Goal: Task Accomplishment & Management: Use online tool/utility

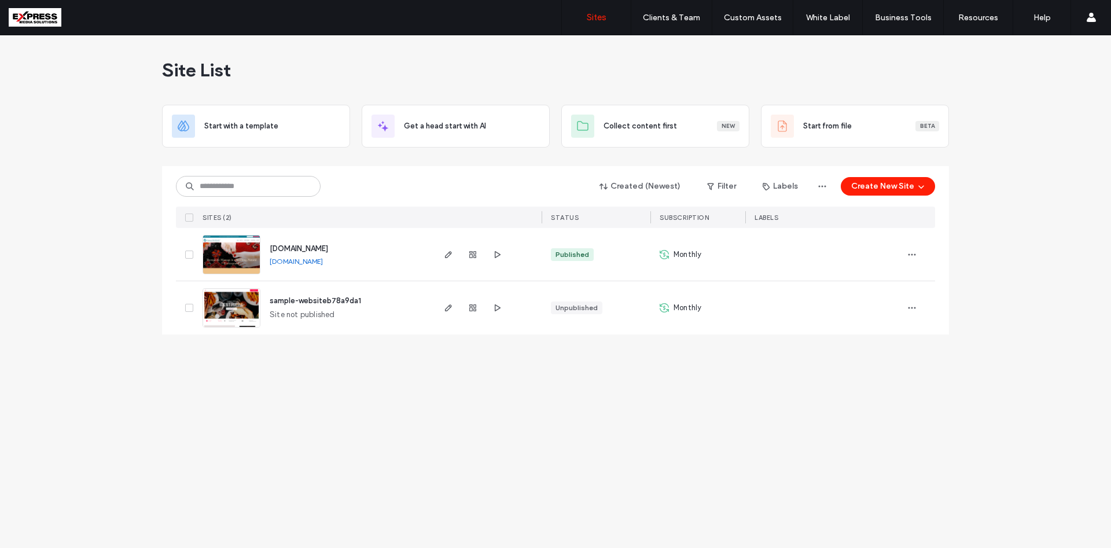
click at [124, 358] on div "Site List Start with a template Get a head start with AI Collect content first …" at bounding box center [555, 291] width 1111 height 513
click at [326, 304] on span "sample-websiteb78a9da1" at bounding box center [315, 300] width 91 height 9
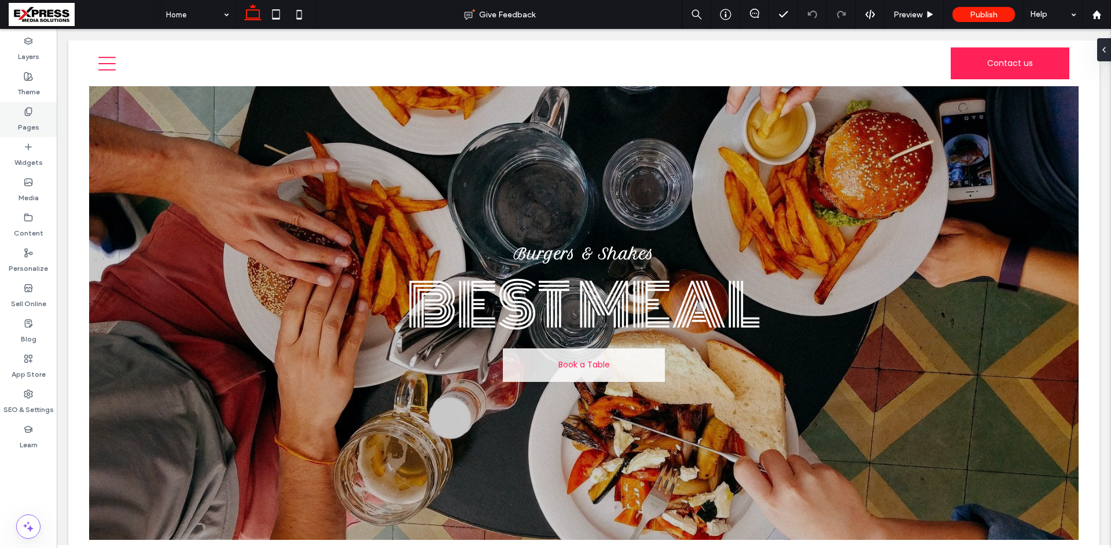
click at [36, 115] on div "Pages" at bounding box center [28, 119] width 57 height 35
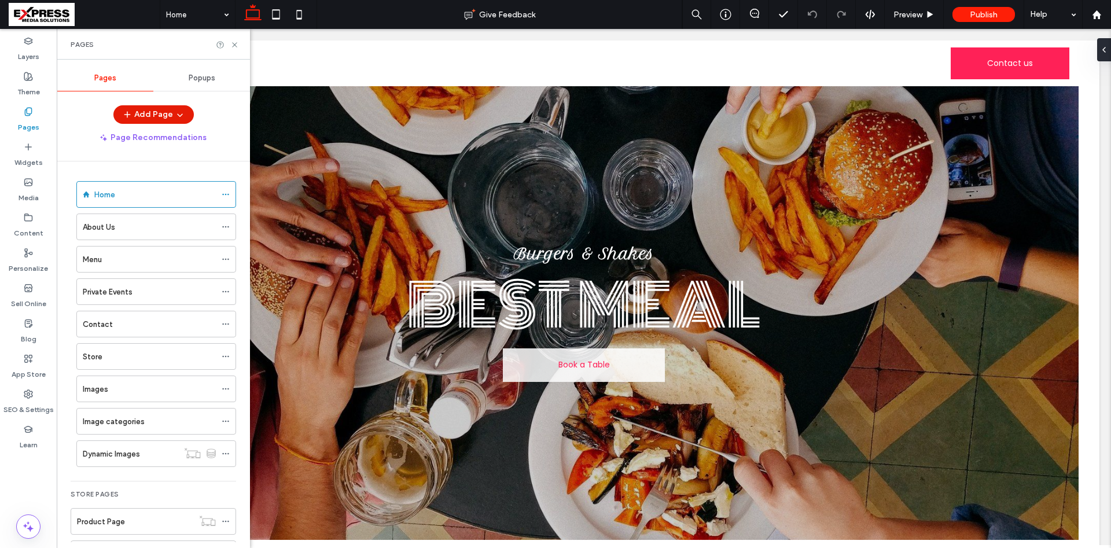
click at [169, 116] on button "Add Page" at bounding box center [153, 114] width 80 height 19
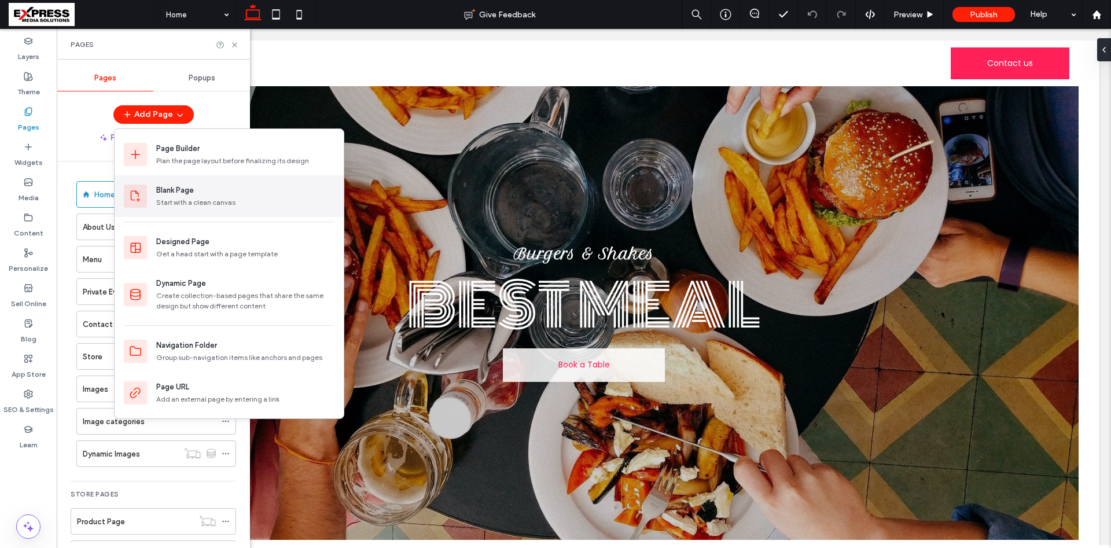
click at [188, 203] on div "Start with a clean canvas" at bounding box center [195, 202] width 79 height 10
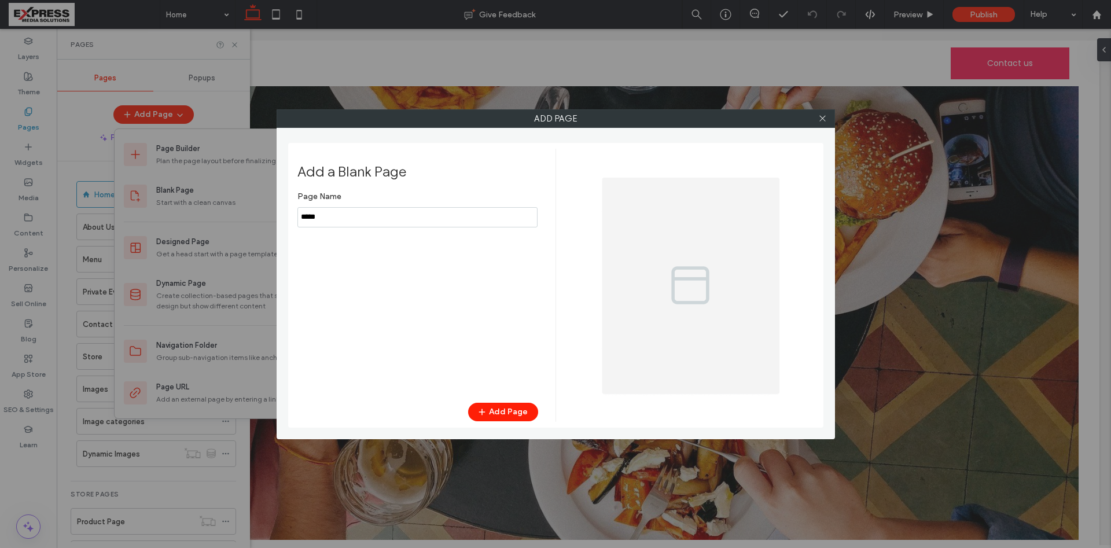
drag, startPoint x: 327, startPoint y: 213, endPoint x: 268, endPoint y: 198, distance: 60.9
click at [297, 207] on input "notEmpty" at bounding box center [417, 217] width 240 height 20
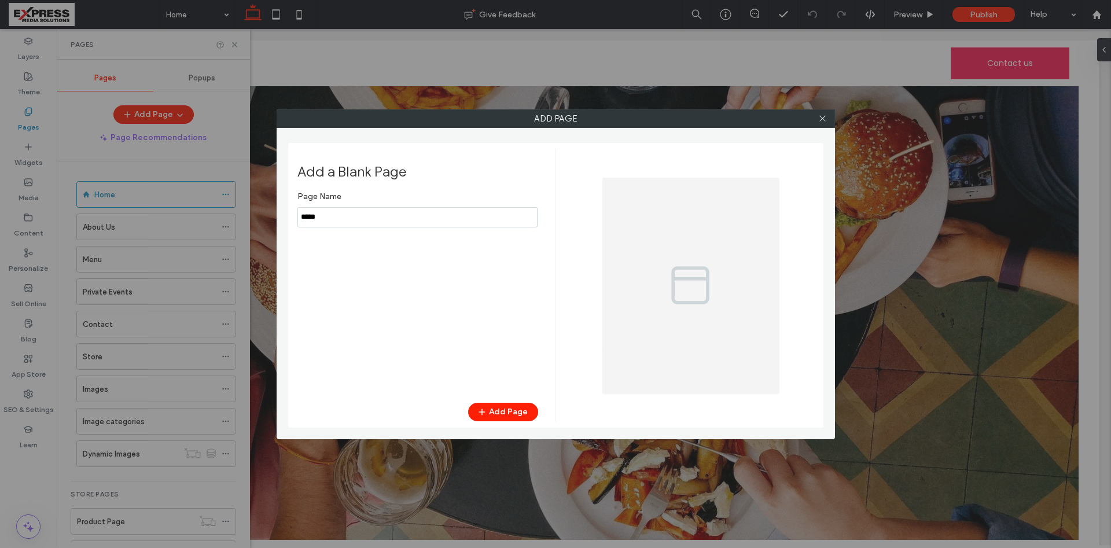
type input "*"
type input "*********"
click at [519, 408] on button "Add Page" at bounding box center [503, 412] width 70 height 19
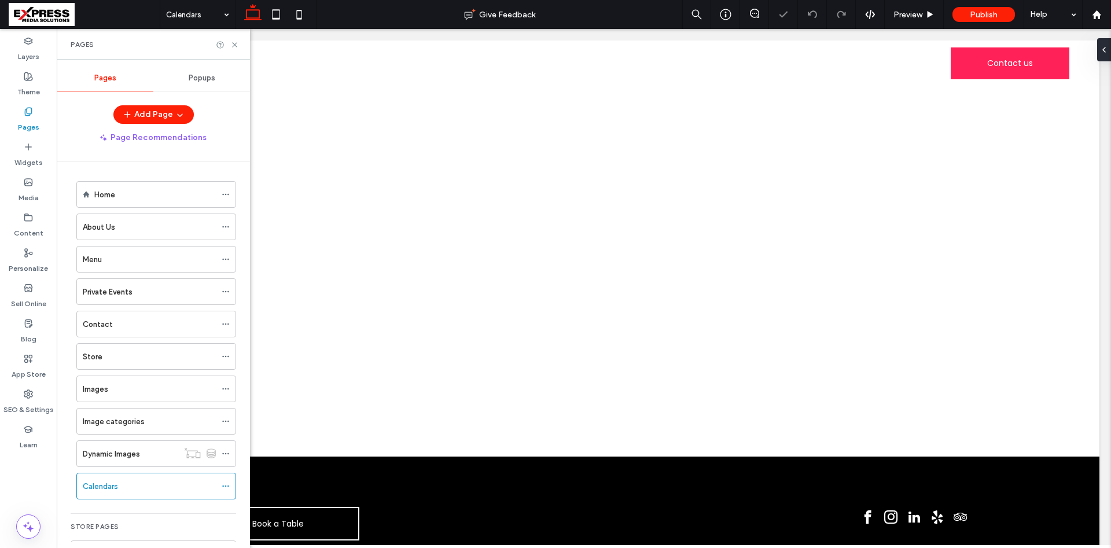
click at [238, 50] on div "Pages" at bounding box center [153, 44] width 193 height 31
click at [238, 46] on icon at bounding box center [234, 45] width 9 height 9
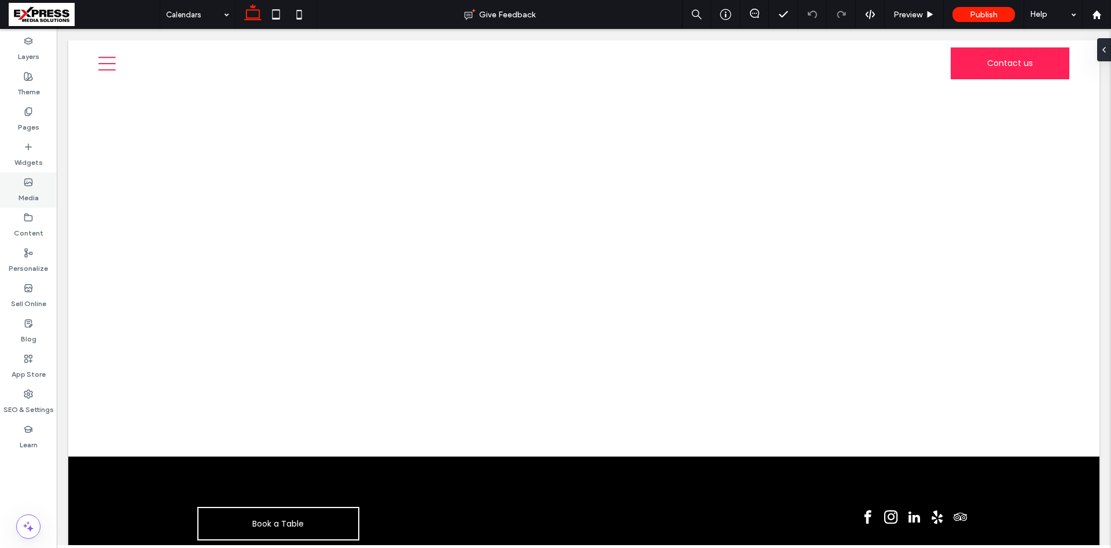
click at [30, 172] on div "Media" at bounding box center [28, 189] width 57 height 35
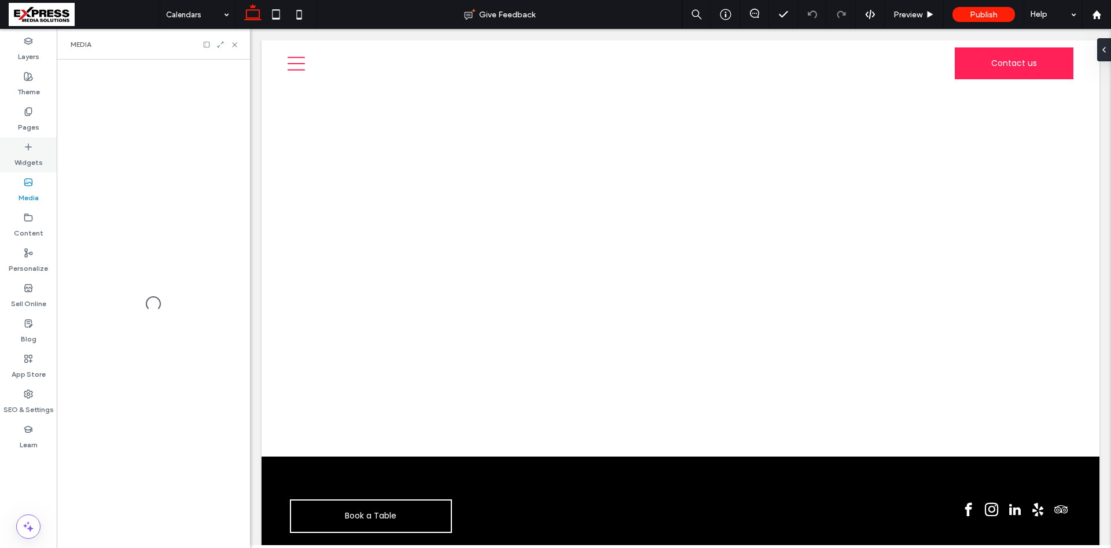
click at [32, 160] on label "Widgets" at bounding box center [28, 160] width 28 height 16
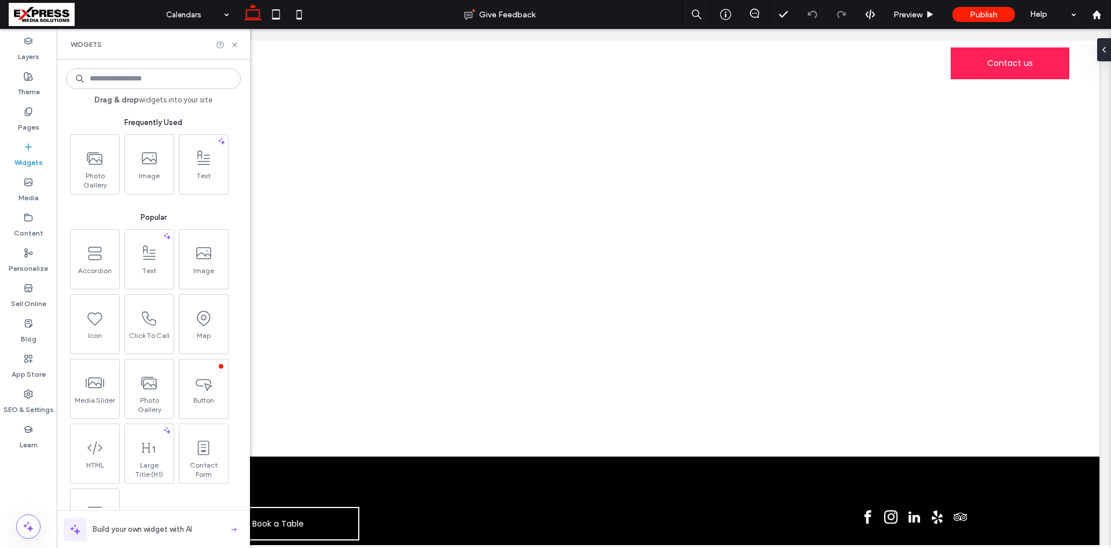
drag, startPoint x: 133, startPoint y: 91, endPoint x: 147, endPoint y: 78, distance: 19.3
click at [134, 89] on div "Drag & drop widgets into your site Frequently Used Photo Gallery Image Text Pop…" at bounding box center [153, 303] width 175 height 477
click at [148, 78] on input at bounding box center [153, 78] width 175 height 21
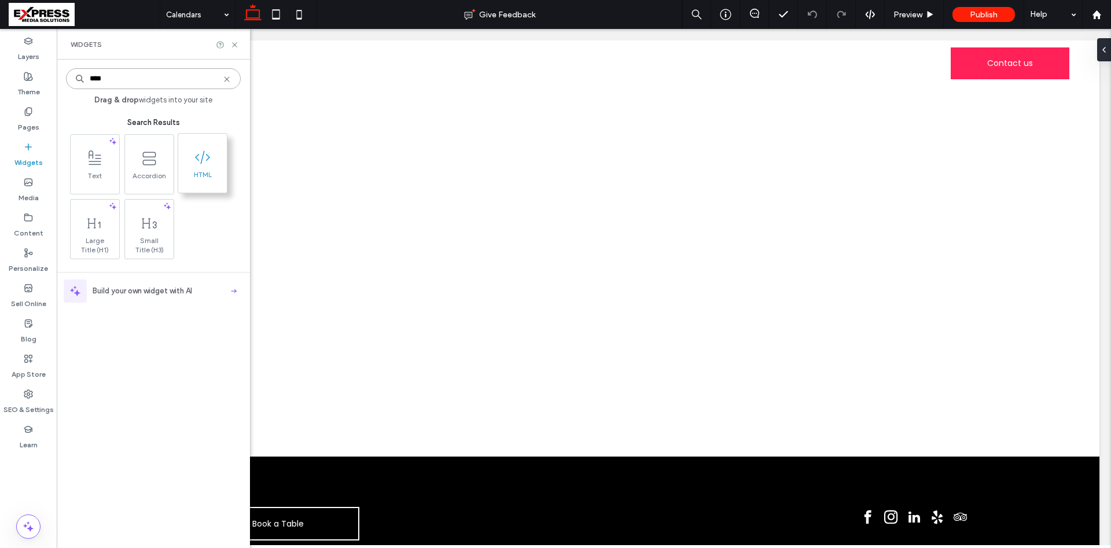
type input "****"
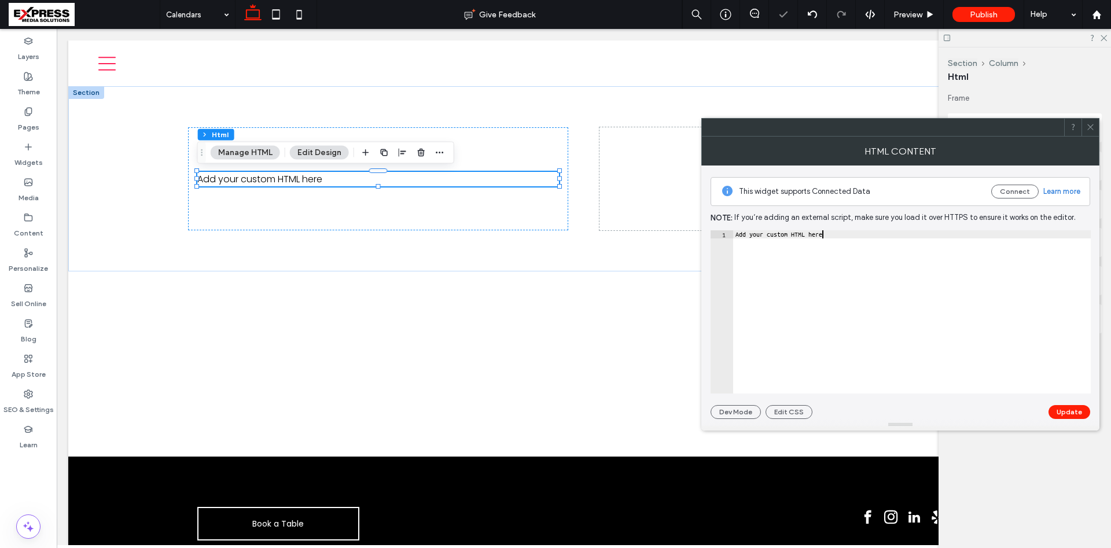
click at [820, 259] on div "Add your custom HTML here" at bounding box center [912, 319] width 358 height 179
paste textarea "**********"
type textarea "**********"
click at [1073, 411] on button "Update" at bounding box center [1070, 412] width 42 height 14
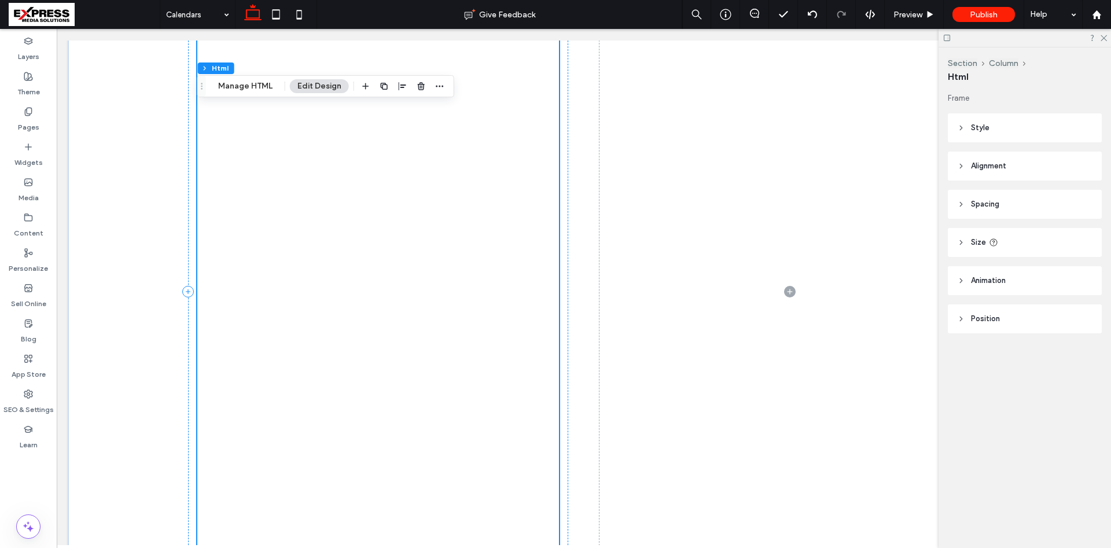
scroll to position [108, 0]
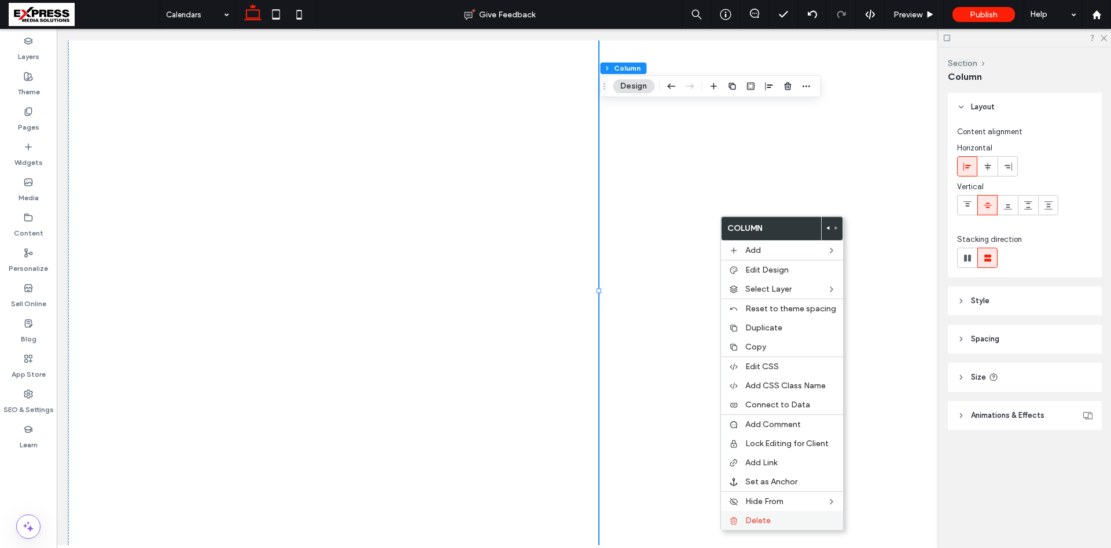
click at [777, 523] on label "Delete" at bounding box center [790, 521] width 91 height 10
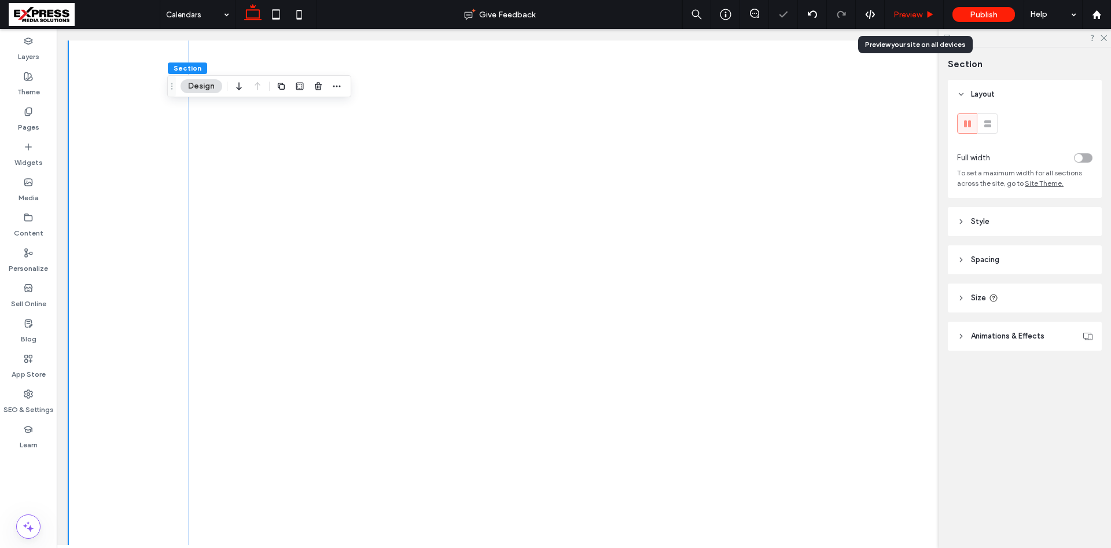
click at [917, 17] on span "Preview" at bounding box center [907, 15] width 29 height 10
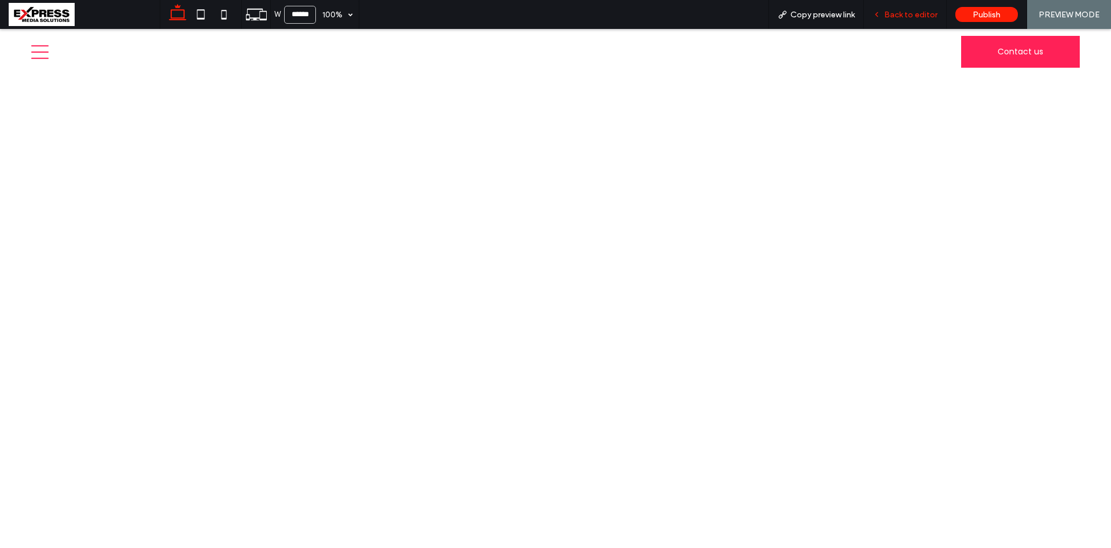
click at [909, 11] on span "Back to editor" at bounding box center [910, 15] width 53 height 10
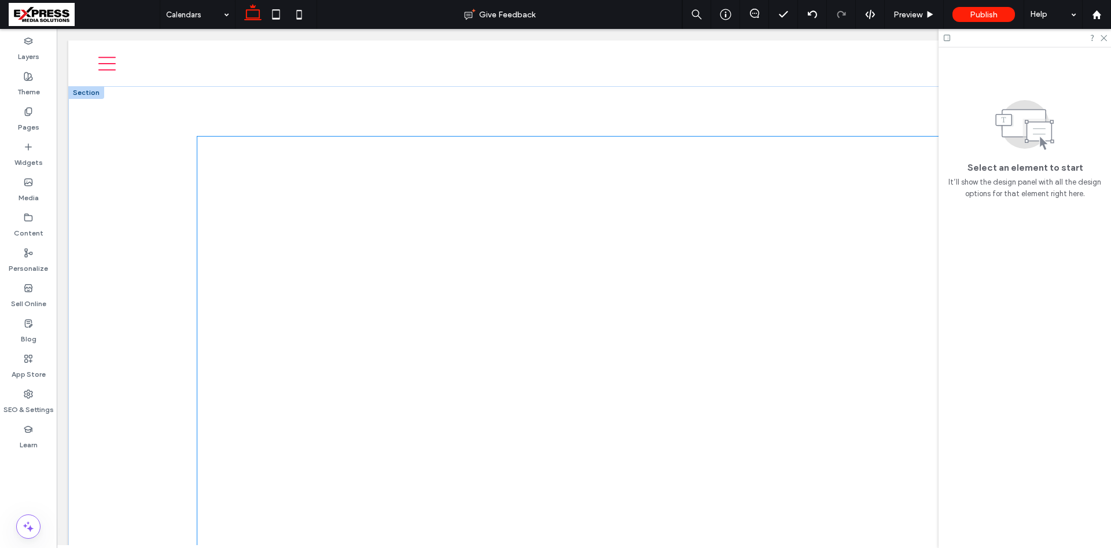
scroll to position [177, 0]
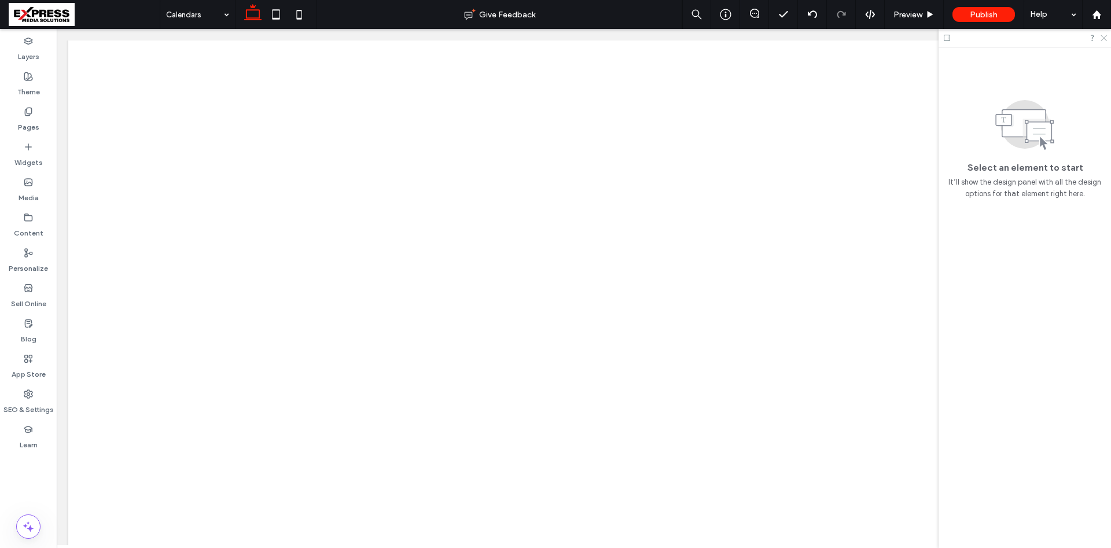
click at [1104, 41] on icon at bounding box center [1104, 38] width 8 height 8
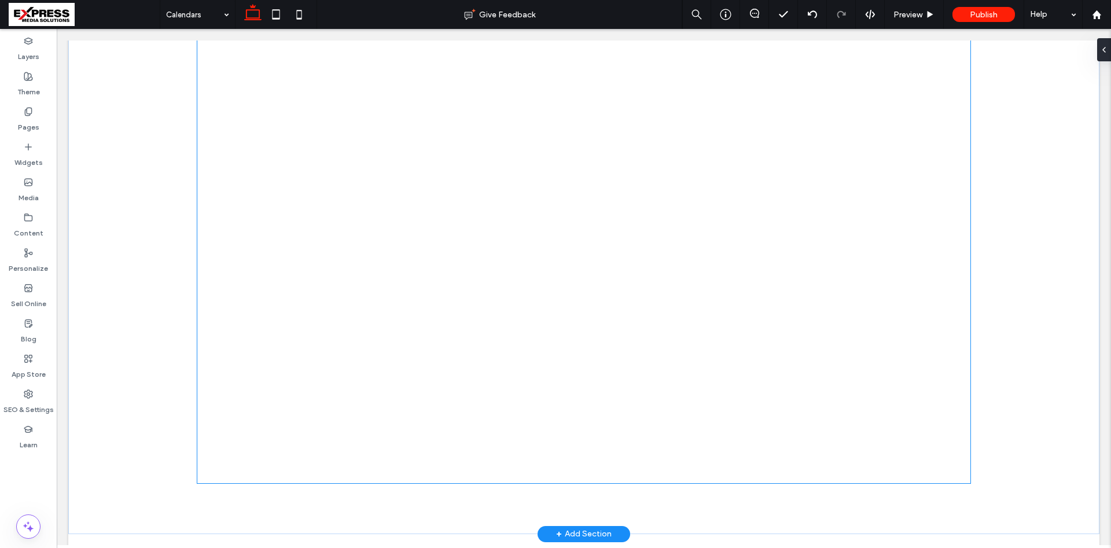
click at [753, 306] on div at bounding box center [584, 221] width 774 height 524
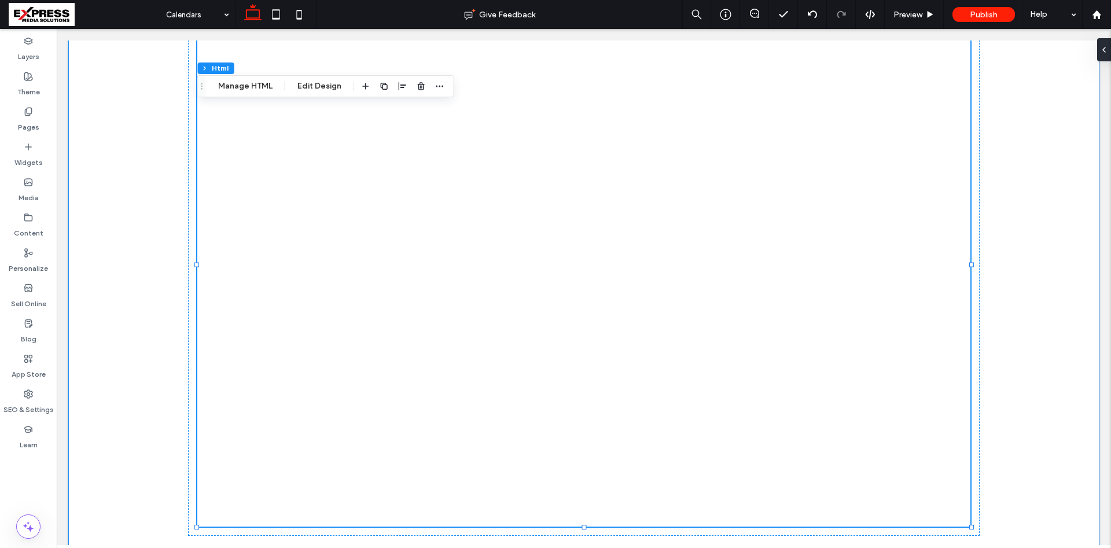
click at [152, 355] on div at bounding box center [583, 265] width 1031 height 625
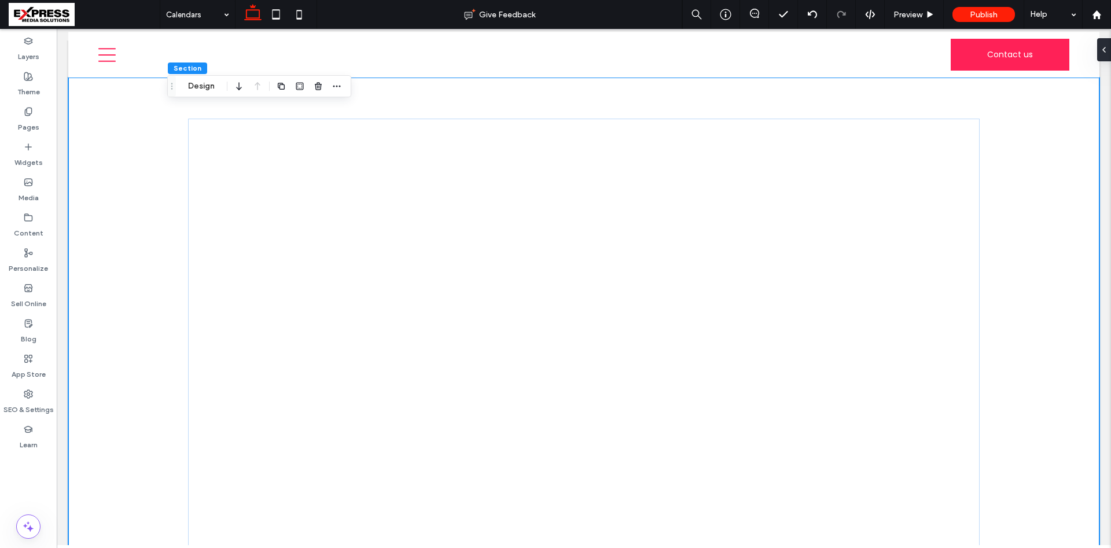
scroll to position [0, 0]
click at [20, 164] on label "Widgets" at bounding box center [28, 160] width 28 height 16
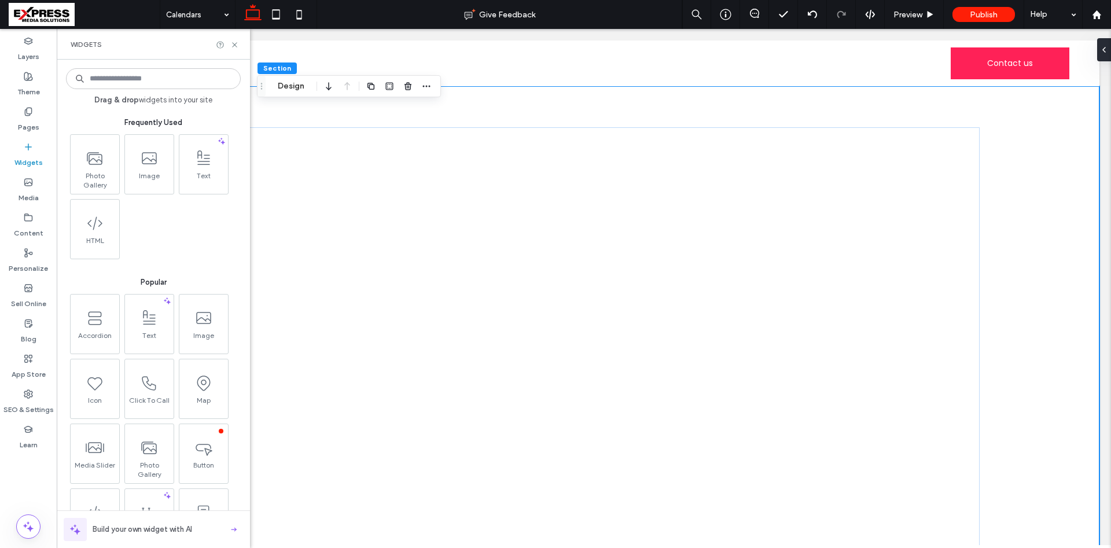
click at [167, 78] on input at bounding box center [153, 78] width 175 height 21
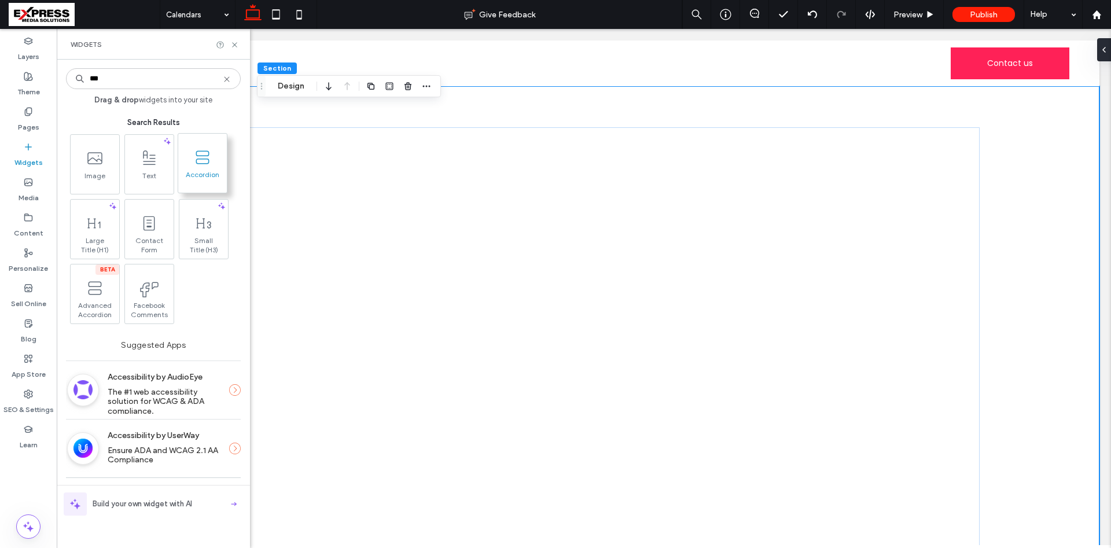
type input "***"
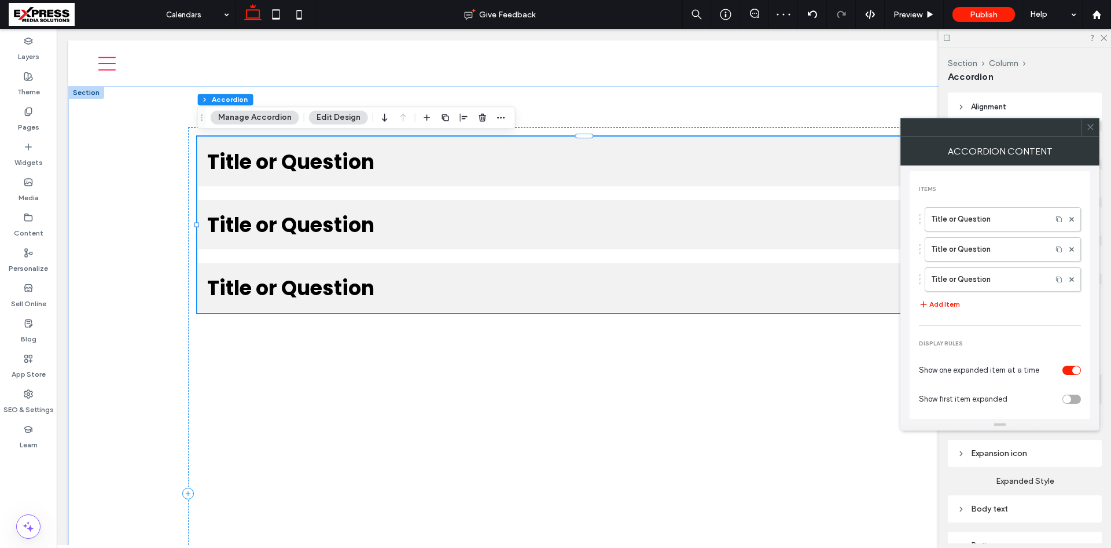
click at [312, 171] on span "Title or Question" at bounding box center [572, 161] width 731 height 31
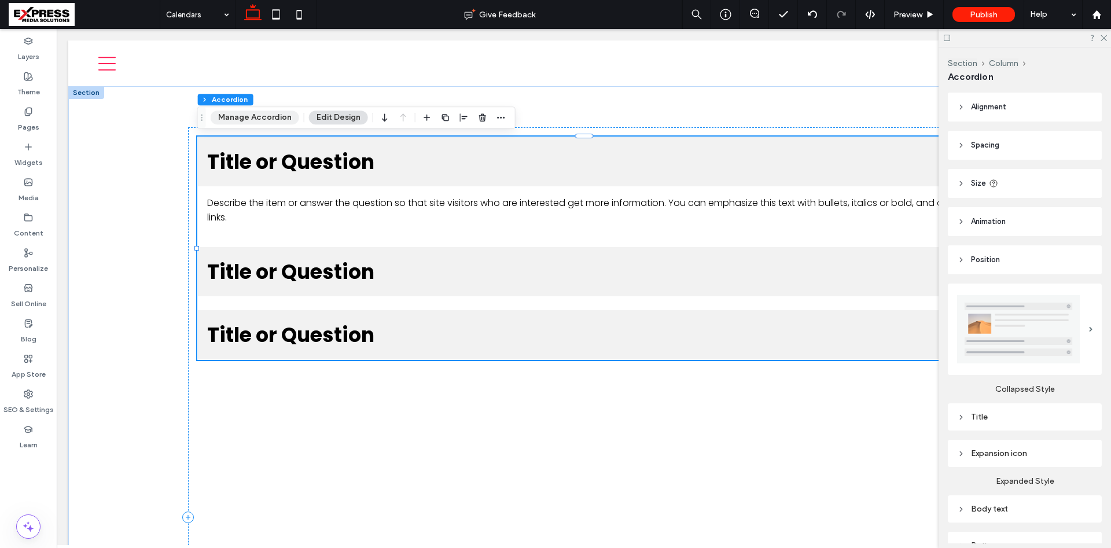
click at [252, 112] on button "Manage Accordion" at bounding box center [255, 118] width 89 height 14
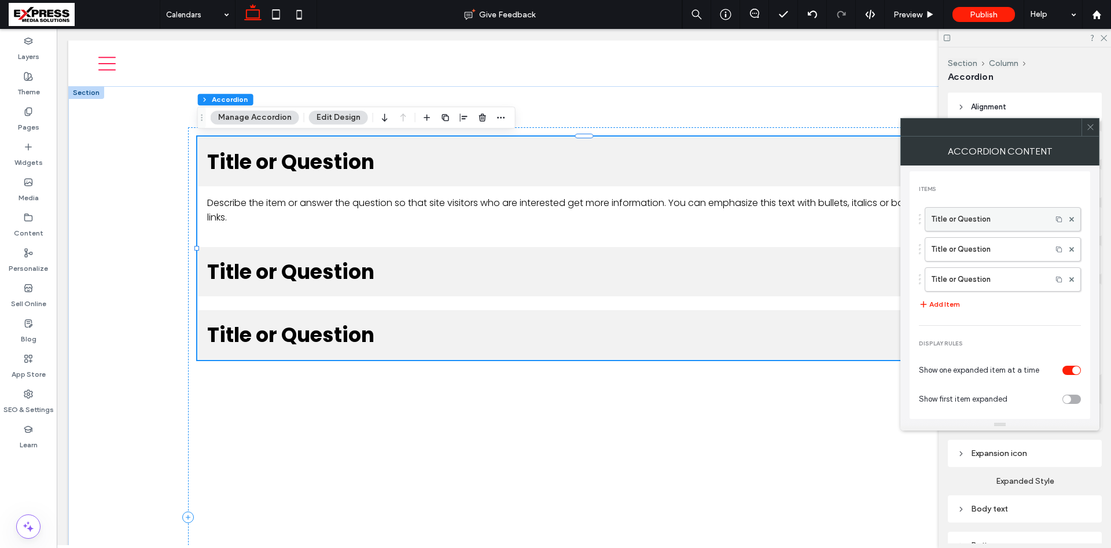
click at [994, 225] on label "Title or Question" at bounding box center [988, 219] width 115 height 23
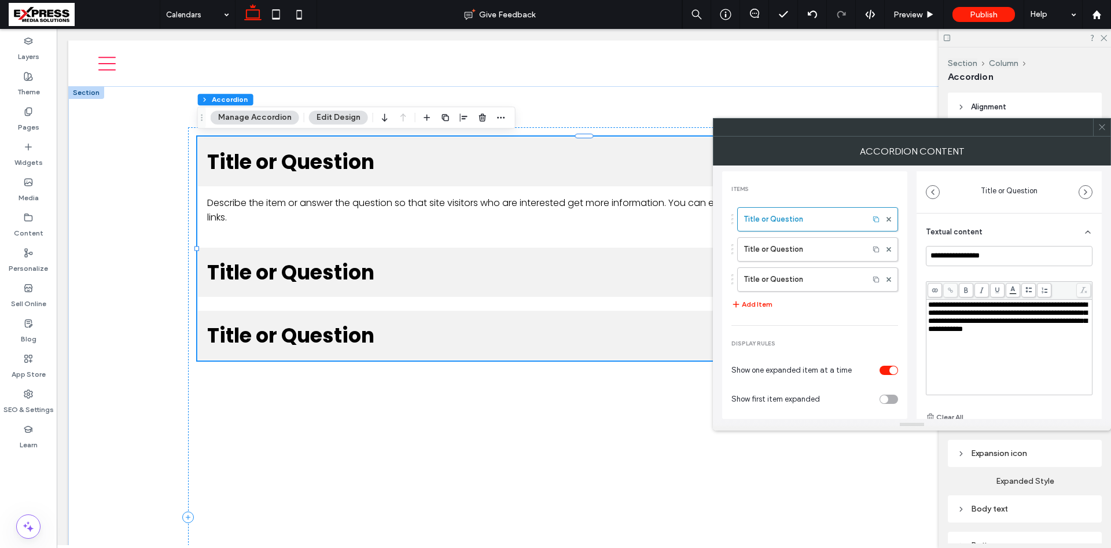
click at [993, 337] on div "**********" at bounding box center [1009, 347] width 163 height 93
click at [1059, 186] on div "Title or Question" at bounding box center [1009, 192] width 185 height 42
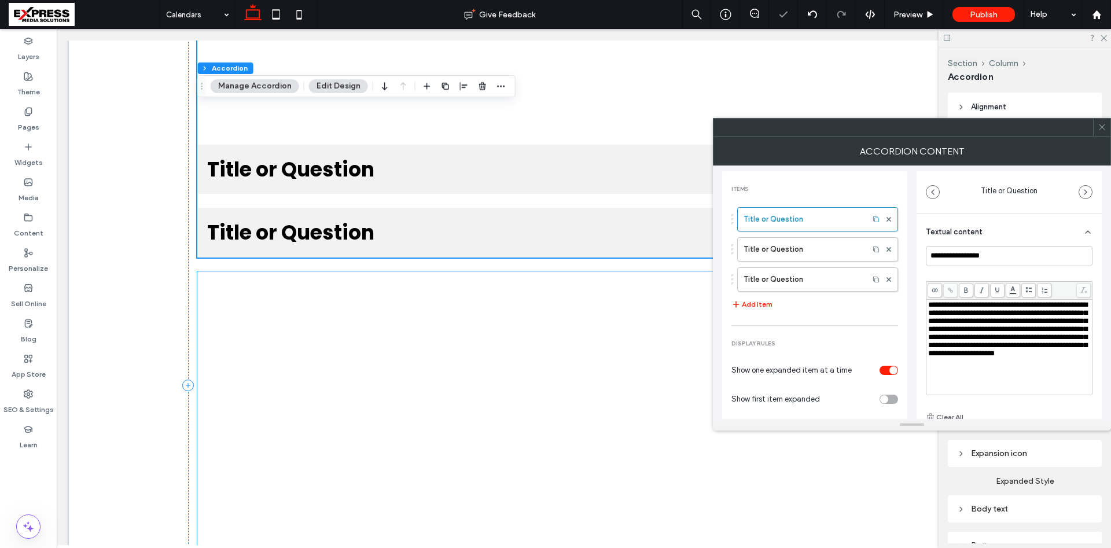
scroll to position [167, 0]
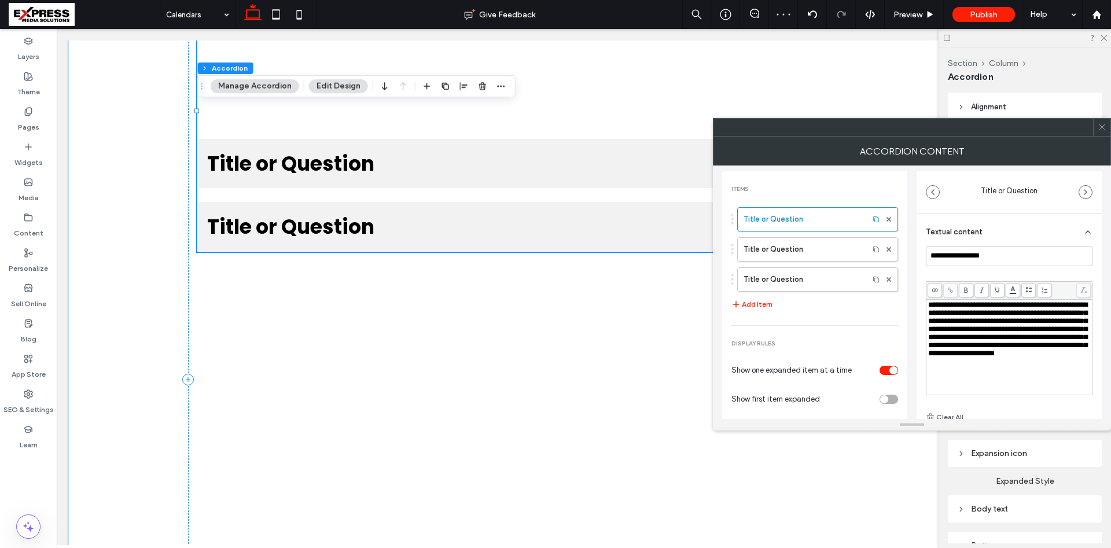
click at [1103, 131] on span at bounding box center [1102, 127] width 9 height 17
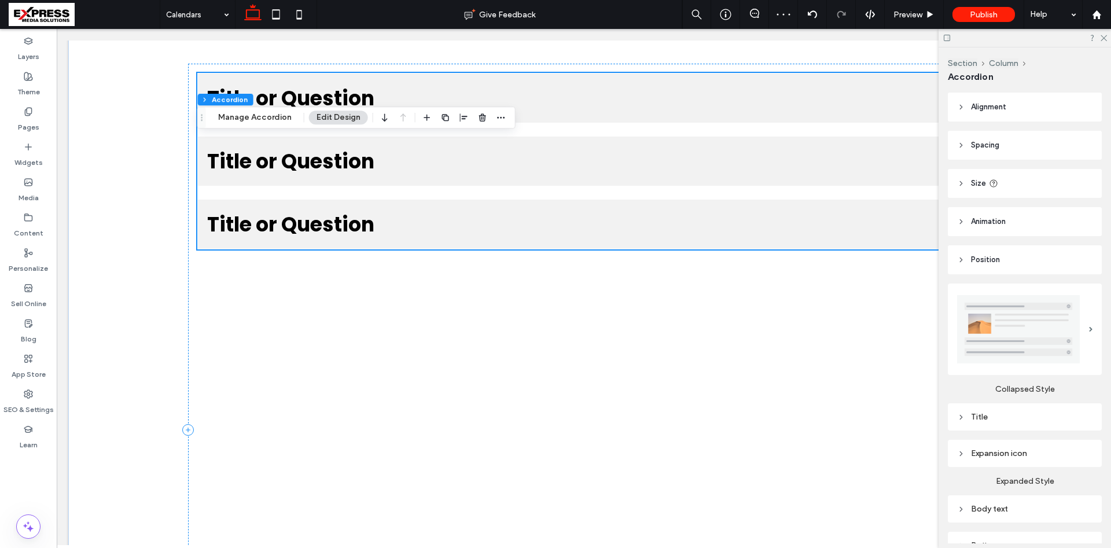
scroll to position [0, 0]
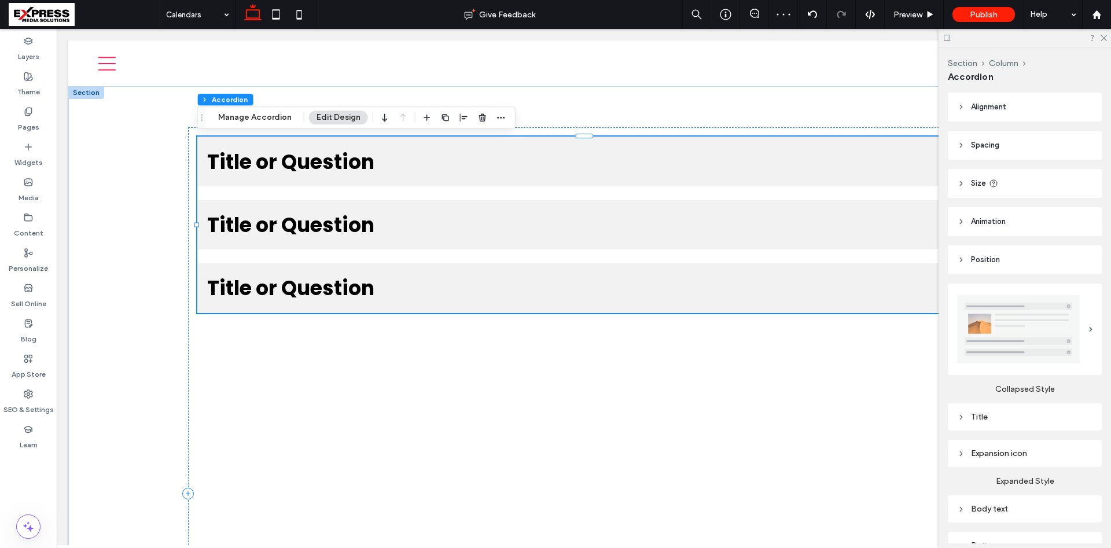
click at [430, 163] on span "Title or Question" at bounding box center [572, 161] width 731 height 31
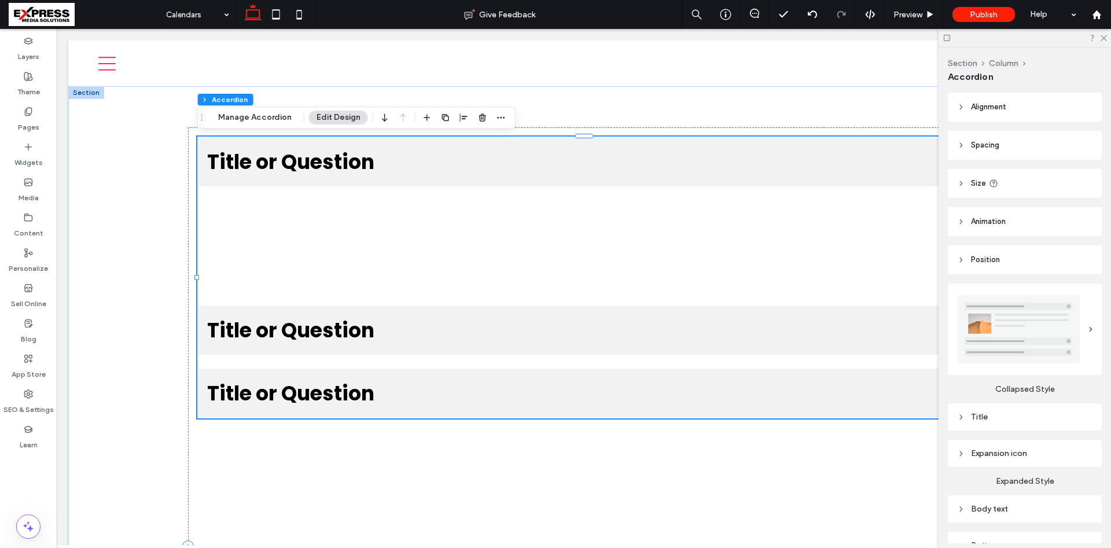
click at [380, 323] on div "Title or Question Title or Question Describe the item or answer the question so…" at bounding box center [584, 546] width 792 height 838
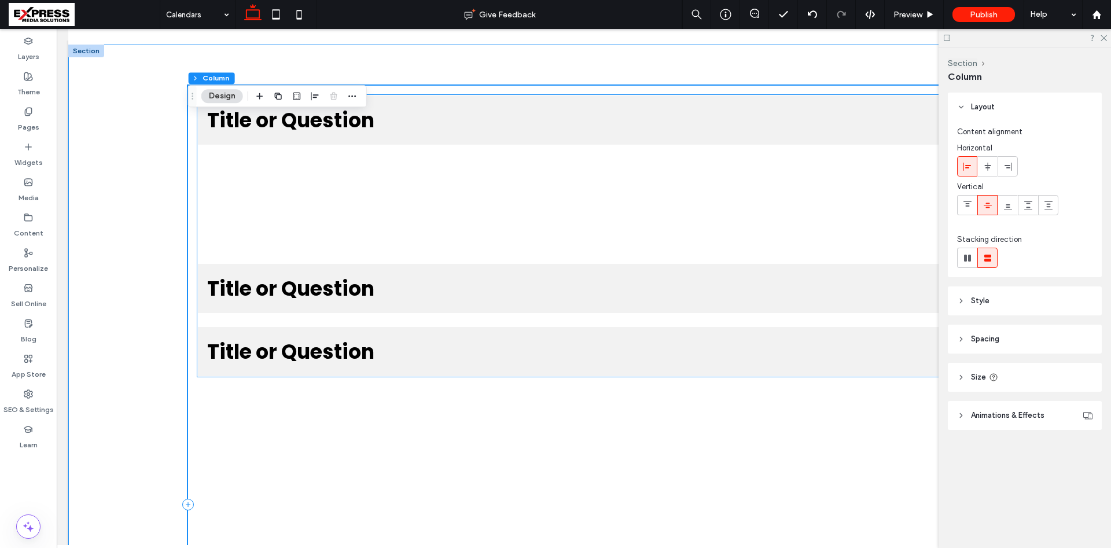
scroll to position [87, 0]
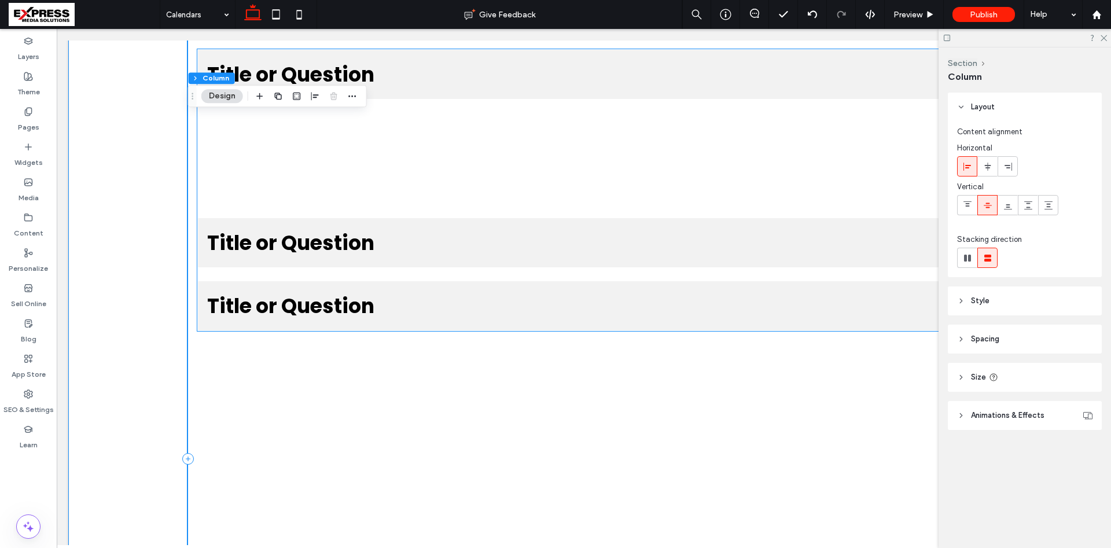
click at [414, 161] on p at bounding box center [584, 151] width 754 height 87
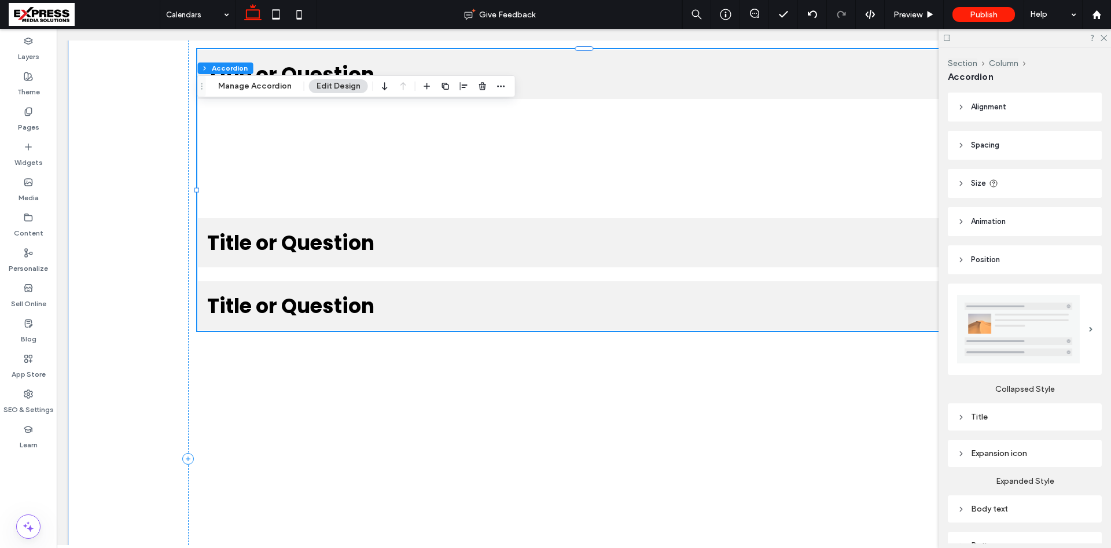
click at [406, 242] on span "Title or Question" at bounding box center [572, 242] width 731 height 31
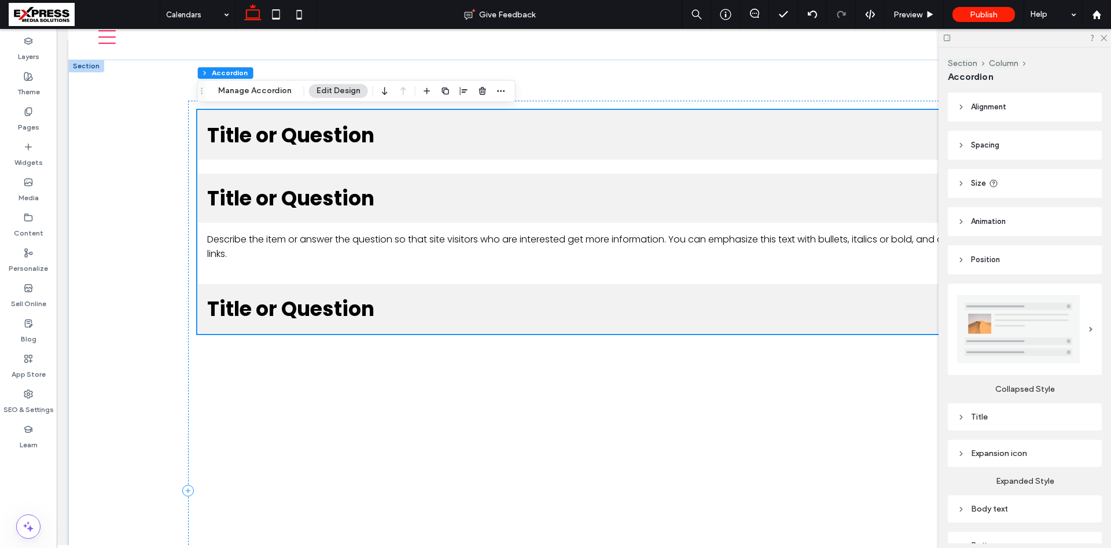
scroll to position [0, 0]
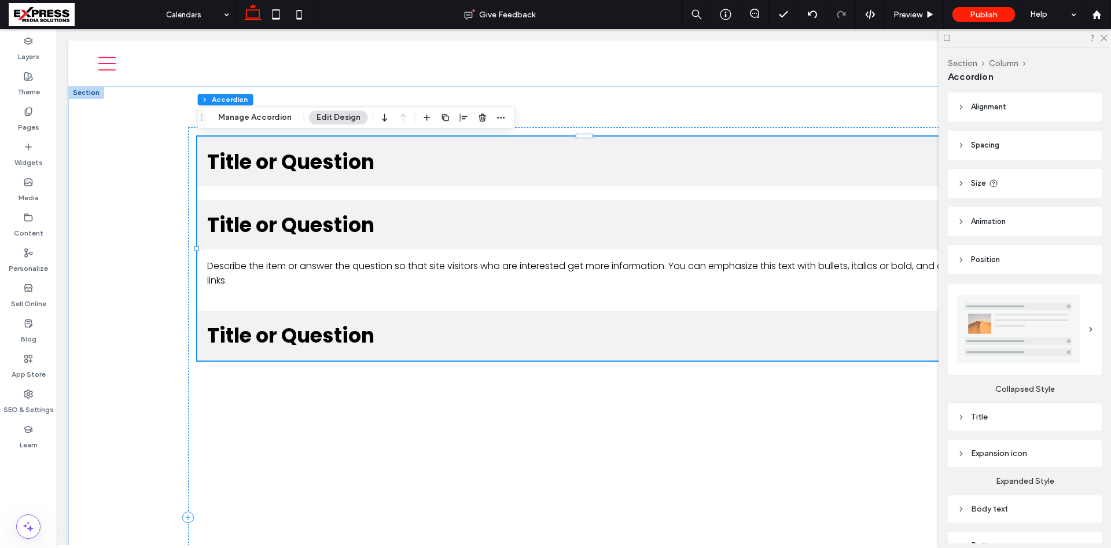
click at [428, 167] on span "Title or Question" at bounding box center [572, 161] width 731 height 31
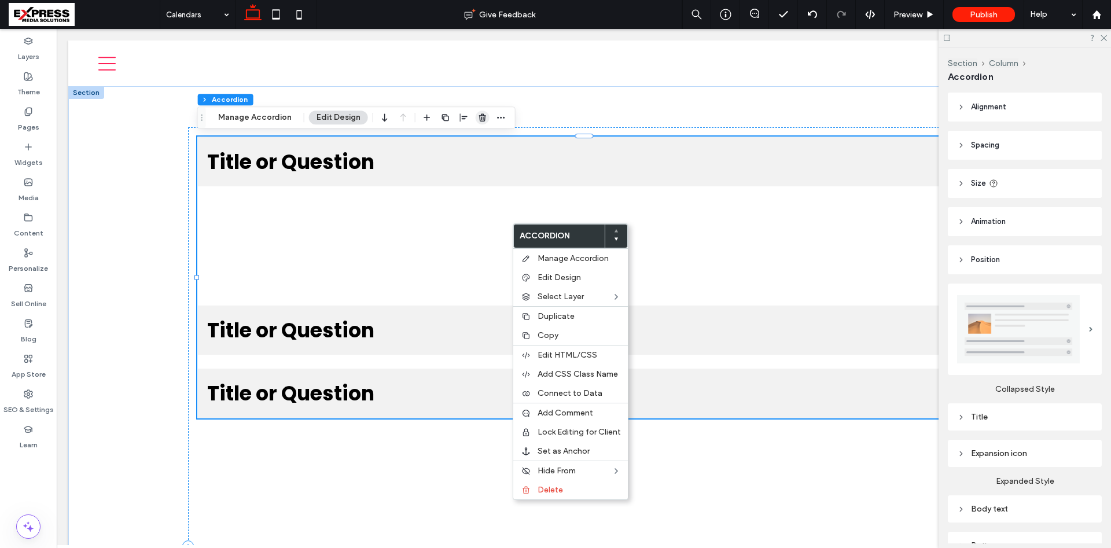
click at [483, 117] on icon "button" at bounding box center [482, 117] width 9 height 9
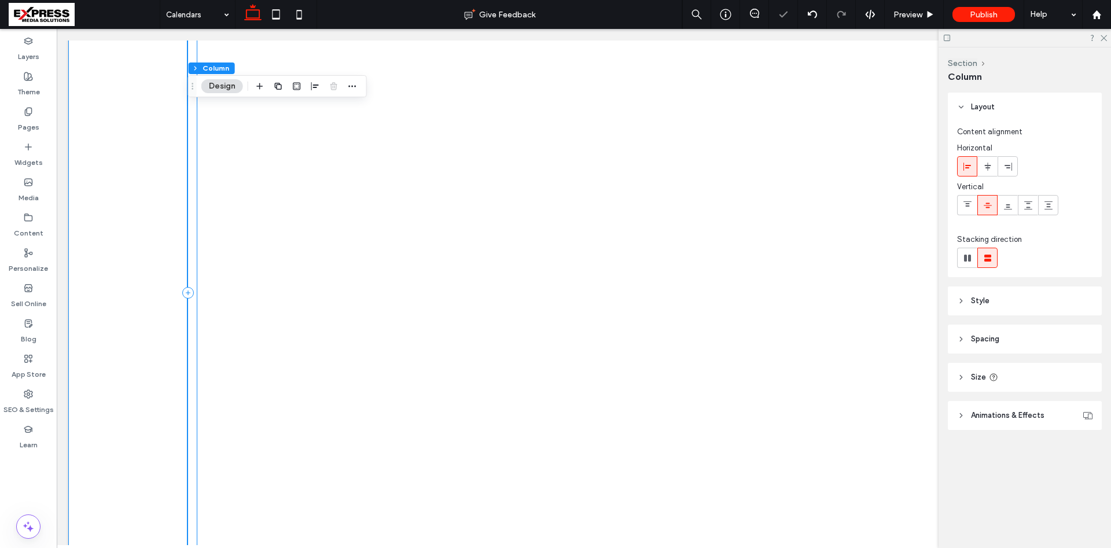
scroll to position [108, 0]
drag, startPoint x: 1102, startPoint y: 39, endPoint x: 844, endPoint y: 75, distance: 260.6
click at [1102, 39] on icon at bounding box center [1104, 38] width 8 height 8
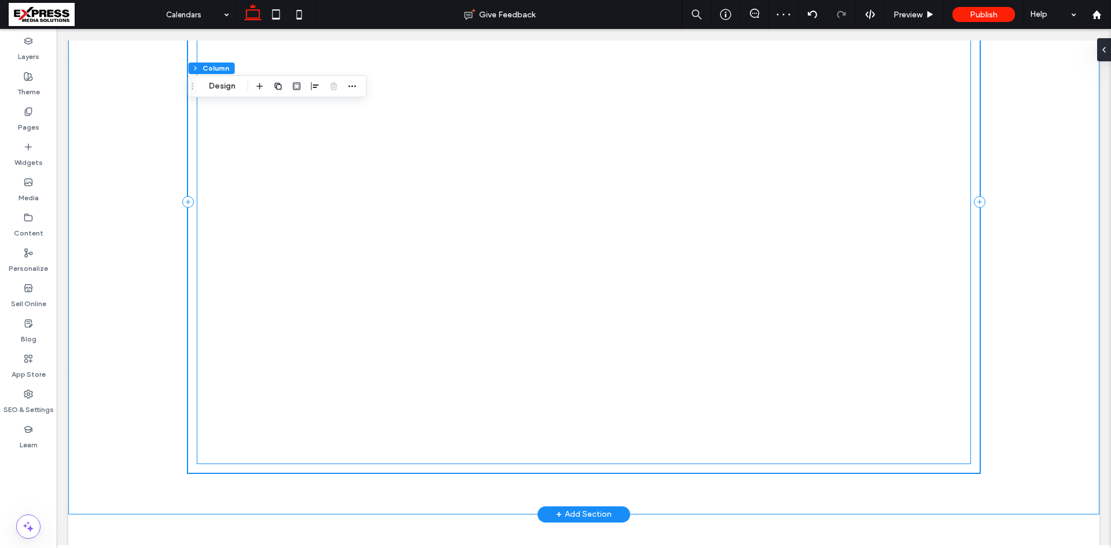
scroll to position [226, 0]
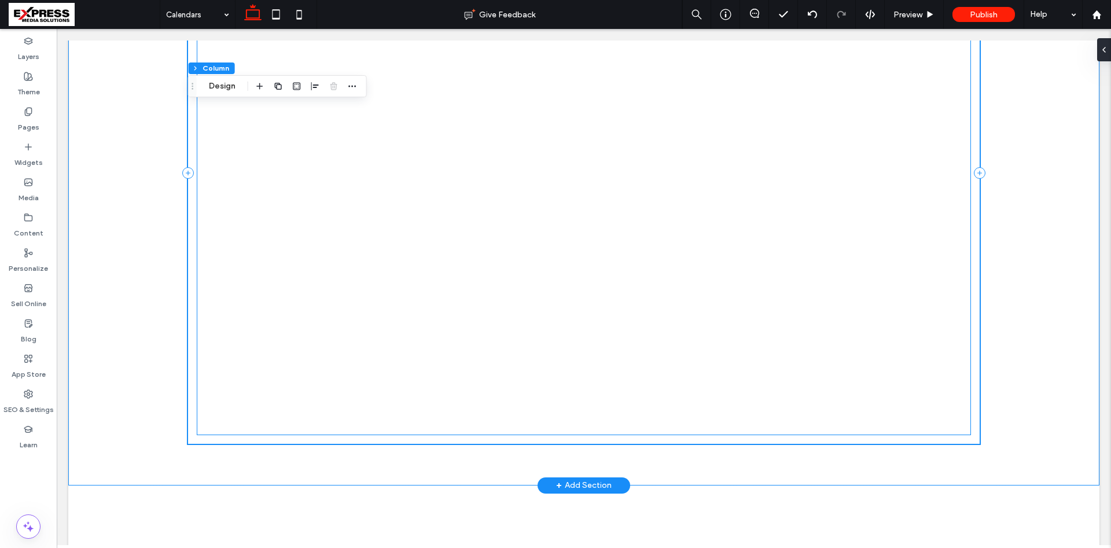
click at [366, 292] on div at bounding box center [584, 173] width 774 height 524
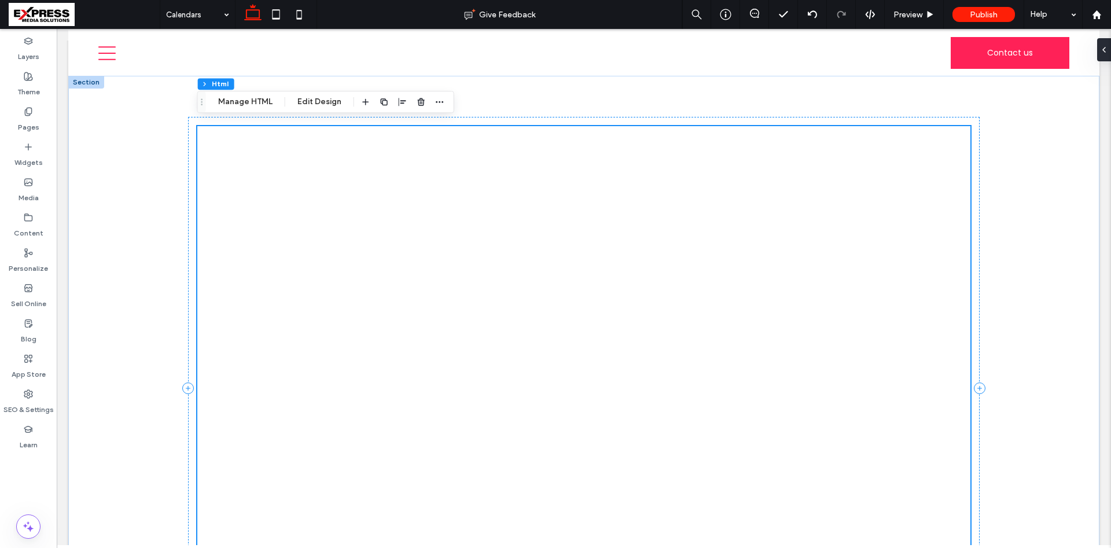
scroll to position [0, 0]
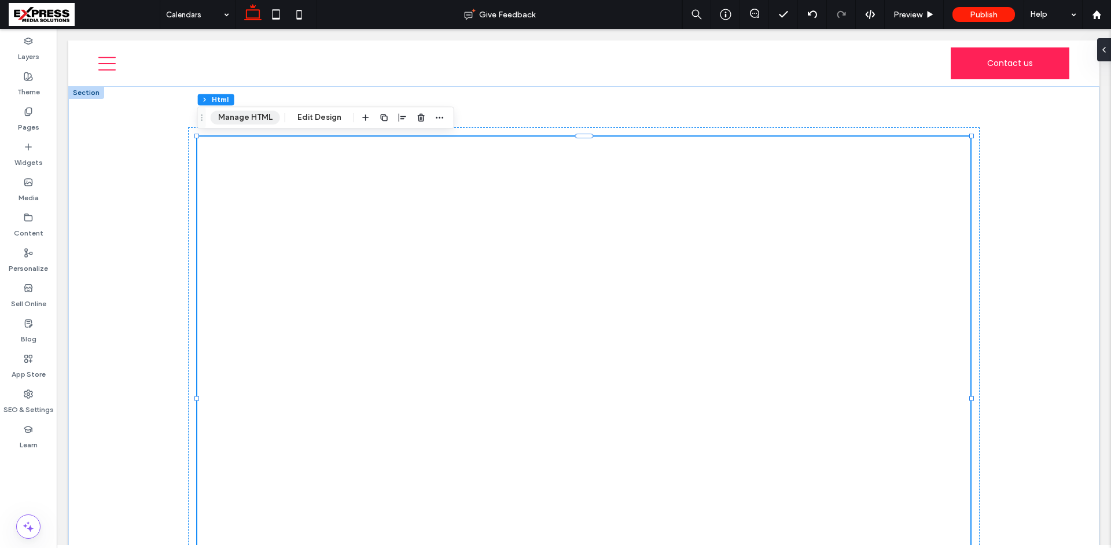
click at [243, 117] on button "Manage HTML" at bounding box center [245, 118] width 69 height 14
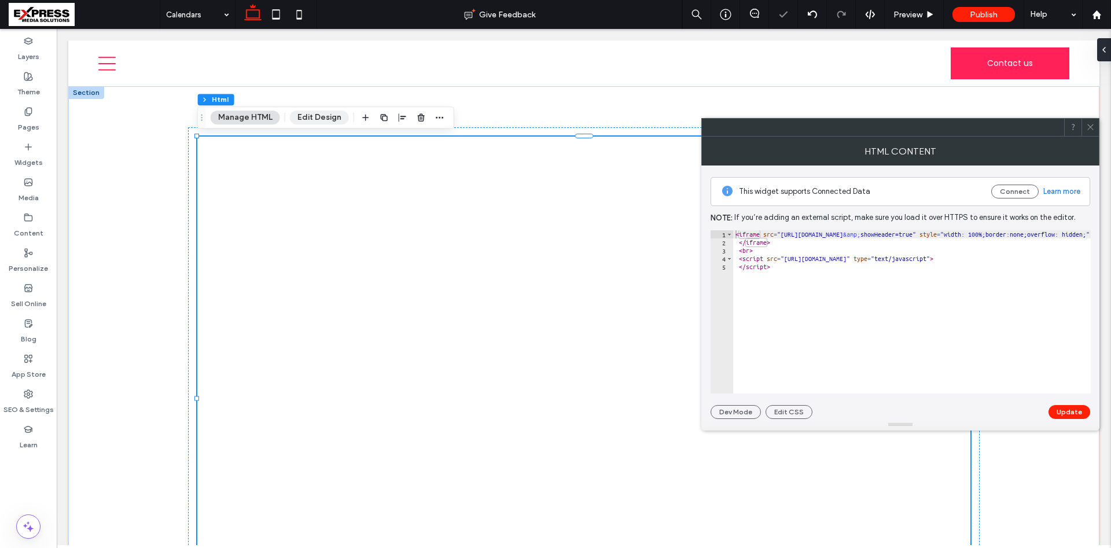
drag, startPoint x: 323, startPoint y: 113, endPoint x: 362, endPoint y: 126, distance: 41.2
click at [323, 113] on button "Edit Design" at bounding box center [319, 118] width 59 height 14
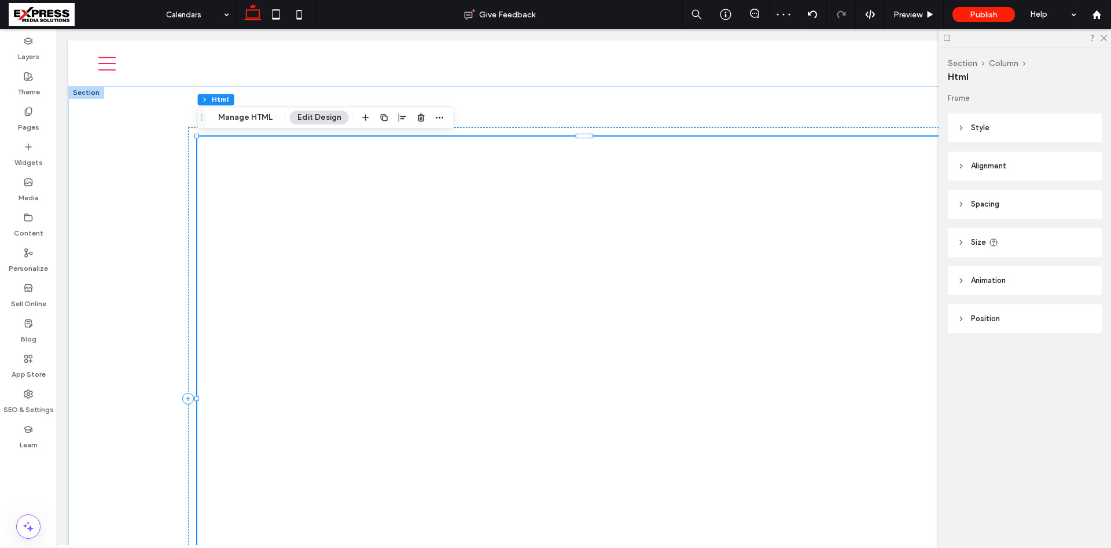
click at [975, 241] on span "Size" at bounding box center [978, 243] width 15 height 12
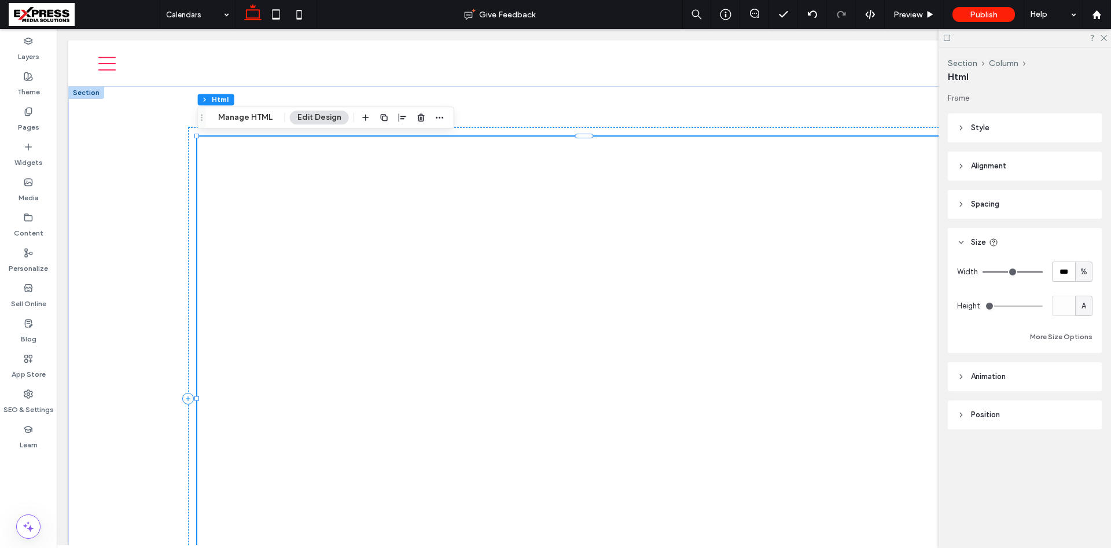
drag, startPoint x: 991, startPoint y: 306, endPoint x: 1009, endPoint y: 304, distance: 18.1
click at [1009, 306] on input "range" at bounding box center [1014, 306] width 58 height 1
drag, startPoint x: 994, startPoint y: 307, endPoint x: 1011, endPoint y: 308, distance: 17.4
click at [1011, 307] on input "range" at bounding box center [1014, 306] width 58 height 1
drag, startPoint x: 990, startPoint y: 306, endPoint x: 1049, endPoint y: 311, distance: 59.3
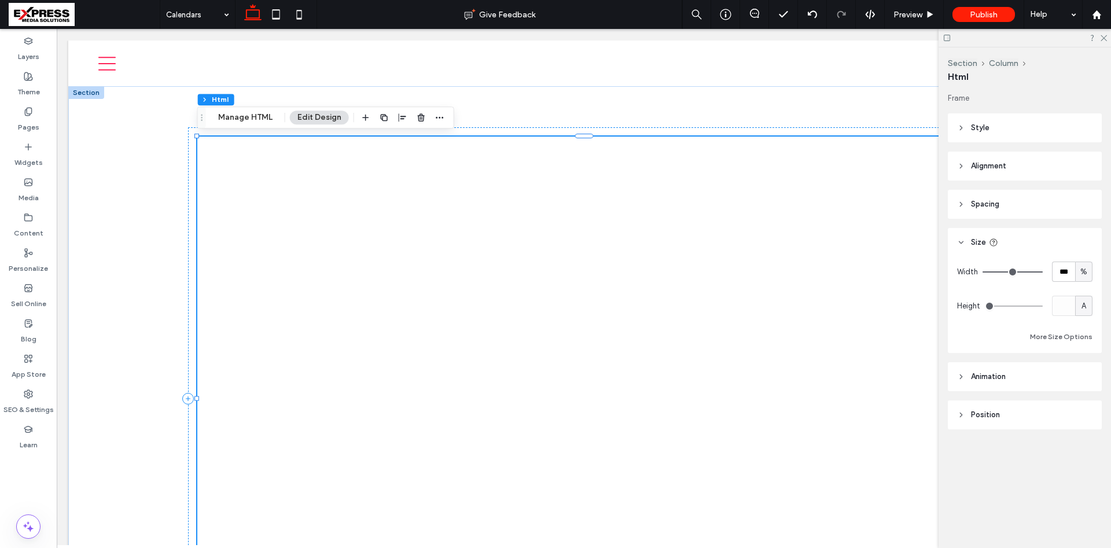
click at [1028, 307] on input "range" at bounding box center [1014, 306] width 58 height 1
click at [1089, 304] on div "A" at bounding box center [1084, 306] width 12 height 12
click at [1086, 326] on span "px" at bounding box center [1084, 327] width 8 height 12
type input "***"
click at [1085, 304] on span "px" at bounding box center [1084, 306] width 8 height 12
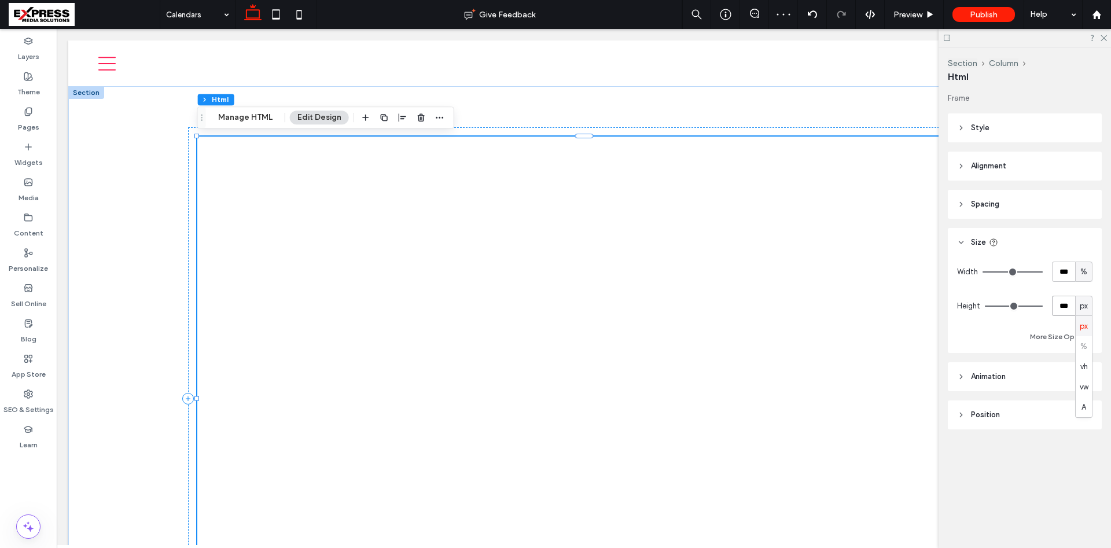
click at [1069, 304] on input "***" at bounding box center [1063, 306] width 23 height 20
click at [1060, 301] on input "***" at bounding box center [1063, 306] width 23 height 20
click at [1064, 303] on input "***" at bounding box center [1063, 306] width 23 height 20
type input "***"
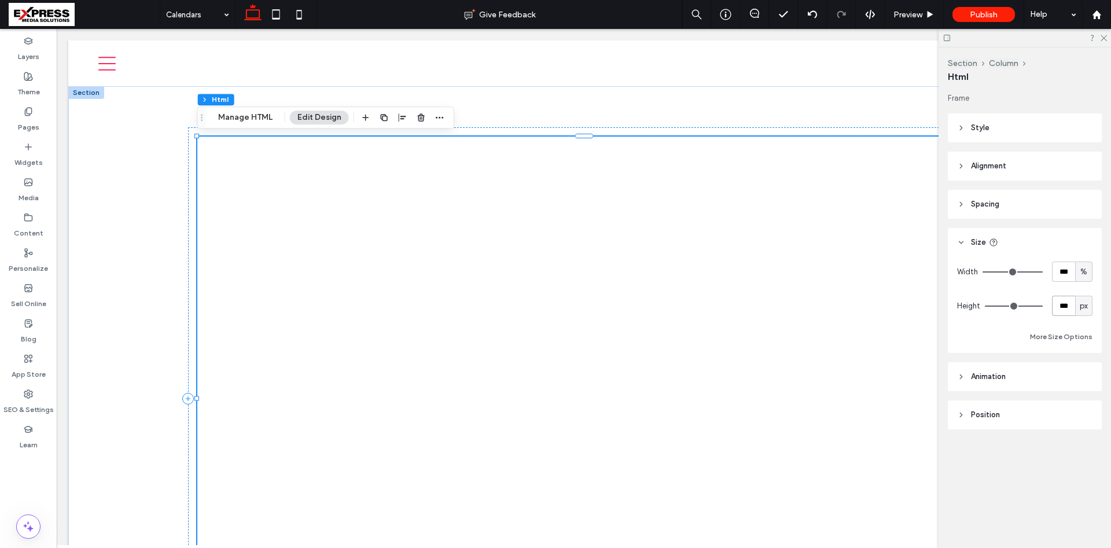
type input "***"
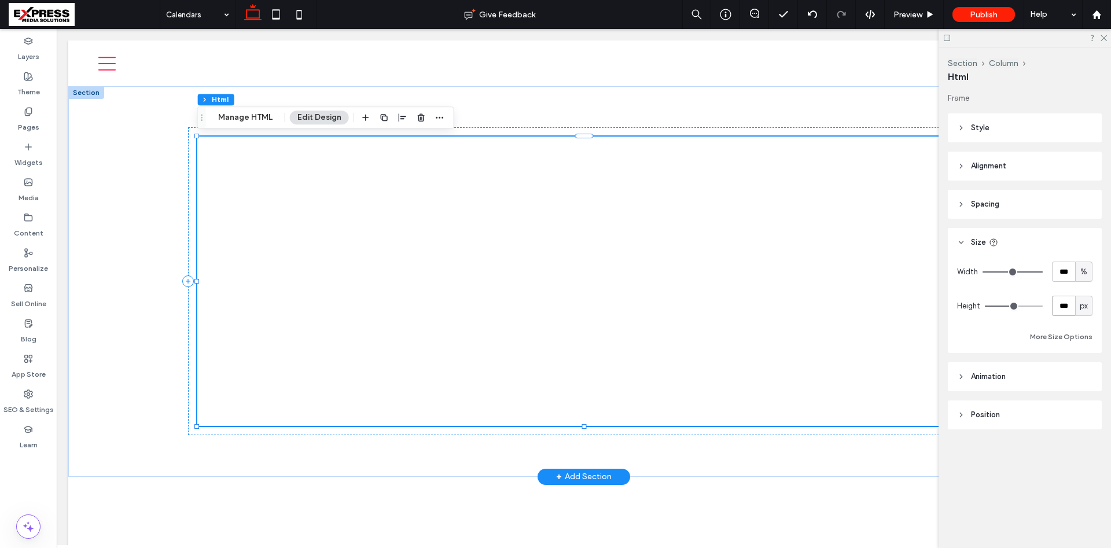
click at [472, 242] on div at bounding box center [584, 281] width 774 height 289
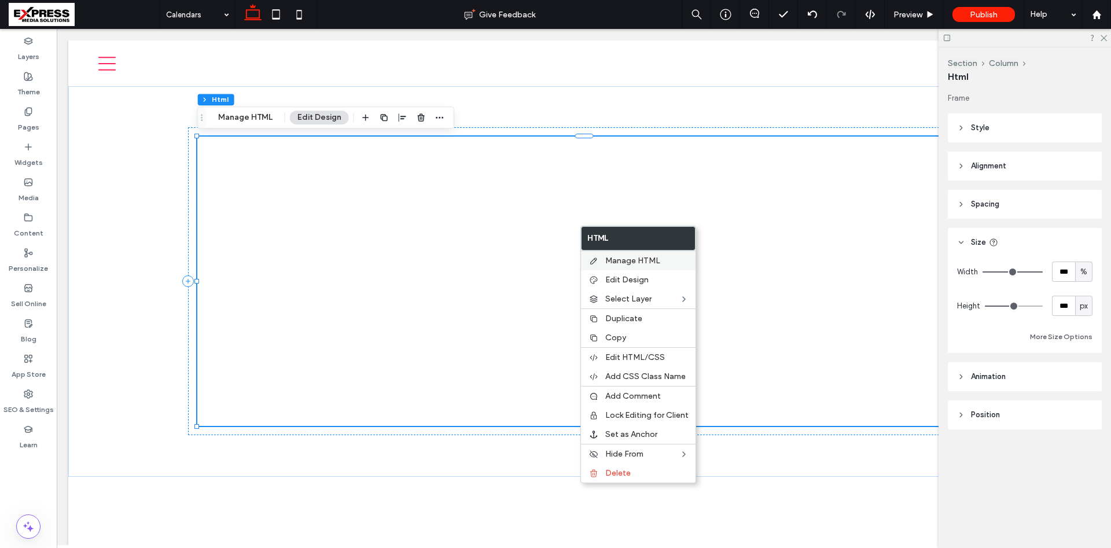
click at [647, 263] on span "Manage HTML" at bounding box center [632, 261] width 55 height 10
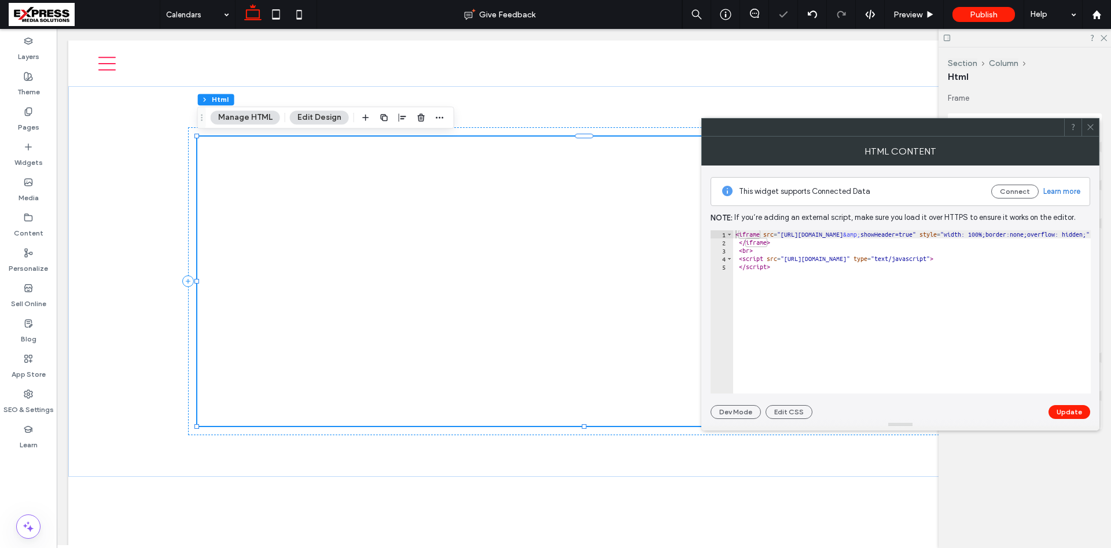
click at [945, 233] on div "< iframe src = "https://api.leadconnectorhq.com/booking/massage-and-spa-skrp9lf…" at bounding box center [813, 319] width 893 height 179
type textarea "**********"
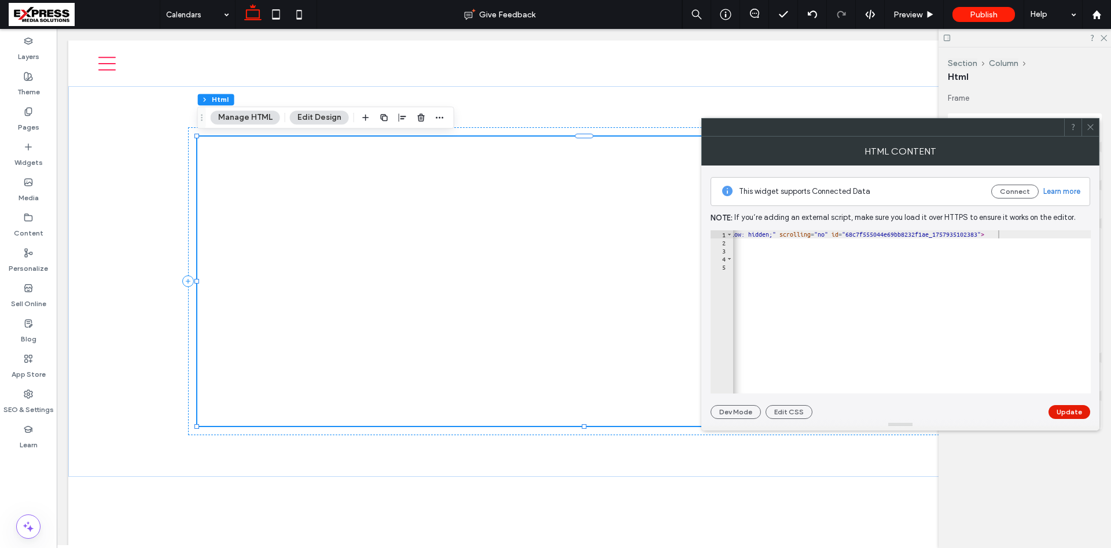
click at [1073, 411] on button "Update" at bounding box center [1070, 412] width 42 height 14
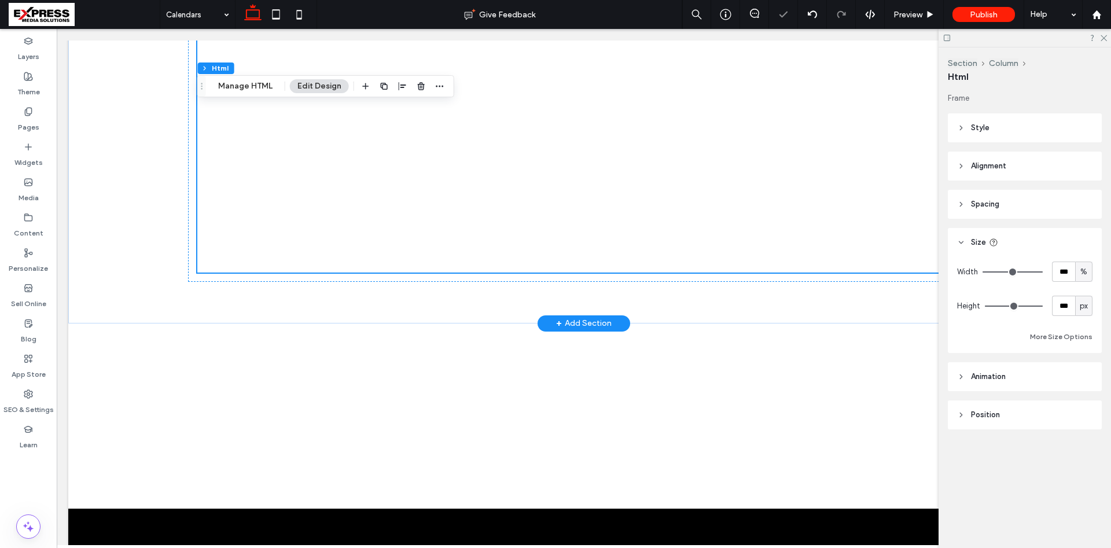
scroll to position [162, 0]
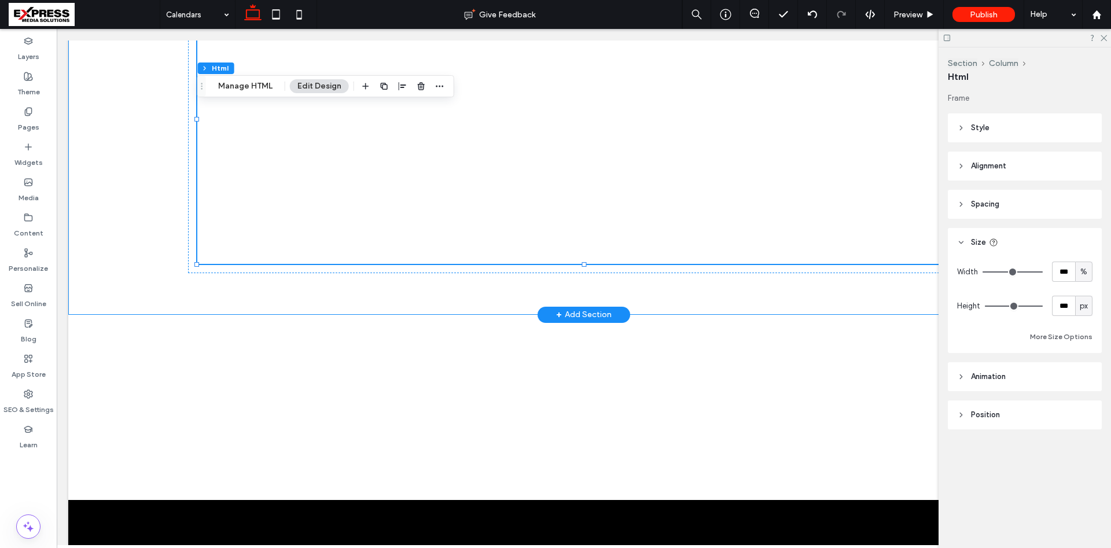
click at [285, 297] on div at bounding box center [583, 119] width 833 height 391
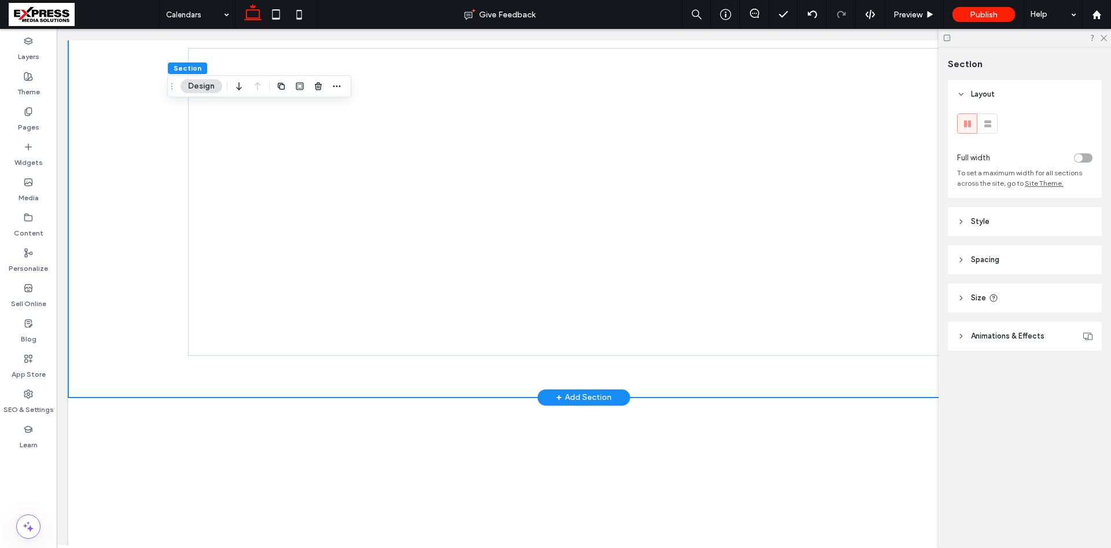
scroll to position [0, 0]
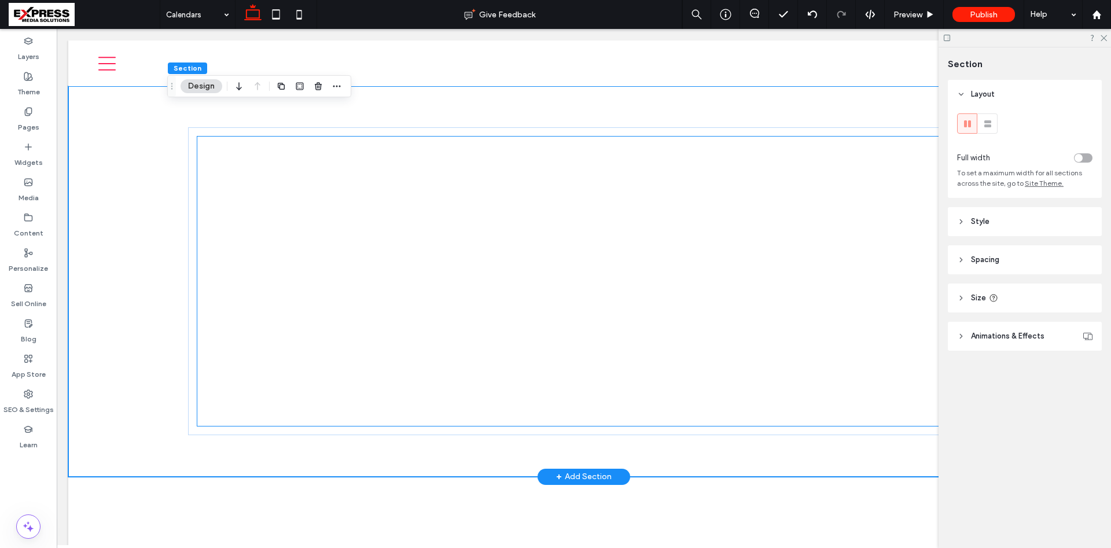
click at [237, 152] on div at bounding box center [584, 281] width 774 height 289
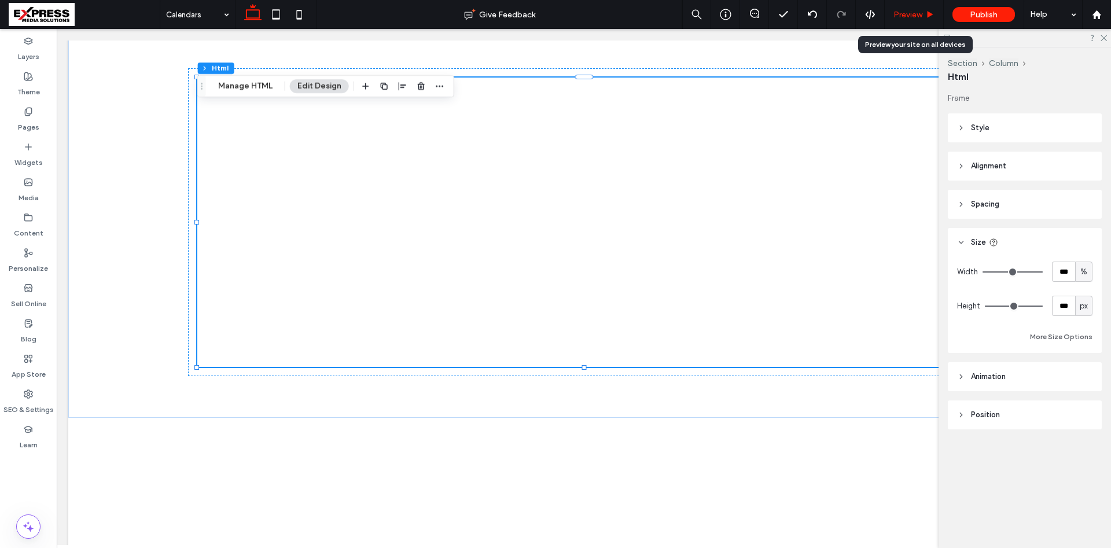
click at [902, 19] on span "Preview" at bounding box center [907, 15] width 29 height 10
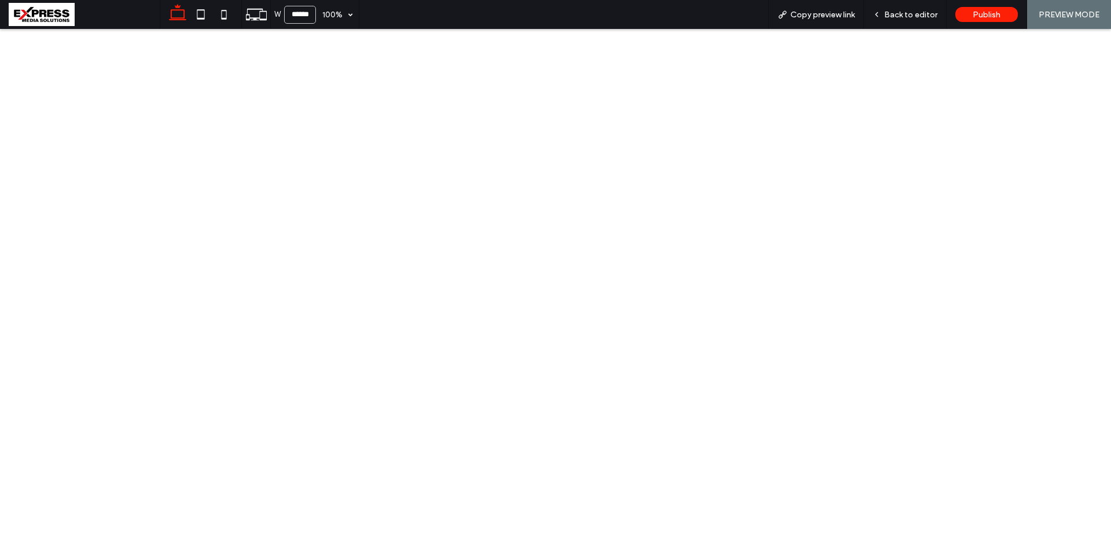
scroll to position [61, 0]
click at [929, 13] on span "Back to editor" at bounding box center [910, 15] width 53 height 10
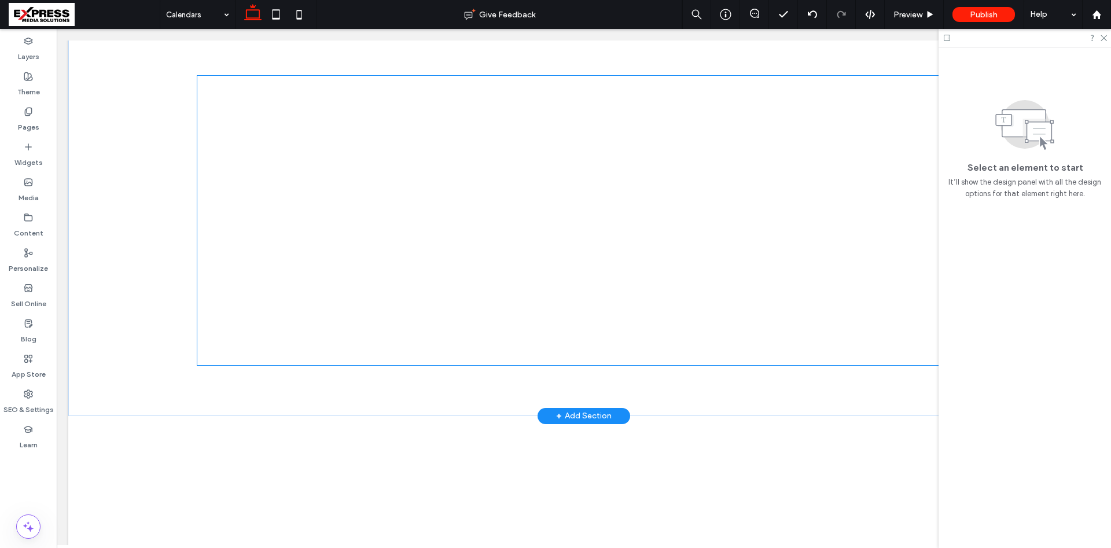
click at [656, 237] on div at bounding box center [584, 220] width 774 height 289
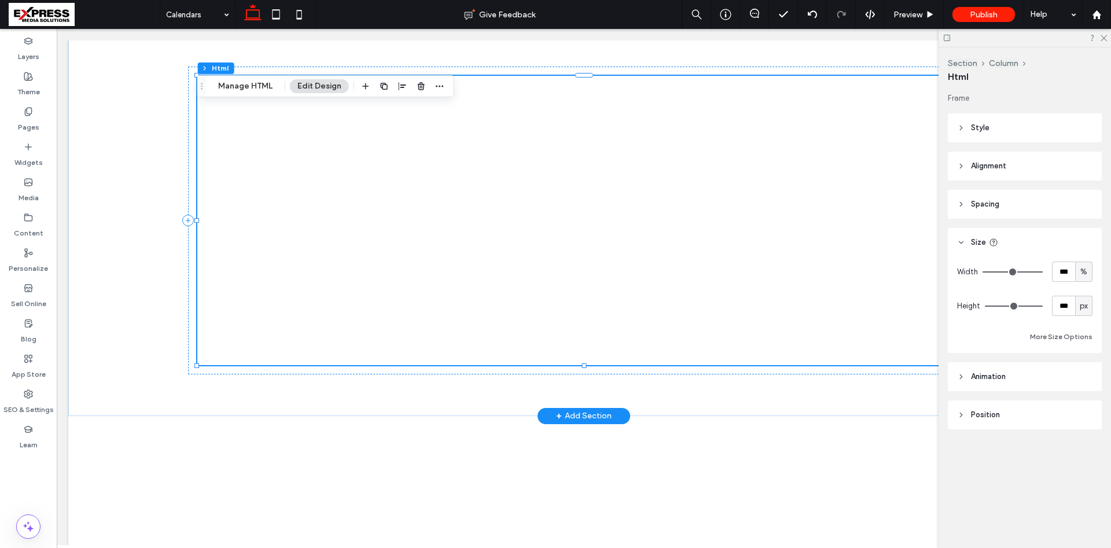
click at [747, 252] on div at bounding box center [584, 221] width 792 height 308
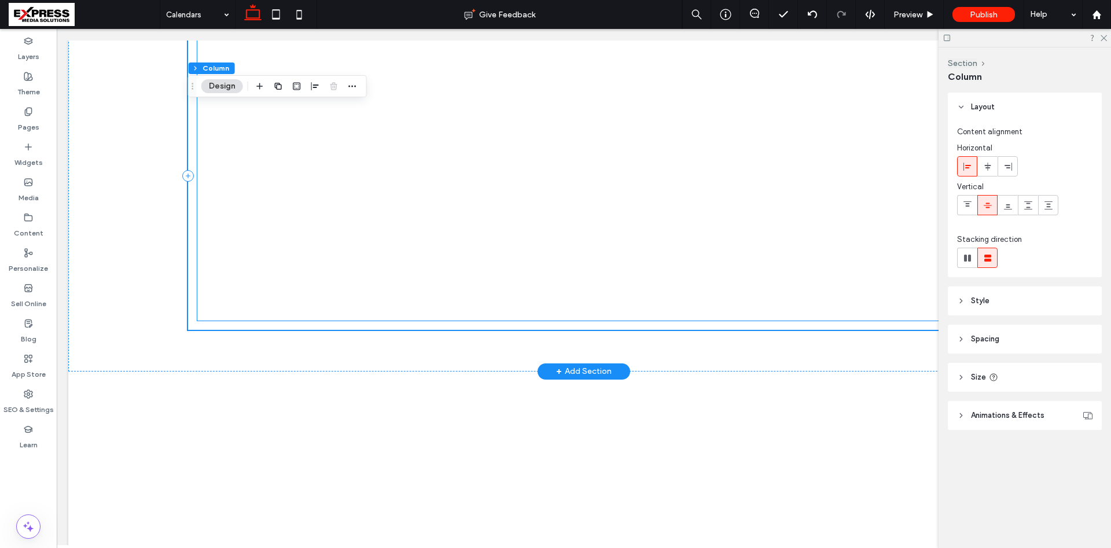
scroll to position [108, 0]
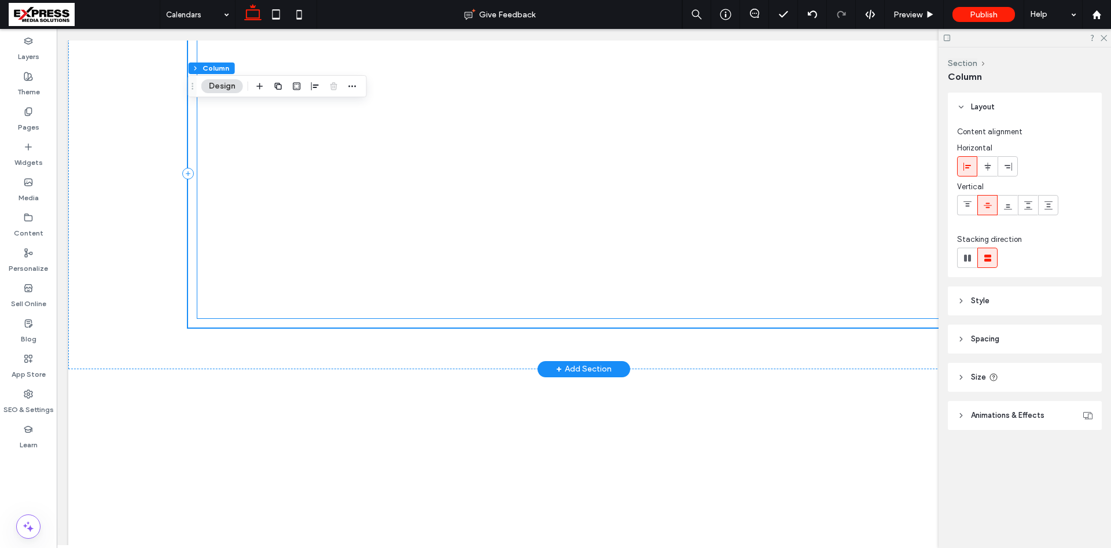
click at [488, 218] on div at bounding box center [584, 174] width 792 height 308
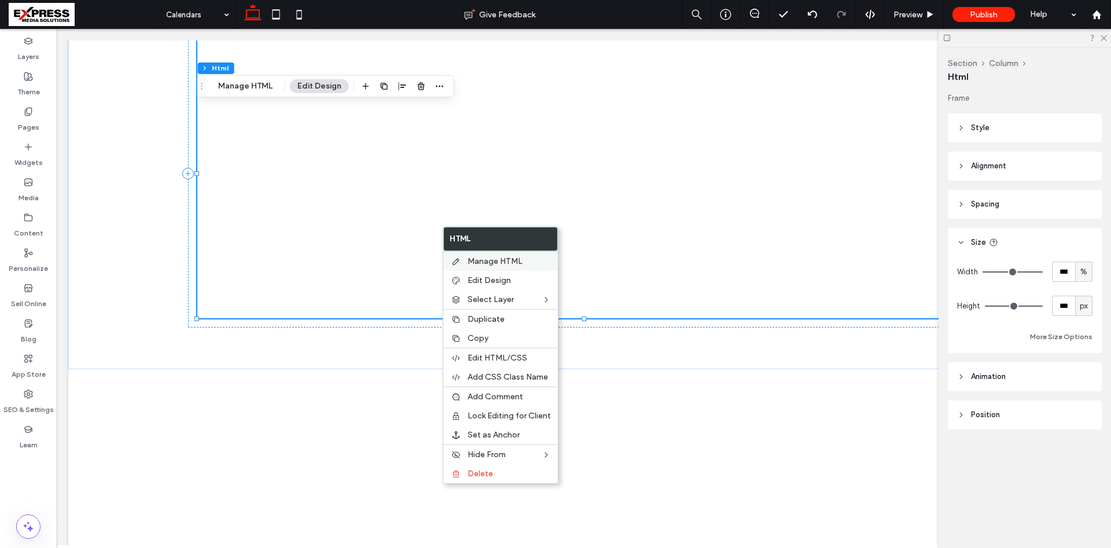
click at [483, 259] on span "Manage HTML" at bounding box center [495, 261] width 55 height 10
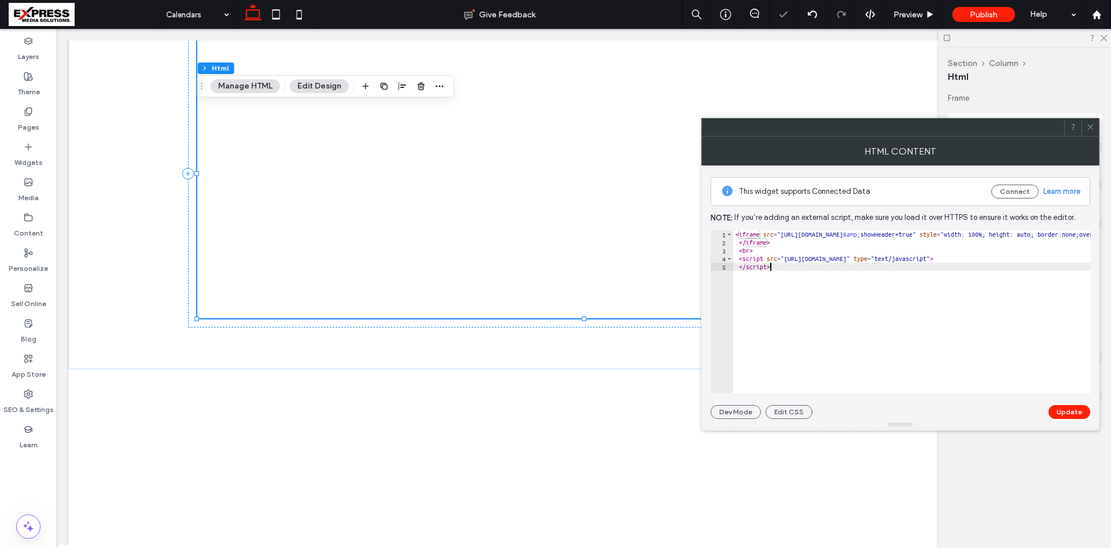
type textarea "*********"
paste textarea "**********"
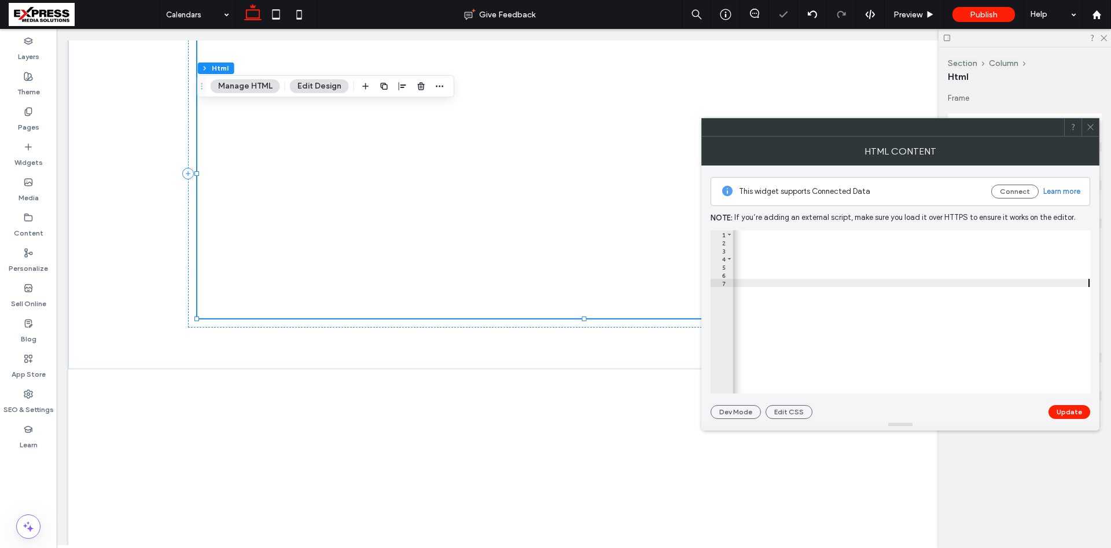
scroll to position [0, 876]
type textarea "**********"
click at [1078, 411] on button "Update" at bounding box center [1070, 412] width 42 height 14
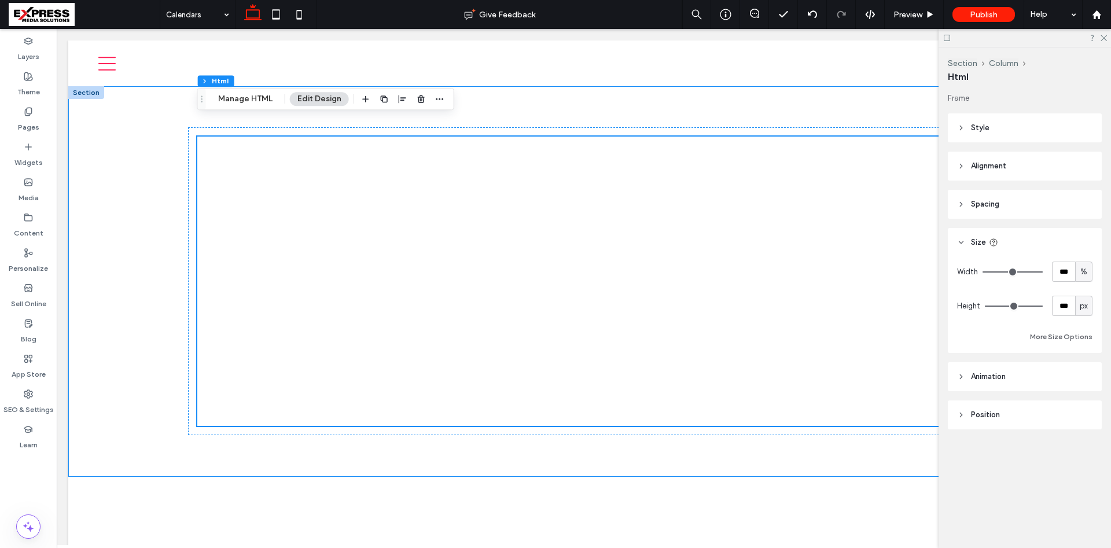
scroll to position [0, 0]
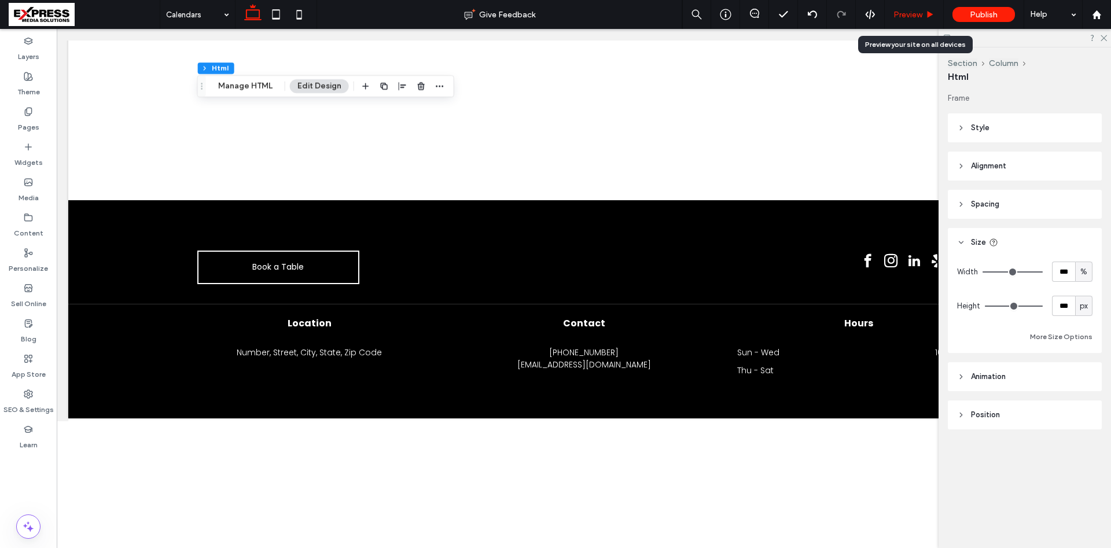
click at [921, 13] on span "Preview" at bounding box center [907, 15] width 29 height 10
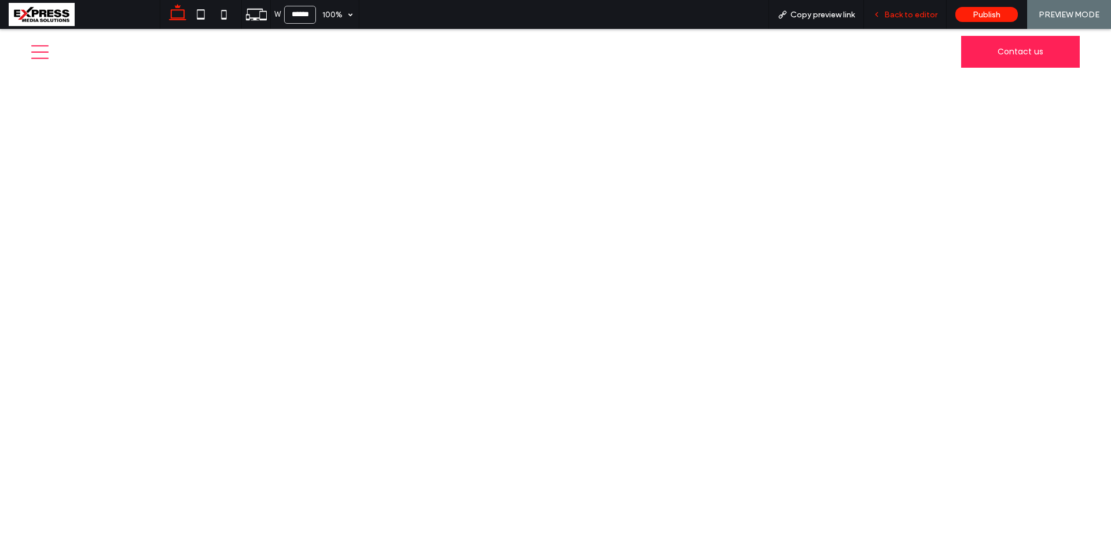
click at [915, 13] on span "Back to editor" at bounding box center [910, 15] width 53 height 10
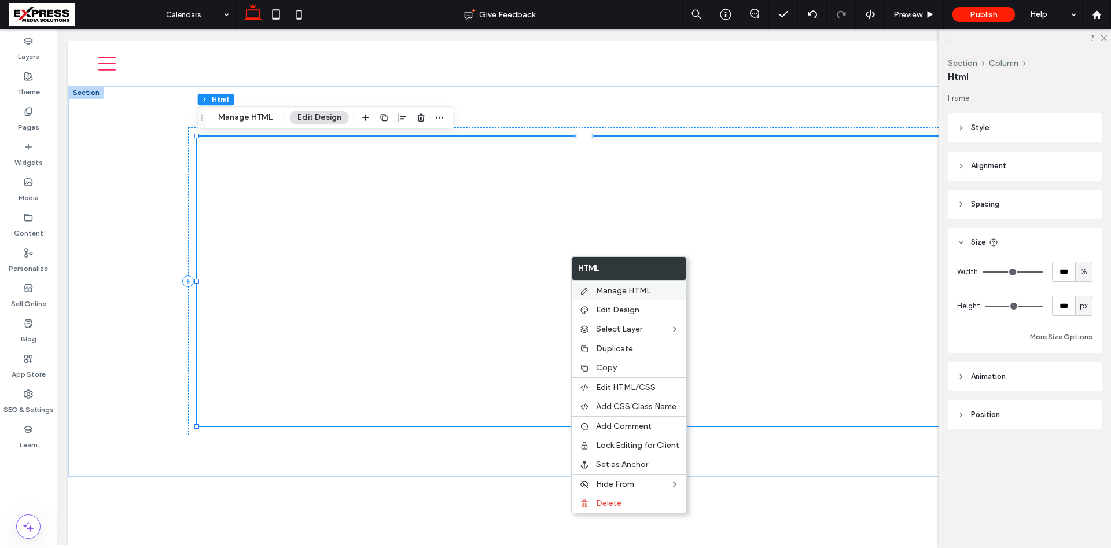
click at [646, 291] on span "Manage HTML" at bounding box center [623, 291] width 55 height 10
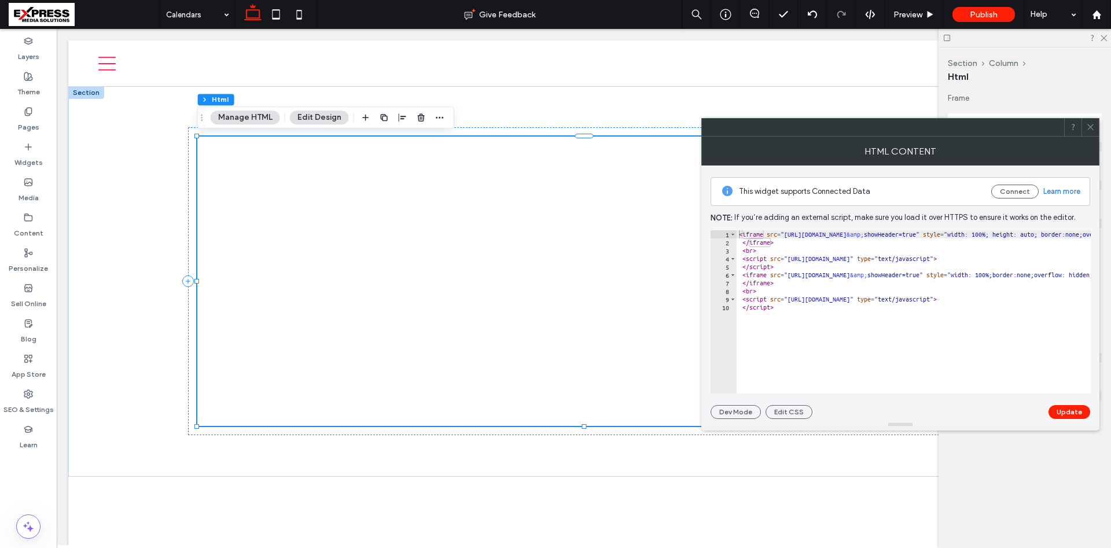
click at [1090, 128] on icon at bounding box center [1090, 127] width 9 height 9
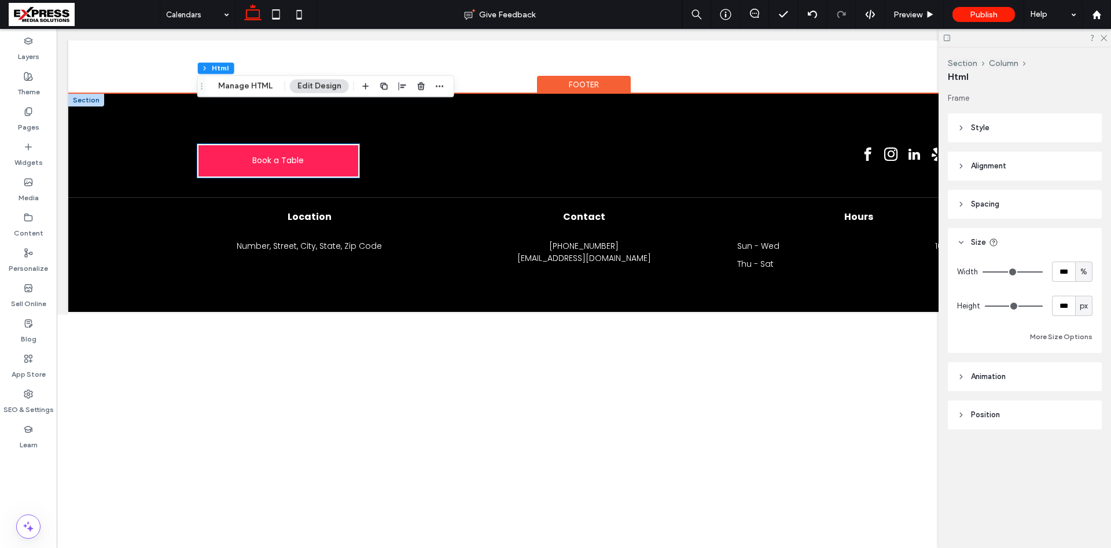
scroll to position [639, 0]
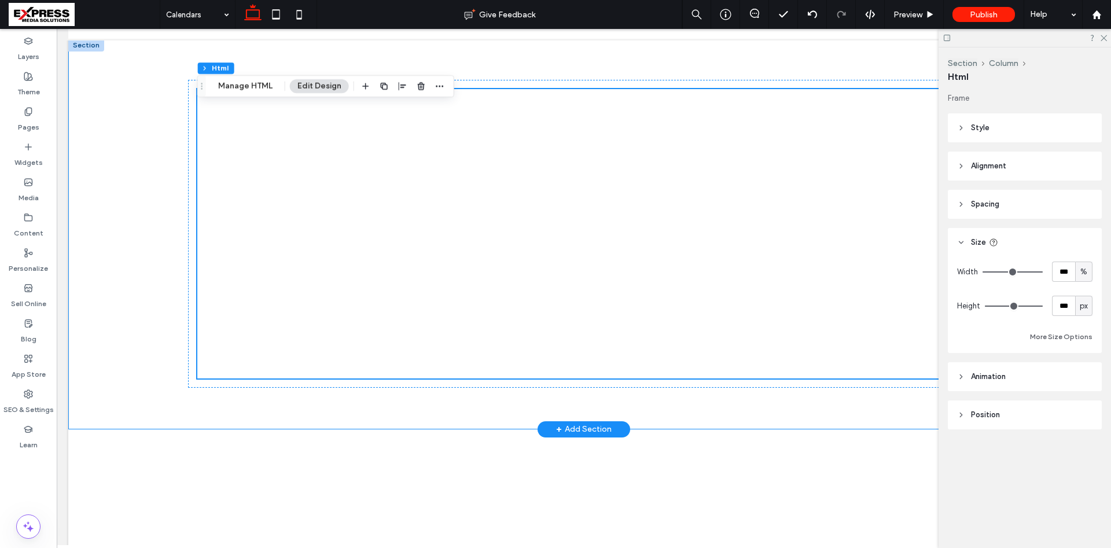
scroll to position [0, 0]
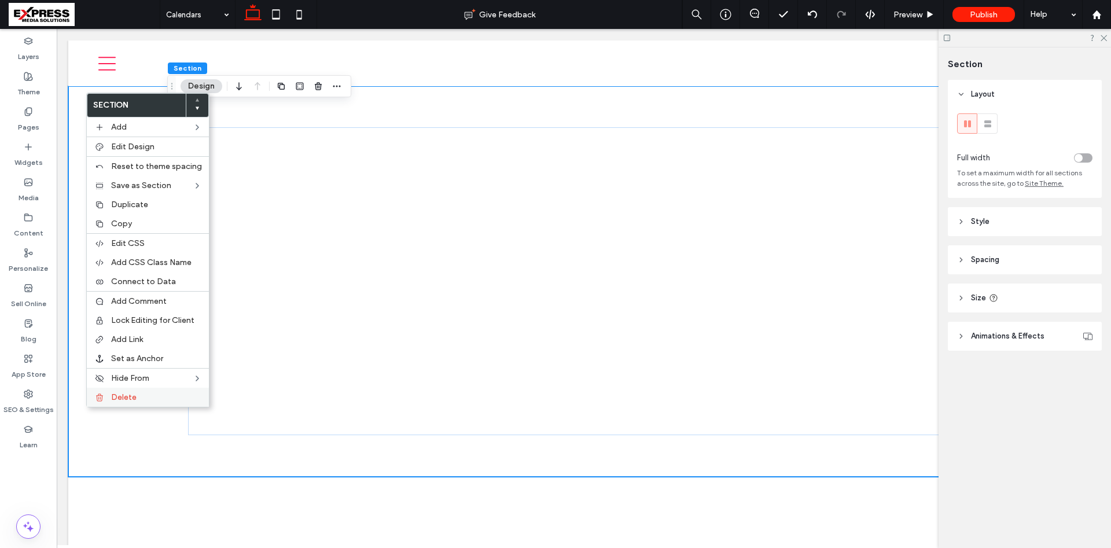
click at [130, 397] on span "Delete" at bounding box center [123, 397] width 25 height 10
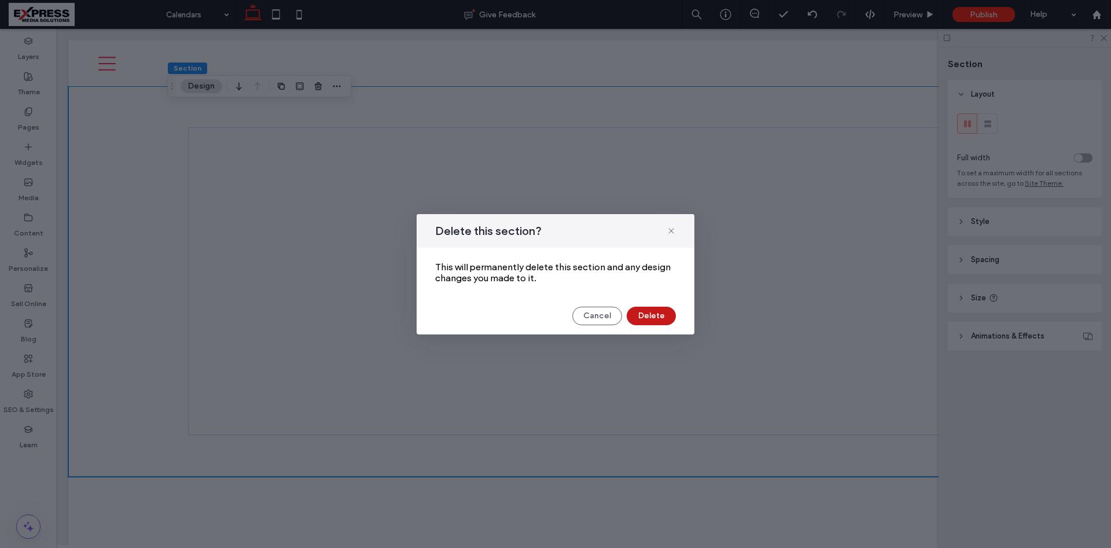
click at [666, 314] on button "Delete" at bounding box center [651, 316] width 49 height 19
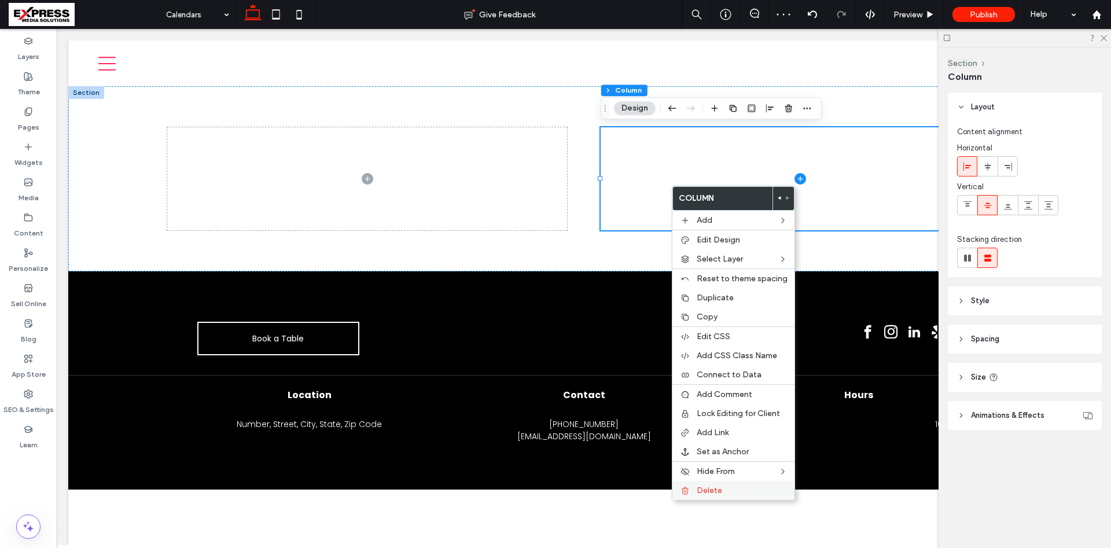
drag, startPoint x: 713, startPoint y: 487, endPoint x: 727, endPoint y: 479, distance: 16.3
click at [713, 487] on span "Delete" at bounding box center [709, 491] width 25 height 10
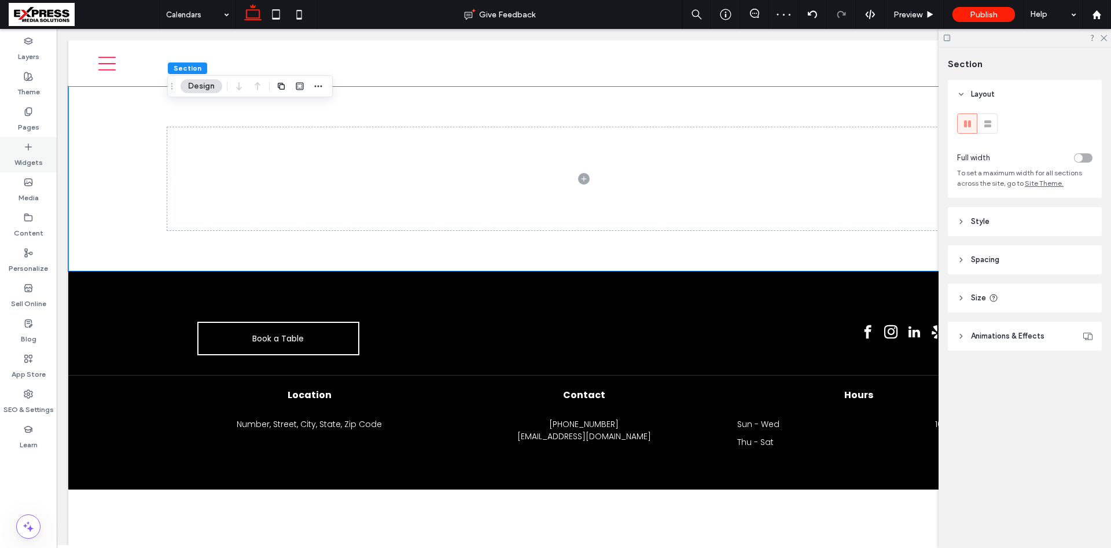
click at [34, 153] on label "Widgets" at bounding box center [28, 160] width 28 height 16
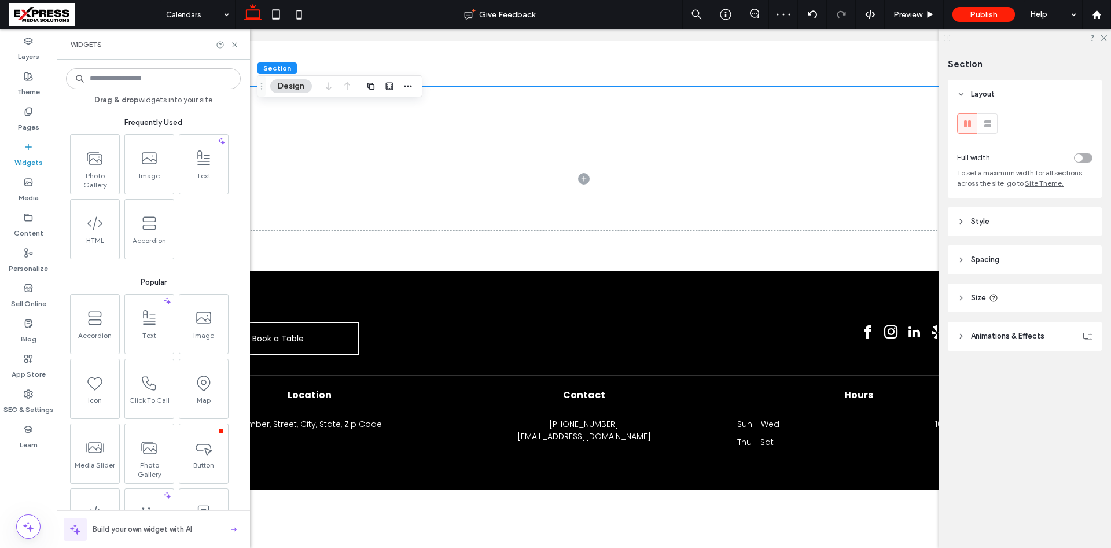
click at [155, 80] on input at bounding box center [153, 78] width 175 height 21
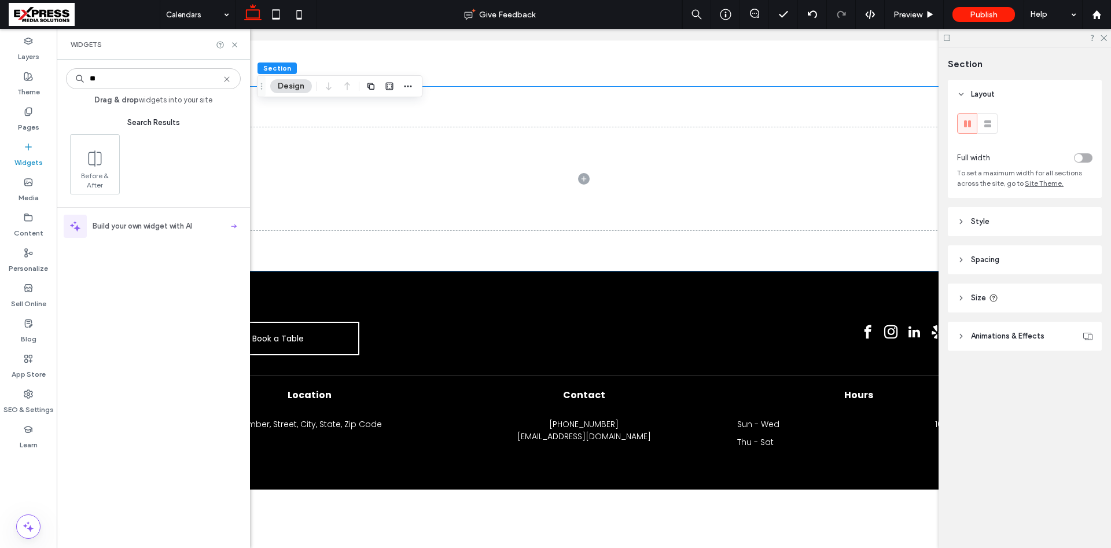
type input "***"
type input "****"
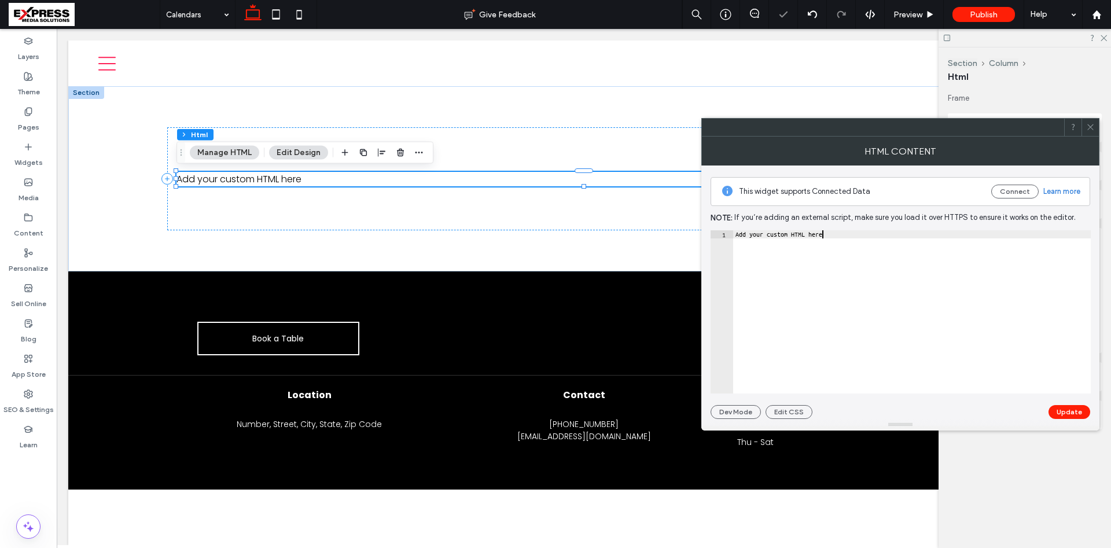
click at [781, 246] on div "Add your custom HTML here" at bounding box center [912, 319] width 358 height 179
paste textarea "**********"
type textarea "**********"
drag, startPoint x: 998, startPoint y: 311, endPoint x: 1052, endPoint y: 267, distance: 69.5
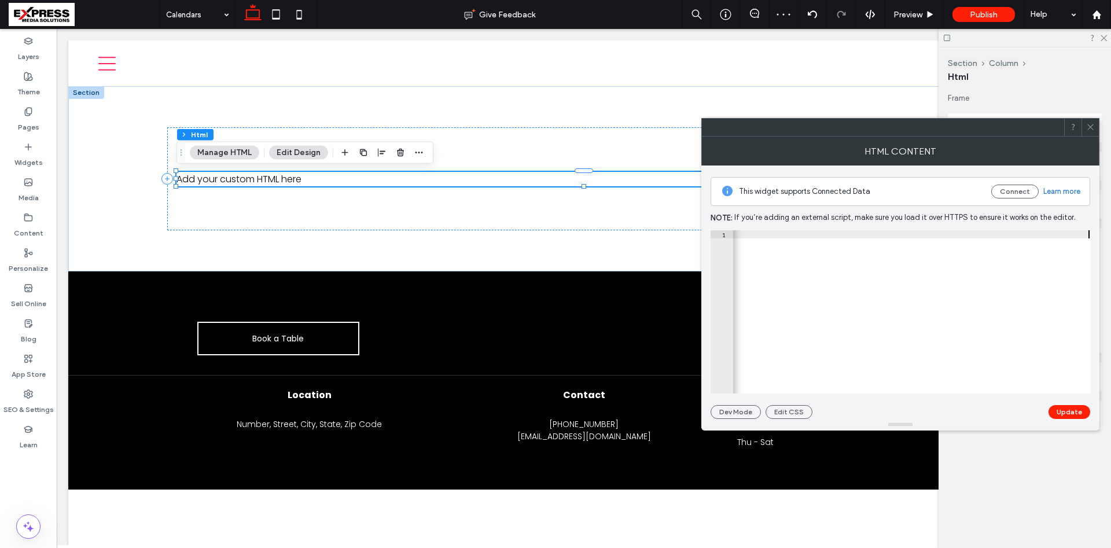
click at [1003, 308] on div "< iframe src = "https://api.leadconnectorhq.com/booking/massage-and-spa-skrp9lf…" at bounding box center [476, 319] width 1230 height 179
drag, startPoint x: 1058, startPoint y: 235, endPoint x: 1111, endPoint y: 234, distance: 52.1
click at [1111, 234] on body ".wqwq-1{fill:#231f20;} .cls-1q, .cls-2q { fill-rule: evenodd; } .cls-2q { fill:…" at bounding box center [555, 274] width 1111 height 548
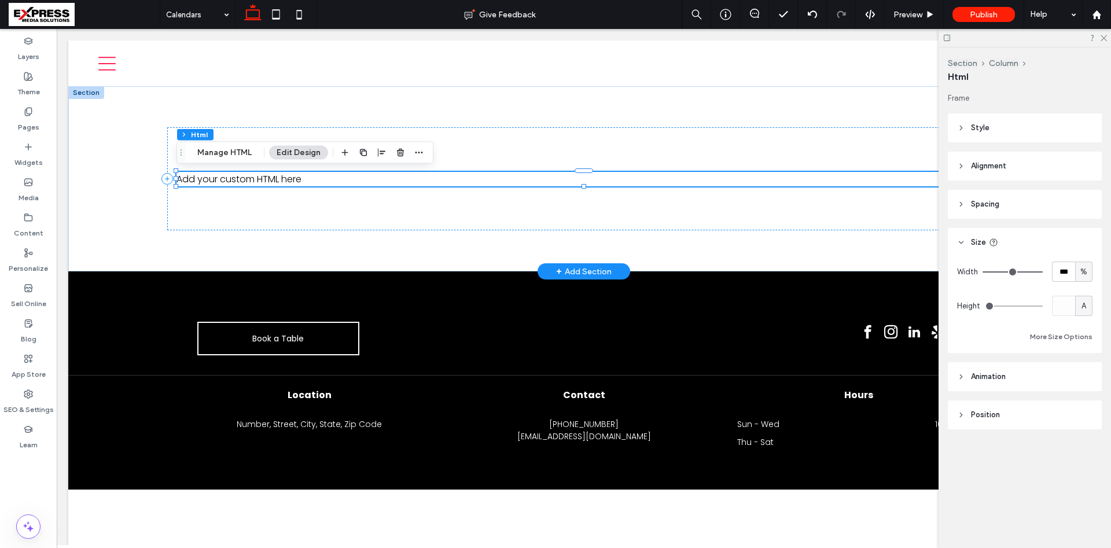
click at [771, 183] on div "Add your custom HTML here" at bounding box center [584, 179] width 815 height 14
click at [771, 182] on div "Add your custom HTML here" at bounding box center [584, 179] width 815 height 14
click at [231, 153] on button "Manage HTML" at bounding box center [224, 153] width 69 height 14
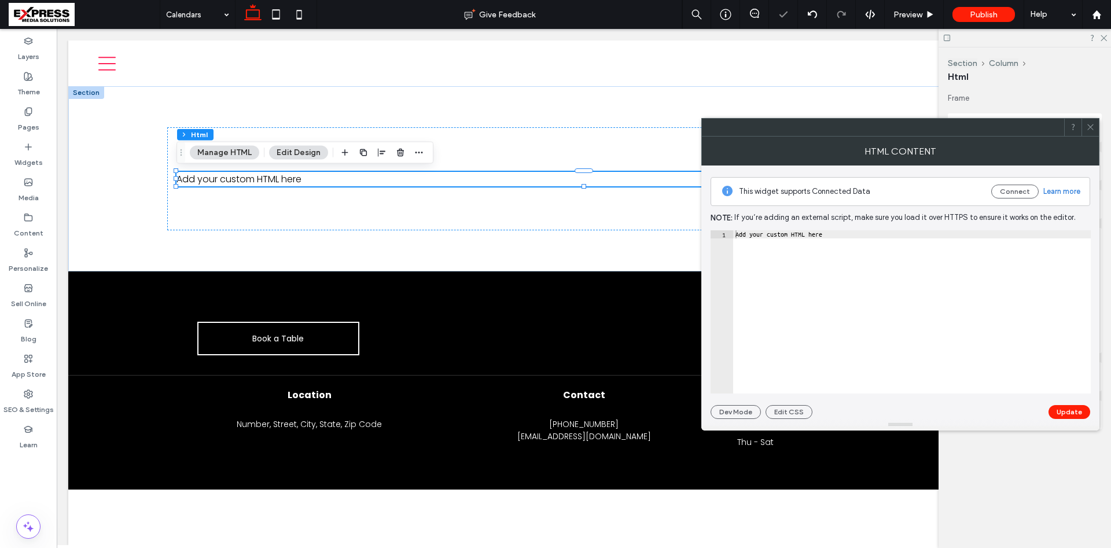
click at [935, 278] on div "Add your custom HTML here" at bounding box center [912, 319] width 358 height 179
paste textarea "**********"
type textarea "**********"
click at [1075, 413] on button "Update" at bounding box center [1070, 412] width 42 height 14
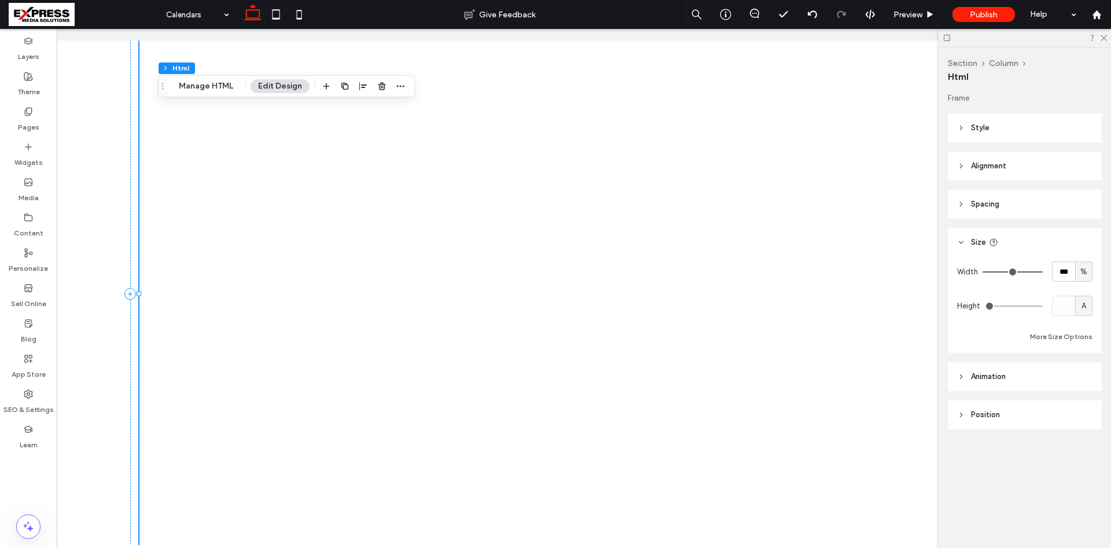
scroll to position [0, 0]
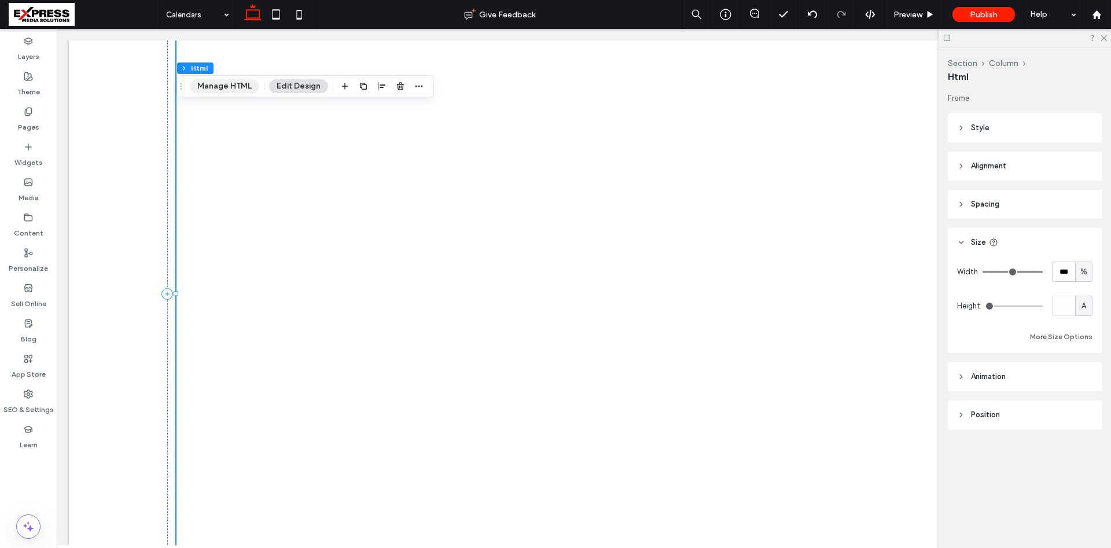
click at [233, 93] on button "Manage HTML" at bounding box center [224, 86] width 69 height 14
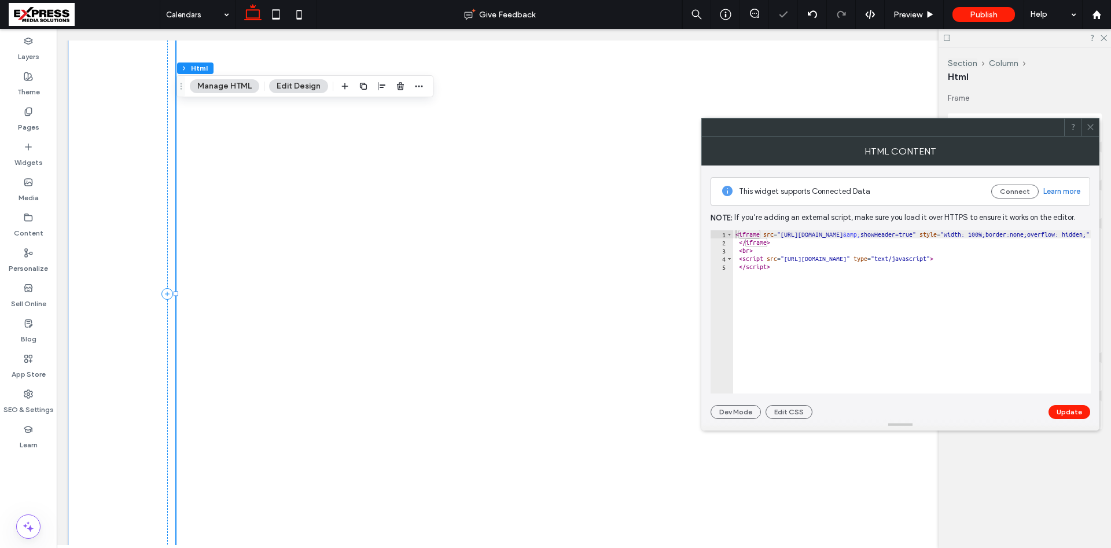
click at [909, 236] on div "< iframe src = "https://api.leadconnectorhq.com/booking/massage-and-spa-skrp9lf…" at bounding box center [783, 319] width 893 height 179
click at [914, 234] on div "< iframe src = "https://api.leadconnectorhq.com/booking/massage-and-spa-skrp9lf…" at bounding box center [783, 319] width 893 height 179
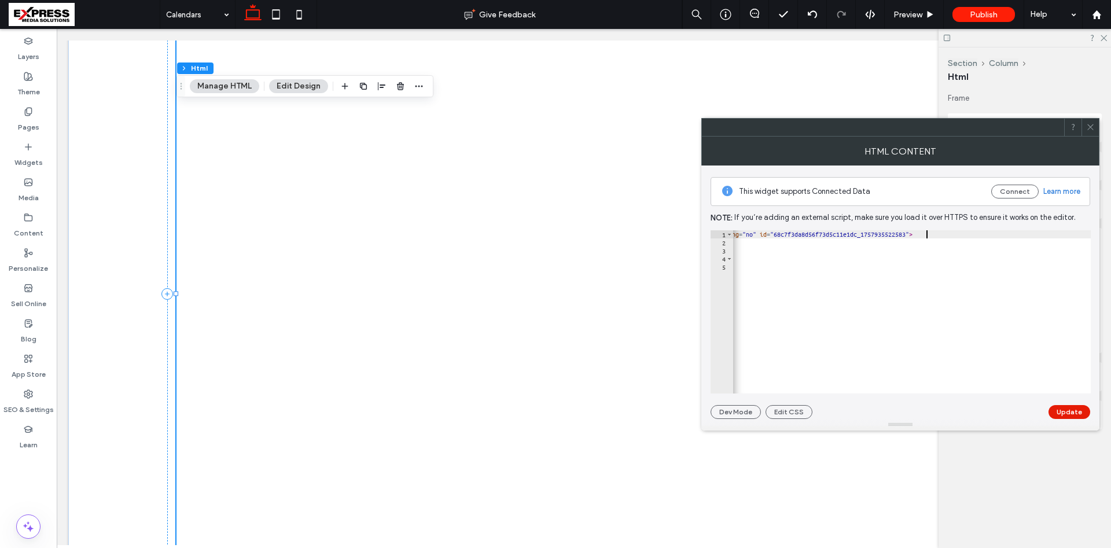
type textarea "**********"
click at [1065, 406] on button "Update" at bounding box center [1070, 412] width 42 height 14
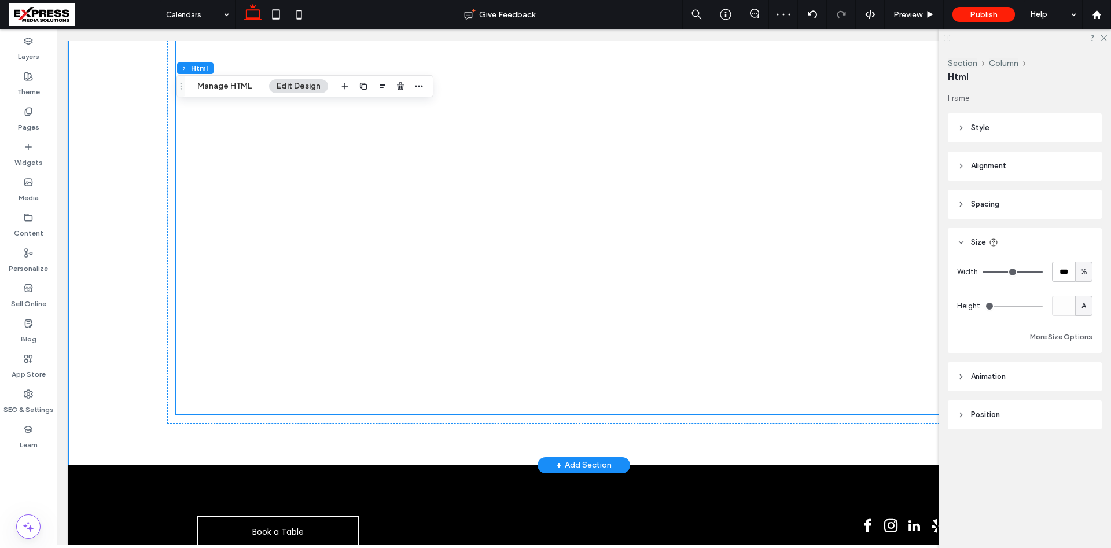
scroll to position [226, 0]
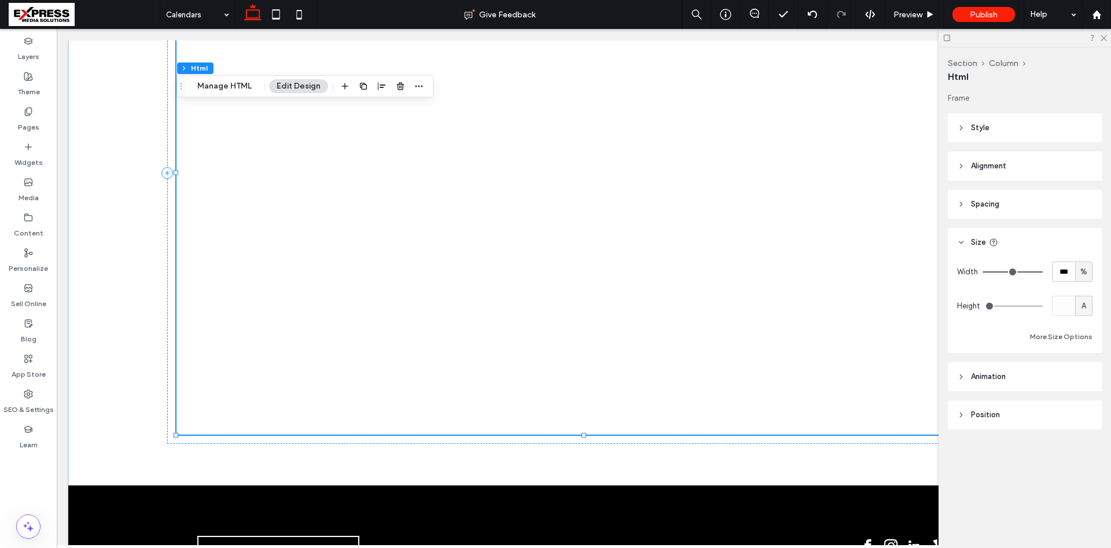
click at [1087, 308] on div "A" at bounding box center [1084, 306] width 12 height 12
click at [1084, 345] on div "px % vh vw A" at bounding box center [1084, 366] width 16 height 101
click at [1084, 331] on span "px" at bounding box center [1084, 327] width 8 height 12
type input "***"
drag, startPoint x: 1070, startPoint y: 304, endPoint x: 1039, endPoint y: 303, distance: 31.3
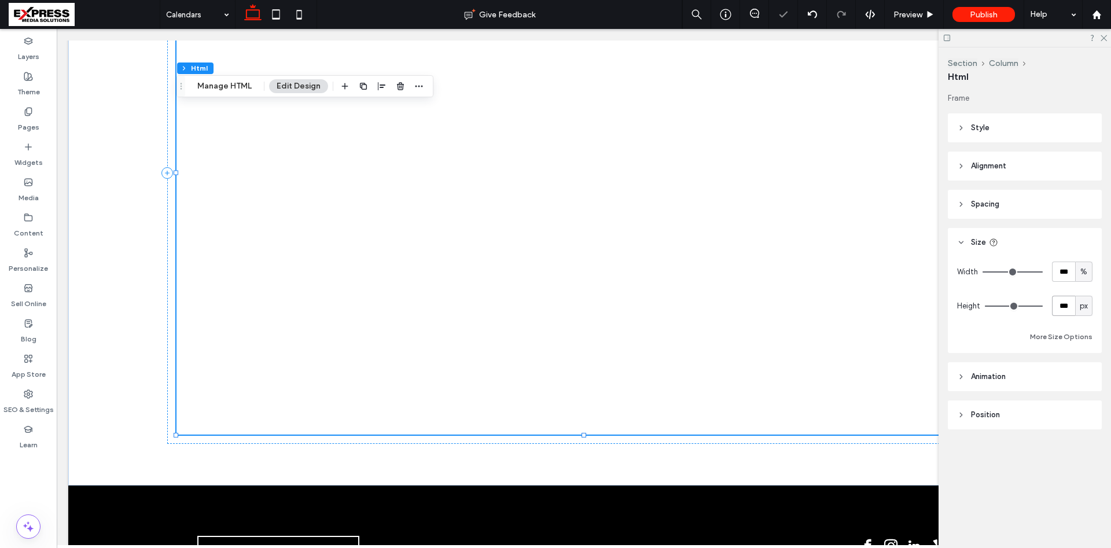
click at [1039, 303] on div "Height *** px" at bounding box center [1024, 306] width 135 height 20
type input "***"
click at [1005, 323] on div "Width *** % Height *** px More Size Options" at bounding box center [1024, 303] width 135 height 82
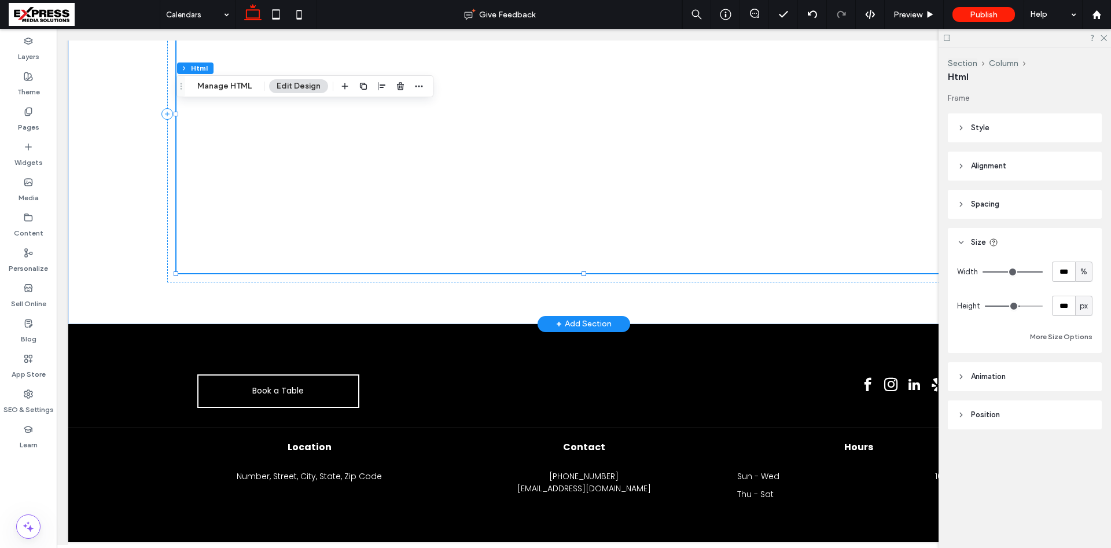
click at [456, 133] on div at bounding box center [584, 114] width 815 height 318
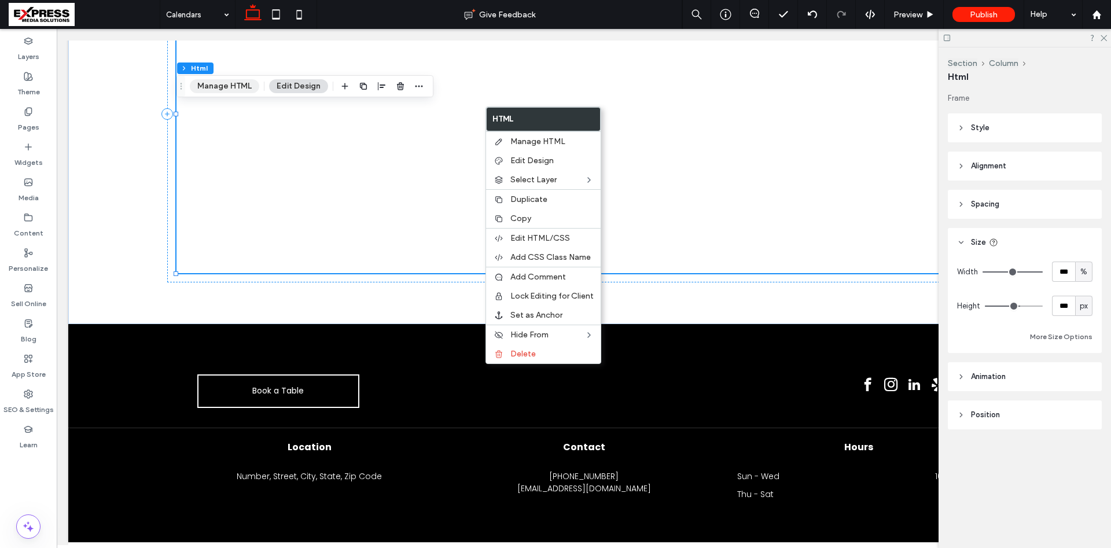
click at [212, 82] on button "Manage HTML" at bounding box center [224, 86] width 69 height 14
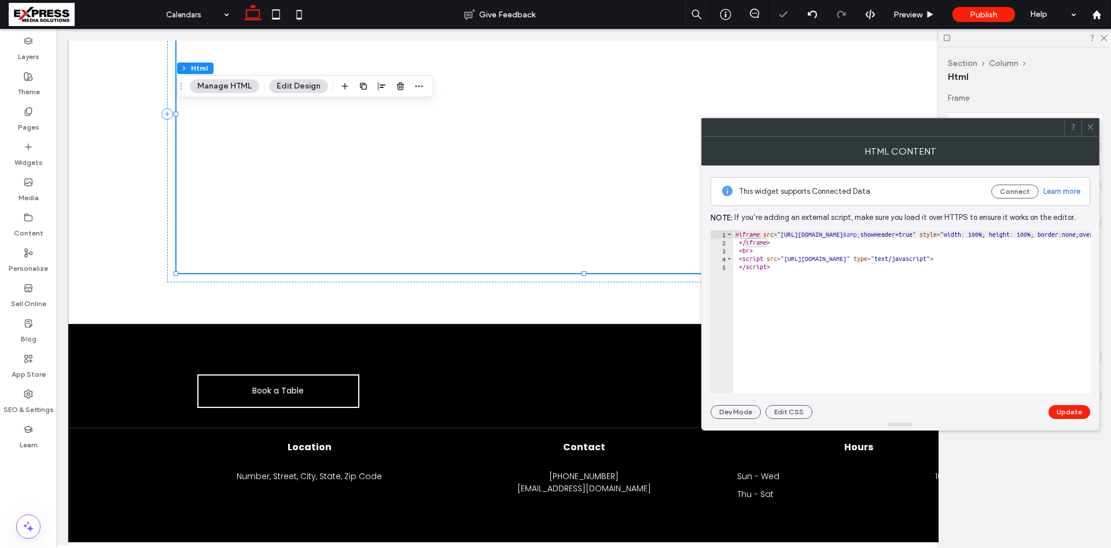
click at [1007, 233] on div "< iframe src = "https://api.leadconnectorhq.com/booking/massage-and-spa-skrp9lf…" at bounding box center [752, 319] width 946 height 179
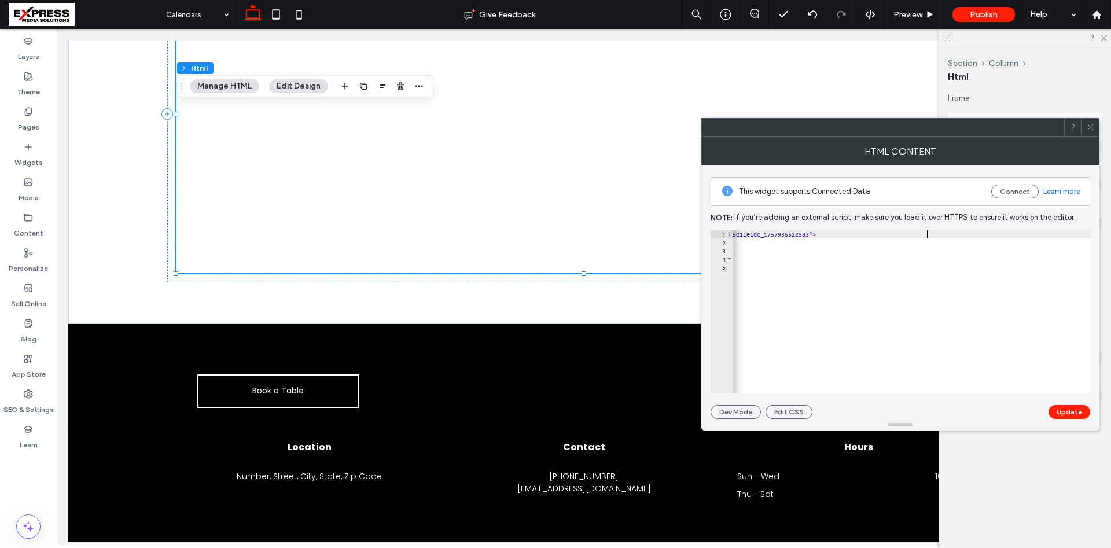
scroll to position [0, 572]
click at [981, 236] on div "< iframe src = "https://api.leadconnectorhq.com/booking/massage-and-spa-skrp9lf…" at bounding box center [653, 319] width 984 height 179
type textarea "**********"
click at [1068, 408] on button "Update" at bounding box center [1070, 412] width 42 height 14
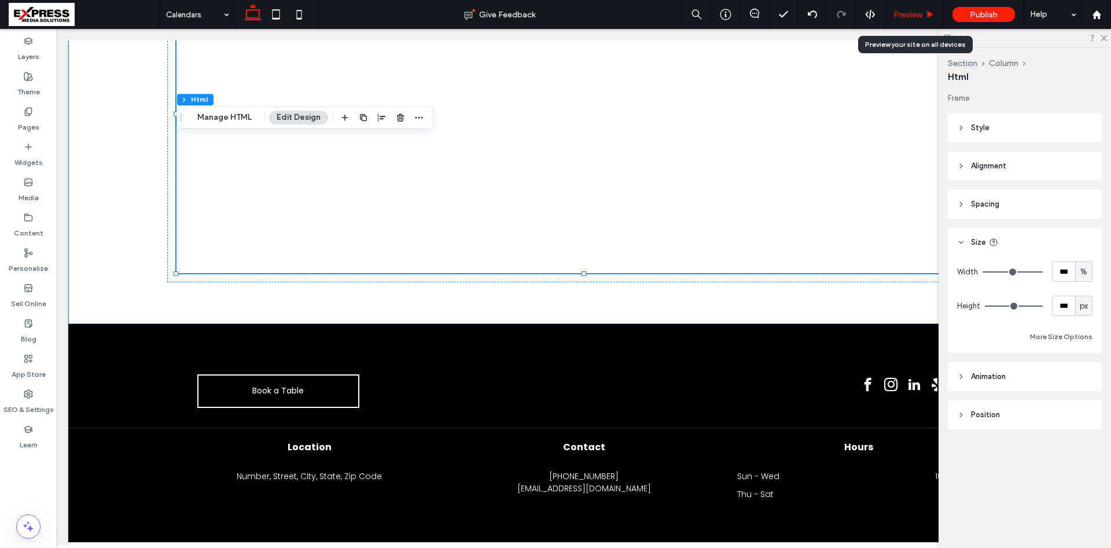
click at [904, 6] on div "Preview" at bounding box center [914, 14] width 59 height 29
click at [910, 21] on div "Preview" at bounding box center [914, 14] width 59 height 29
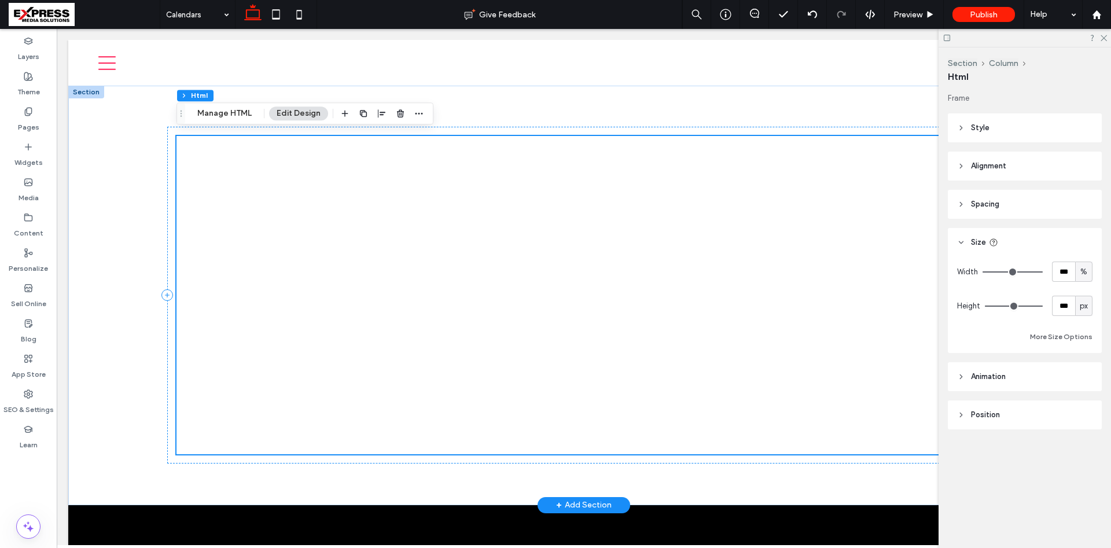
scroll to position [0, 0]
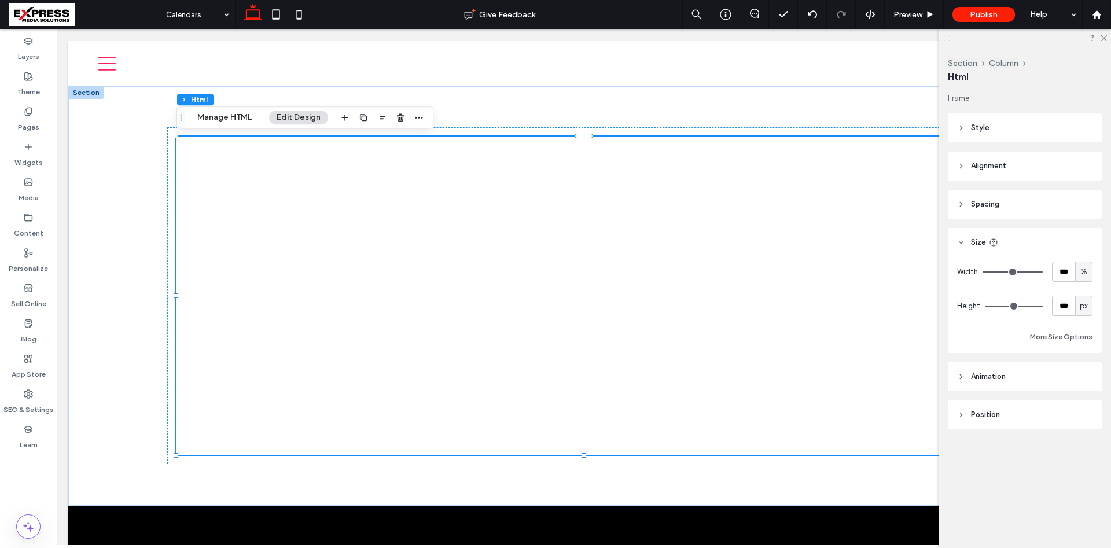
click at [1106, 43] on div at bounding box center [1025, 38] width 172 height 18
click at [913, 16] on span "Preview" at bounding box center [907, 15] width 29 height 10
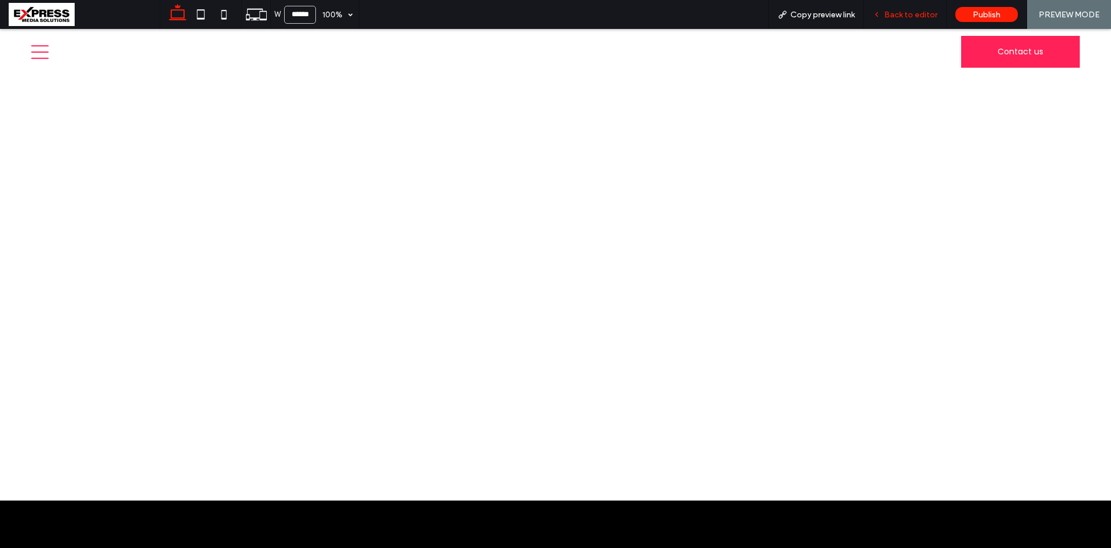
click at [918, 15] on span "Back to editor" at bounding box center [910, 15] width 53 height 10
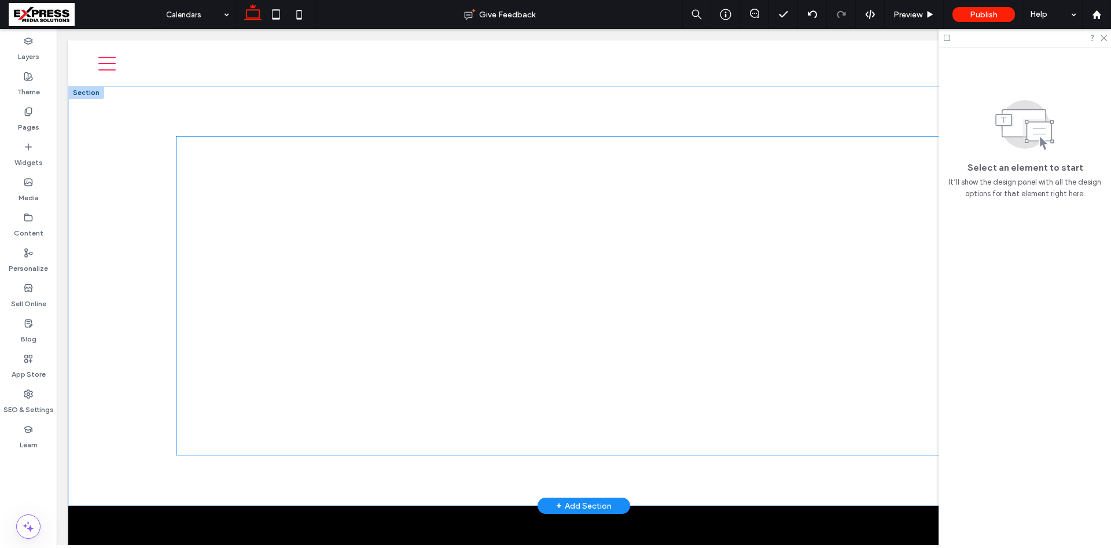
click at [387, 323] on div at bounding box center [583, 295] width 833 height 337
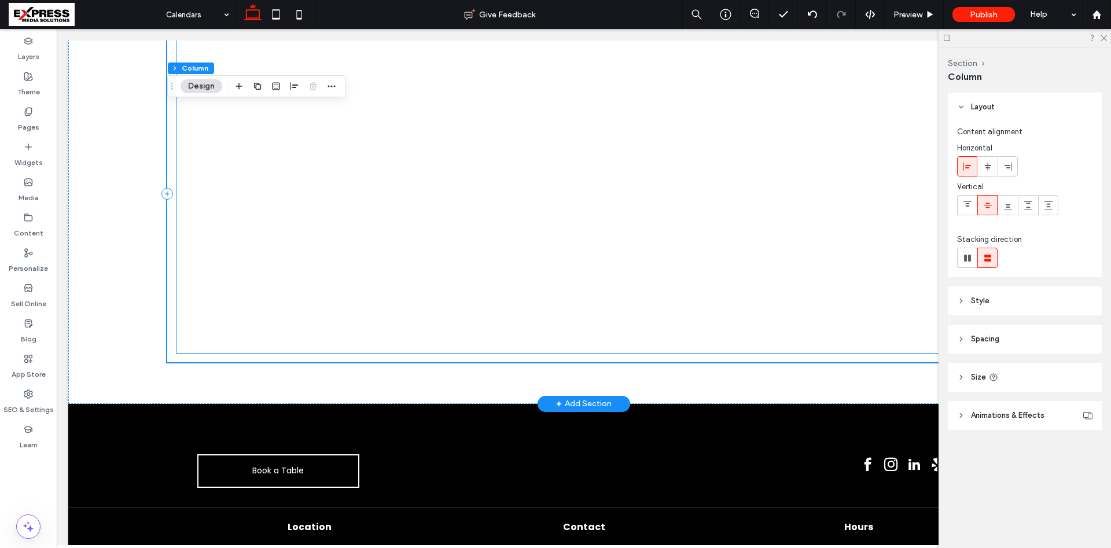
scroll to position [108, 0]
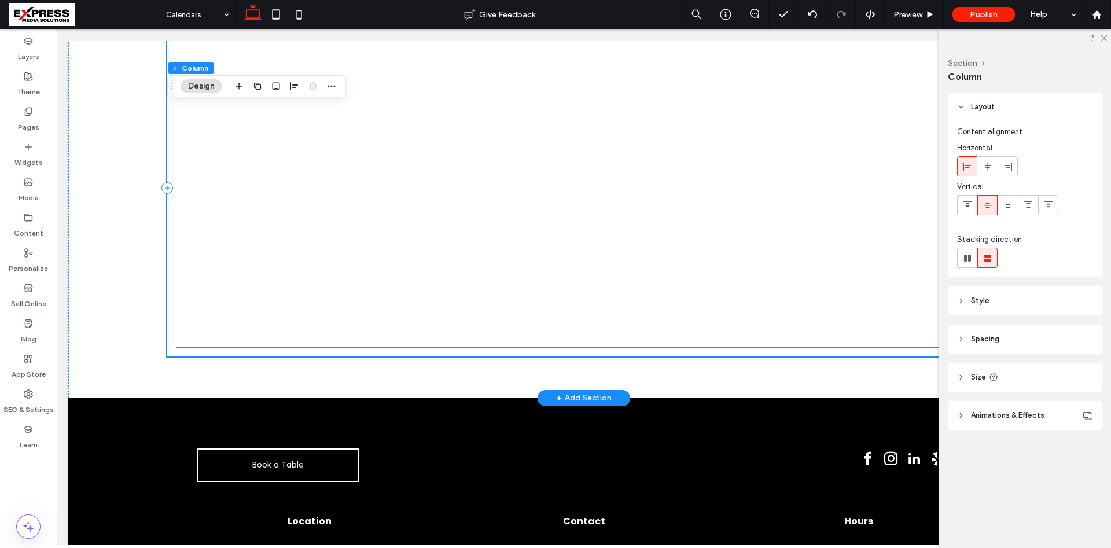
click at [402, 151] on div at bounding box center [584, 188] width 815 height 318
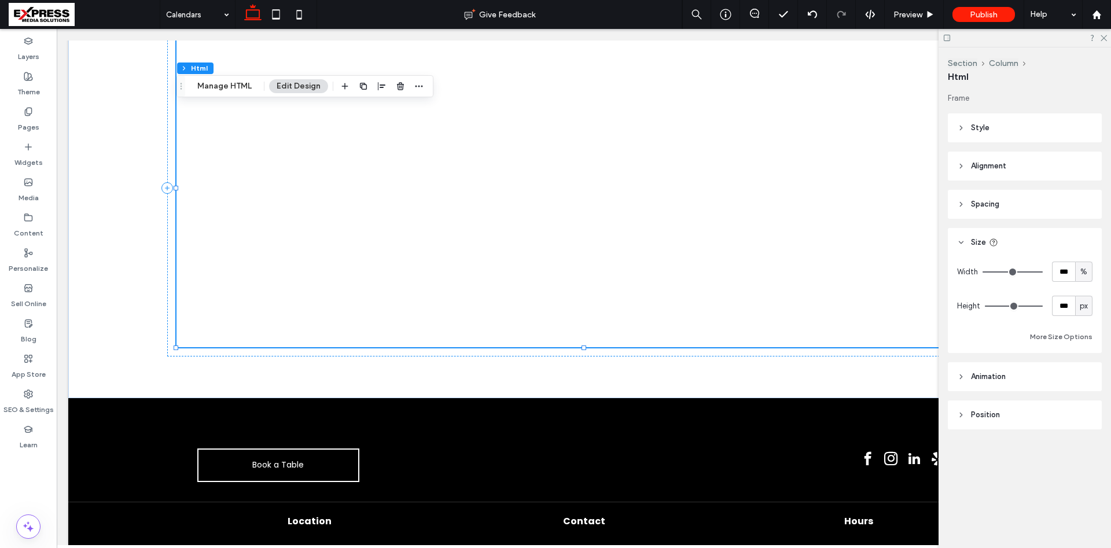
click at [226, 95] on div "Section Column Html Manage HTML Edit Design" at bounding box center [305, 86] width 257 height 22
click at [229, 87] on button "Manage HTML" at bounding box center [224, 86] width 69 height 14
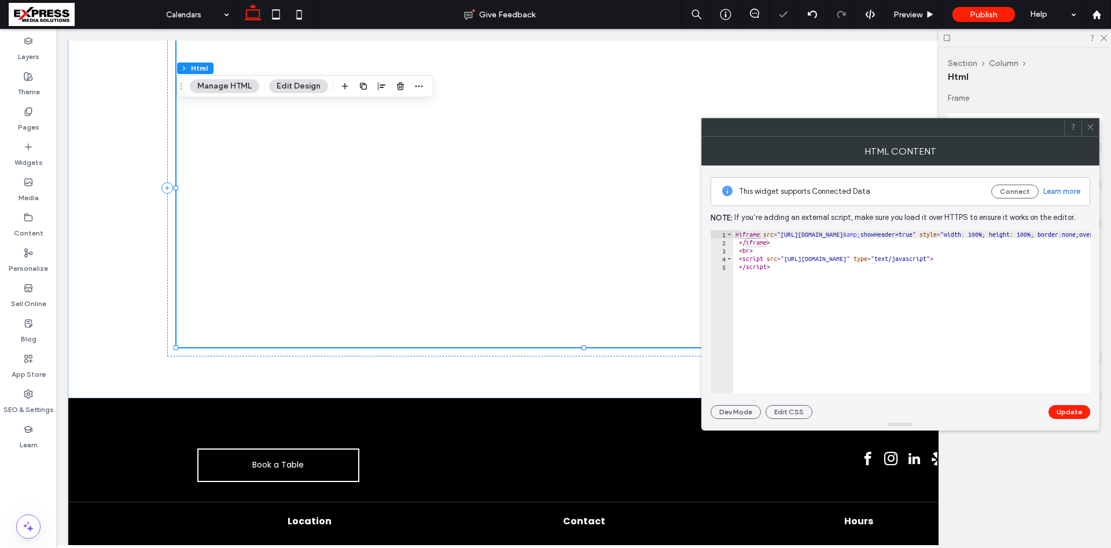
type textarea "**********"
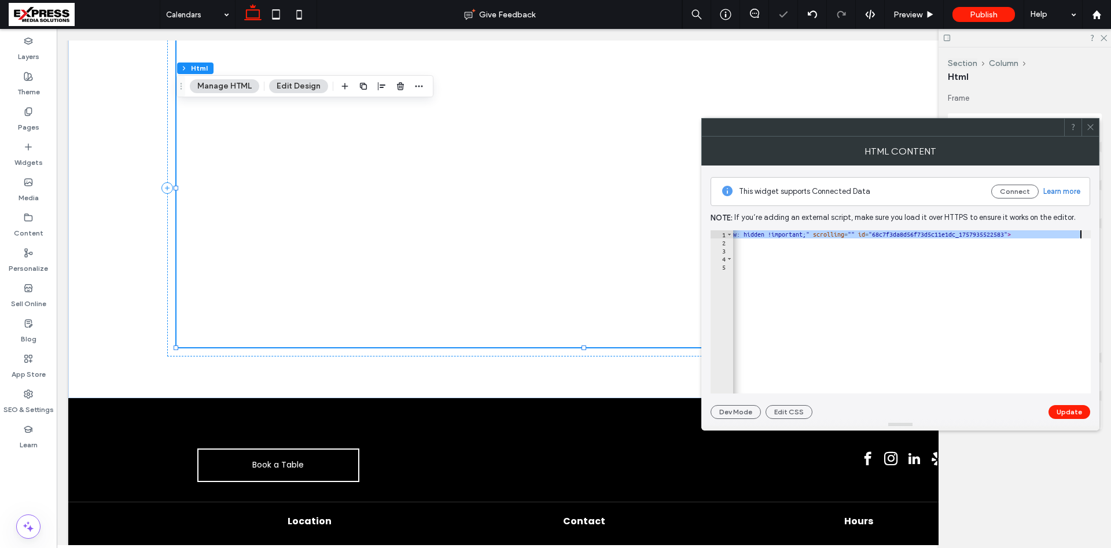
drag, startPoint x: 1025, startPoint y: 236, endPoint x: 1111, endPoint y: 231, distance: 85.8
click at [1111, 231] on body ".wqwq-1{fill:#231f20;} .cls-1q, .cls-2q { fill-rule: evenodd; } .cls-2q { fill:…" at bounding box center [555, 274] width 1111 height 548
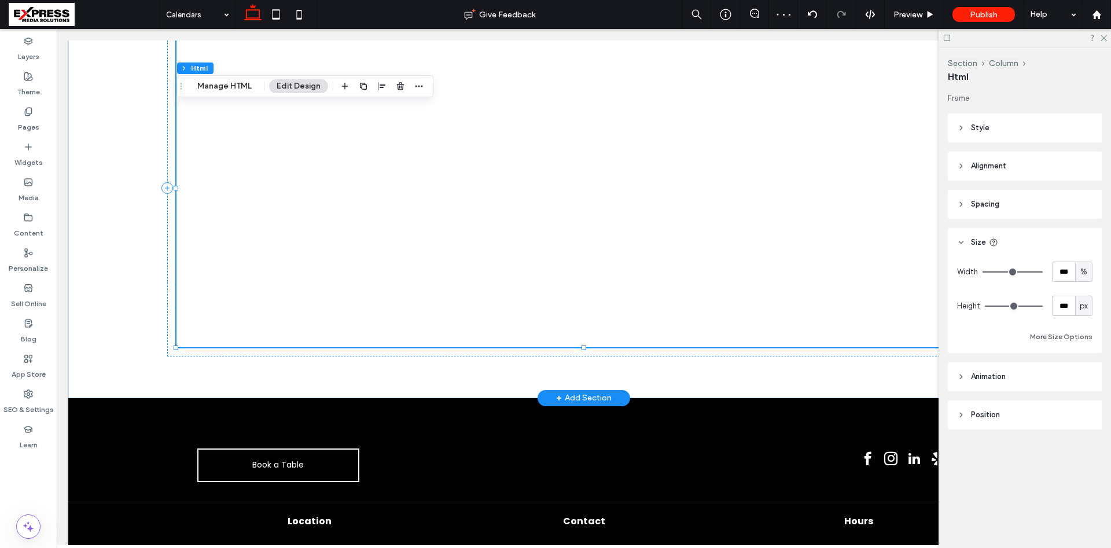
click at [480, 176] on div at bounding box center [584, 188] width 815 height 318
click at [243, 90] on button "Manage HTML" at bounding box center [224, 86] width 69 height 14
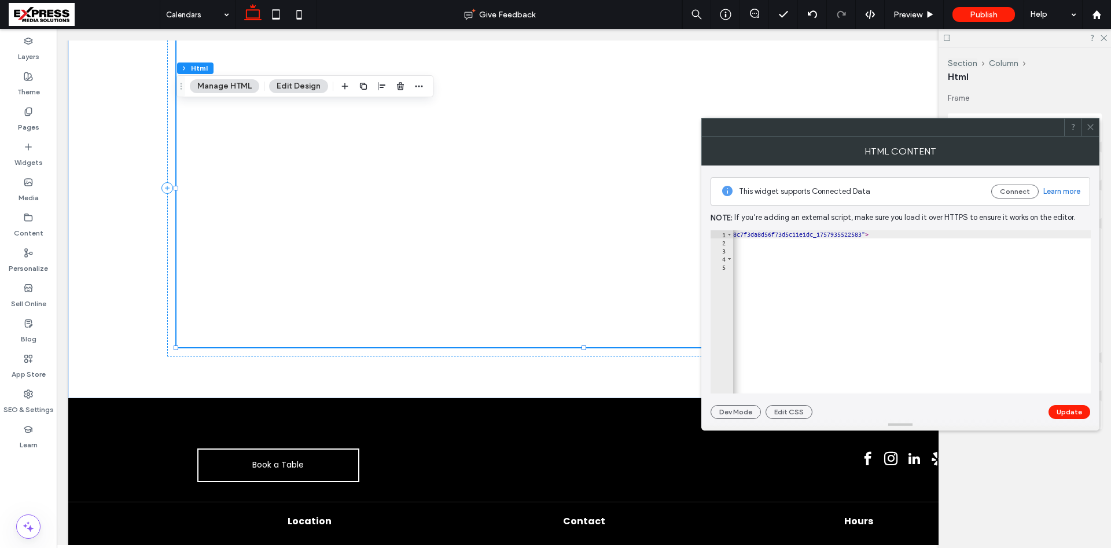
scroll to position [0, 513]
click at [1036, 235] on div "< iframe src = "https://api.leadconnectorhq.com/booking/massage-and-spa-skrp9lf…" at bounding box center [708, 319] width 977 height 179
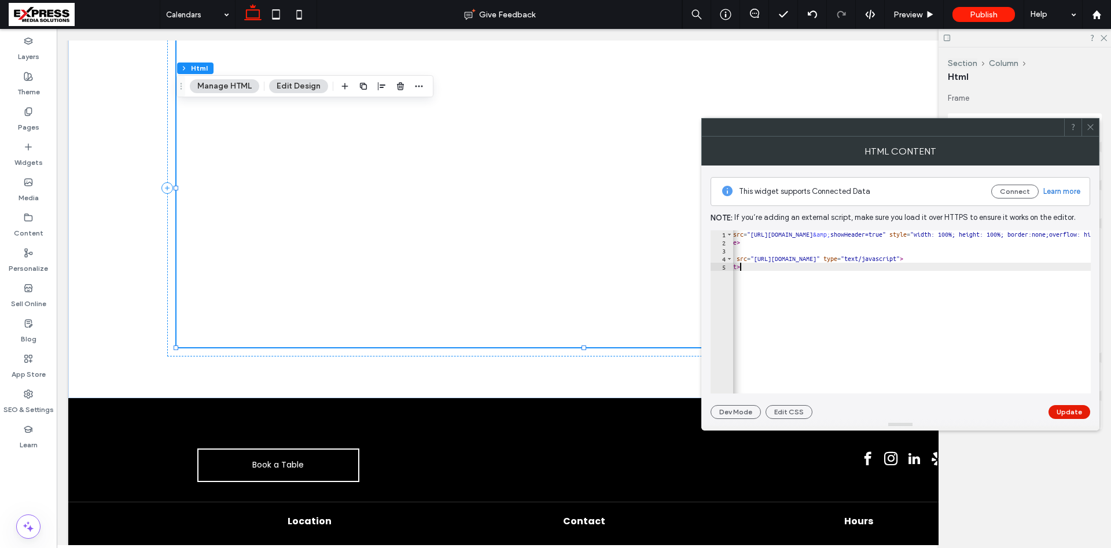
type textarea "*********"
click at [1073, 414] on button "Update" at bounding box center [1070, 412] width 42 height 14
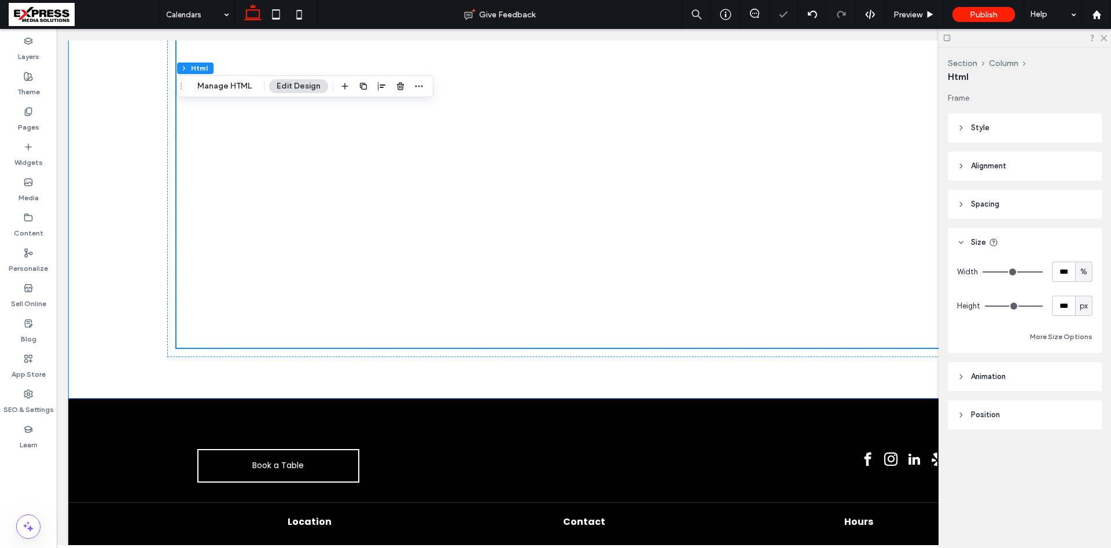
scroll to position [108, 0]
click at [999, 126] on header "Style" at bounding box center [1025, 127] width 154 height 29
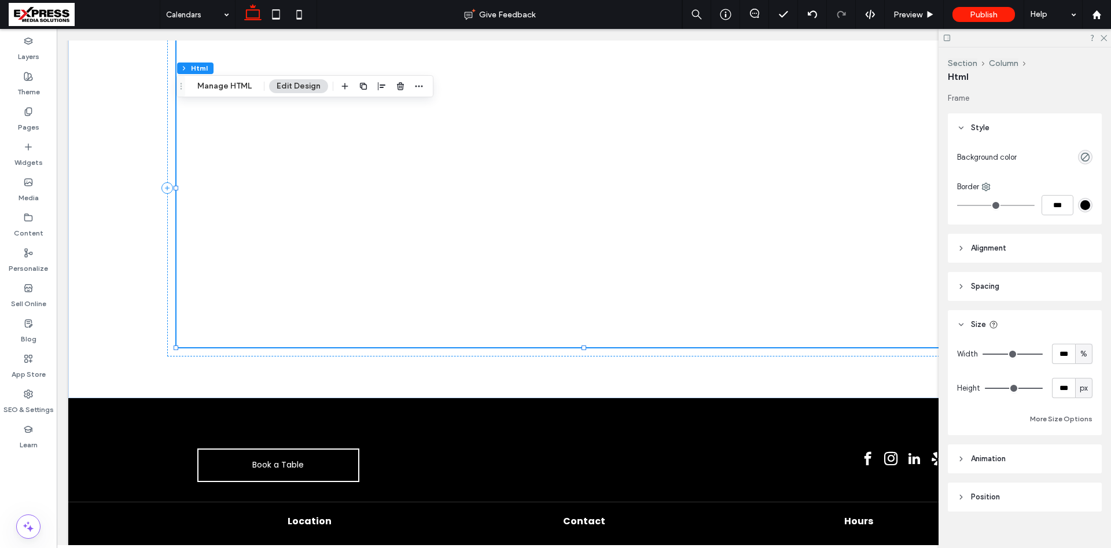
click at [999, 126] on header "Style" at bounding box center [1025, 127] width 154 height 29
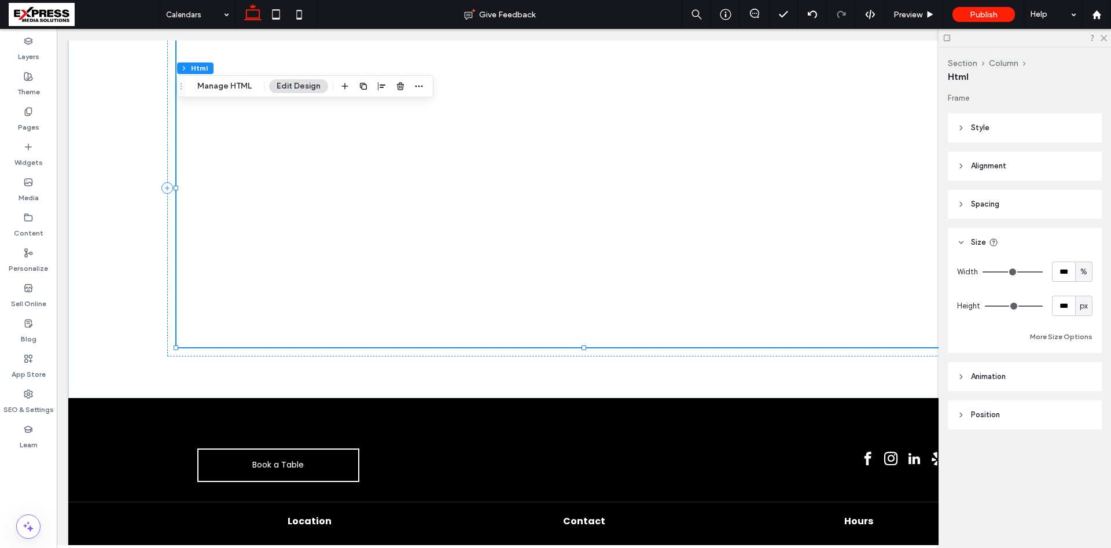
type input "***"
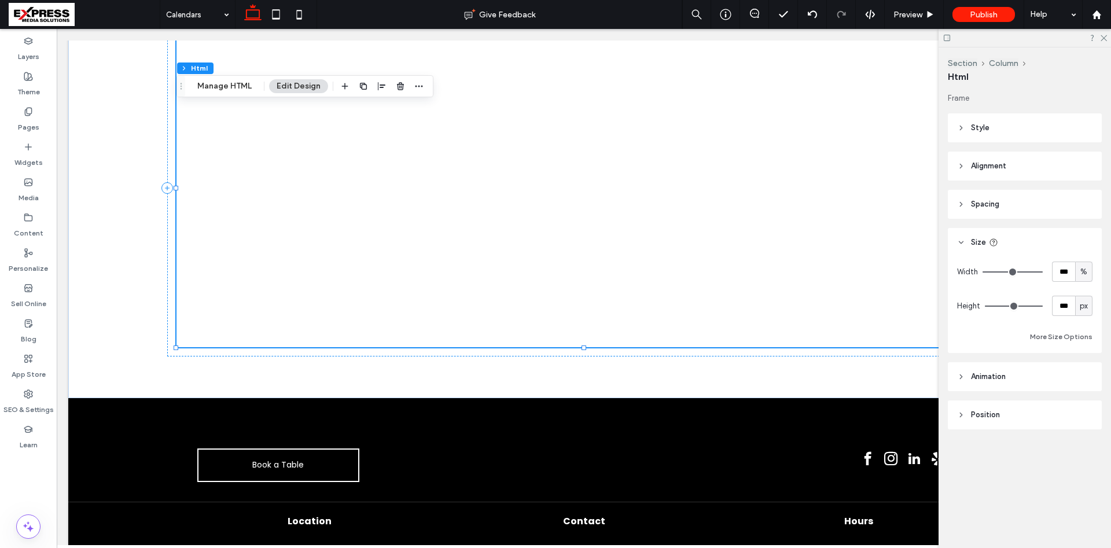
type input "***"
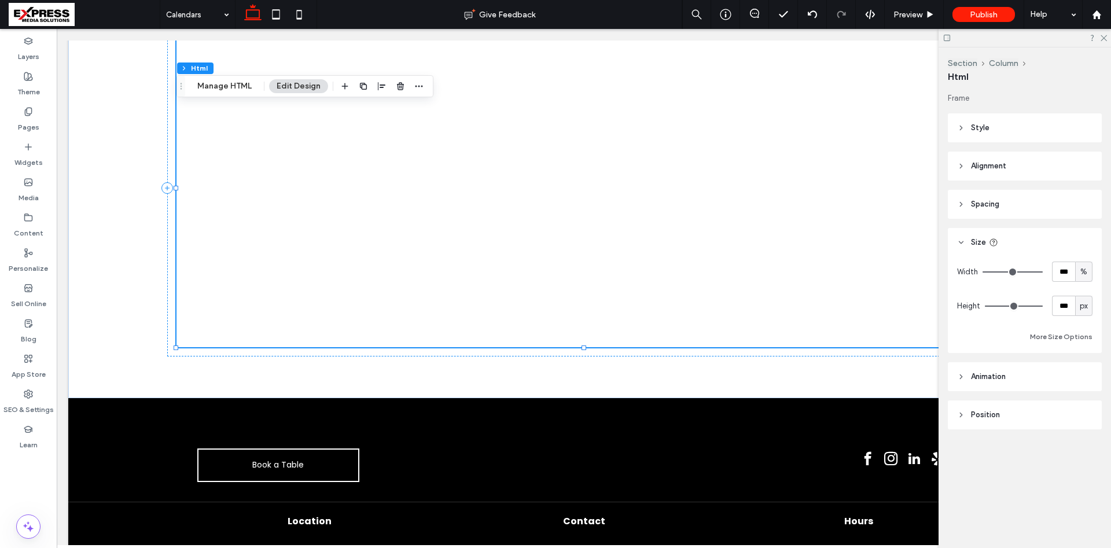
type input "***"
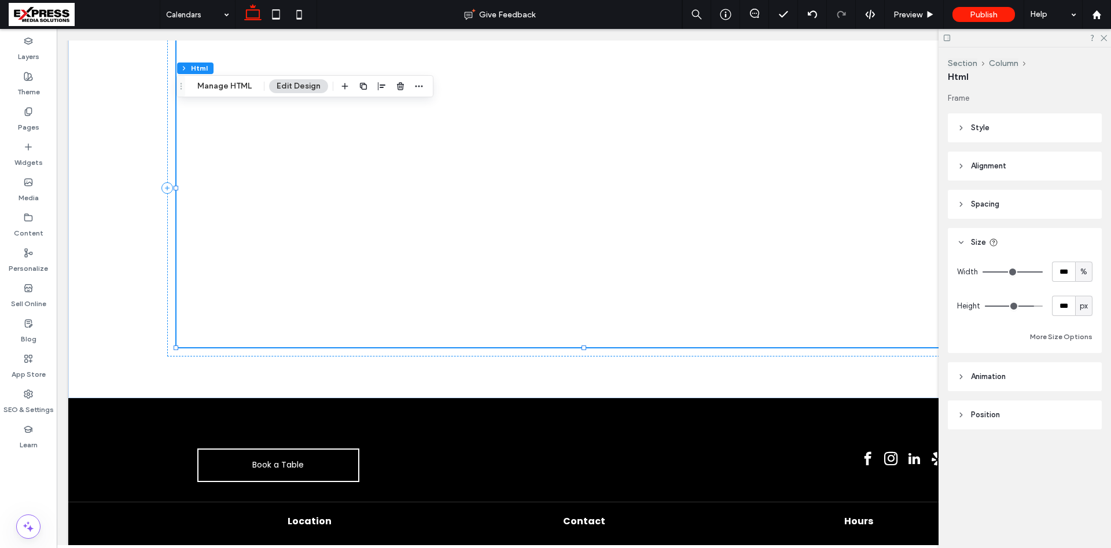
type input "***"
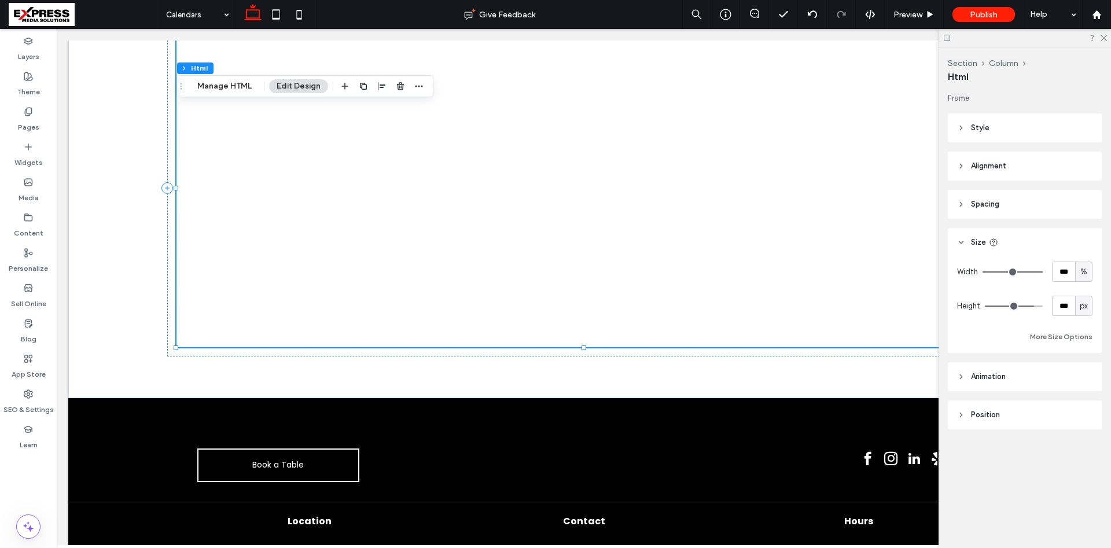
type input "***"
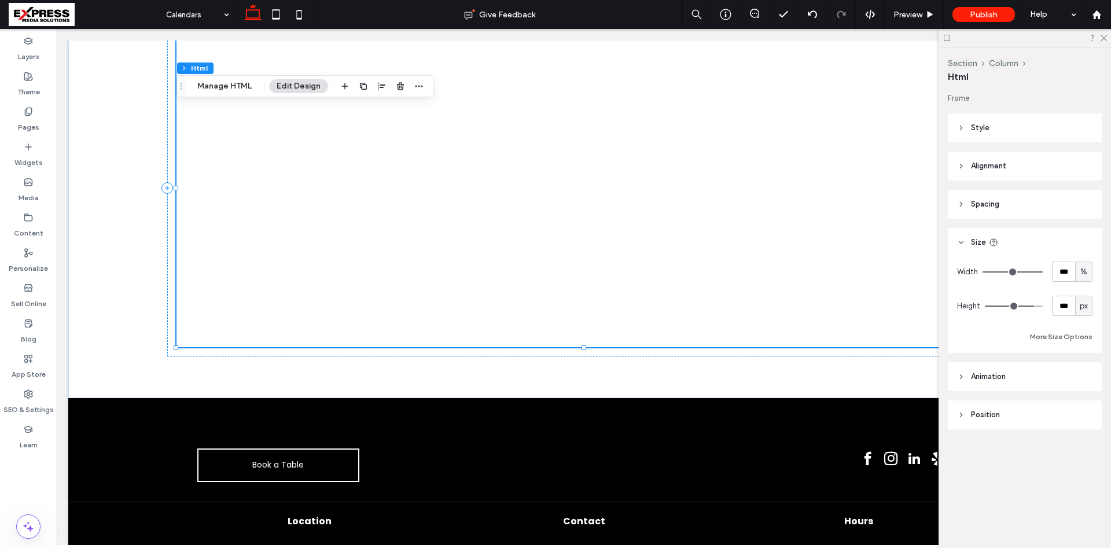
type input "***"
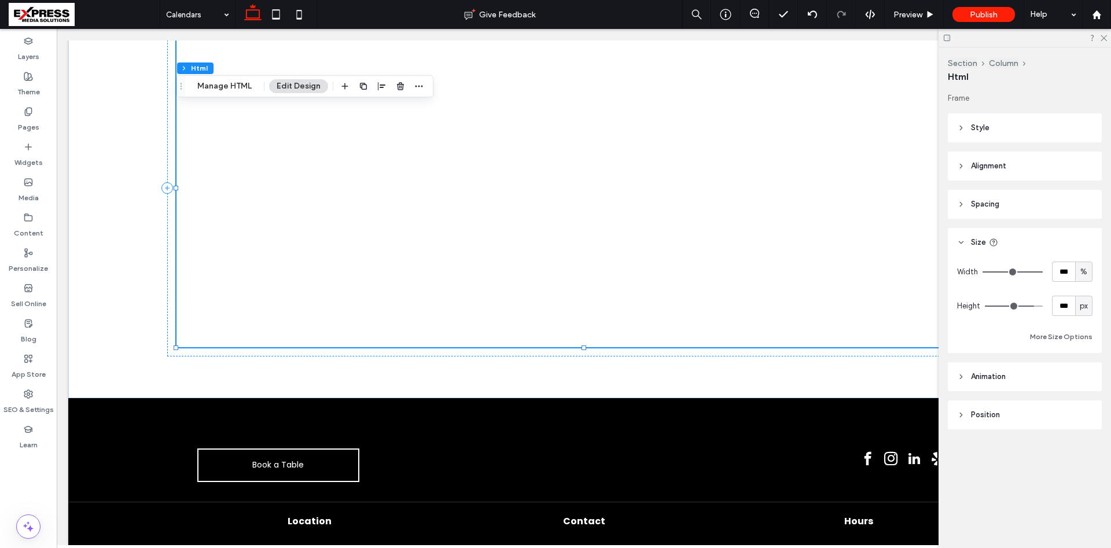
type input "***"
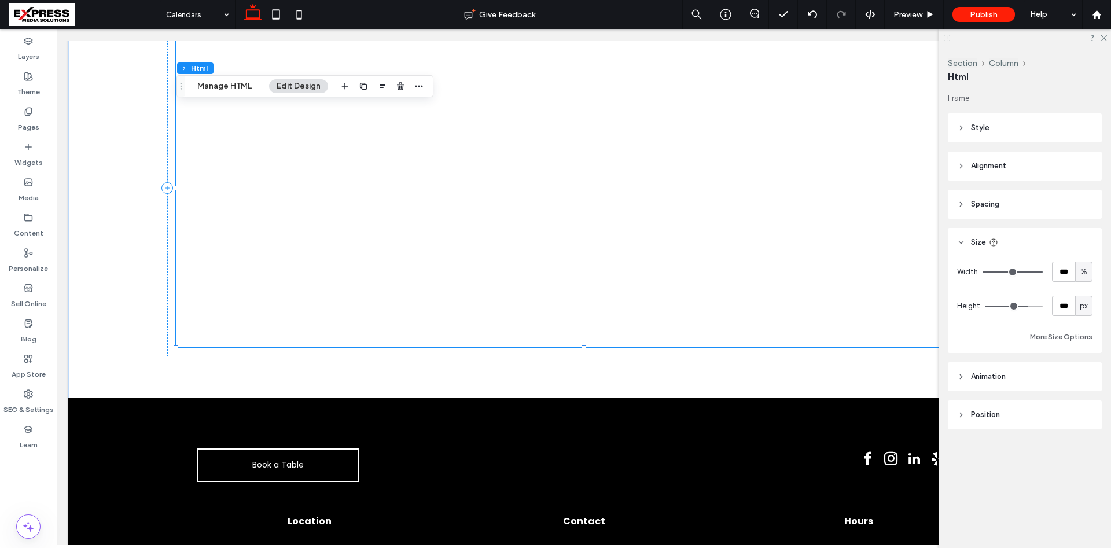
type input "***"
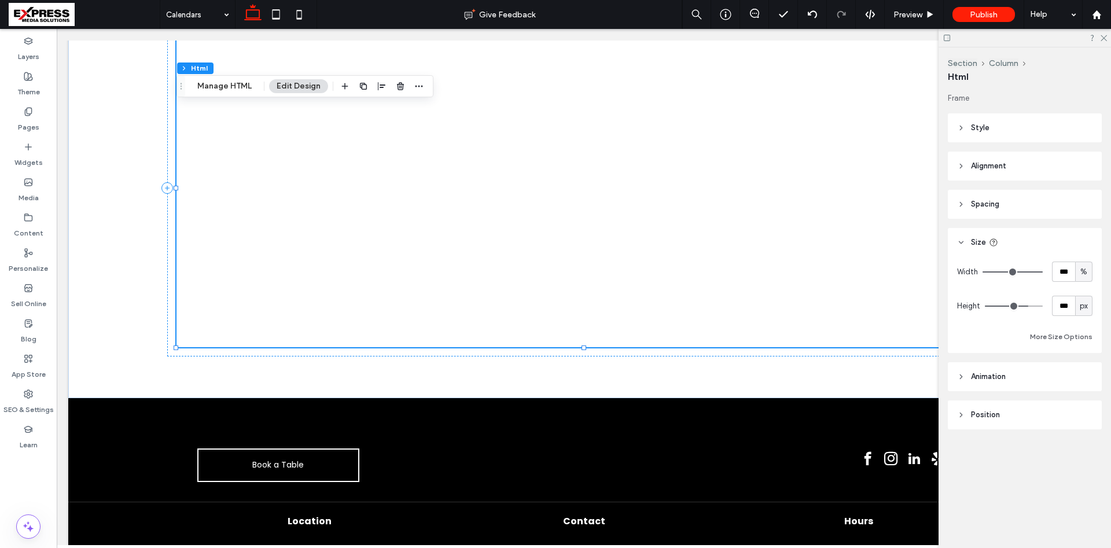
type input "***"
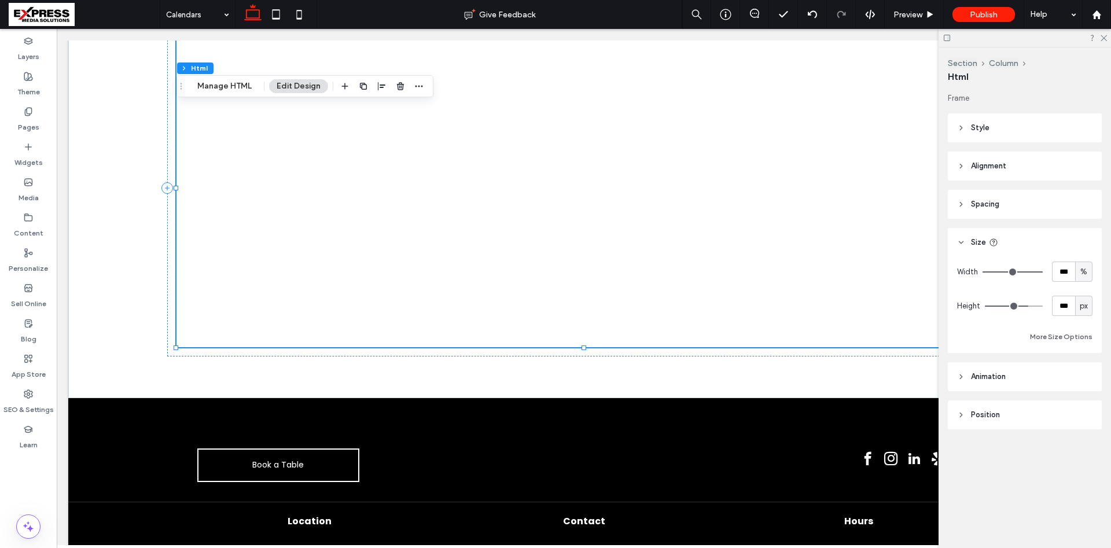
type input "***"
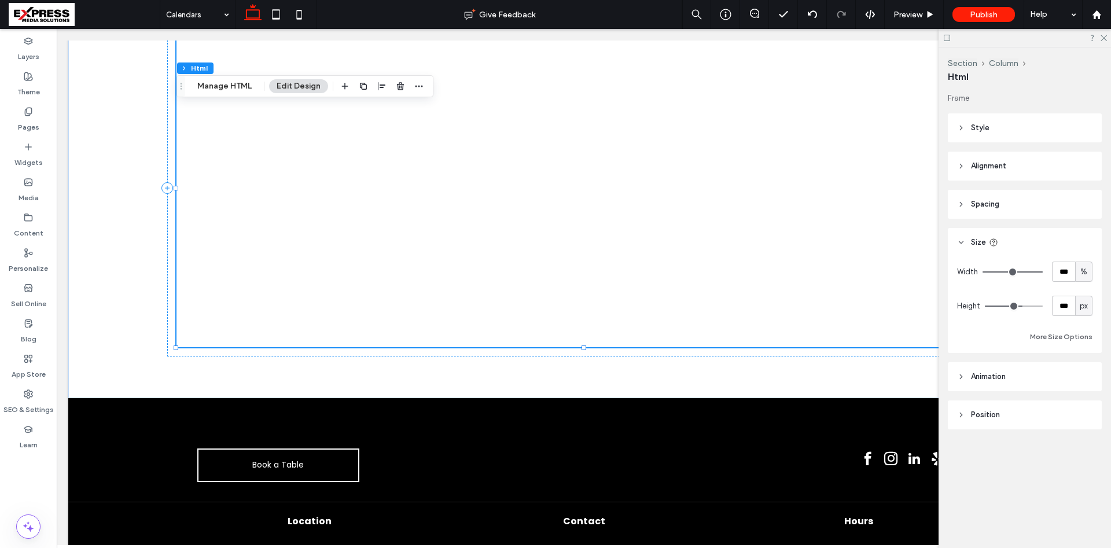
drag, startPoint x: 1039, startPoint y: 307, endPoint x: 1021, endPoint y: 307, distance: 17.9
click at [1021, 307] on input "range" at bounding box center [1014, 306] width 58 height 1
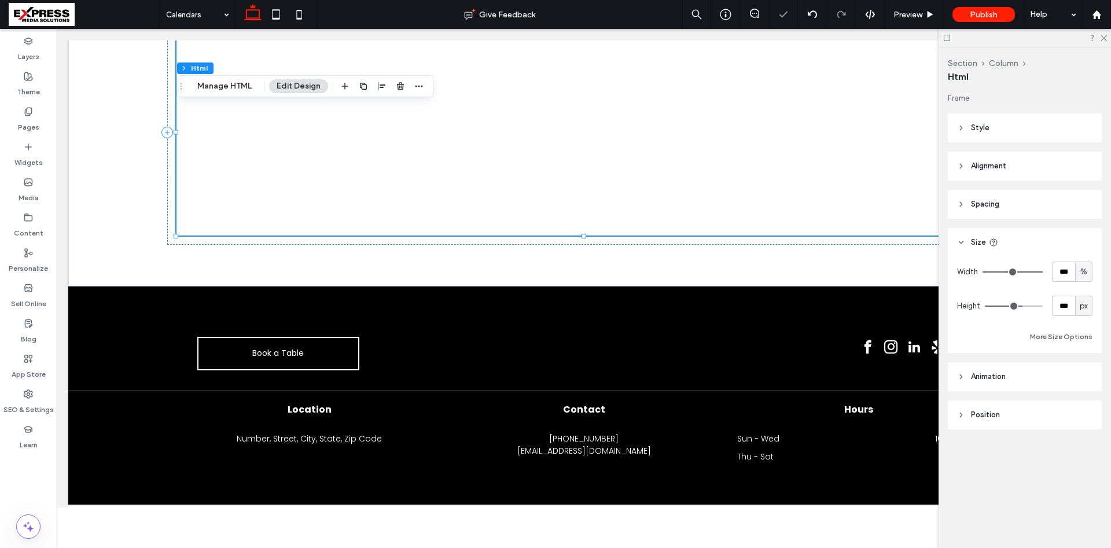
type input "***"
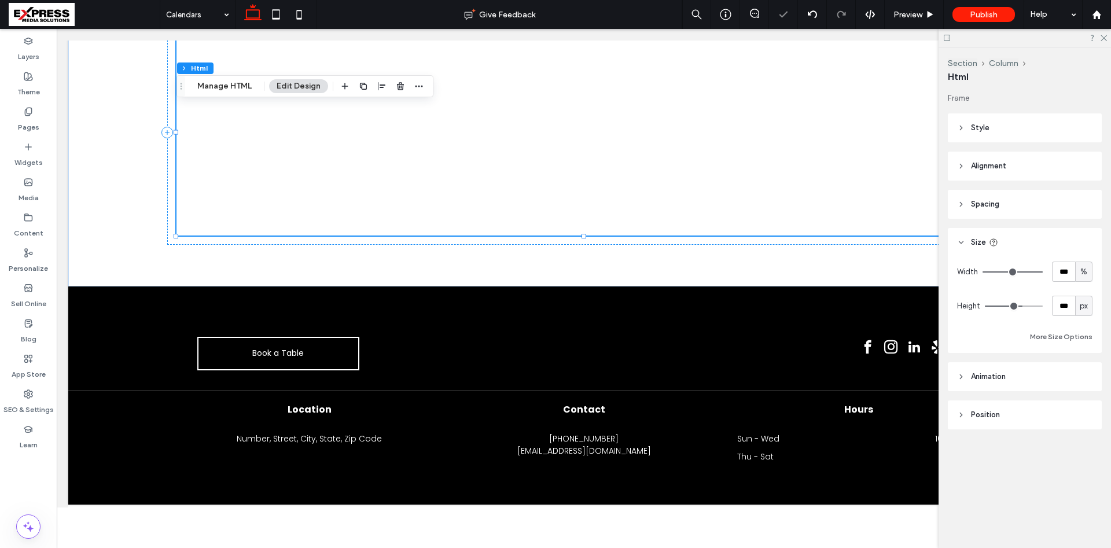
type input "***"
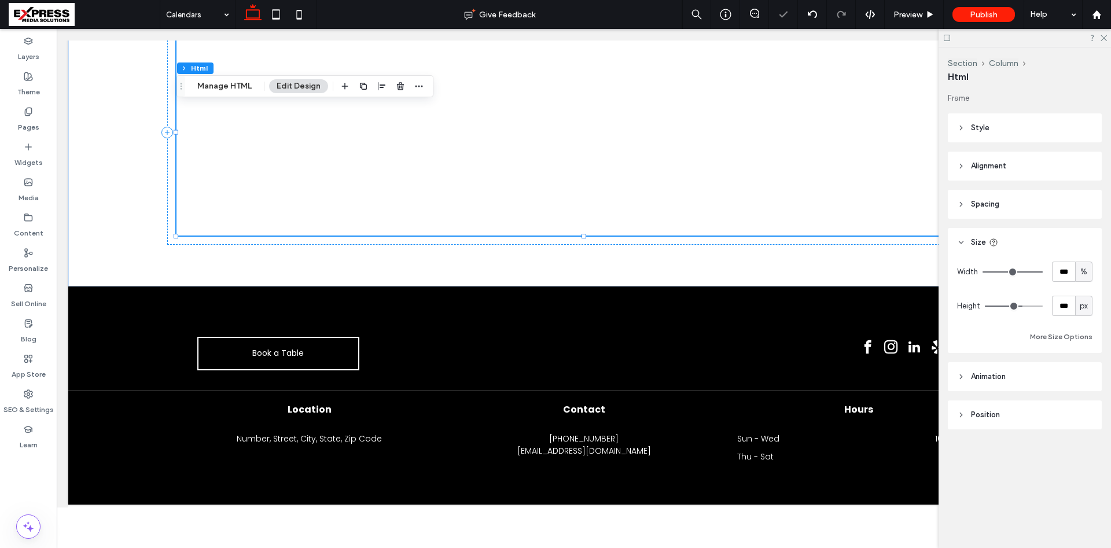
type input "***"
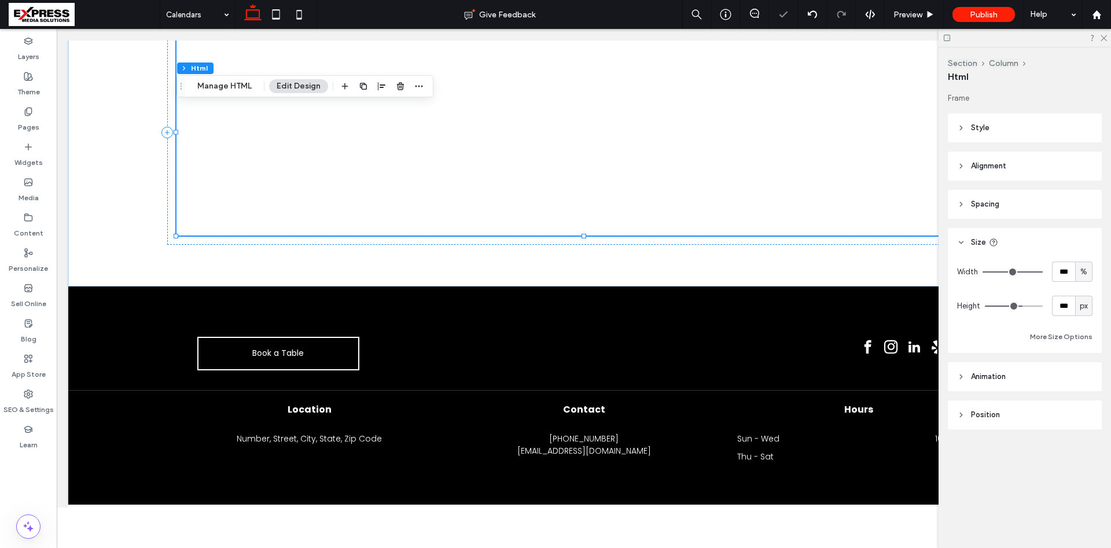
type input "***"
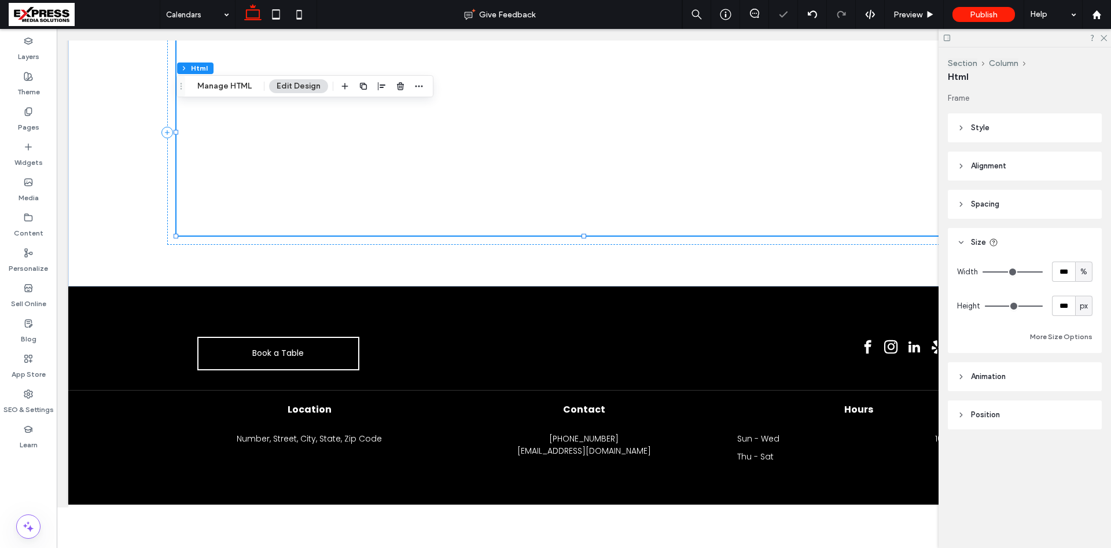
drag, startPoint x: 1021, startPoint y: 307, endPoint x: 1050, endPoint y: 307, distance: 29.5
click at [1043, 307] on input "range" at bounding box center [1014, 306] width 58 height 1
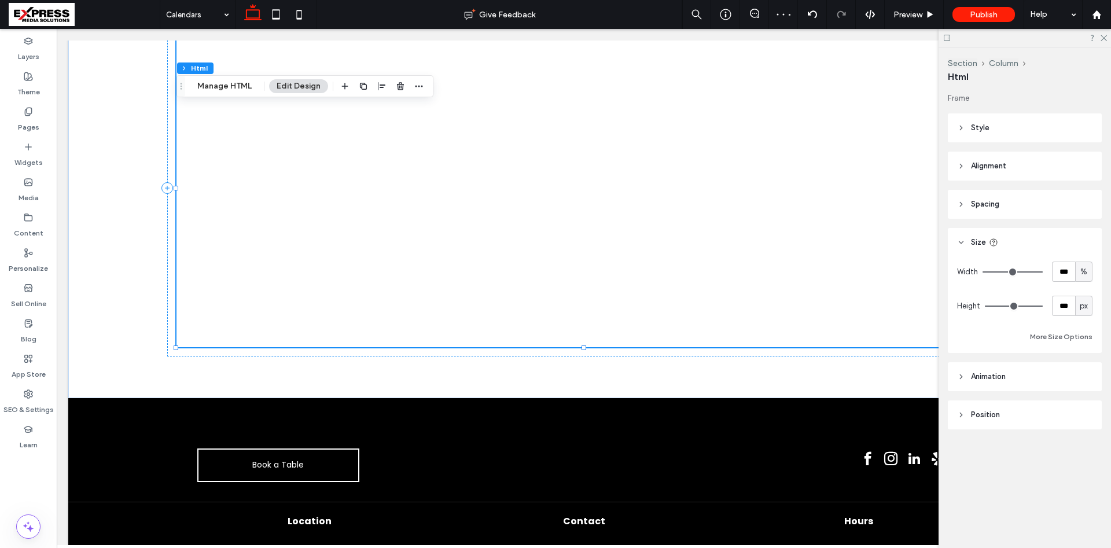
click at [1008, 409] on header "Position" at bounding box center [1025, 414] width 154 height 29
click at [1009, 455] on div "Default" at bounding box center [1020, 459] width 116 height 12
click at [995, 333] on div "Default" at bounding box center [1025, 336] width 134 height 20
click at [988, 203] on span "Spacing" at bounding box center [985, 204] width 28 height 12
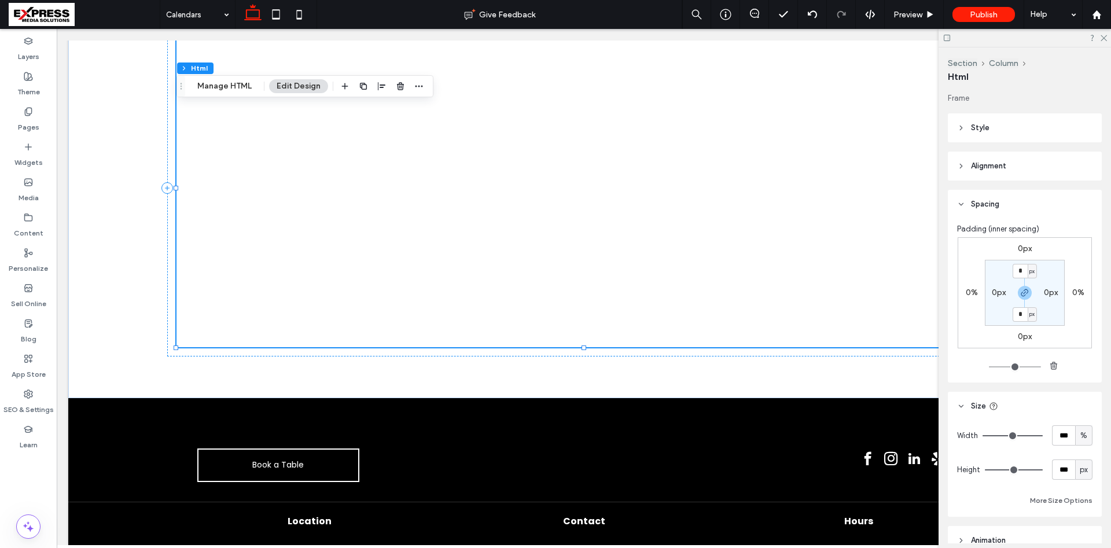
click at [990, 160] on span "Alignment" at bounding box center [988, 166] width 35 height 12
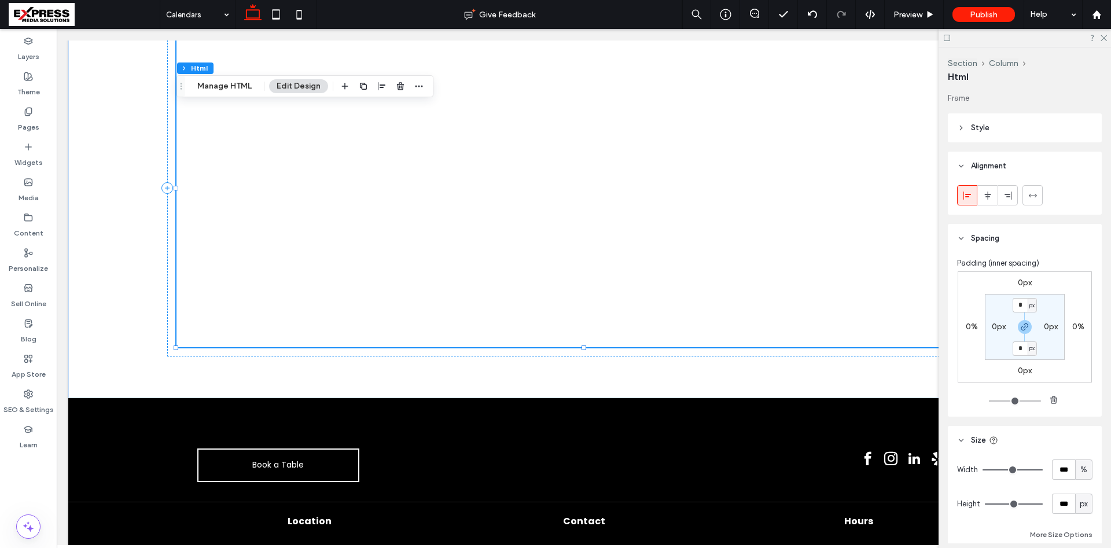
click at [990, 160] on span "Alignment" at bounding box center [988, 166] width 35 height 12
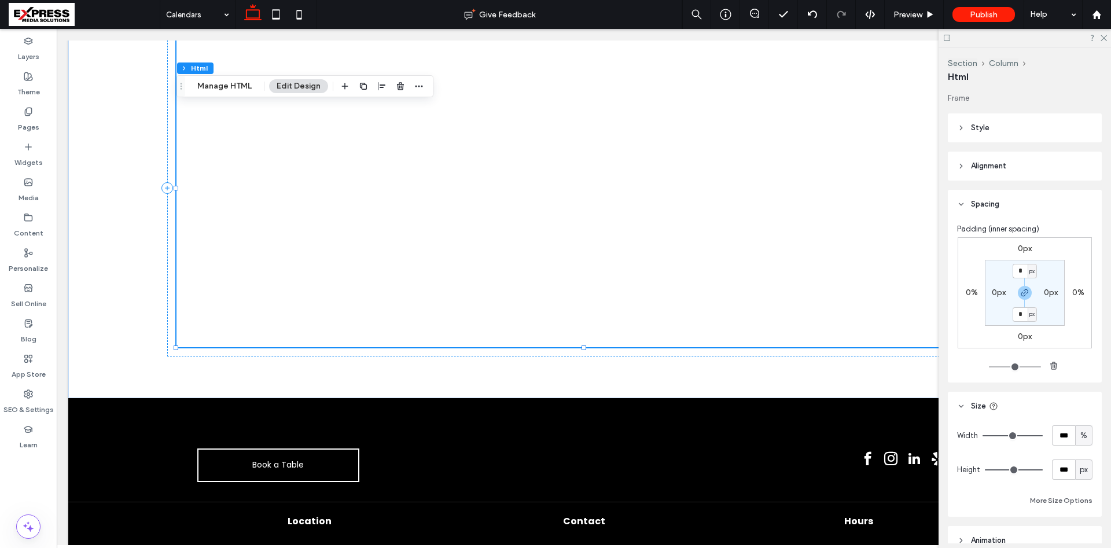
click at [984, 135] on header "Style" at bounding box center [1025, 127] width 154 height 29
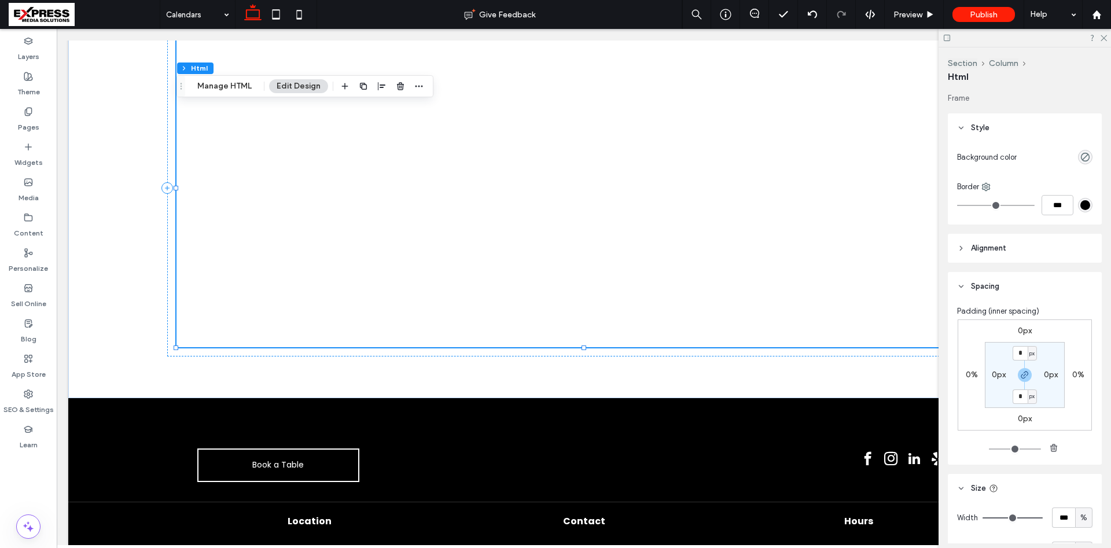
click at [984, 134] on header "Style" at bounding box center [1025, 127] width 154 height 29
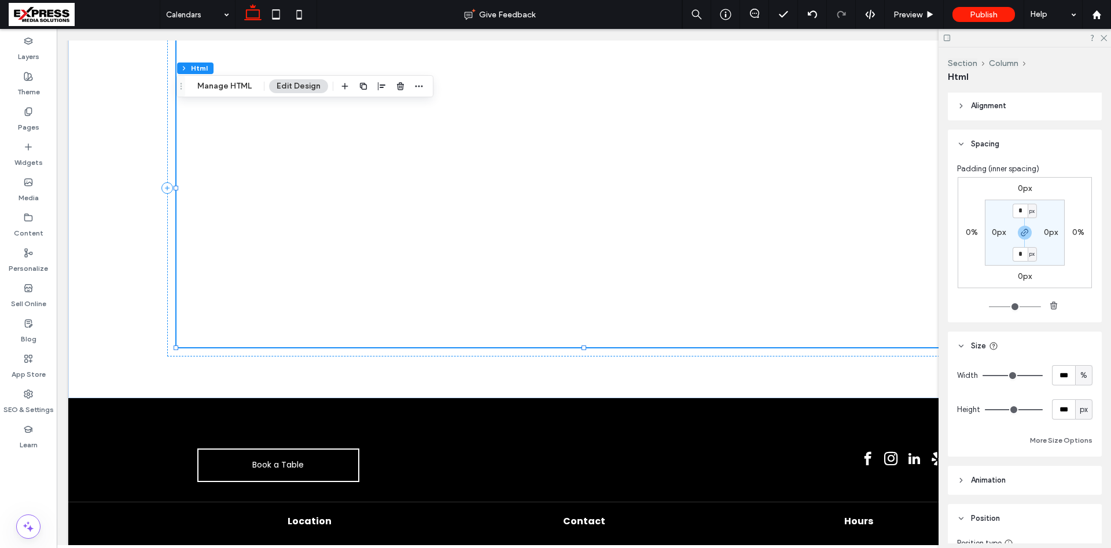
scroll to position [0, 0]
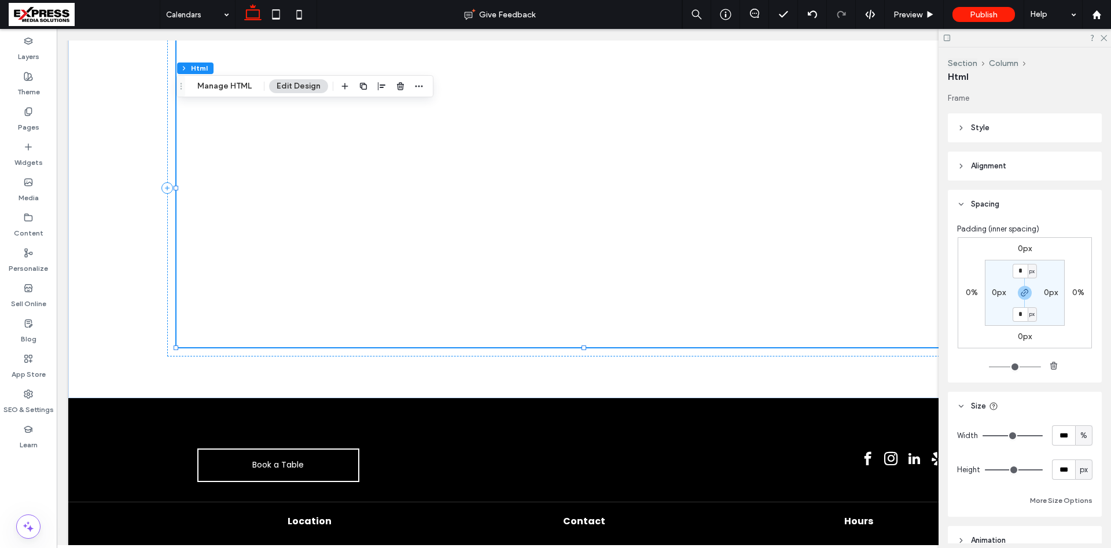
click at [984, 127] on span "Style" at bounding box center [980, 128] width 19 height 12
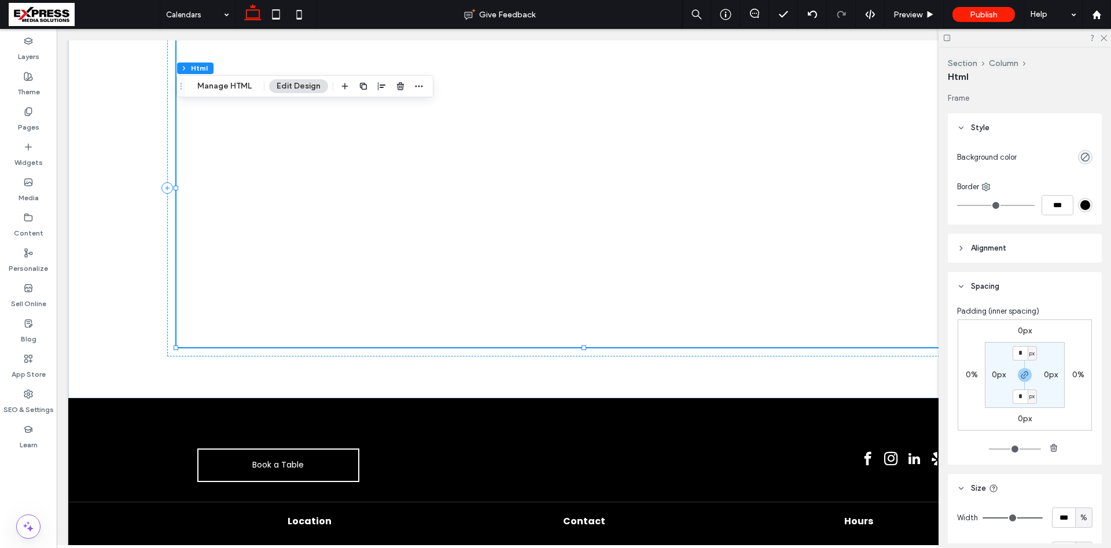
click at [984, 126] on span "Style" at bounding box center [980, 128] width 19 height 12
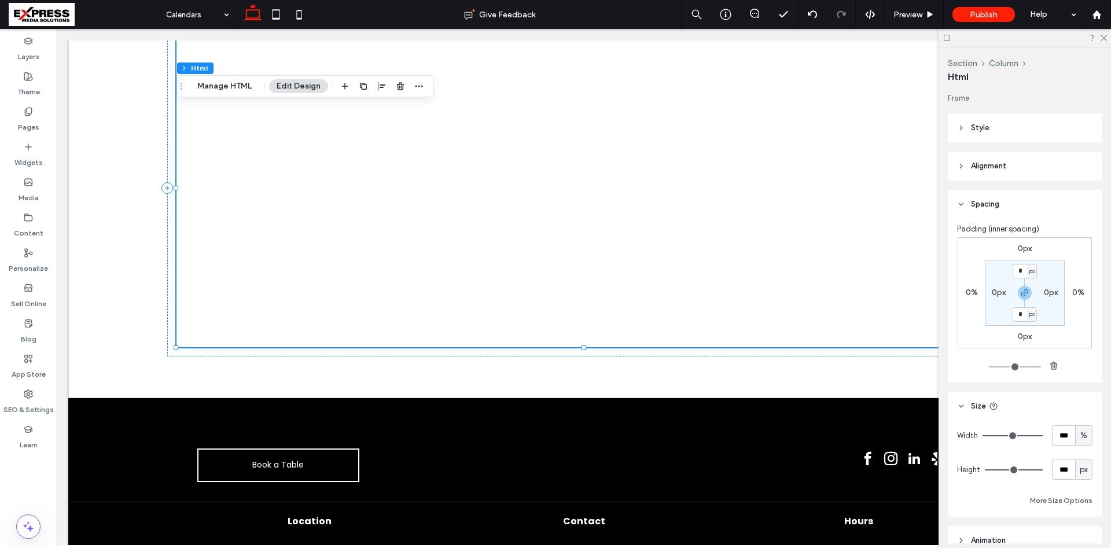
click at [987, 205] on span "Spacing" at bounding box center [985, 204] width 28 height 12
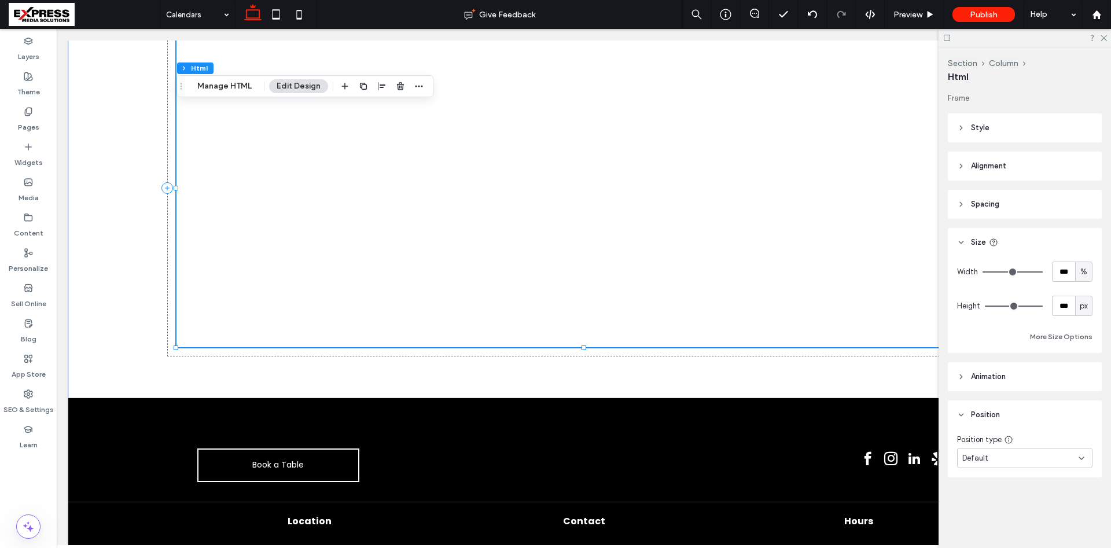
type input "***"
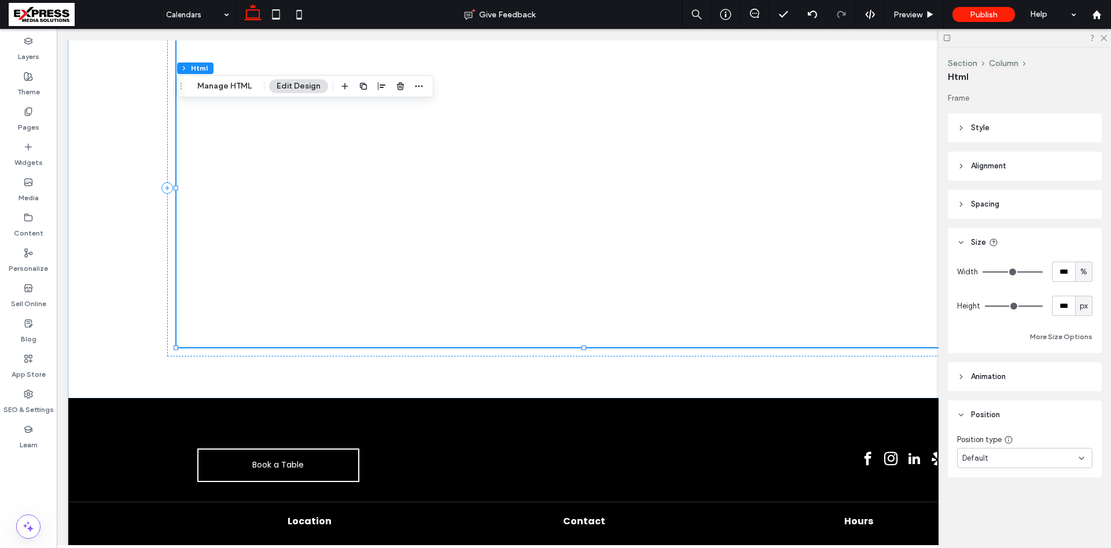
type input "***"
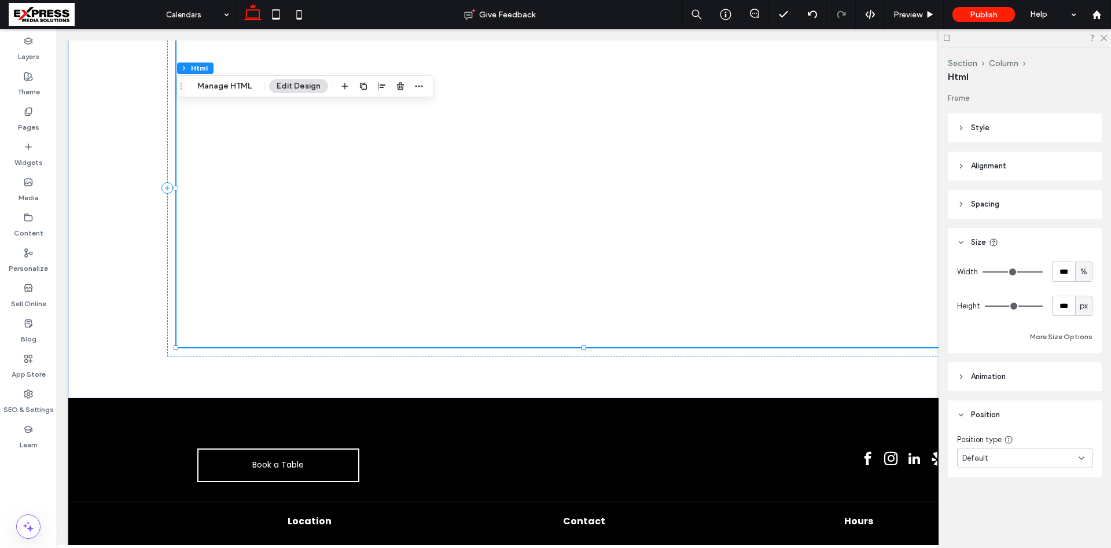
type input "***"
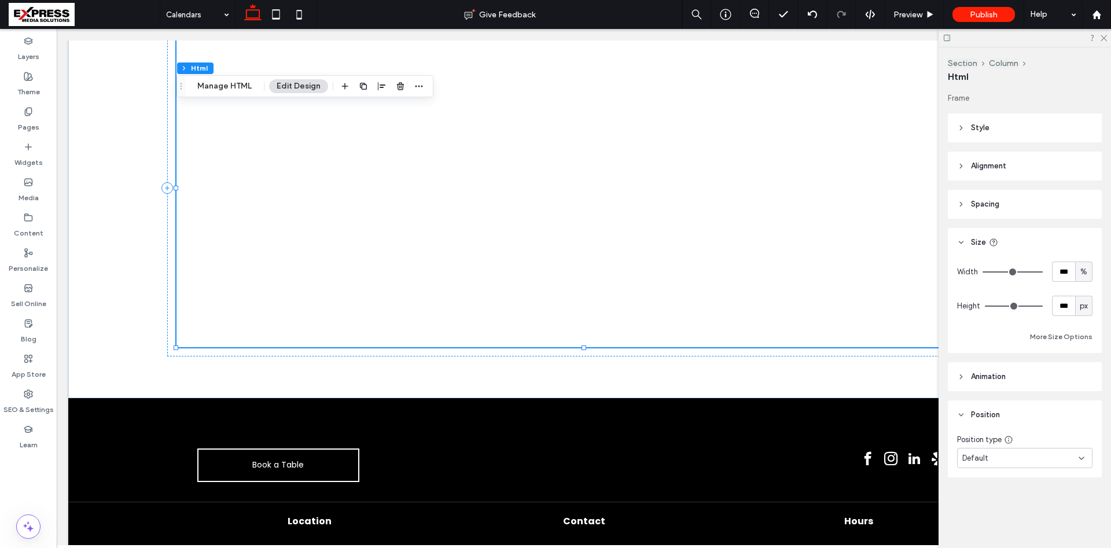
type input "***"
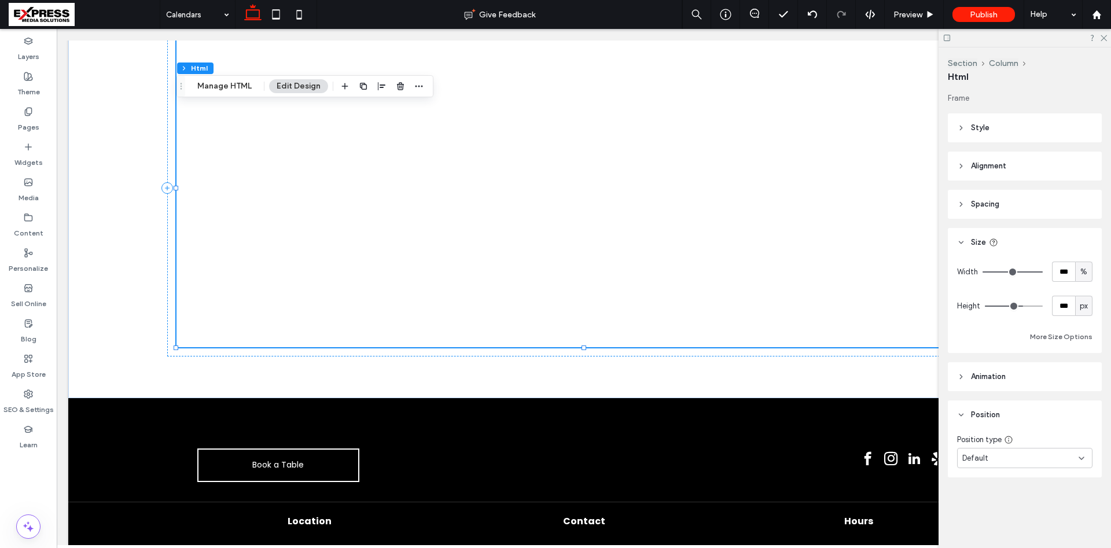
type input "***"
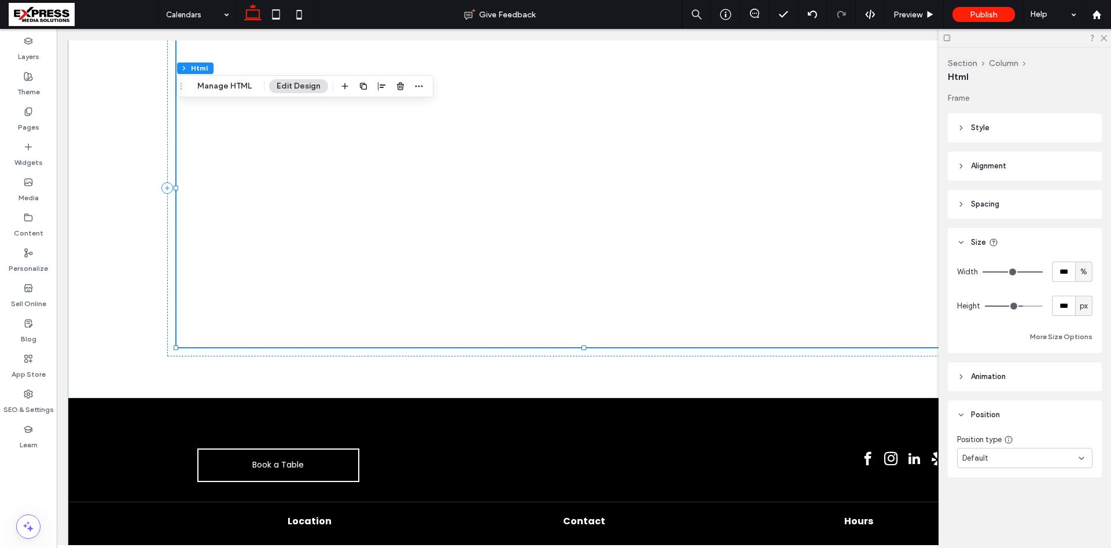
type input "***"
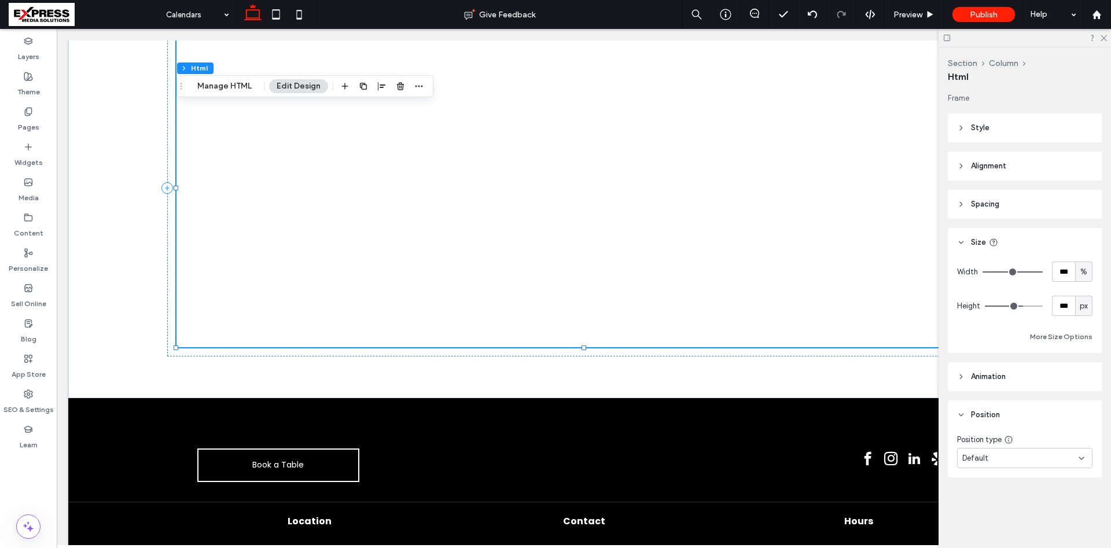
type input "***"
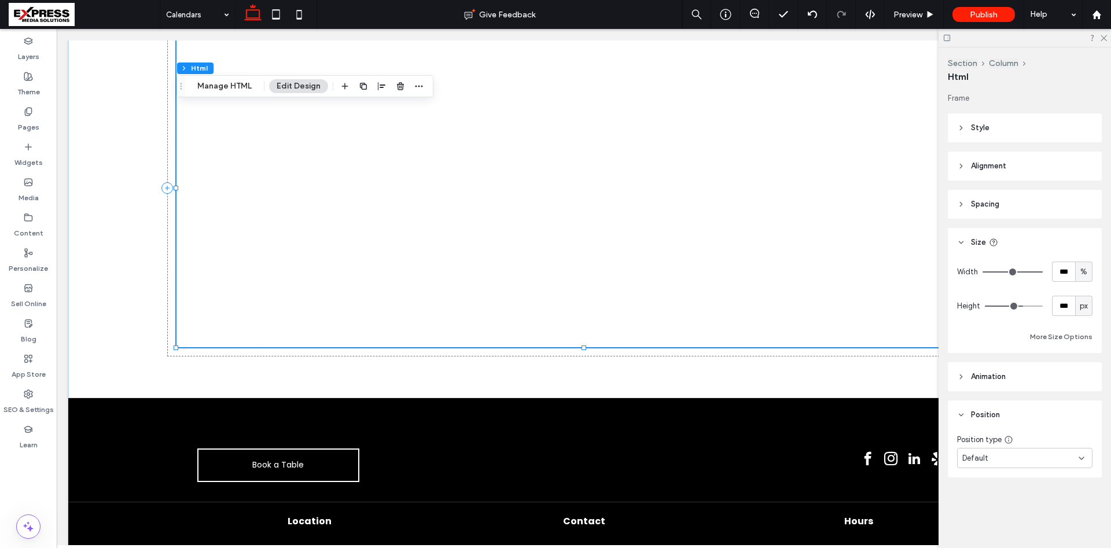
type input "***"
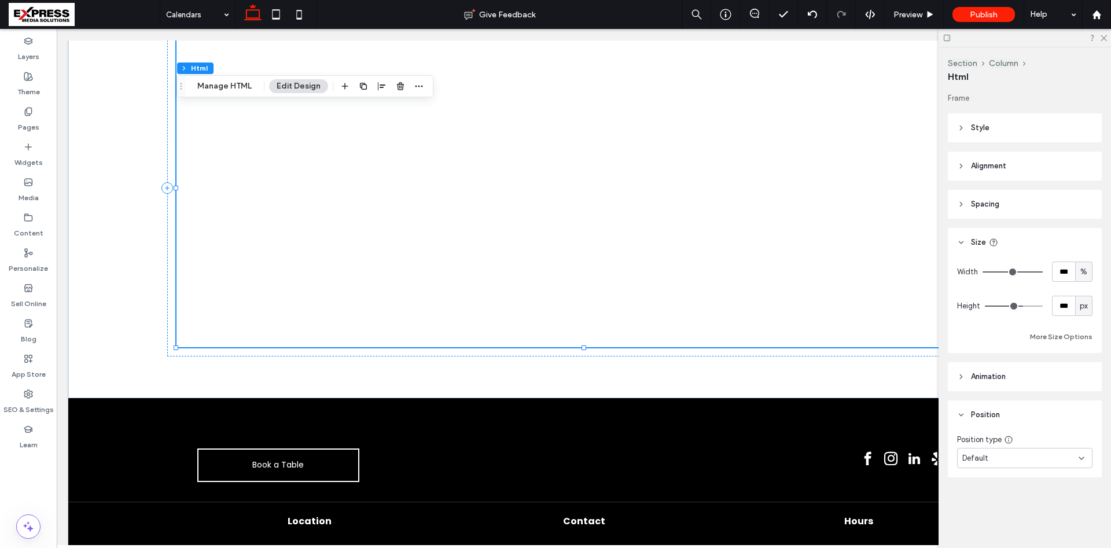
type input "***"
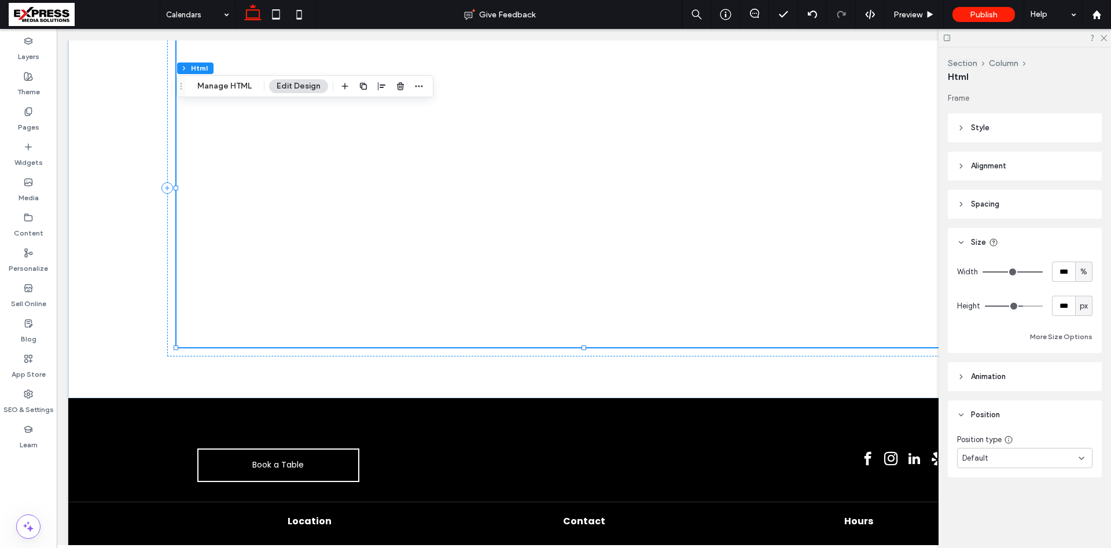
type input "***"
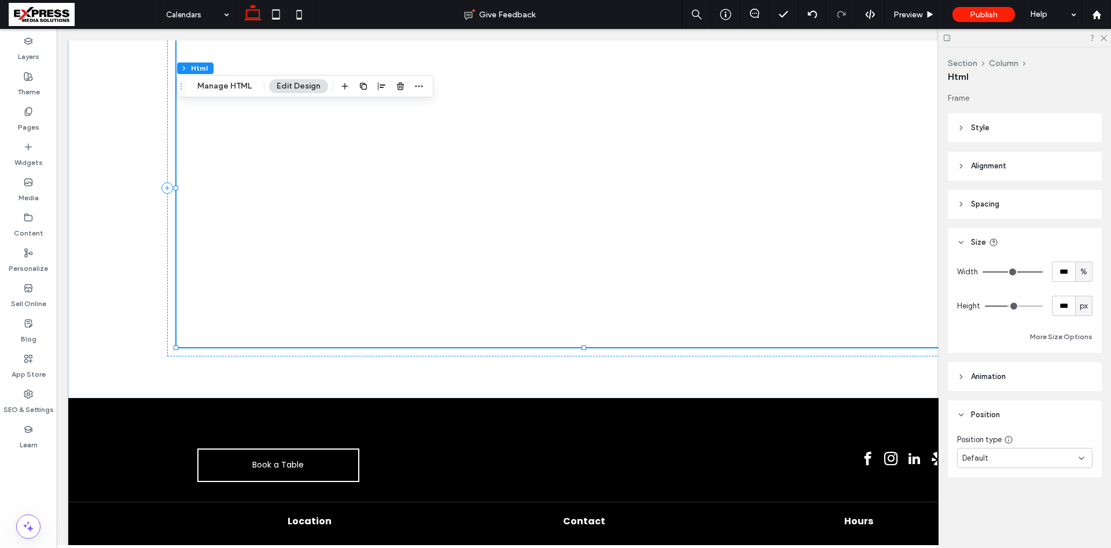
drag, startPoint x: 1038, startPoint y: 303, endPoint x: 1009, endPoint y: 303, distance: 28.9
click at [1009, 306] on input "range" at bounding box center [1014, 306] width 58 height 1
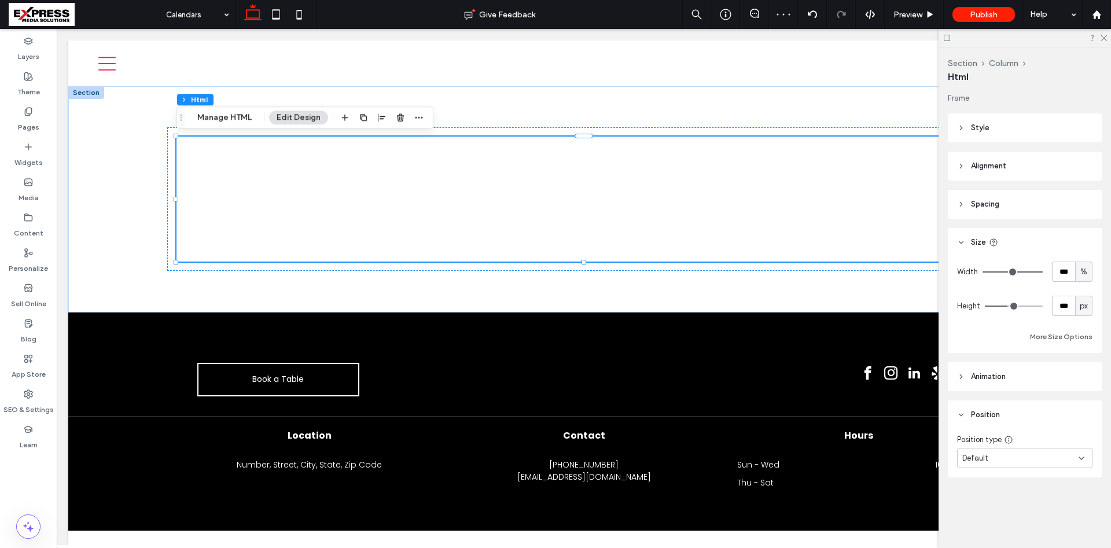
type input "***"
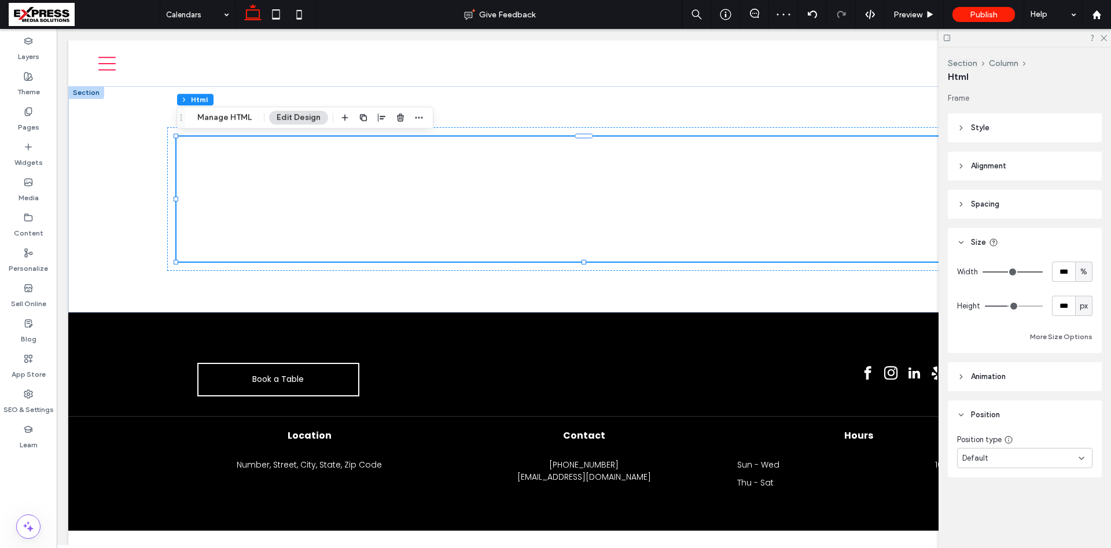
type input "***"
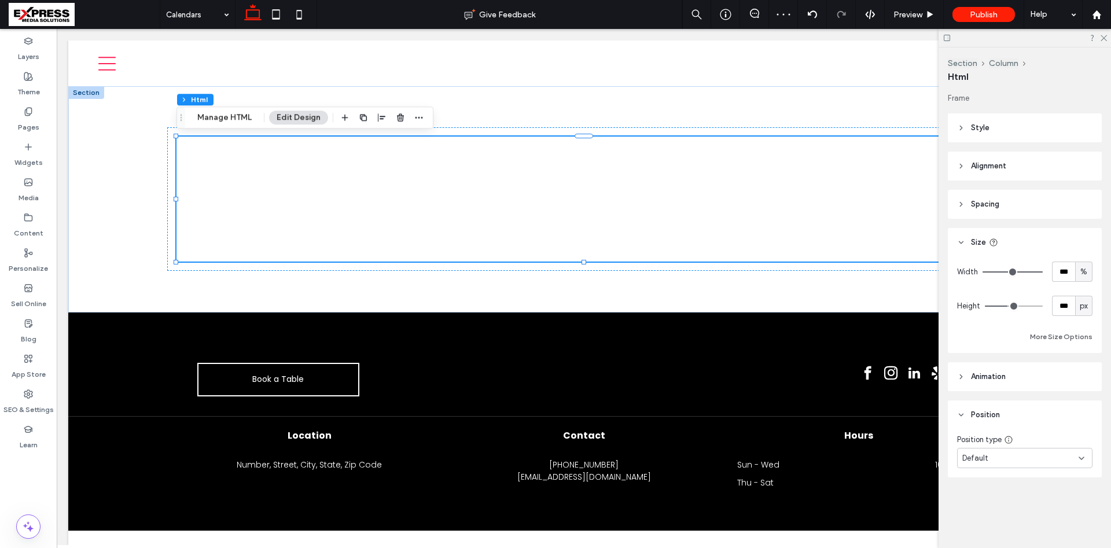
type input "***"
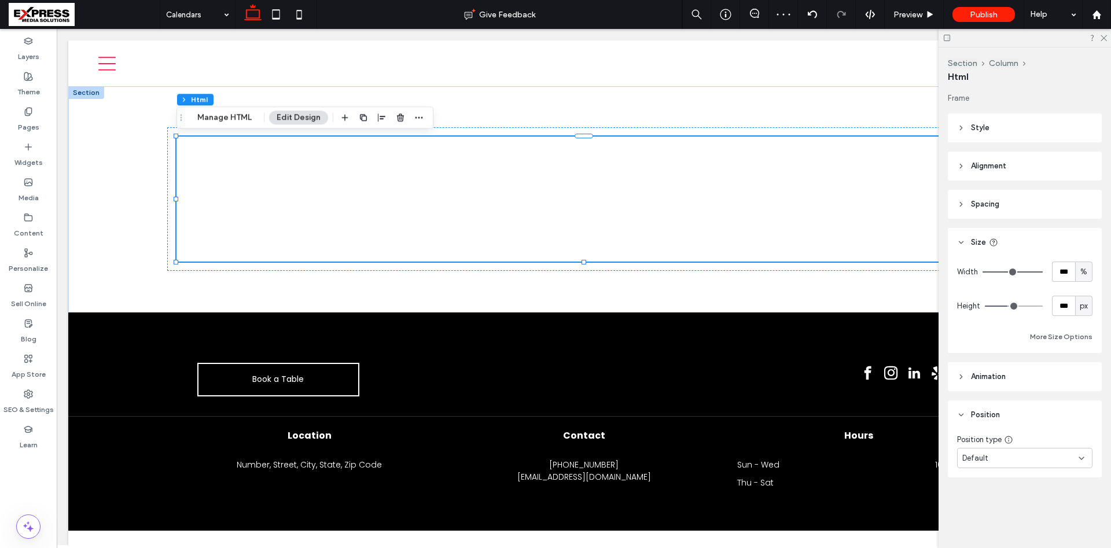
type input "***"
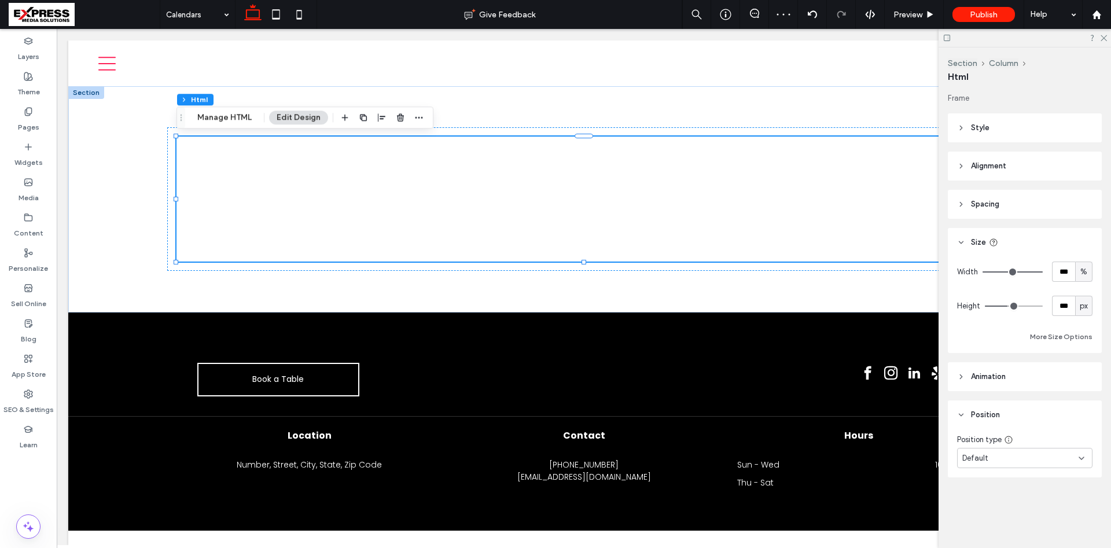
type input "***"
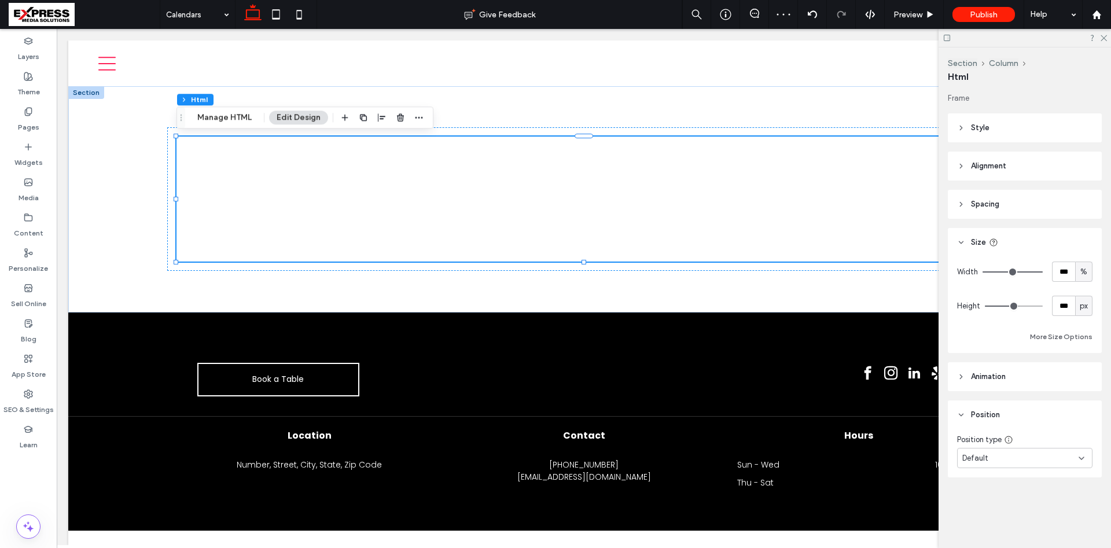
type input "***"
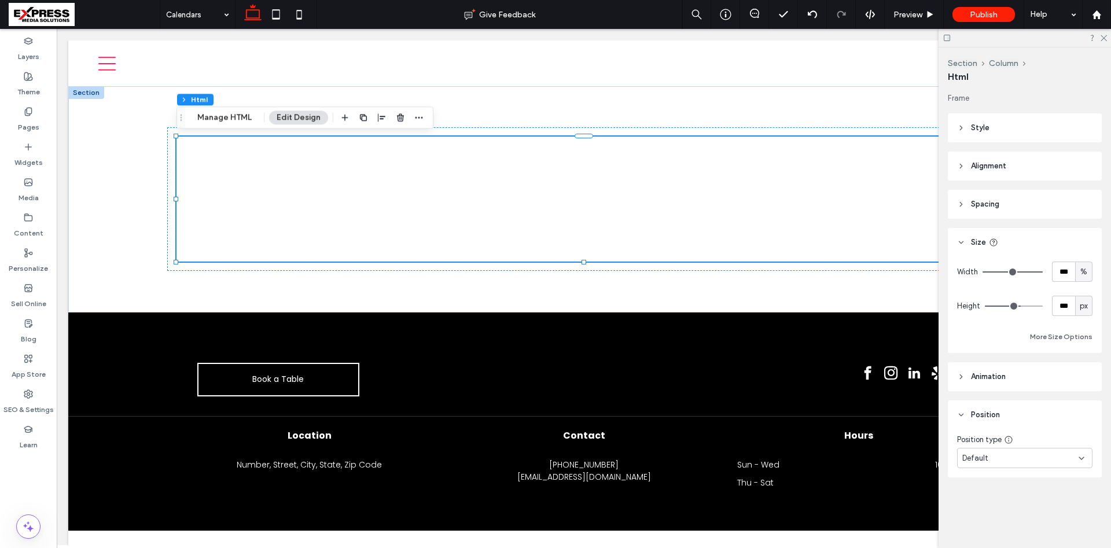
type input "***"
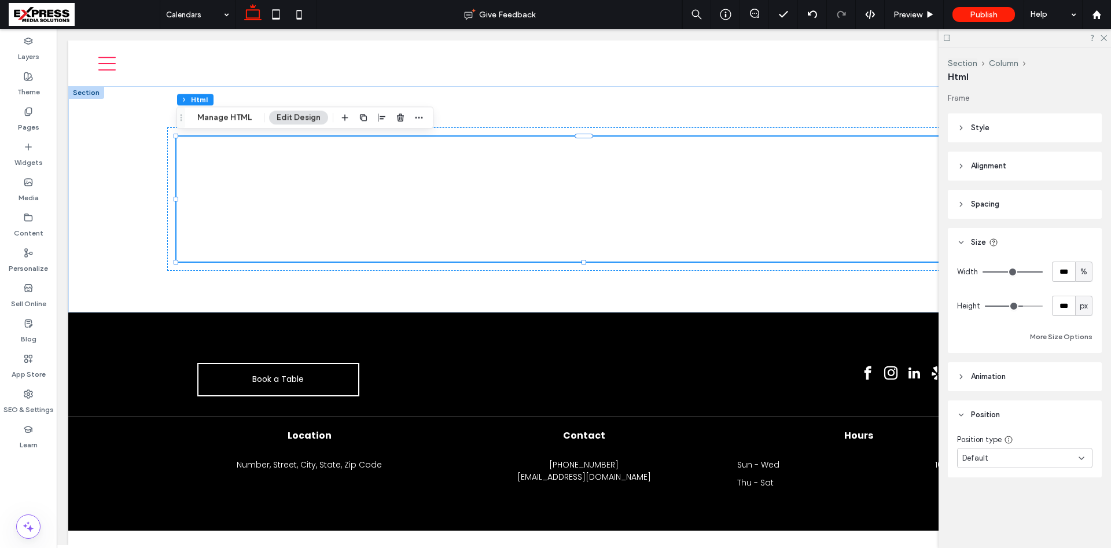
type input "***"
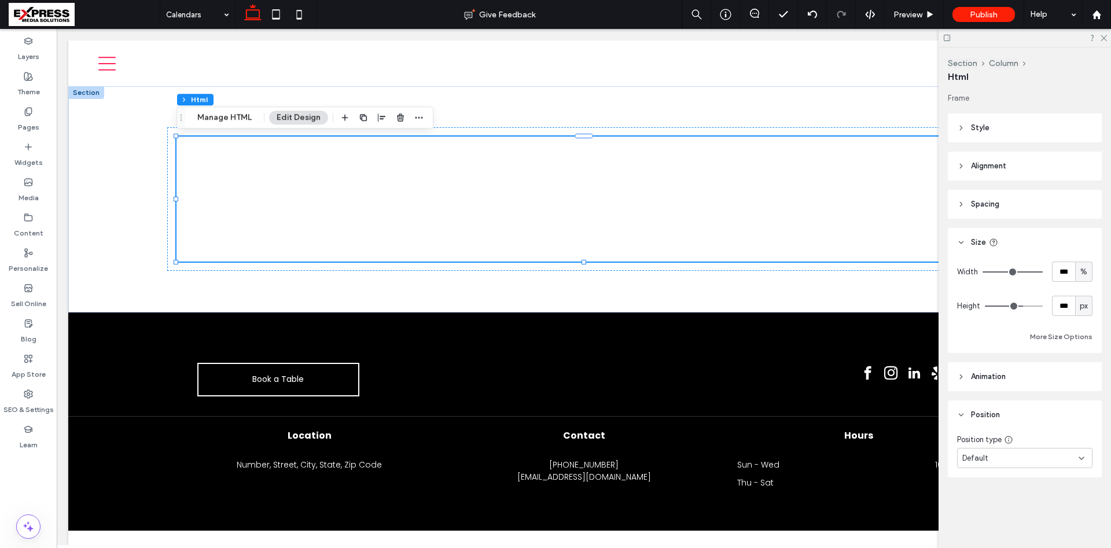
type input "***"
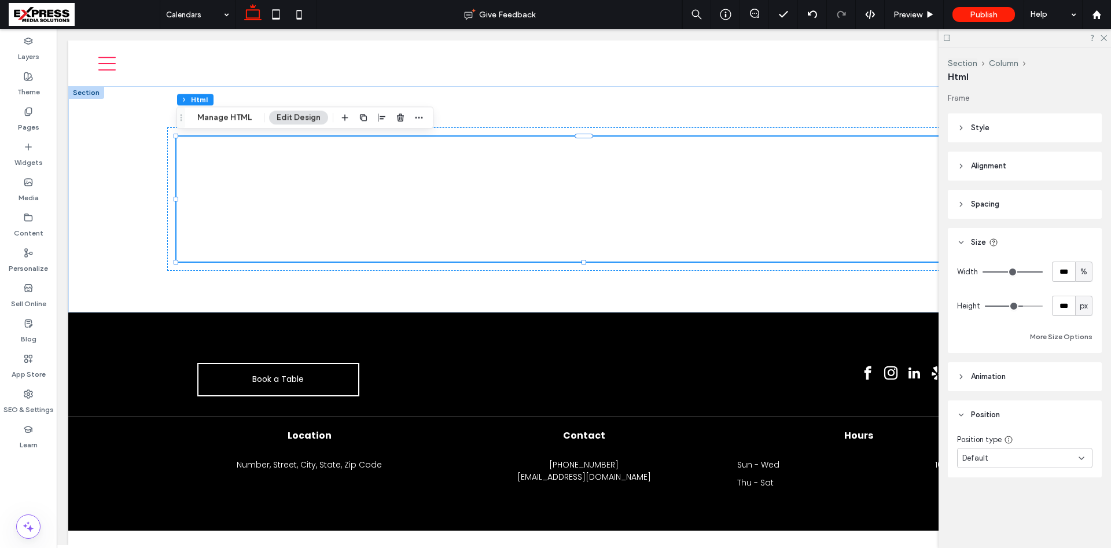
type input "***"
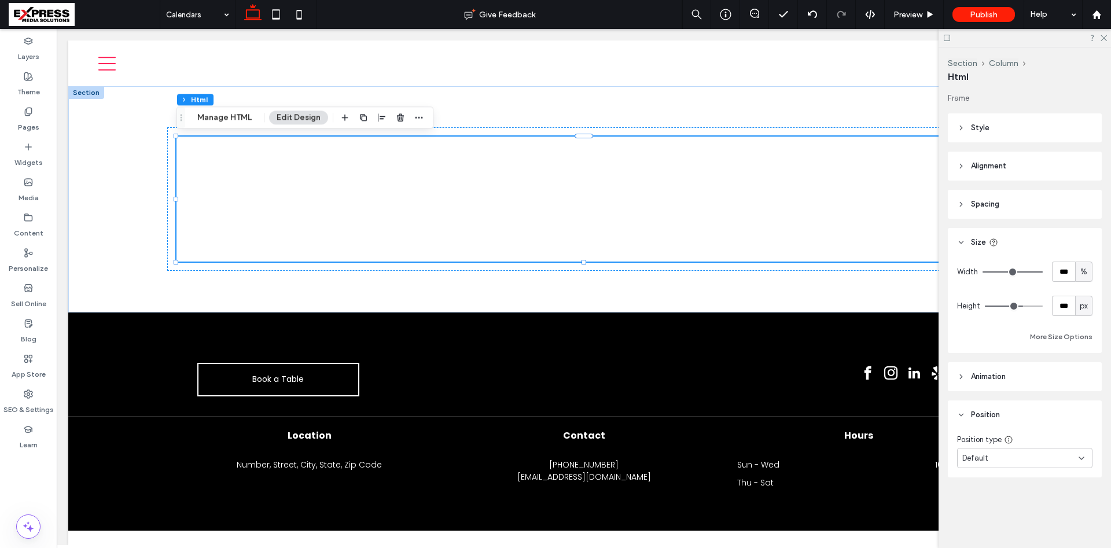
type input "***"
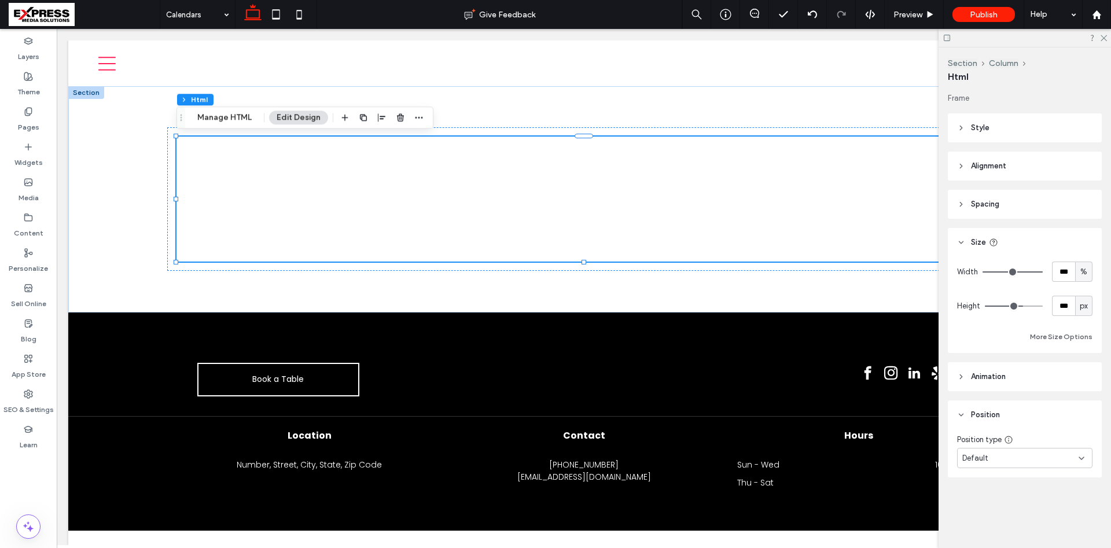
type input "***"
drag, startPoint x: 1009, startPoint y: 307, endPoint x: 1040, endPoint y: 307, distance: 31.3
click at [1040, 307] on input "range" at bounding box center [1014, 306] width 58 height 1
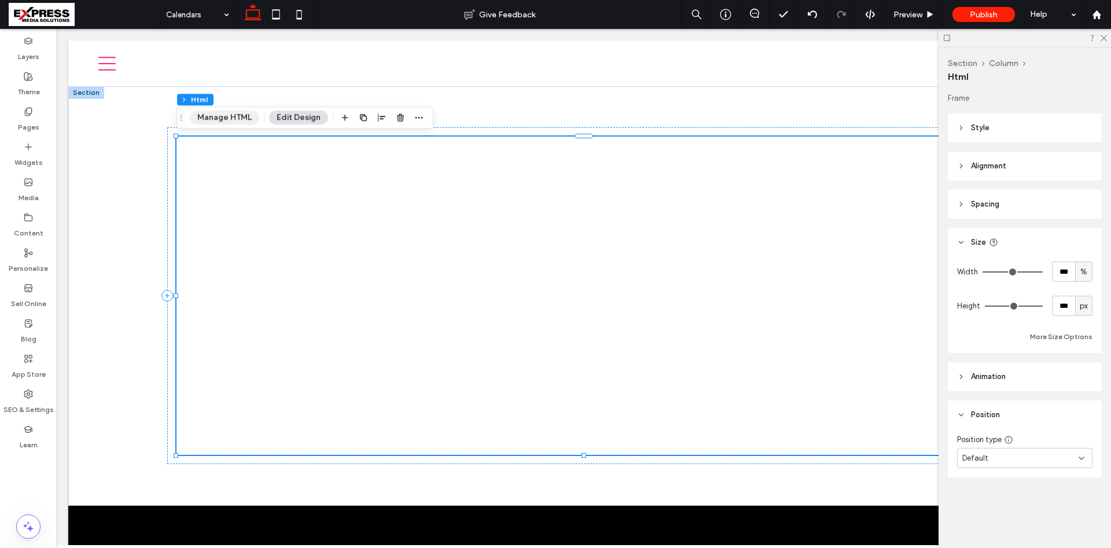
click at [238, 114] on button "Manage HTML" at bounding box center [224, 118] width 69 height 14
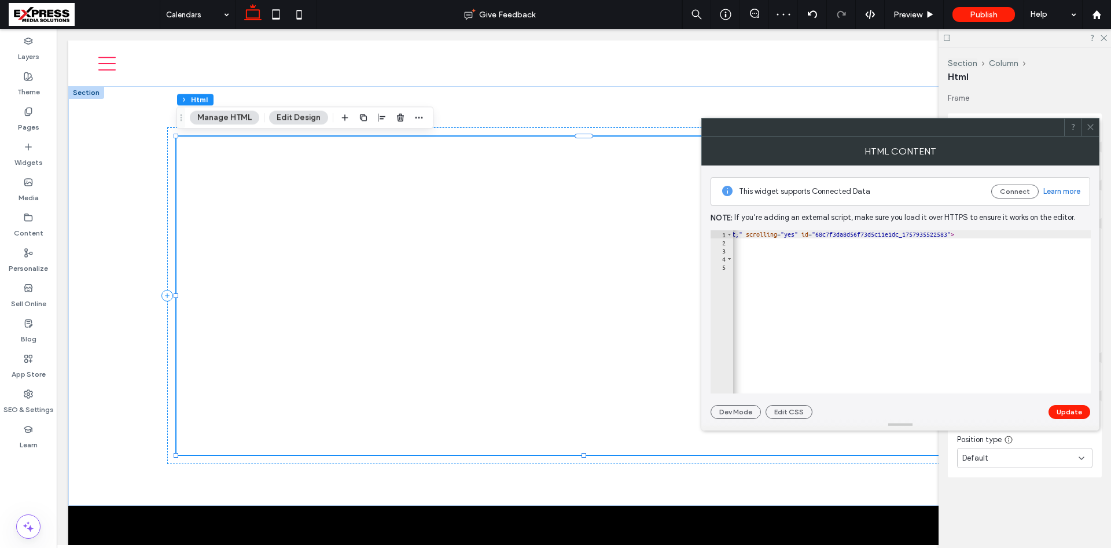
scroll to position [0, 437]
click at [1050, 236] on div "< iframe src = "https://api.leadconnectorhq.com/booking/massage-and-spa-skrp9lf…" at bounding box center [789, 319] width 987 height 179
click at [944, 333] on div "< iframe src = "https://api.leadconnectorhq.com/booking/massage-and-spa-skrp9lf…" at bounding box center [770, 319] width 949 height 179
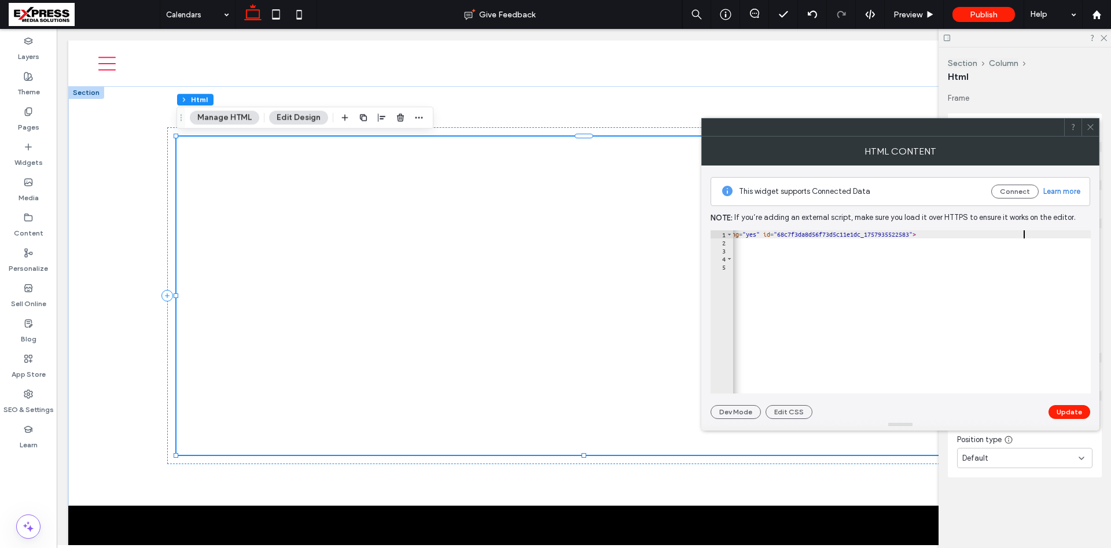
scroll to position [0, 30]
click at [1071, 406] on button "Update" at bounding box center [1070, 412] width 42 height 14
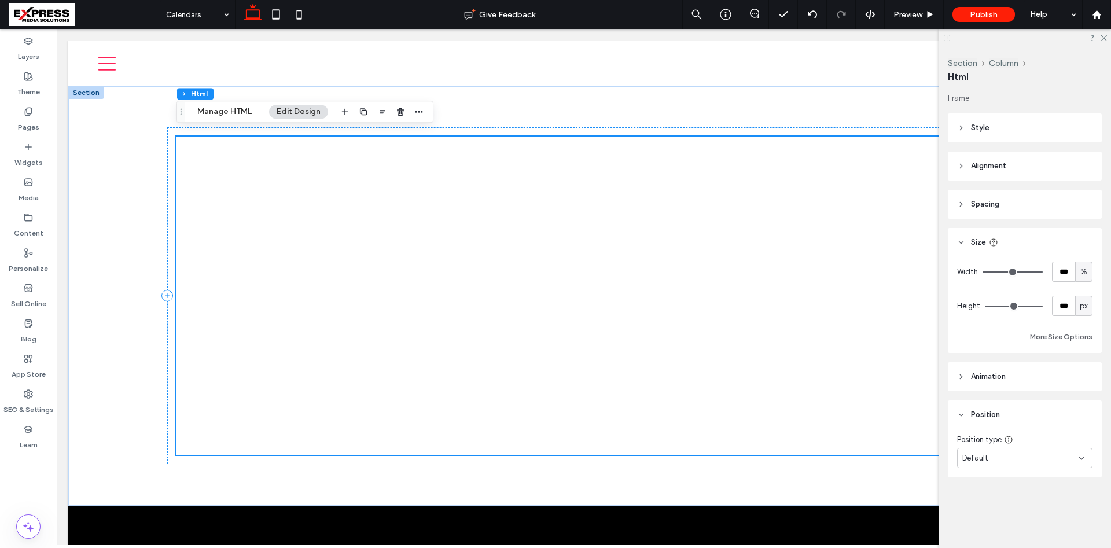
scroll to position [59, 0]
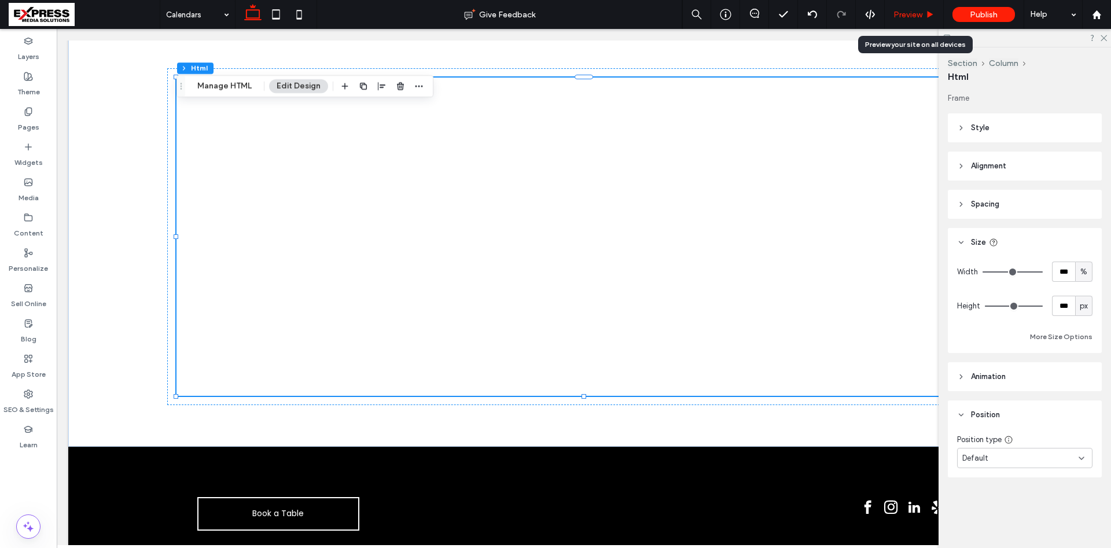
click at [926, 9] on div "Preview" at bounding box center [914, 14] width 59 height 29
click at [906, 6] on div "Preview" at bounding box center [914, 14] width 59 height 29
click at [904, 14] on span "Preview" at bounding box center [907, 15] width 29 height 10
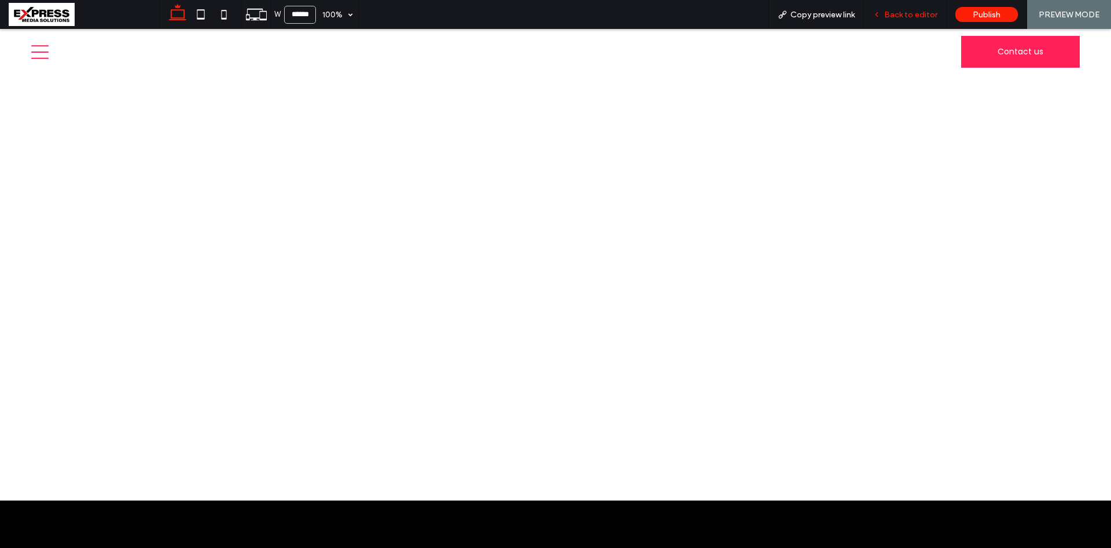
click at [909, 5] on div "Back to editor" at bounding box center [905, 14] width 83 height 29
click at [912, 14] on span "Back to editor" at bounding box center [910, 15] width 53 height 10
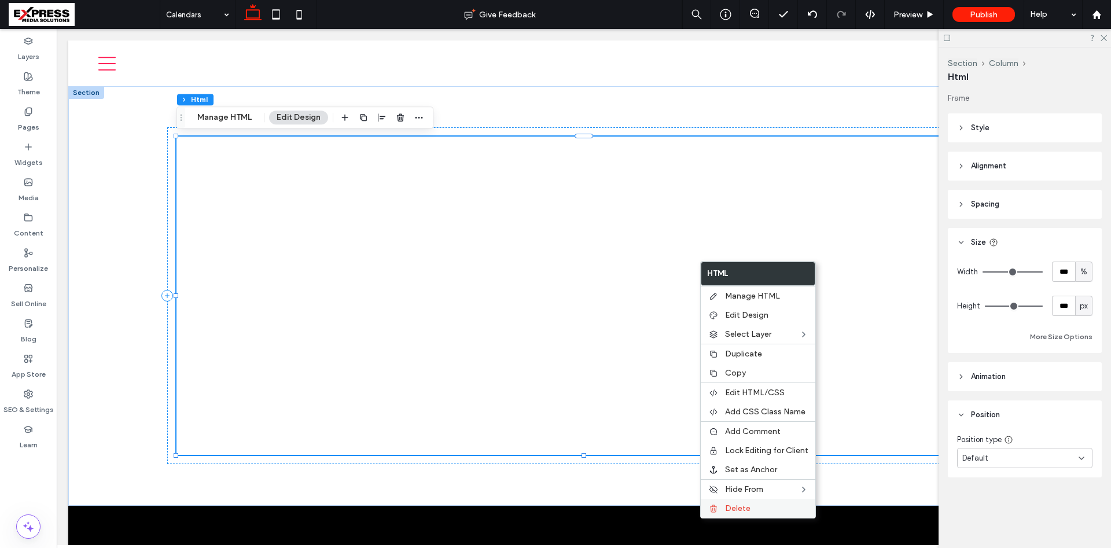
drag, startPoint x: 740, startPoint y: 511, endPoint x: 733, endPoint y: 490, distance: 22.5
click at [740, 510] on span "Delete" at bounding box center [737, 508] width 25 height 10
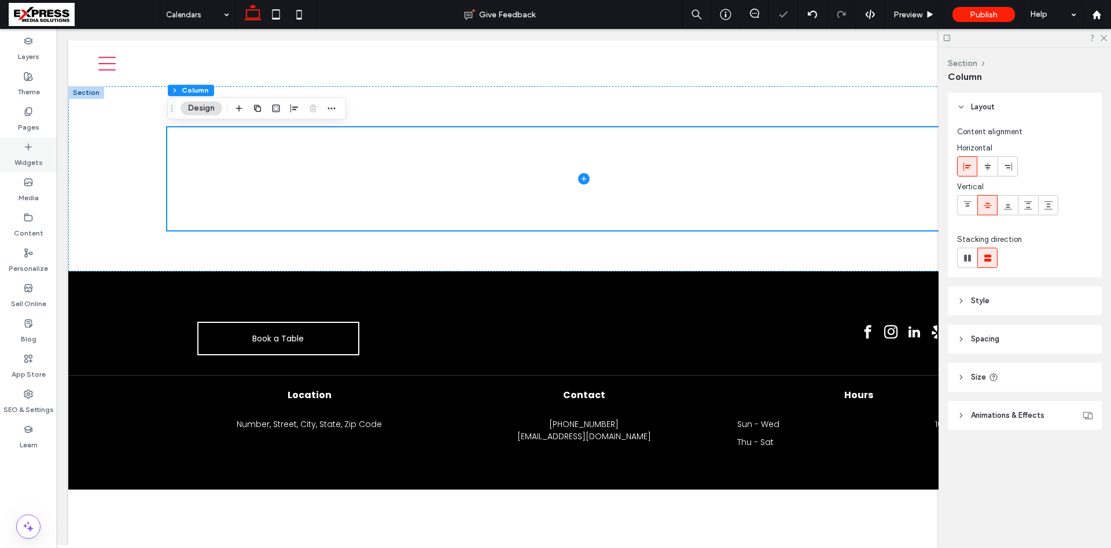
click at [34, 156] on label "Widgets" at bounding box center [28, 160] width 28 height 16
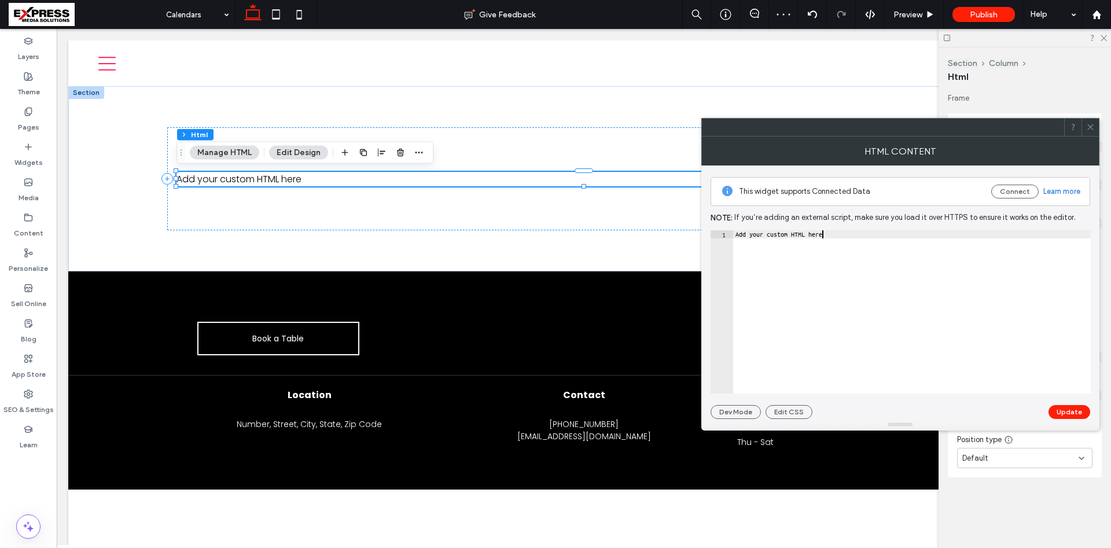
click at [865, 273] on div "Add your custom HTML here" at bounding box center [912, 319] width 358 height 179
paste textarea "**********"
click at [875, 273] on div "< iframe src = "https://api.leadconnectorhq.com/booking/massage-and-spa-skrp9lf…" at bounding box center [477, 319] width 1227 height 179
click at [1073, 411] on button "Update" at bounding box center [1070, 412] width 42 height 14
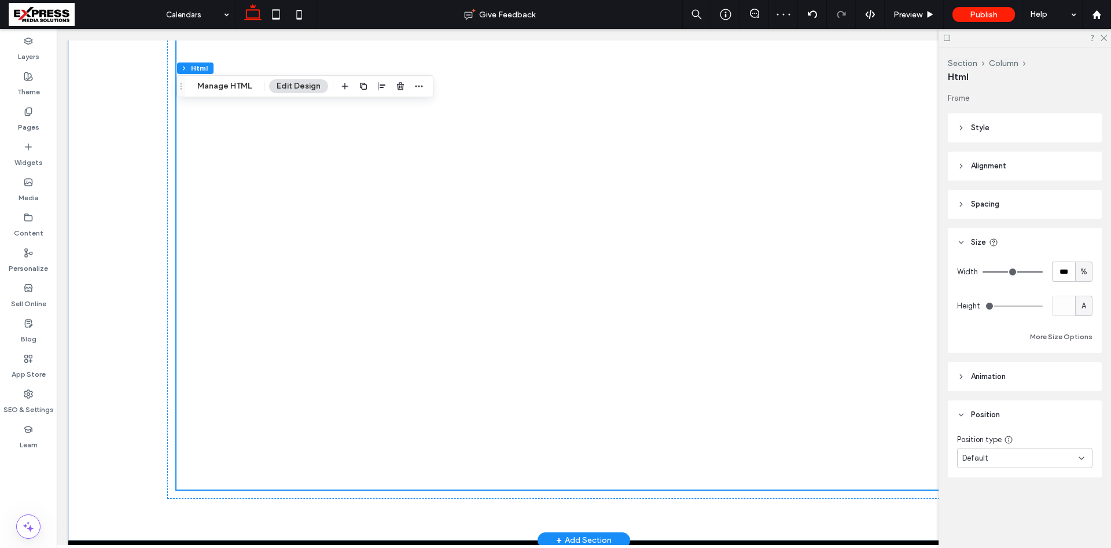
scroll to position [152, 0]
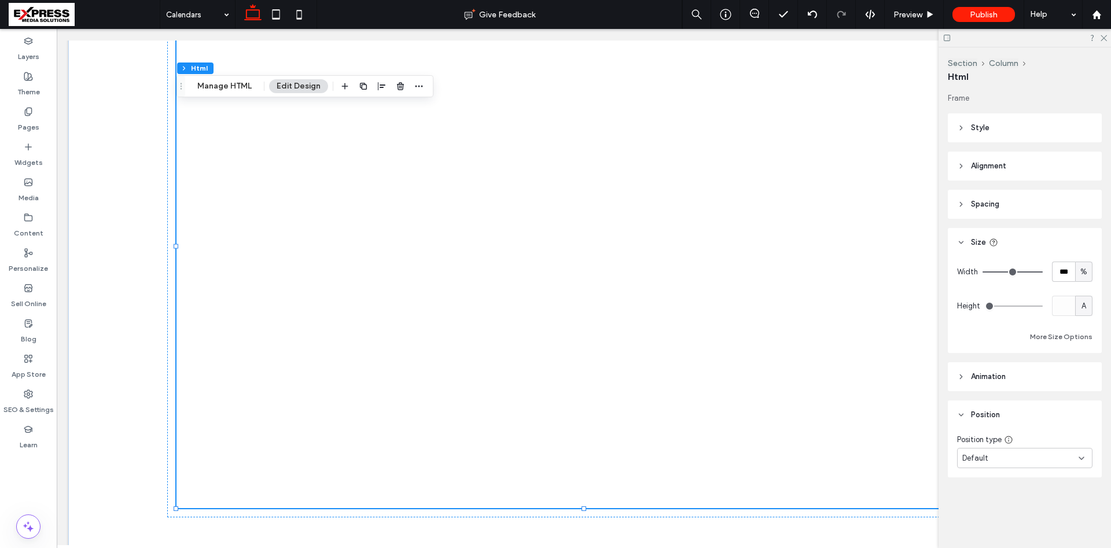
click at [1089, 309] on div "A" at bounding box center [1084, 306] width 12 height 12
click at [1086, 326] on span "px" at bounding box center [1084, 327] width 8 height 12
drag, startPoint x: 1037, startPoint y: 305, endPoint x: 1018, endPoint y: 306, distance: 19.1
click at [1018, 306] on input "range" at bounding box center [1014, 306] width 58 height 1
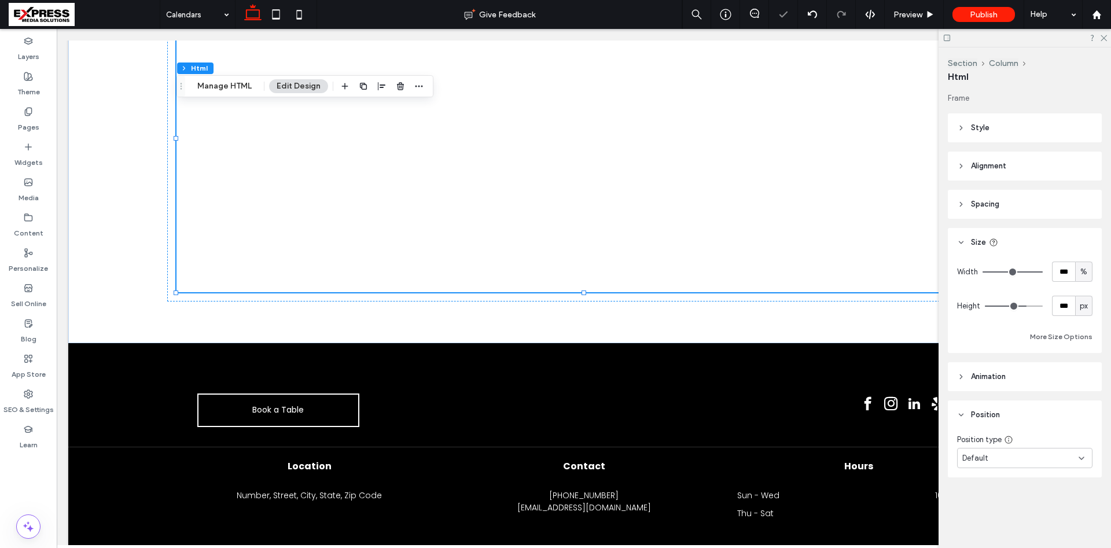
drag, startPoint x: 1018, startPoint y: 306, endPoint x: 1024, endPoint y: 306, distance: 6.4
click at [1024, 306] on input "range" at bounding box center [1014, 306] width 58 height 1
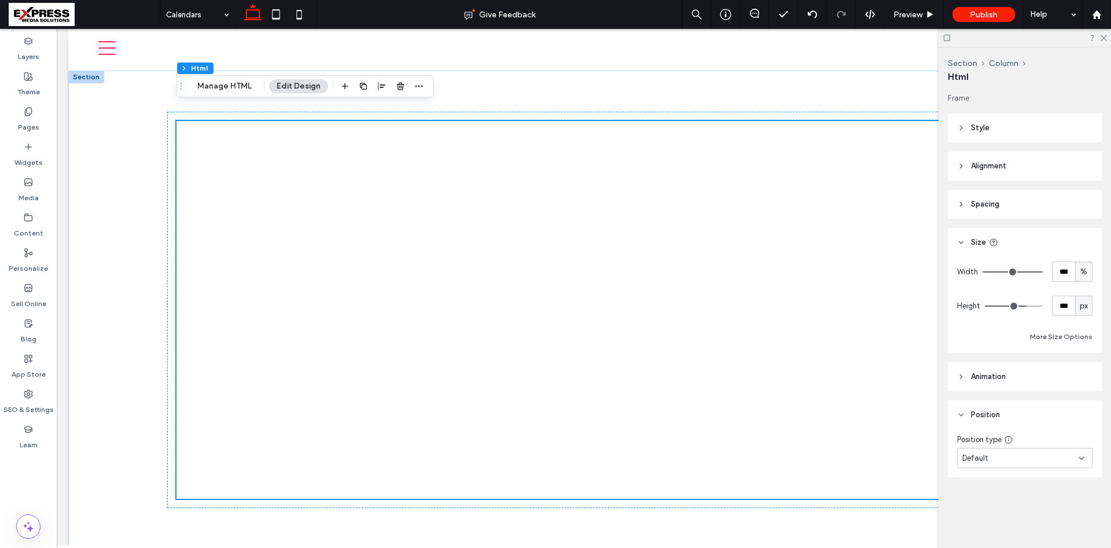
scroll to position [0, 0]
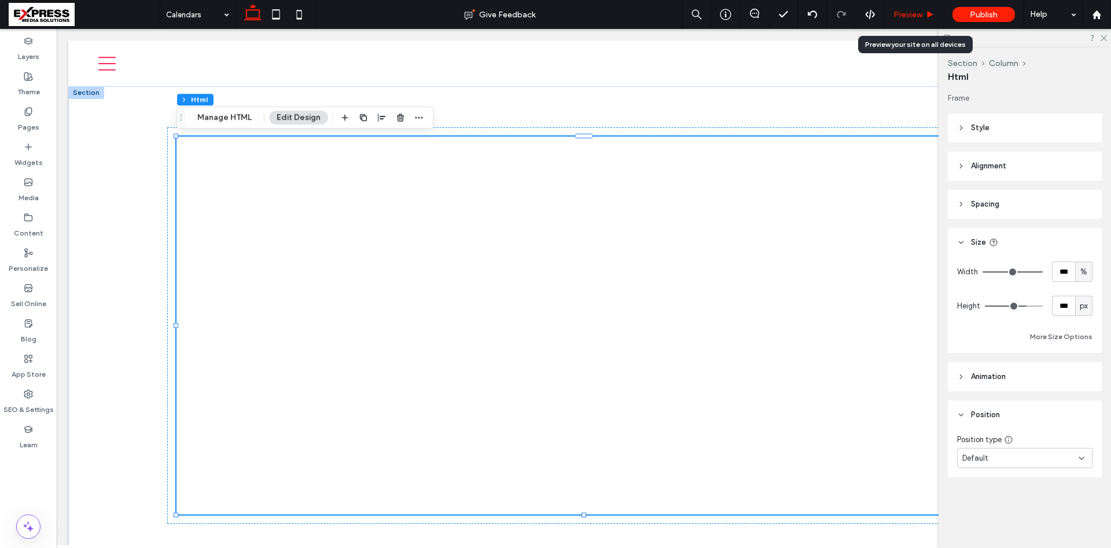
click at [908, 13] on span "Preview" at bounding box center [907, 15] width 29 height 10
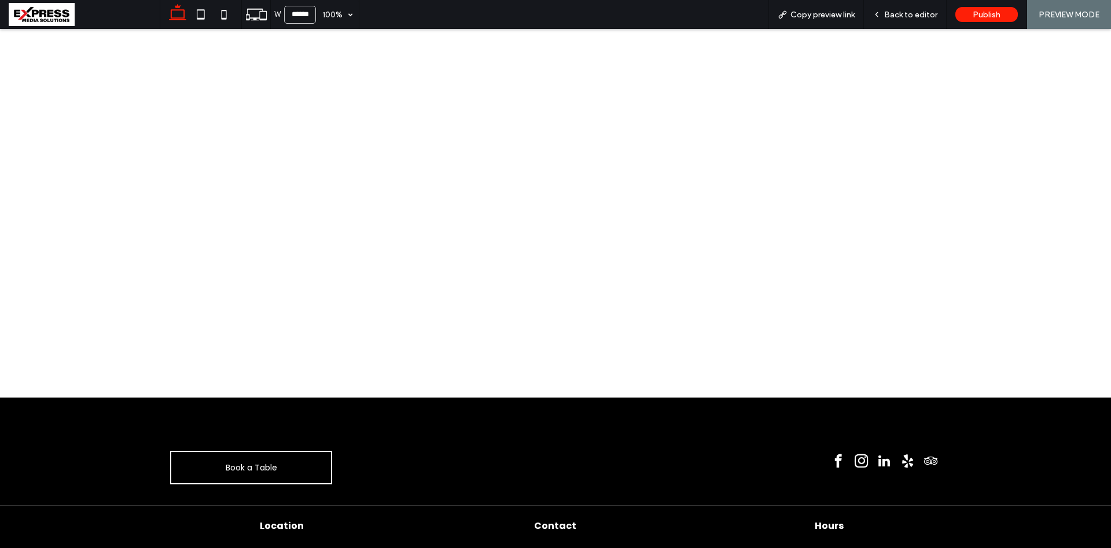
scroll to position [59, 0]
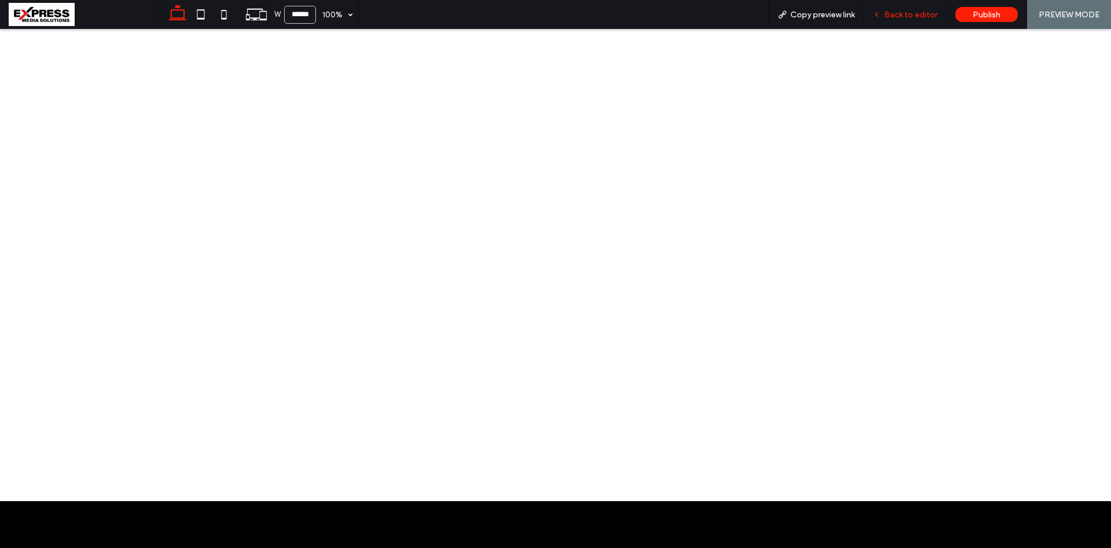
click at [916, 12] on span "Back to editor" at bounding box center [910, 15] width 53 height 10
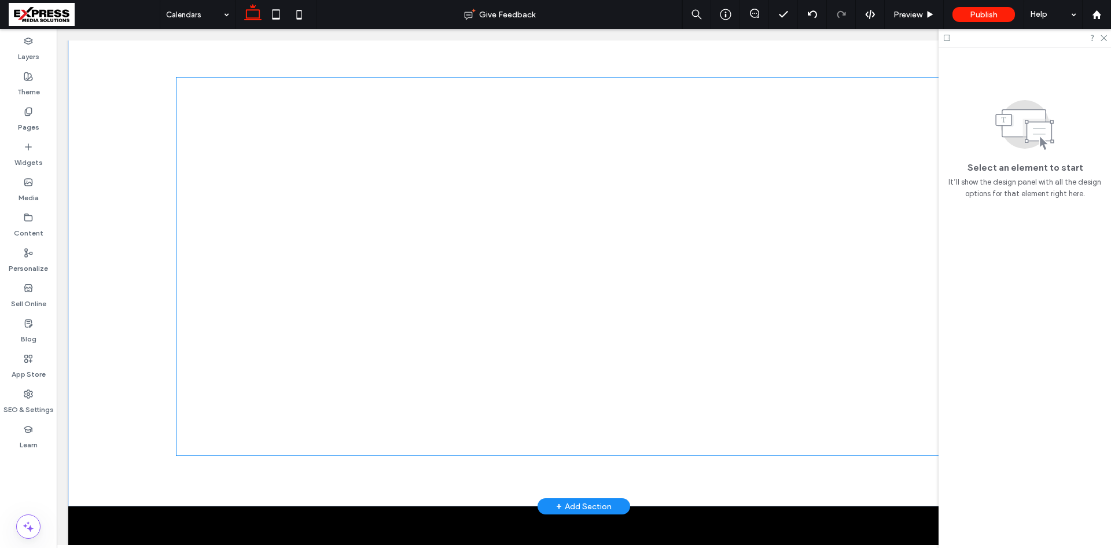
click at [614, 208] on div at bounding box center [584, 267] width 815 height 378
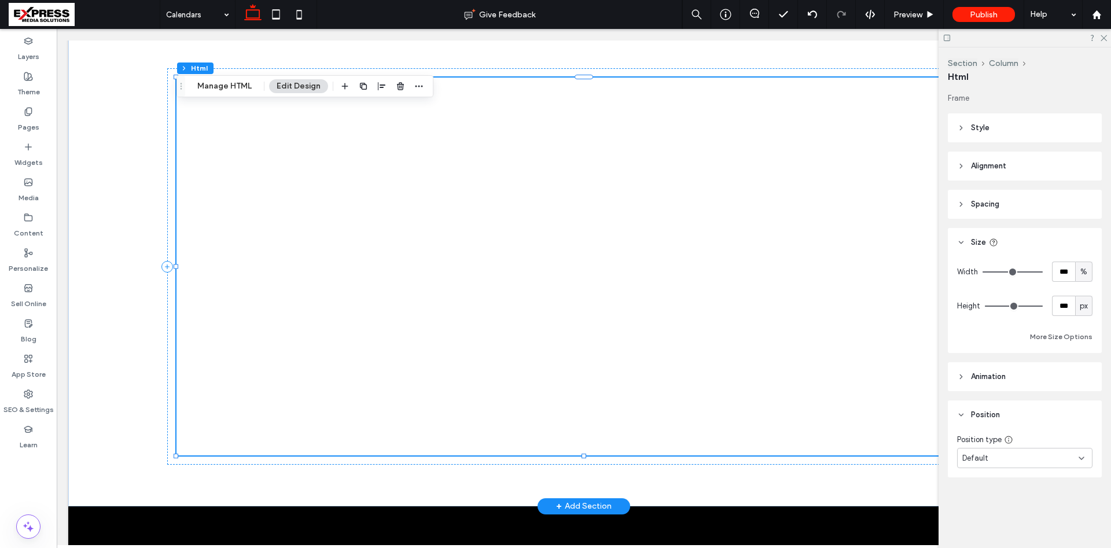
click at [603, 130] on div at bounding box center [584, 267] width 815 height 378
click at [234, 89] on button "Manage HTML" at bounding box center [224, 86] width 69 height 14
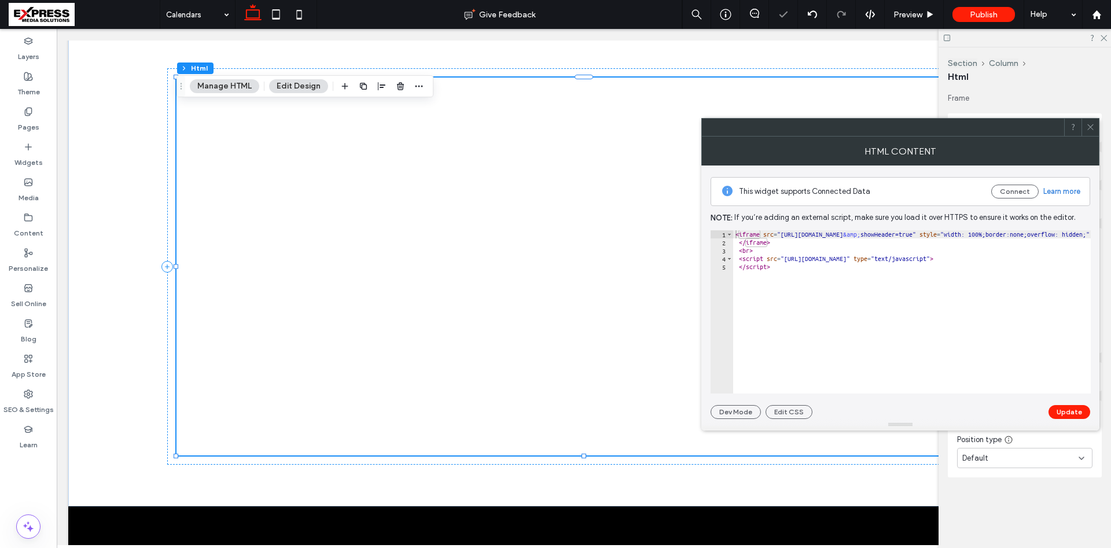
click at [1023, 236] on div "< iframe src = "https://api.leadconnectorhq.com/booking/massage-and-spa-skrp9lf…" at bounding box center [816, 319] width 890 height 179
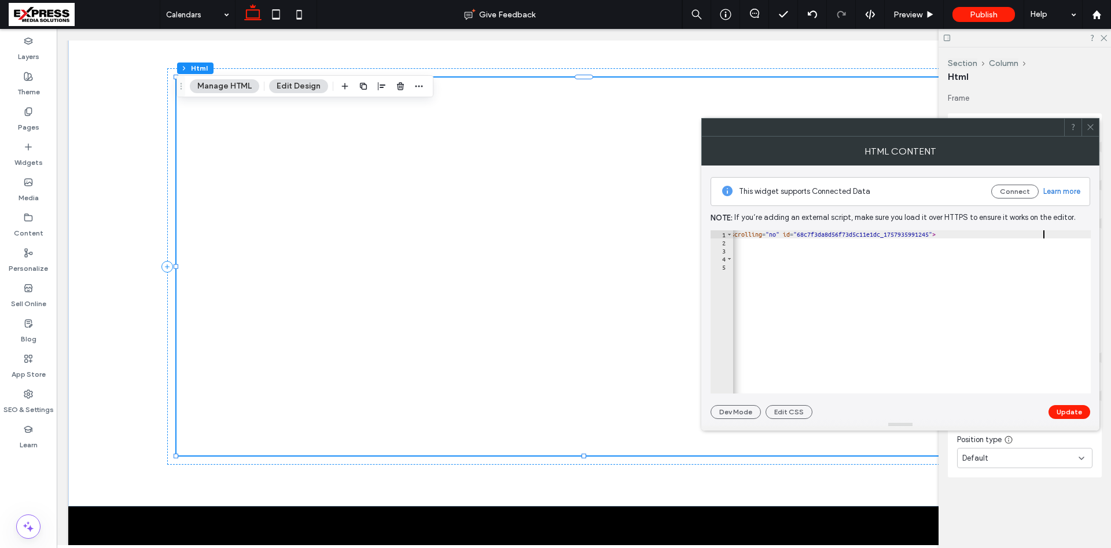
click at [946, 236] on div "< iframe src = "https://api.leadconnectorhq.com/booking/massage-and-spa-skrp9lf…" at bounding box center [816, 319] width 890 height 179
drag, startPoint x: 788, startPoint y: 233, endPoint x: 841, endPoint y: 233, distance: 53.2
click at [841, 233] on div "< iframe src = "https://api.leadconnectorhq.com/booking/massage-and-spa-skrp9lf…" at bounding box center [853, 319] width 890 height 179
click at [1070, 411] on button "Update" at bounding box center [1070, 412] width 42 height 14
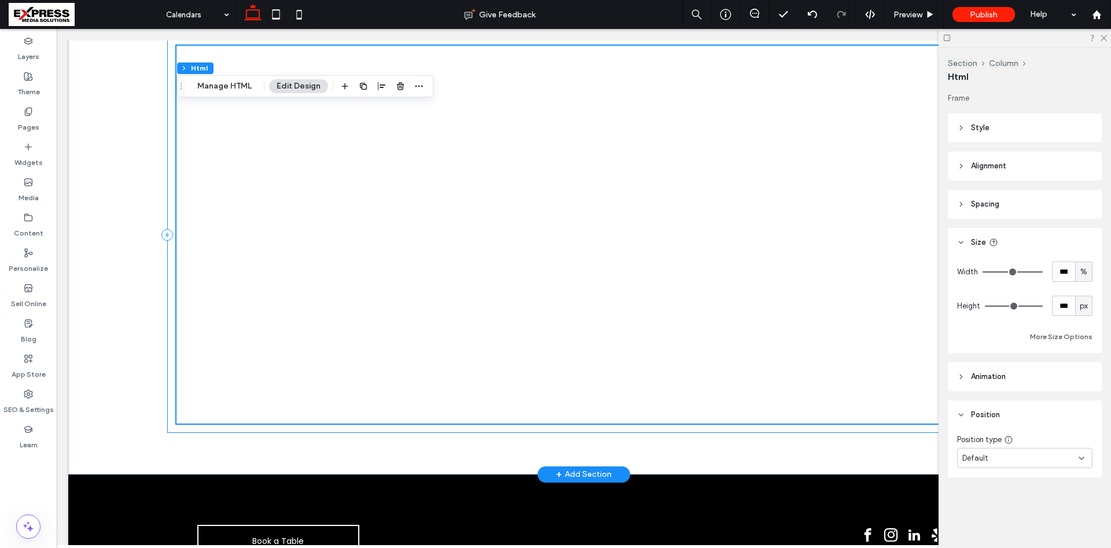
scroll to position [65, 0]
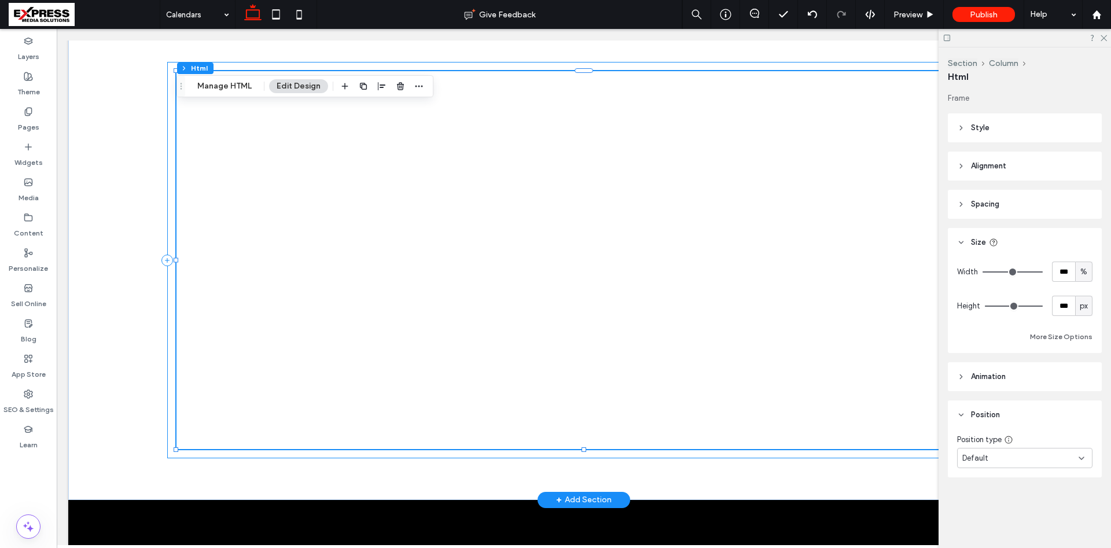
click at [170, 82] on div at bounding box center [583, 260] width 833 height 396
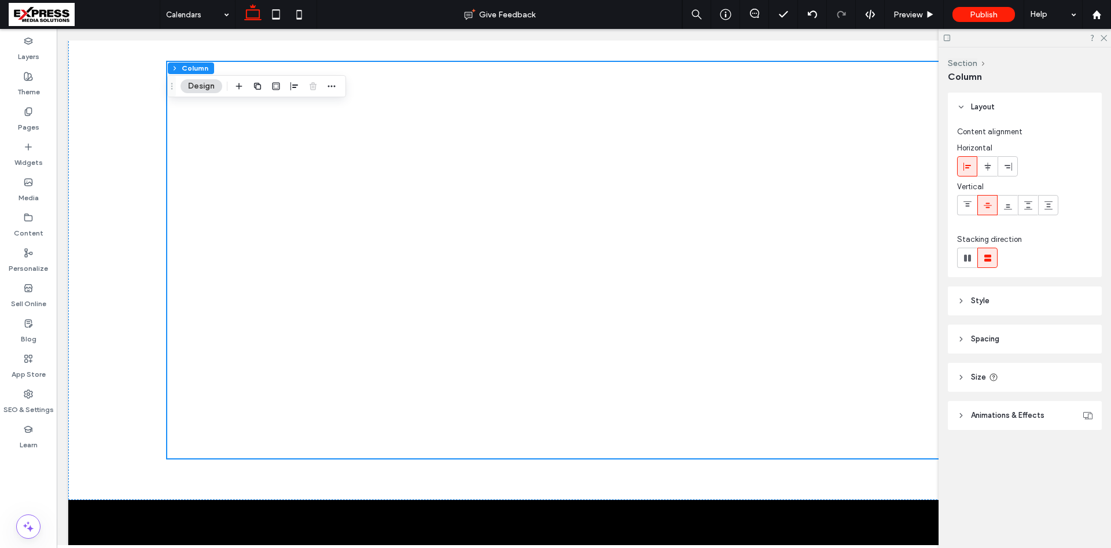
click at [987, 303] on span "Style" at bounding box center [980, 301] width 19 height 12
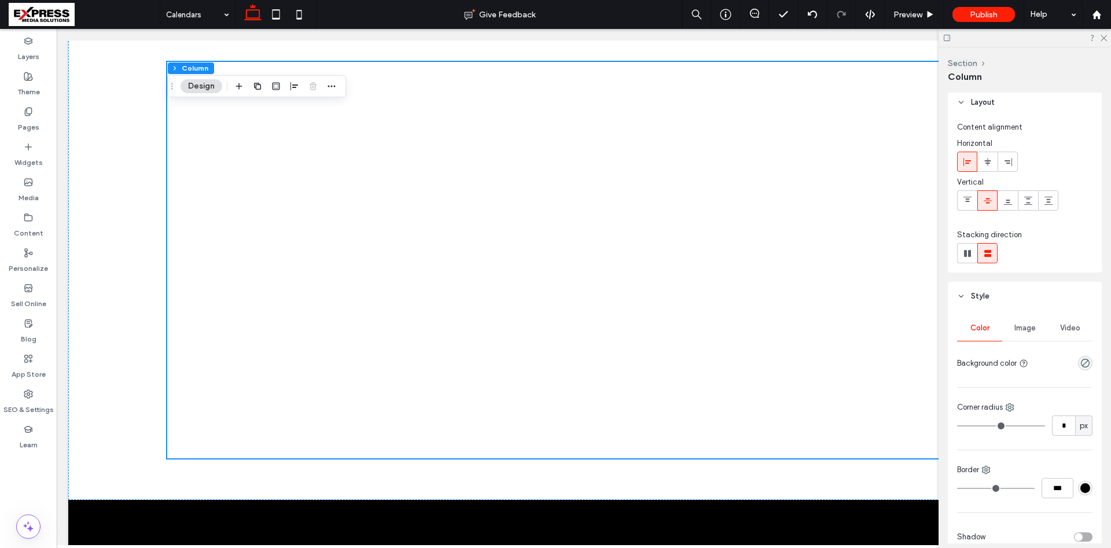
scroll to position [0, 0]
click at [985, 301] on span "Style" at bounding box center [980, 301] width 19 height 12
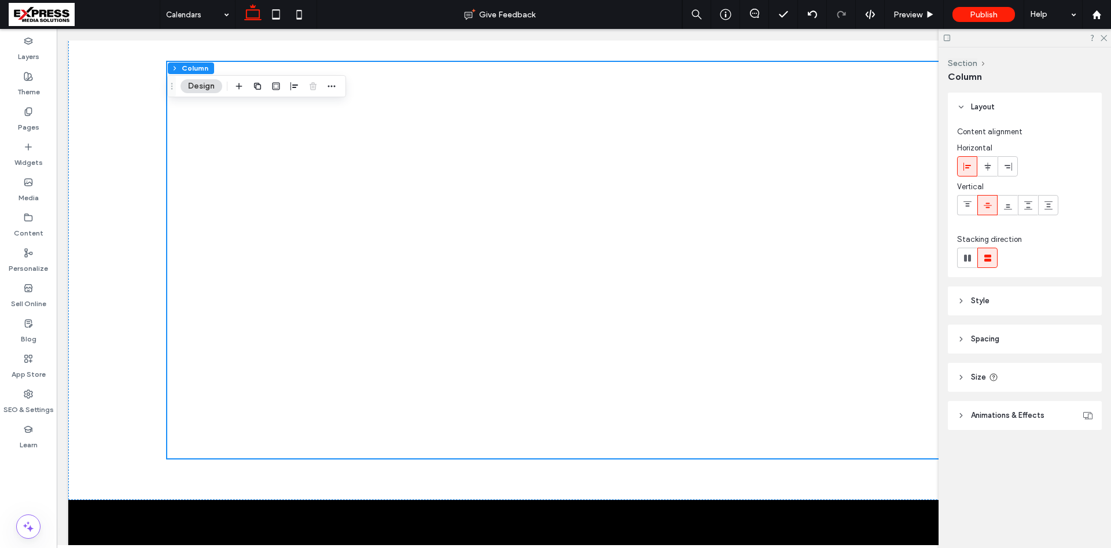
click at [983, 374] on span "Size" at bounding box center [978, 378] width 15 height 12
click at [1103, 36] on icon at bounding box center [1104, 38] width 8 height 8
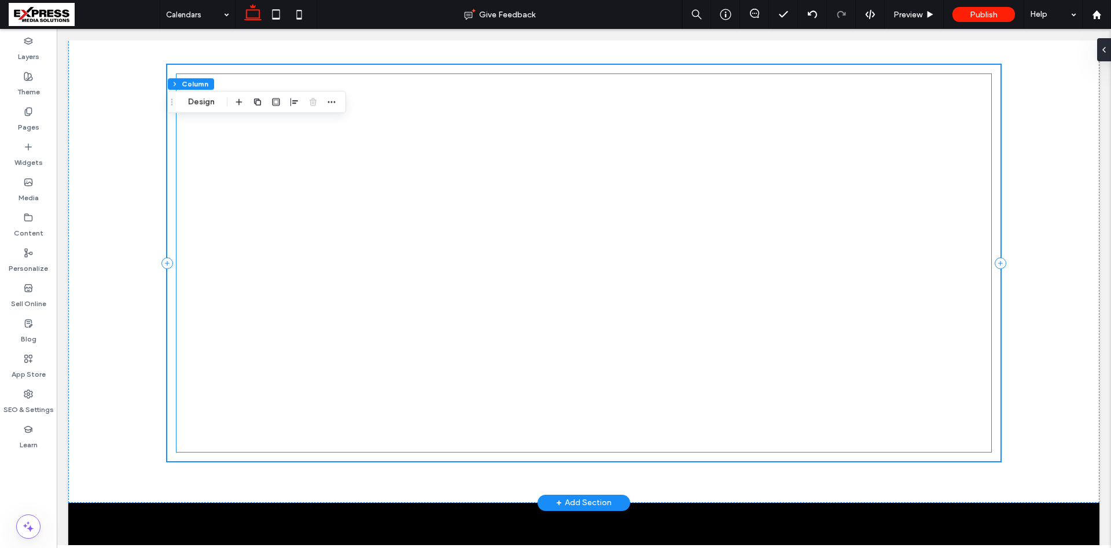
scroll to position [6, 0]
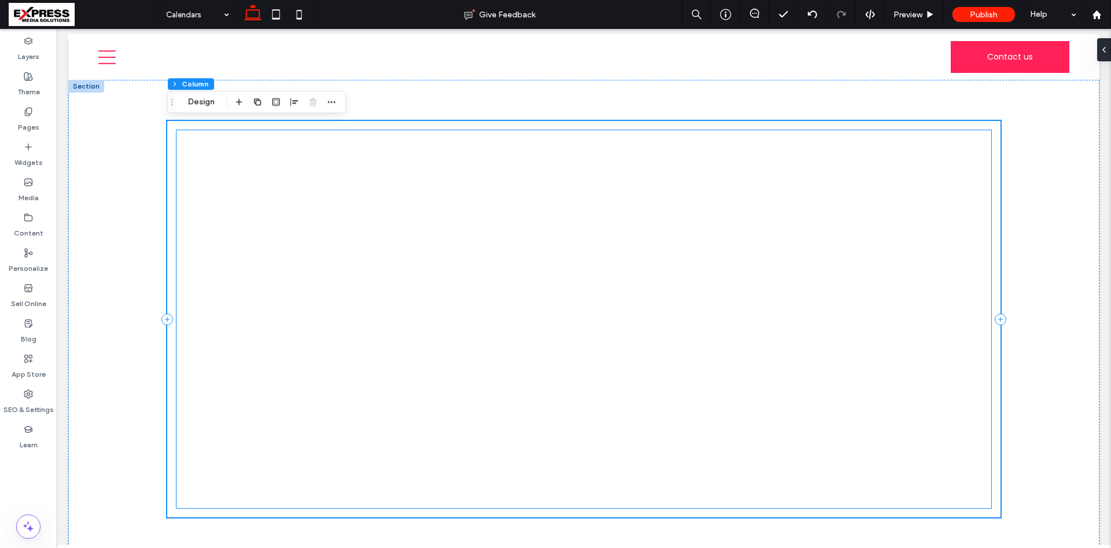
click at [514, 204] on div at bounding box center [584, 319] width 815 height 378
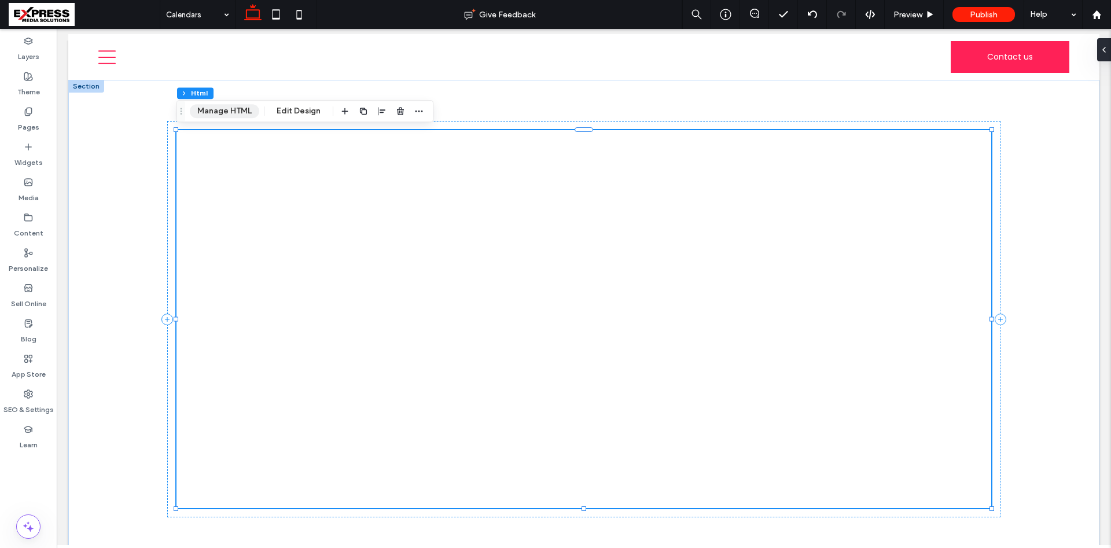
click at [225, 108] on button "Manage HTML" at bounding box center [224, 111] width 69 height 14
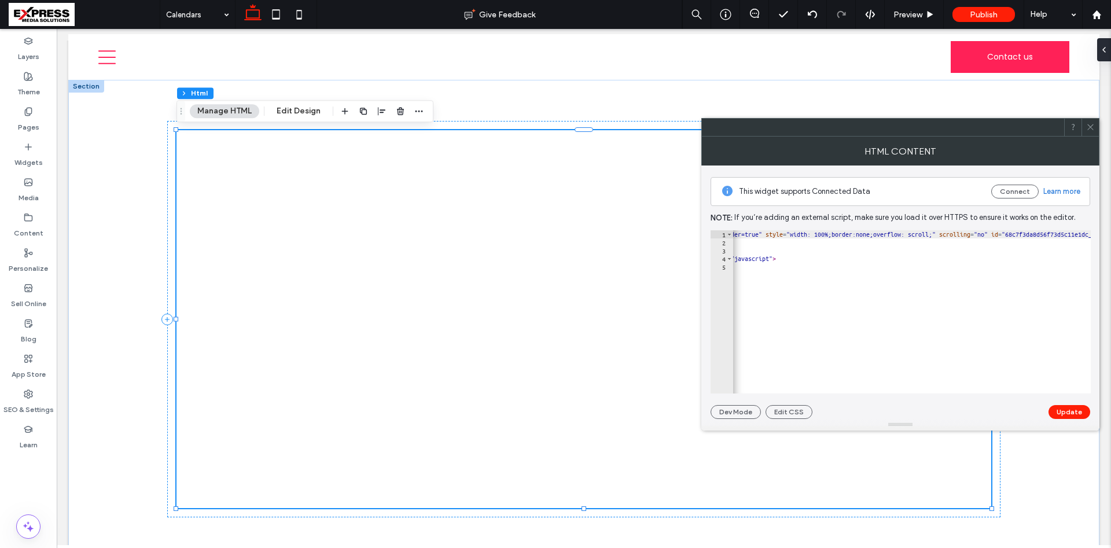
scroll to position [0, 175]
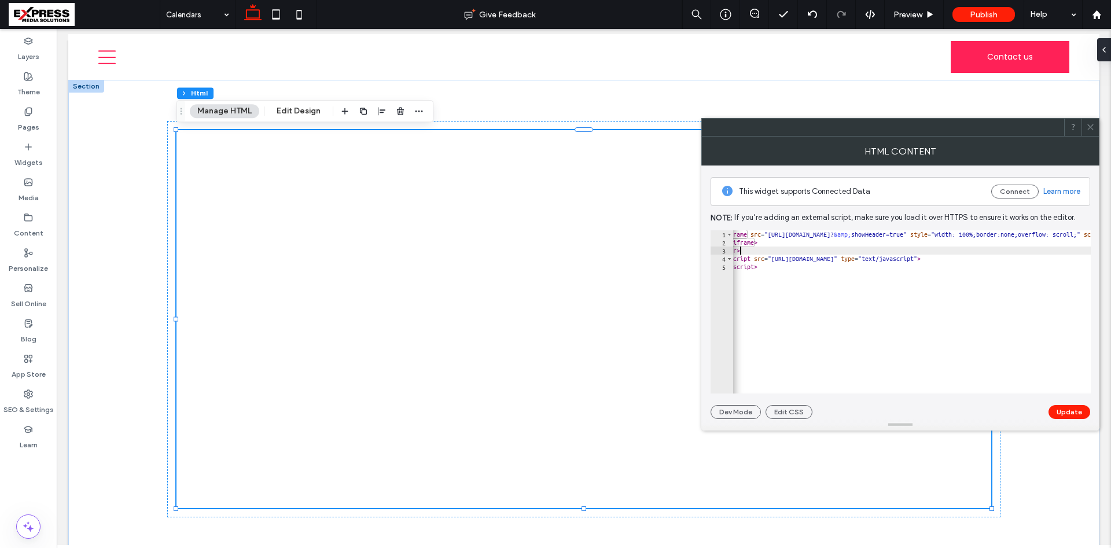
click at [925, 235] on div "< iframe src = "https://api.leadconnectorhq.com/booking/massage-and-spa-skrp9lf…" at bounding box center [672, 319] width 838 height 179
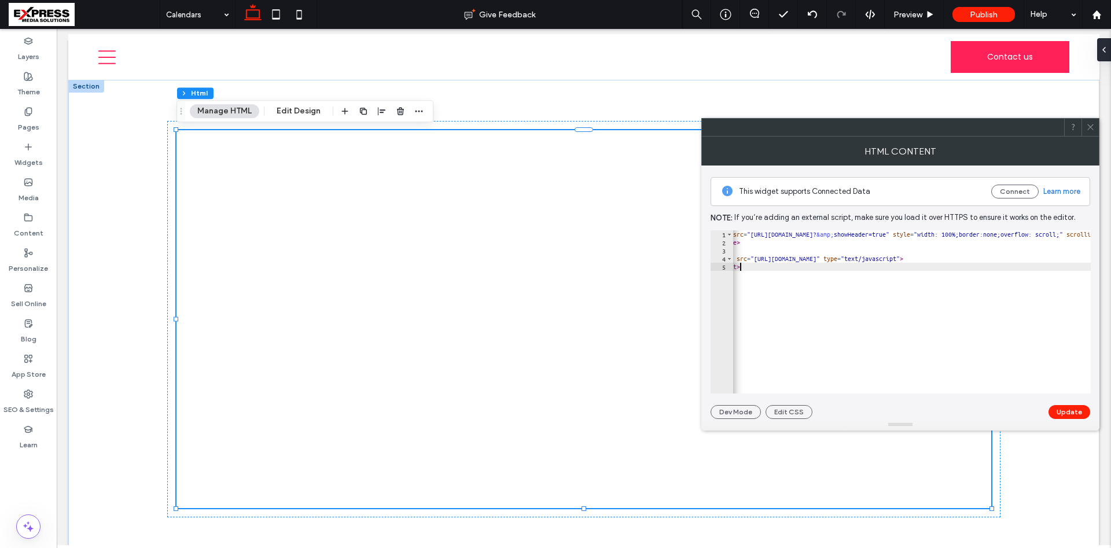
click at [977, 270] on div "< iframe src = "https://api.leadconnectorhq.com/booking/massage-and-spa-skrp9lf…" at bounding box center [1123, 319] width 841 height 179
click at [1066, 415] on button "Update" at bounding box center [1070, 412] width 42 height 14
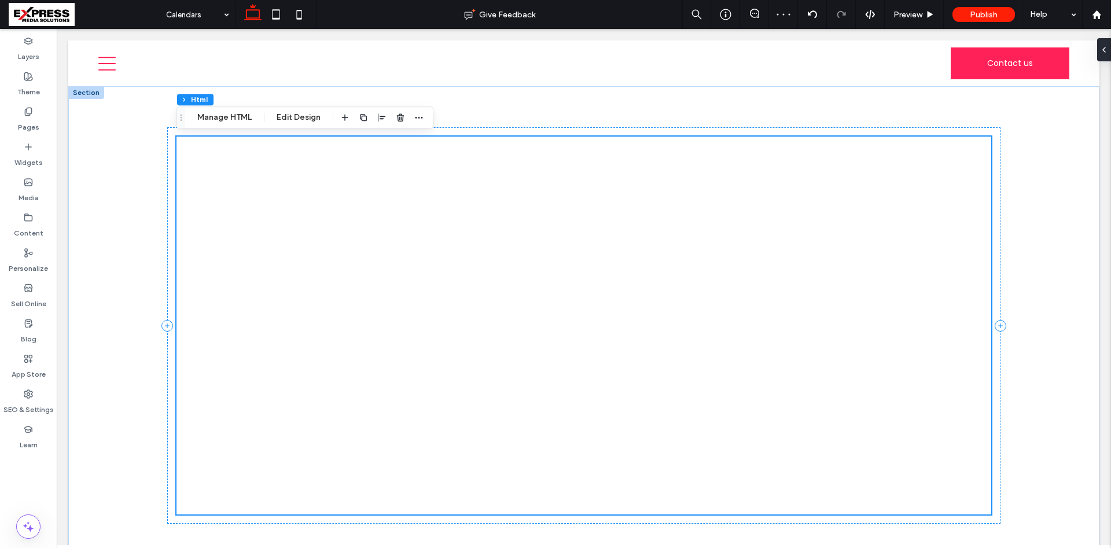
scroll to position [236, 0]
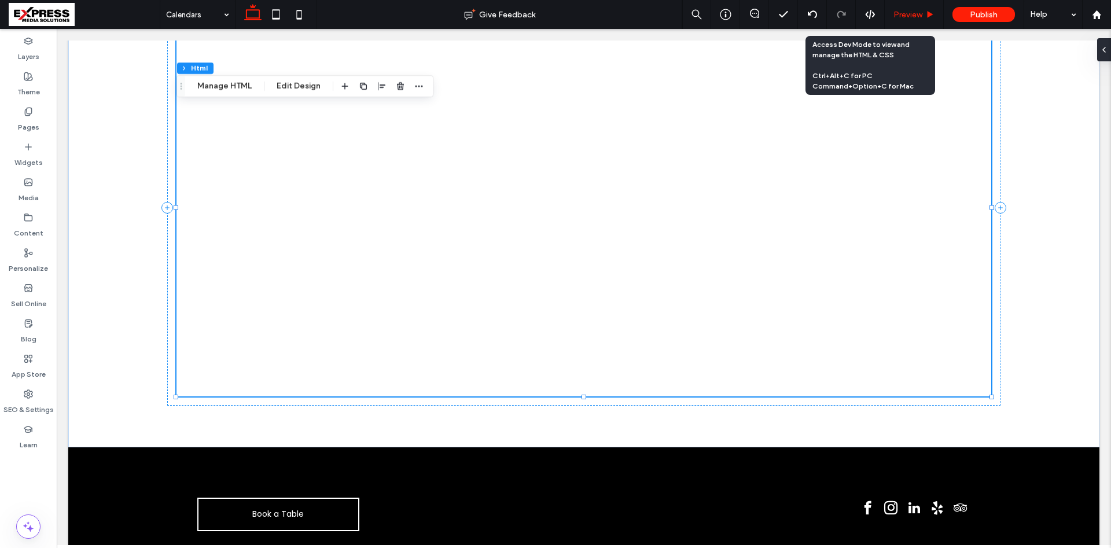
click at [918, 11] on span "Preview" at bounding box center [907, 15] width 29 height 10
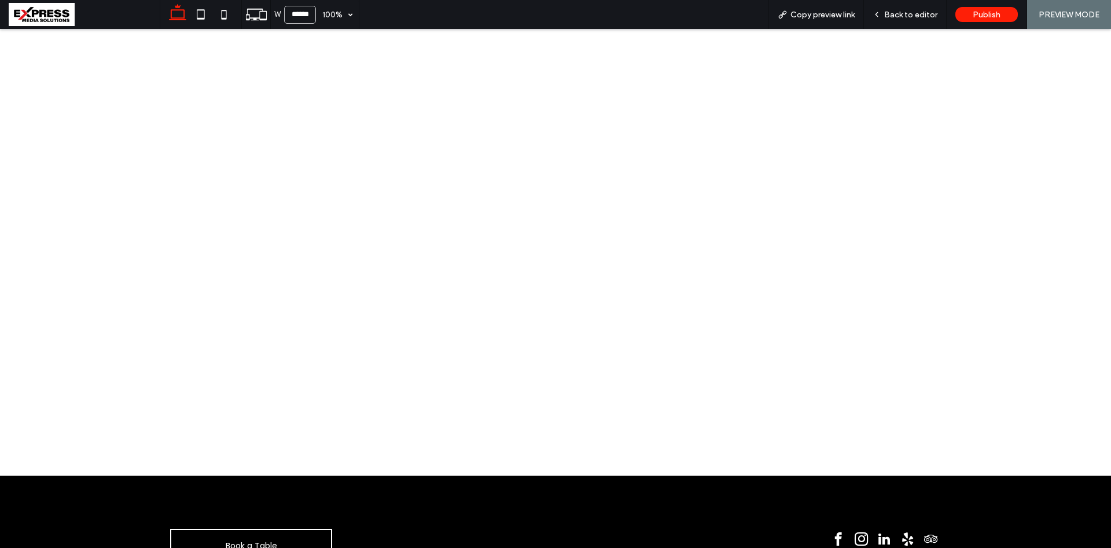
scroll to position [62, 0]
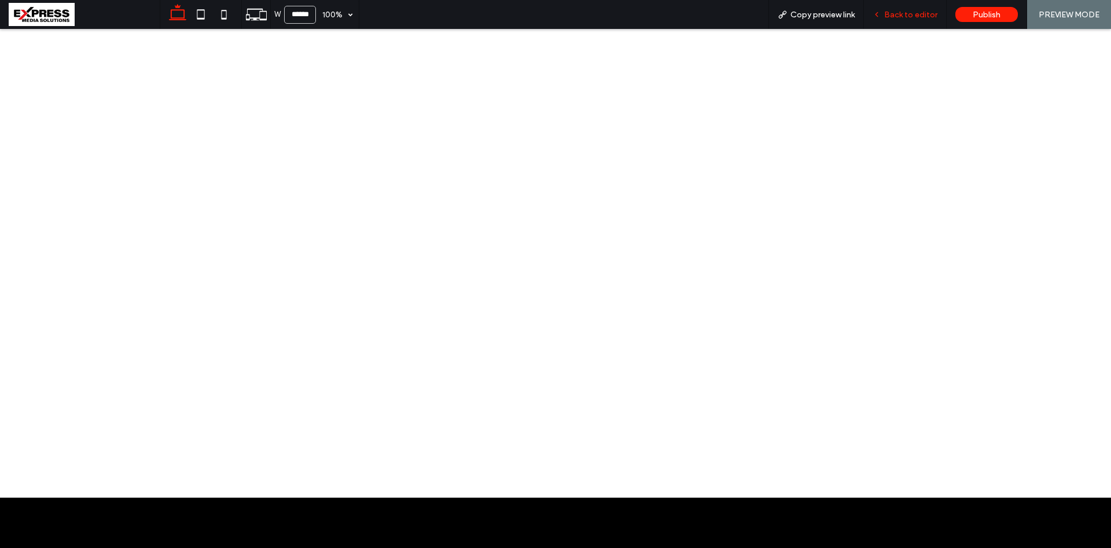
click at [902, 12] on span "Back to editor" at bounding box center [910, 15] width 53 height 10
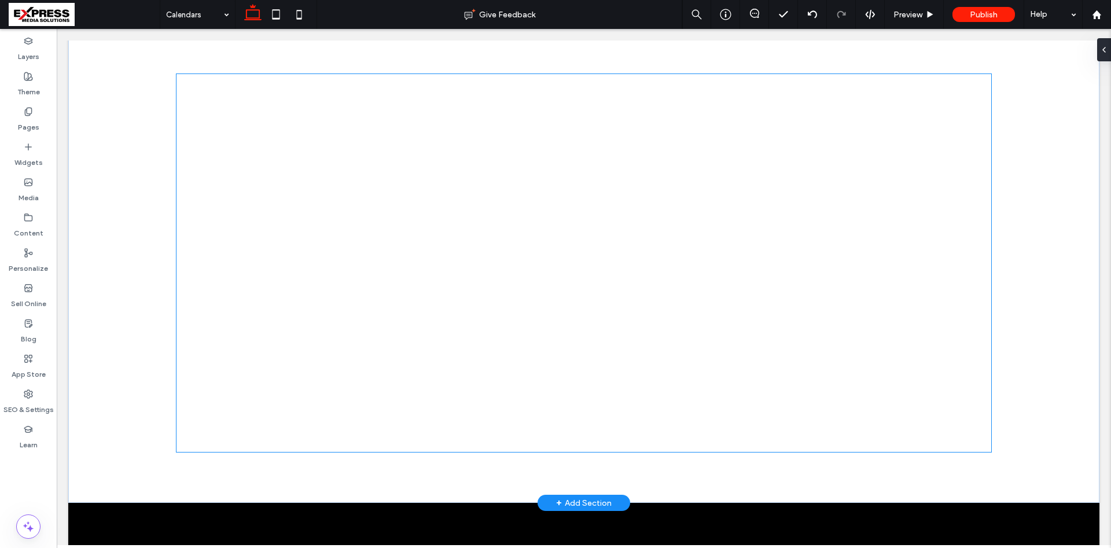
click at [444, 223] on div at bounding box center [584, 263] width 815 height 378
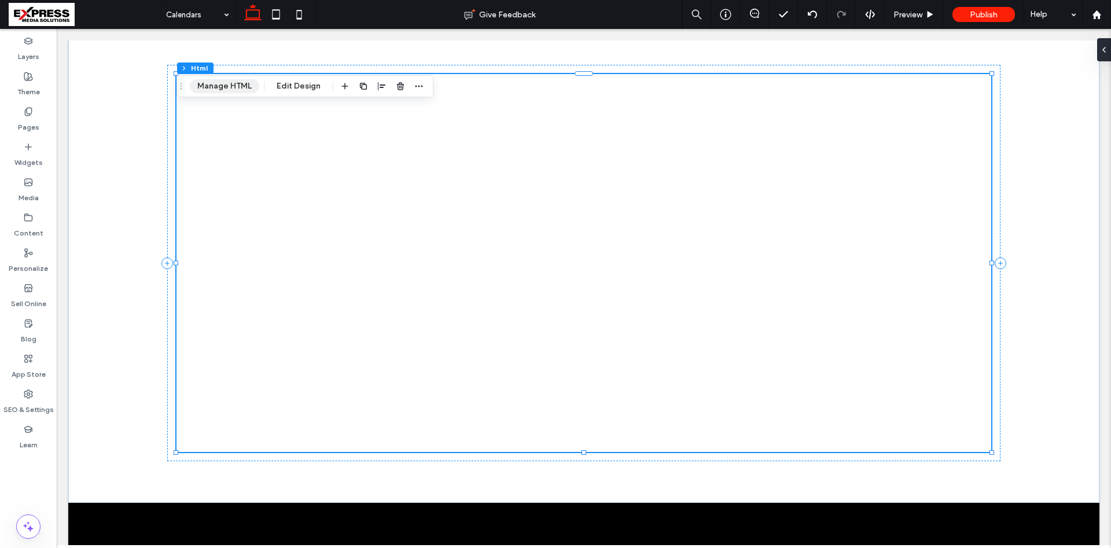
click at [229, 87] on button "Manage HTML" at bounding box center [224, 86] width 69 height 14
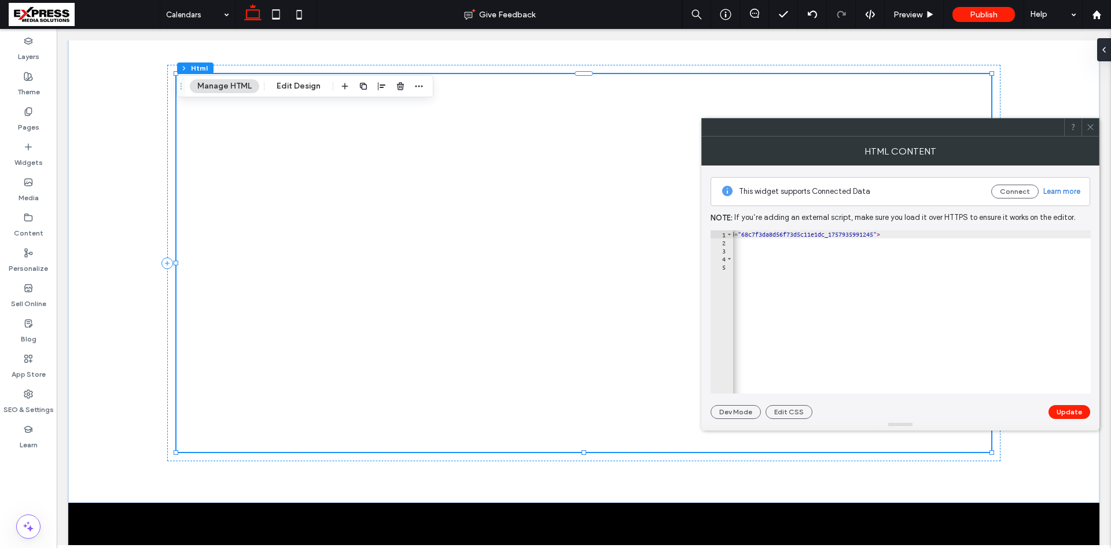
scroll to position [0, 484]
click at [994, 232] on div "< iframe src = "https://api.leadconnectorhq.com/booking/massage-and-spa-skrp9lf…" at bounding box center [669, 319] width 841 height 179
click at [995, 233] on div "< iframe src = "https://api.leadconnectorhq.com/booking/massage-and-spa-skrp9lf…" at bounding box center [669, 319] width 841 height 179
click at [1061, 414] on button "Update" at bounding box center [1070, 412] width 42 height 14
click at [1091, 128] on icon at bounding box center [1090, 127] width 9 height 9
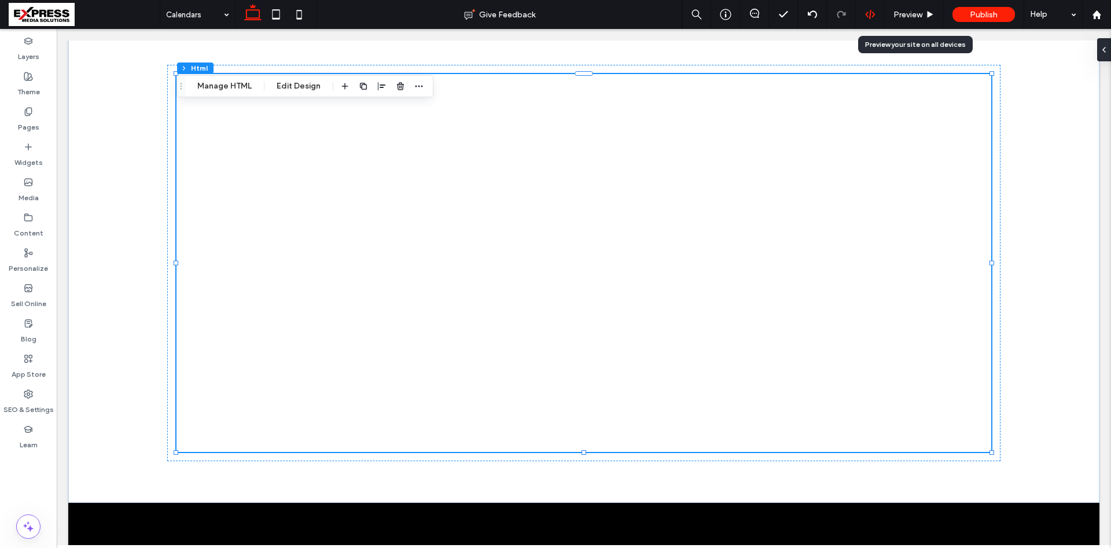
click at [873, 13] on use at bounding box center [869, 14] width 9 height 9
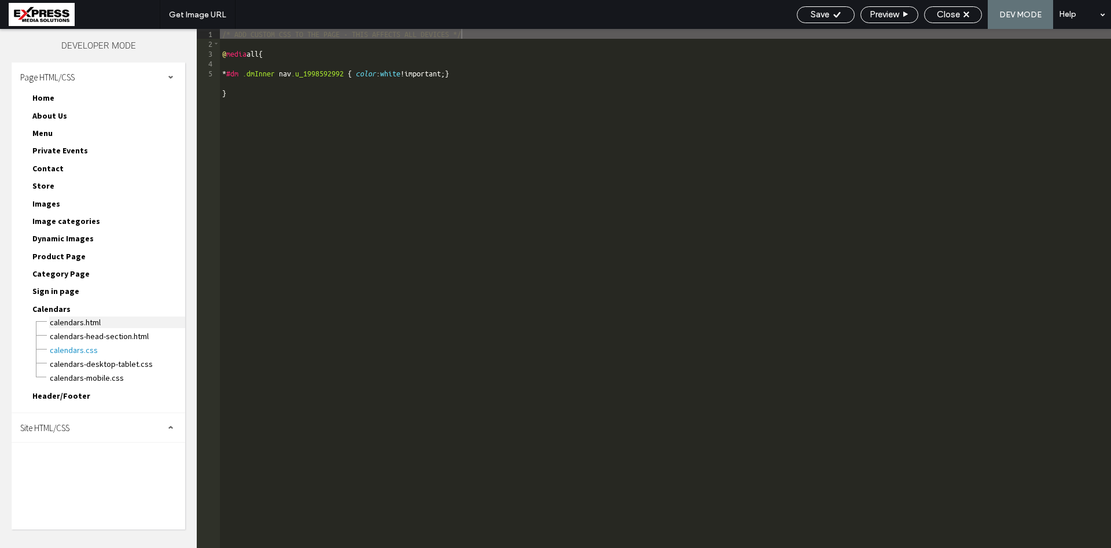
click at [93, 321] on span "Calendars.html" at bounding box center [117, 323] width 136 height 12
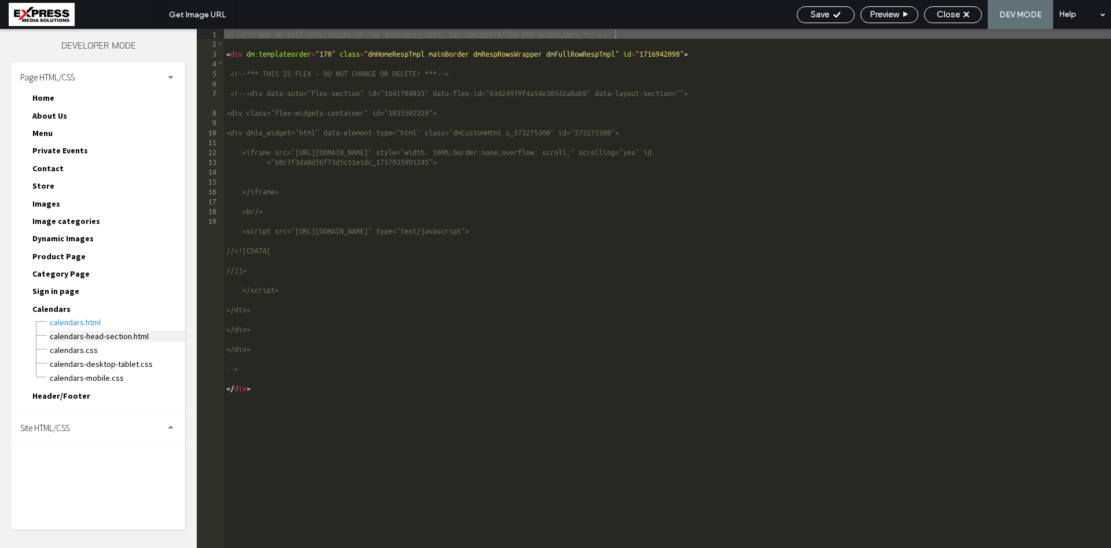
click at [71, 332] on span "Calendars-head-section.html" at bounding box center [117, 336] width 136 height 12
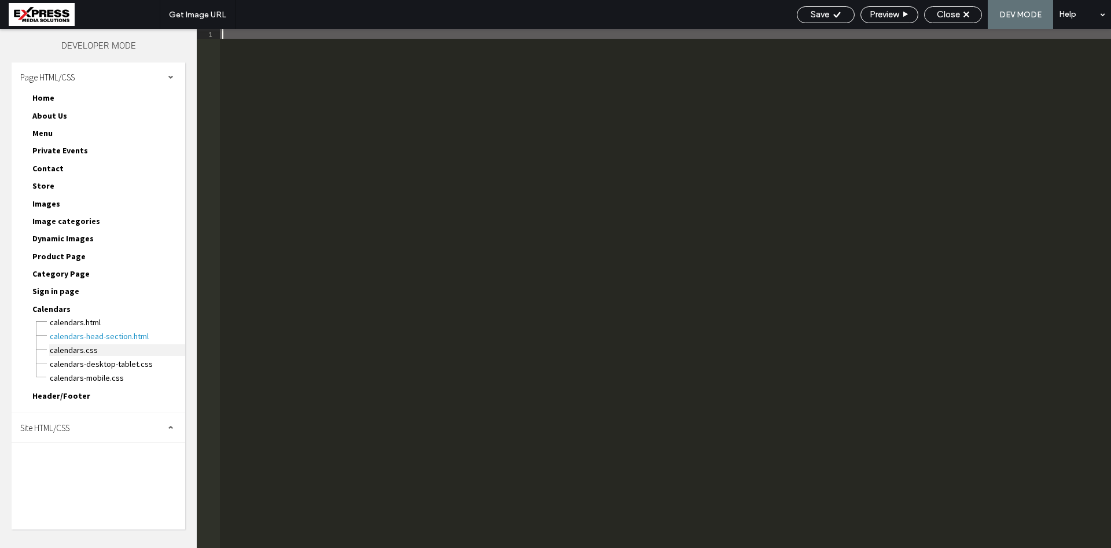
click at [78, 350] on span "Calendars.css" at bounding box center [117, 350] width 136 height 12
click at [73, 325] on span "Calendars.html" at bounding box center [117, 323] width 136 height 12
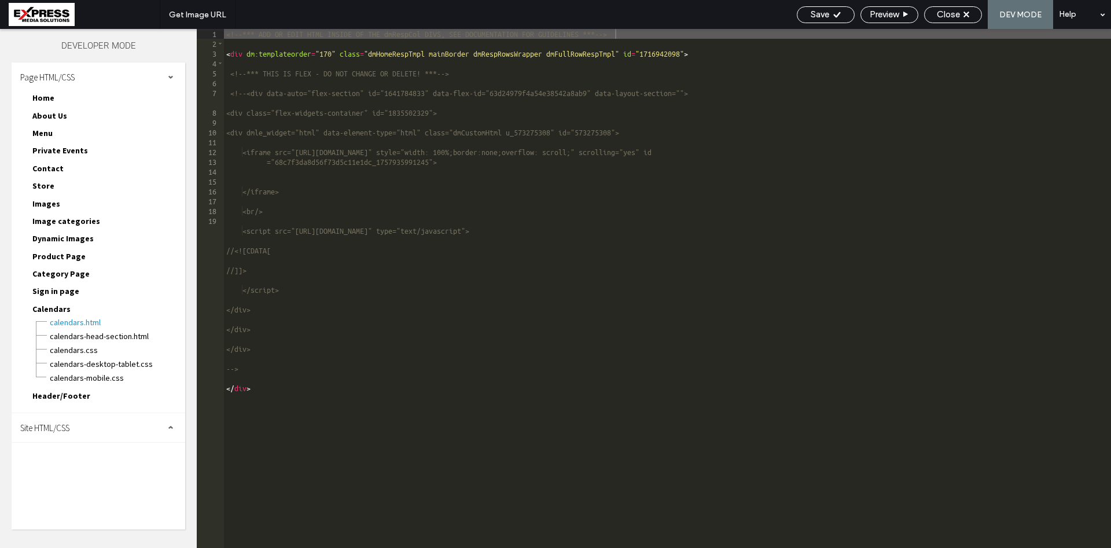
click at [61, 312] on span "Calendars" at bounding box center [51, 309] width 38 height 10
click at [69, 422] on span "Site HTML/CSS" at bounding box center [44, 427] width 49 height 11
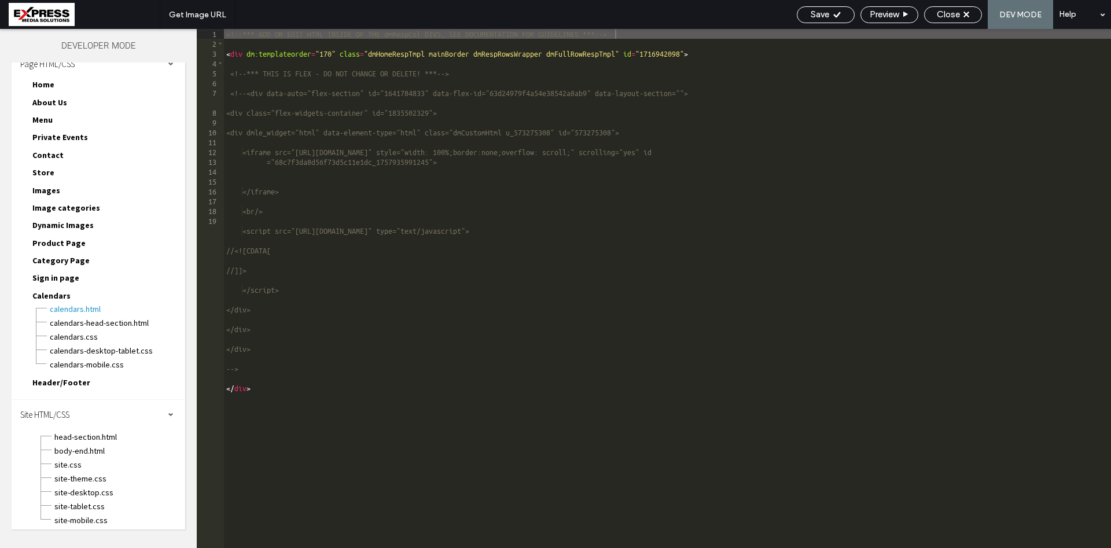
scroll to position [17, 0]
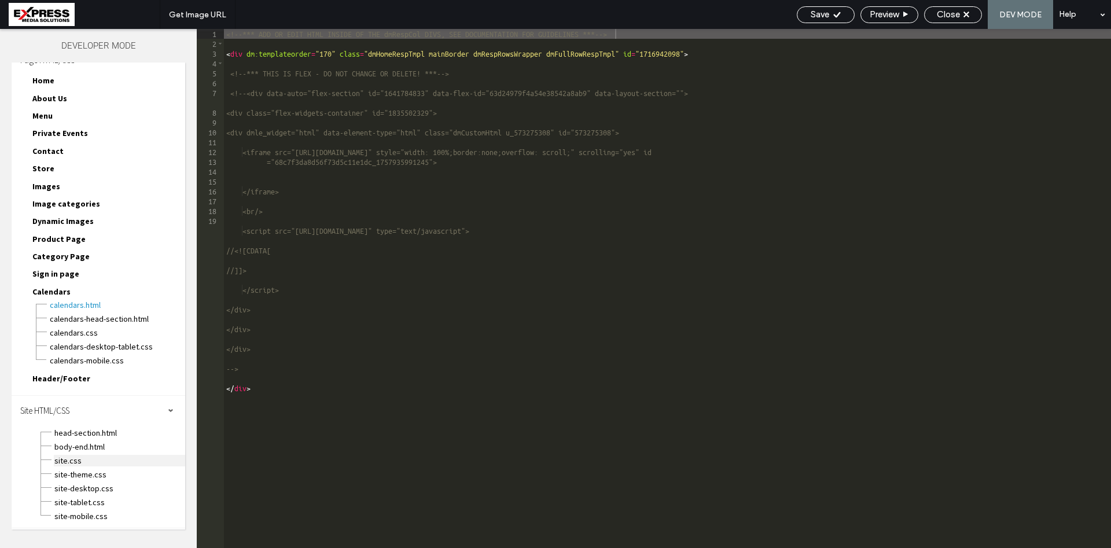
click at [64, 462] on span "site.css" at bounding box center [119, 461] width 131 height 12
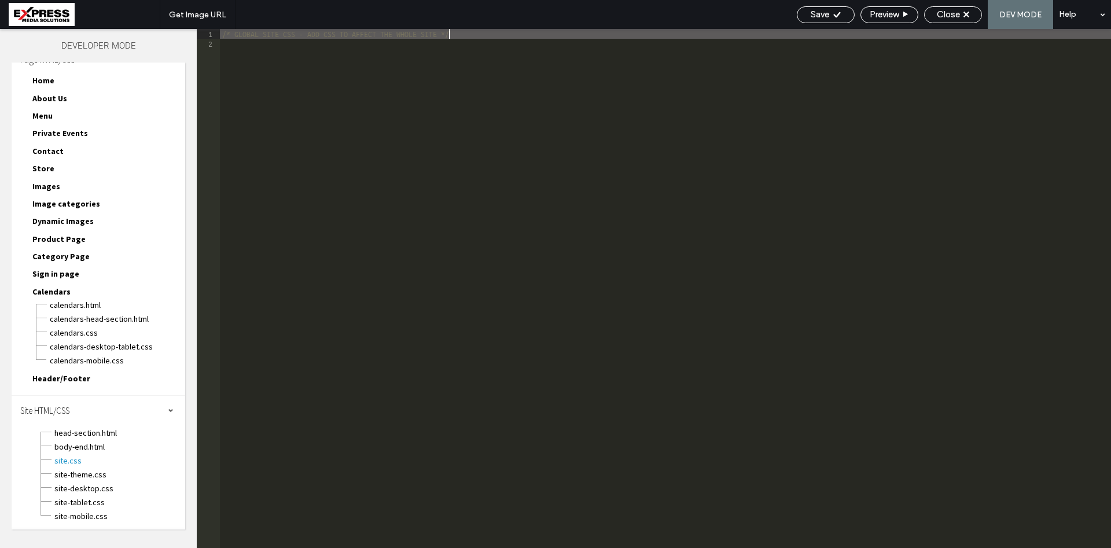
click at [366, 284] on div "/* GLOBAL SITE CSS - ADD CSS TO AFFECT THE WHOLE SITE */" at bounding box center [665, 298] width 891 height 539
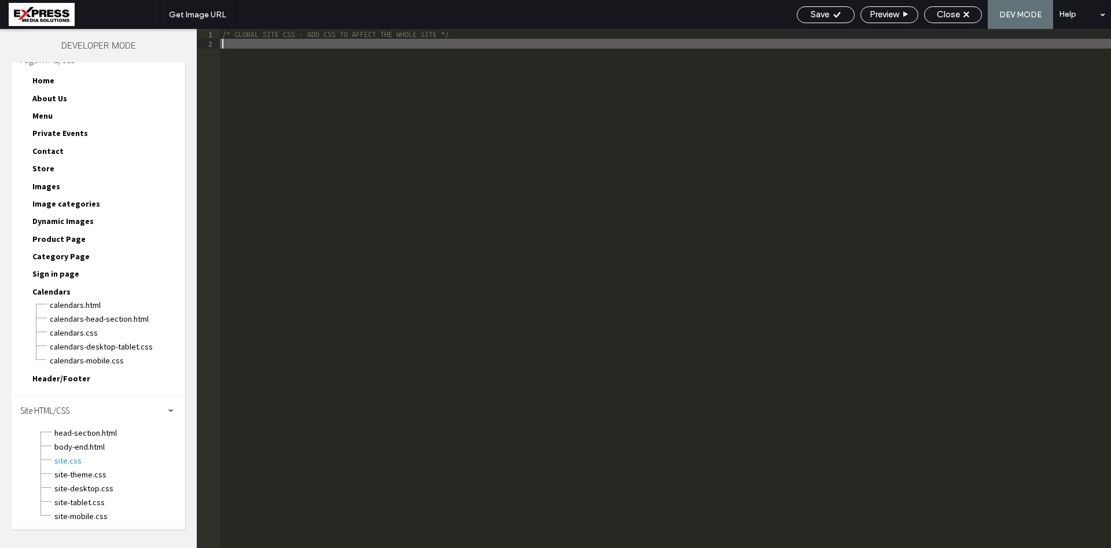
paste textarea "**********"
click at [949, 10] on span "Close" at bounding box center [948, 14] width 23 height 10
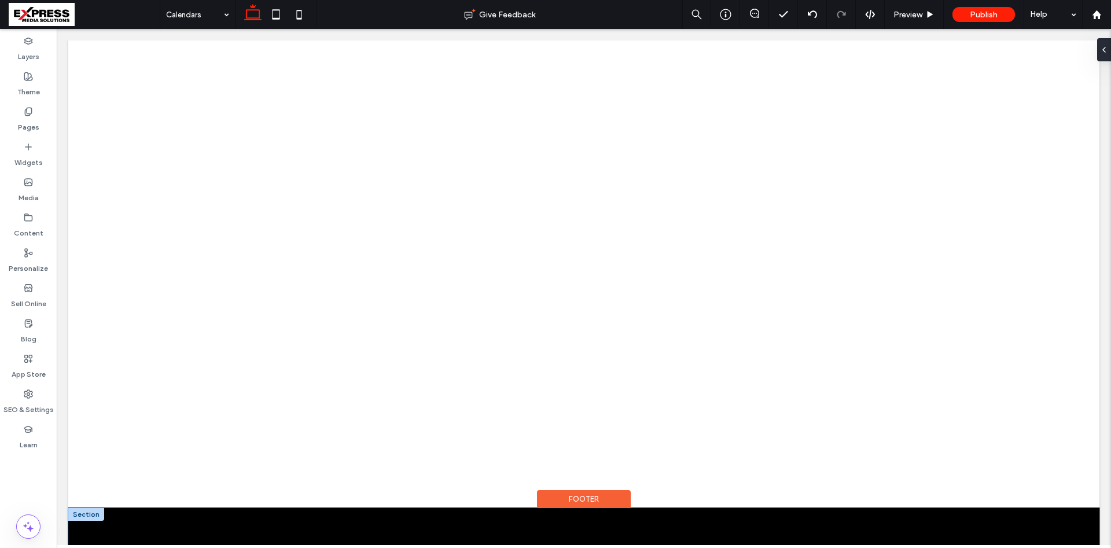
scroll to position [6, 0]
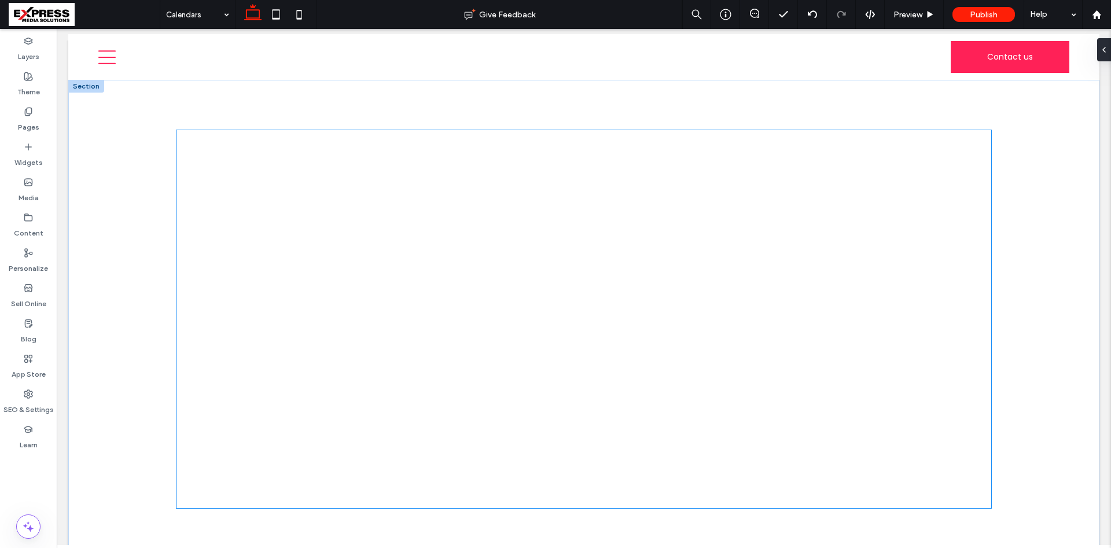
click at [935, 236] on div at bounding box center [584, 319] width 815 height 378
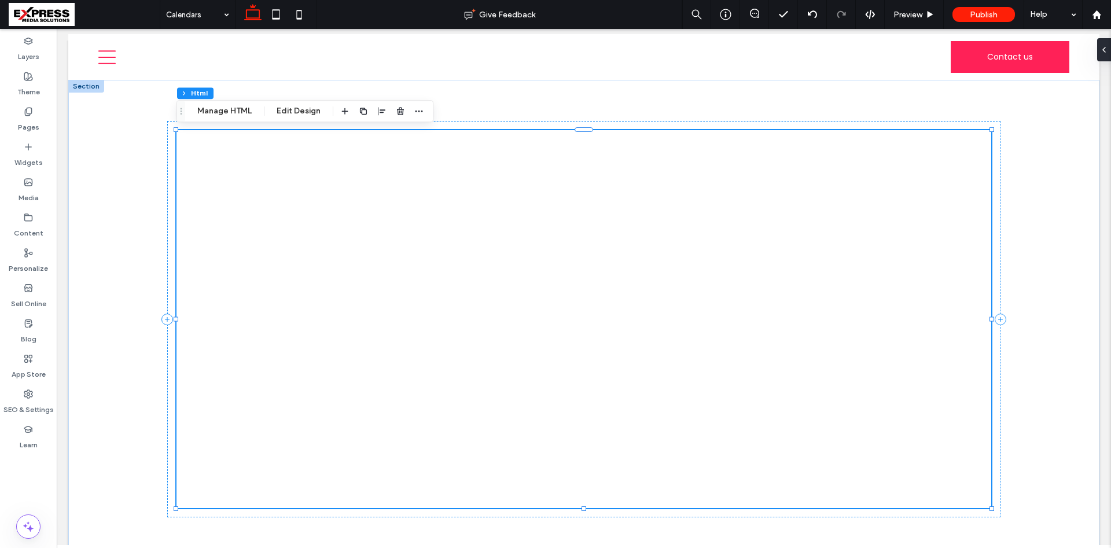
click at [946, 233] on div at bounding box center [584, 319] width 815 height 378
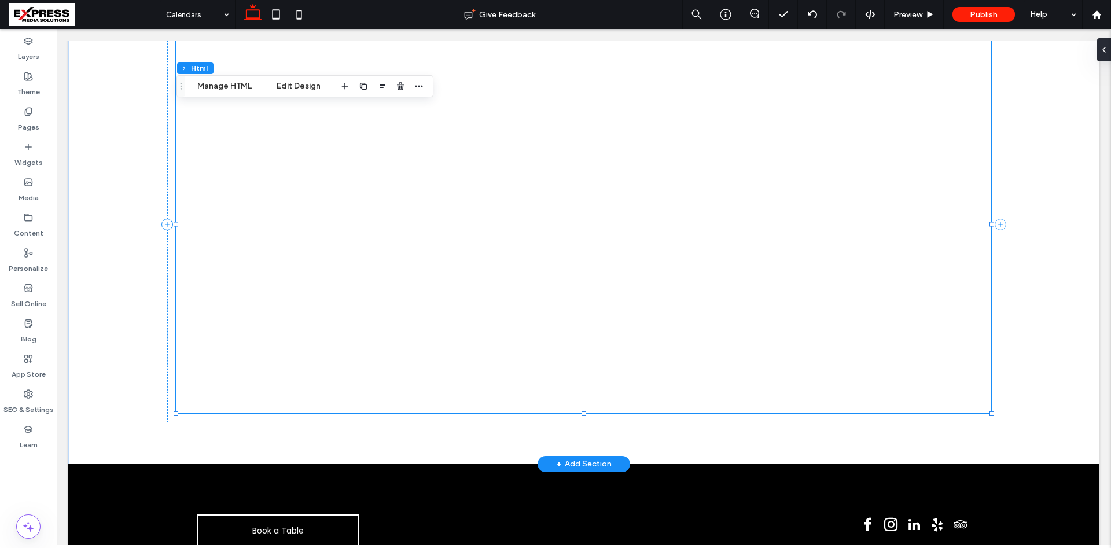
scroll to position [124, 0]
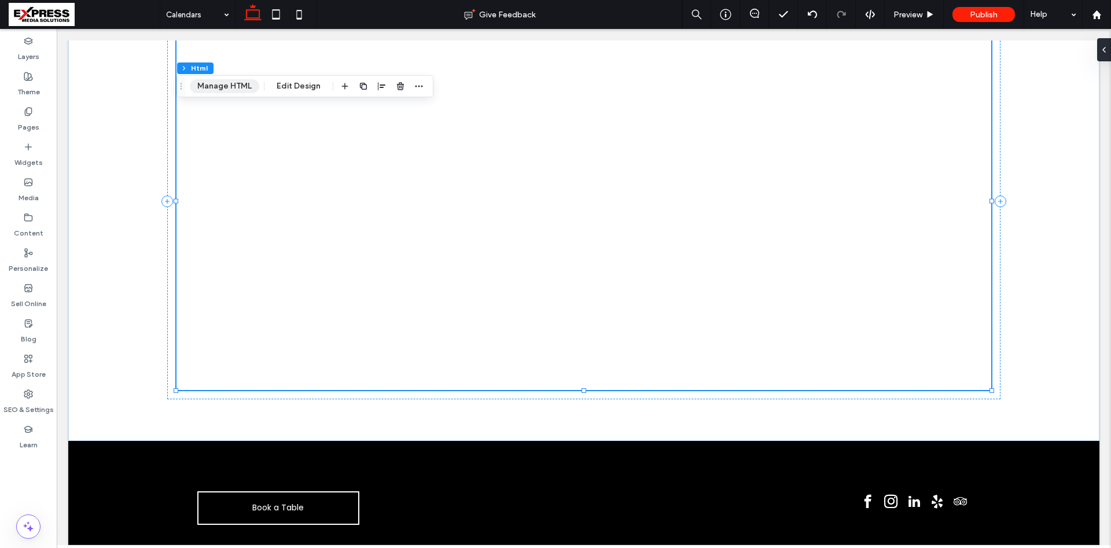
click at [224, 82] on button "Manage HTML" at bounding box center [224, 86] width 69 height 14
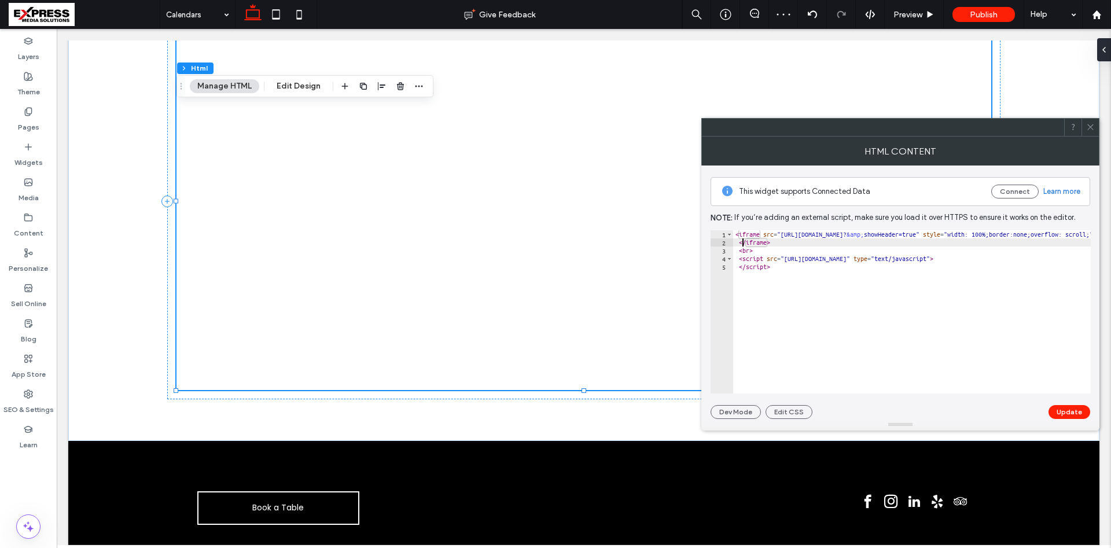
type textarea "*********"
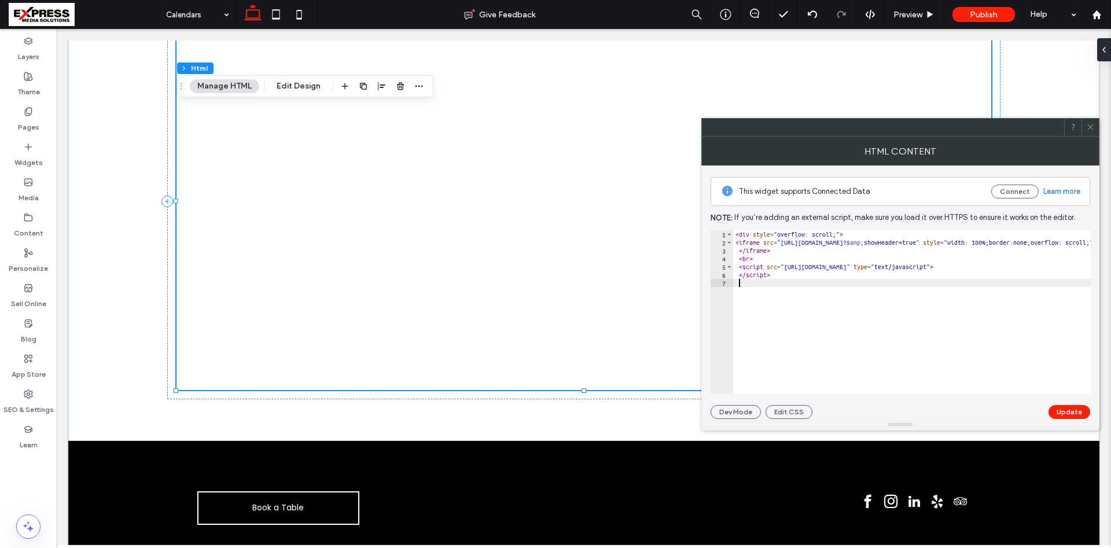
type textarea "*"
type textarea "**********"
click at [1074, 411] on button "Update" at bounding box center [1070, 412] width 42 height 14
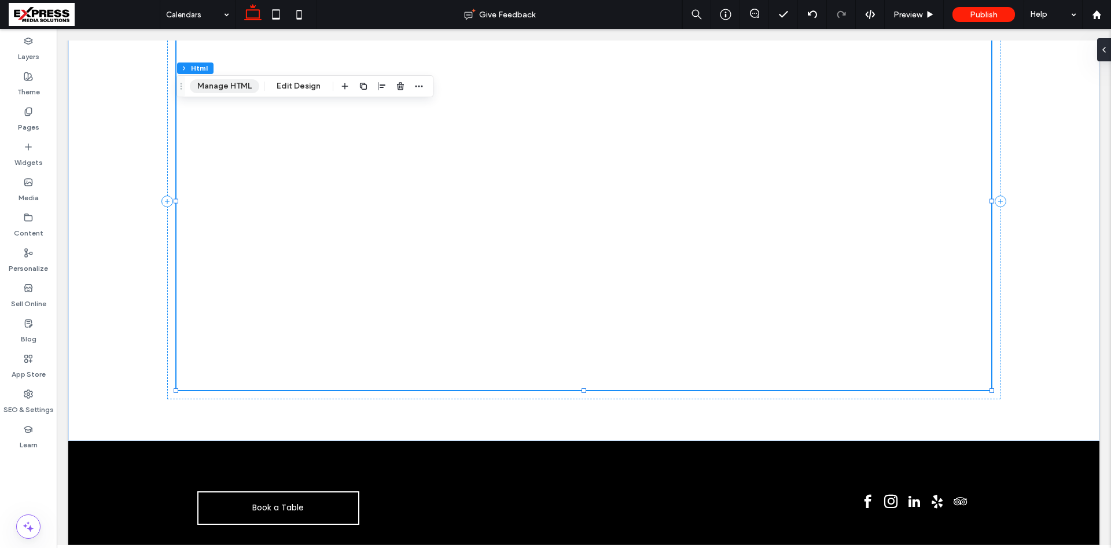
click at [241, 87] on button "Manage HTML" at bounding box center [224, 86] width 69 height 14
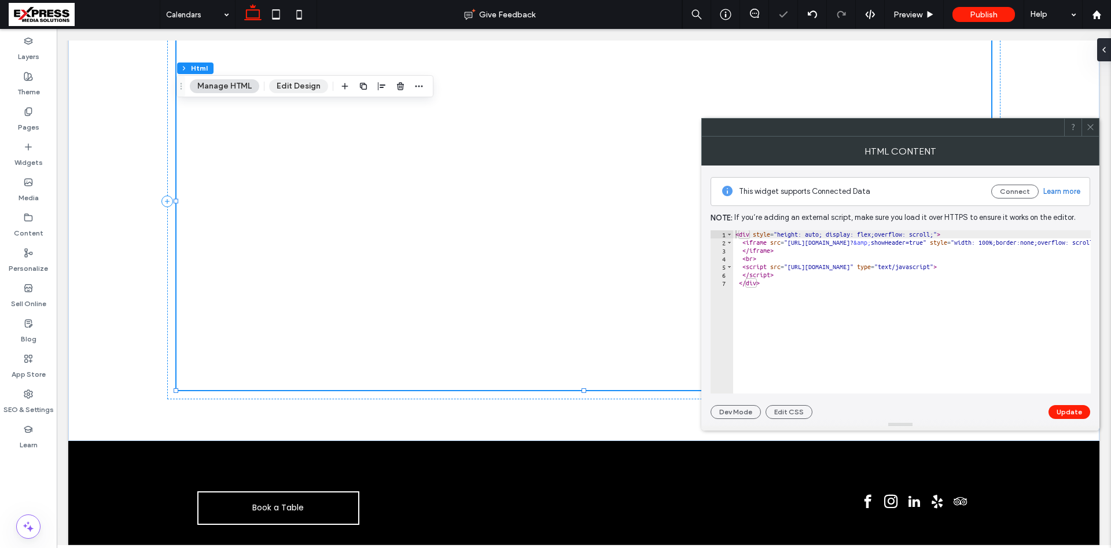
click at [300, 86] on button "Edit Design" at bounding box center [298, 86] width 59 height 14
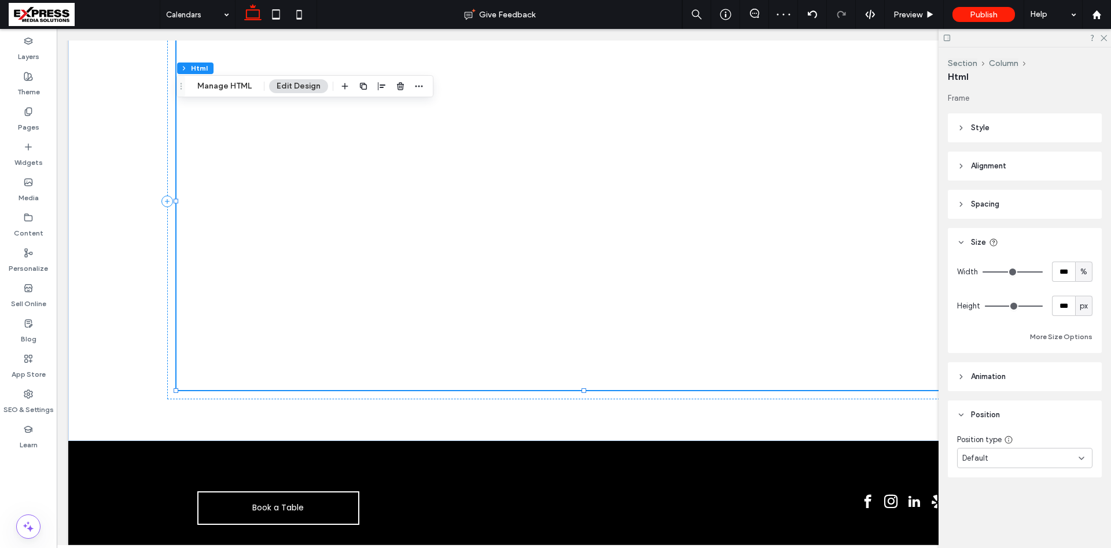
click at [1084, 306] on span "px" at bounding box center [1084, 306] width 8 height 12
click at [1086, 407] on span "A" at bounding box center [1084, 408] width 5 height 12
type input "*"
click at [1081, 309] on div "A" at bounding box center [1084, 306] width 12 height 12
click at [1082, 347] on div "px % vh vw A" at bounding box center [1084, 366] width 16 height 101
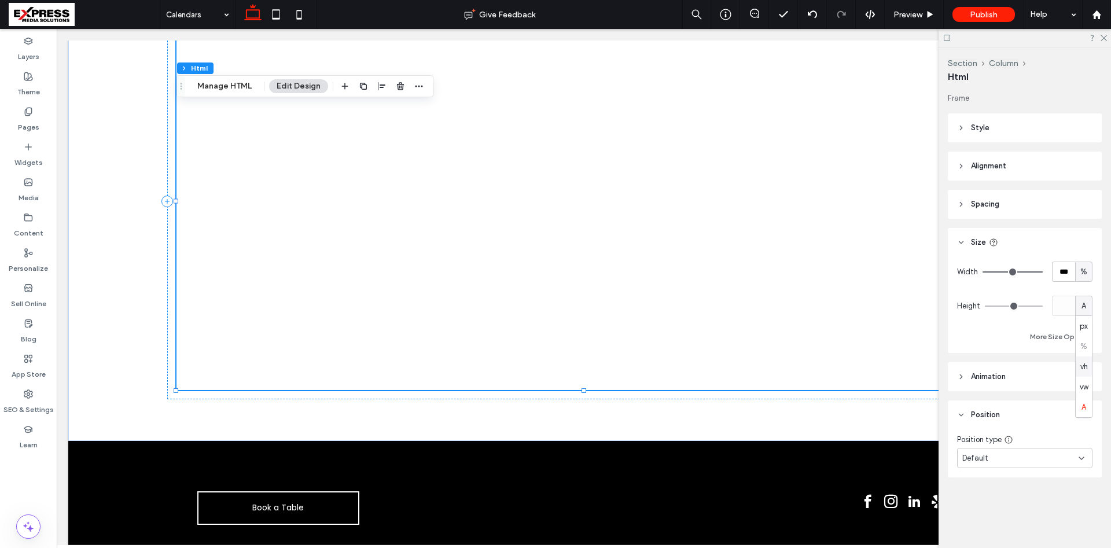
click at [1087, 367] on span "vh" at bounding box center [1084, 367] width 8 height 12
type input "***"
type input "*****"
click at [1065, 308] on input "*****" at bounding box center [1063, 306] width 23 height 20
type input "**"
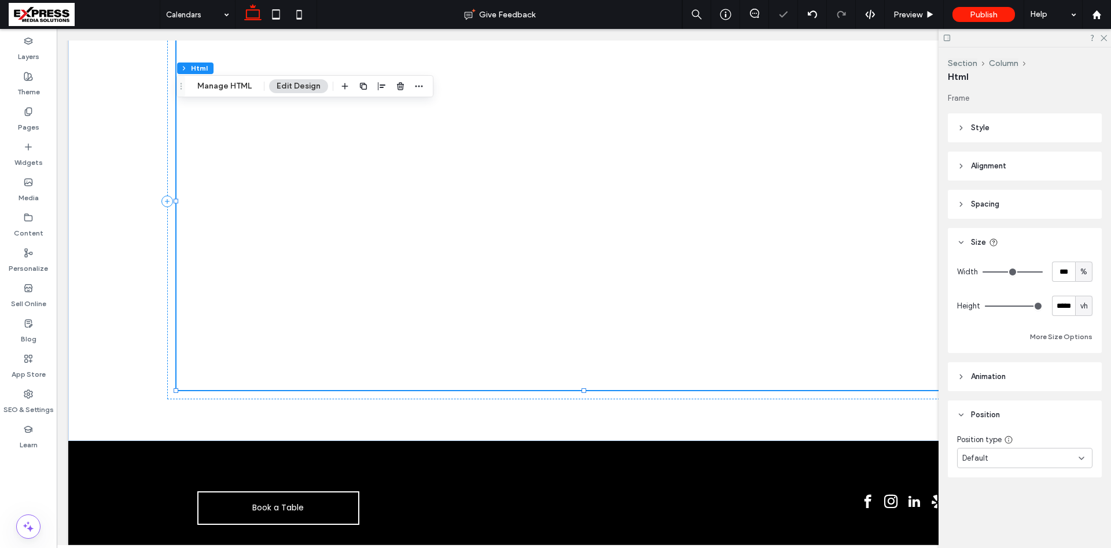
type input "**"
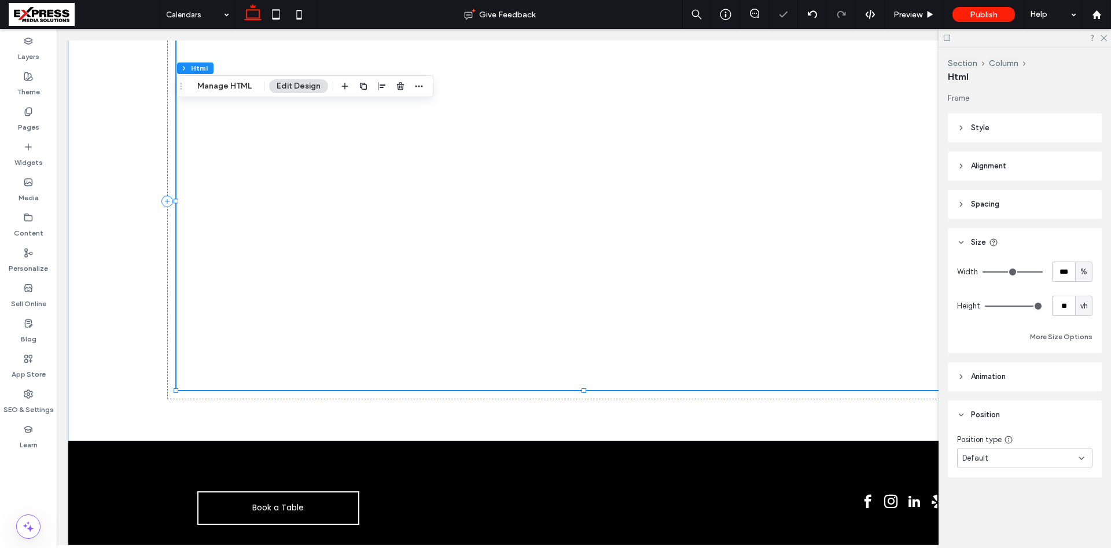
type input "**"
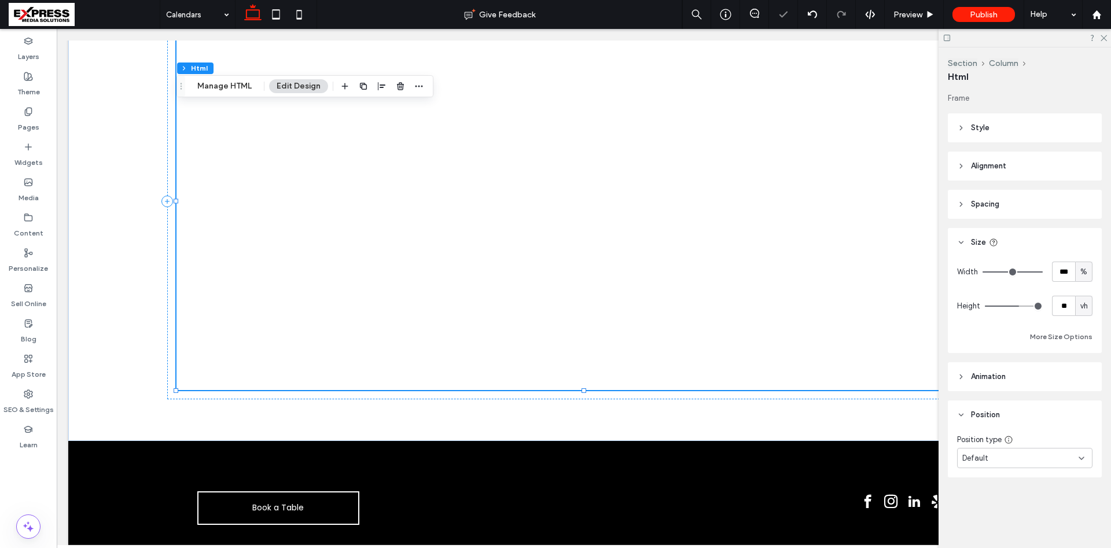
type input "**"
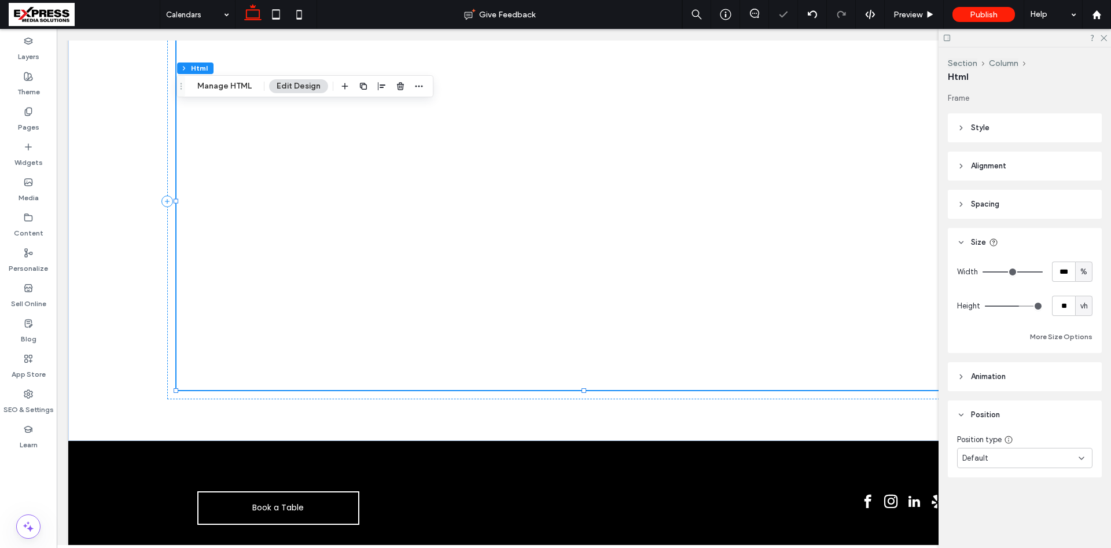
type input "**"
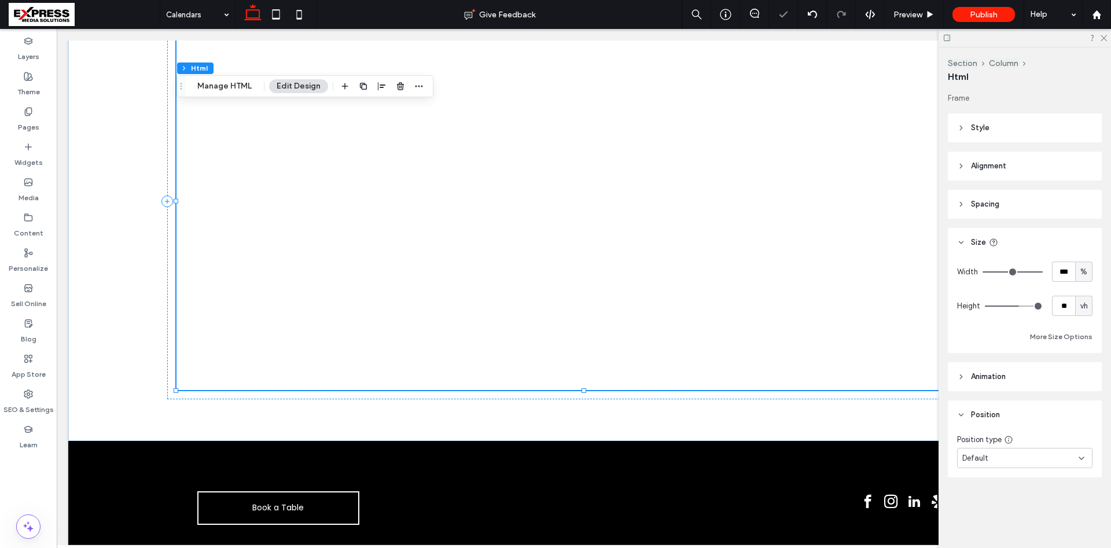
type input "**"
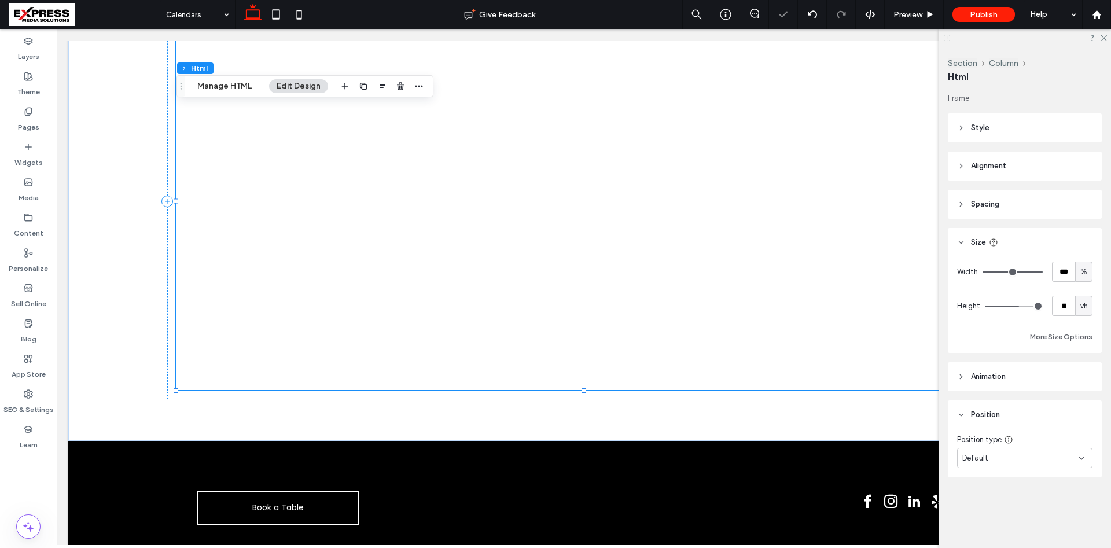
type input "**"
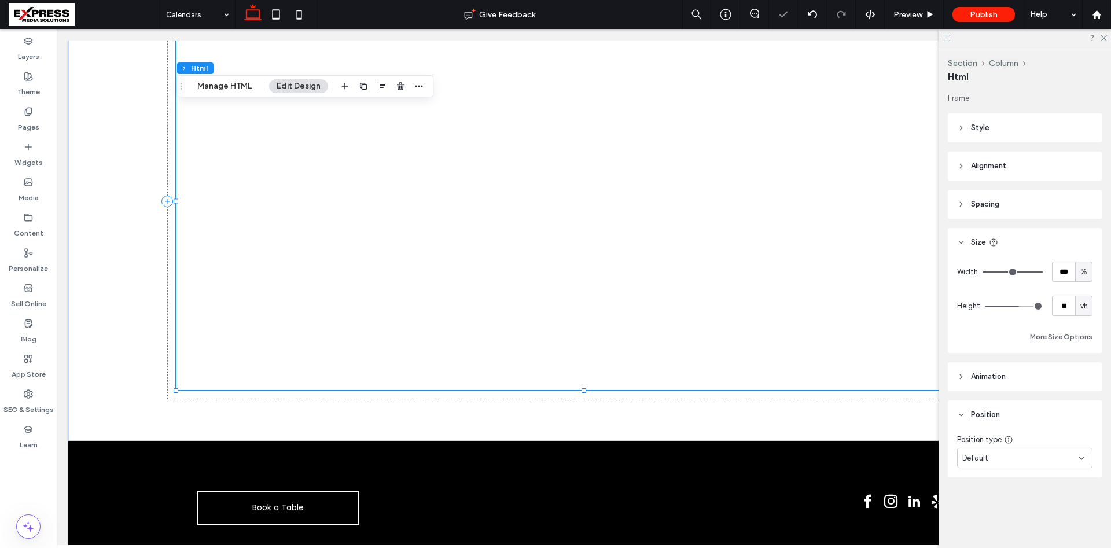
type input "**"
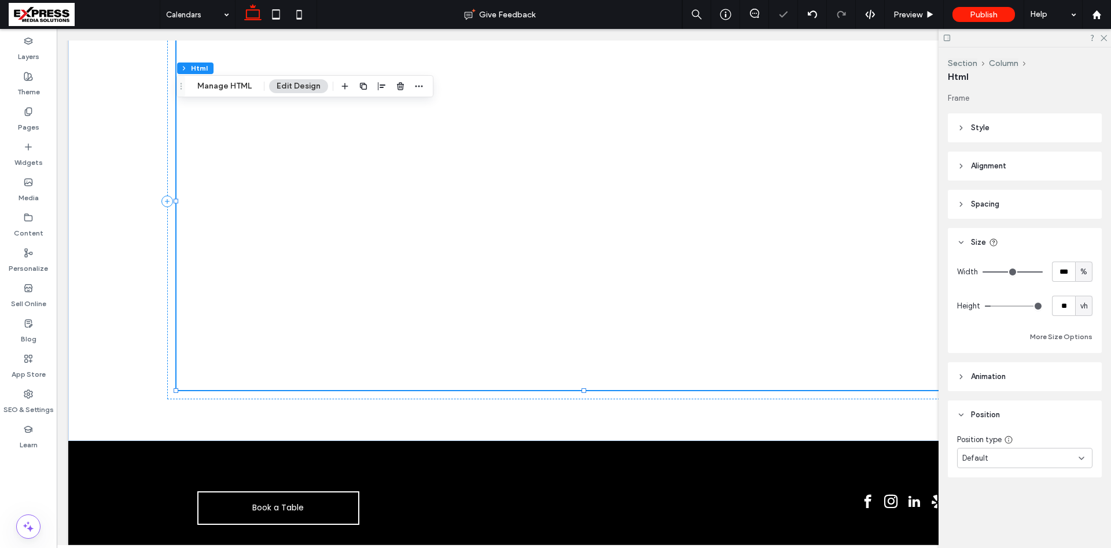
type input "*"
drag, startPoint x: 1038, startPoint y: 307, endPoint x: 994, endPoint y: 304, distance: 43.5
click at [994, 306] on input "range" at bounding box center [1014, 306] width 58 height 1
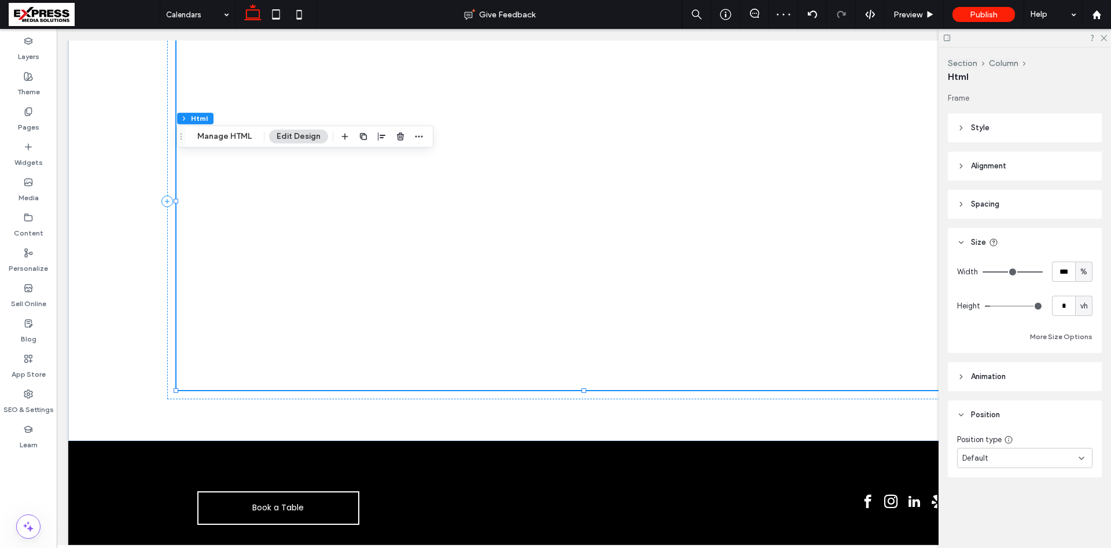
click at [1084, 304] on span "vh" at bounding box center [1084, 306] width 8 height 12
click at [1083, 323] on span "px" at bounding box center [1084, 327] width 8 height 12
type input "**"
type input "****"
type input "**"
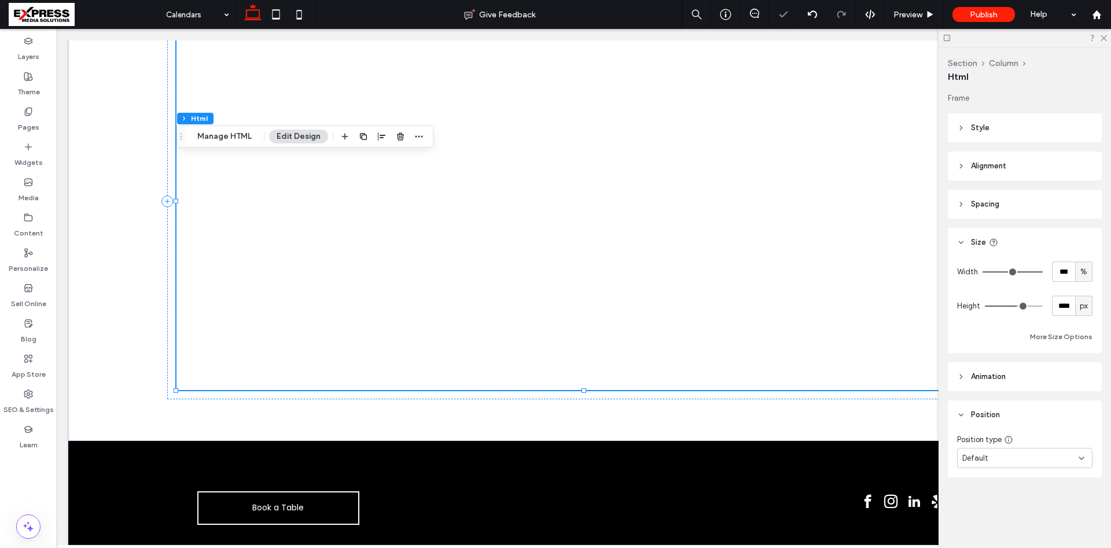
type input "**"
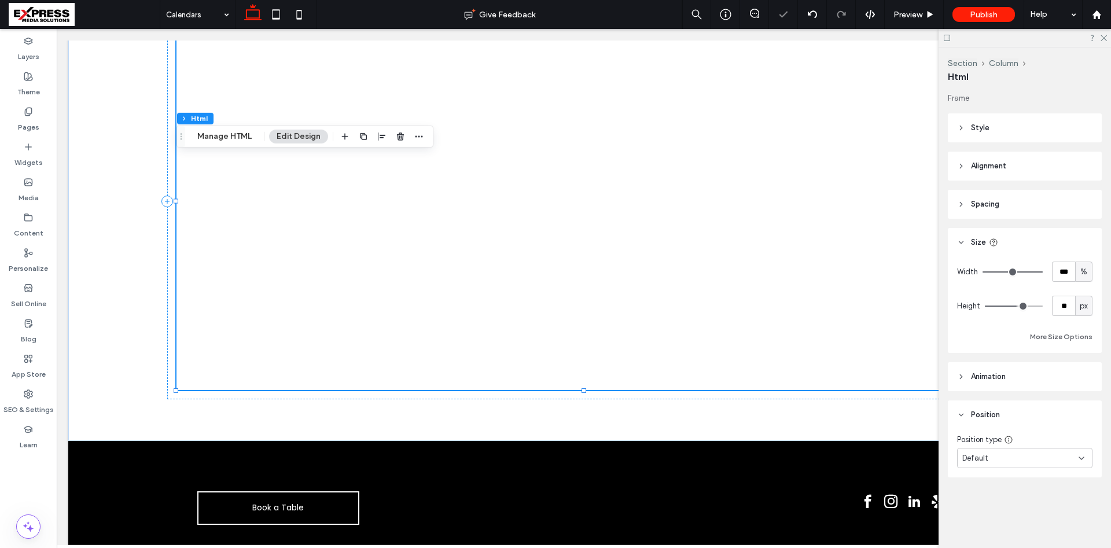
type input "**"
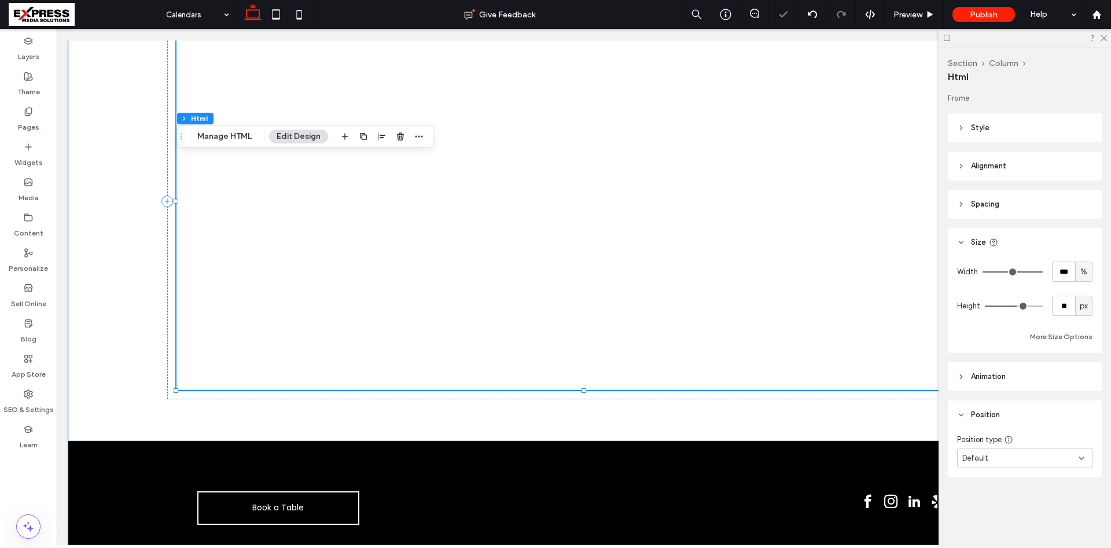
type input "**"
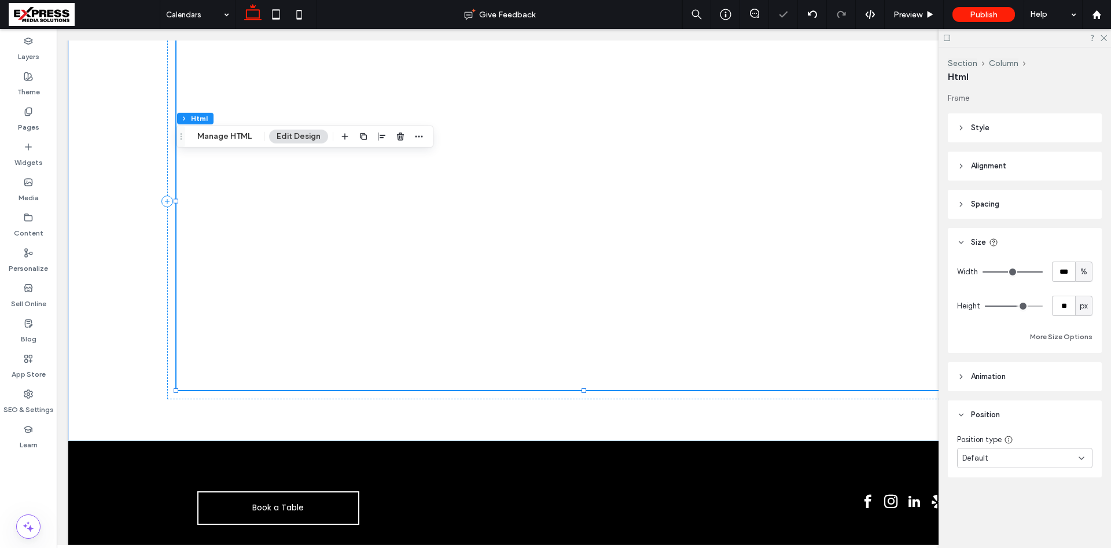
type input "**"
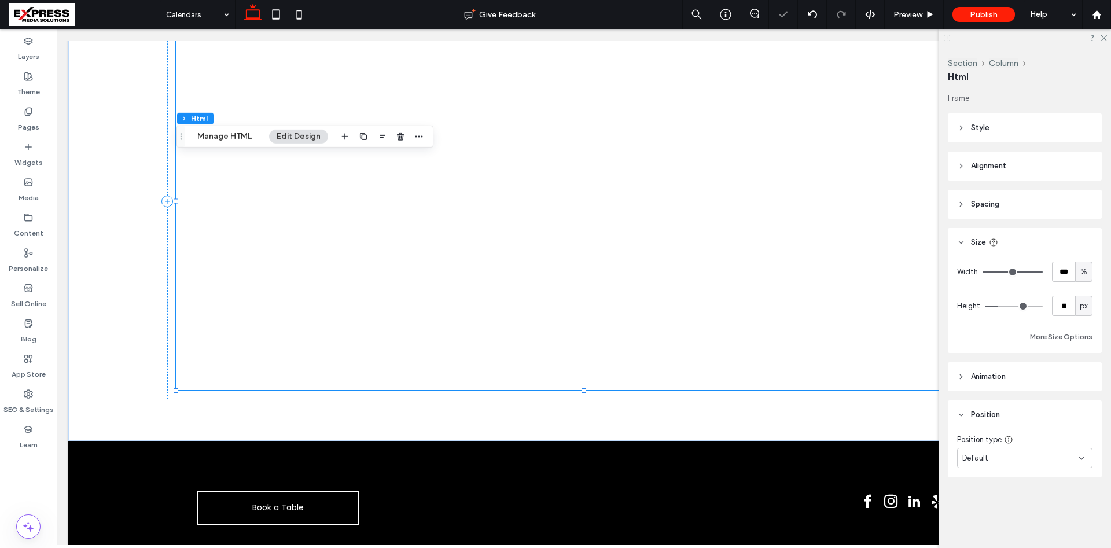
type input "**"
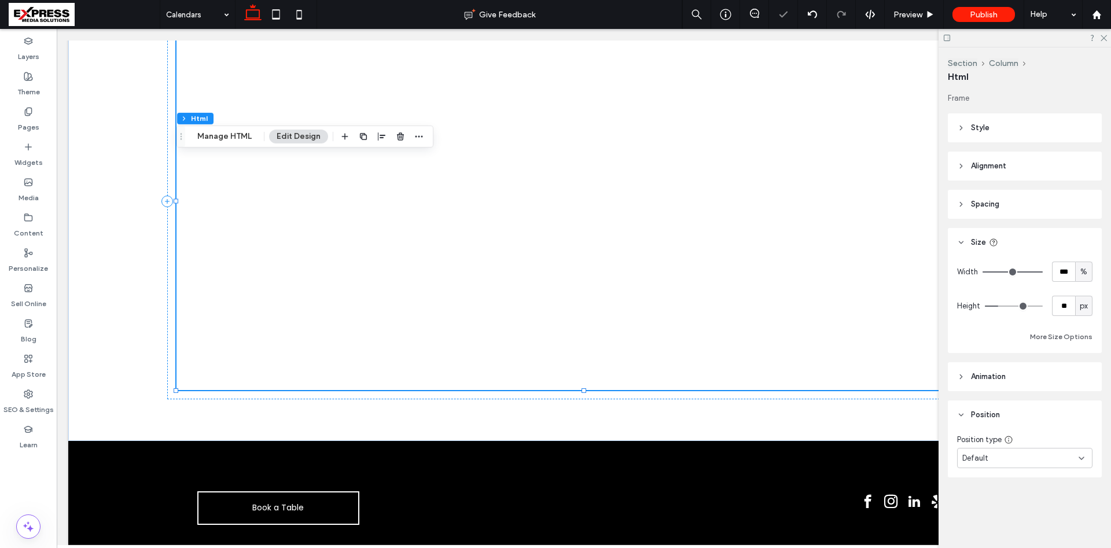
type input "**"
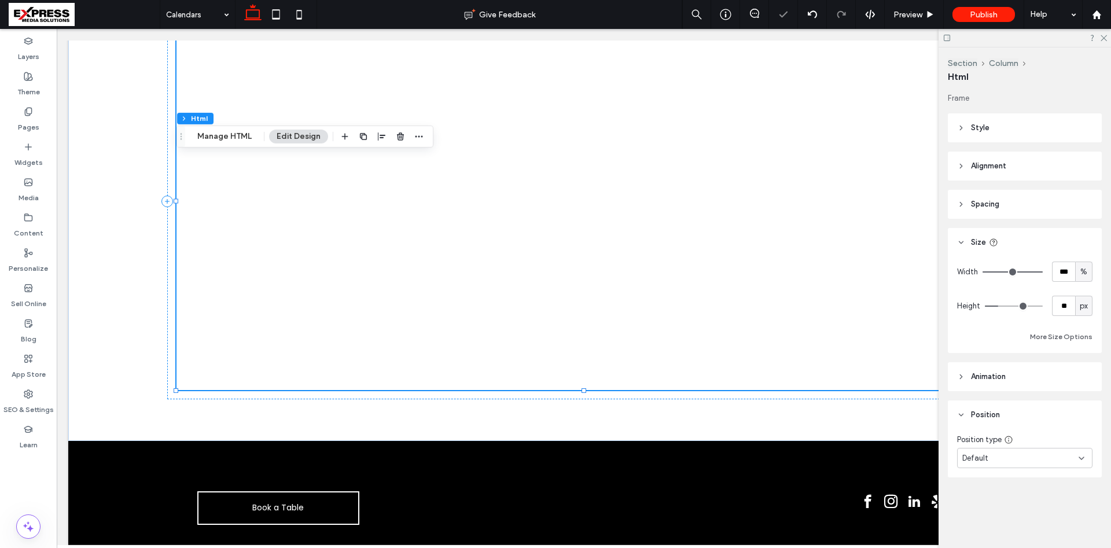
type input "**"
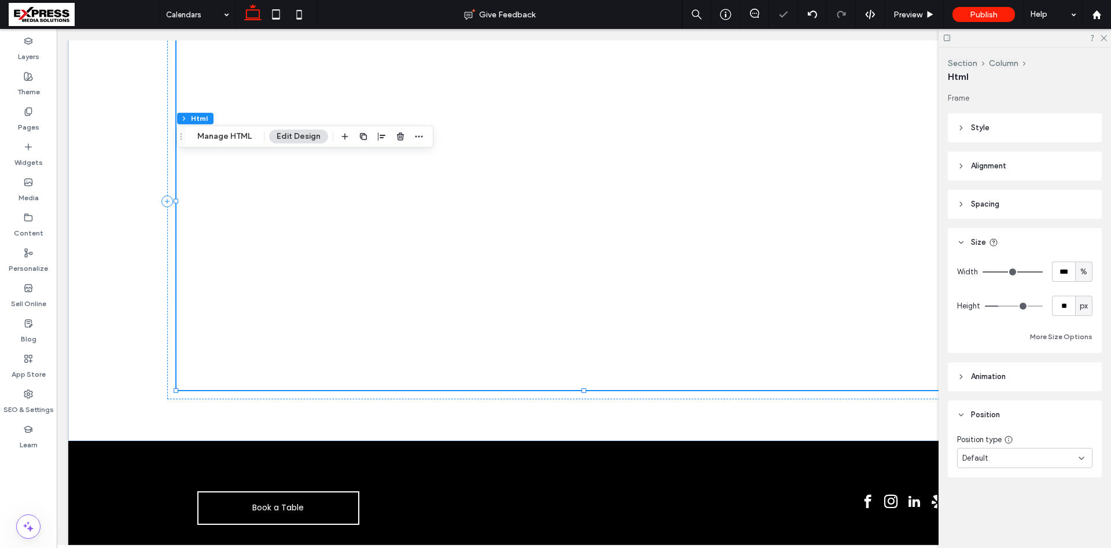
type input "**"
type input "***"
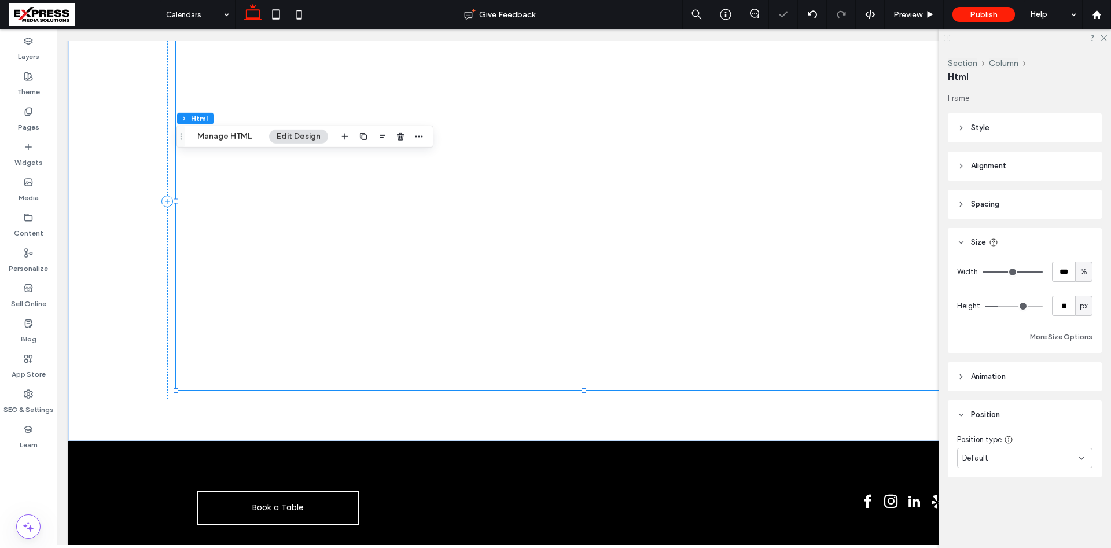
type input "***"
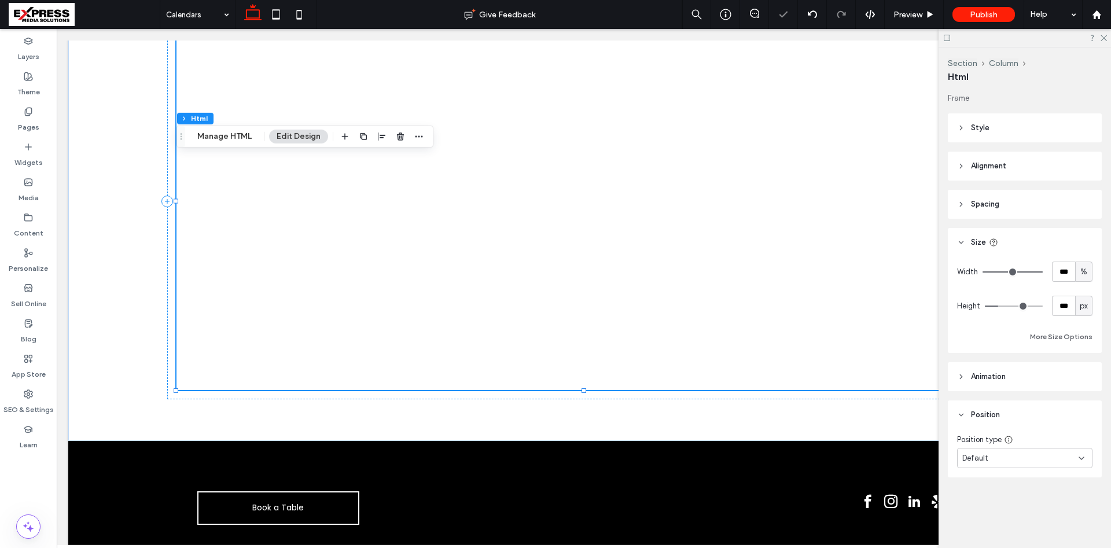
type input "***"
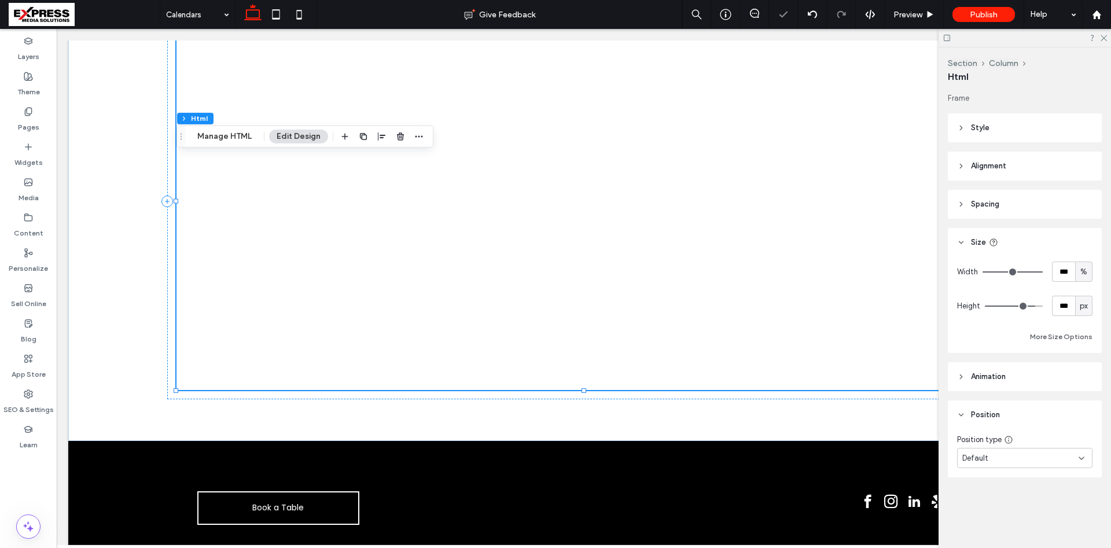
type input "***"
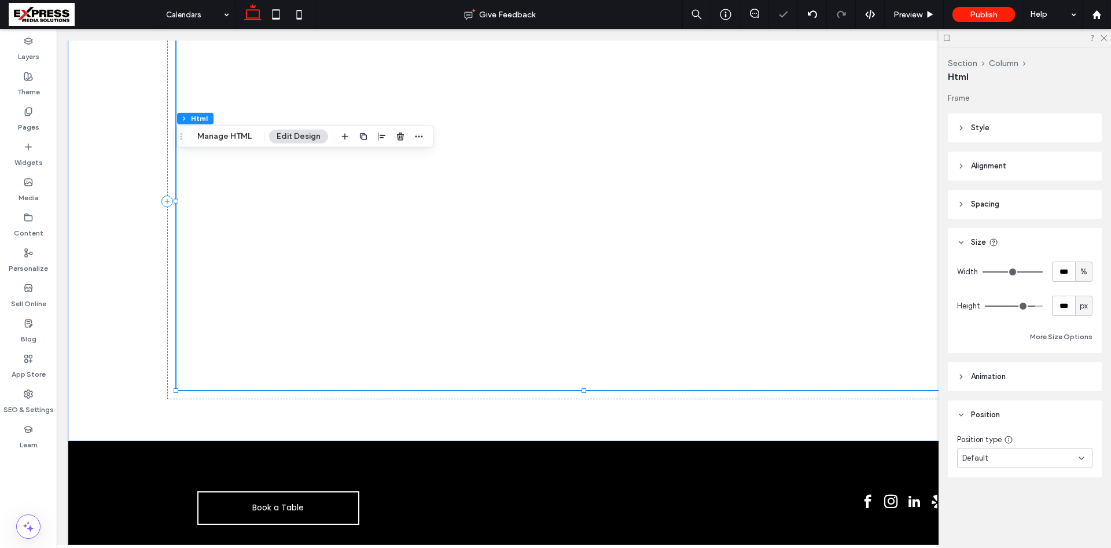
type input "***"
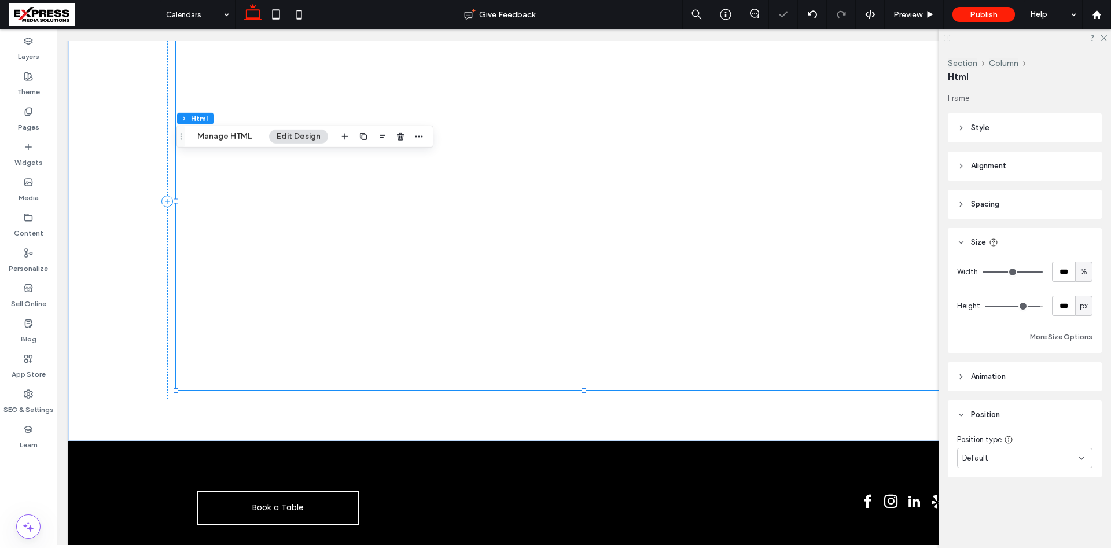
type input "***"
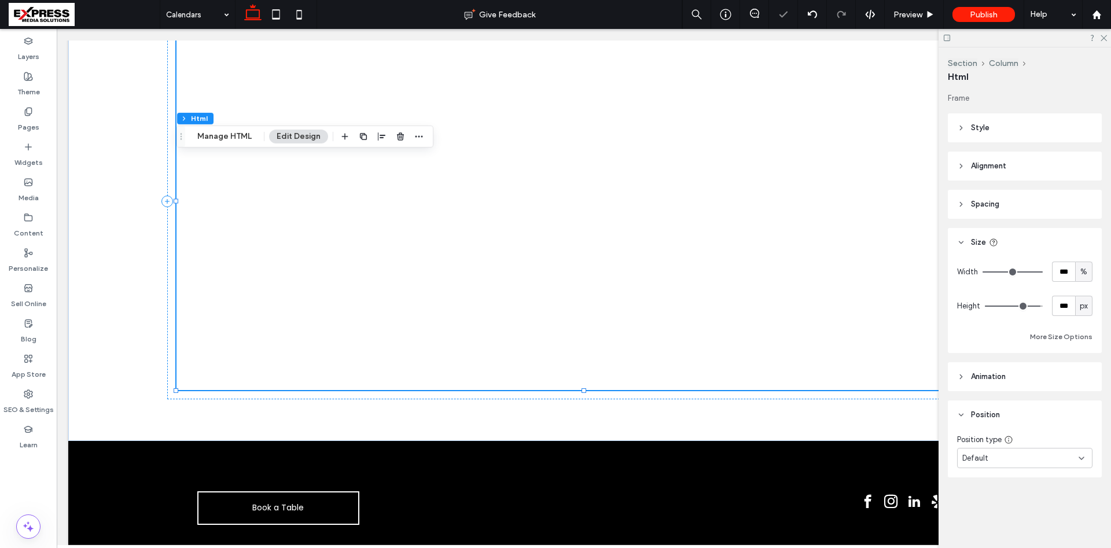
type input "**"
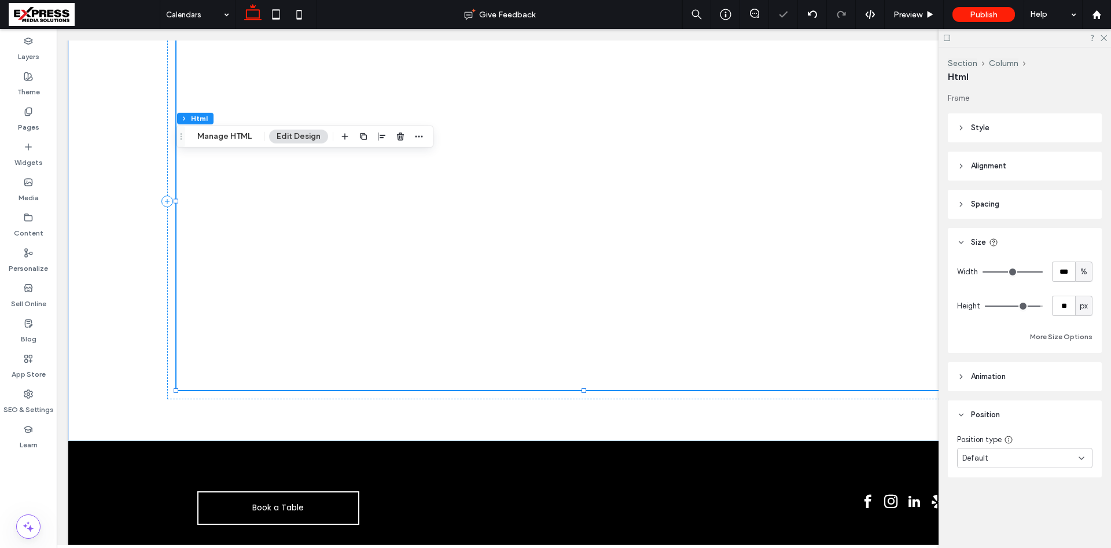
type input "**"
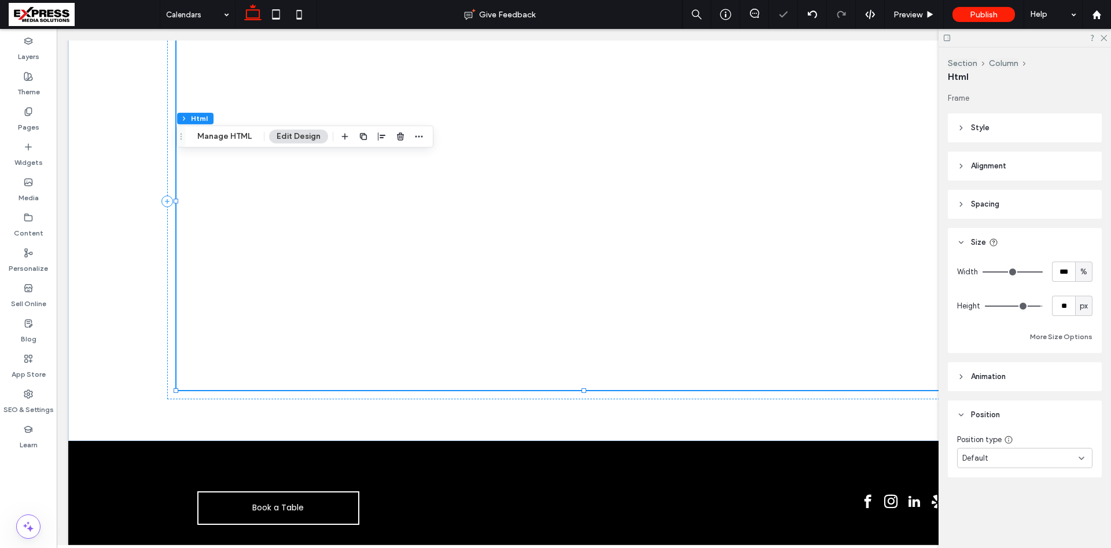
type input "*"
drag, startPoint x: 1016, startPoint y: 307, endPoint x: 987, endPoint y: 307, distance: 29.5
click at [987, 307] on input "range" at bounding box center [1014, 306] width 58 height 1
type input "*"
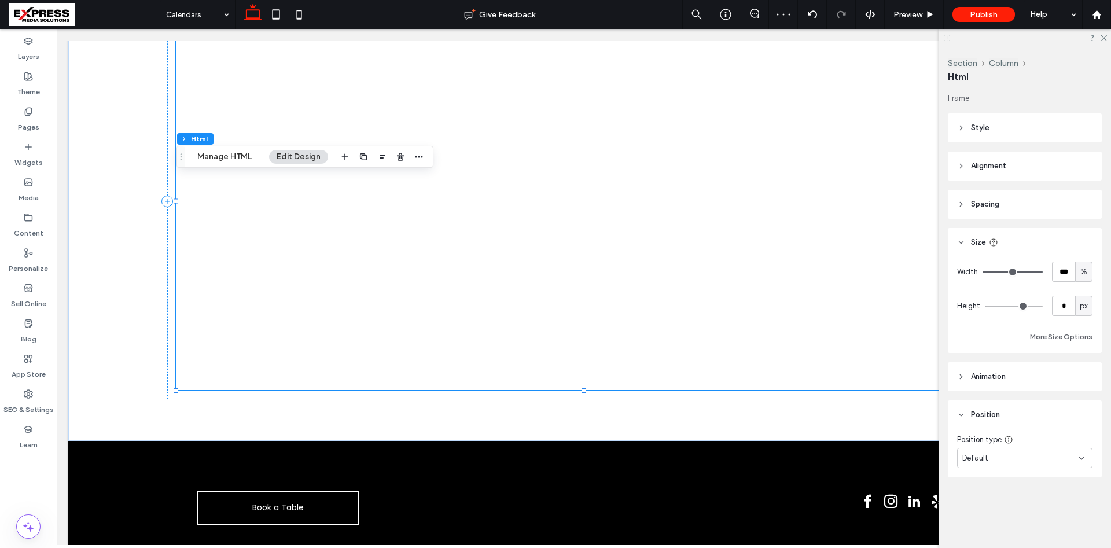
type input "*"
type input "**"
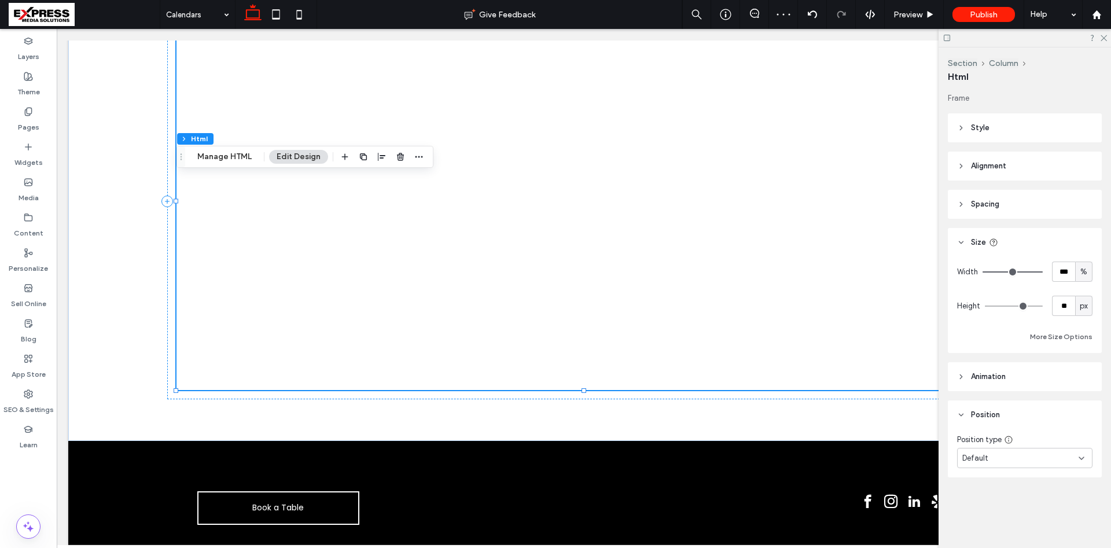
type input "**"
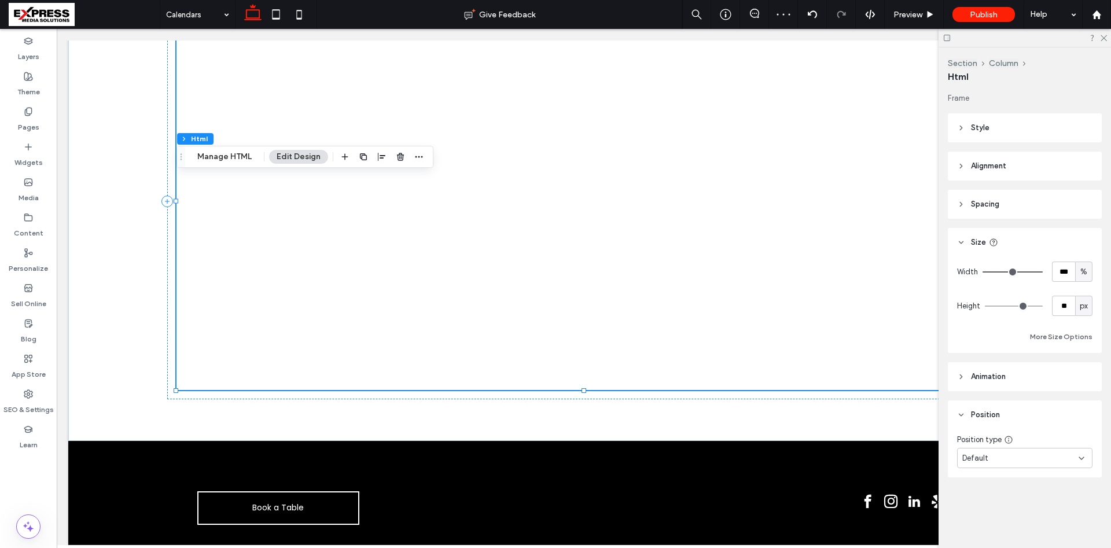
type input "**"
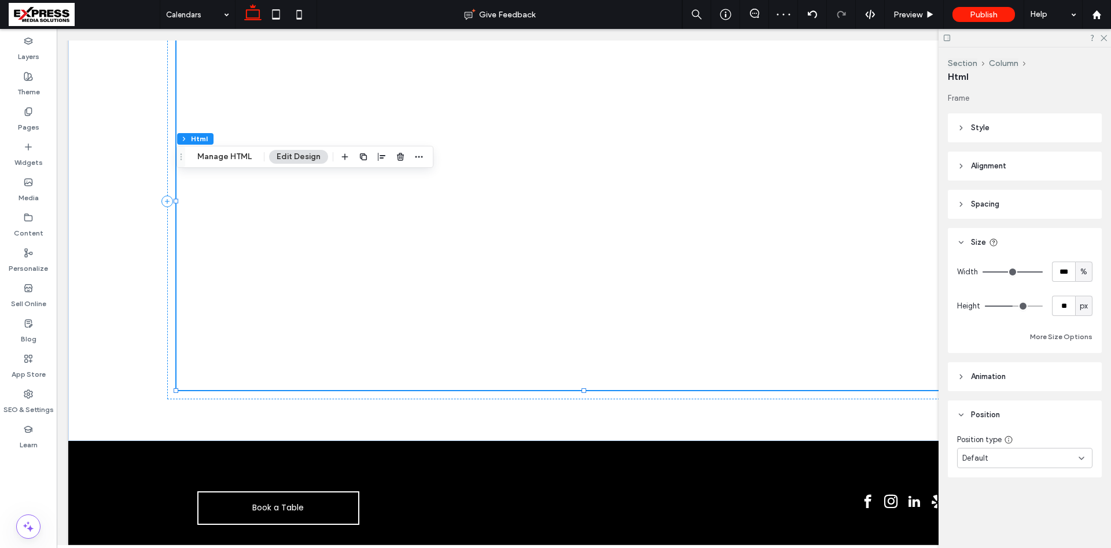
type input "**"
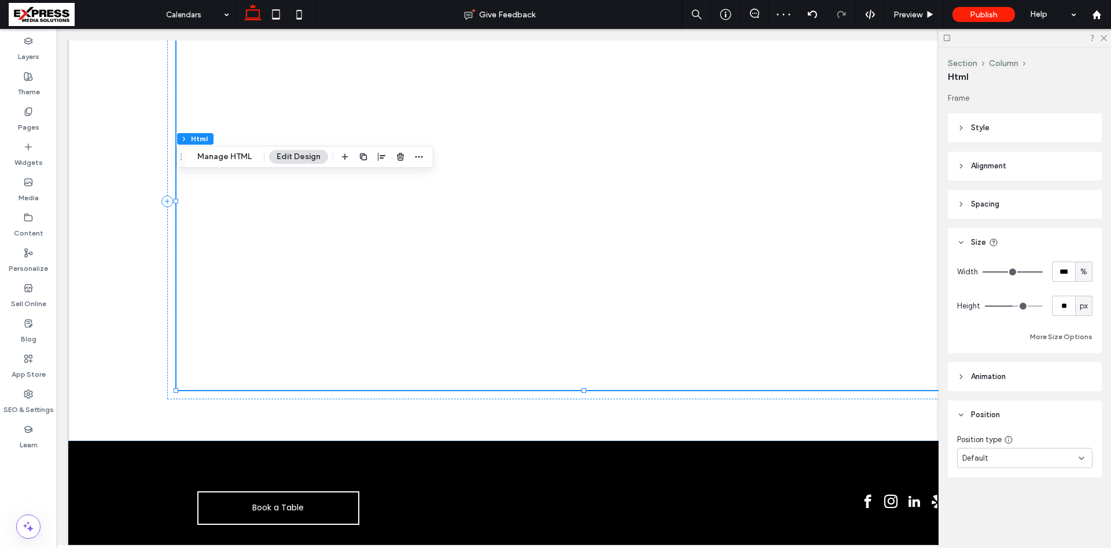
type input "**"
type input "***"
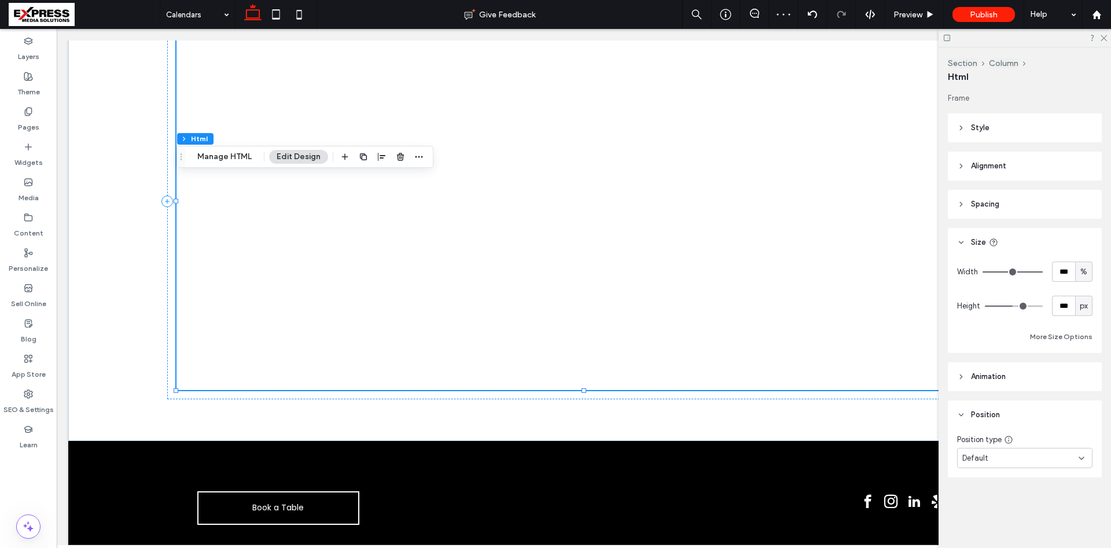
type input "***"
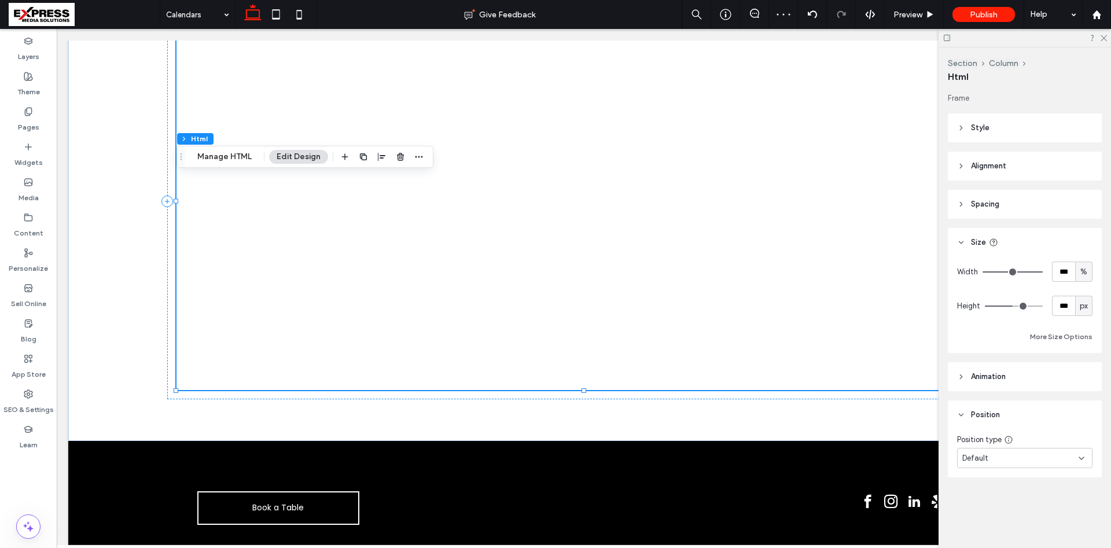
type input "***"
drag, startPoint x: 1013, startPoint y: 306, endPoint x: 1040, endPoint y: 307, distance: 27.2
click at [1040, 307] on input "range" at bounding box center [1014, 306] width 58 height 1
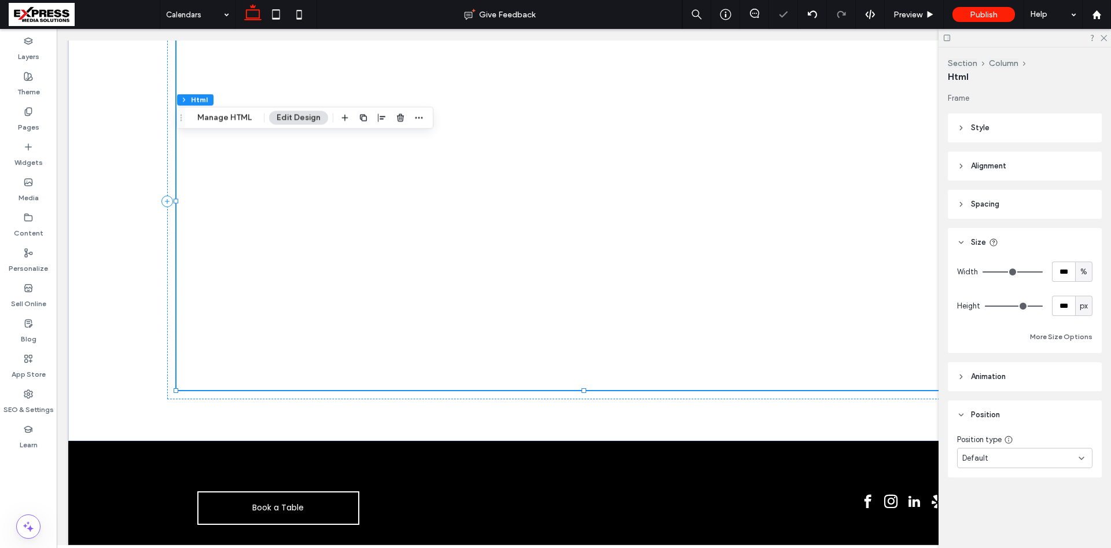
click at [1086, 311] on span "px" at bounding box center [1084, 306] width 8 height 12
click at [1086, 408] on span "A" at bounding box center [1084, 408] width 5 height 12
type input "*"
click at [220, 115] on button "Manage HTML" at bounding box center [224, 118] width 69 height 14
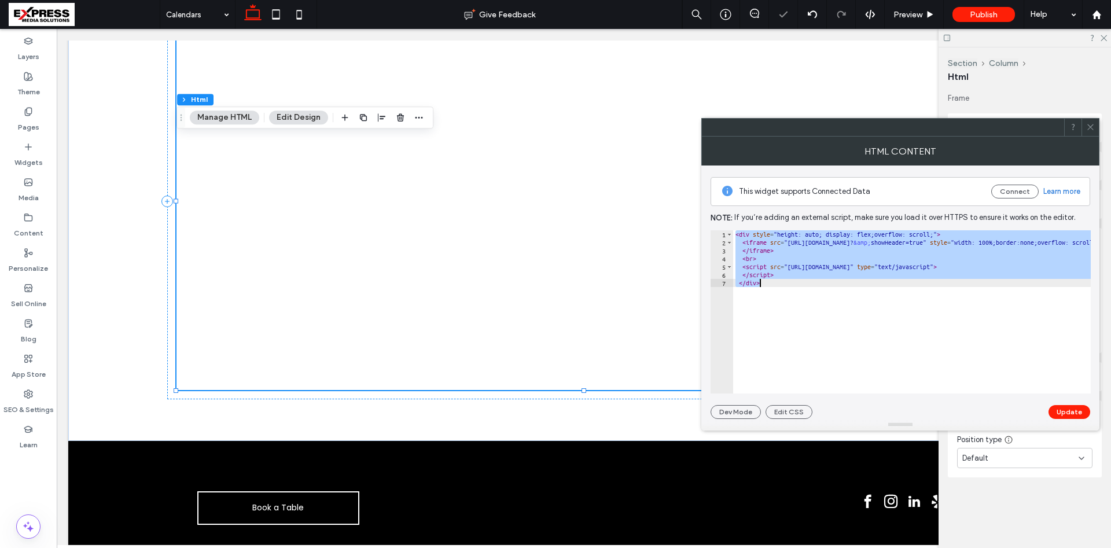
paste textarea "**********"
type textarea "**********"
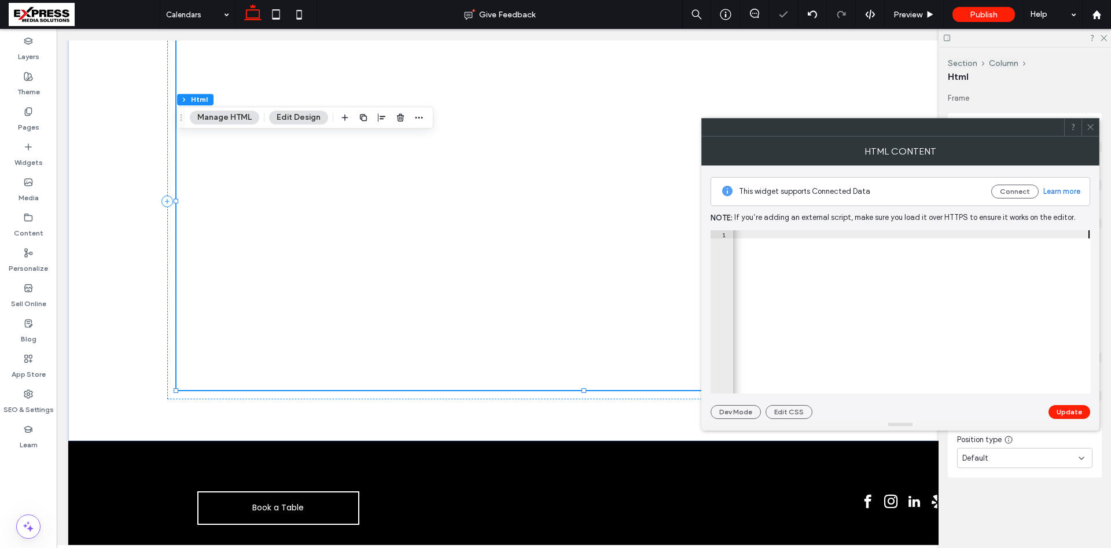
scroll to position [0, 873]
click at [1075, 411] on button "Update" at bounding box center [1070, 412] width 42 height 14
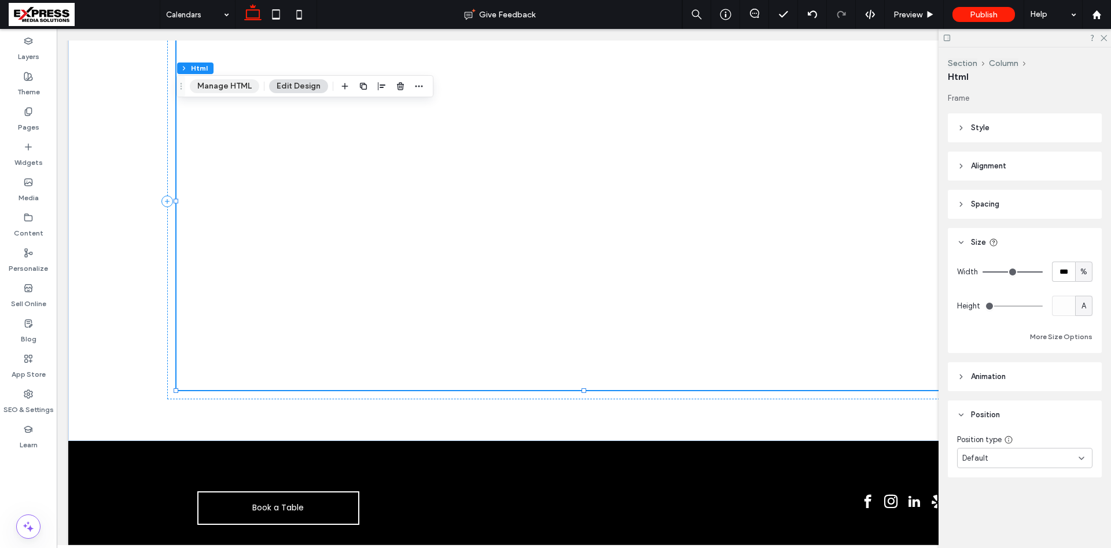
click at [214, 84] on button "Manage HTML" at bounding box center [224, 86] width 69 height 14
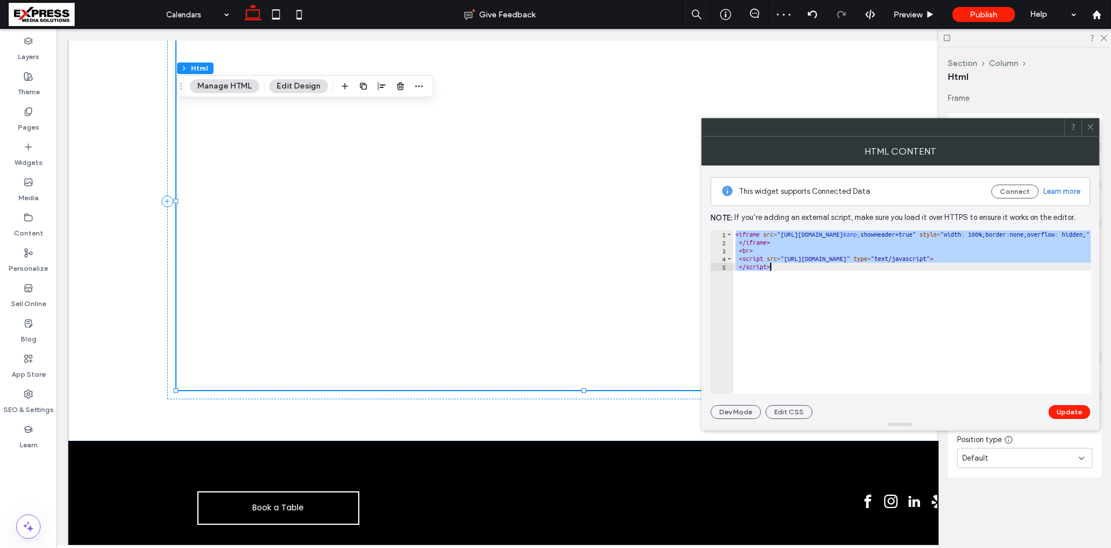
paste textarea "**********"
type textarea "**********"
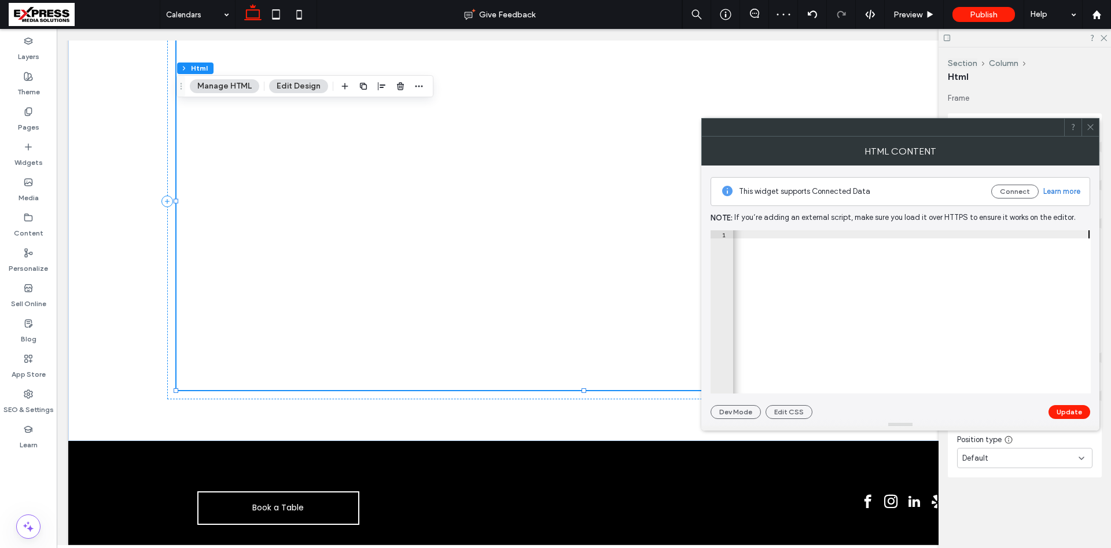
click at [1071, 411] on button "Update" at bounding box center [1070, 412] width 42 height 14
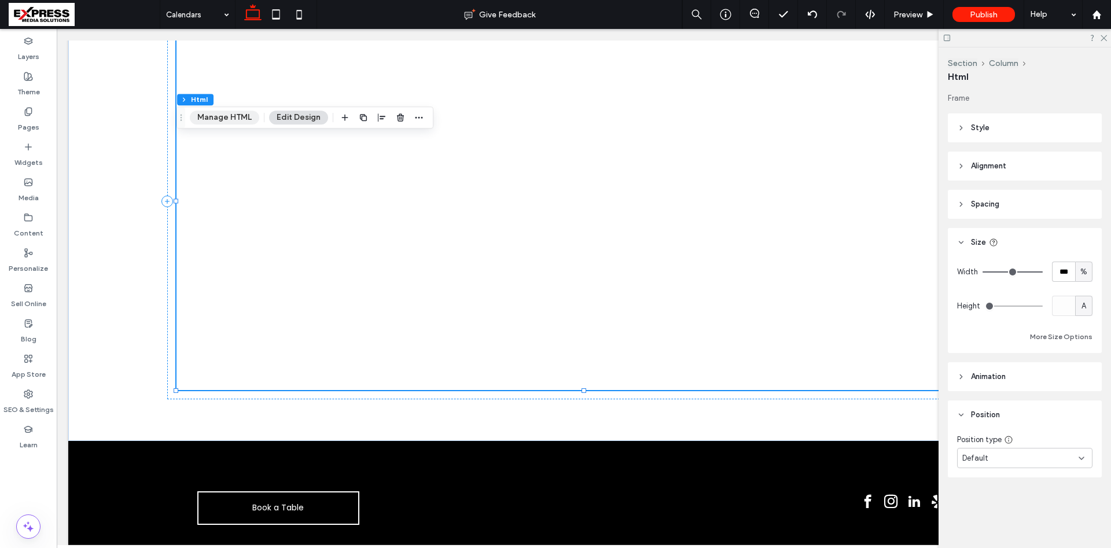
click at [241, 117] on button "Manage HTML" at bounding box center [224, 118] width 69 height 14
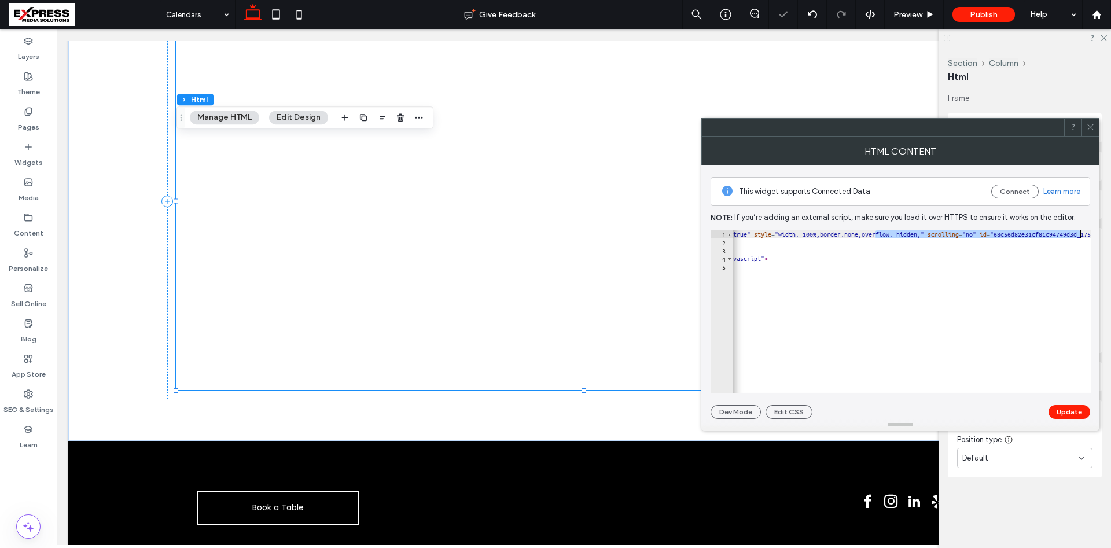
scroll to position [0, 374]
drag, startPoint x: 1051, startPoint y: 236, endPoint x: 1097, endPoint y: 237, distance: 45.7
click at [1097, 237] on div "**********" at bounding box center [900, 292] width 398 height 253
click at [957, 235] on div "< iframe src = "https://api.leadconnectorhq.com/booking/massage-and-spa-skrp9lf…" at bounding box center [912, 311] width 358 height 163
drag, startPoint x: 866, startPoint y: 234, endPoint x: 797, endPoint y: 235, distance: 68.9
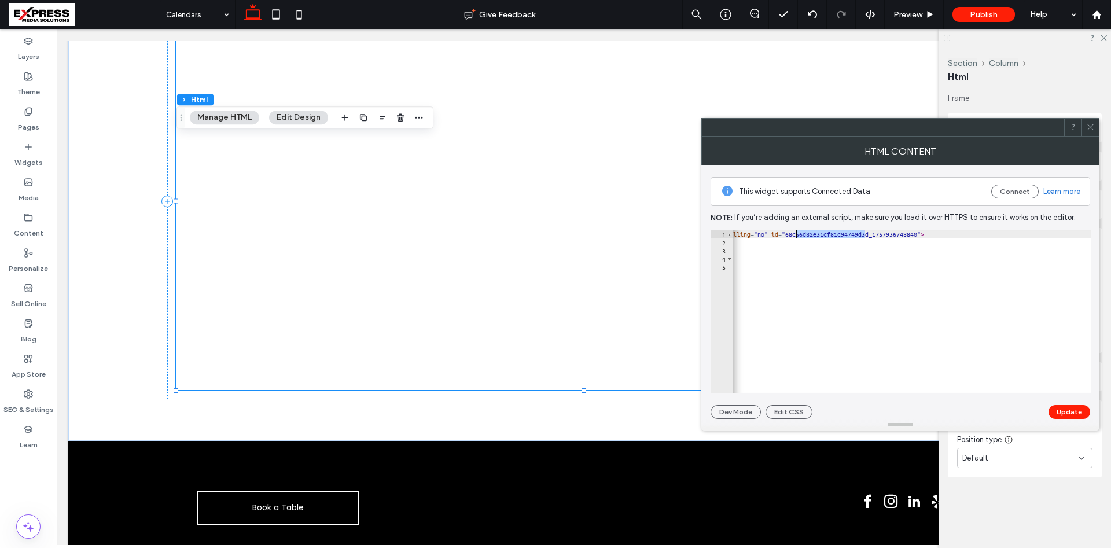
click at [797, 235] on div "< iframe src = "https://api.leadconnectorhq.com/booking/massage-and-spa-skrp9lf…" at bounding box center [805, 319] width 893 height 179
click at [959, 318] on div "< iframe src = "https://api.leadconnectorhq.com/booking/massage-and-spa-skrp9lf…" at bounding box center [1115, 319] width 824 height 179
type textarea "*********"
click at [1075, 406] on button "Update" at bounding box center [1070, 412] width 42 height 14
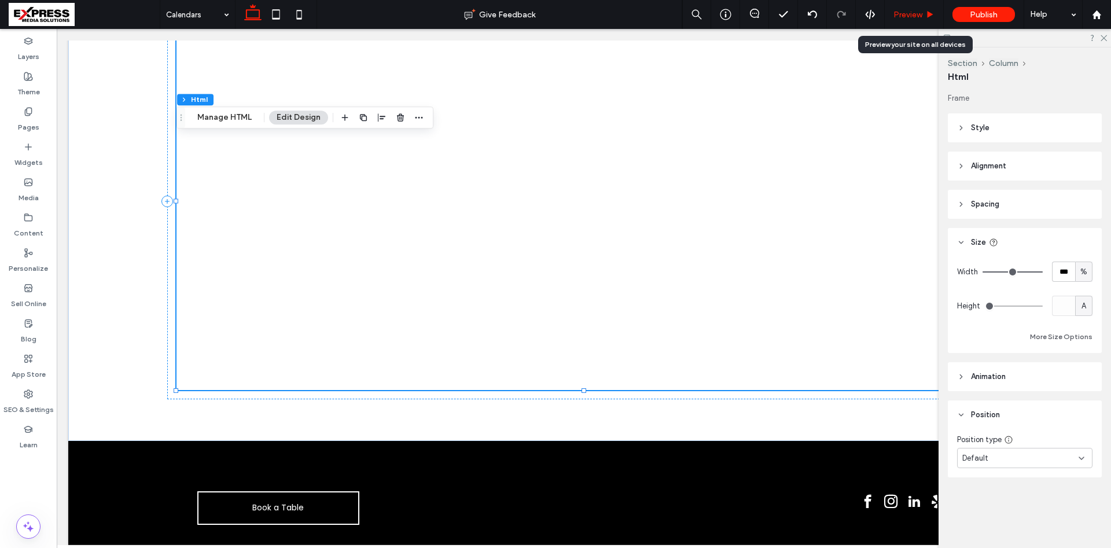
click at [916, 10] on span "Preview" at bounding box center [907, 15] width 29 height 10
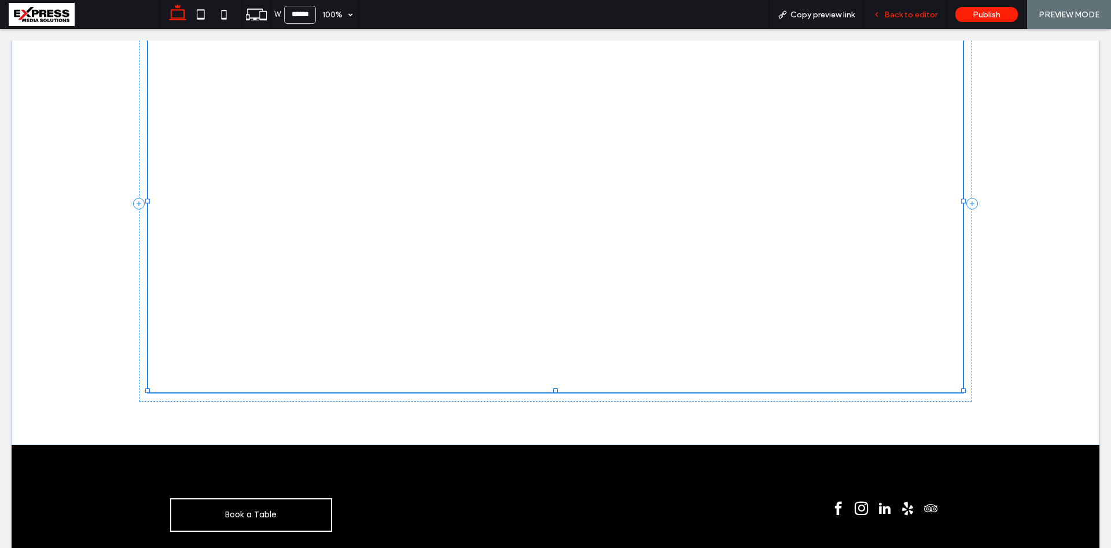
click at [915, 20] on div "Back to editor" at bounding box center [905, 14] width 83 height 29
click at [916, 15] on span "Back to editor" at bounding box center [910, 15] width 53 height 10
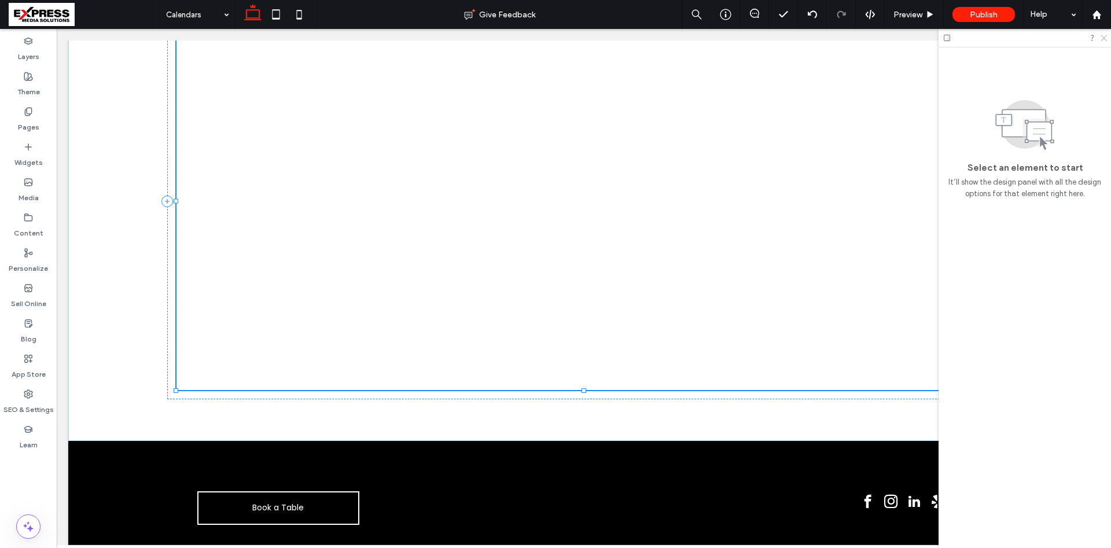
click at [1104, 38] on use at bounding box center [1104, 38] width 6 height 6
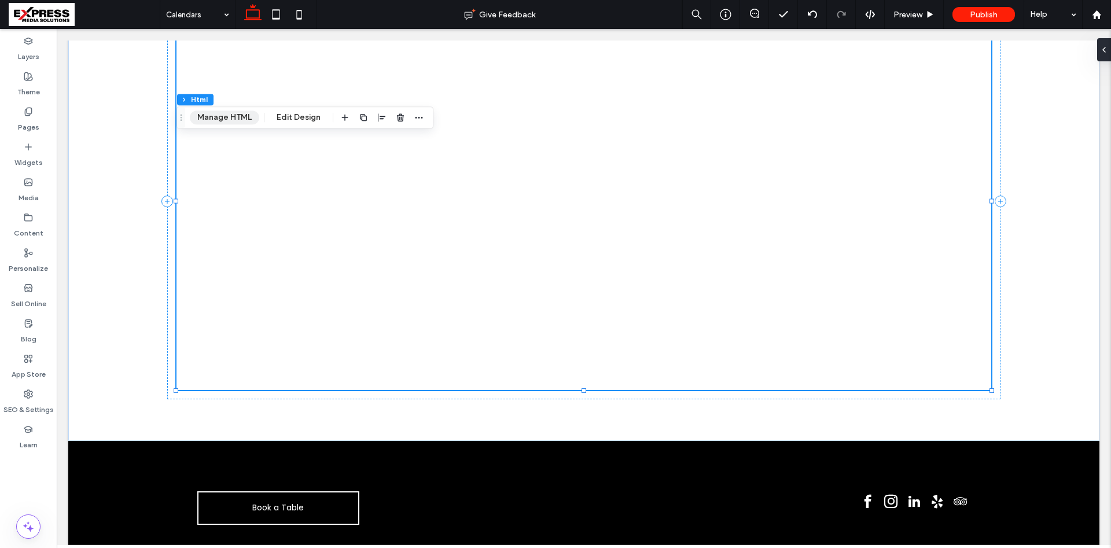
click at [238, 117] on button "Manage HTML" at bounding box center [224, 118] width 69 height 14
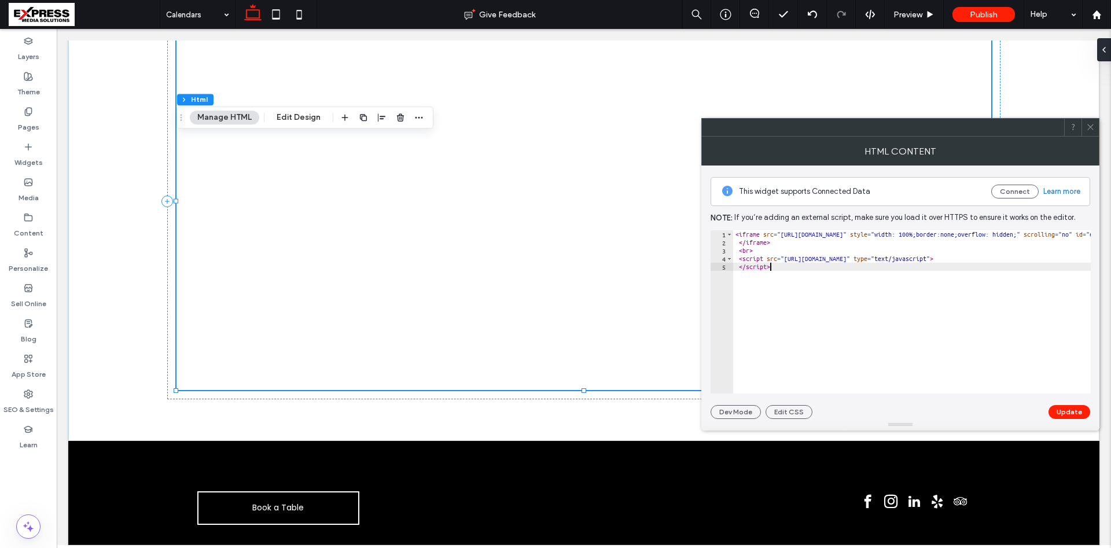
drag, startPoint x: 763, startPoint y: 252, endPoint x: 711, endPoint y: 257, distance: 51.7
click at [718, 254] on div "********* 1 2 3 4 5 < iframe src = "https://api.leadconnectorhq.com/booking/mas…" at bounding box center [901, 311] width 380 height 163
type textarea "****"
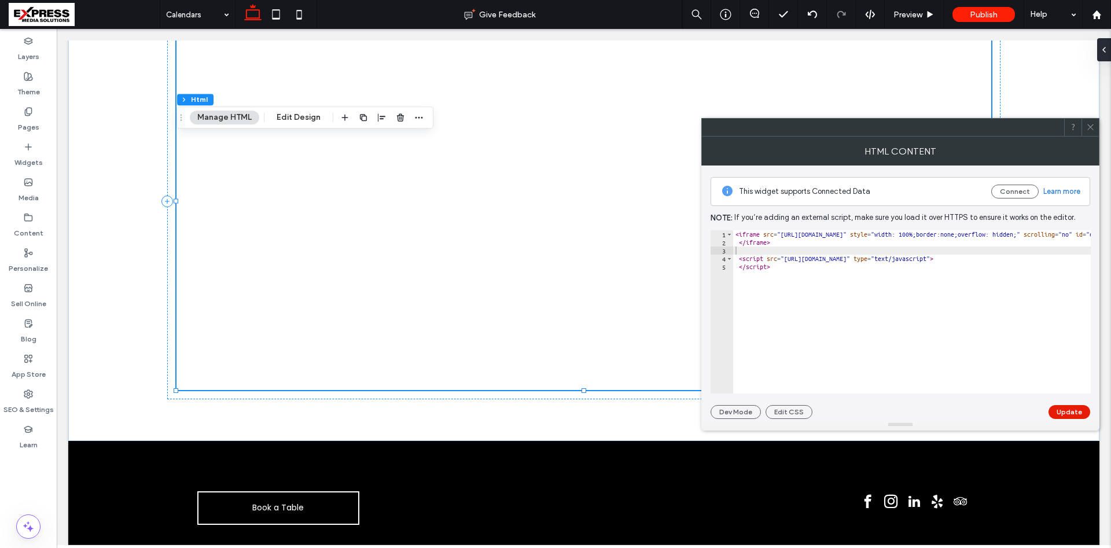
click at [1073, 410] on button "Update" at bounding box center [1070, 412] width 42 height 14
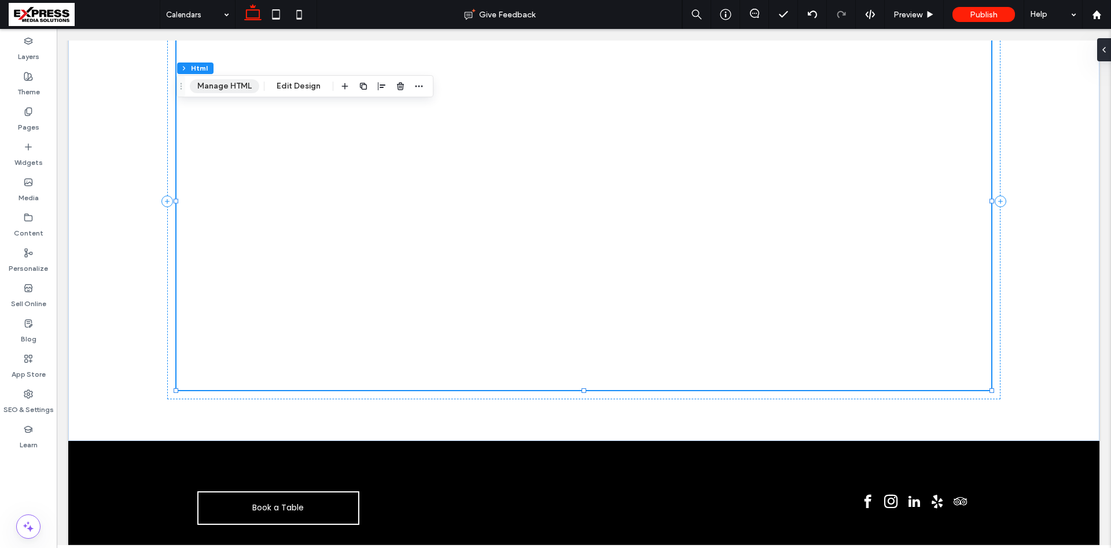
click at [207, 85] on button "Manage HTML" at bounding box center [224, 86] width 69 height 14
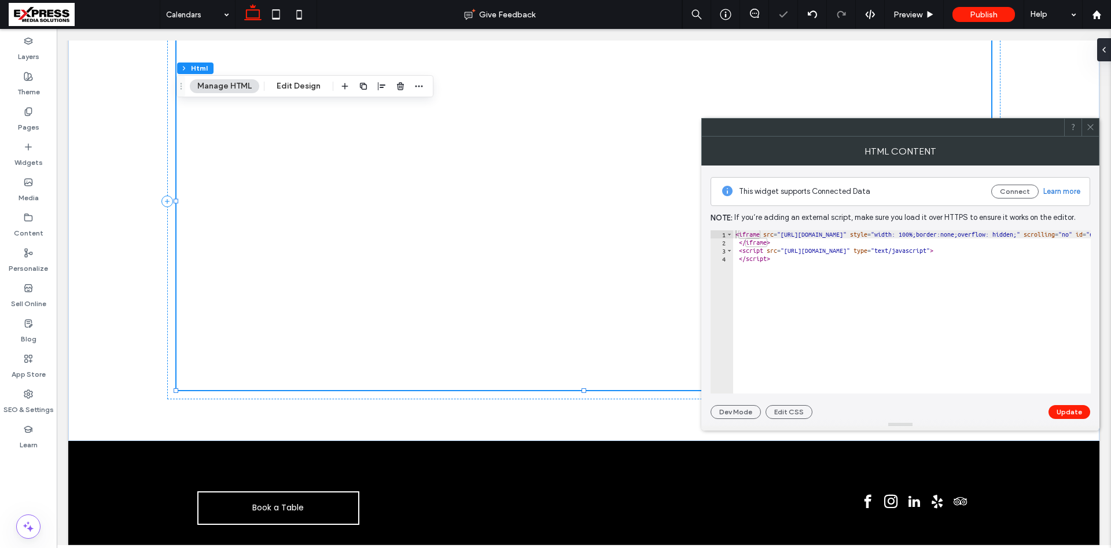
drag, startPoint x: 798, startPoint y: 264, endPoint x: 736, endPoint y: 253, distance: 63.5
type textarea "**********"
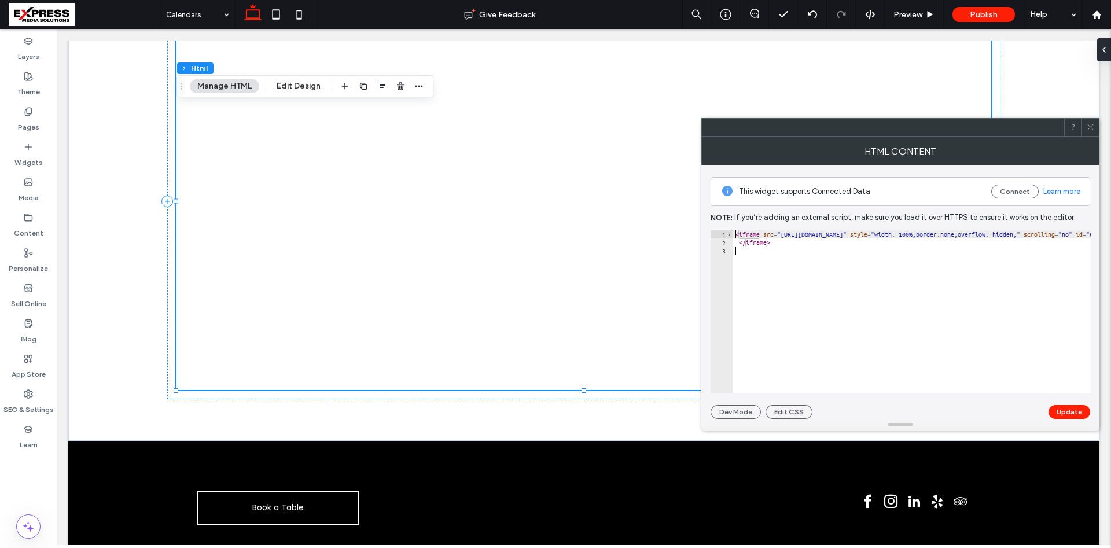
type textarea "**********"
paste textarea "*********"
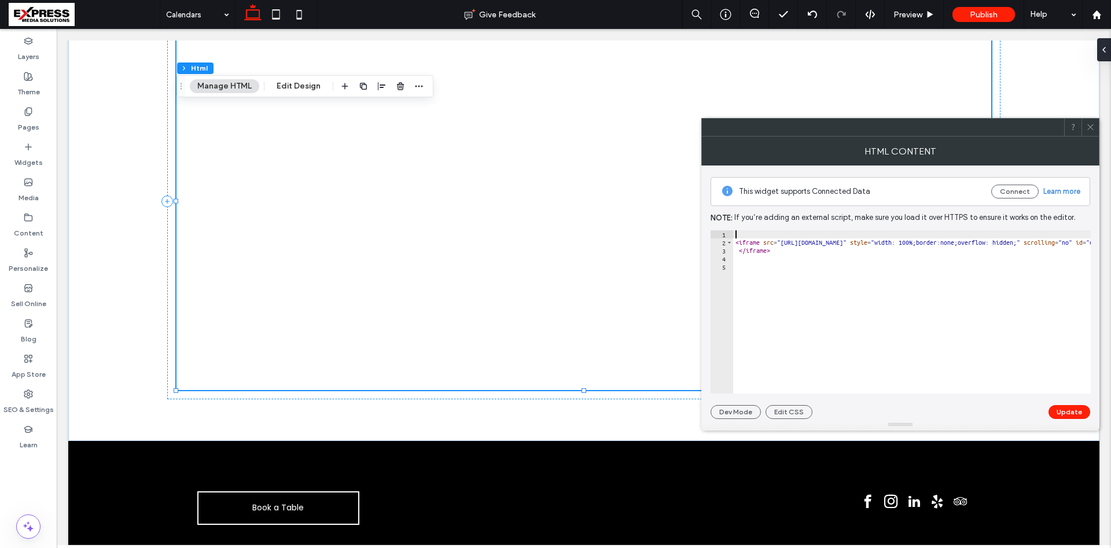
type textarea "*********"
click at [1073, 413] on button "Update" at bounding box center [1070, 412] width 42 height 14
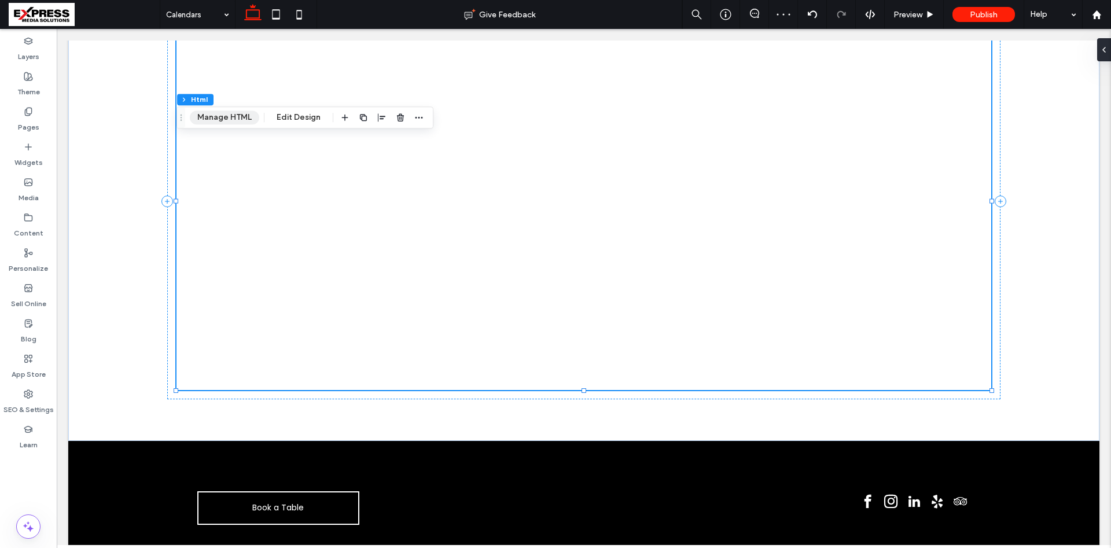
click at [225, 115] on button "Manage HTML" at bounding box center [224, 118] width 69 height 14
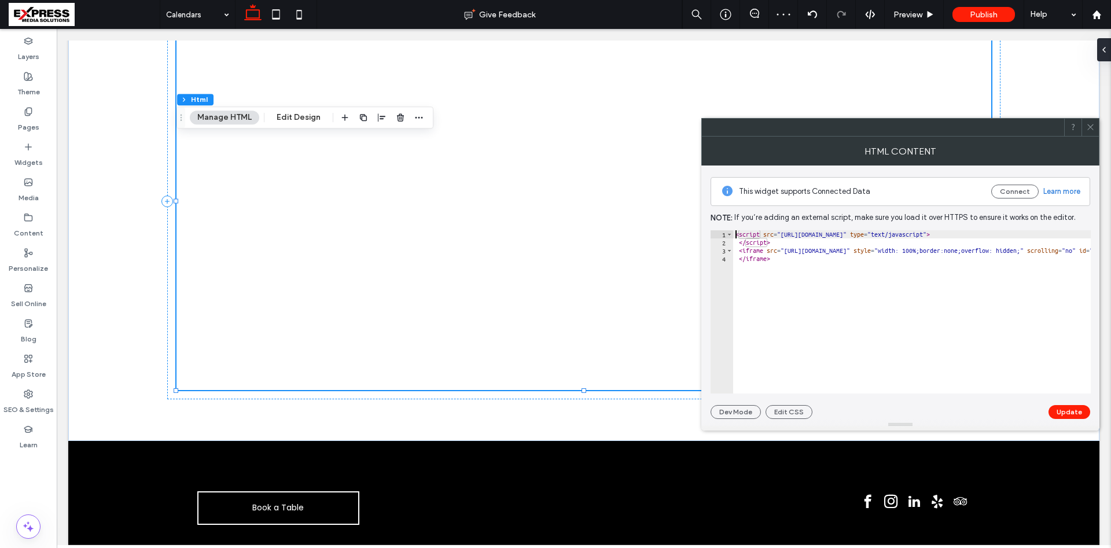
type textarea "*********"
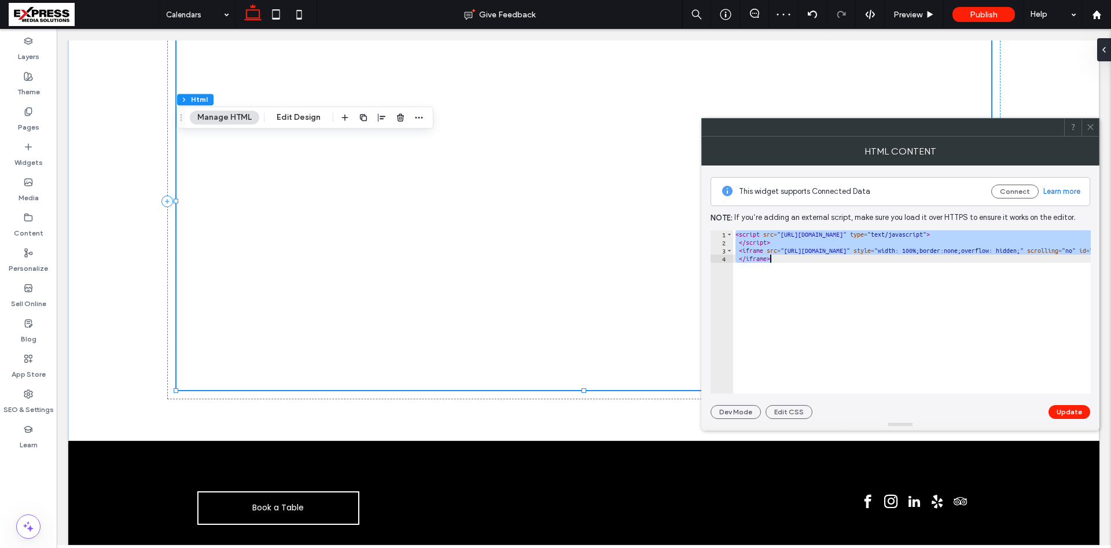
click at [777, 246] on div "< script src = "https://link.msgsndr.com/js/form_embed.js" type = "text/javascr…" at bounding box center [912, 311] width 358 height 163
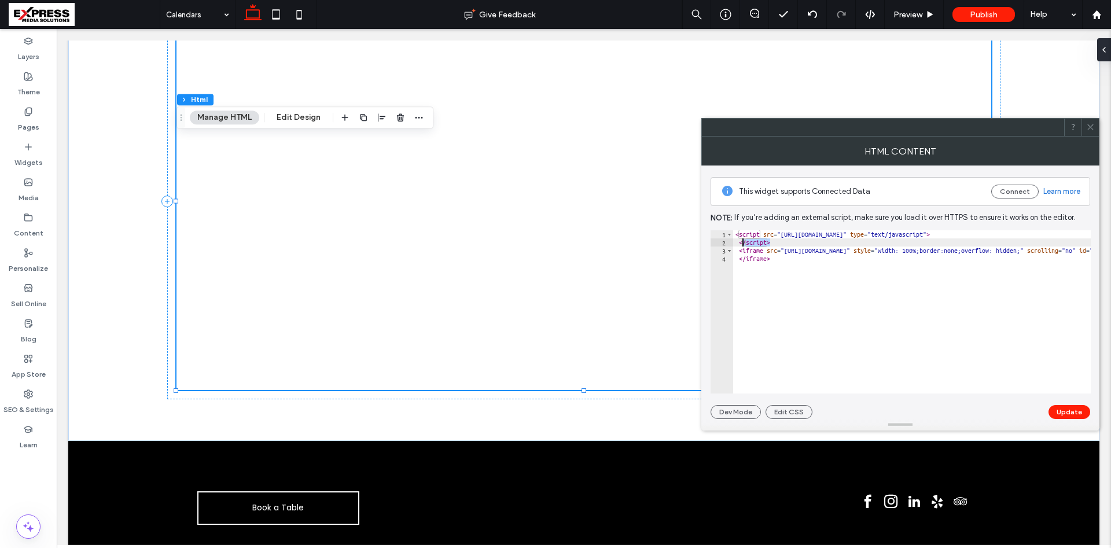
drag, startPoint x: 767, startPoint y: 241, endPoint x: 705, endPoint y: 236, distance: 61.6
click at [705, 236] on div "This widget supports Connected Data Connect Learn more Note: If you’re adding a…" at bounding box center [900, 292] width 398 height 253
type textarea "**********"
type textarea "*********"
paste textarea "*********"
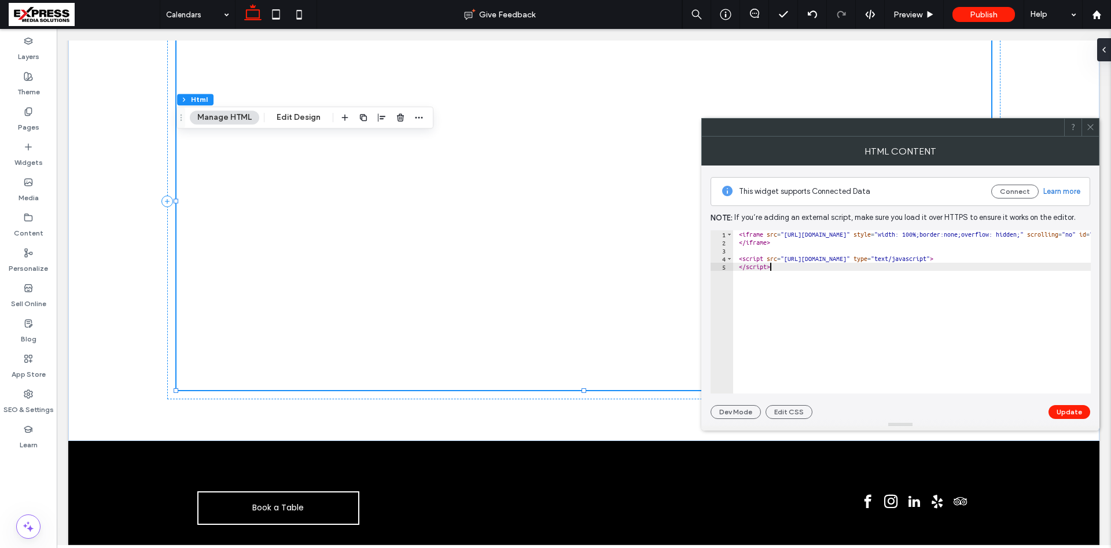
click at [958, 234] on div "< iframe src = "https://api.leadconnectorhq.com/booking/massage-and-spa-skrp9lf…" at bounding box center [860, 319] width 828 height 179
click at [890, 235] on div "< iframe src = "https://api.leadconnectorhq.com/booking/massage-and-spa-skrp9lf…" at bounding box center [860, 319] width 828 height 179
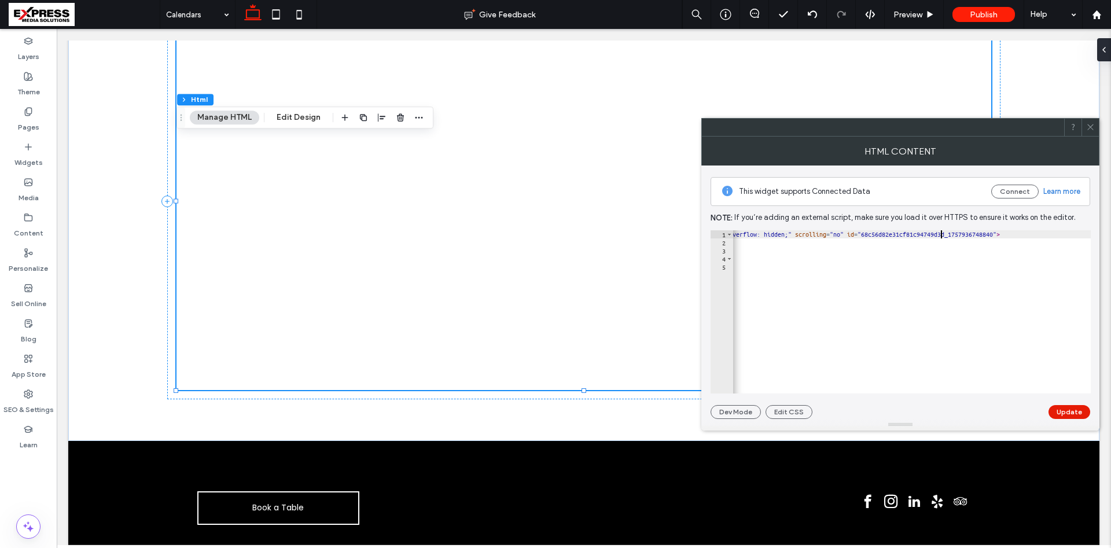
type textarea "**********"
click at [1061, 407] on button "Update" at bounding box center [1070, 412] width 42 height 14
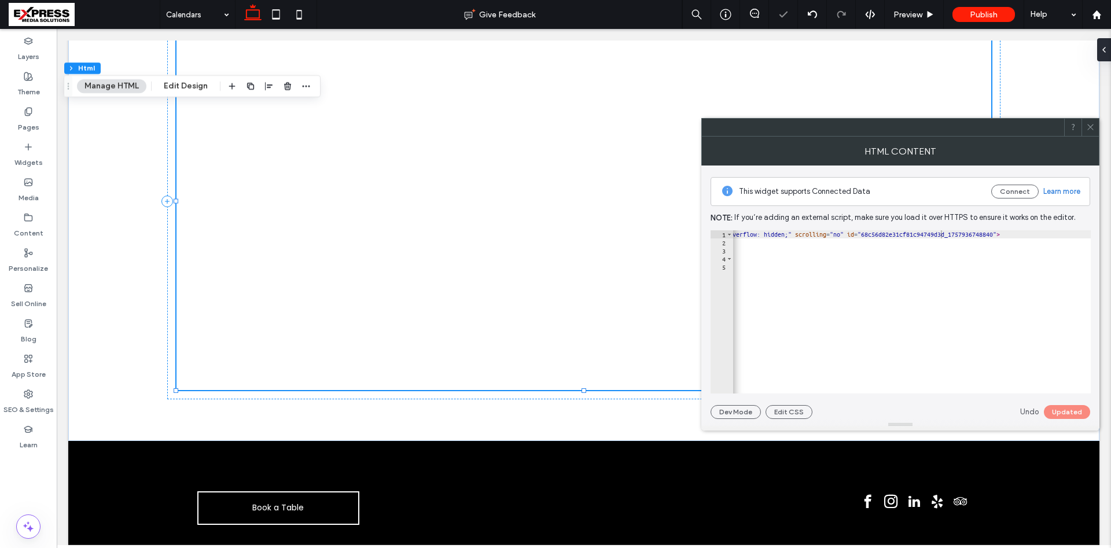
click at [932, 231] on div "< iframe src = "https://api.leadconnectorhq.com/booking/massage-and-spa-skrp9lf…" at bounding box center [887, 319] width 883 height 179
click at [940, 233] on div "< iframe src = "https://api.leadconnectorhq.com/booking/massage-and-spa-skrp9lf…" at bounding box center [887, 319] width 883 height 179
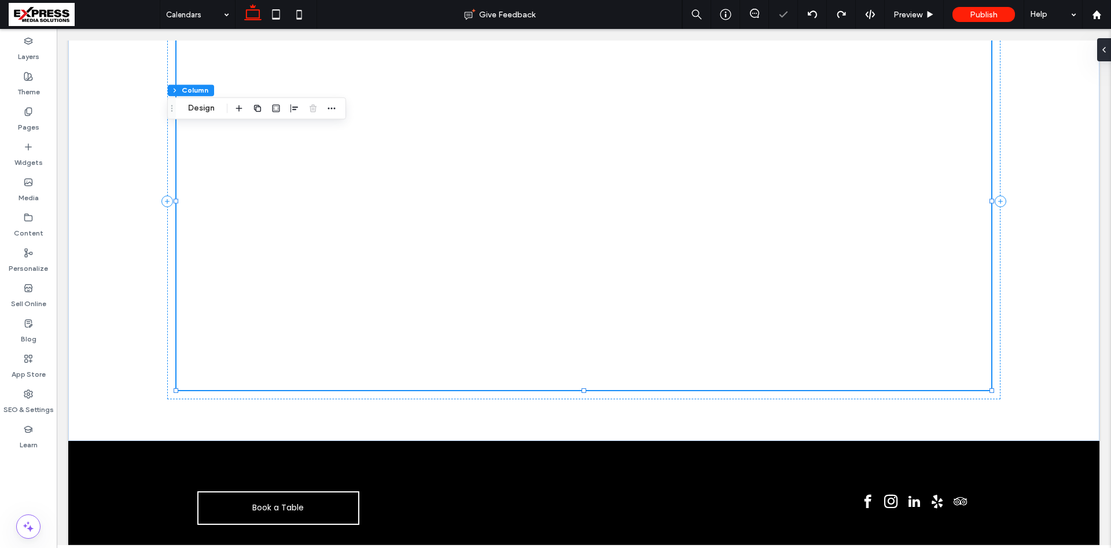
click at [351, 190] on div at bounding box center [555, 274] width 1111 height 548
click at [225, 116] on button "Manage HTML" at bounding box center [224, 118] width 69 height 14
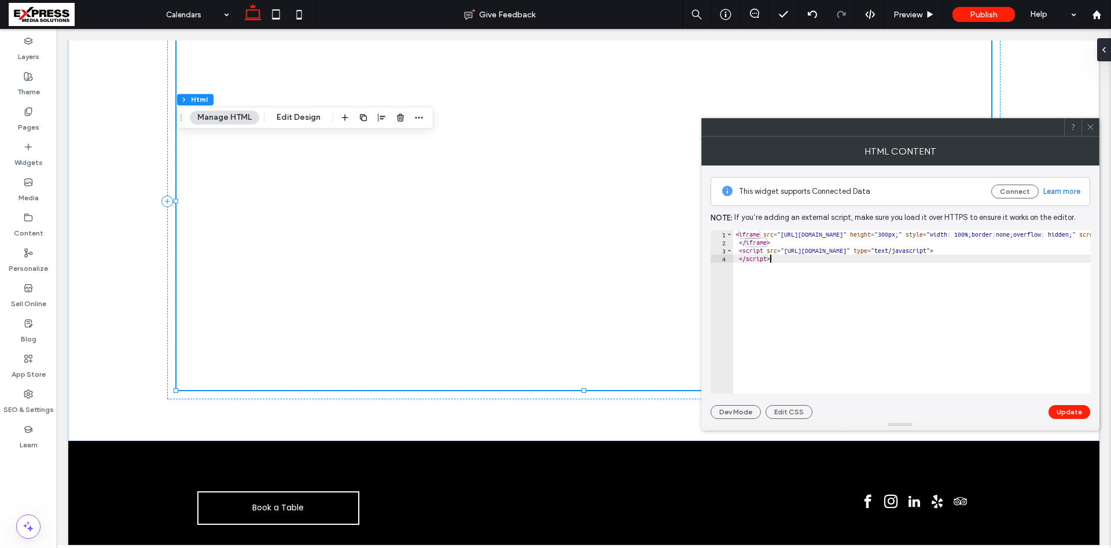
drag, startPoint x: 1010, startPoint y: 241, endPoint x: 1028, endPoint y: 238, distance: 17.6
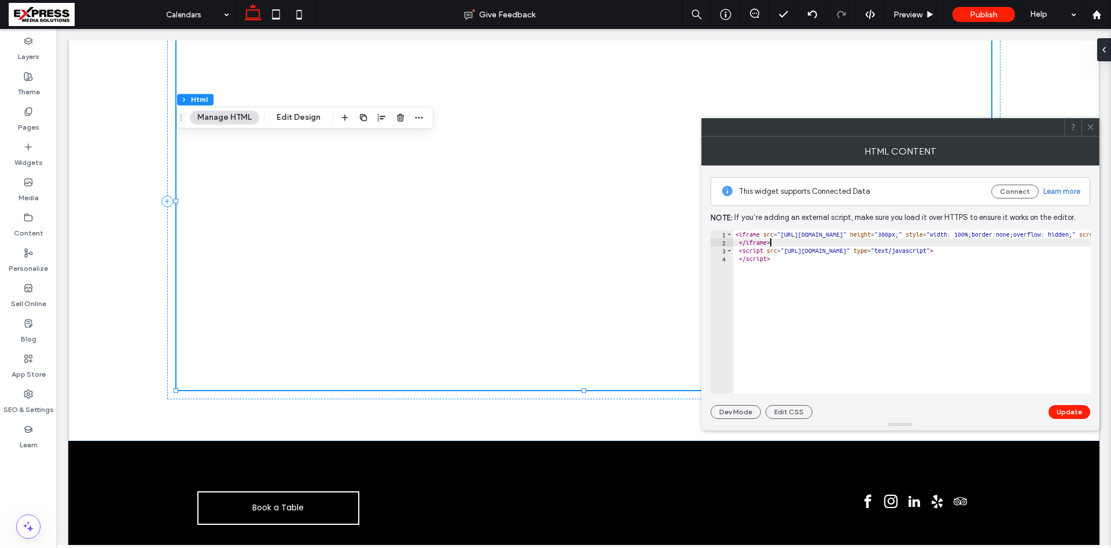
click at [1046, 233] on div "< iframe src = "https://api.leadconnectorhq.com/booking/massage-and-spa-skrp9lf…" at bounding box center [998, 319] width 880 height 179
click at [1005, 367] on div "< iframe src = "https://api.leadconnectorhq.com/booking/massage-and-spa-skrp9lf…" at bounding box center [996, 319] width 876 height 179
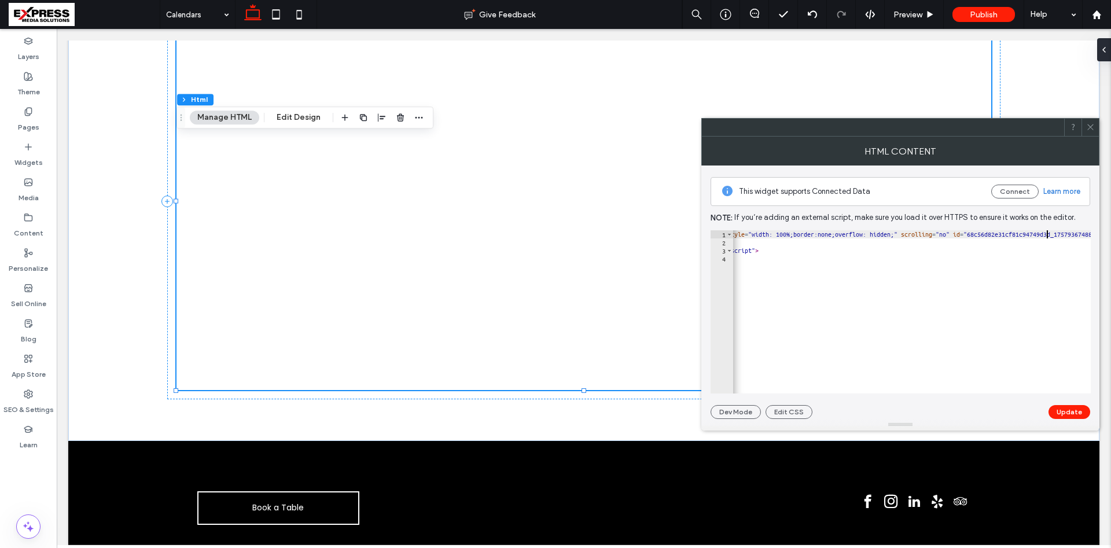
type textarea "*********"
click at [1071, 409] on button "Update" at bounding box center [1070, 412] width 42 height 14
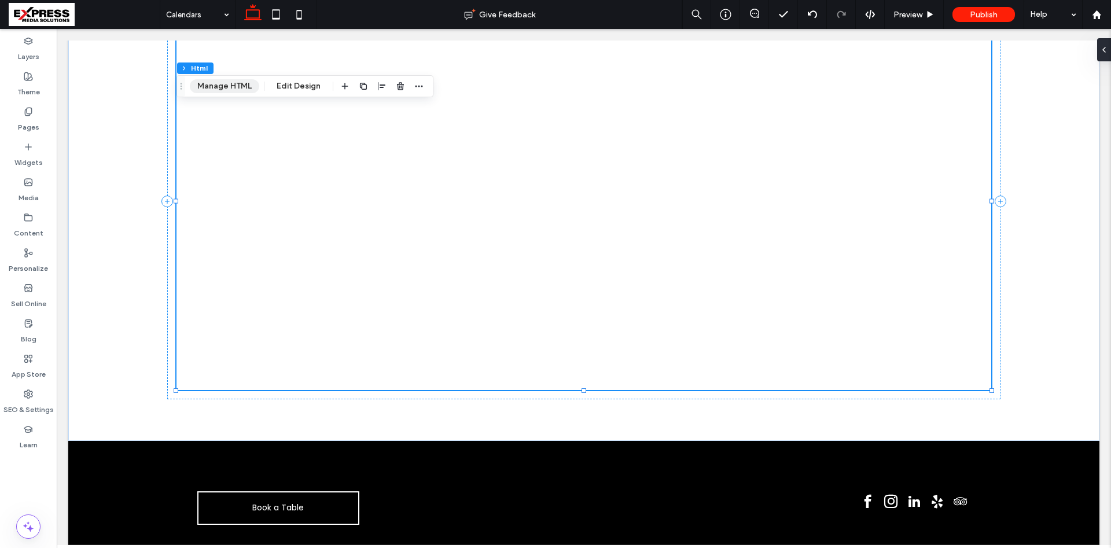
click at [216, 85] on button "Manage HTML" at bounding box center [224, 86] width 69 height 14
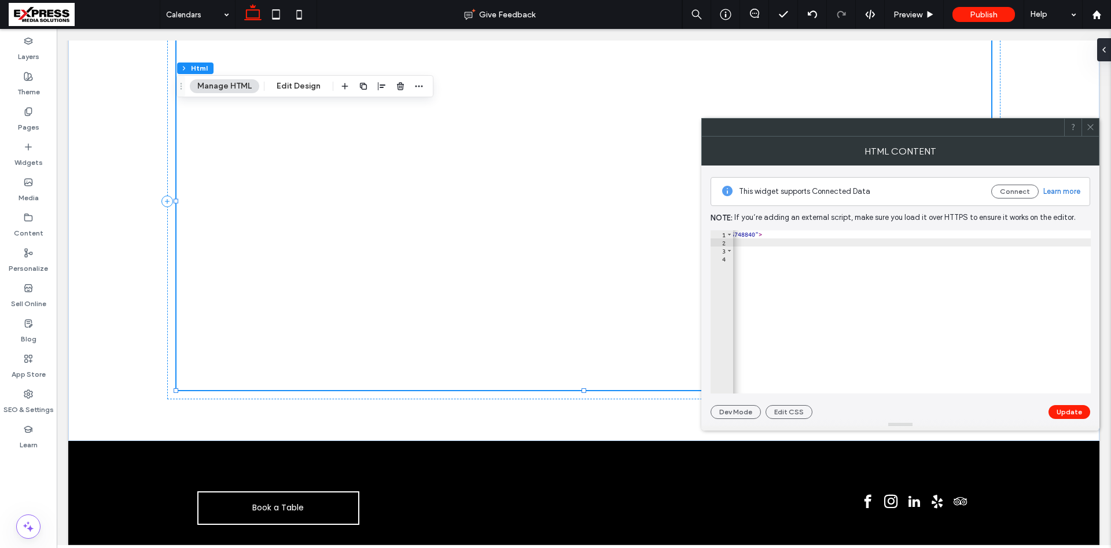
scroll to position [0, 519]
click at [991, 236] on div "< iframe src = "https://api.leadconnectorhq.com/booking/massage-and-spa-skrp9lf…" at bounding box center [653, 319] width 876 height 179
type textarea "**********"
click at [991, 236] on div "< iframe src = "https://api.leadconnectorhq.com/booking/massage-and-spa-skrp9lf…" at bounding box center [653, 319] width 876 height 179
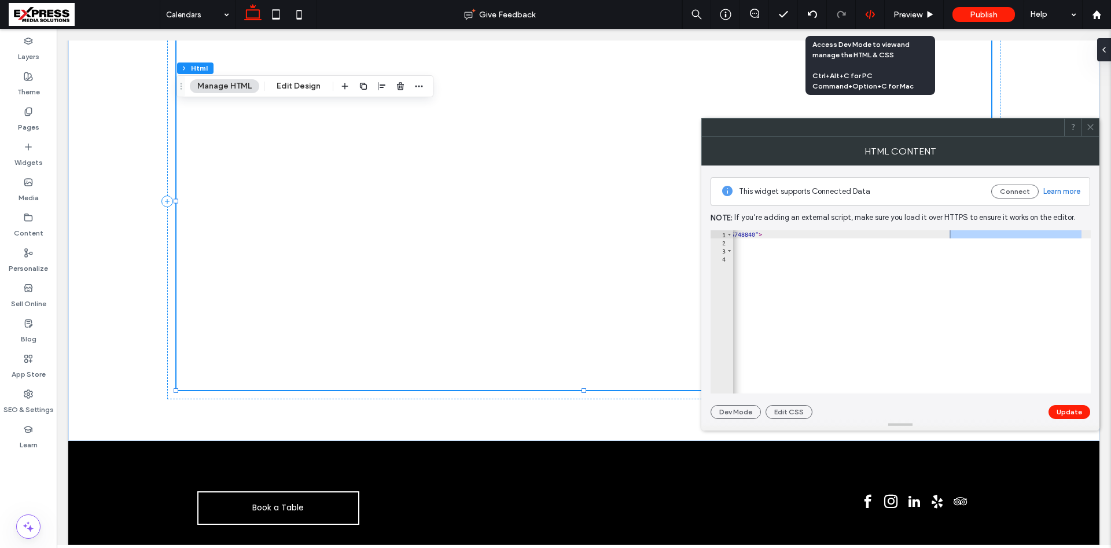
click at [872, 10] on icon at bounding box center [870, 14] width 10 height 10
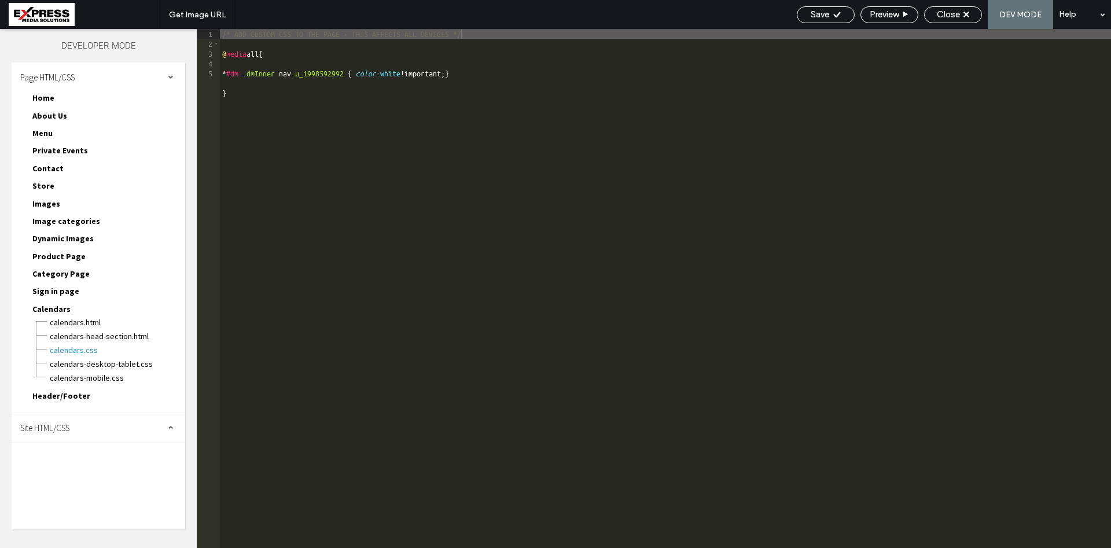
click at [50, 97] on span "Home" at bounding box center [43, 98] width 22 height 10
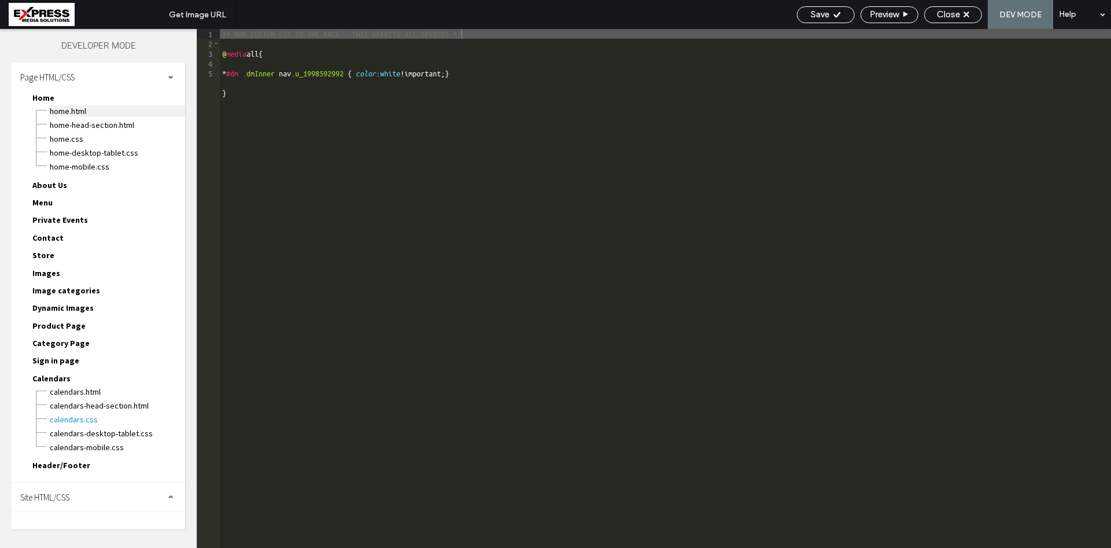
click at [78, 111] on span "Home.html" at bounding box center [117, 111] width 136 height 12
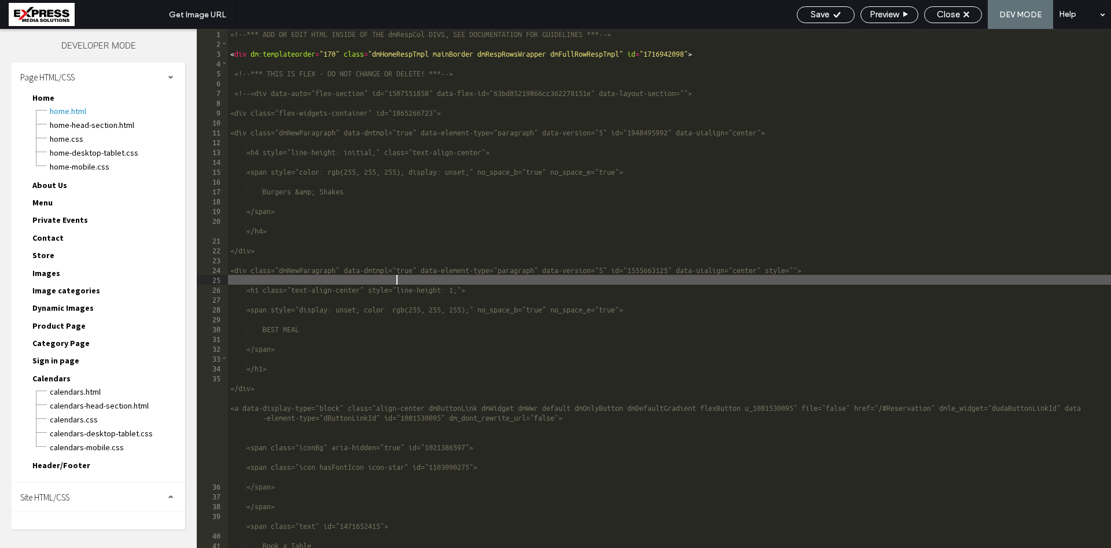
click at [421, 284] on div "<!-- *** ADD OR EDIT HTML INSIDE OF THE dmRespCol DIVS, SEE DOCUMENTATION FOR G…" at bounding box center [669, 298] width 883 height 539
type textarea "**********"
type input "**********"
click at [72, 136] on span "Home.css" at bounding box center [117, 139] width 136 height 12
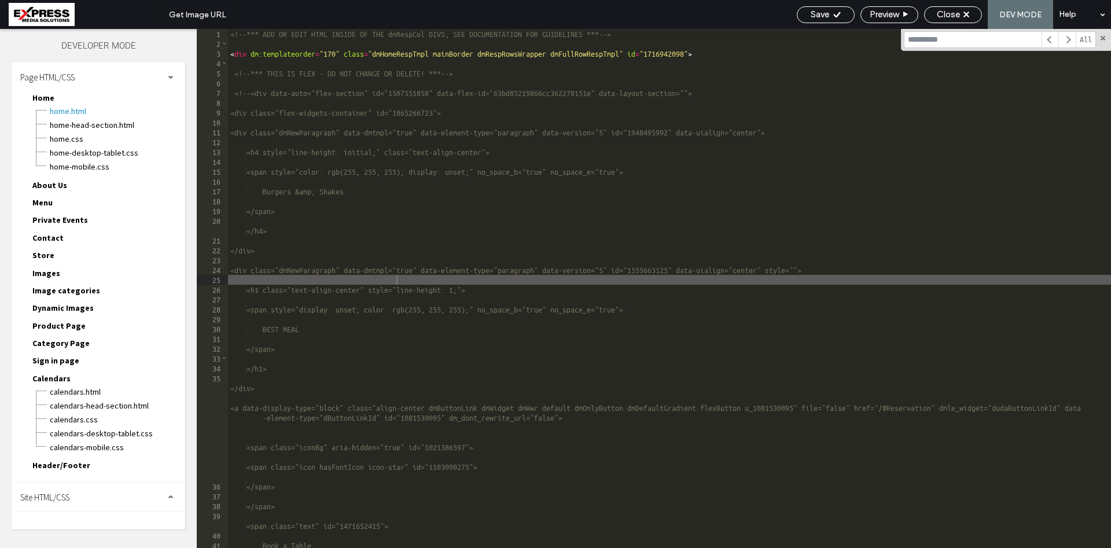
type textarea "**********"
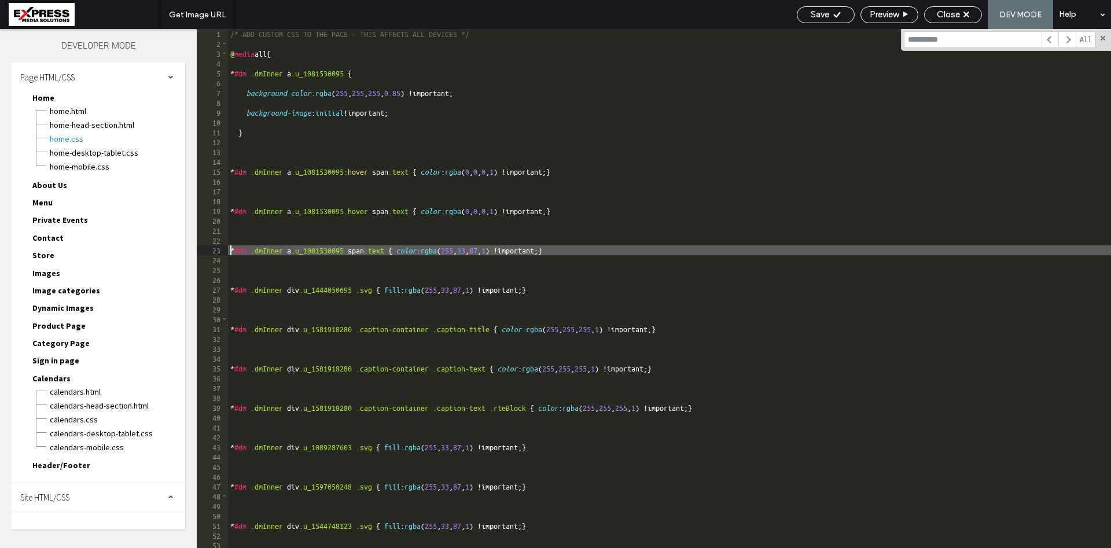
click at [538, 245] on div "/* ADD CUSTOM CSS TO THE PAGE - THIS AFFECTS ALL DEVICES */ @ media all { * #dm…" at bounding box center [669, 298] width 883 height 539
paste input "**********"
type input "**********"
type textarea "**********"
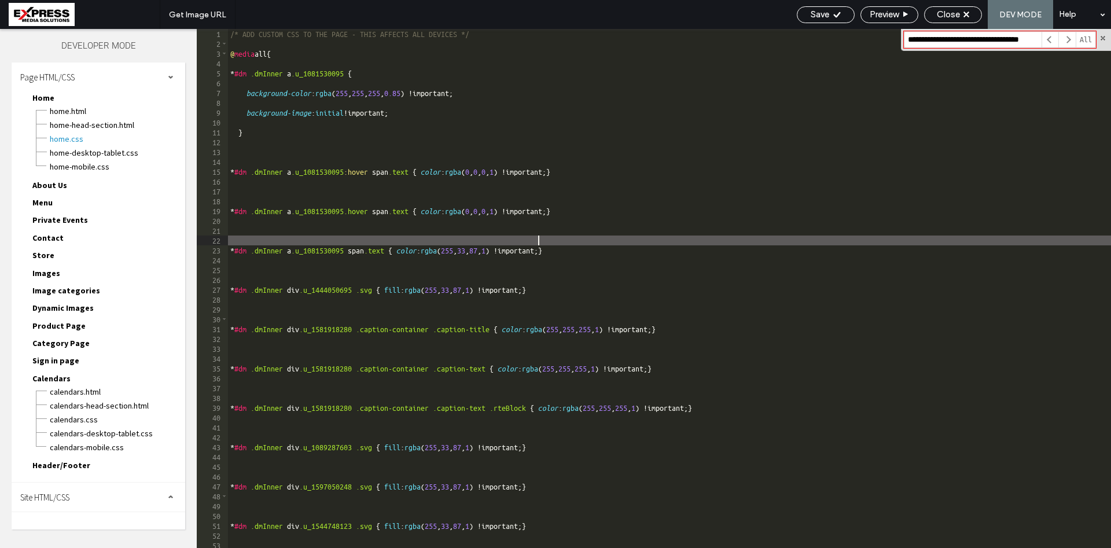
click at [538, 244] on div "/* ADD CUSTOM CSS TO THE PAGE - THIS AFFECTS ALL DEVICES */ @ media all { * #dm…" at bounding box center [669, 298] width 883 height 539
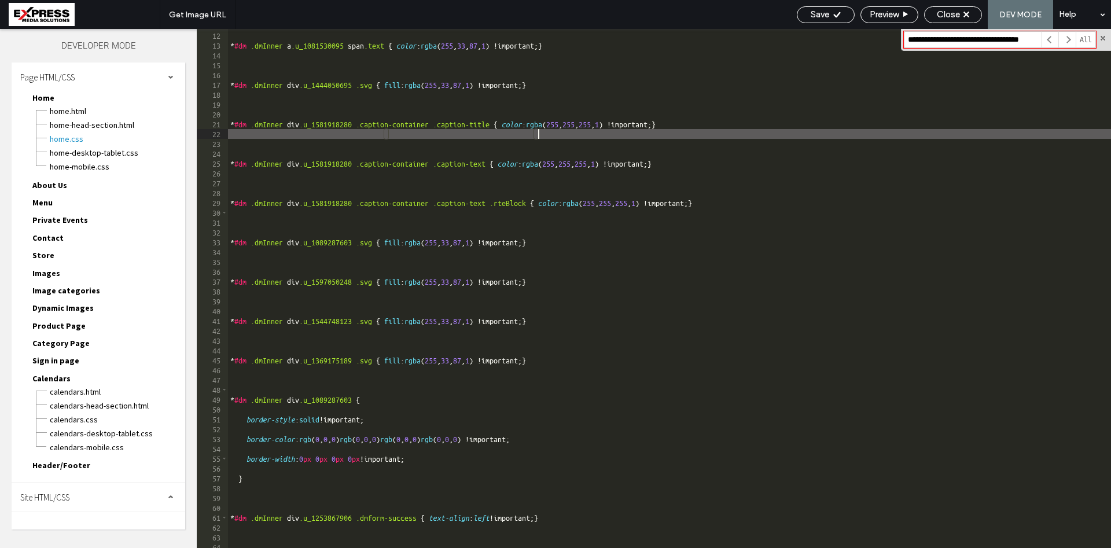
scroll to position [284, 0]
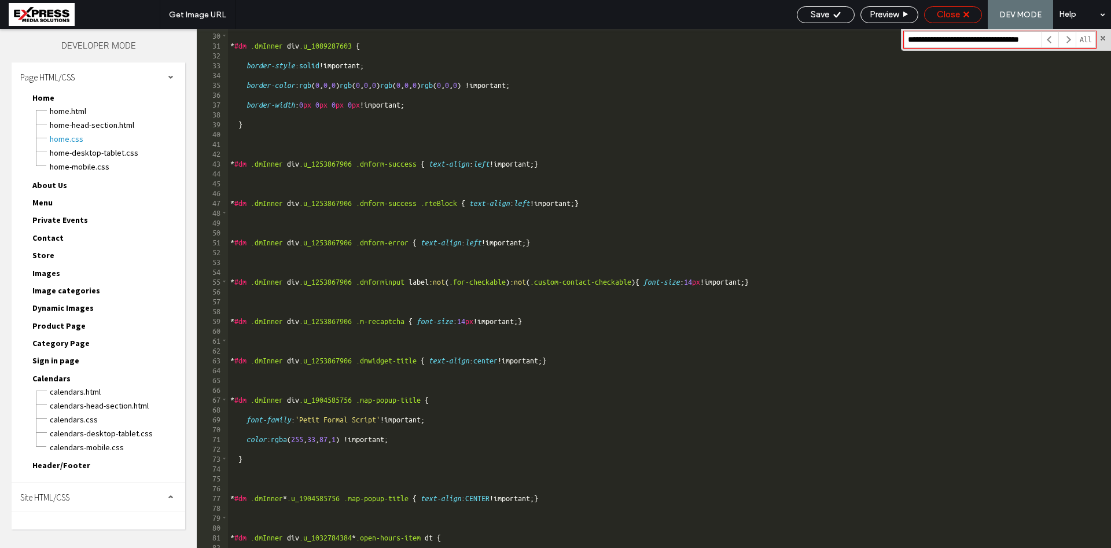
click at [959, 20] on div "Close" at bounding box center [953, 14] width 58 height 17
click at [962, 10] on div "Close" at bounding box center [953, 14] width 57 height 10
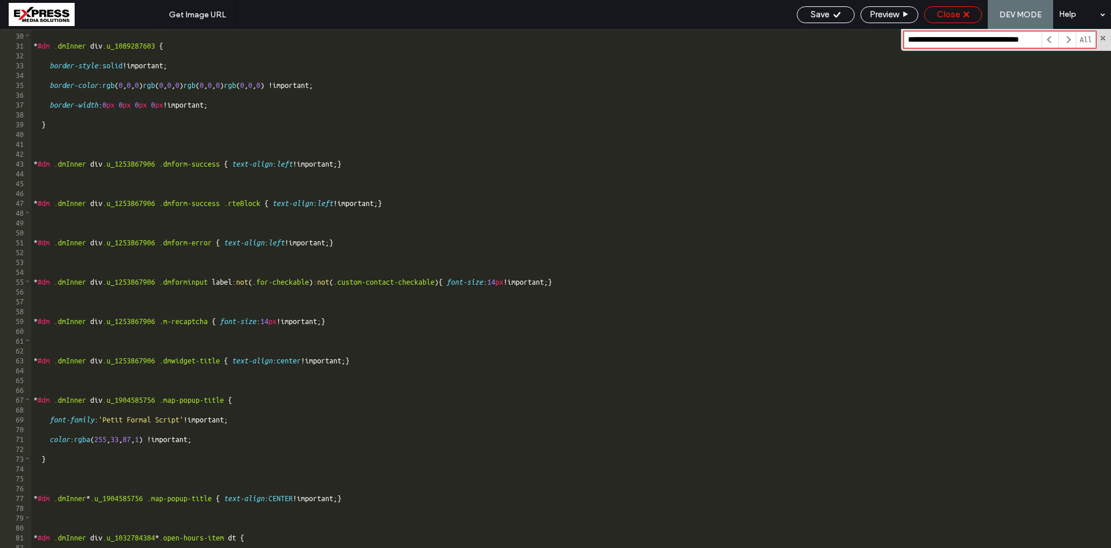
click at [963, 11] on div "Close" at bounding box center [953, 14] width 57 height 10
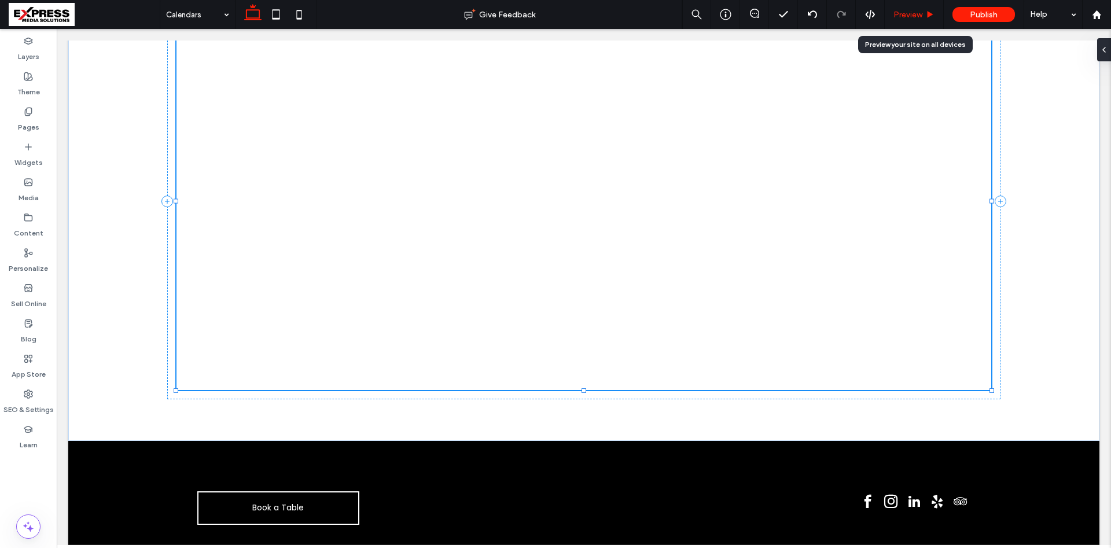
click at [929, 16] on use at bounding box center [931, 14] width 6 height 6
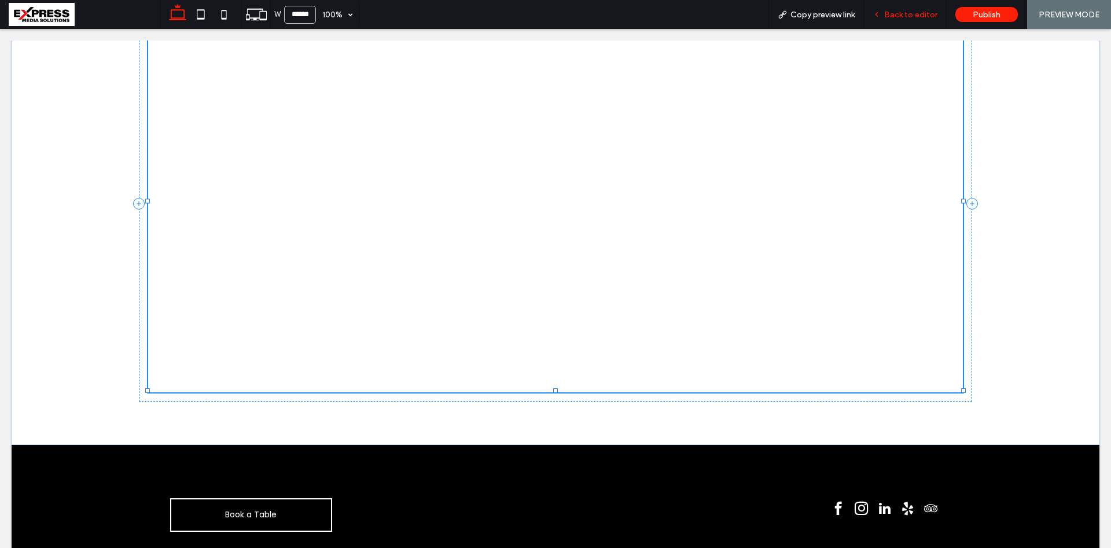
click at [903, 13] on span "Back to editor" at bounding box center [910, 15] width 53 height 10
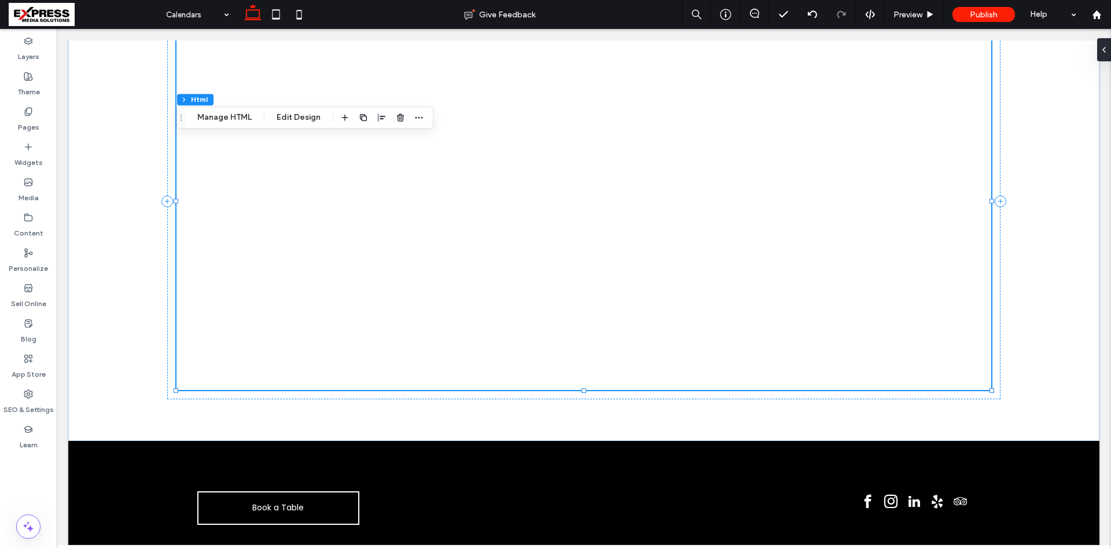
click at [238, 109] on div "Section Column Html Manage HTML Edit Design" at bounding box center [305, 117] width 257 height 22
click at [238, 113] on button "Manage HTML" at bounding box center [224, 118] width 69 height 14
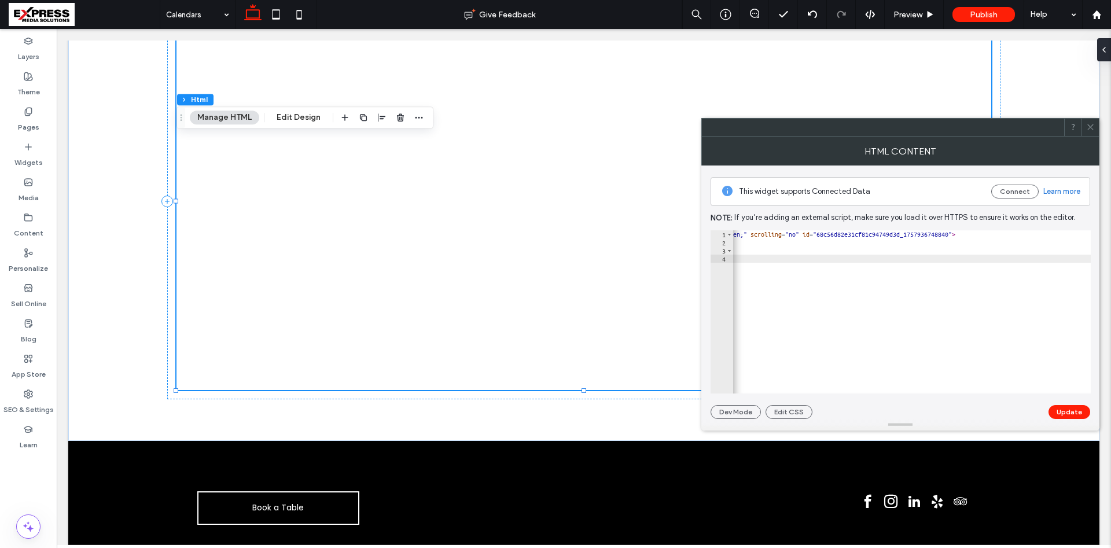
scroll to position [0, 337]
click at [1047, 236] on div "< iframe src = "https://api.leadconnectorhq.com/booking/massage-and-spa-skrp9lf…" at bounding box center [834, 319] width 876 height 179
click at [1048, 231] on div "< iframe src = "https://api.leadconnectorhq.com/booking/massage-and-spa-skrp9lf…" at bounding box center [771, 319] width 876 height 179
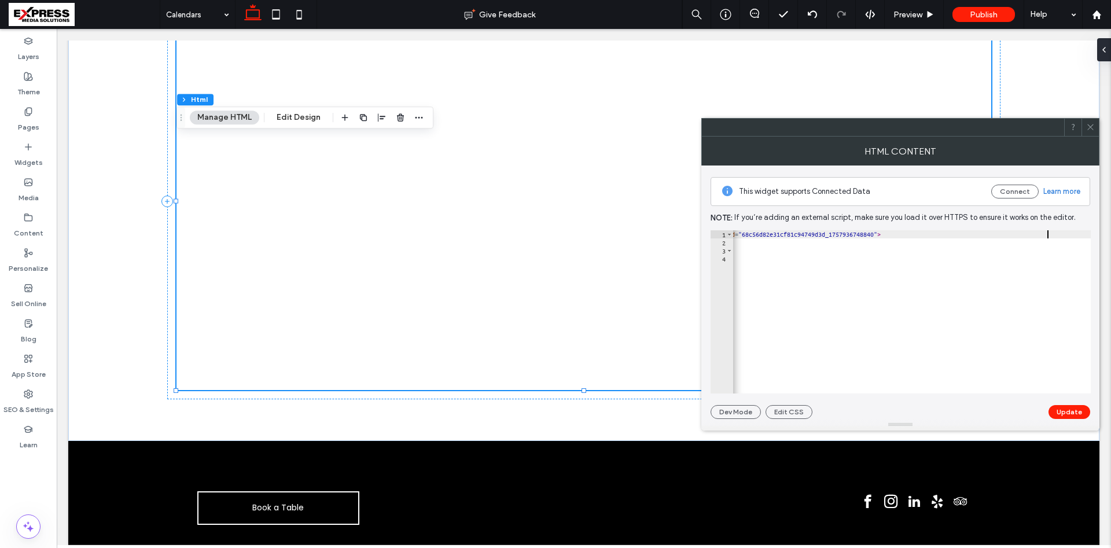
click at [1048, 231] on div "< iframe src = "https://api.leadconnectorhq.com/booking/massage-and-spa-skrp9lf…" at bounding box center [771, 319] width 876 height 179
type textarea "*********"
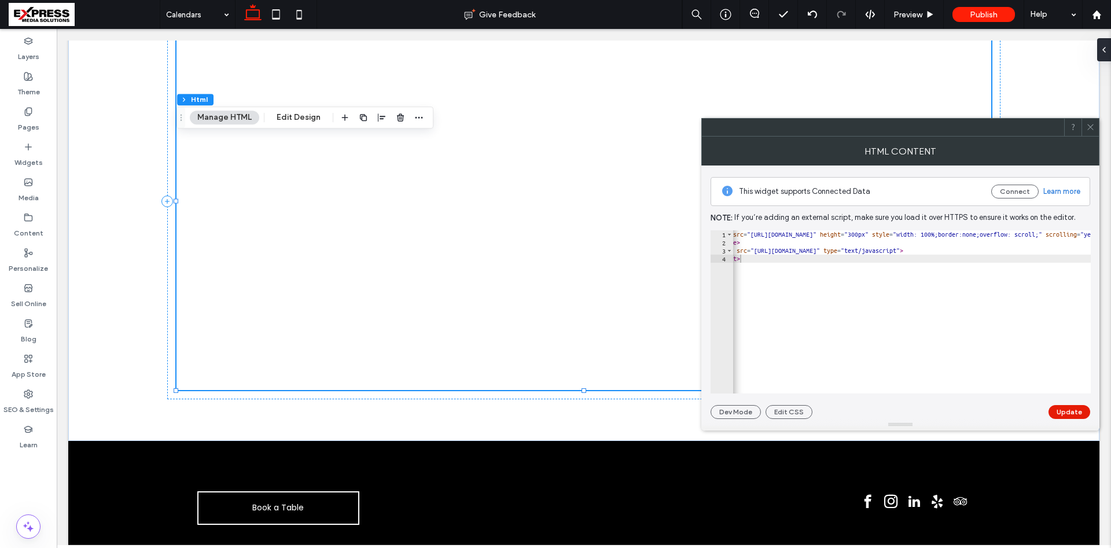
click at [1069, 410] on button "Update" at bounding box center [1070, 412] width 42 height 14
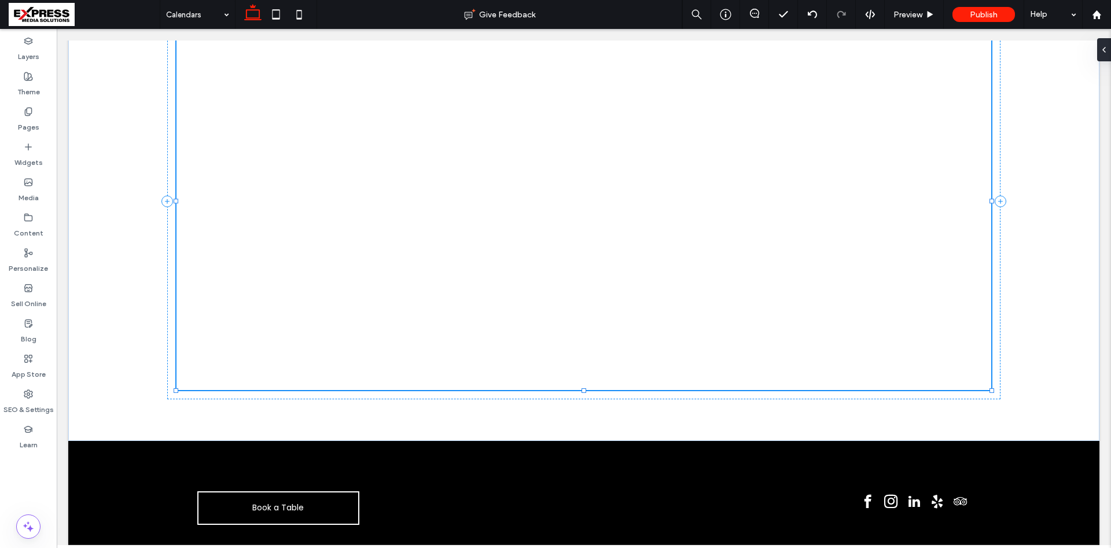
type input "***"
click at [238, 91] on button "Manage HTML" at bounding box center [224, 86] width 69 height 14
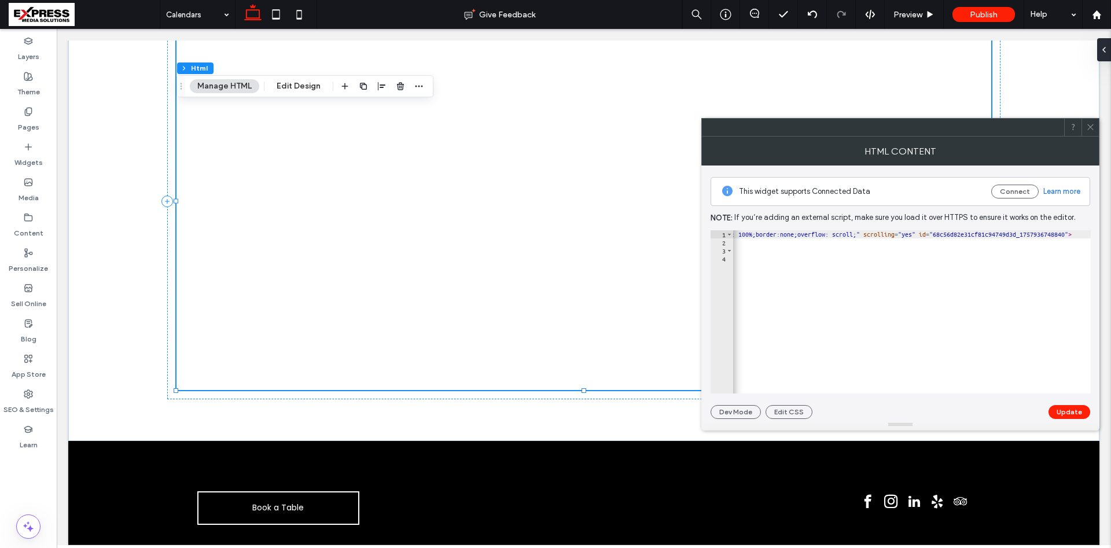
scroll to position [0, 225]
click at [1026, 234] on div "< iframe src = "https://api.leadconnectorhq.com/booking/massage-and-spa-skrp9lf…" at bounding box center [948, 319] width 880 height 179
type textarea "**********"
click at [1068, 410] on button "Update" at bounding box center [1070, 412] width 42 height 14
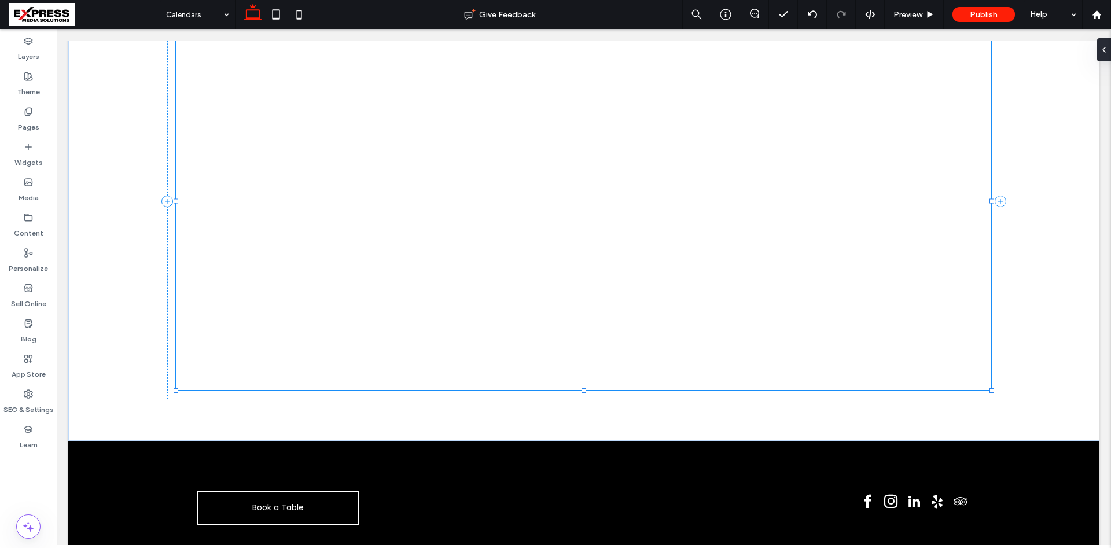
type input "***"
type input "****"
type input "***"
click at [235, 90] on button "Manage HTML" at bounding box center [224, 86] width 69 height 14
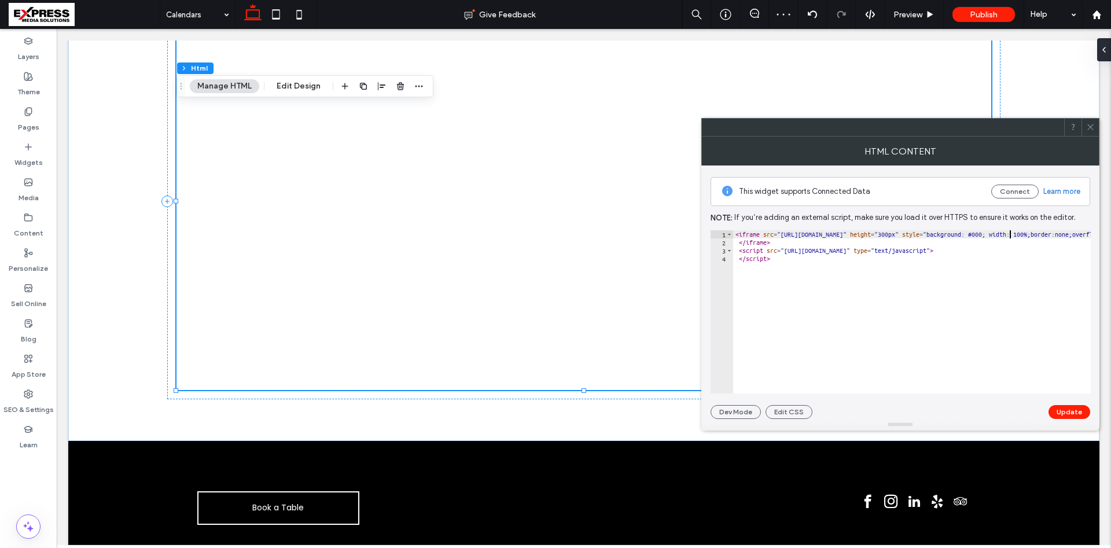
click at [987, 234] on div "< iframe src = "https://api.leadconnectorhq.com/booking/massage-and-spa-skrp9lf…" at bounding box center [879, 319] width 942 height 179
type textarea "*********"
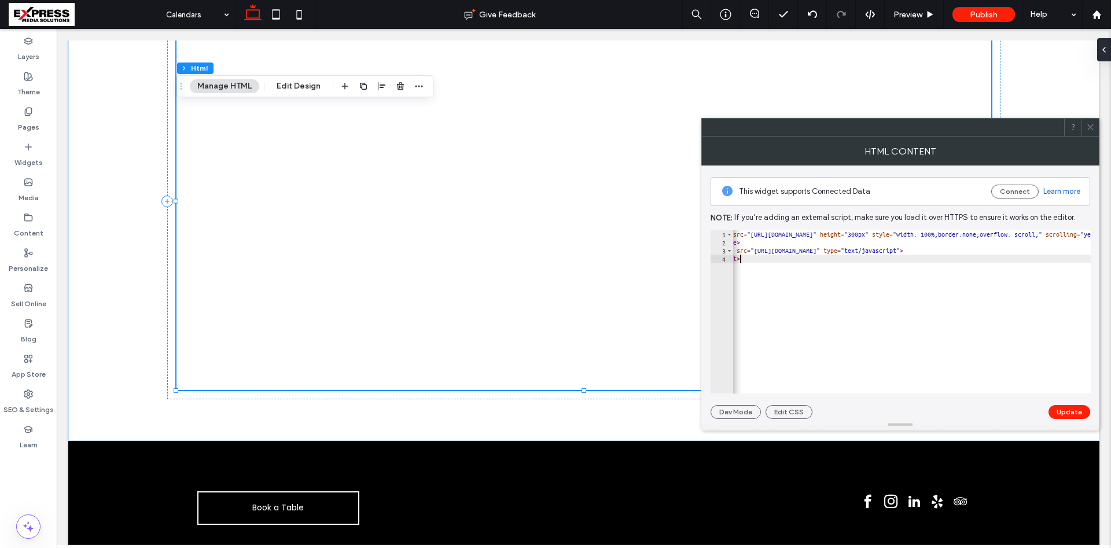
scroll to position [0, 30]
click at [1087, 422] on body ".wqwq-1{fill:#231f20;} .cls-1q, .cls-2q { fill-rule: evenodd; } .cls-2q { fill:…" at bounding box center [555, 274] width 1111 height 548
click at [1076, 410] on button "Update" at bounding box center [1070, 412] width 42 height 14
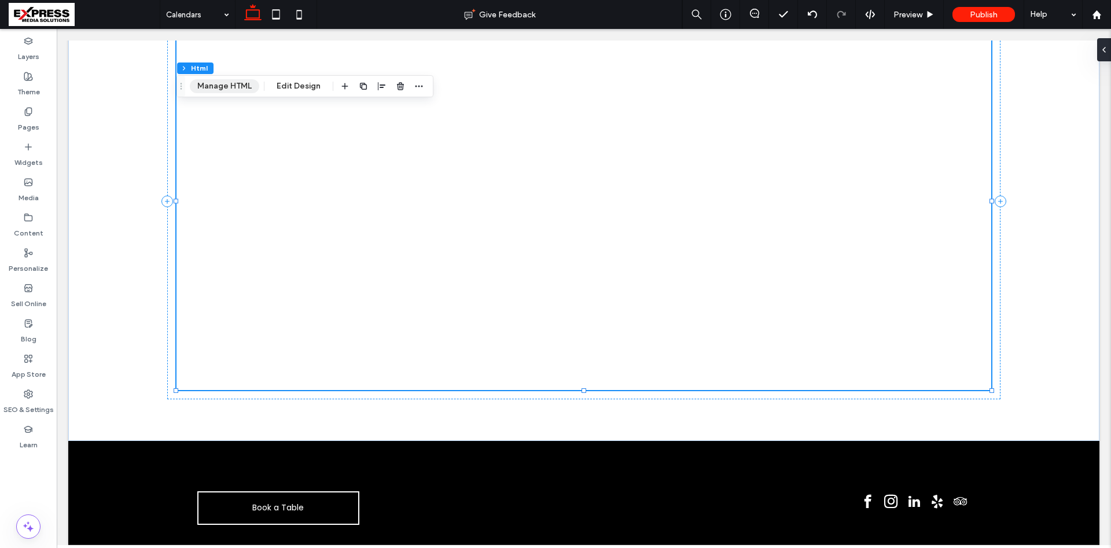
click at [234, 89] on button "Manage HTML" at bounding box center [224, 86] width 69 height 14
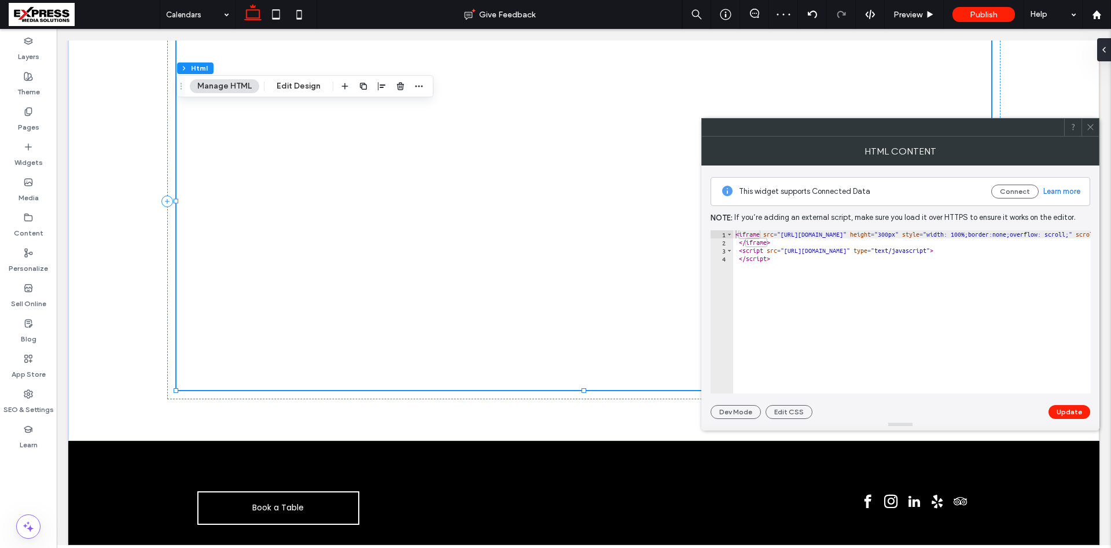
type textarea "*********"
type textarea "******"
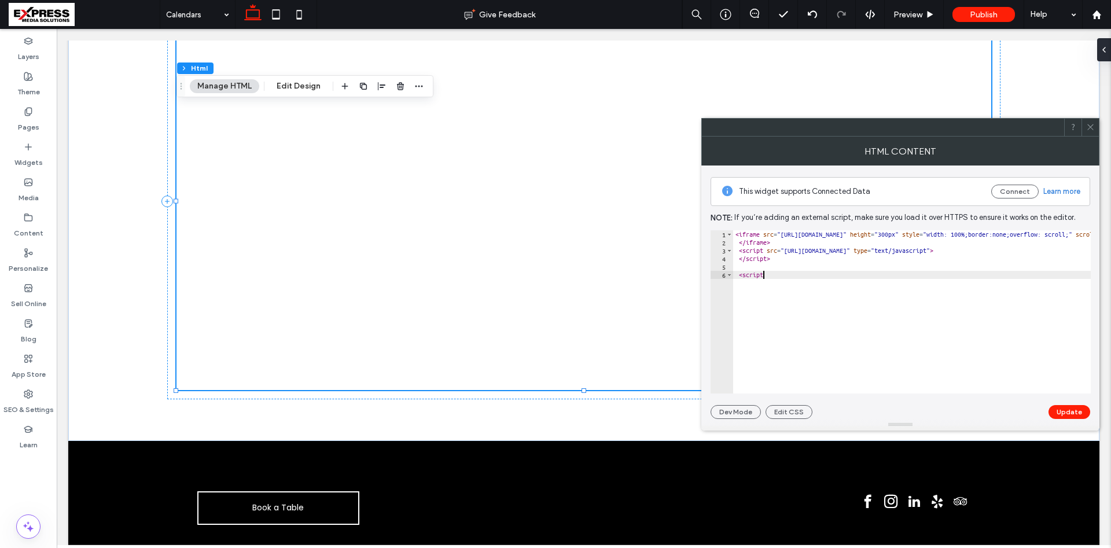
type textarea "********"
paste textarea "*"
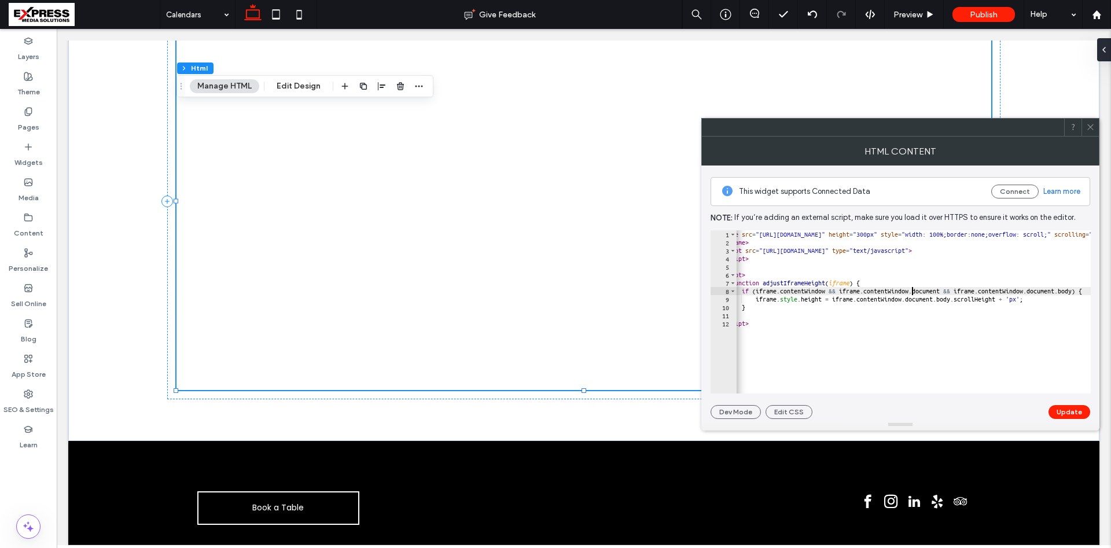
scroll to position [0, 38]
type textarea "**********"
click at [1082, 411] on button "Update" at bounding box center [1070, 412] width 42 height 14
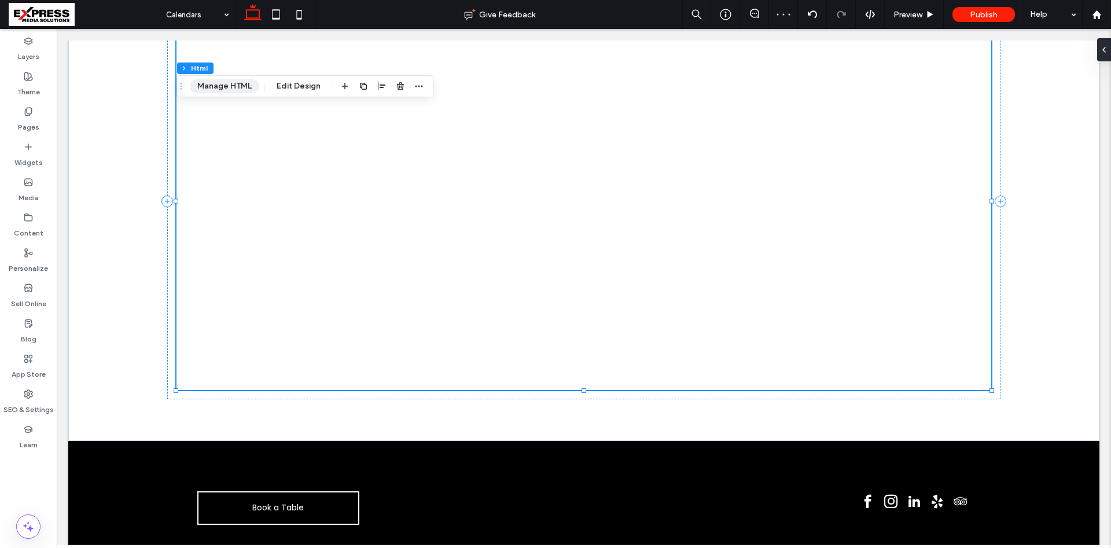
click at [209, 90] on button "Manage HTML" at bounding box center [224, 86] width 69 height 14
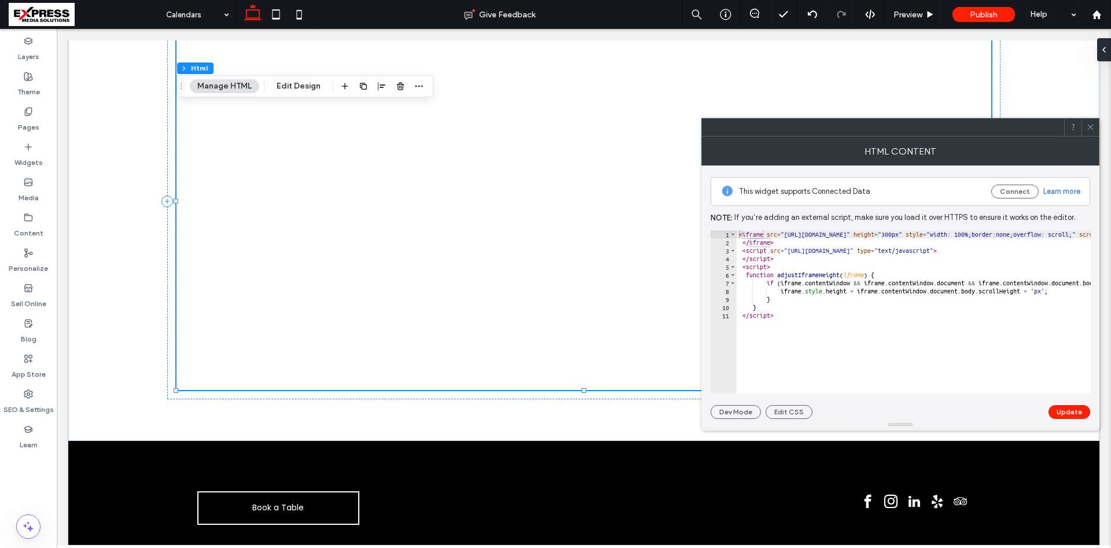
type textarea "**********"
click at [1064, 409] on button "Update" at bounding box center [1070, 412] width 42 height 14
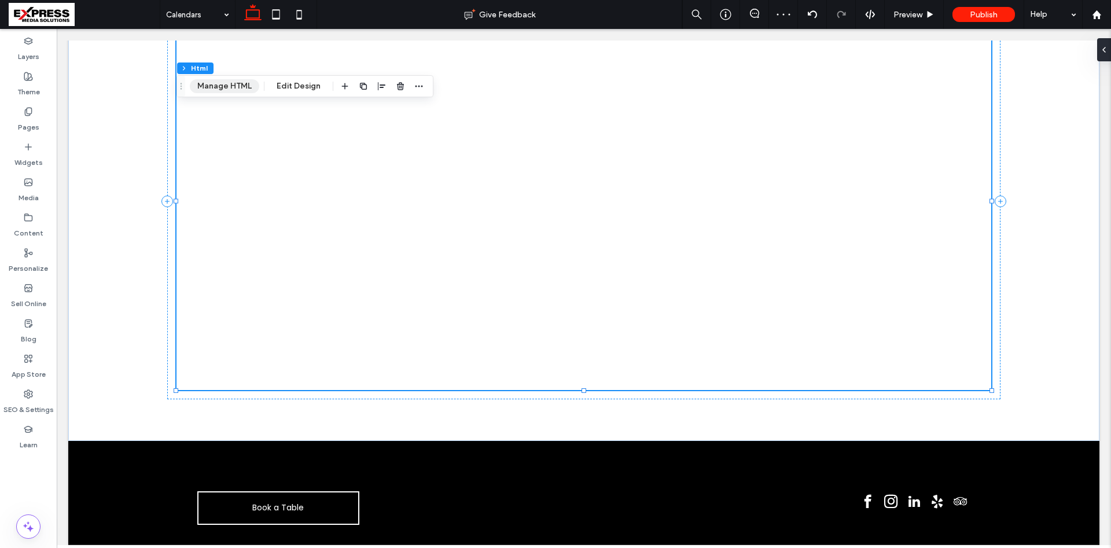
click at [230, 90] on button "Manage HTML" at bounding box center [224, 86] width 69 height 14
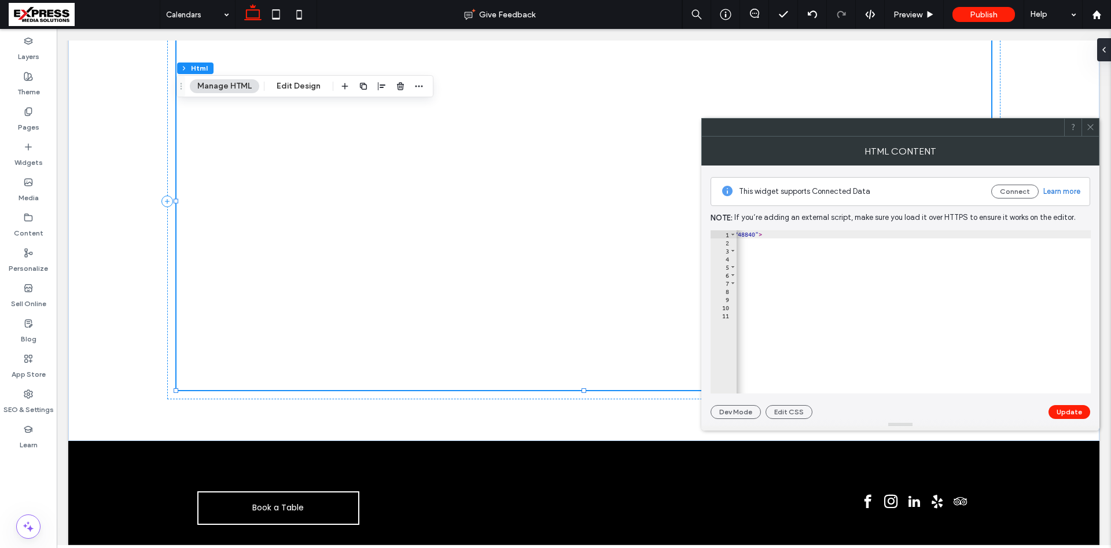
click at [998, 239] on div "< iframe src = "https://api.leadconnectorhq.com/booking/massage-and-spa-skrp9lf…" at bounding box center [651, 319] width 880 height 179
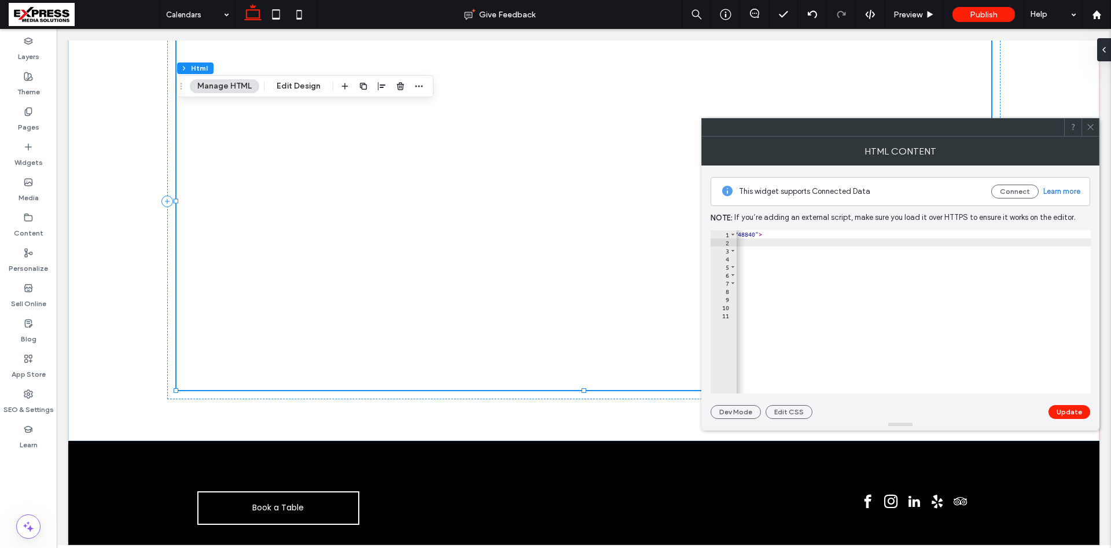
click at [1014, 236] on div "< iframe src = "https://api.leadconnectorhq.com/booking/massage-and-spa-skrp9lf…" at bounding box center [651, 319] width 880 height 179
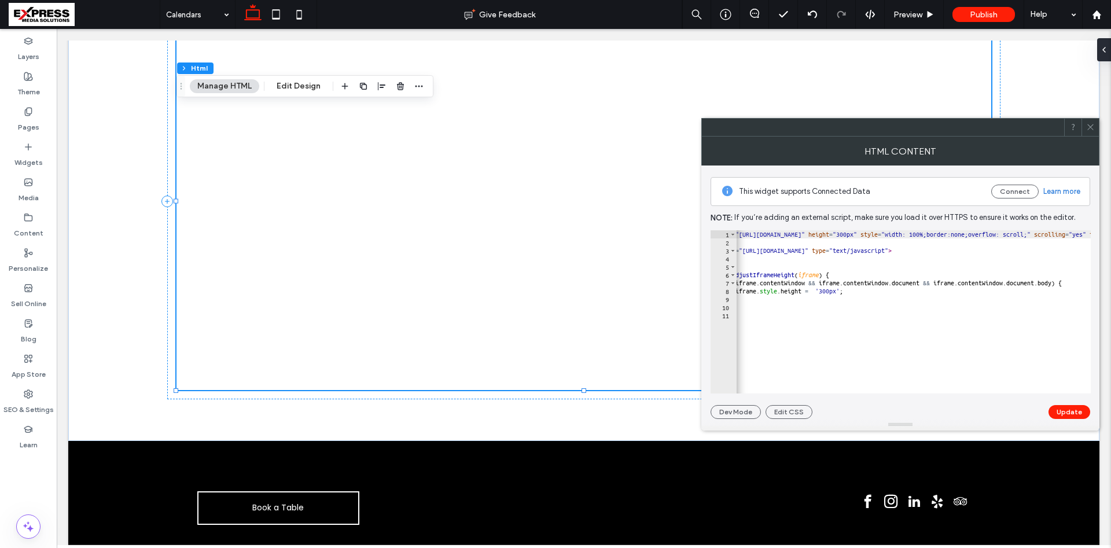
scroll to position [0, 0]
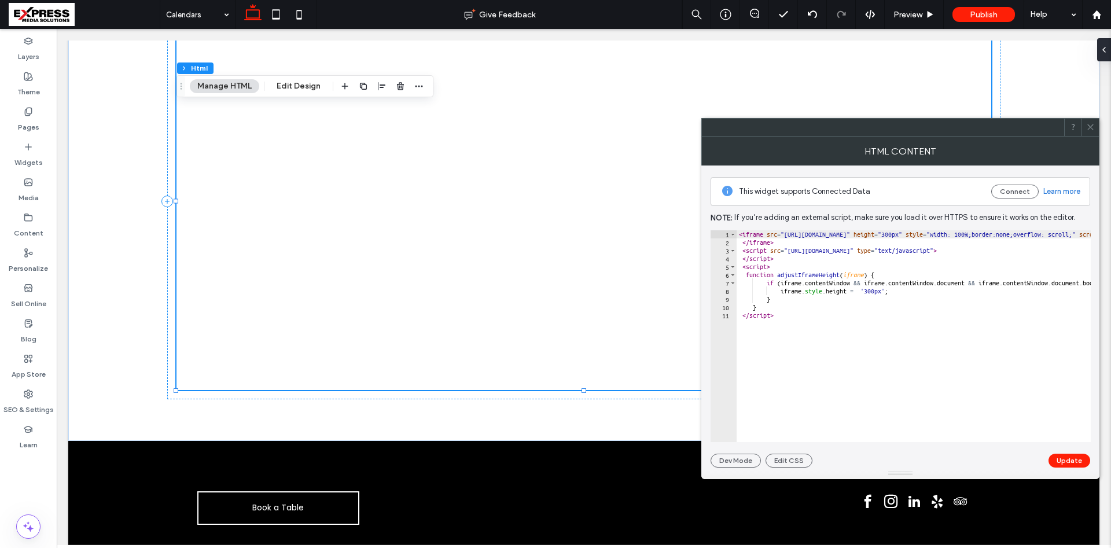
drag, startPoint x: 904, startPoint y: 427, endPoint x: 909, endPoint y: 476, distance: 48.8
click at [910, 482] on body ".wqwq-1{fill:#231f20;} .cls-1q, .cls-2q { fill-rule: evenodd; } .cls-2q { fill:…" at bounding box center [555, 274] width 1111 height 548
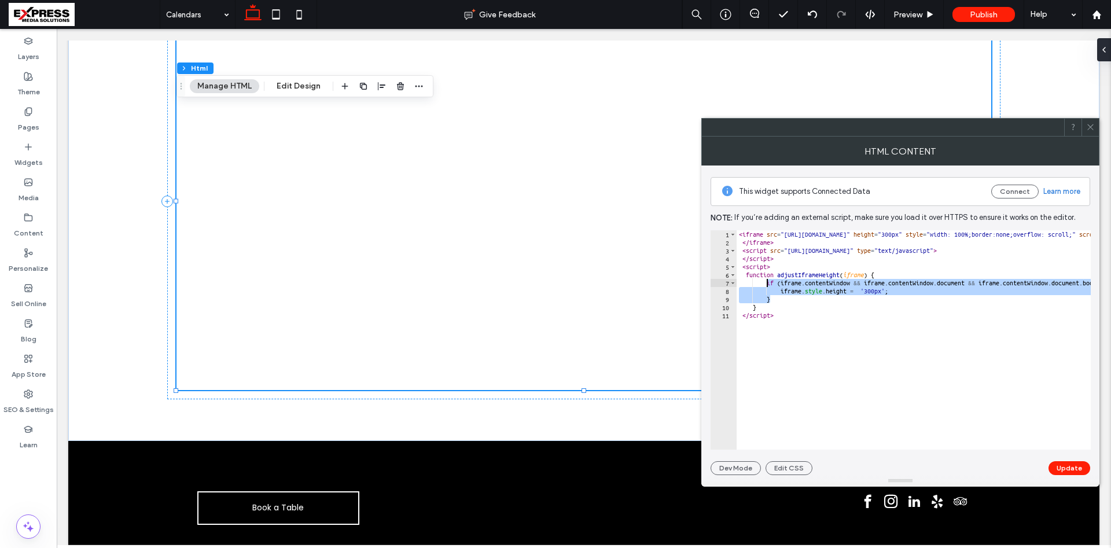
drag, startPoint x: 770, startPoint y: 290, endPoint x: 774, endPoint y: 284, distance: 7.1
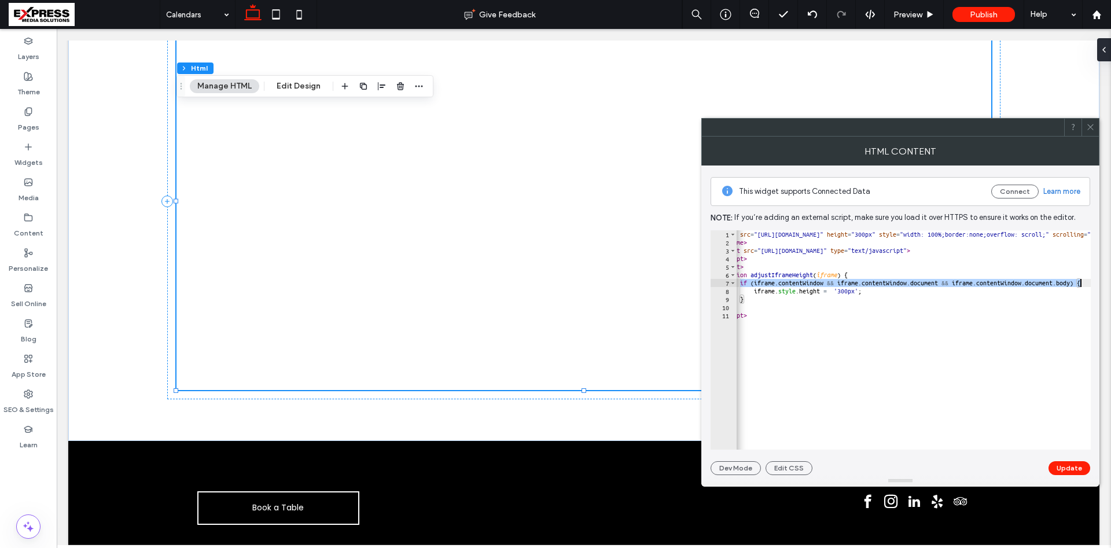
drag, startPoint x: 766, startPoint y: 283, endPoint x: 1095, endPoint y: 280, distance: 329.3
click at [1095, 280] on div "**********" at bounding box center [900, 321] width 398 height 310
type textarea "**********"
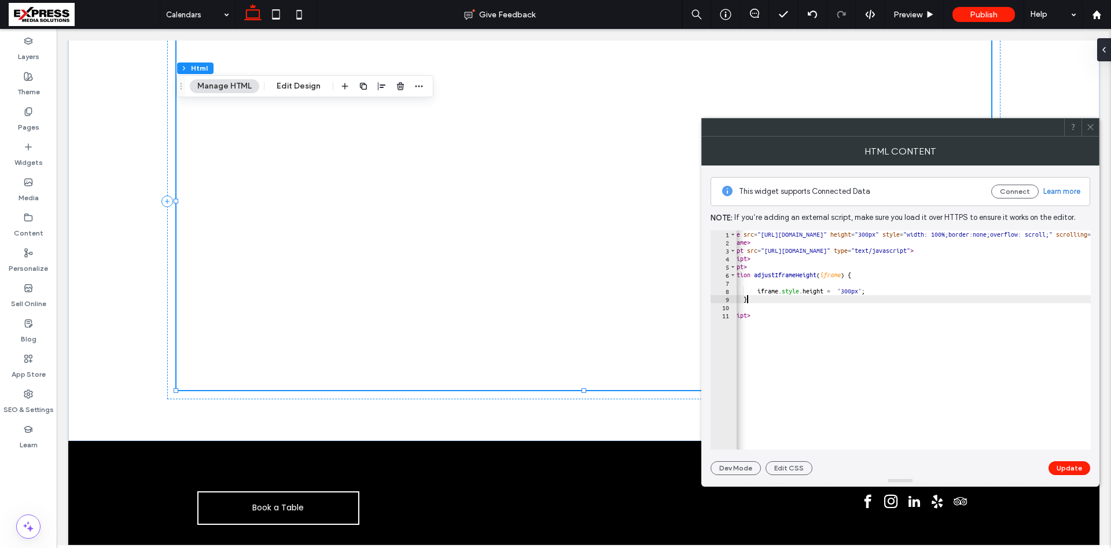
drag, startPoint x: 752, startPoint y: 300, endPoint x: 745, endPoint y: 288, distance: 14.2
type textarea "*"
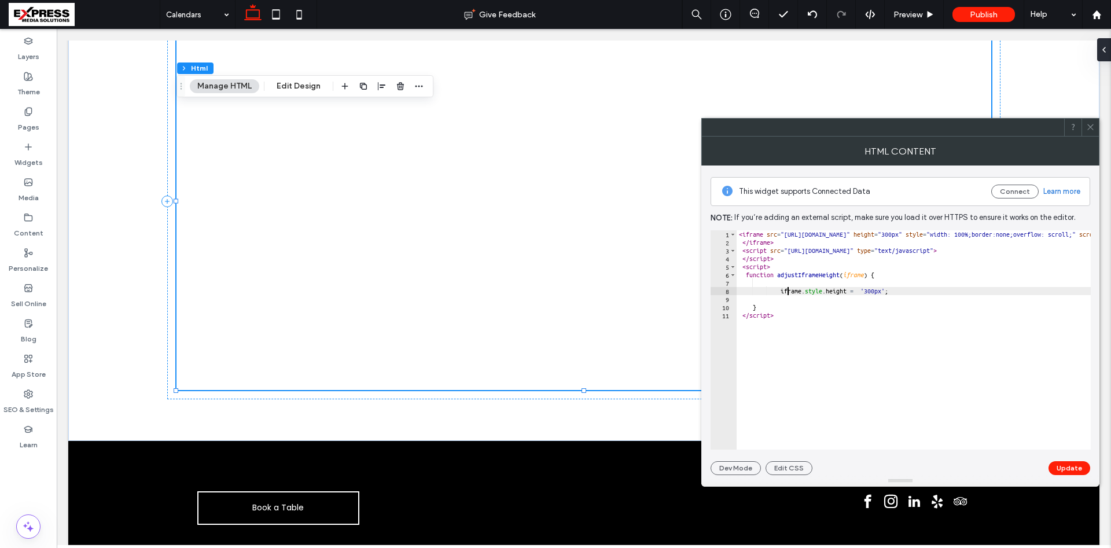
paste textarea "**********"
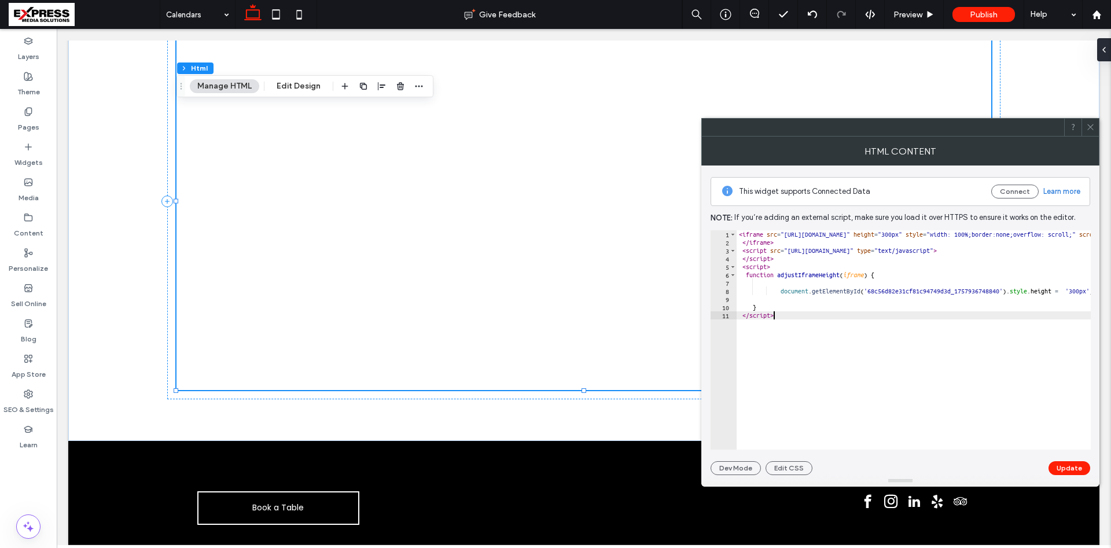
type textarea "*********"
click at [1071, 471] on button "Update" at bounding box center [1070, 468] width 42 height 14
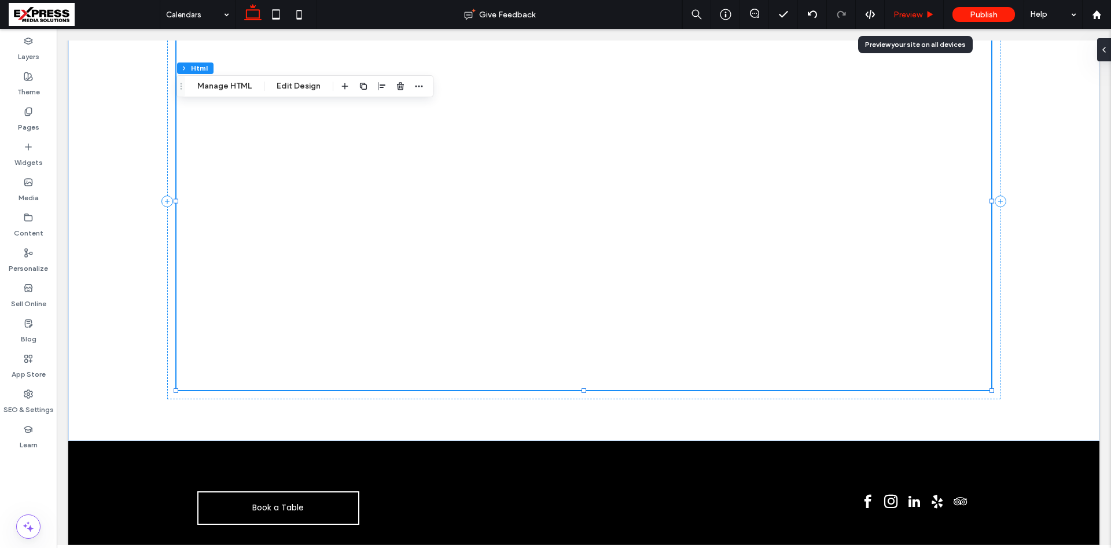
click at [909, 16] on span "Preview" at bounding box center [907, 15] width 29 height 10
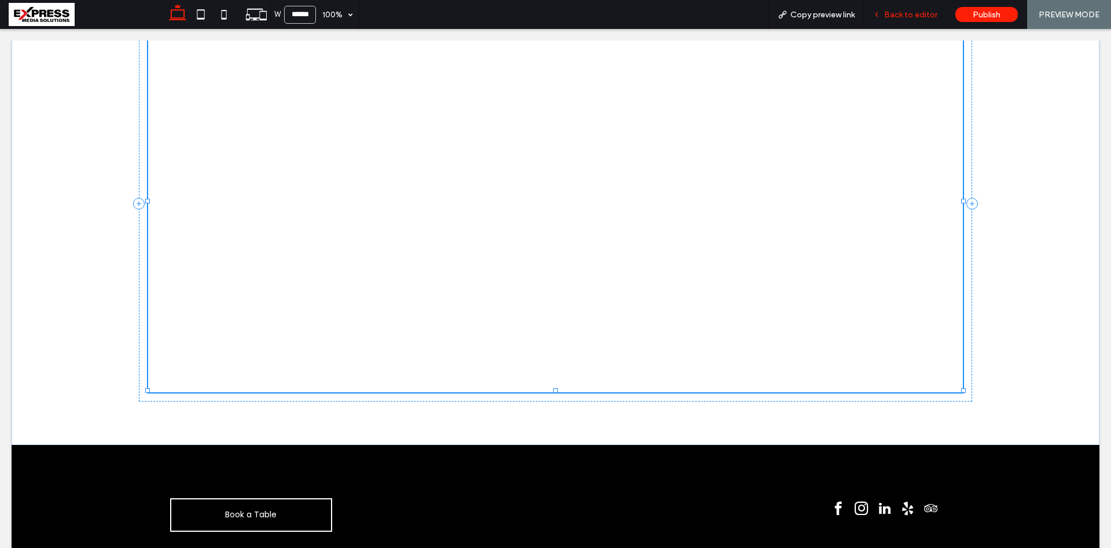
click at [912, 15] on span "Back to editor" at bounding box center [910, 15] width 53 height 10
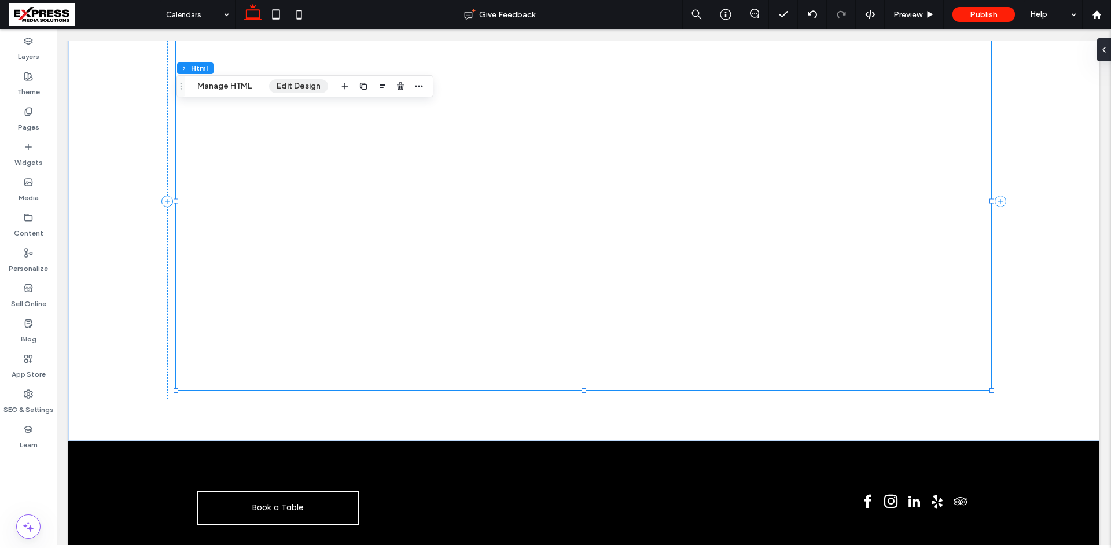
click at [298, 85] on button "Edit Design" at bounding box center [298, 86] width 59 height 14
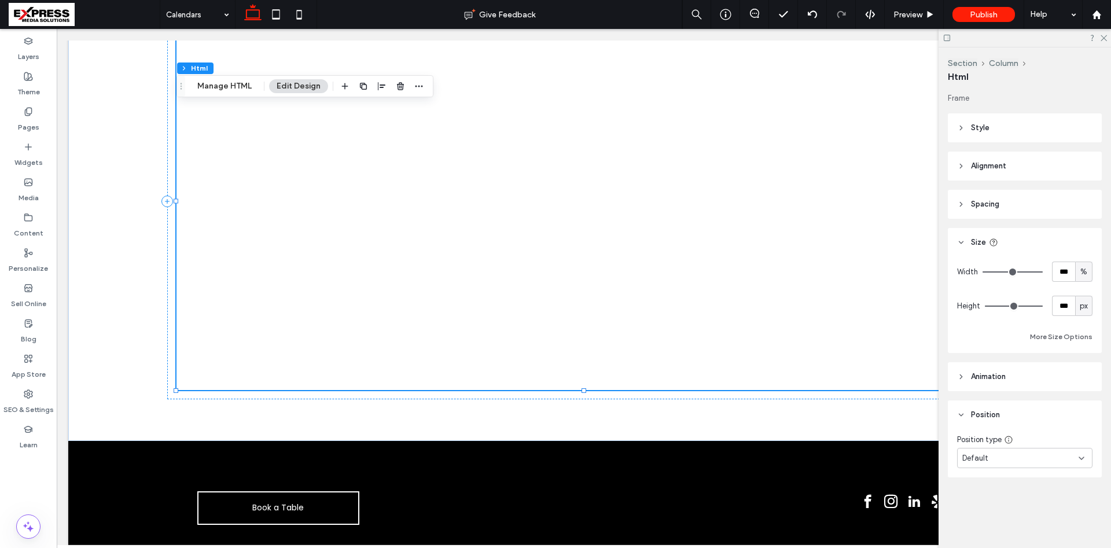
click at [1090, 308] on div "px" at bounding box center [1083, 306] width 17 height 20
click at [1085, 406] on span "A" at bounding box center [1084, 408] width 5 height 12
type input "*"
click at [1080, 304] on div "A" at bounding box center [1084, 306] width 12 height 12
click at [1088, 328] on span "px" at bounding box center [1084, 327] width 8 height 12
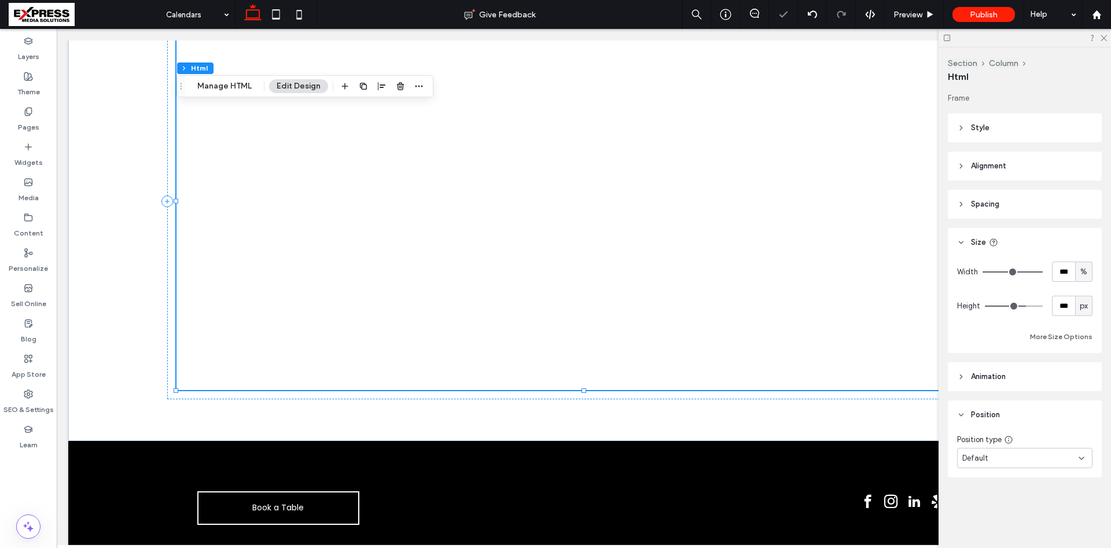
drag, startPoint x: 1036, startPoint y: 307, endPoint x: 1021, endPoint y: 306, distance: 15.1
click at [1021, 306] on input "range" at bounding box center [1014, 306] width 58 height 1
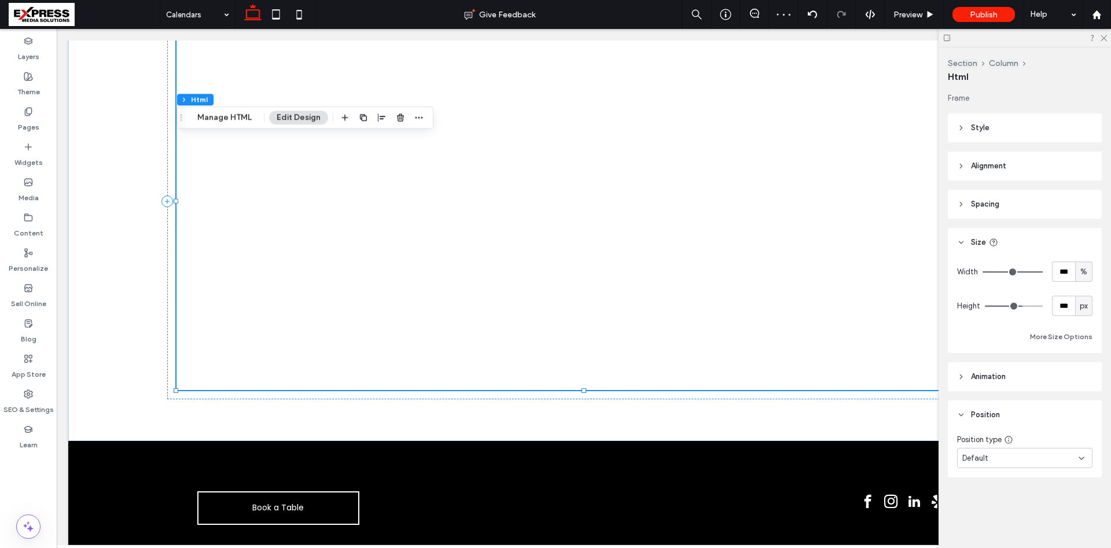
click at [1085, 314] on div "px" at bounding box center [1083, 306] width 17 height 20
click at [1086, 407] on span "A" at bounding box center [1084, 408] width 5 height 12
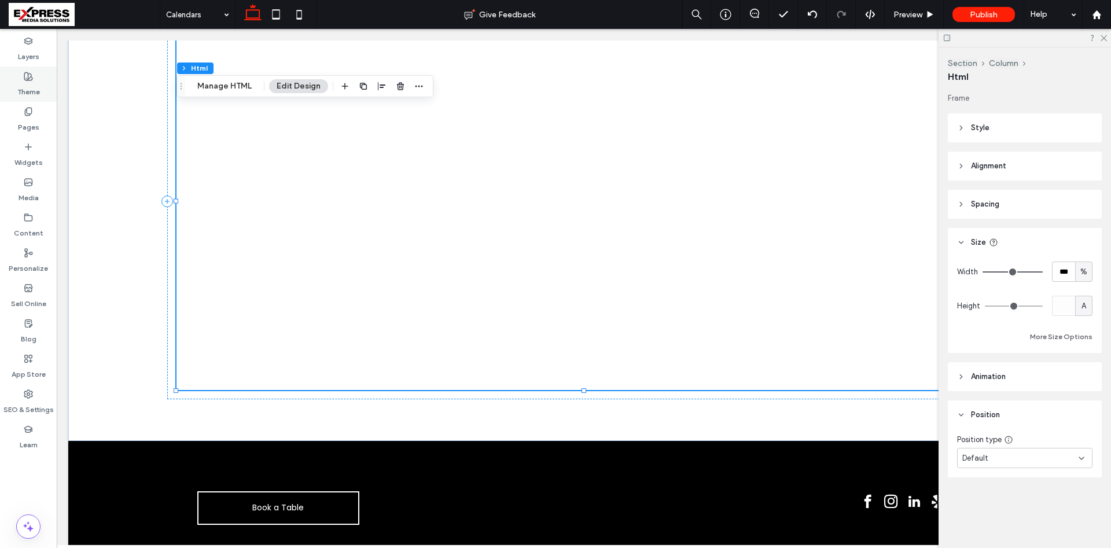
click at [39, 93] on label "Theme" at bounding box center [28, 89] width 23 height 16
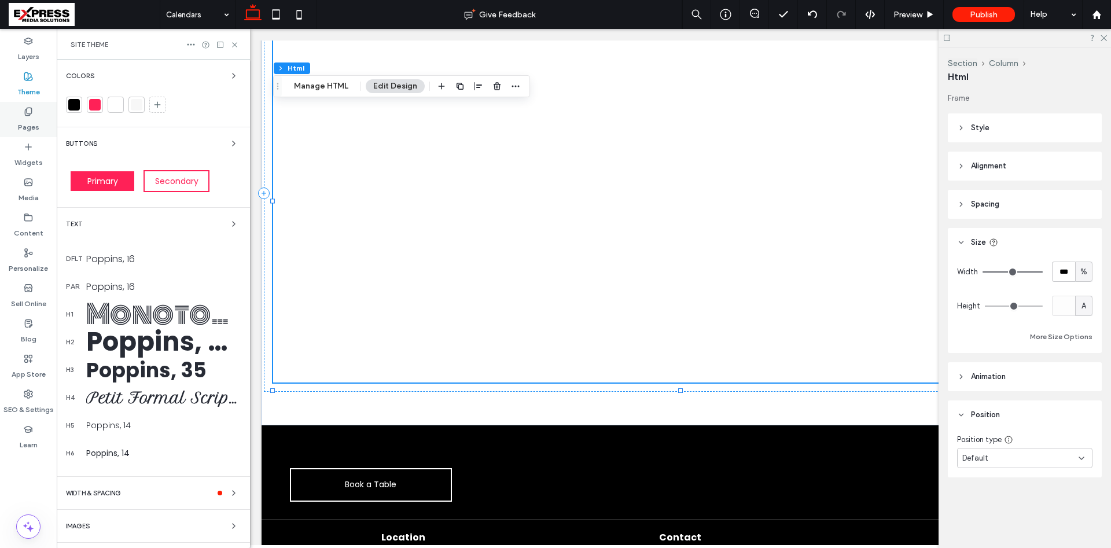
click at [40, 116] on div "Pages" at bounding box center [28, 119] width 57 height 35
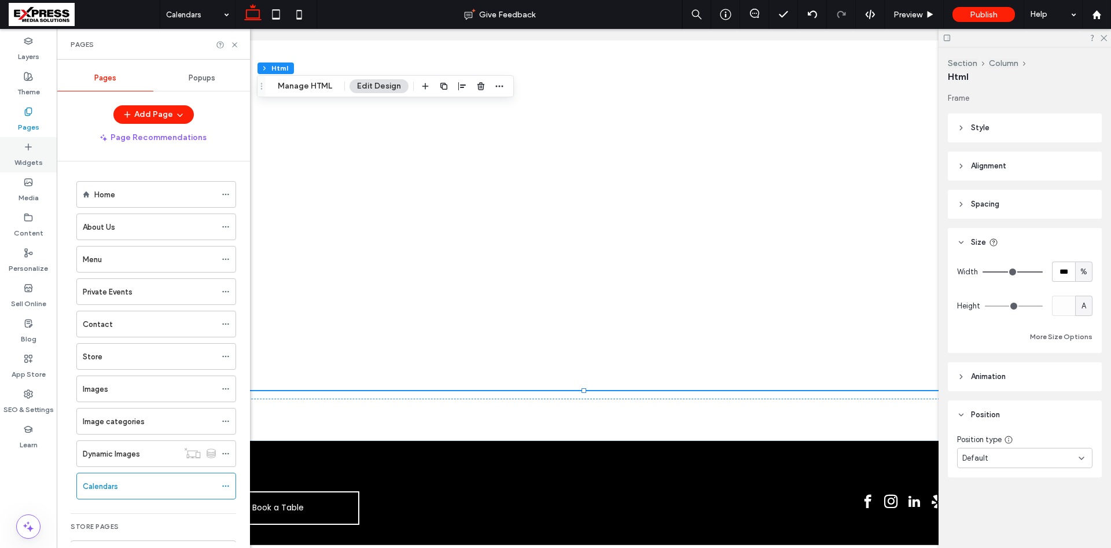
click at [41, 155] on label "Widgets" at bounding box center [28, 160] width 28 height 16
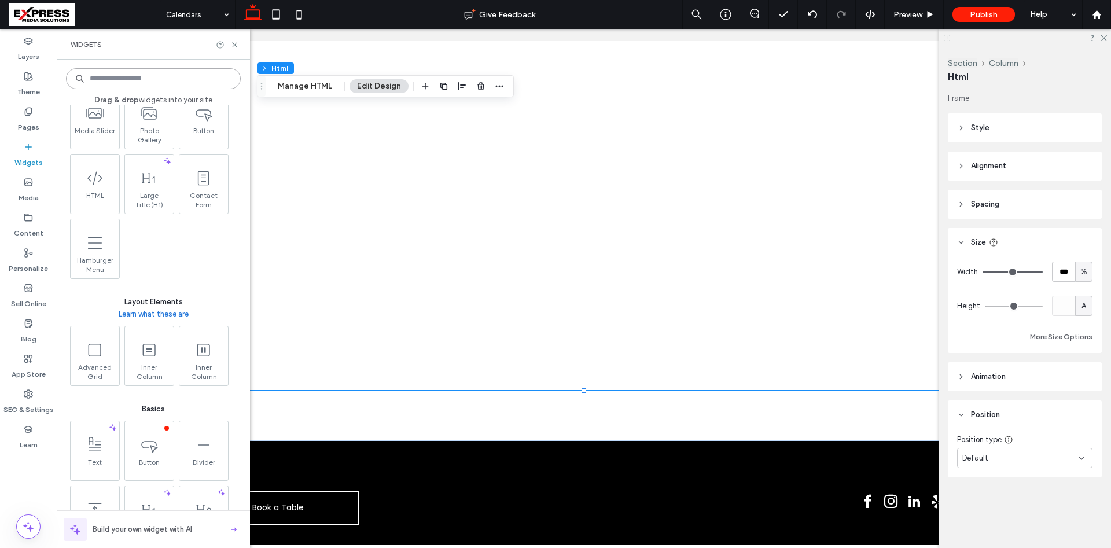
scroll to position [380, 0]
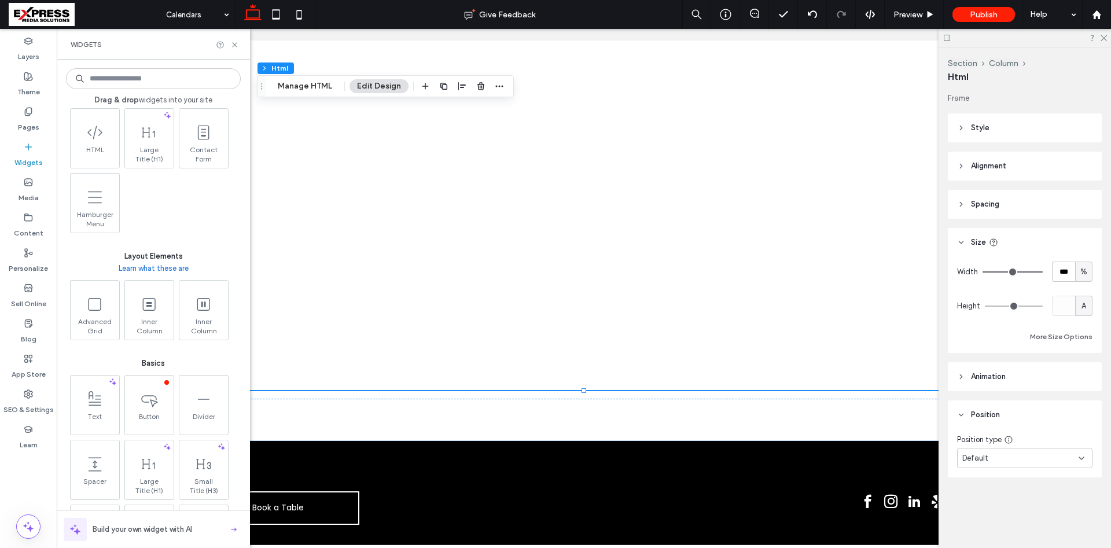
click at [179, 267] on link "Learn what these are" at bounding box center [154, 269] width 70 height 12
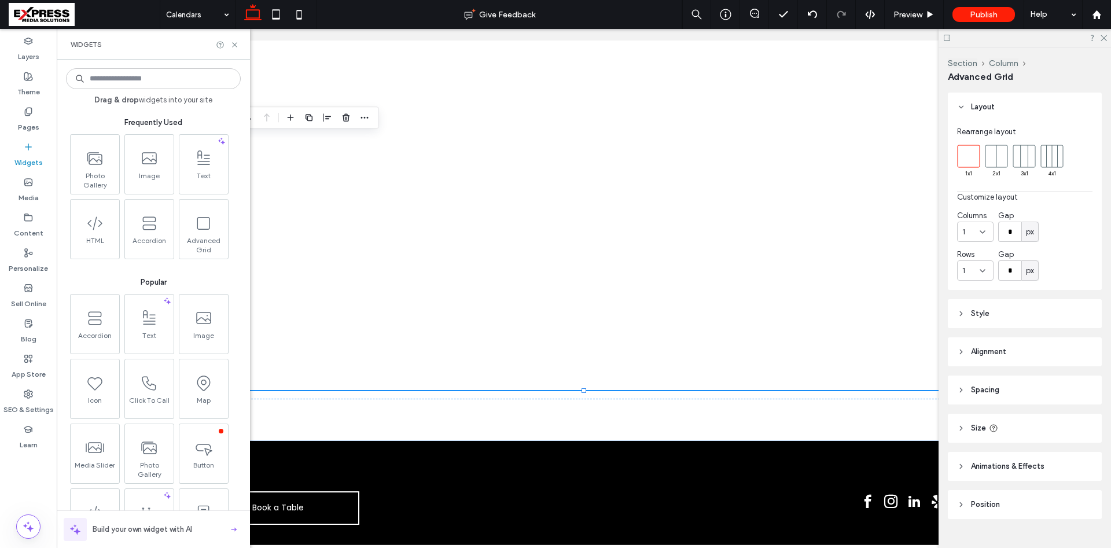
click at [1007, 158] on rect at bounding box center [997, 156] width 22 height 22
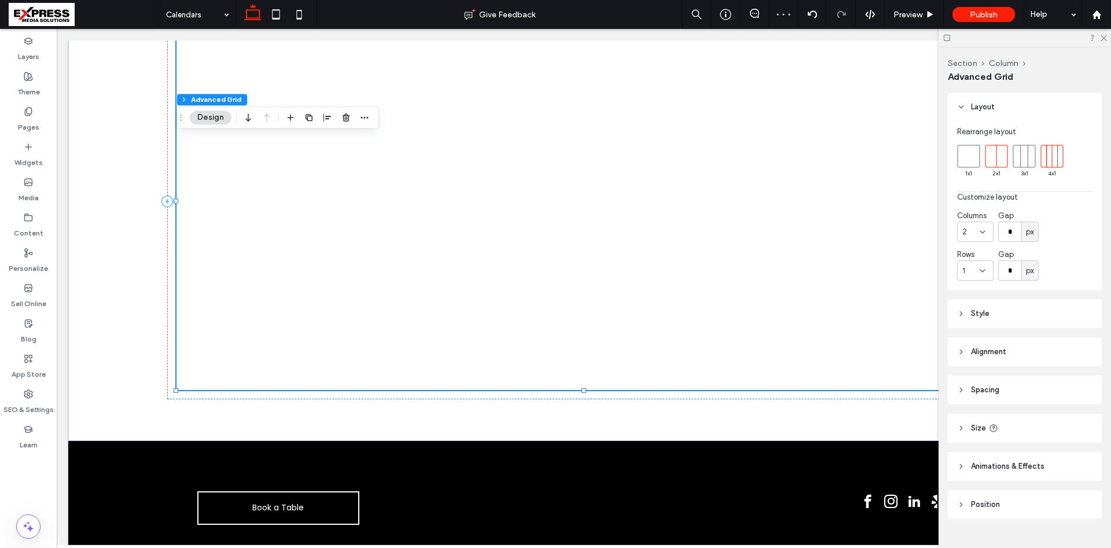
click at [1047, 161] on line at bounding box center [1047, 156] width 0 height 22
click at [997, 161] on rect at bounding box center [997, 156] width 22 height 22
click at [1023, 155] on rect at bounding box center [1024, 156] width 22 height 22
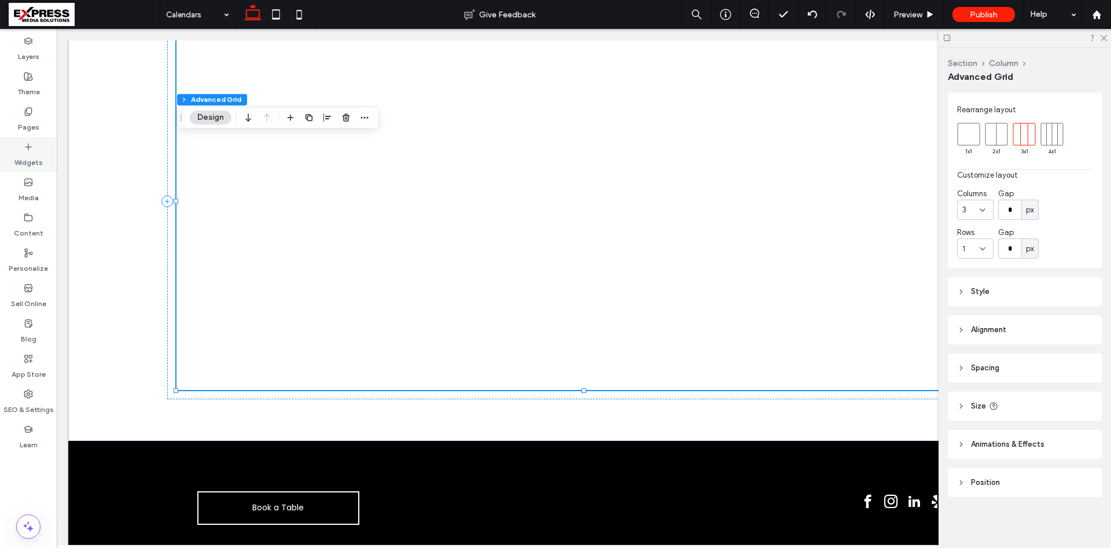
click at [32, 163] on label "Widgets" at bounding box center [28, 160] width 28 height 16
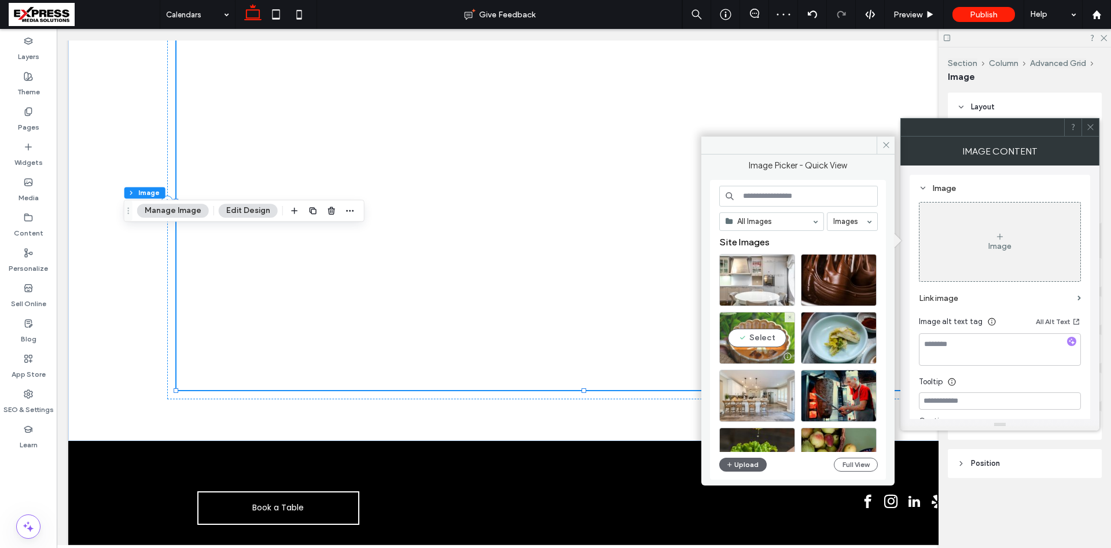
click at [759, 354] on div at bounding box center [757, 357] width 75 height 14
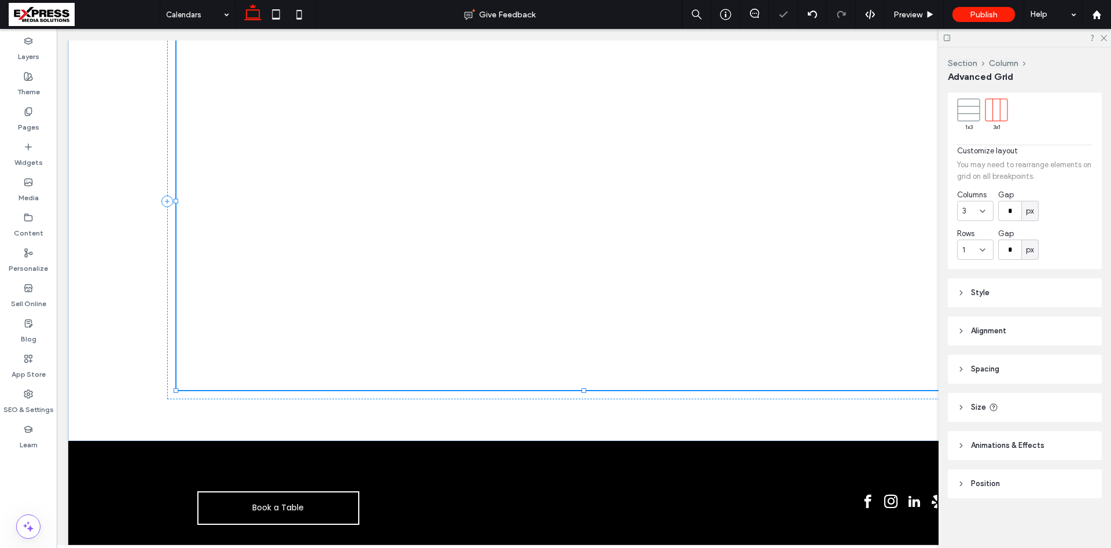
scroll to position [73, 0]
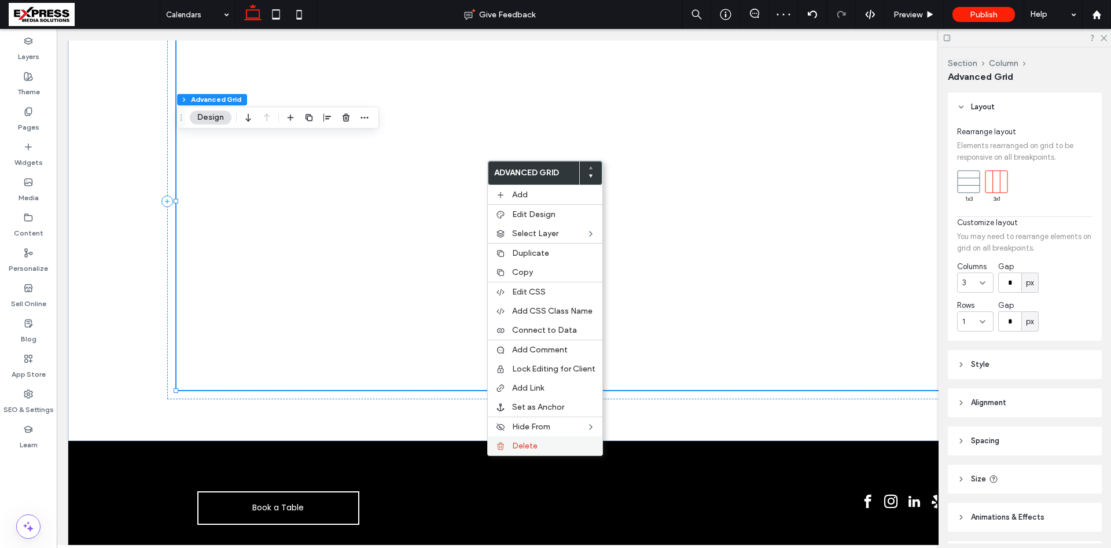
click at [542, 442] on label "Delete" at bounding box center [553, 446] width 83 height 10
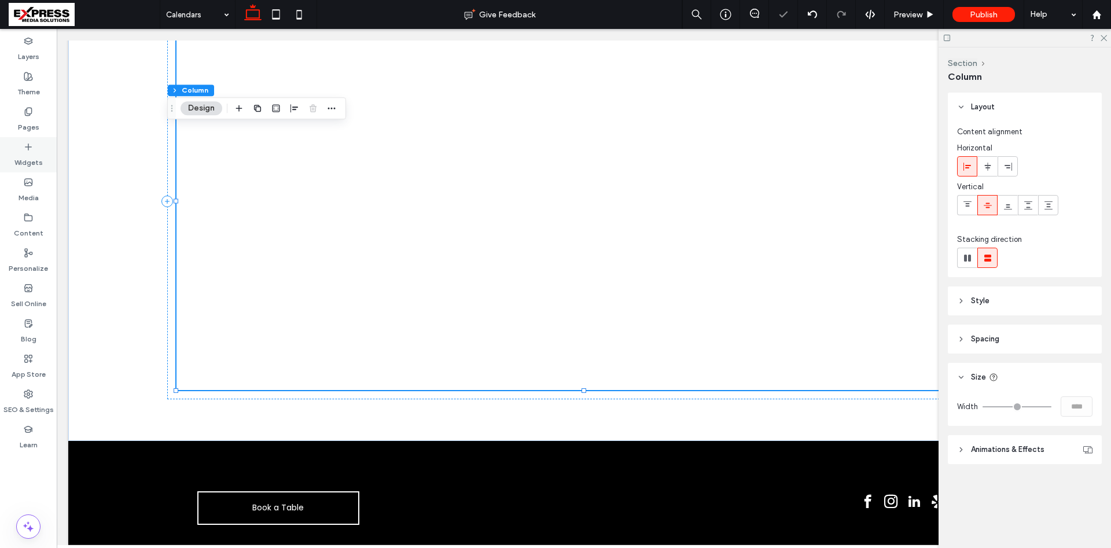
click at [18, 153] on label "Widgets" at bounding box center [28, 160] width 28 height 16
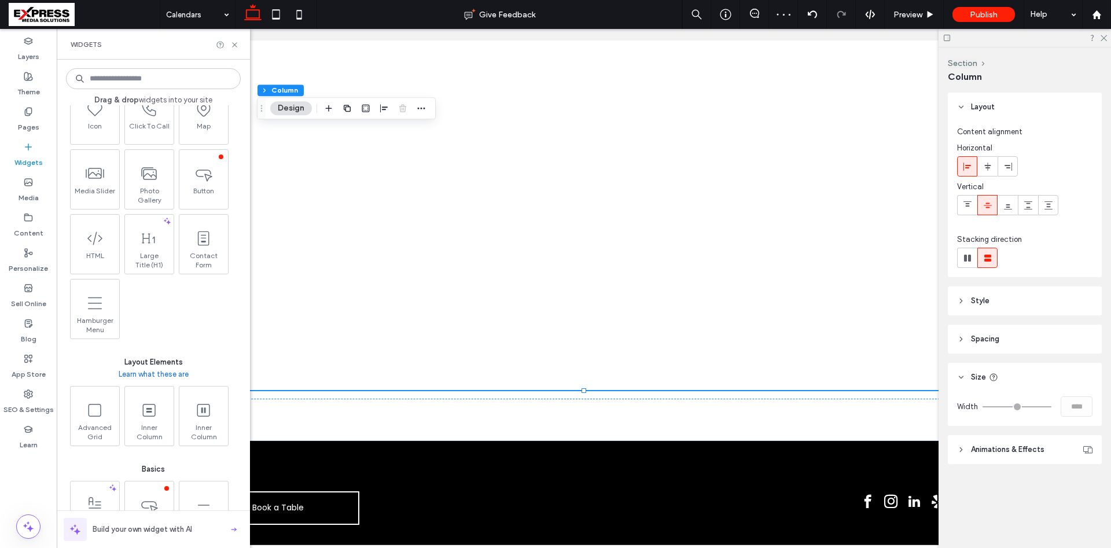
scroll to position [330, 0]
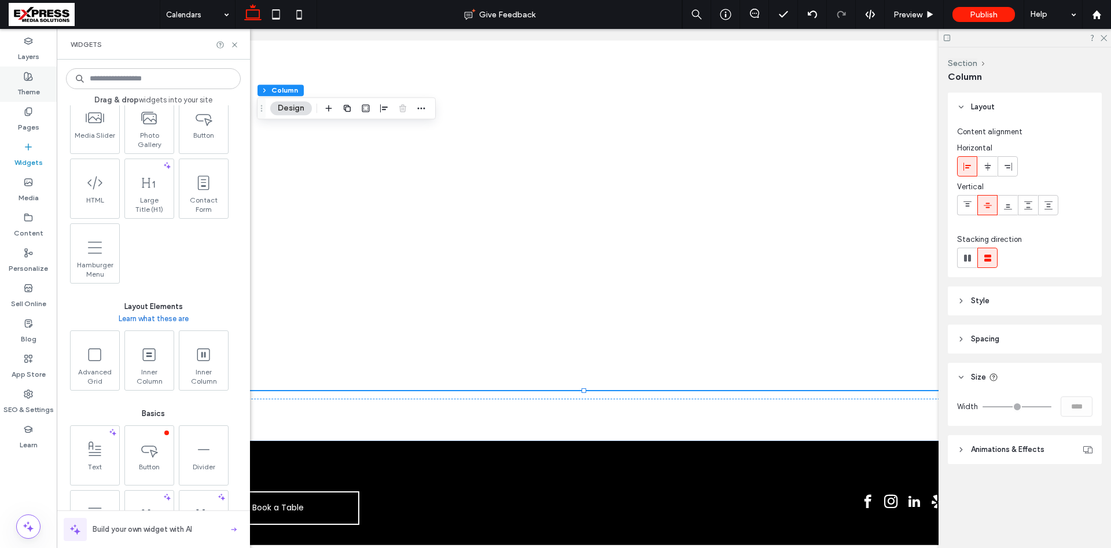
click at [25, 74] on icon at bounding box center [28, 76] width 9 height 9
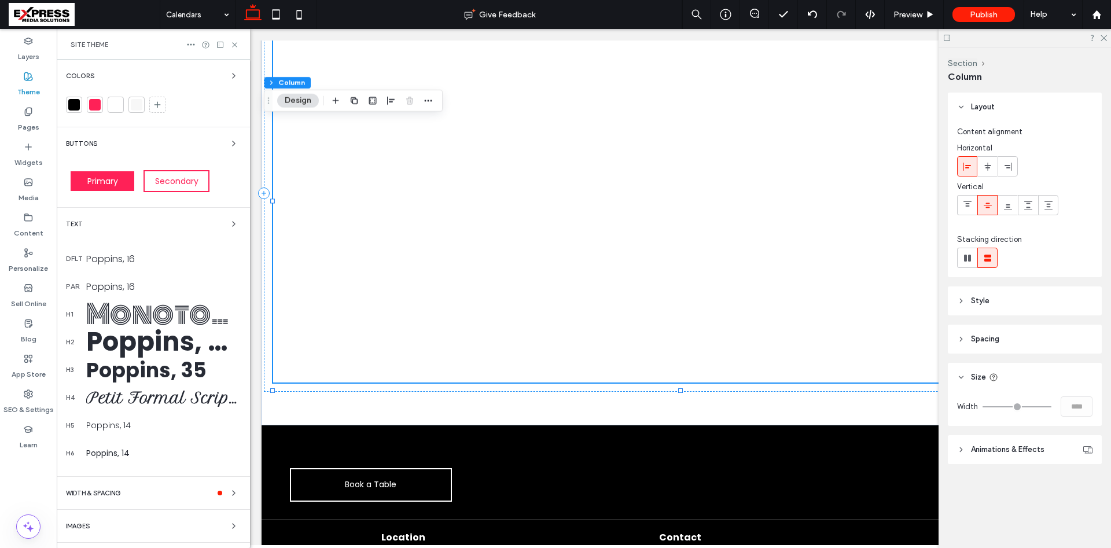
scroll to position [28, 0]
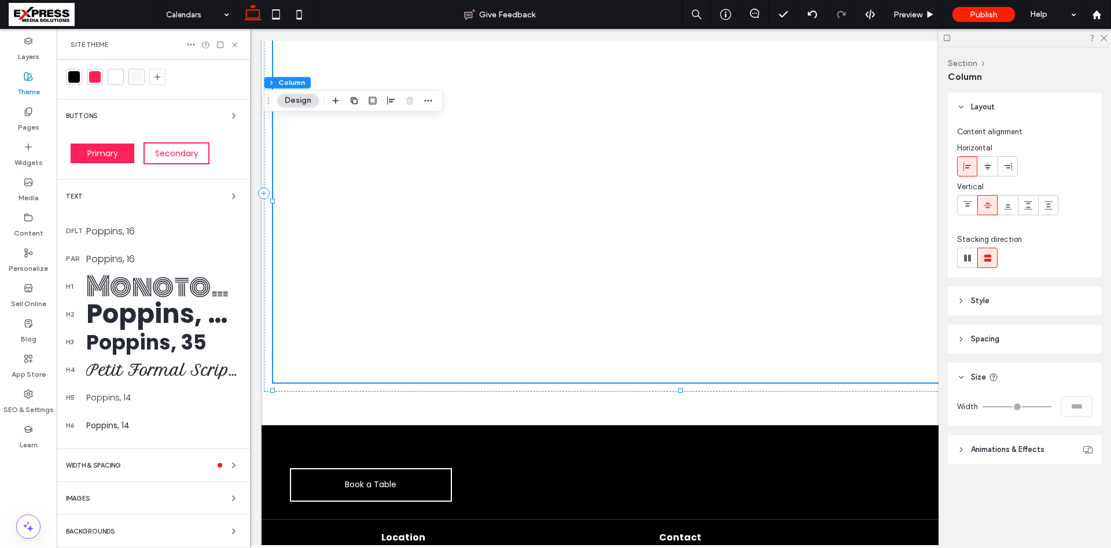
click at [116, 466] on span "WIDTH & SPACING" at bounding box center [93, 465] width 55 height 6
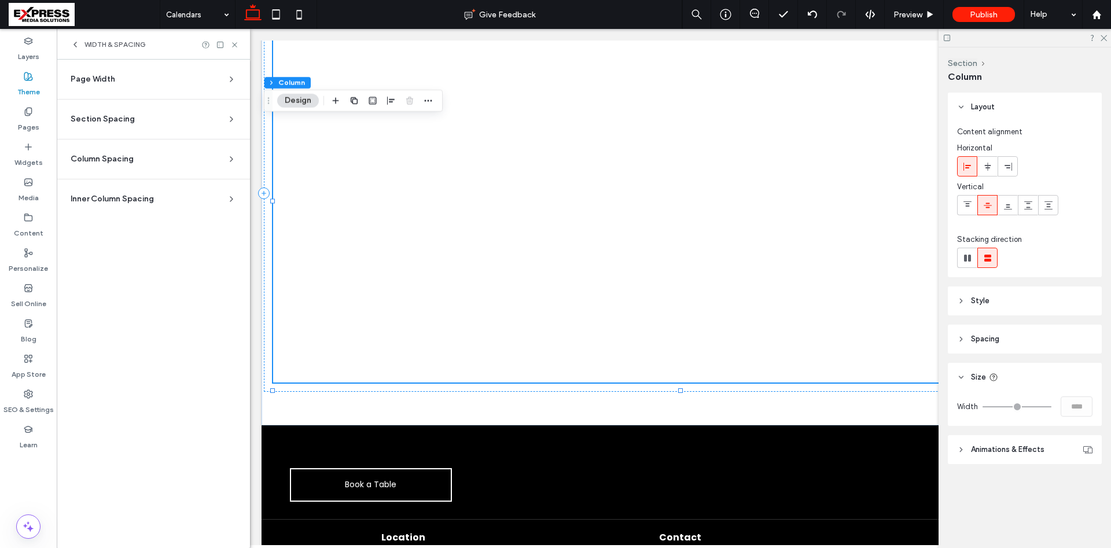
scroll to position [0, 0]
click at [114, 117] on span "Section Spacing" at bounding box center [103, 119] width 64 height 12
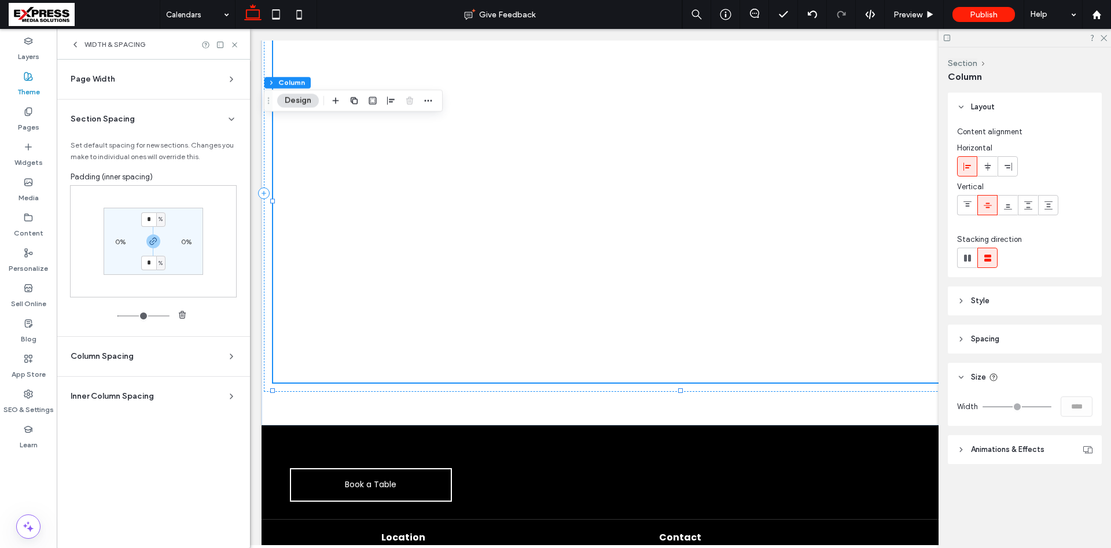
click at [114, 117] on span "Section Spacing" at bounding box center [103, 119] width 64 height 12
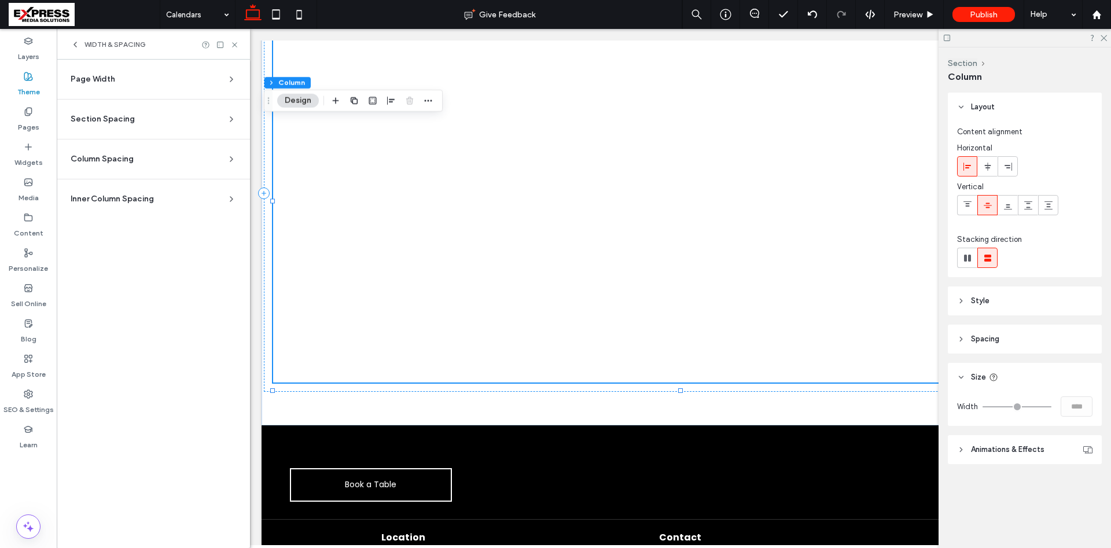
click at [112, 158] on span "Column Spacing" at bounding box center [102, 159] width 63 height 12
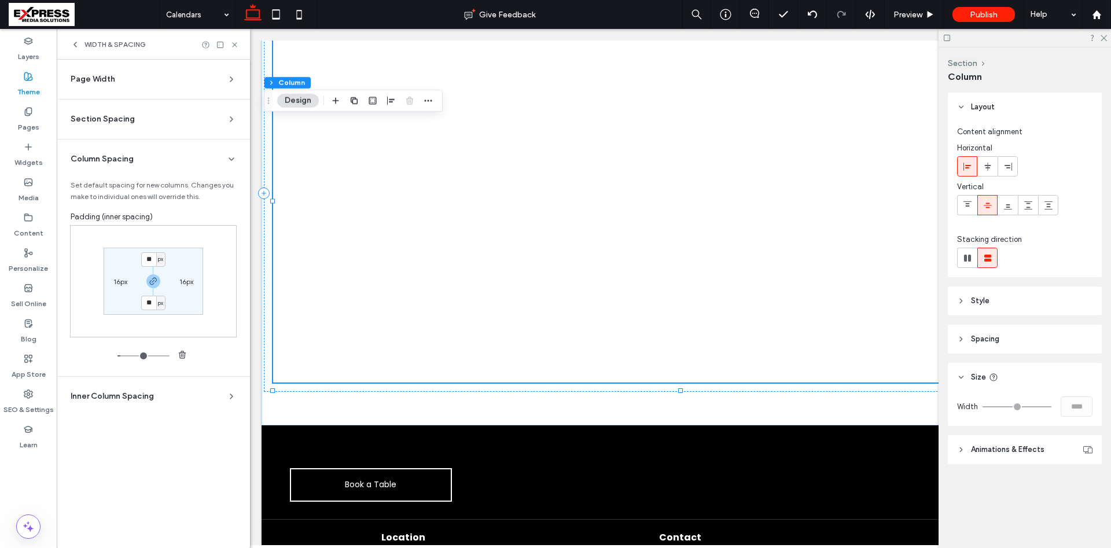
click at [112, 158] on span "Column Spacing" at bounding box center [102, 159] width 63 height 12
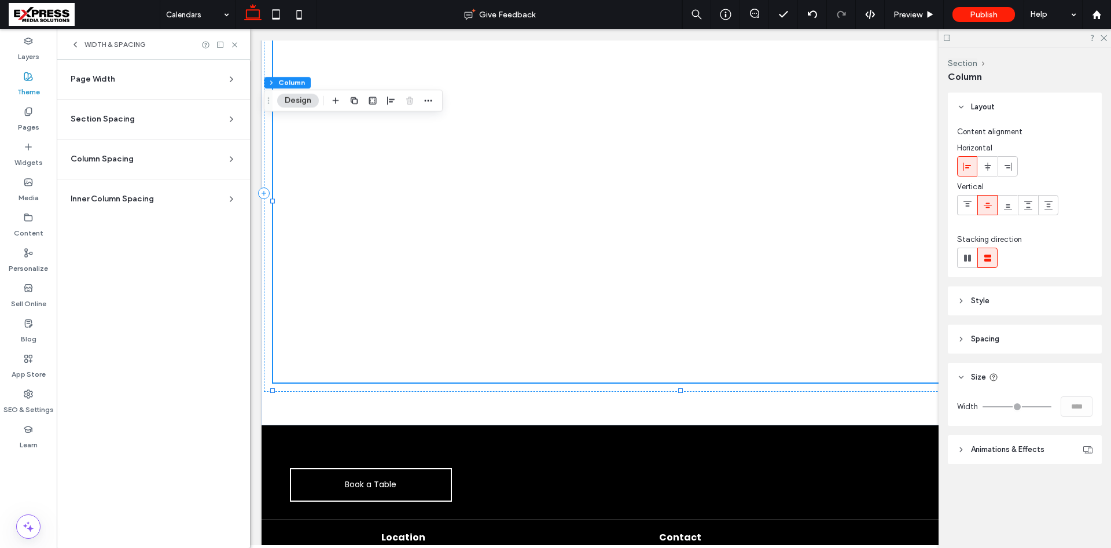
click at [124, 198] on span "Inner Column Spacing" at bounding box center [112, 199] width 83 height 12
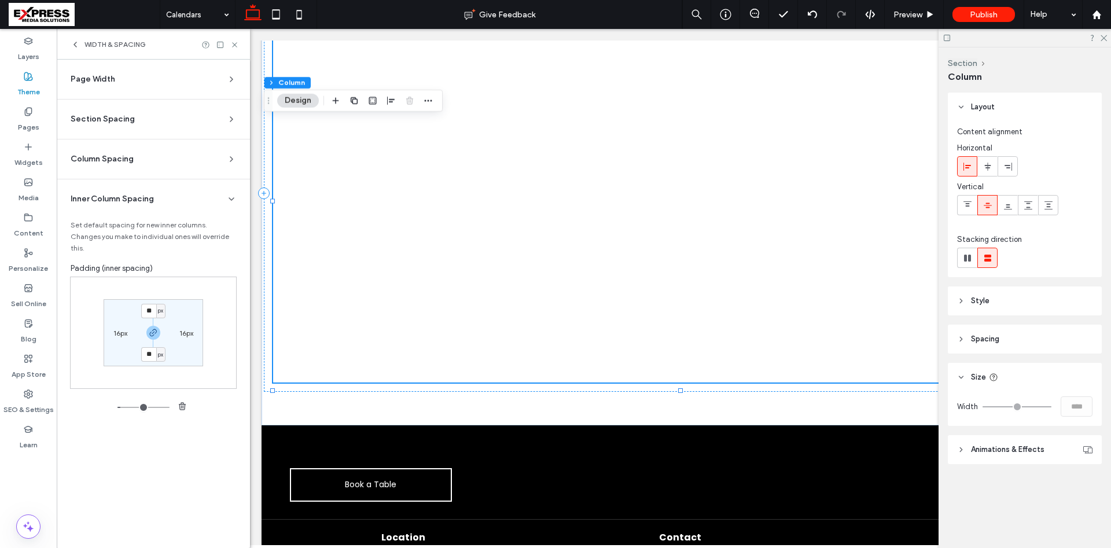
click at [124, 198] on span "Inner Column Spacing" at bounding box center [112, 199] width 83 height 12
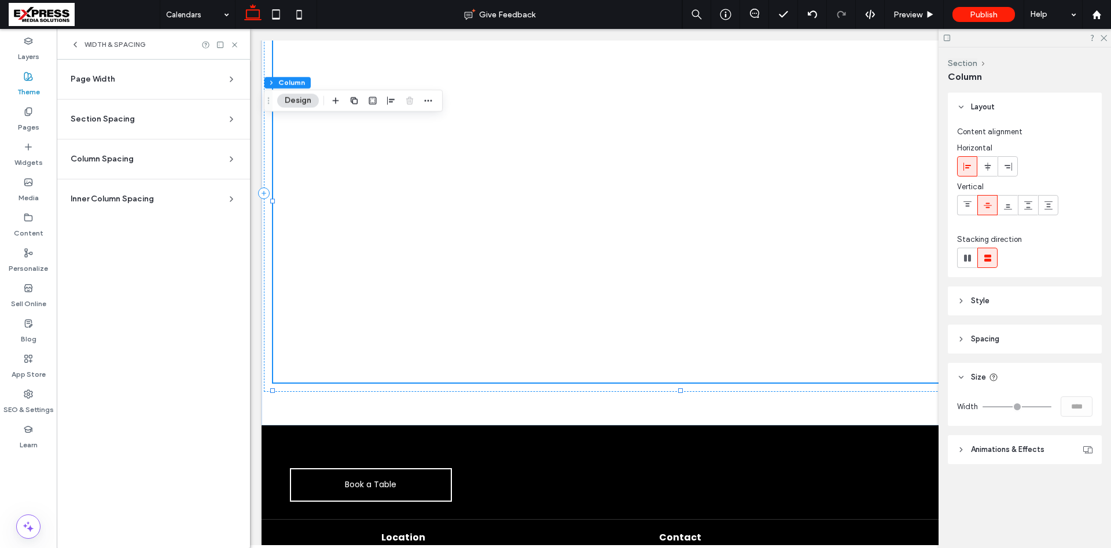
click at [96, 80] on span "Page Width" at bounding box center [93, 79] width 45 height 12
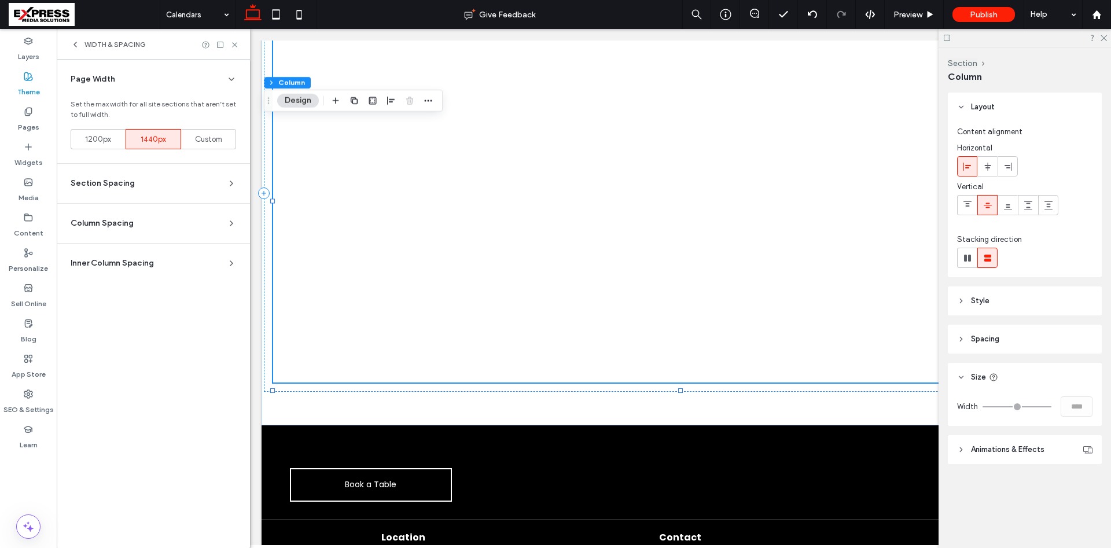
click at [96, 80] on span "Page Width" at bounding box center [93, 79] width 45 height 12
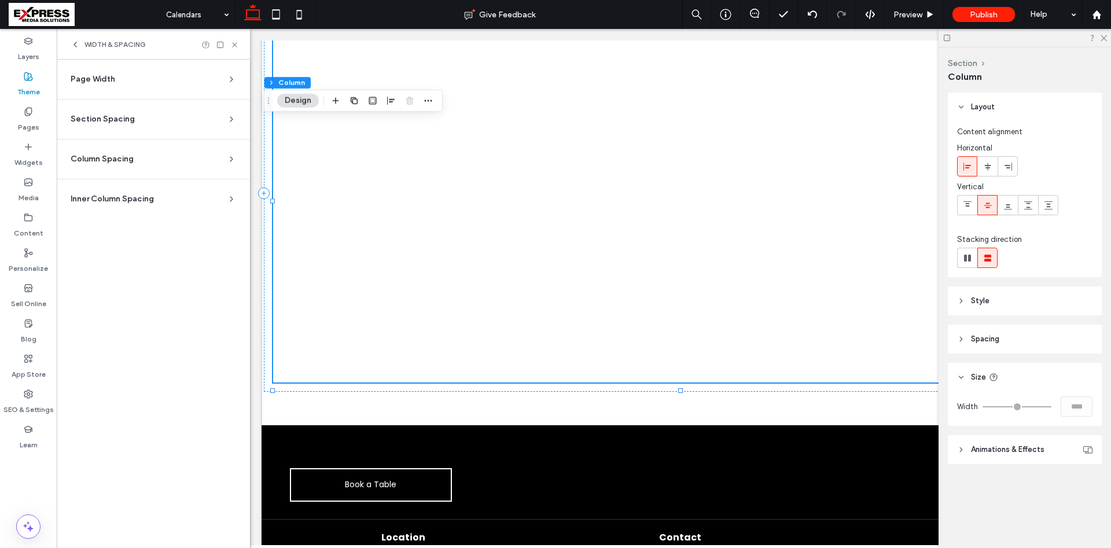
click at [101, 113] on span "Section Spacing" at bounding box center [103, 119] width 64 height 12
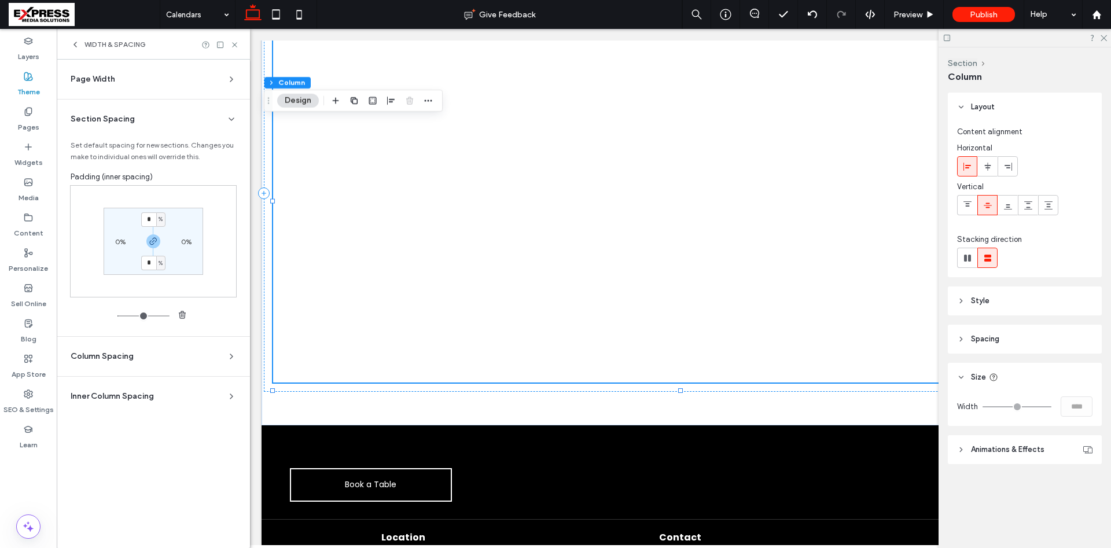
click at [101, 115] on span "Section Spacing" at bounding box center [103, 119] width 64 height 12
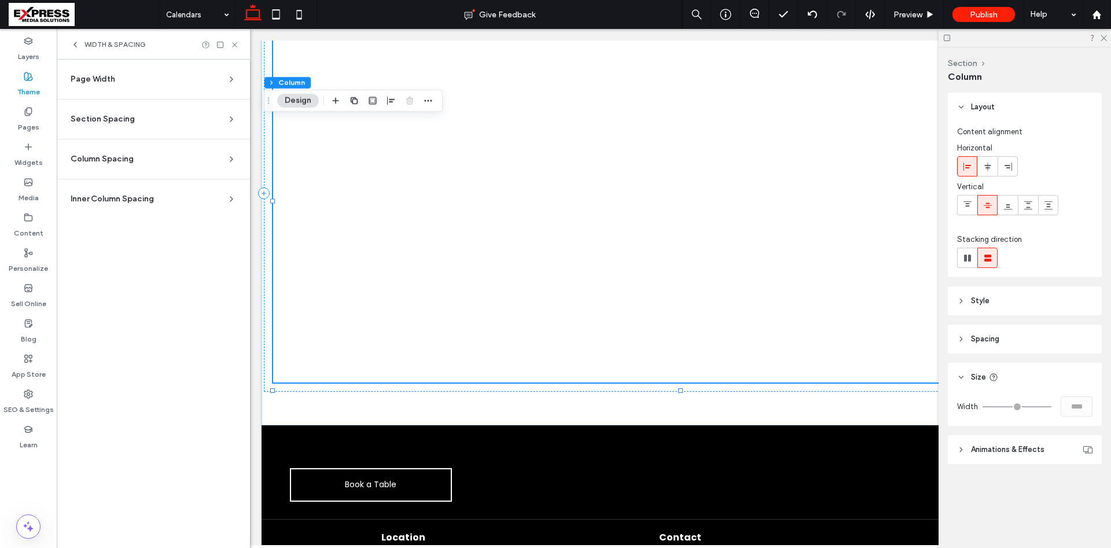
click at [124, 159] on span "Column Spacing" at bounding box center [102, 159] width 63 height 12
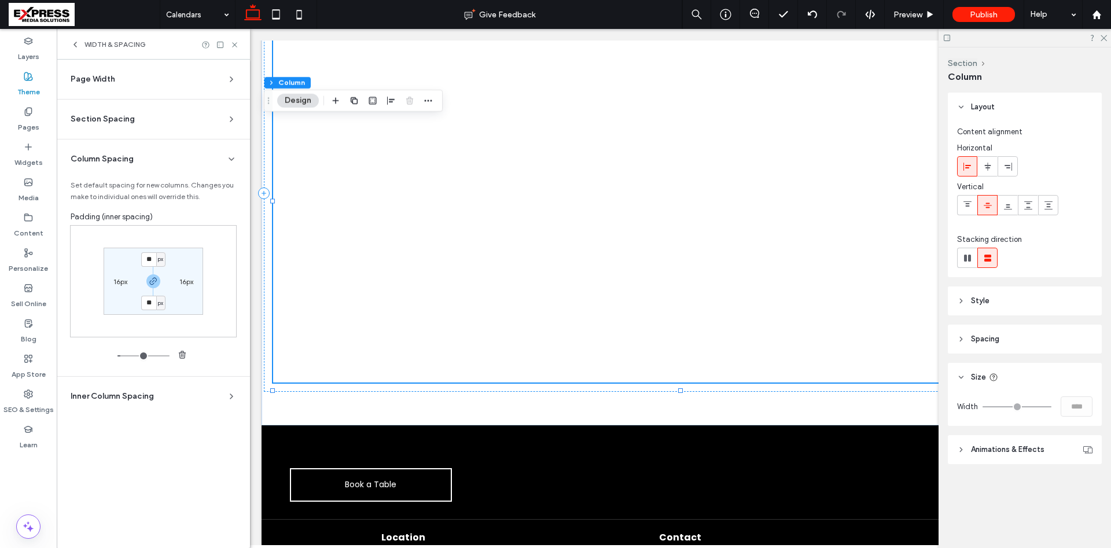
click at [124, 159] on span "Column Spacing" at bounding box center [102, 159] width 63 height 12
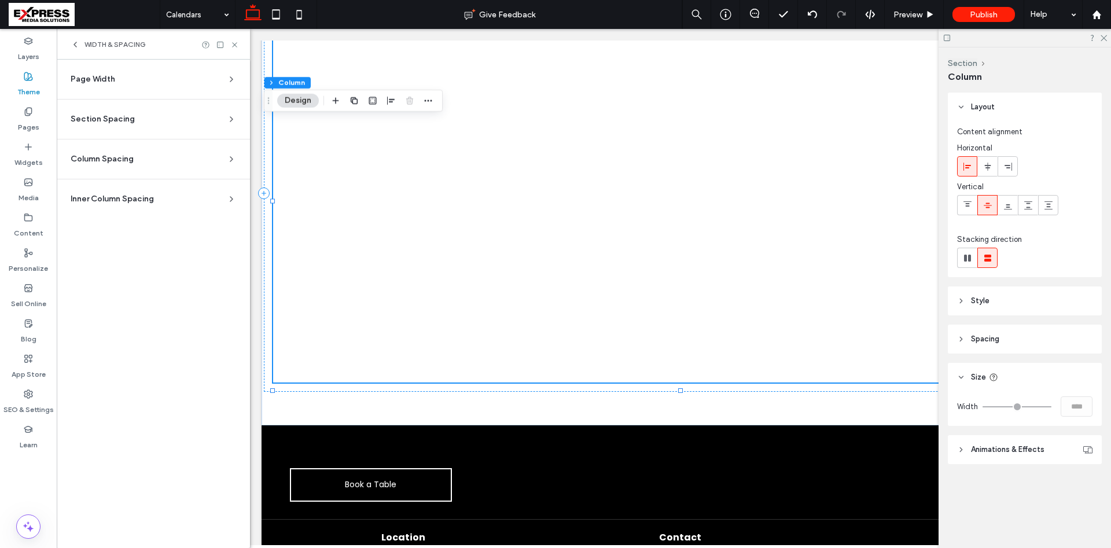
click at [128, 191] on section "Inner Column Spacing Set default spacing for new inner columns. Changes you mak…" at bounding box center [153, 198] width 175 height 39
click at [126, 197] on span "Inner Column Spacing" at bounding box center [112, 199] width 83 height 12
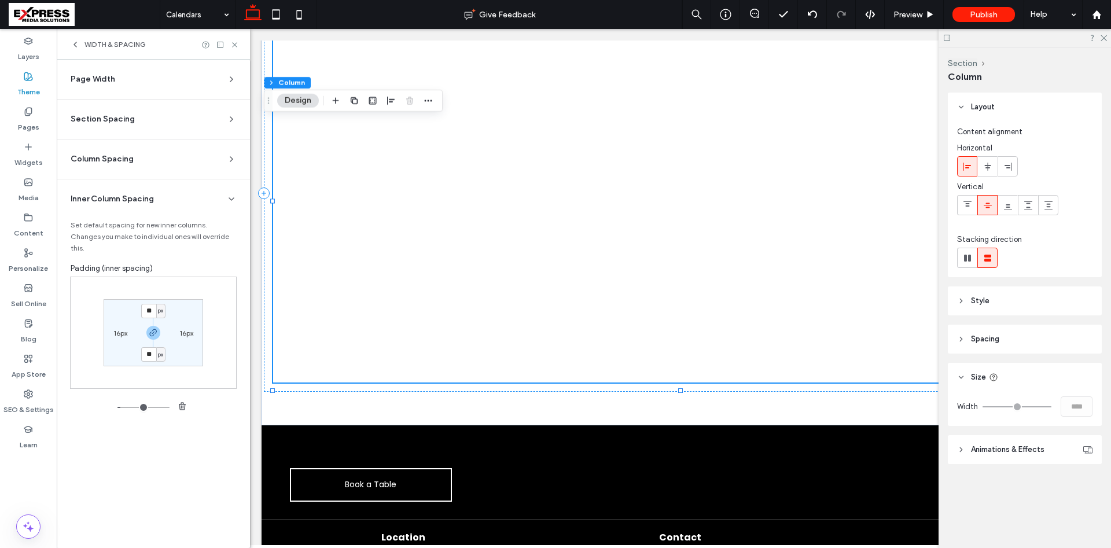
click at [126, 196] on span "Inner Column Spacing" at bounding box center [112, 199] width 83 height 12
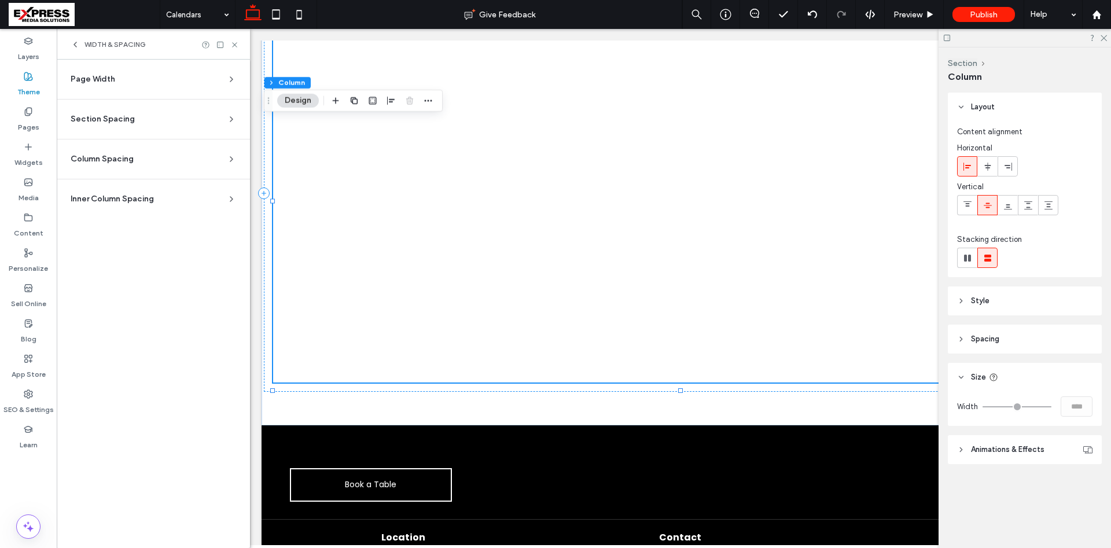
click at [73, 44] on icon at bounding box center [75, 44] width 9 height 9
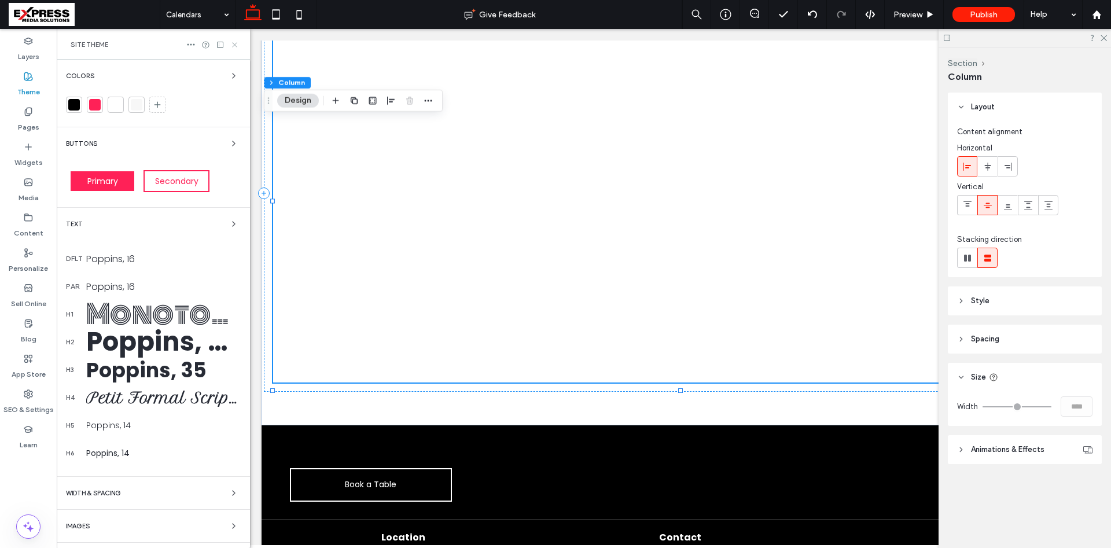
click at [234, 42] on icon at bounding box center [234, 45] width 9 height 9
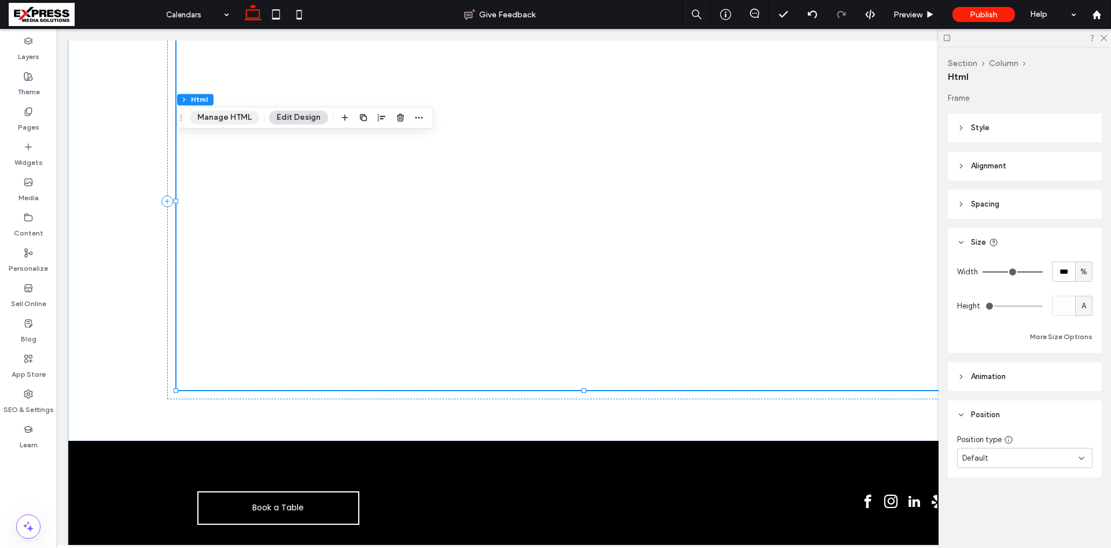
click at [231, 113] on button "Manage HTML" at bounding box center [224, 118] width 69 height 14
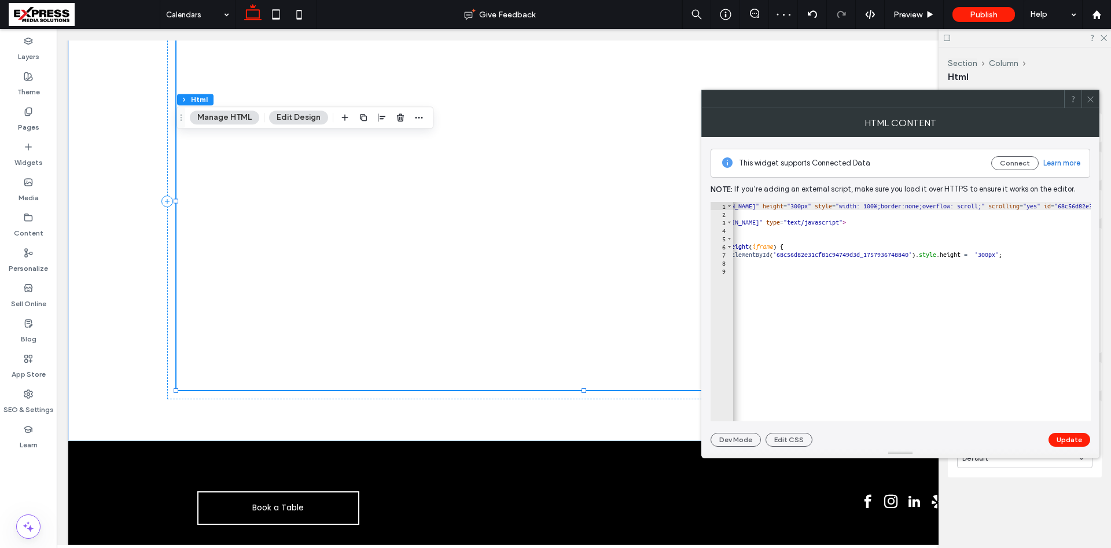
scroll to position [0, 87]
click at [1087, 97] on icon at bounding box center [1090, 99] width 9 height 9
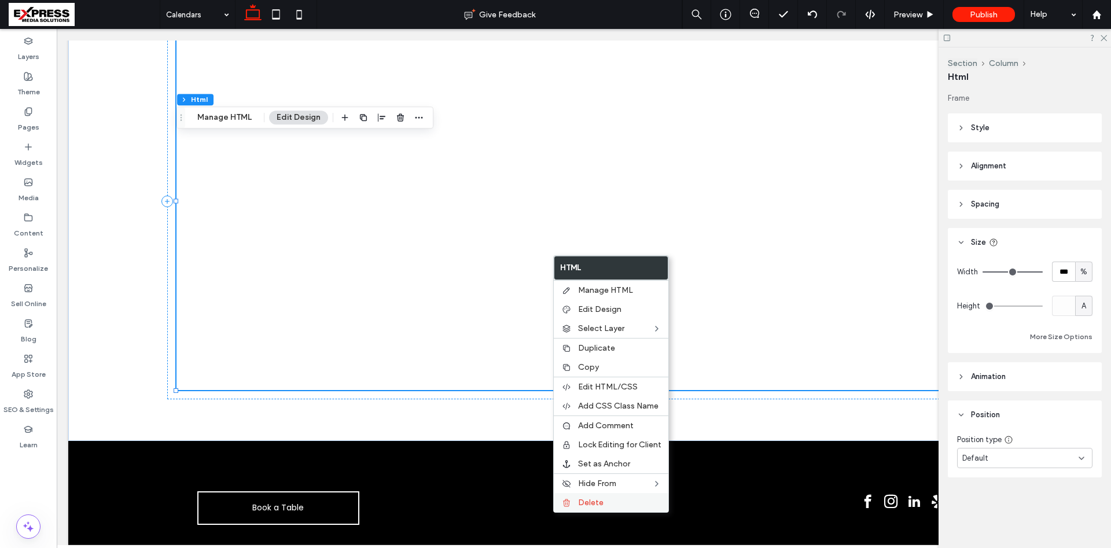
click at [600, 502] on span "Delete" at bounding box center [590, 503] width 25 height 10
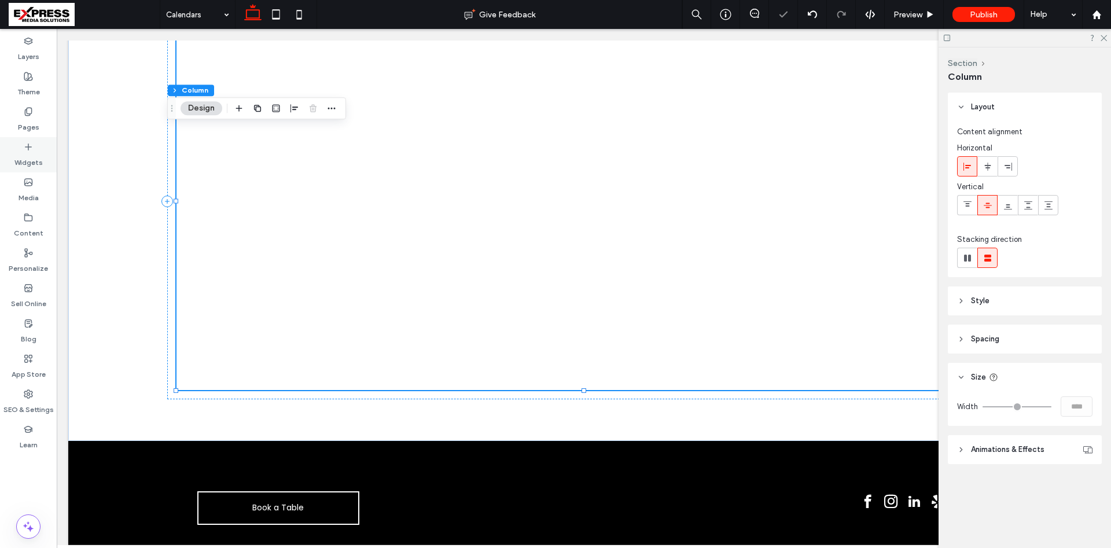
click at [30, 149] on icon at bounding box center [28, 146] width 9 height 9
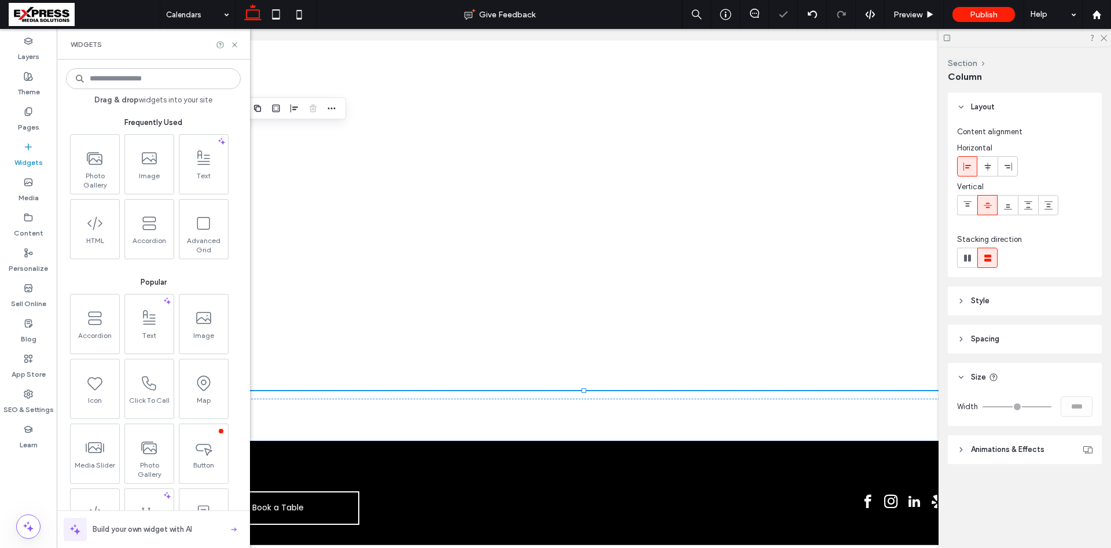
click at [138, 82] on input at bounding box center [153, 78] width 175 height 21
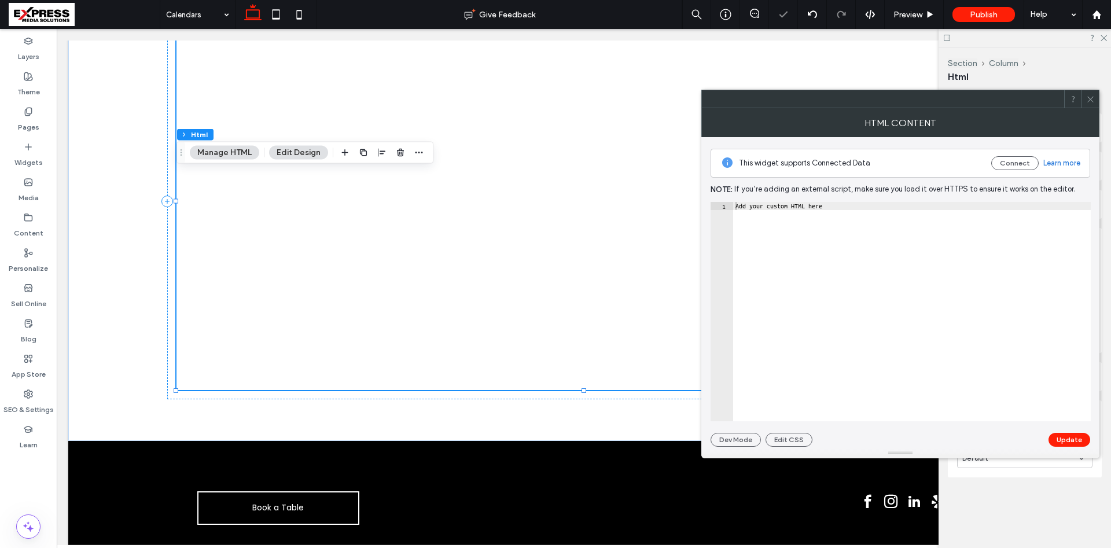
click at [777, 236] on div "Add your custom HTML here" at bounding box center [912, 320] width 358 height 236
paste textarea "**********"
click at [1062, 436] on button "Update" at bounding box center [1070, 440] width 42 height 14
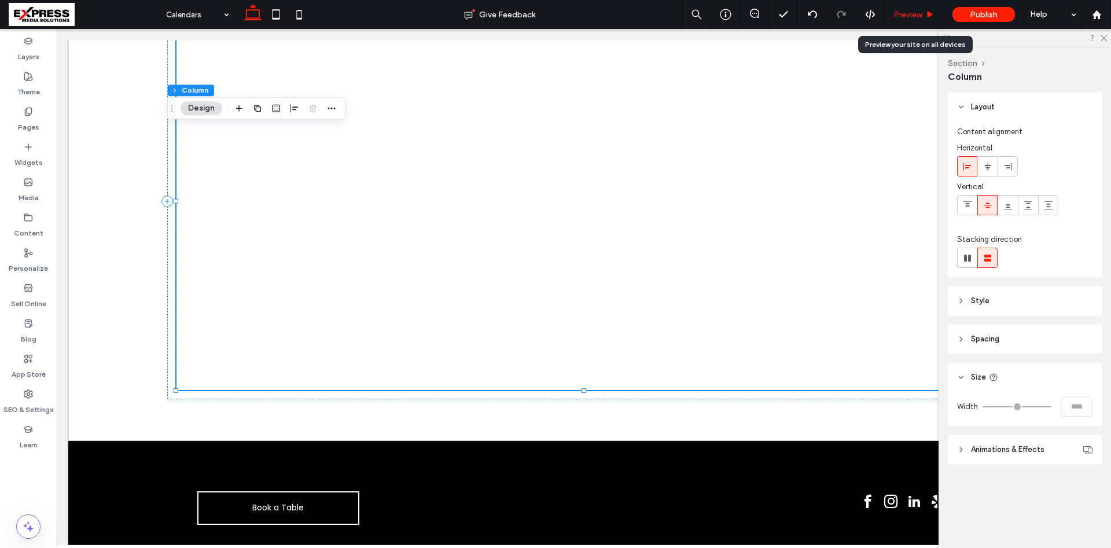
click at [907, 16] on span "Preview" at bounding box center [907, 15] width 29 height 10
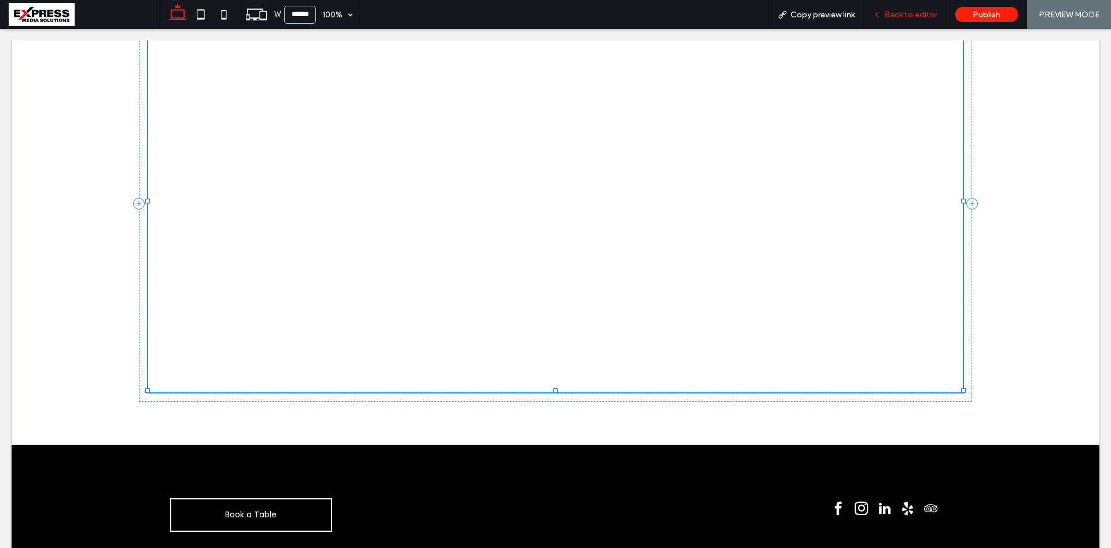
click at [899, 20] on div "Back to editor" at bounding box center [905, 14] width 83 height 29
click at [900, 16] on span "Back to editor" at bounding box center [910, 15] width 53 height 10
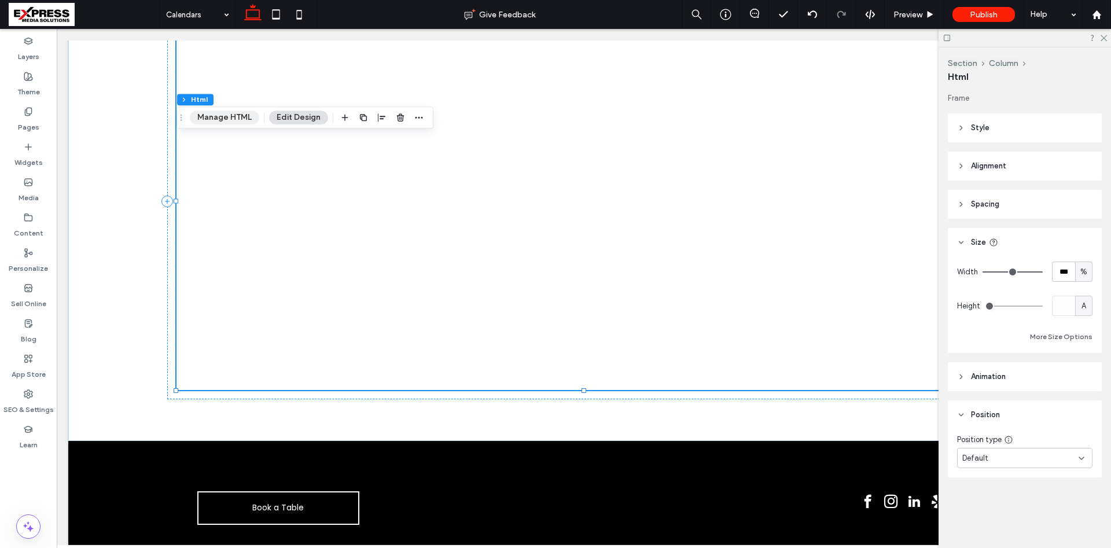
click at [236, 113] on button "Manage HTML" at bounding box center [224, 118] width 69 height 14
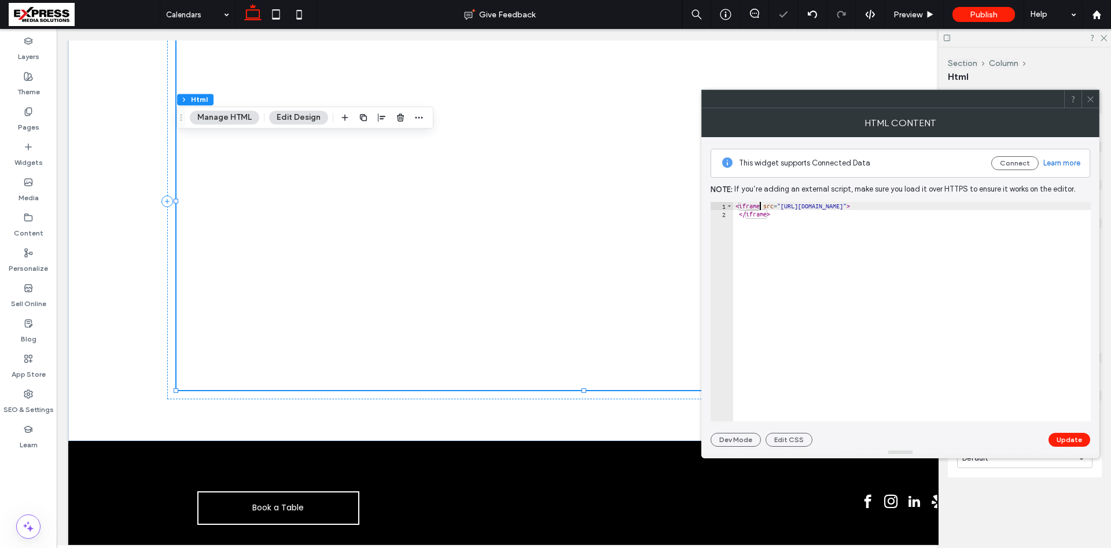
click at [759, 207] on div "< iframe src = "https://api.leadconnectorhq.com/booking/9AP8P7667aus6bBPwUib" >…" at bounding box center [912, 320] width 358 height 236
click at [1057, 439] on button "Update" at bounding box center [1070, 440] width 42 height 14
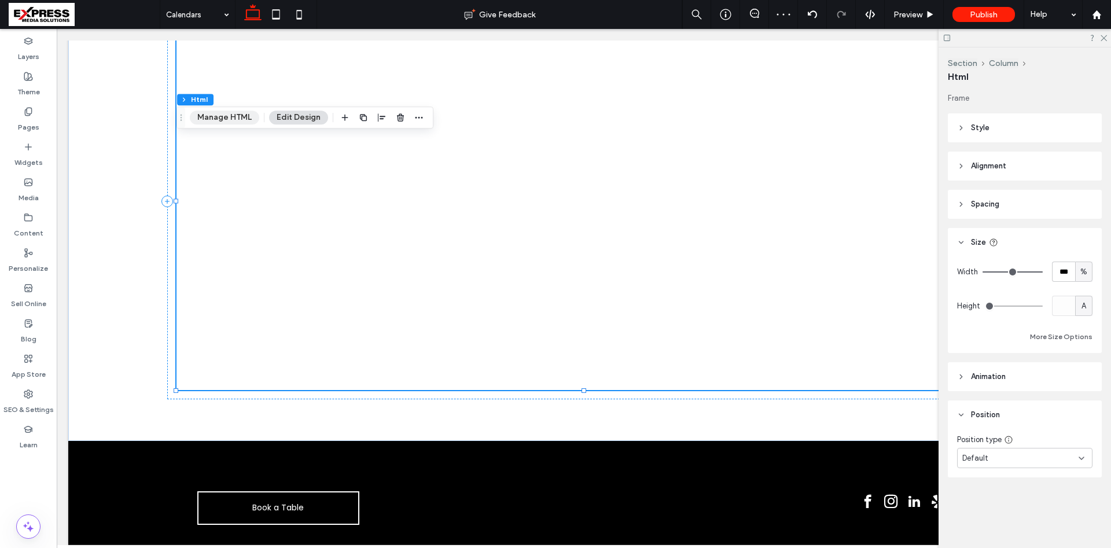
click at [226, 122] on button "Manage HTML" at bounding box center [224, 118] width 69 height 14
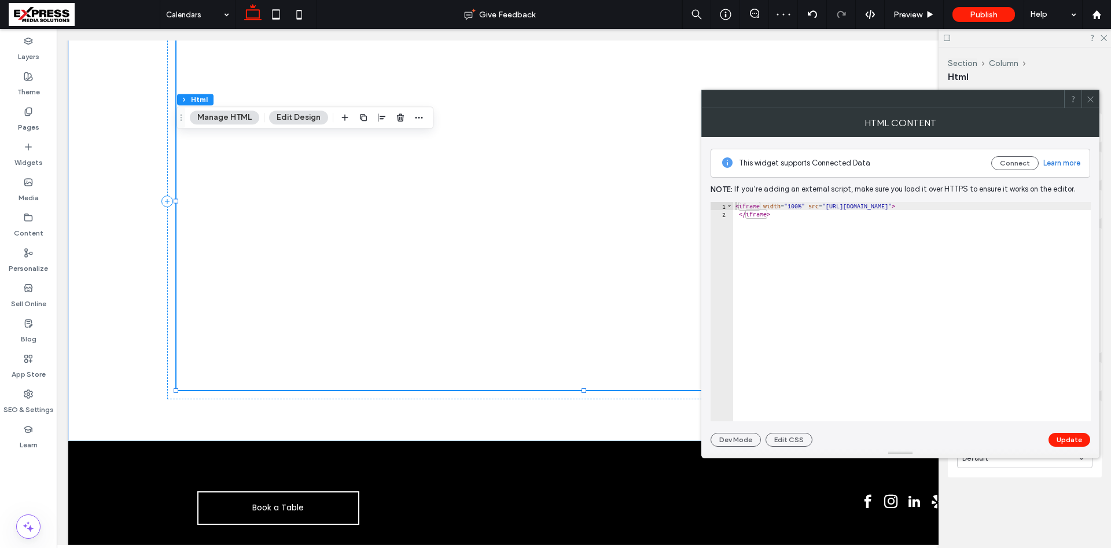
click at [806, 204] on div "< iframe width = "100%" src = "https://api.leadconnectorhq.com/booking/9AP8P766…" at bounding box center [912, 320] width 358 height 236
click at [1080, 434] on button "Update" at bounding box center [1070, 440] width 42 height 14
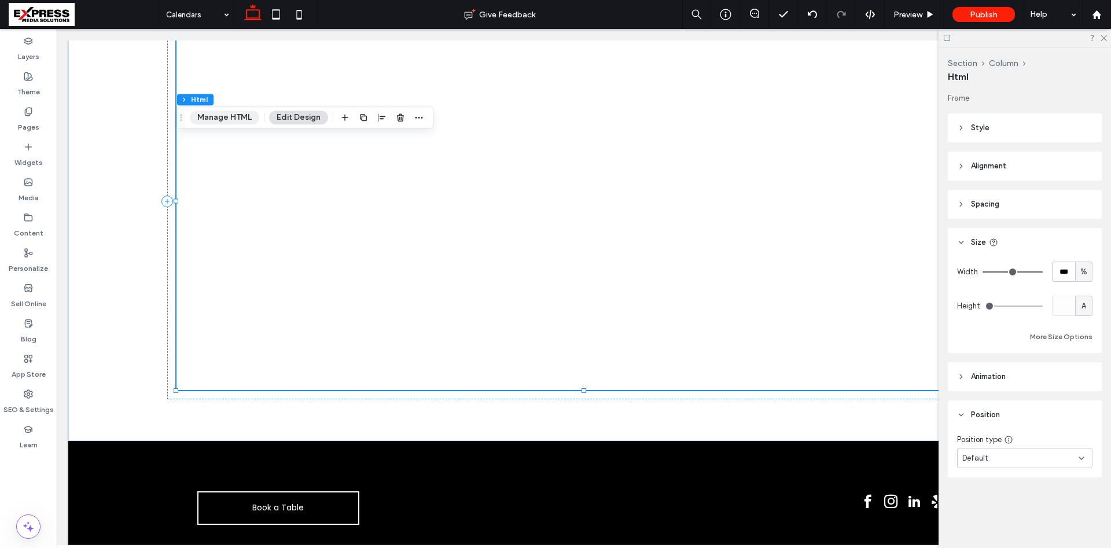
click at [227, 112] on button "Manage HTML" at bounding box center [224, 118] width 69 height 14
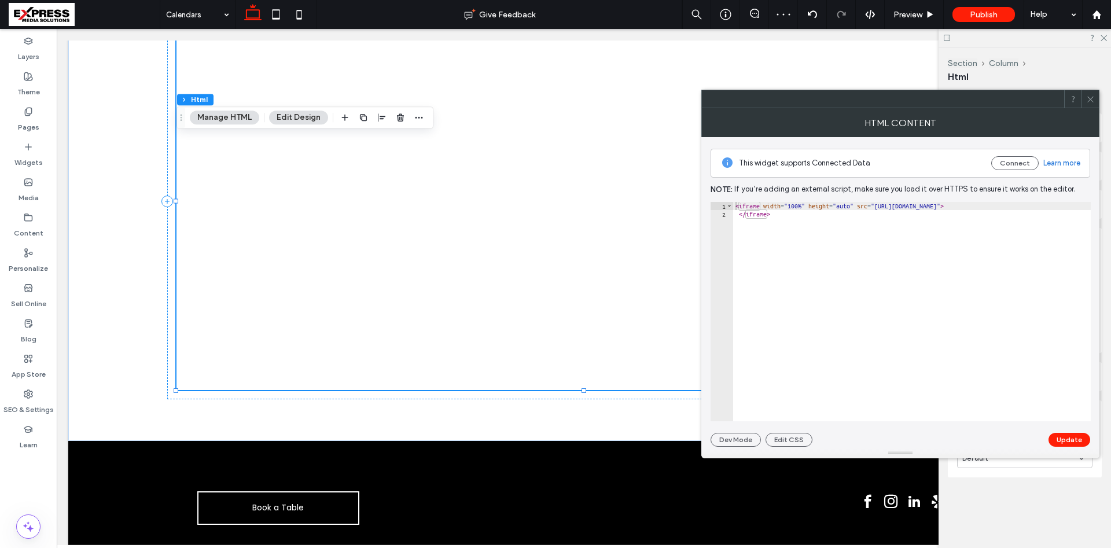
click at [1093, 100] on icon at bounding box center [1090, 99] width 9 height 9
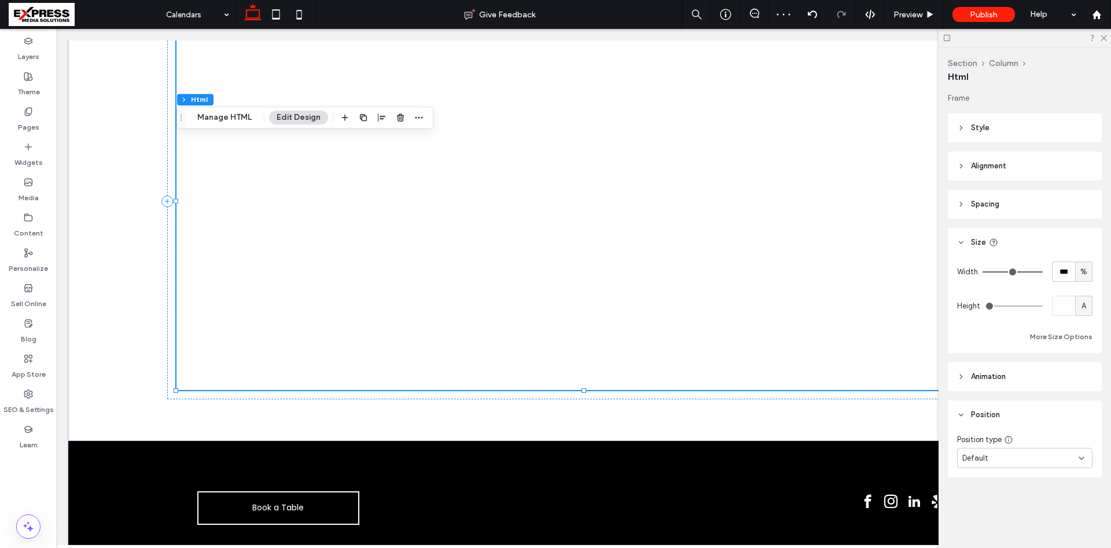
click at [300, 117] on button "Edit Design" at bounding box center [298, 118] width 59 height 14
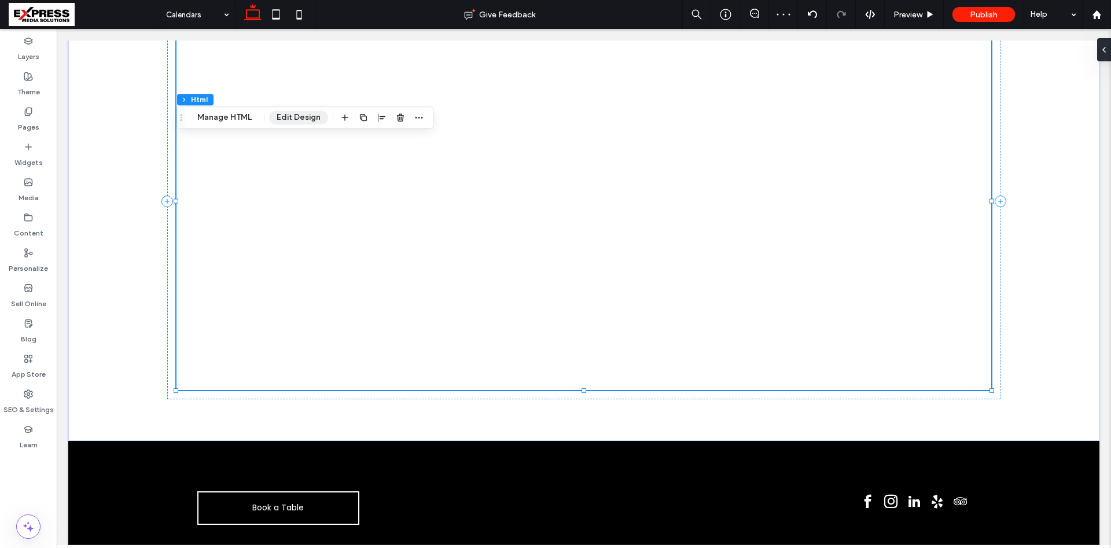
click at [300, 117] on button "Edit Design" at bounding box center [298, 118] width 59 height 14
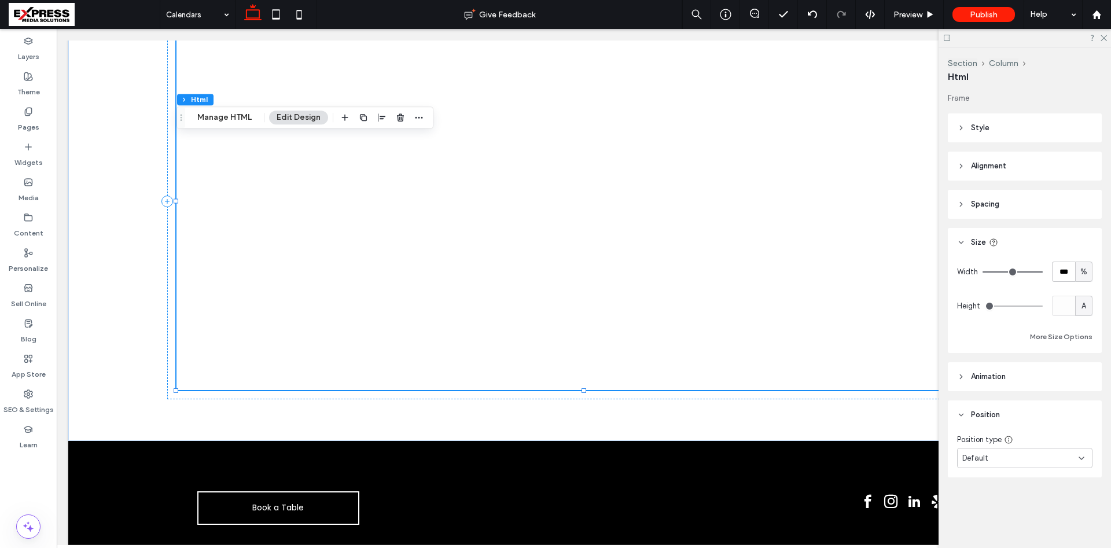
click at [1094, 310] on div "Width *** % Height A More Size Options" at bounding box center [1025, 305] width 154 height 96
click at [1089, 308] on div "A" at bounding box center [1084, 306] width 12 height 12
click at [1083, 325] on span "px" at bounding box center [1084, 327] width 8 height 12
drag, startPoint x: 1070, startPoint y: 305, endPoint x: 1046, endPoint y: 306, distance: 24.3
click at [1047, 306] on div "Height *** px" at bounding box center [1024, 306] width 135 height 20
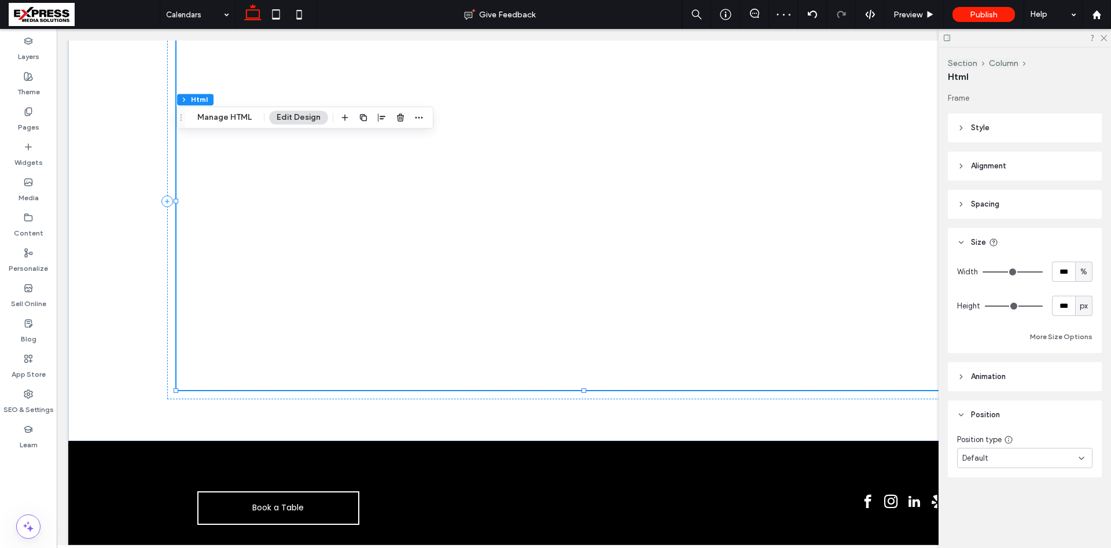
click at [1061, 248] on header "Size" at bounding box center [1025, 242] width 154 height 29
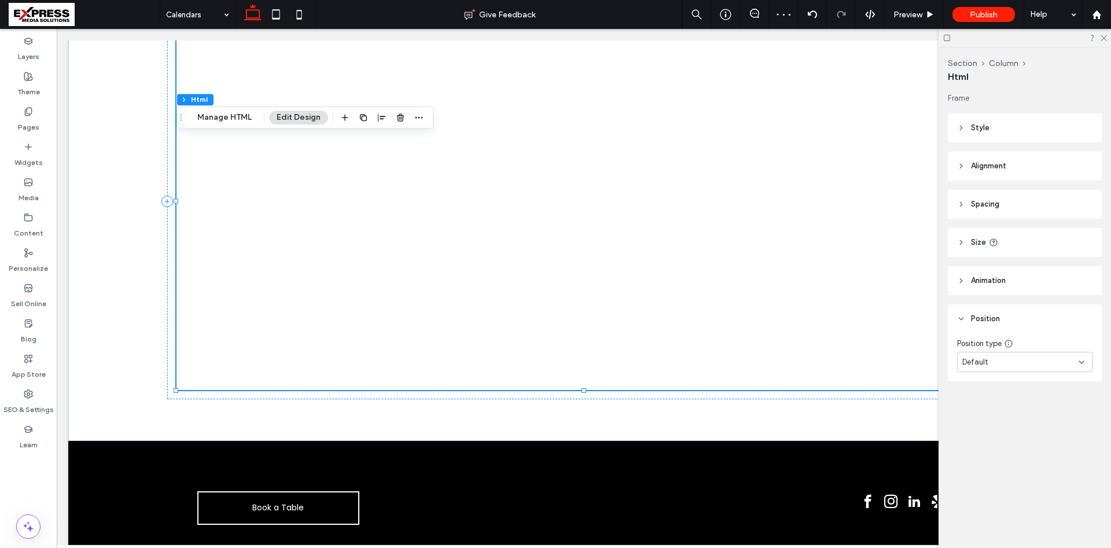
click at [981, 242] on span "Size" at bounding box center [978, 243] width 15 height 12
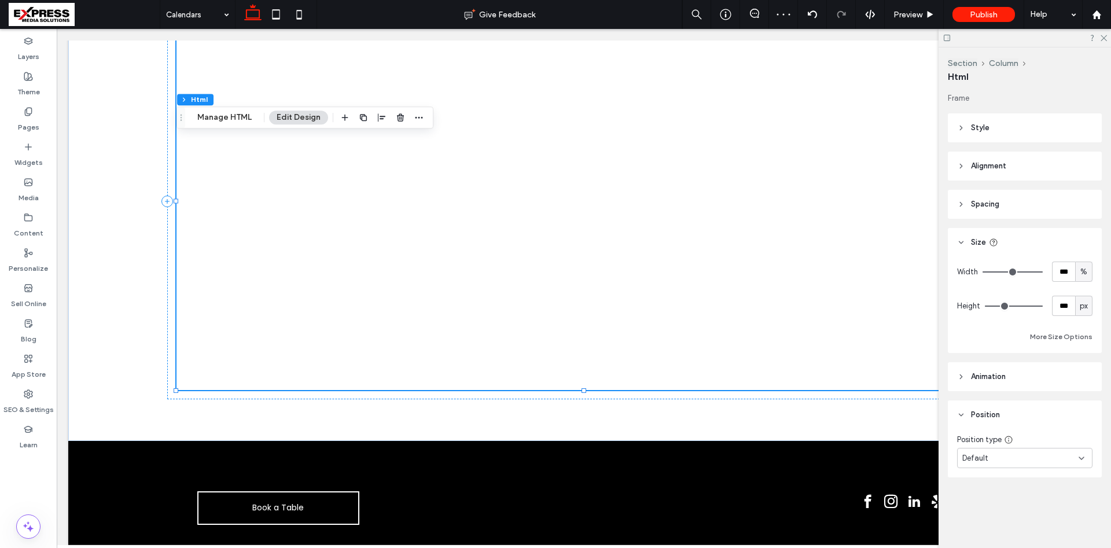
click at [1087, 311] on span "px" at bounding box center [1084, 306] width 8 height 12
click at [1086, 405] on span "A" at bounding box center [1084, 408] width 5 height 12
click at [236, 120] on button "Manage HTML" at bounding box center [224, 118] width 69 height 14
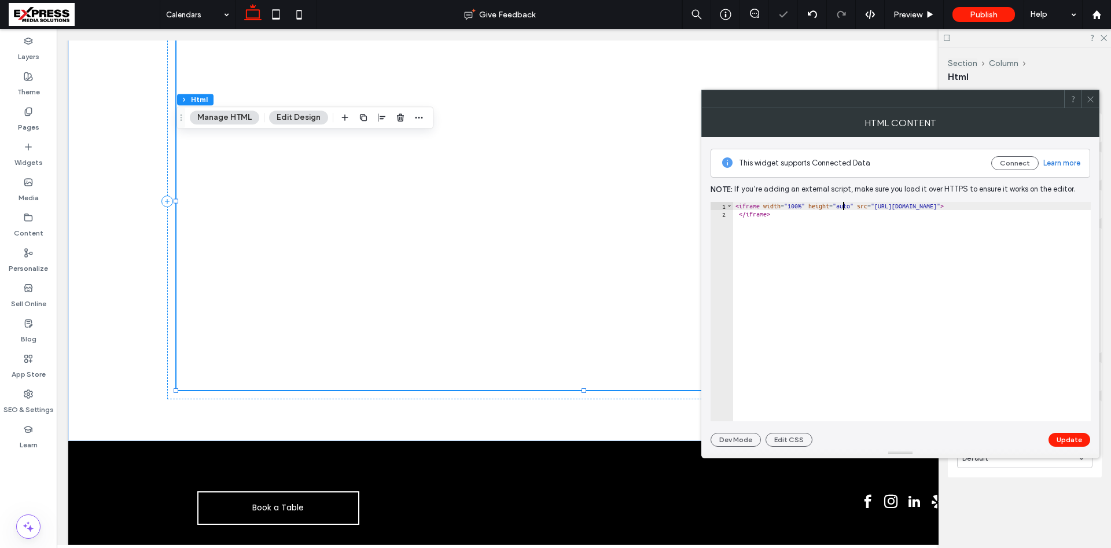
click at [844, 203] on div "< iframe width = "100%" height = "auto" src = "https://api.leadconnectorhq.com/…" at bounding box center [912, 320] width 359 height 236
click at [1080, 443] on button "Update" at bounding box center [1070, 440] width 42 height 14
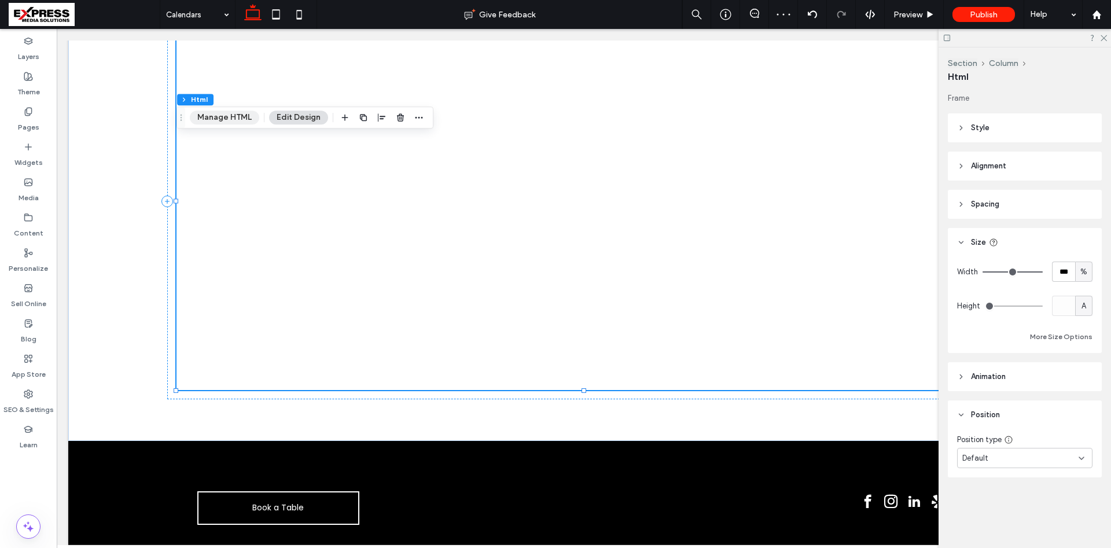
click at [242, 115] on button "Manage HTML" at bounding box center [224, 118] width 69 height 14
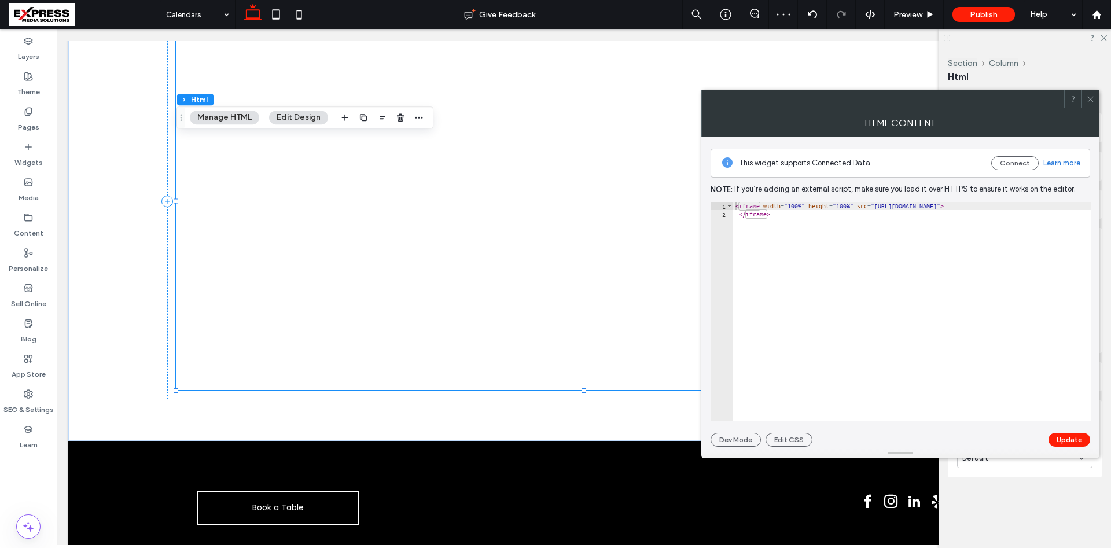
click at [839, 206] on div "< iframe width = "100%" height = "100%" src = "https://api.leadconnectorhq.com/…" at bounding box center [912, 320] width 359 height 236
click at [883, 298] on div "< iframe width = "100%" height = "500px" src = "https://api.leadconnectorhq.com…" at bounding box center [914, 320] width 362 height 236
click at [1060, 437] on button "Update" at bounding box center [1070, 440] width 42 height 14
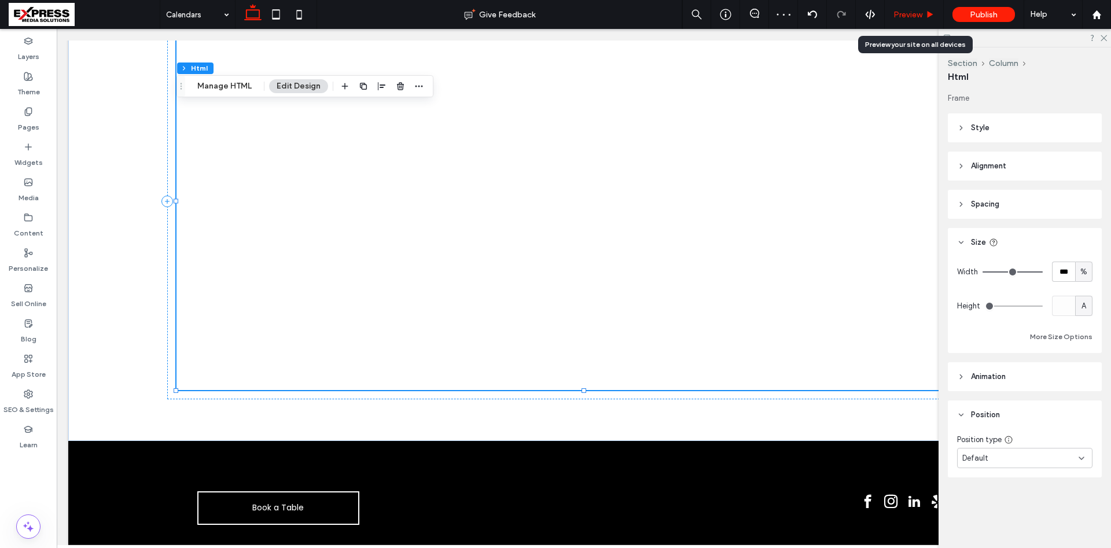
click at [916, 21] on div "Preview" at bounding box center [914, 14] width 59 height 29
click at [921, 15] on span "Preview" at bounding box center [907, 15] width 29 height 10
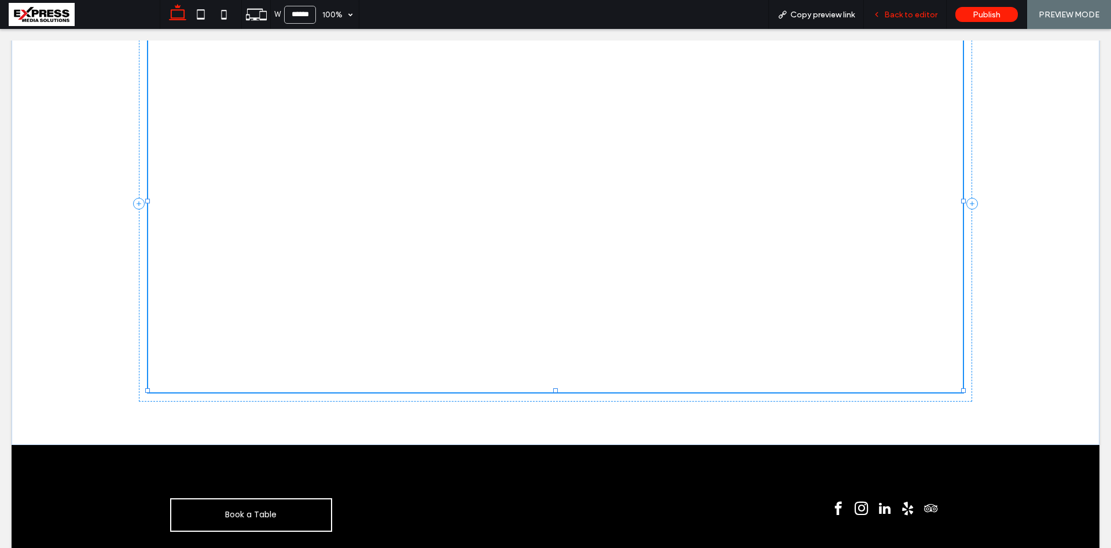
click at [899, 19] on span "Back to editor" at bounding box center [910, 15] width 53 height 10
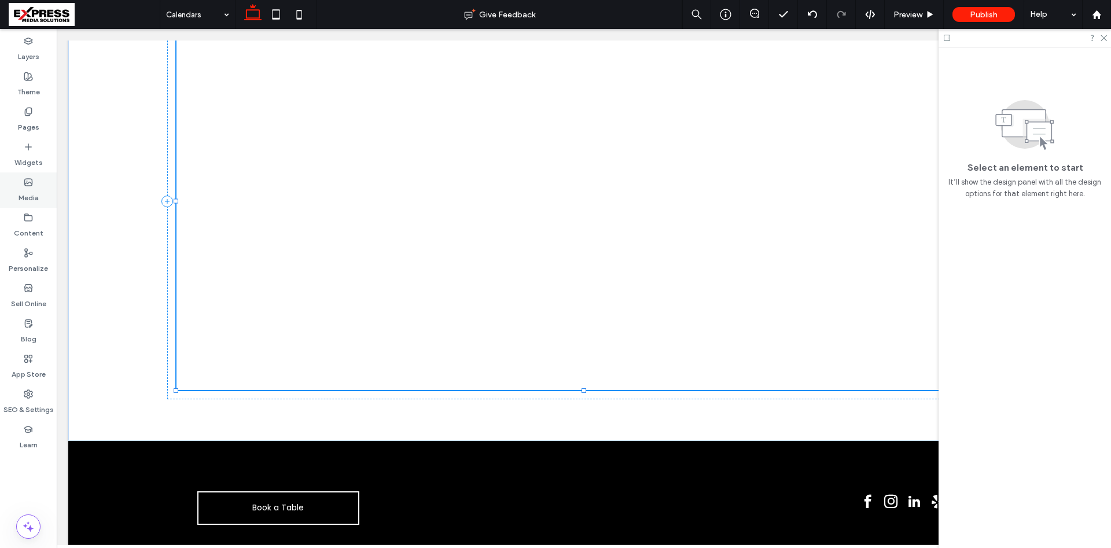
click at [36, 174] on div "Media" at bounding box center [28, 189] width 57 height 35
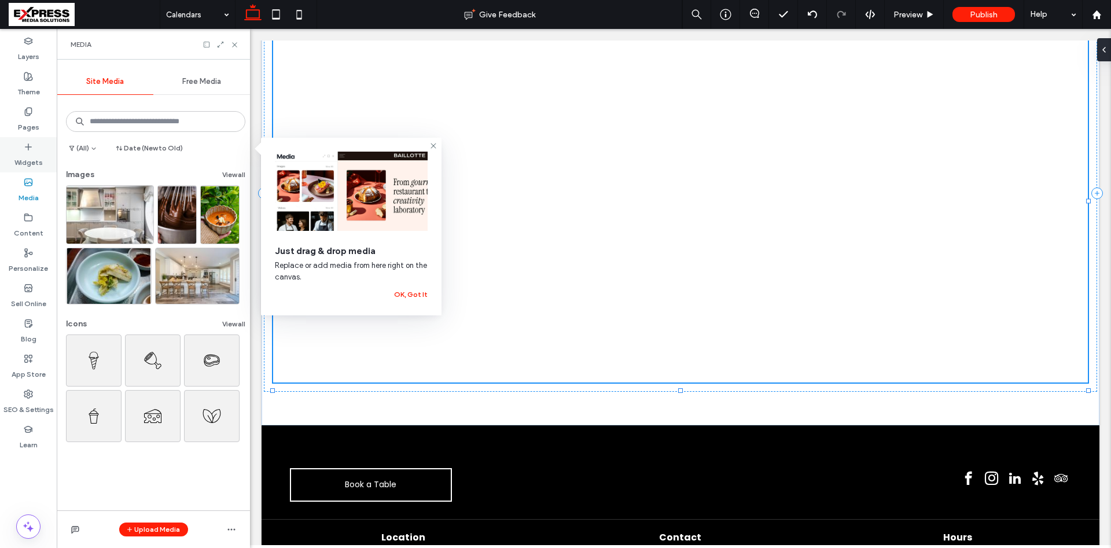
click at [34, 160] on label "Widgets" at bounding box center [28, 160] width 28 height 16
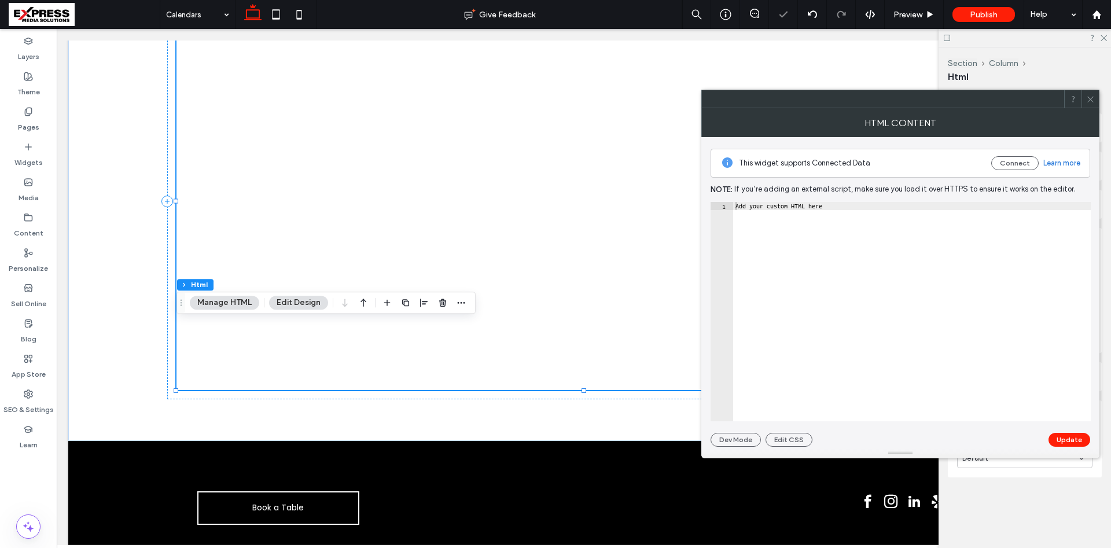
click at [946, 260] on div "Add your custom HTML here" at bounding box center [912, 320] width 358 height 236
paste textarea "**********"
click at [1069, 434] on button "Update" at bounding box center [1070, 440] width 42 height 14
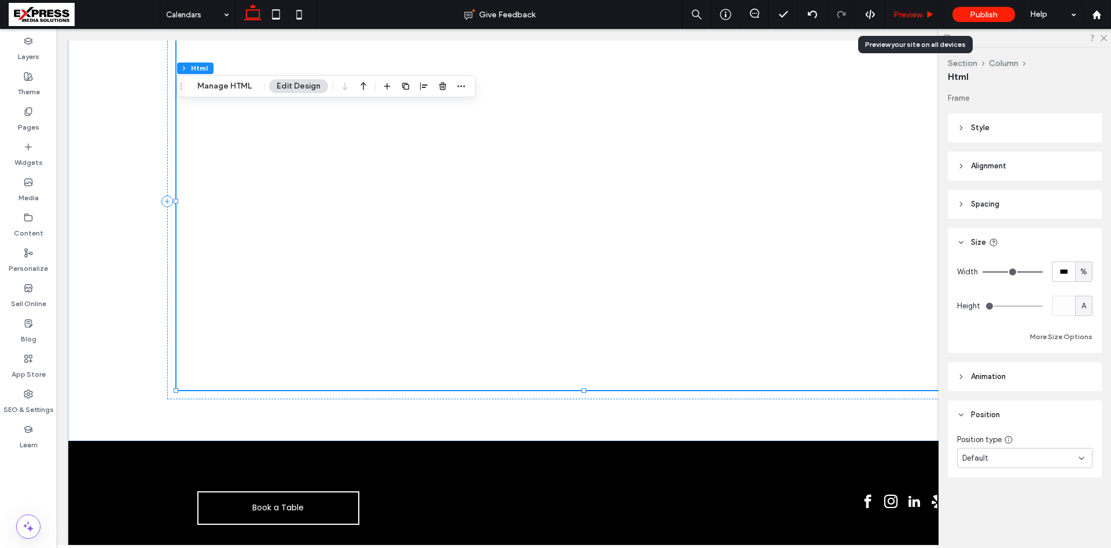
click at [924, 10] on div "Preview" at bounding box center [914, 15] width 58 height 10
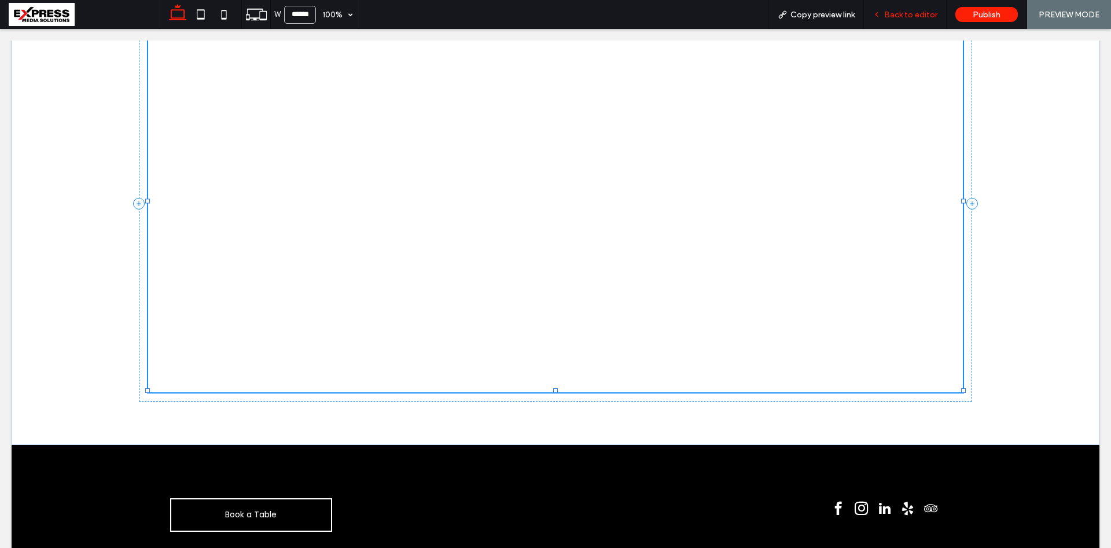
click at [915, 13] on span "Back to editor" at bounding box center [910, 15] width 53 height 10
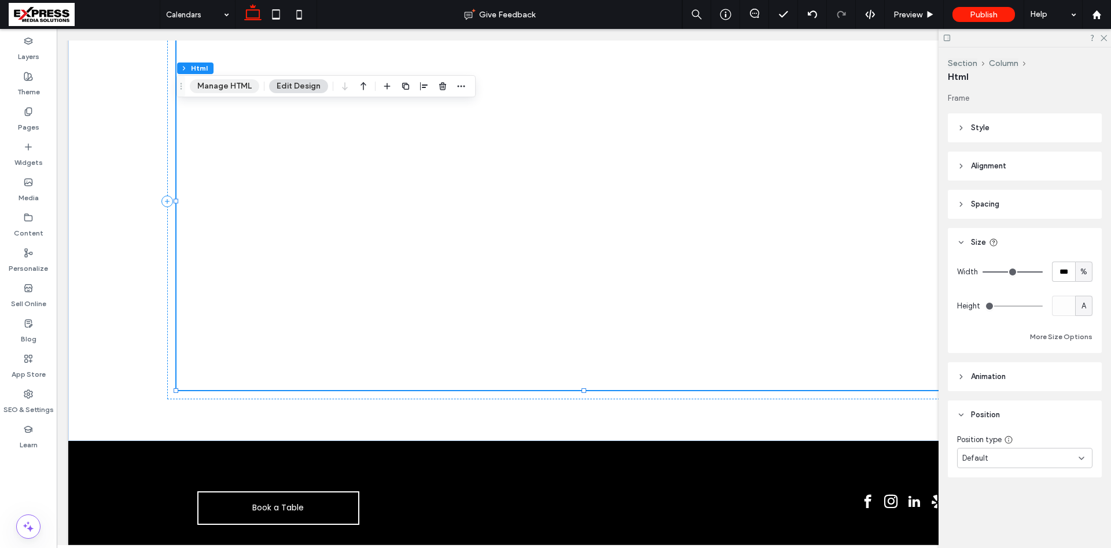
click at [236, 86] on button "Manage HTML" at bounding box center [224, 86] width 69 height 14
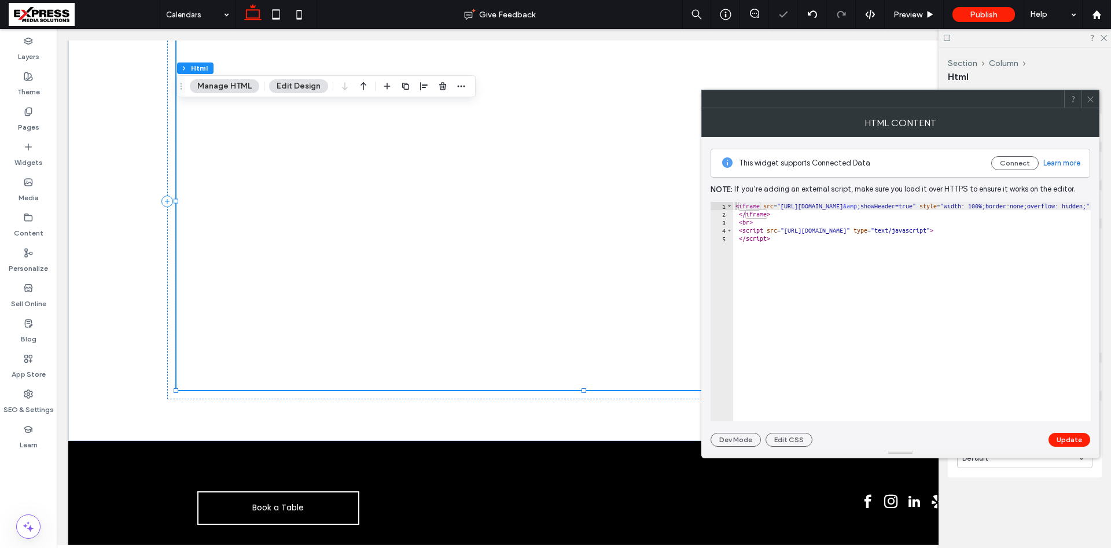
click at [847, 268] on div "< iframe src = "https://api.leadconnectorhq.com/booking/massage-and-spa-skrp9lf…" at bounding box center [1124, 320] width 782 height 236
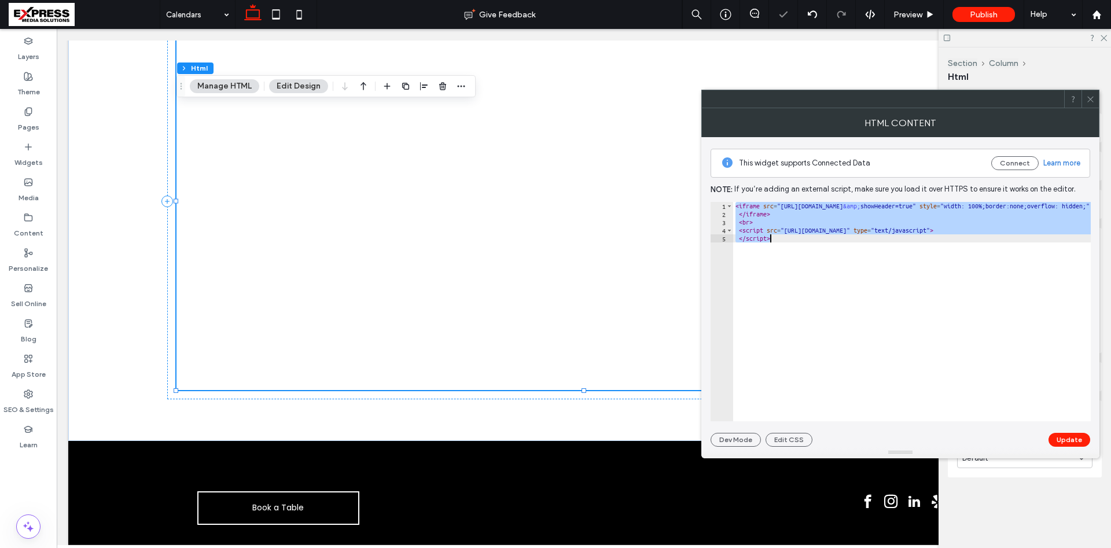
paste textarea "**********"
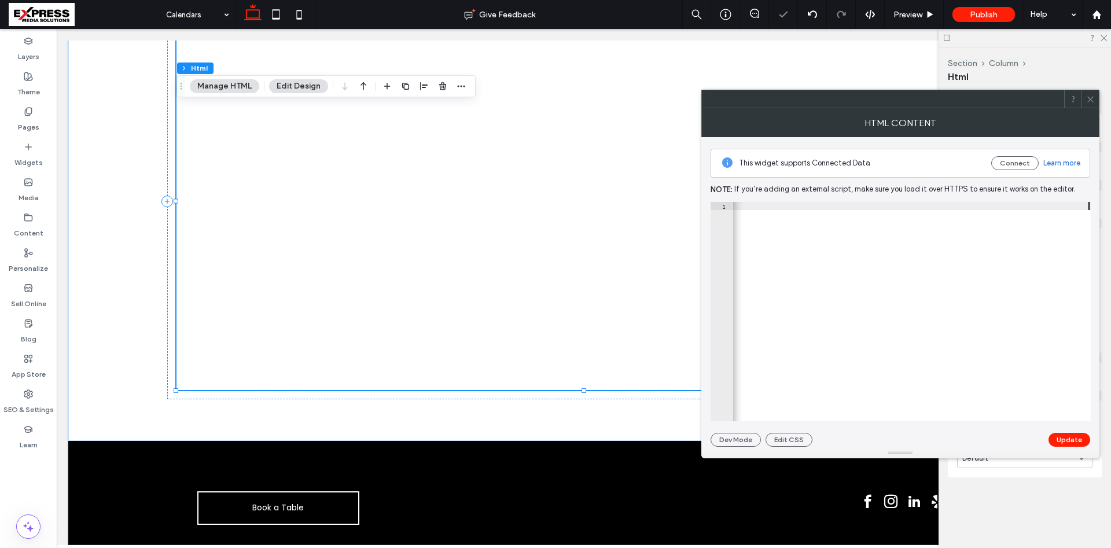
click at [1073, 437] on button "Update" at bounding box center [1070, 440] width 42 height 14
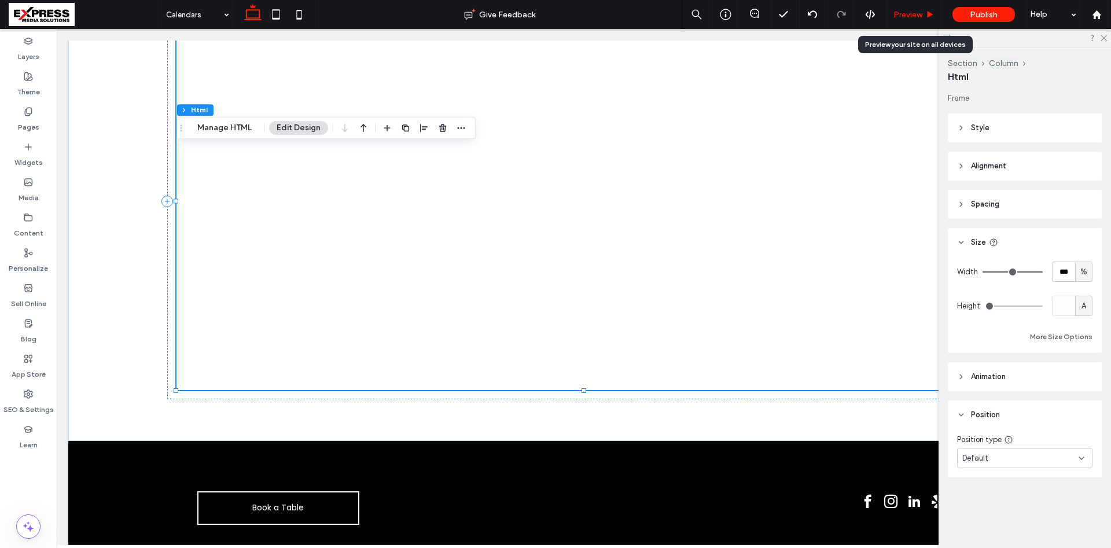
click at [927, 9] on div "Preview" at bounding box center [914, 14] width 59 height 29
click at [918, 13] on span "Preview" at bounding box center [907, 15] width 29 height 10
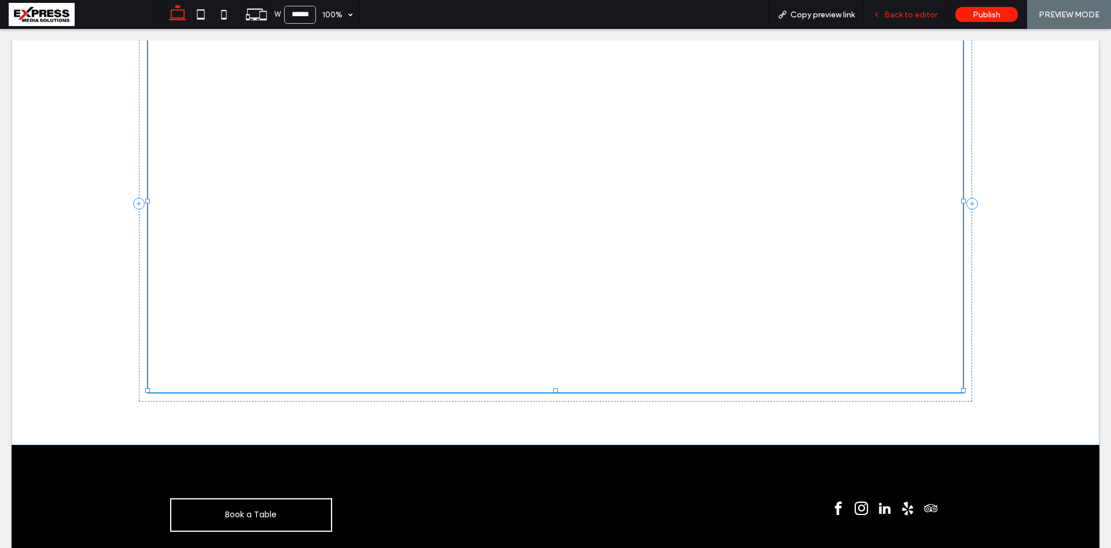
click at [894, 24] on div "Back to editor" at bounding box center [905, 14] width 83 height 29
click at [907, 17] on span "Back to editor" at bounding box center [910, 15] width 53 height 10
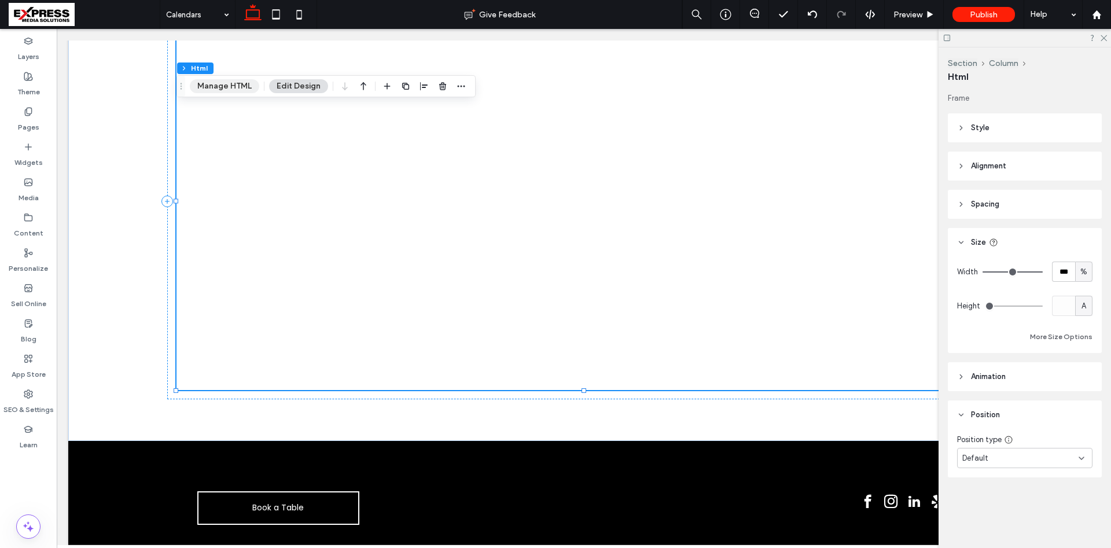
click at [212, 90] on button "Manage HTML" at bounding box center [224, 86] width 69 height 14
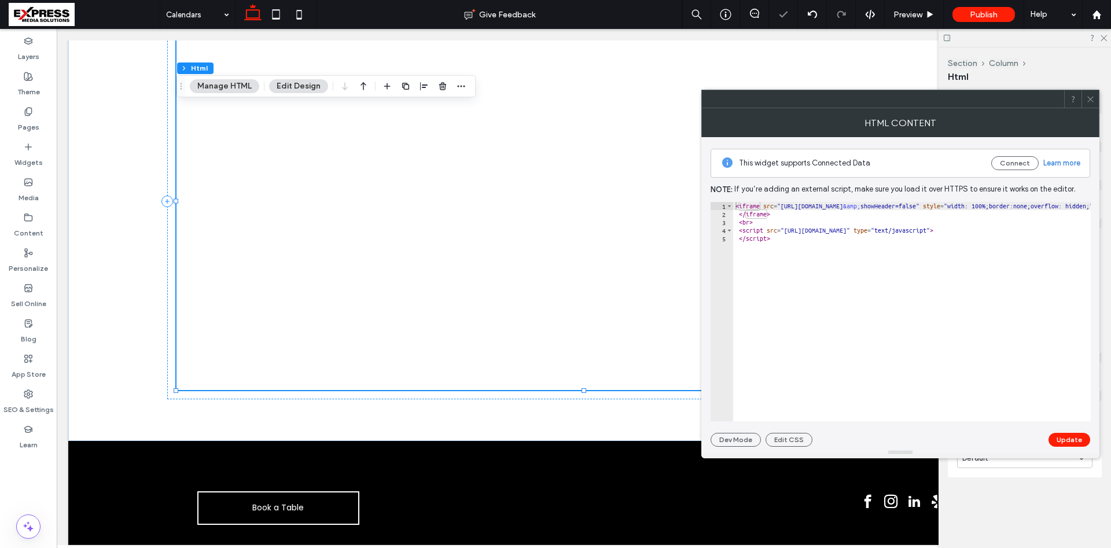
click at [907, 302] on div "< iframe src = "https://api.leadconnectorhq.com/booking/massage-and-spa-skrp9lf…" at bounding box center [1124, 320] width 782 height 236
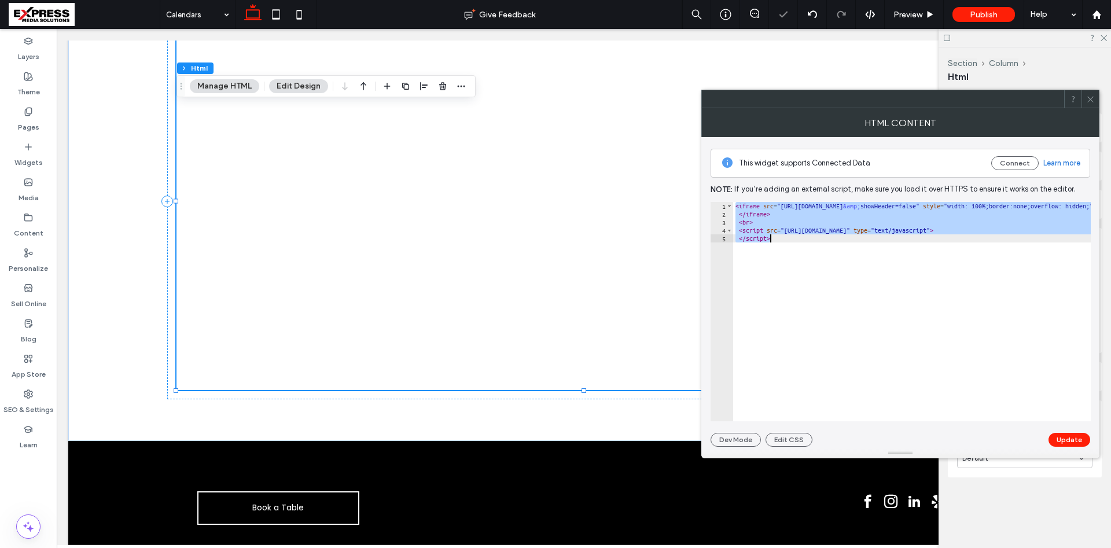
paste textarea "**********"
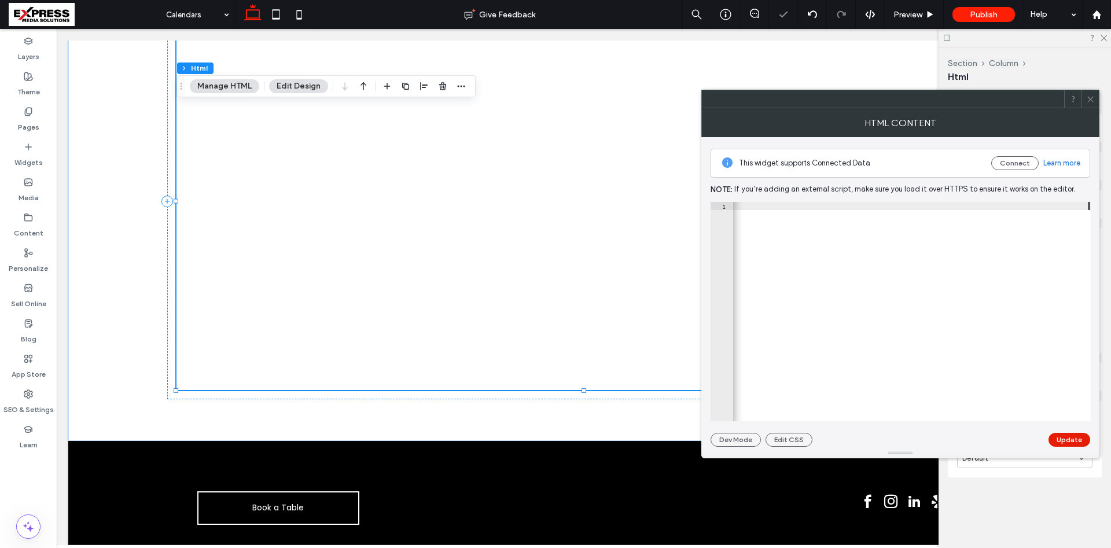
click at [1069, 442] on button "Update" at bounding box center [1070, 440] width 42 height 14
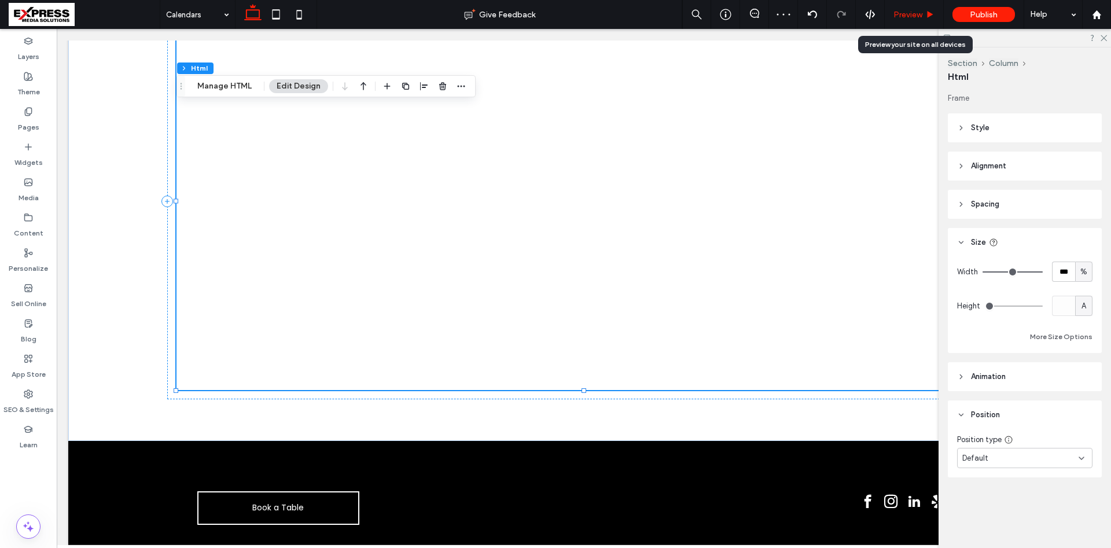
click at [913, 16] on span "Preview" at bounding box center [907, 15] width 29 height 10
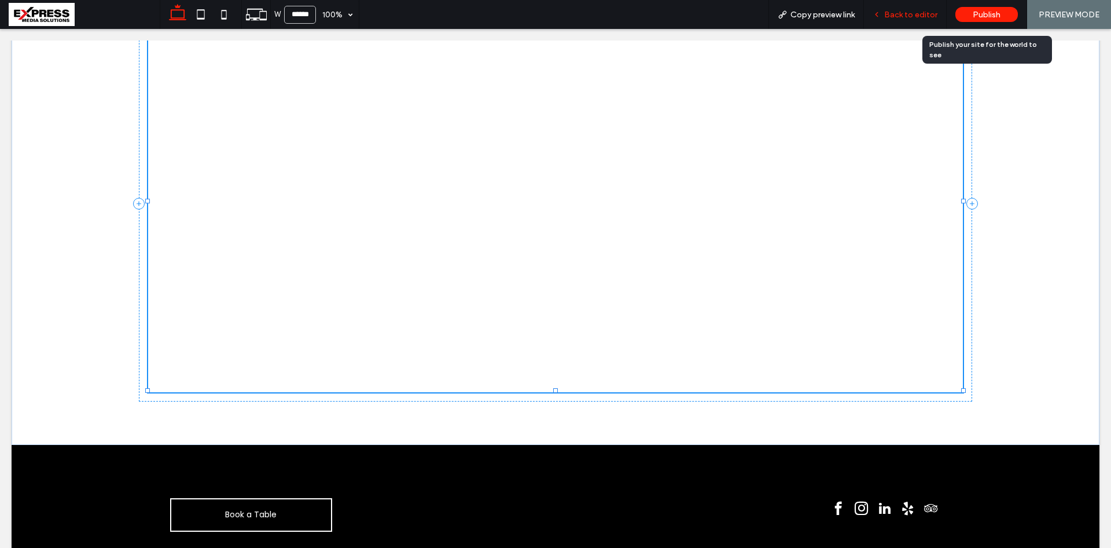
click at [922, 13] on span "Back to editor" at bounding box center [910, 15] width 53 height 10
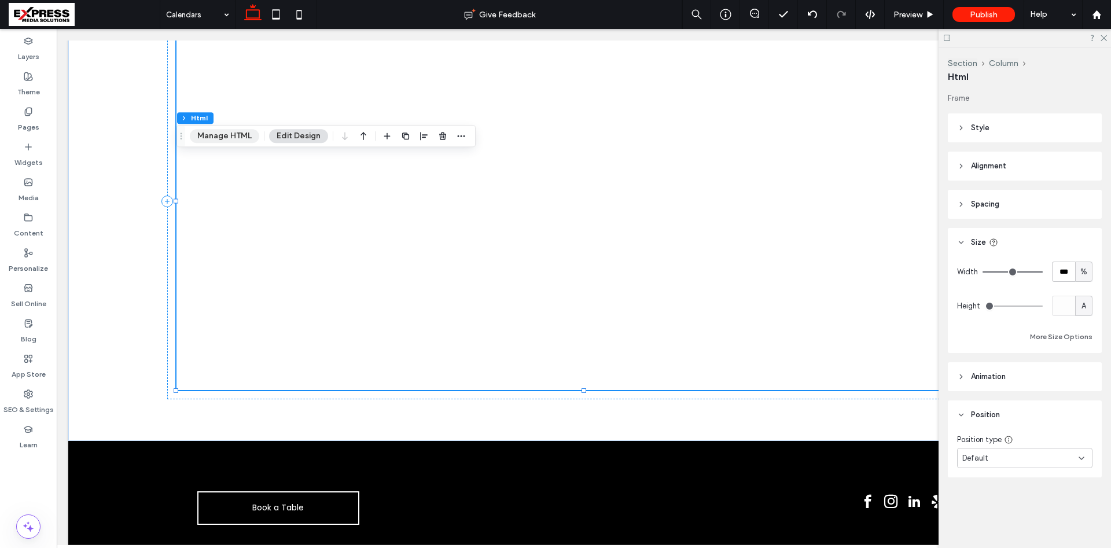
click at [231, 135] on button "Manage HTML" at bounding box center [224, 136] width 69 height 14
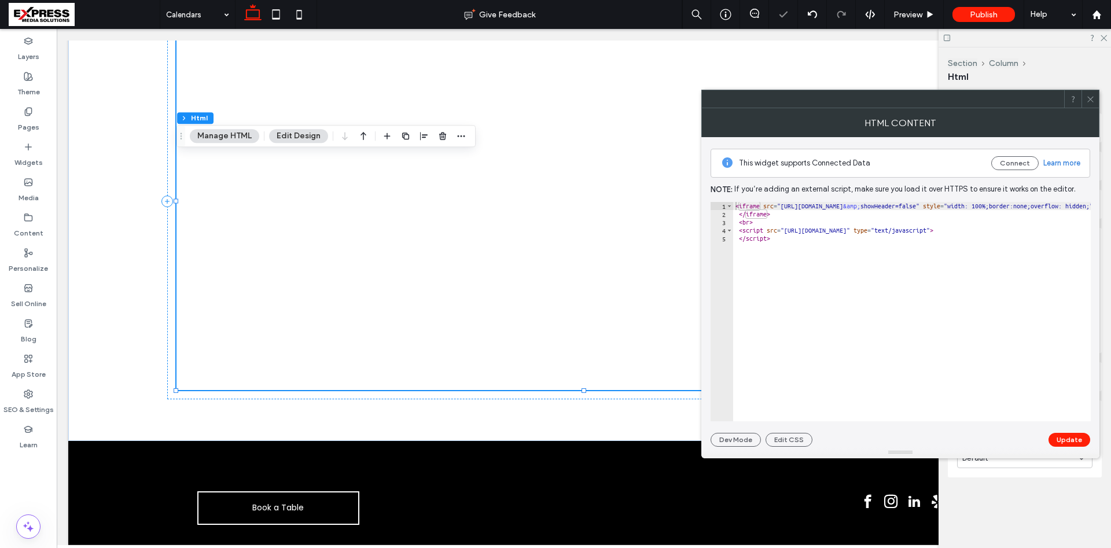
click at [935, 308] on div "< iframe src = "https://api.leadconnectorhq.com/booking/massage-and-spa-skrp9lf…" at bounding box center [1126, 320] width 786 height 236
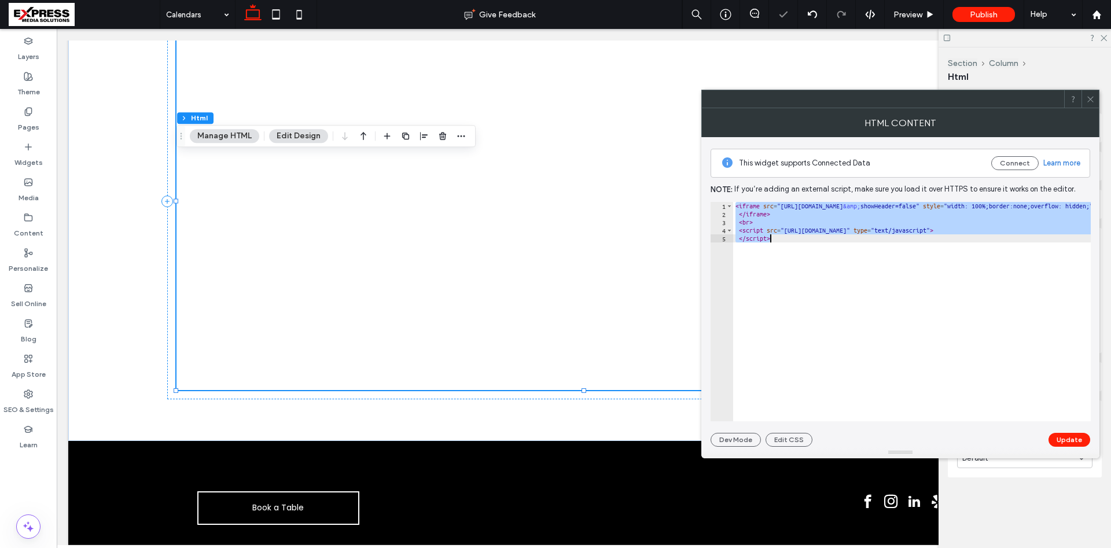
paste textarea "**********"
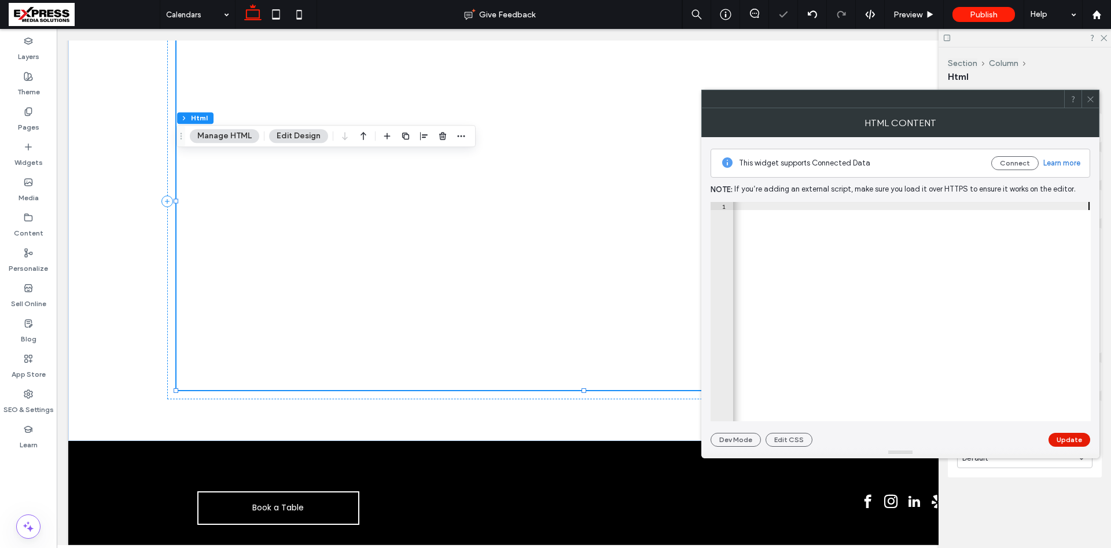
click at [1079, 436] on button "Update" at bounding box center [1070, 440] width 42 height 14
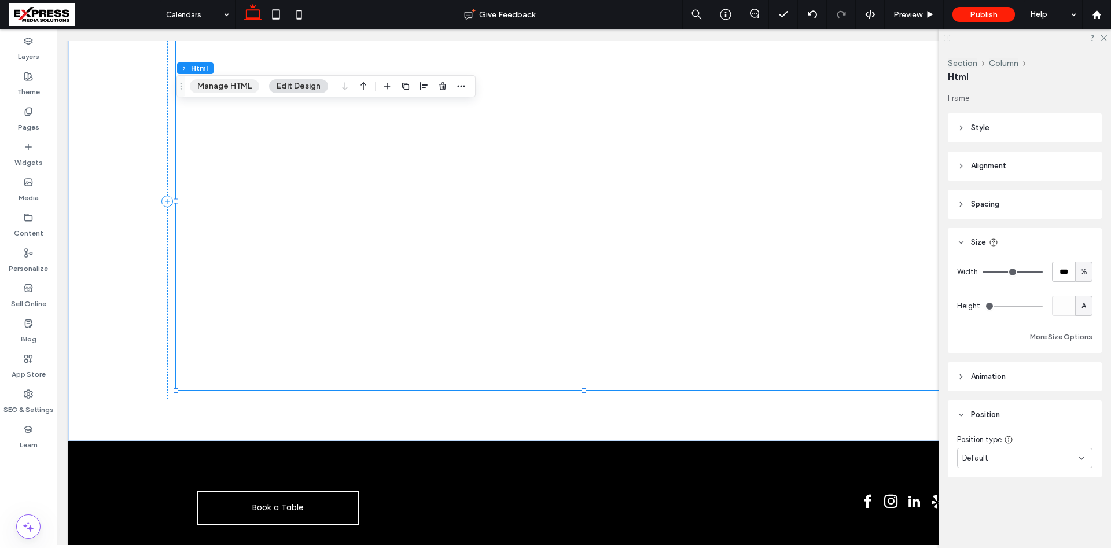
click at [216, 86] on button "Manage HTML" at bounding box center [224, 86] width 69 height 14
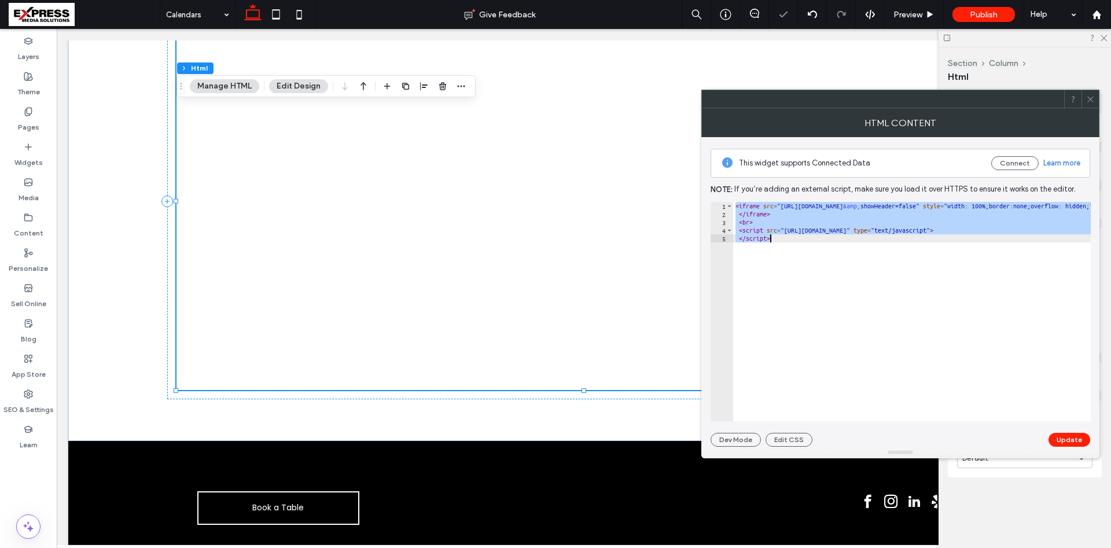
paste textarea "**********"
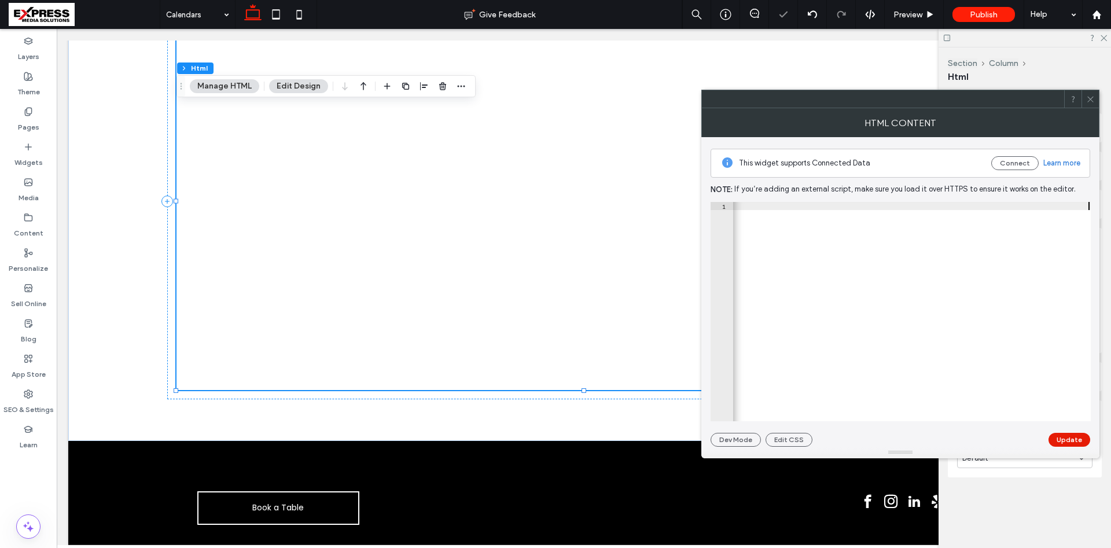
click at [1071, 444] on button "Update" at bounding box center [1070, 440] width 42 height 14
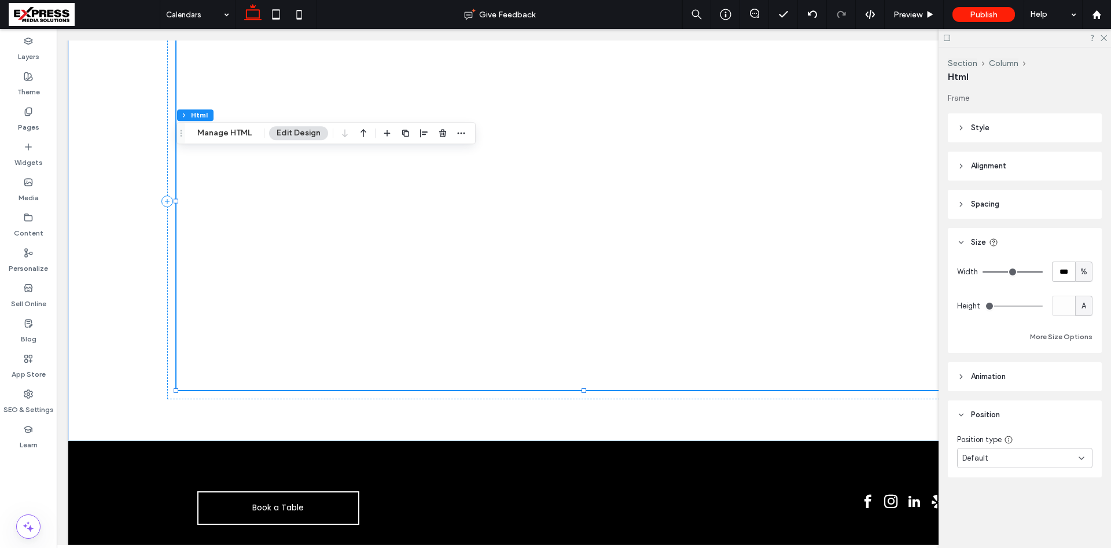
click at [1083, 307] on span "A" at bounding box center [1084, 306] width 5 height 12
click at [1083, 329] on span "px" at bounding box center [1084, 327] width 8 height 12
click at [1065, 308] on input "***" at bounding box center [1063, 306] width 23 height 20
click at [1012, 330] on div "More Size Options" at bounding box center [1024, 337] width 135 height 14
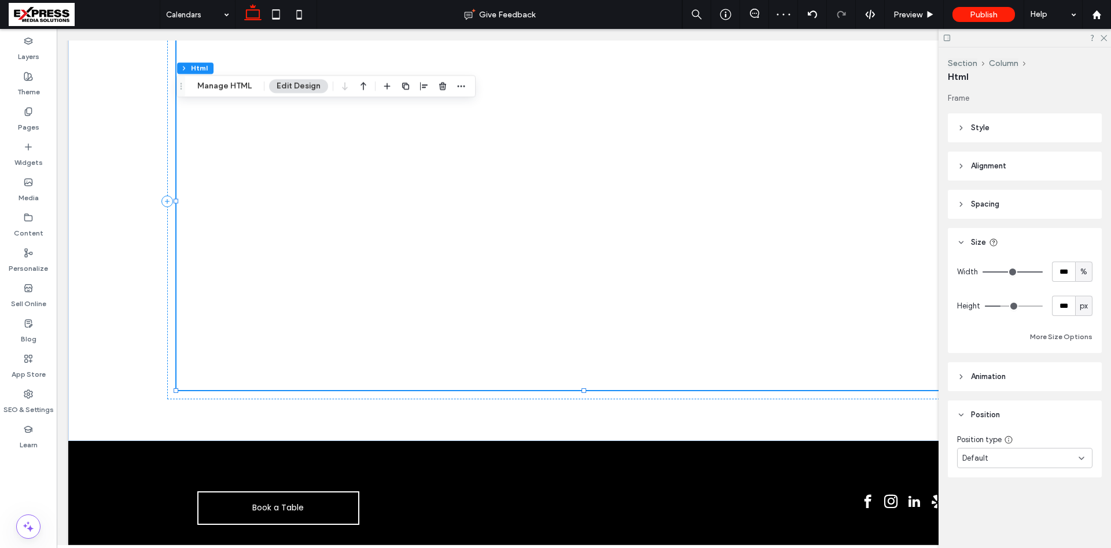
click at [1090, 308] on div "px" at bounding box center [1083, 306] width 17 height 20
click at [1086, 406] on span "A" at bounding box center [1084, 408] width 5 height 12
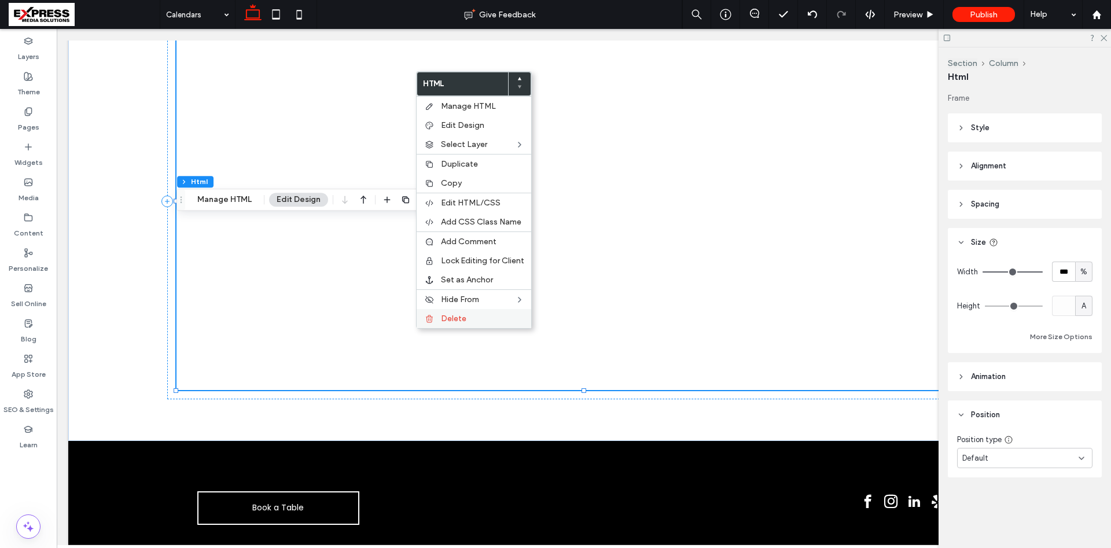
click at [460, 318] on span "Delete" at bounding box center [453, 319] width 25 height 10
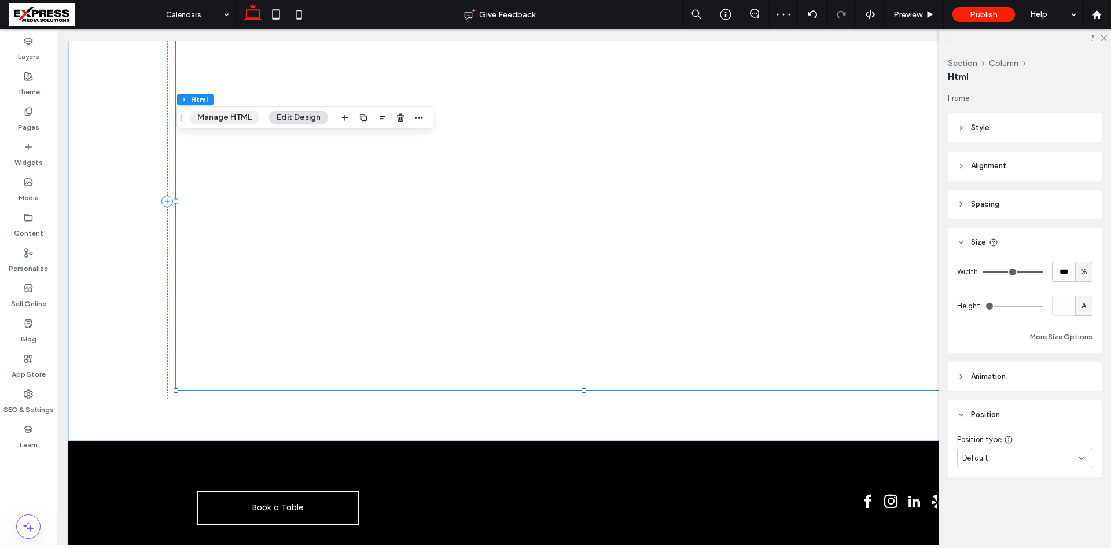
click at [225, 116] on button "Manage HTML" at bounding box center [224, 118] width 69 height 14
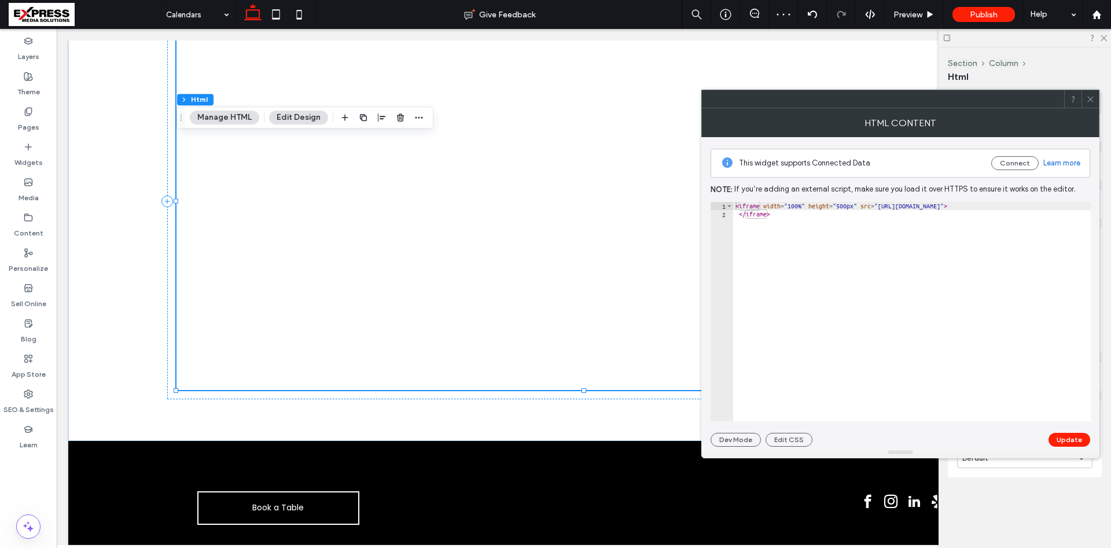
click at [857, 206] on div "< iframe width = "100%" height = "500px" src = "https://api.leadconnectorhq.com…" at bounding box center [914, 320] width 362 height 236
click at [1069, 443] on button "Update" at bounding box center [1070, 440] width 42 height 14
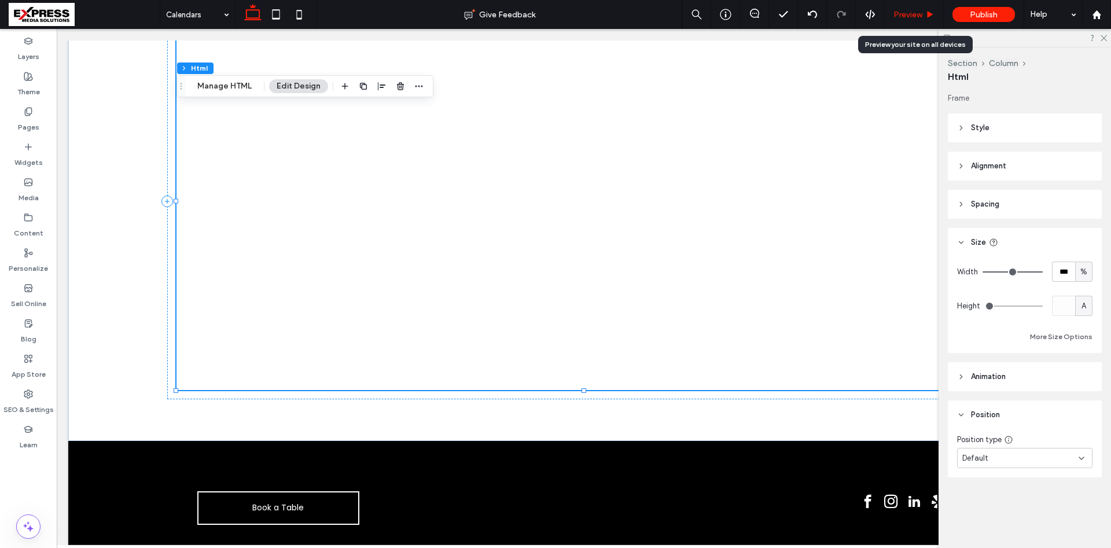
click at [931, 9] on div "Preview" at bounding box center [914, 14] width 59 height 29
click at [939, 13] on div "Preview" at bounding box center [914, 15] width 58 height 10
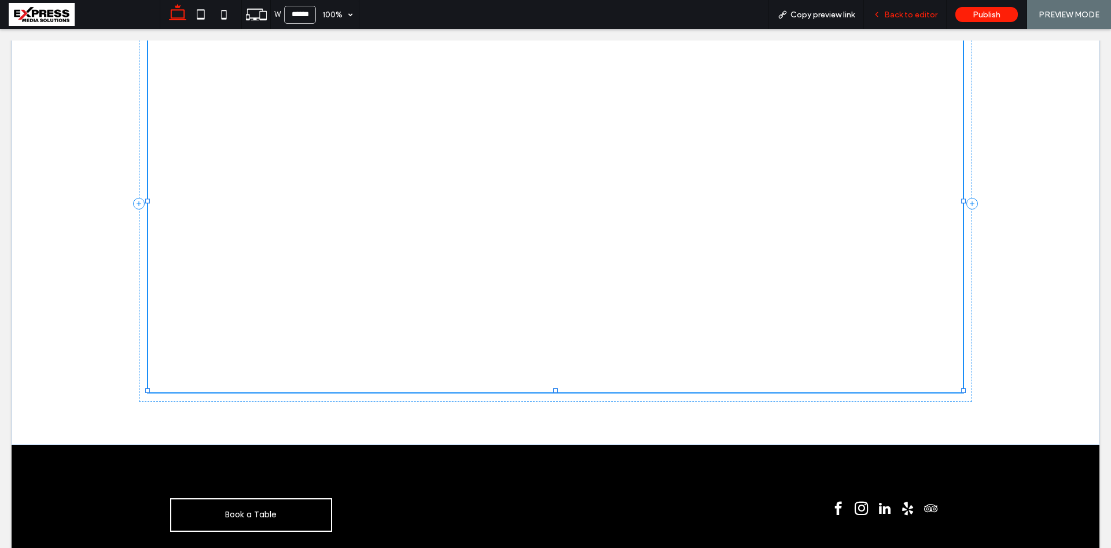
click at [906, 7] on div "Back to editor" at bounding box center [905, 14] width 83 height 29
click at [907, 9] on div "Back to editor" at bounding box center [905, 14] width 83 height 29
click at [895, 14] on span "Back to editor" at bounding box center [910, 15] width 53 height 10
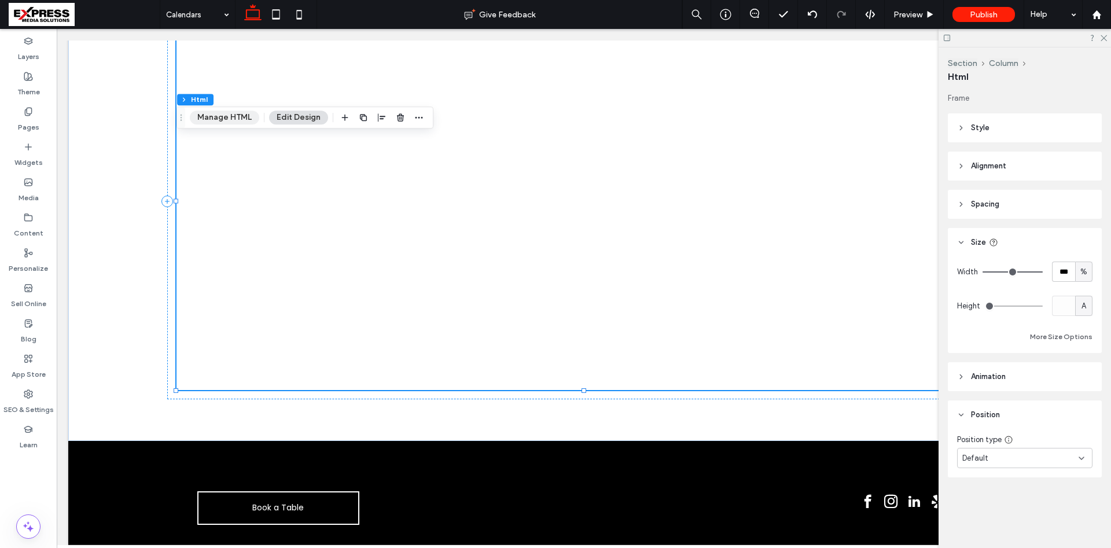
click at [245, 116] on button "Manage HTML" at bounding box center [224, 118] width 69 height 14
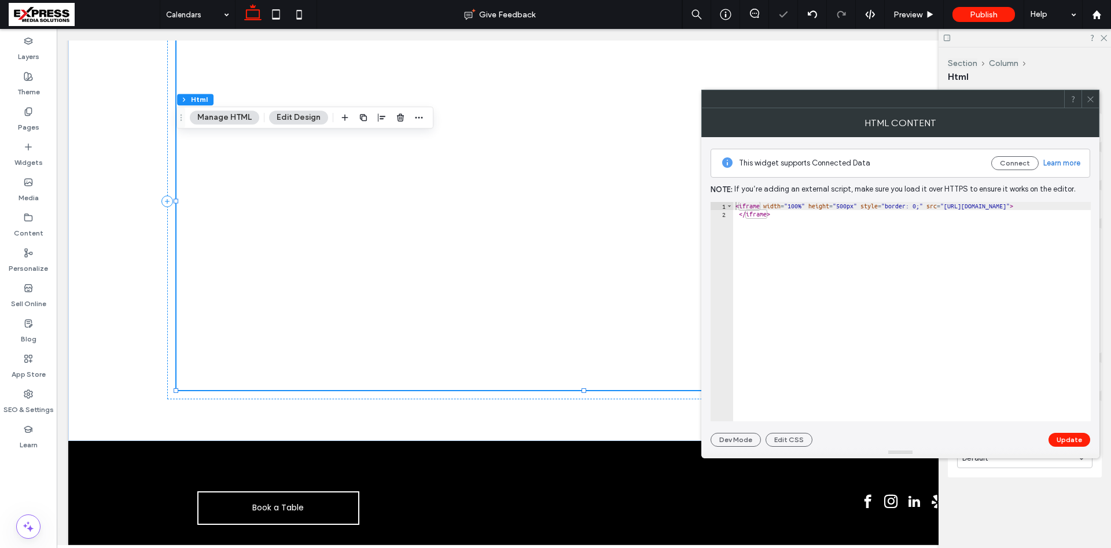
click at [783, 210] on div "< iframe width = "100%" height = "500px" style = "border: 0;" src = "https://ap…" at bounding box center [947, 320] width 428 height 236
drag, startPoint x: 861, startPoint y: 207, endPoint x: 762, endPoint y: 205, distance: 99.0
click at [762, 205] on div "< iframe width = "100%" height = "500px" style = "border: 0;" src = "https://ap…" at bounding box center [947, 320] width 428 height 236
click at [1065, 439] on button "Update" at bounding box center [1070, 440] width 42 height 14
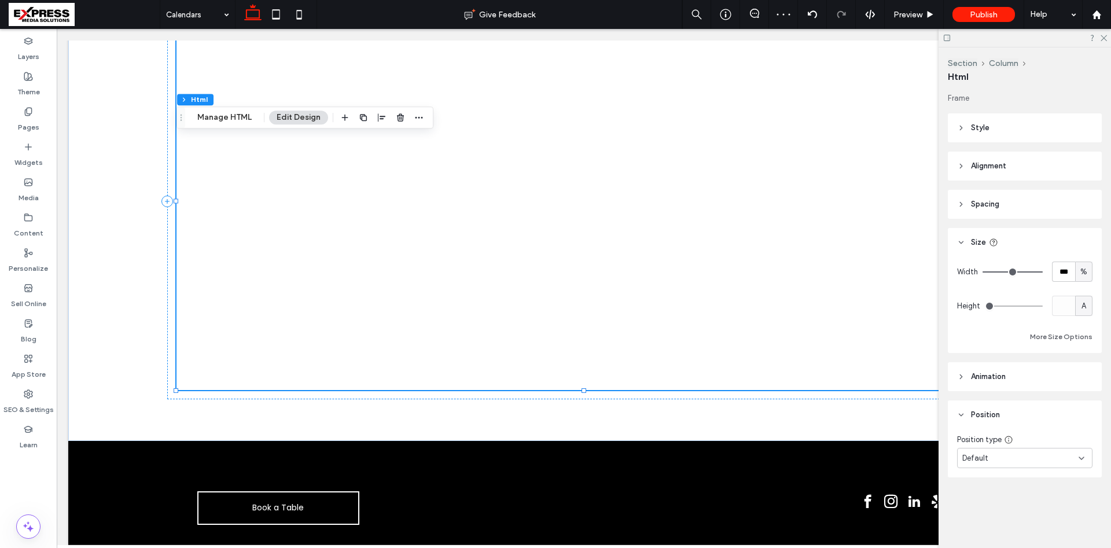
click at [1082, 307] on span "A" at bounding box center [1084, 306] width 5 height 12
click at [1089, 366] on div "vh" at bounding box center [1084, 366] width 16 height 20
drag, startPoint x: 1020, startPoint y: 303, endPoint x: 1061, endPoint y: 306, distance: 41.2
click at [1043, 306] on input "range" at bounding box center [1014, 306] width 58 height 1
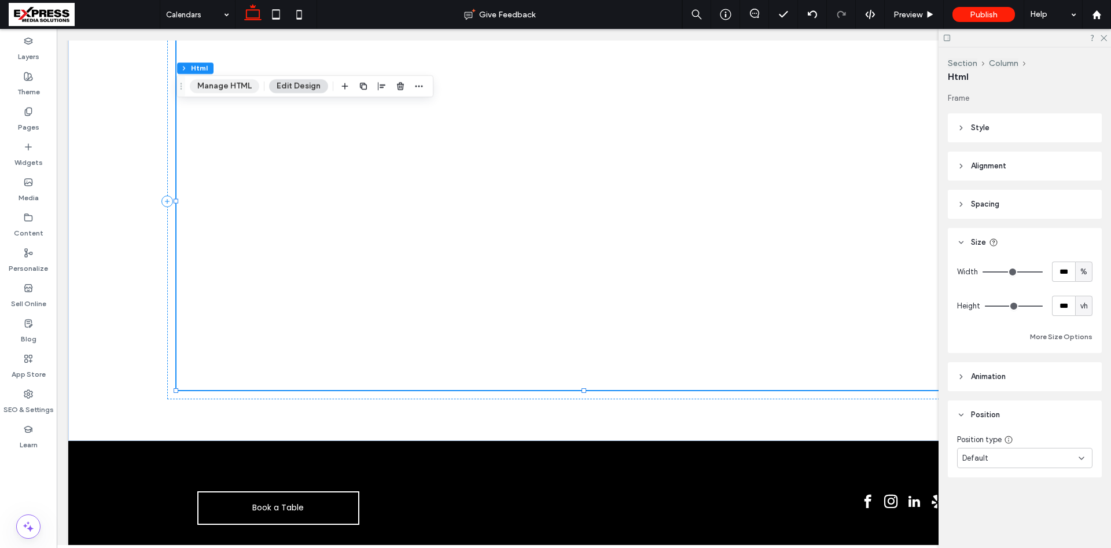
click at [223, 89] on button "Manage HTML" at bounding box center [224, 86] width 69 height 14
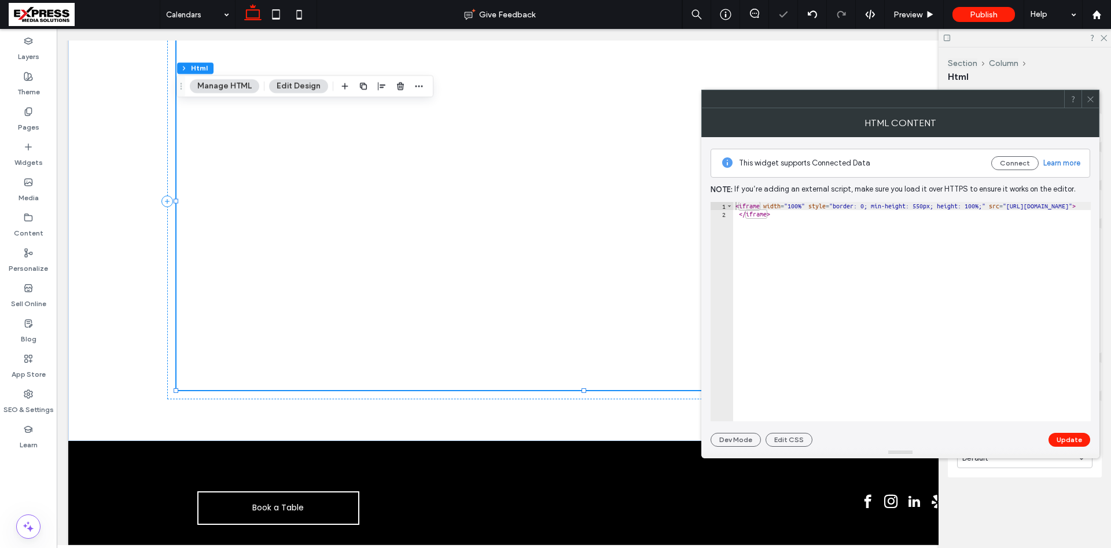
click at [861, 256] on div "< iframe width = "100%" style = "border: 0; min-height: 550px; height: 100%;" s…" at bounding box center [978, 320] width 491 height 236
drag, startPoint x: 1008, startPoint y: 207, endPoint x: 1043, endPoint y: 210, distance: 35.4
click at [1043, 210] on div "< iframe width = "100%" style = "border: 0; min-height: 550px; height: 100%;" s…" at bounding box center [978, 320] width 491 height 236
click at [1006, 207] on div "< iframe width = "100%" style = "border: 0; min-height: 550px; height: 100%;" s…" at bounding box center [978, 320] width 491 height 236
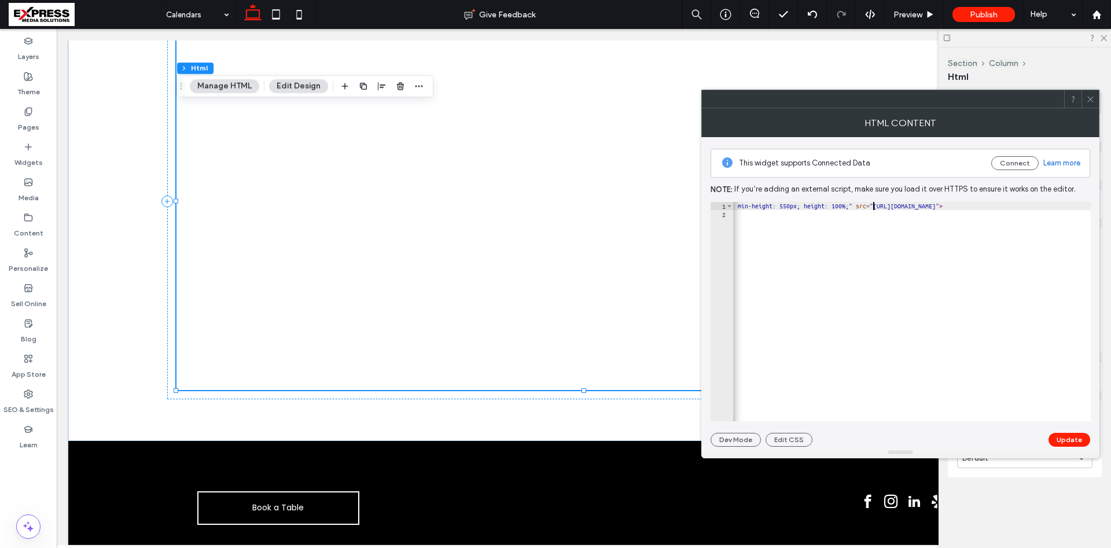
click at [1082, 205] on div "< iframe width = "100%" style = "border: 0; min-height: 550px; height: 100%;" s…" at bounding box center [845, 320] width 491 height 236
paste textarea "**********"
click at [1071, 446] on button "Update" at bounding box center [1070, 440] width 42 height 14
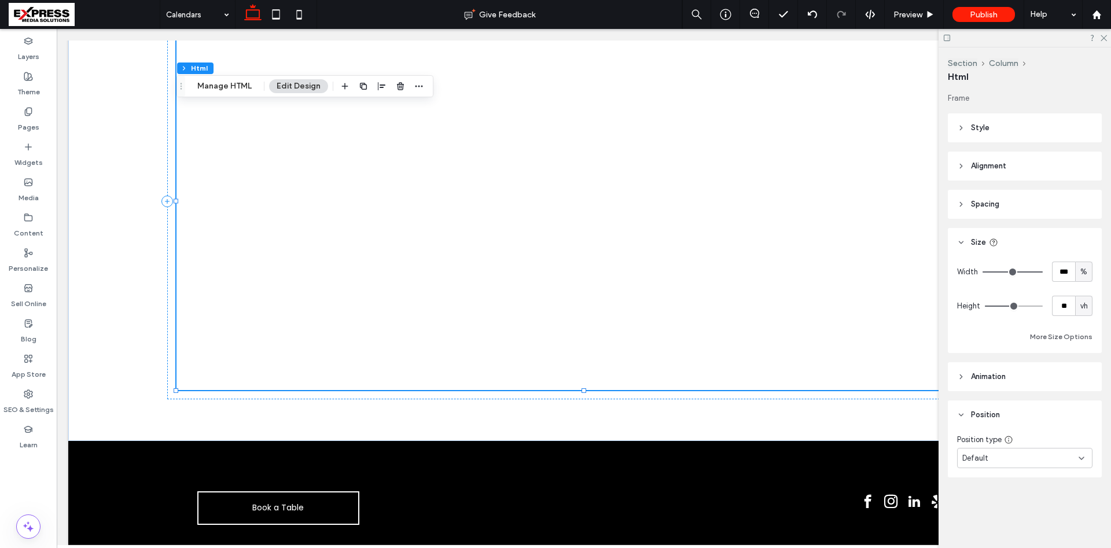
drag, startPoint x: 1034, startPoint y: 306, endPoint x: 1011, endPoint y: 307, distance: 22.6
click at [1011, 307] on input "range" at bounding box center [1014, 306] width 58 height 1
click at [1090, 309] on div "vh" at bounding box center [1083, 306] width 17 height 20
click at [1083, 406] on span "A" at bounding box center [1084, 408] width 5 height 12
click at [907, 14] on span "Preview" at bounding box center [907, 15] width 29 height 10
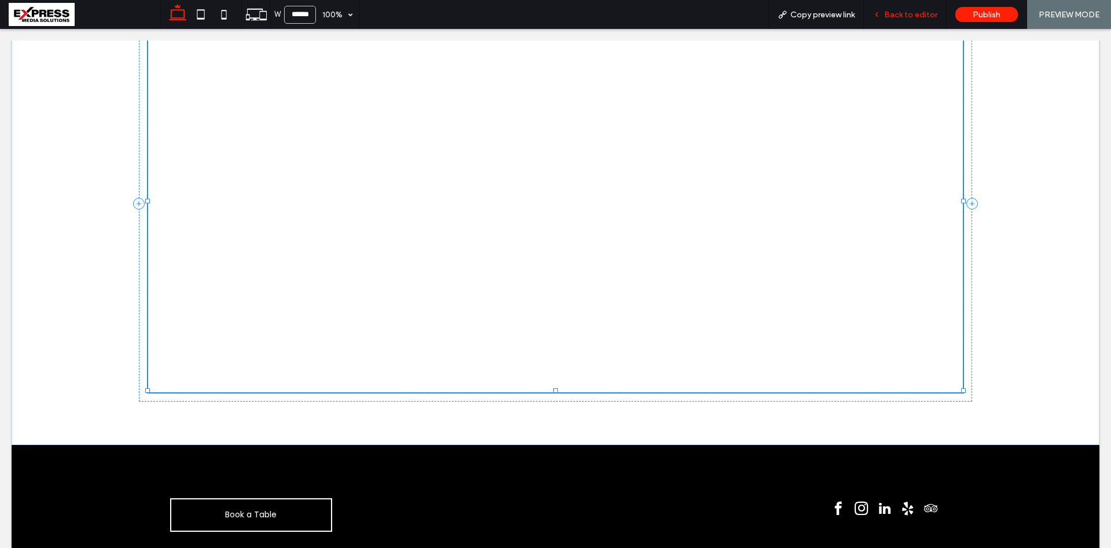
click at [908, 15] on span "Back to editor" at bounding box center [910, 15] width 53 height 10
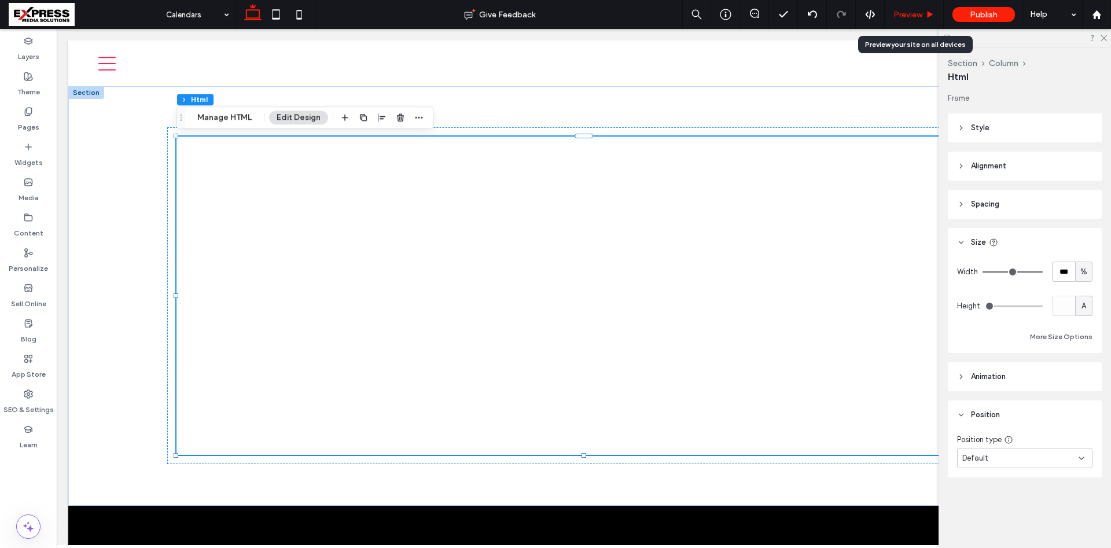
click at [911, 14] on span "Preview" at bounding box center [907, 15] width 29 height 10
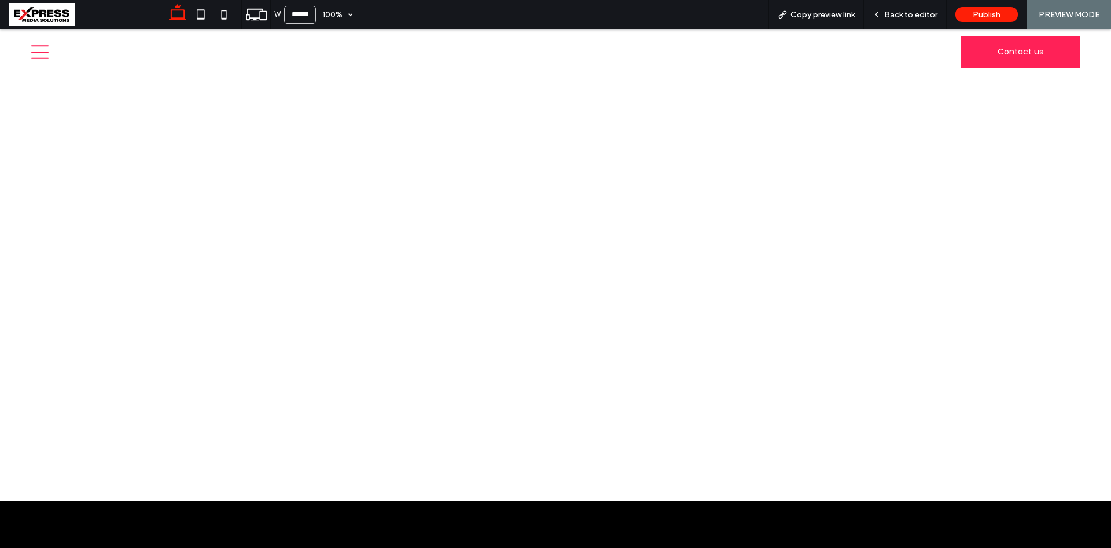
click at [1039, 322] on div at bounding box center [555, 288] width 1111 height 426
click at [911, 18] on span "Back to editor" at bounding box center [910, 15] width 53 height 10
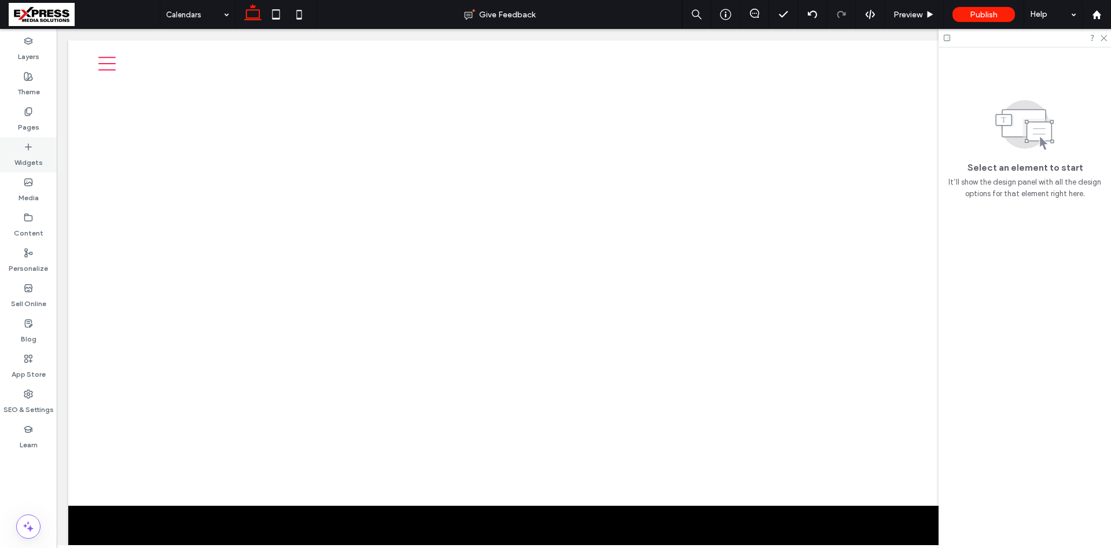
click at [31, 153] on label "Widgets" at bounding box center [28, 160] width 28 height 16
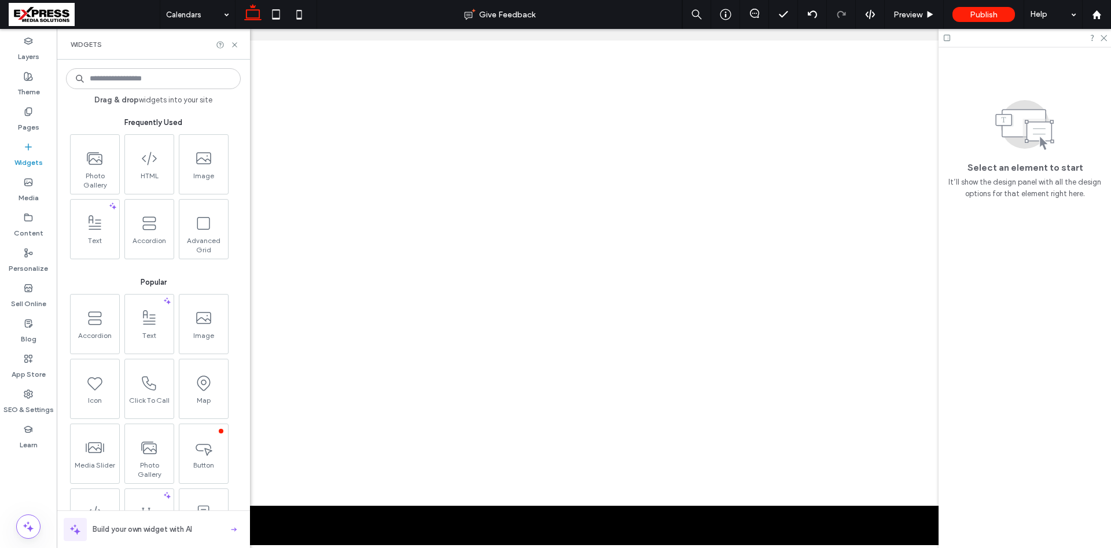
click at [121, 78] on input at bounding box center [153, 78] width 175 height 21
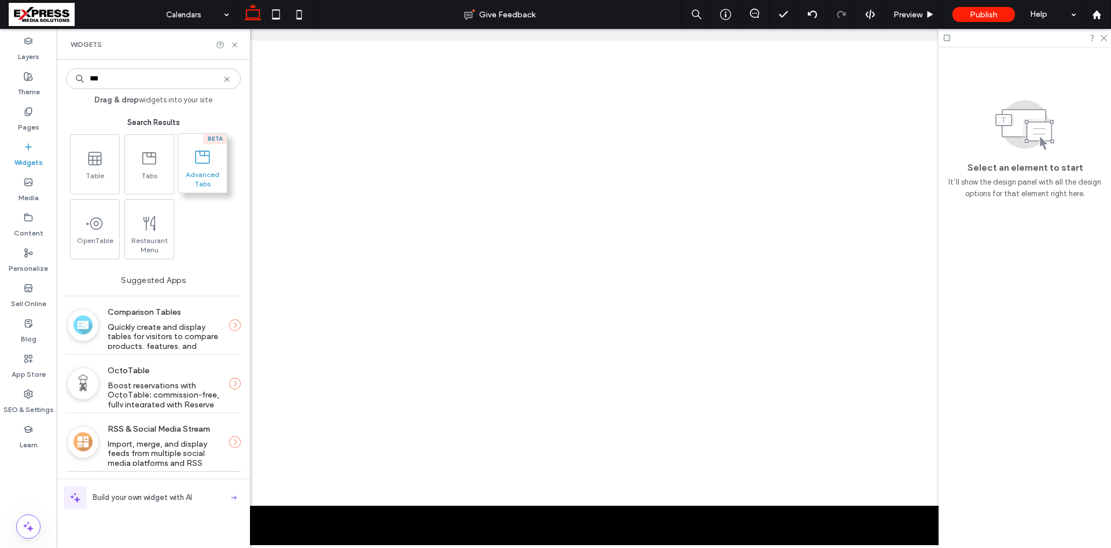
type input "***"
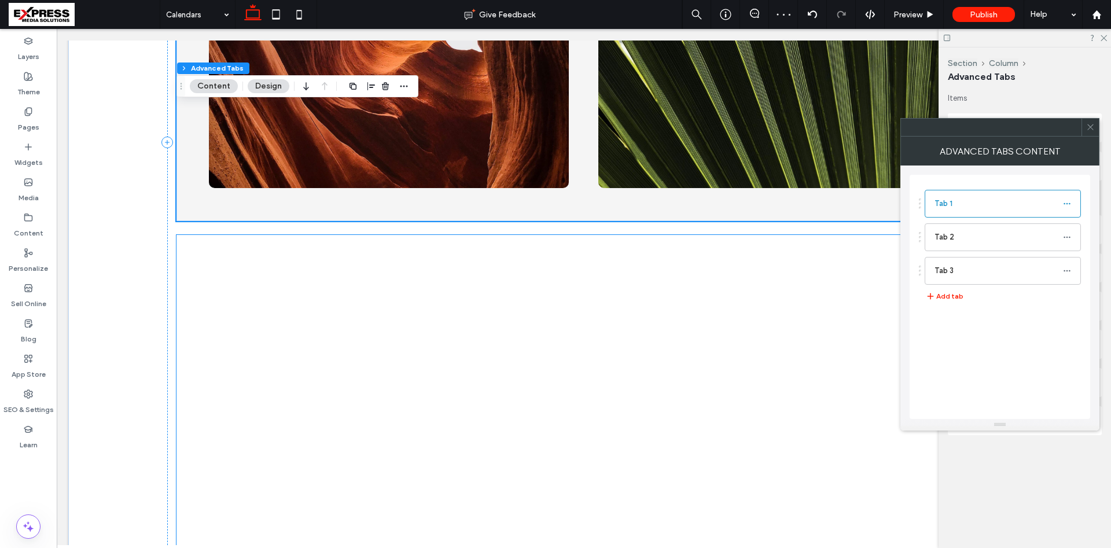
scroll to position [256, 0]
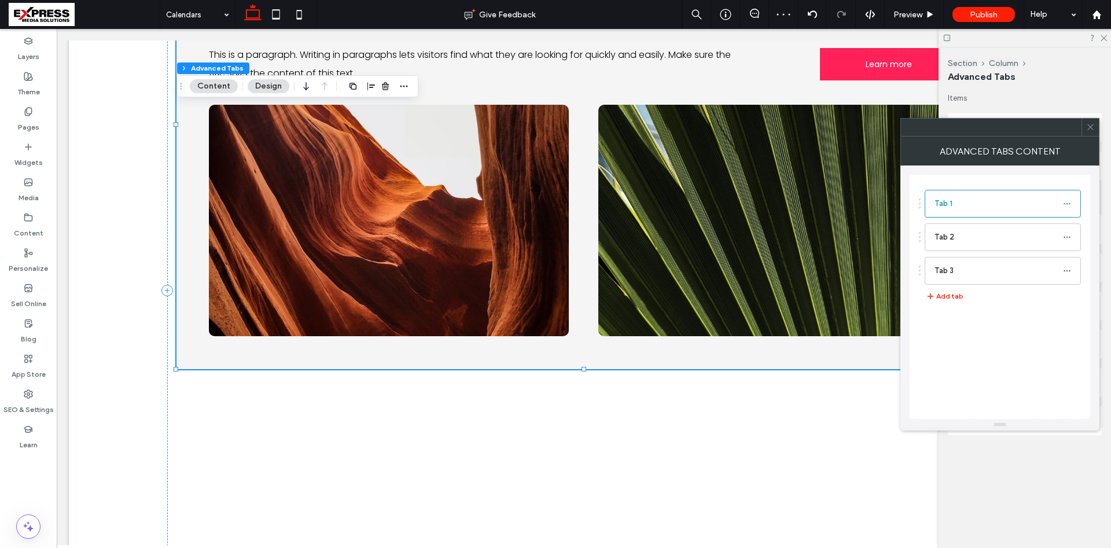
click at [451, 176] on img at bounding box center [388, 220] width 359 height 231
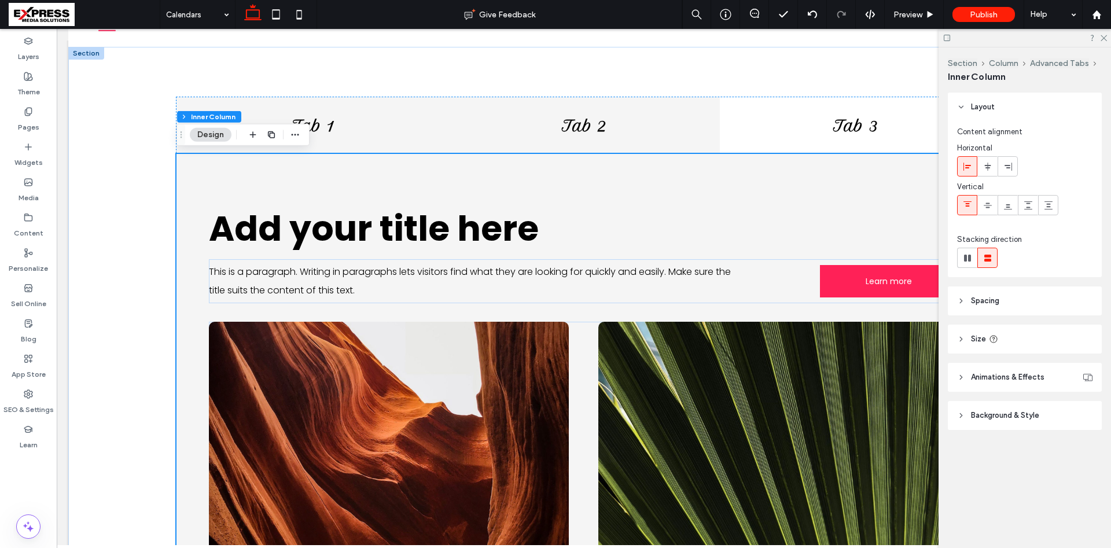
scroll to position [20, 0]
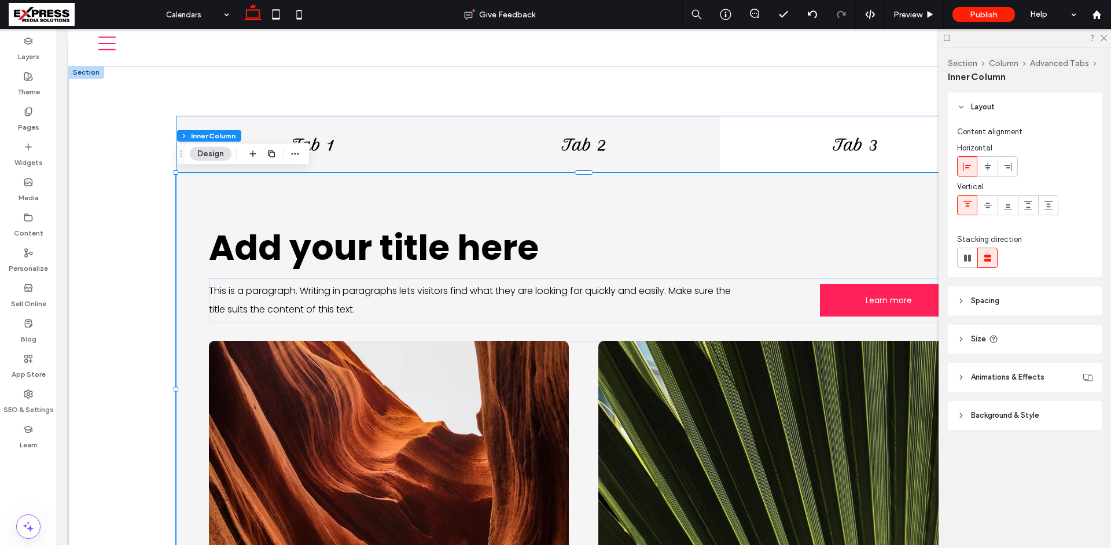
click at [569, 149] on h4 "Tab 2" at bounding box center [584, 145] width 258 height 18
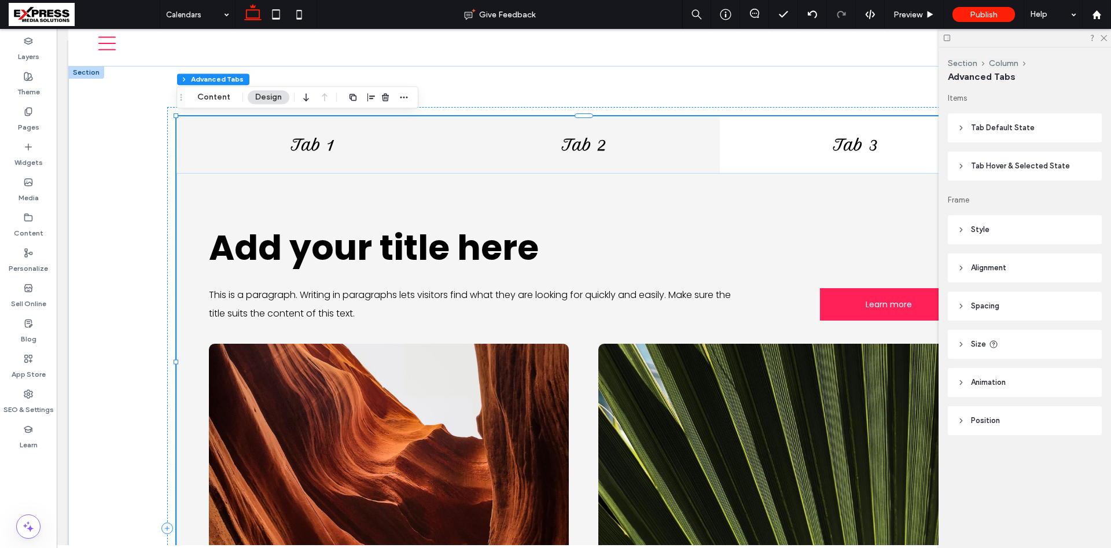
click at [334, 149] on h4 "Tab 1" at bounding box center [312, 145] width 258 height 18
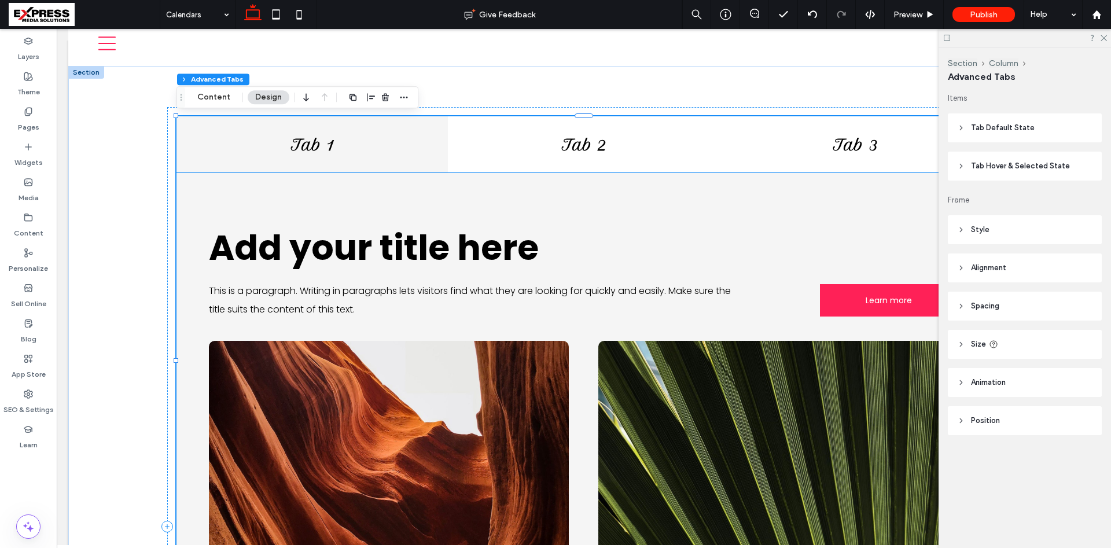
click at [321, 248] on span "Add your title here" at bounding box center [374, 247] width 330 height 49
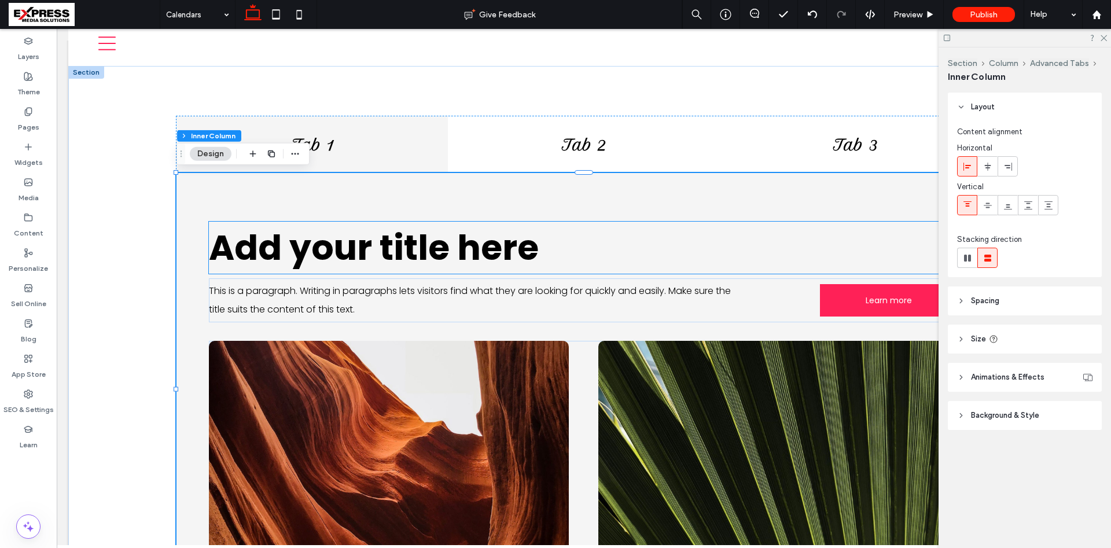
click at [374, 255] on span "Add your title here" at bounding box center [374, 247] width 330 height 49
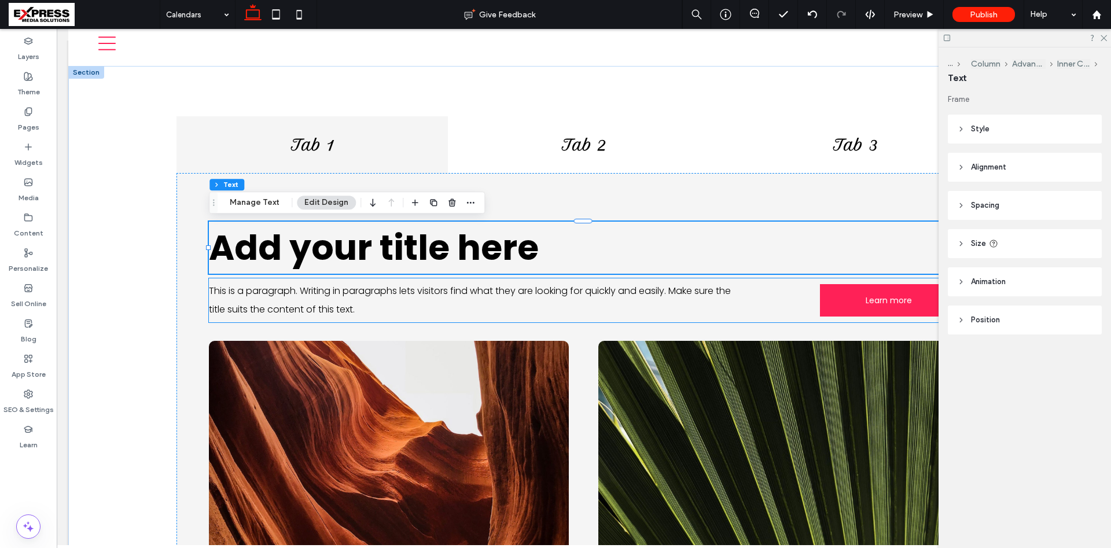
click at [369, 301] on p "This is a paragraph. Writing in paragraphs lets visitors find what they are loo…" at bounding box center [471, 300] width 524 height 37
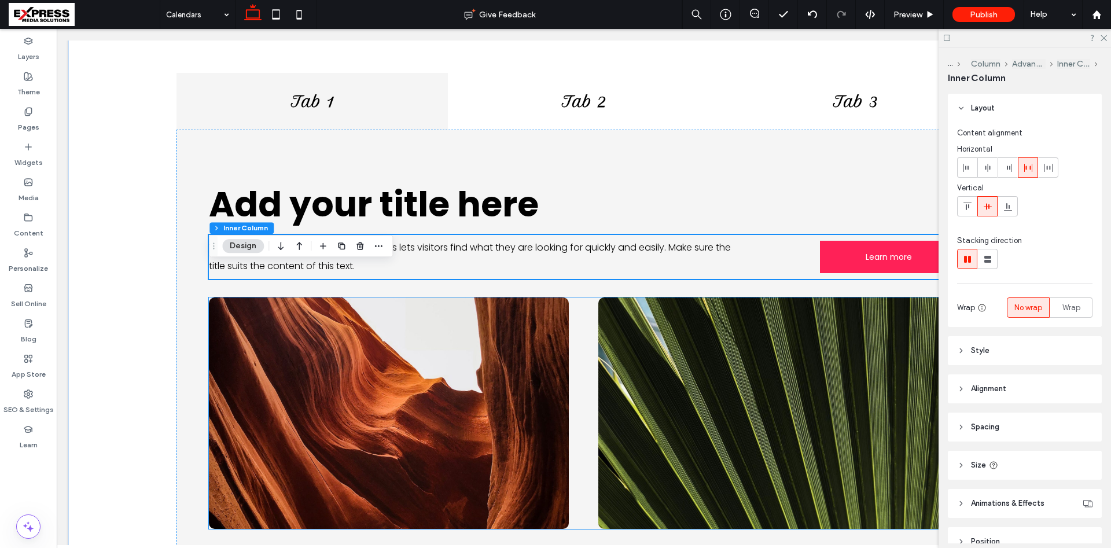
scroll to position [138, 0]
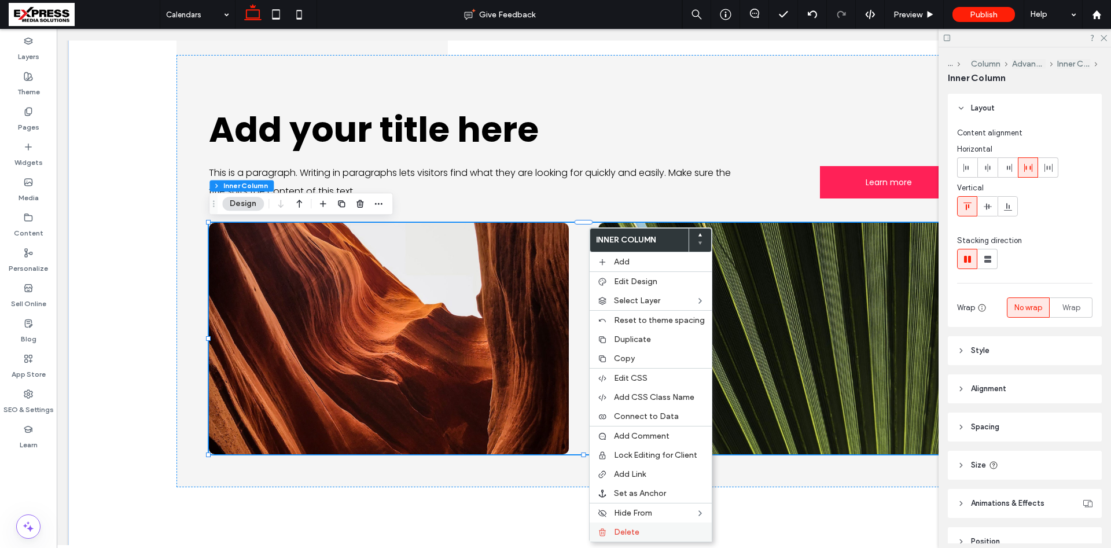
drag, startPoint x: 628, startPoint y: 537, endPoint x: 630, endPoint y: 529, distance: 8.3
click at [628, 535] on div "Delete" at bounding box center [651, 532] width 122 height 19
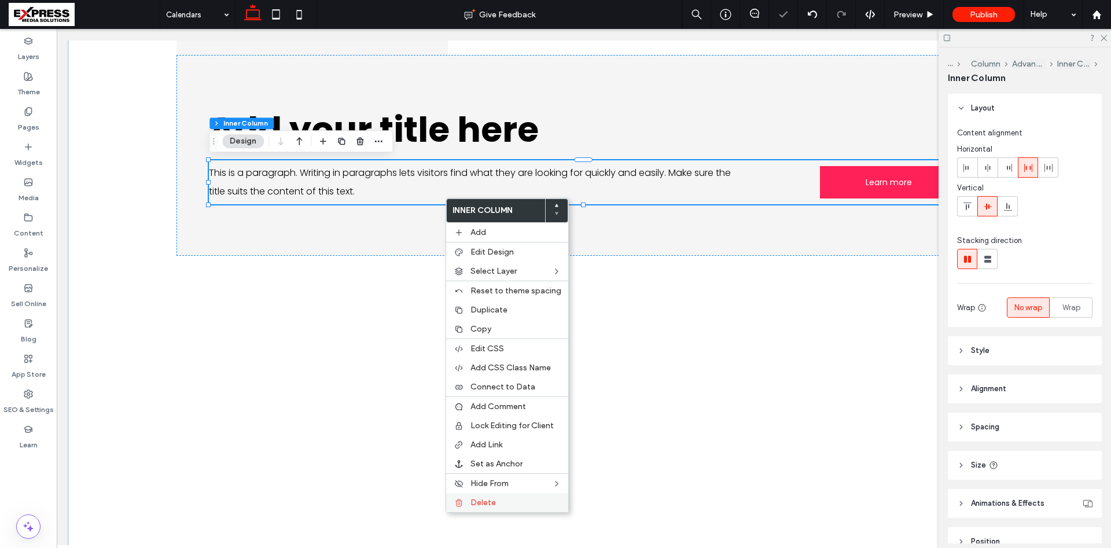
click at [483, 500] on span "Delete" at bounding box center [482, 503] width 25 height 10
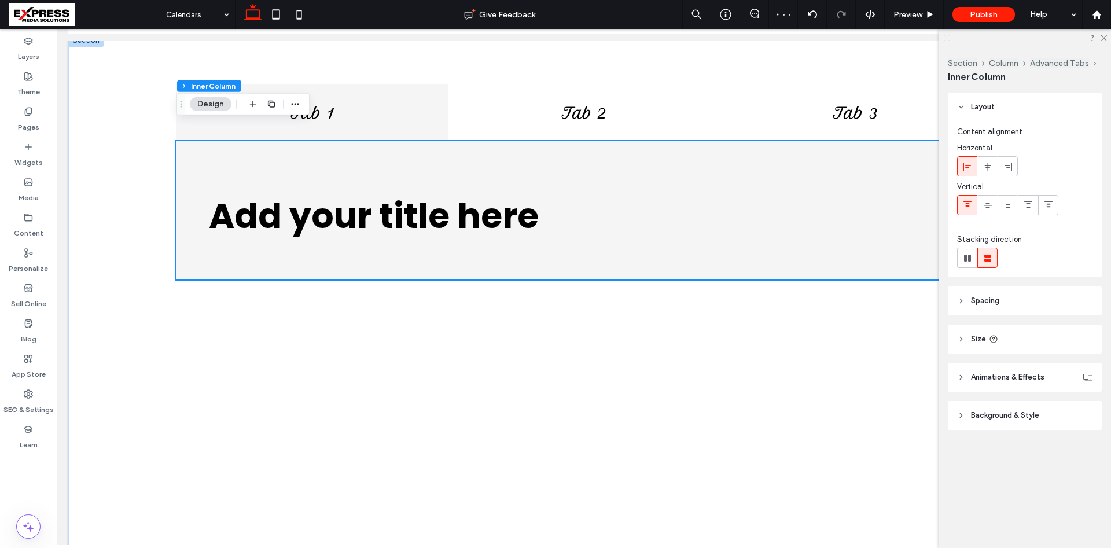
scroll to position [20, 0]
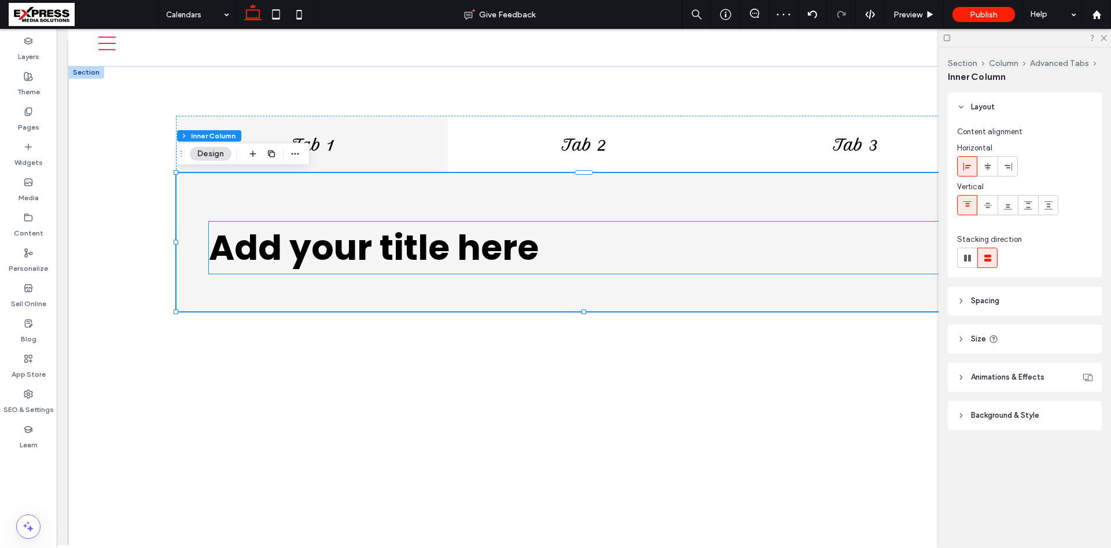
click at [334, 241] on span "Add your title here" at bounding box center [374, 247] width 330 height 49
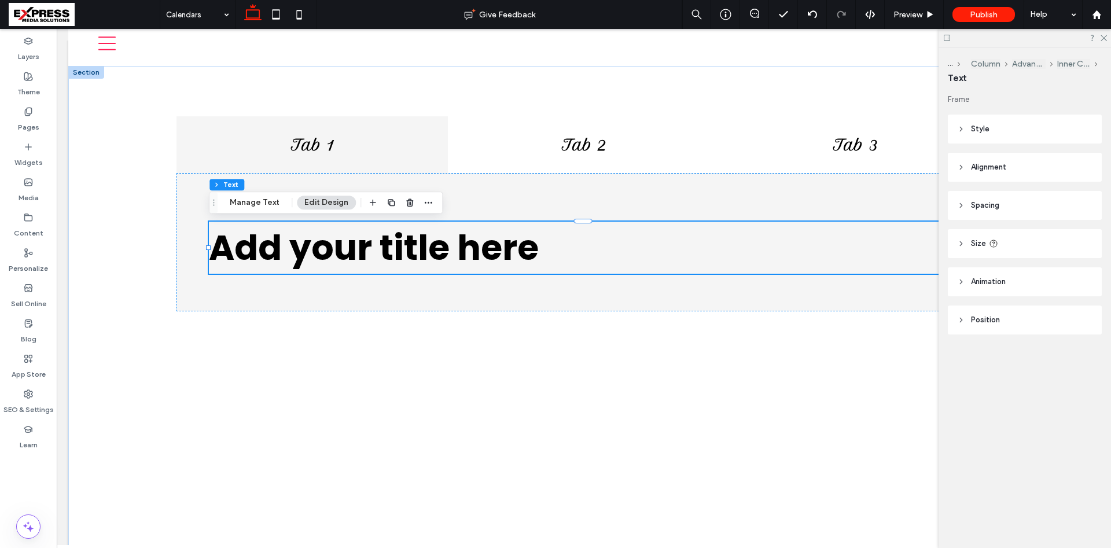
click at [286, 247] on span "Add your title here" at bounding box center [374, 247] width 330 height 49
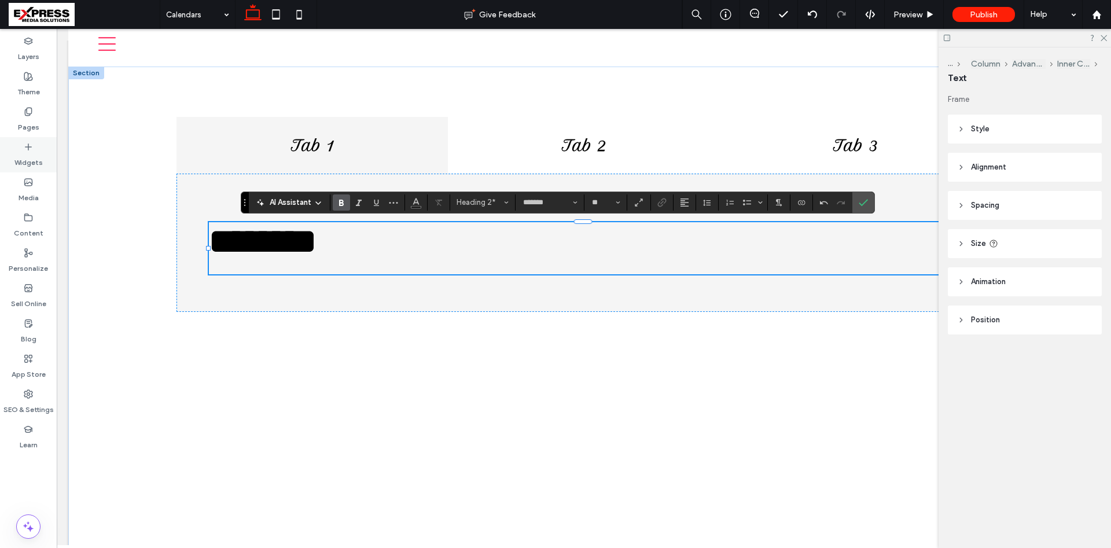
click at [23, 152] on label "Widgets" at bounding box center [28, 160] width 28 height 16
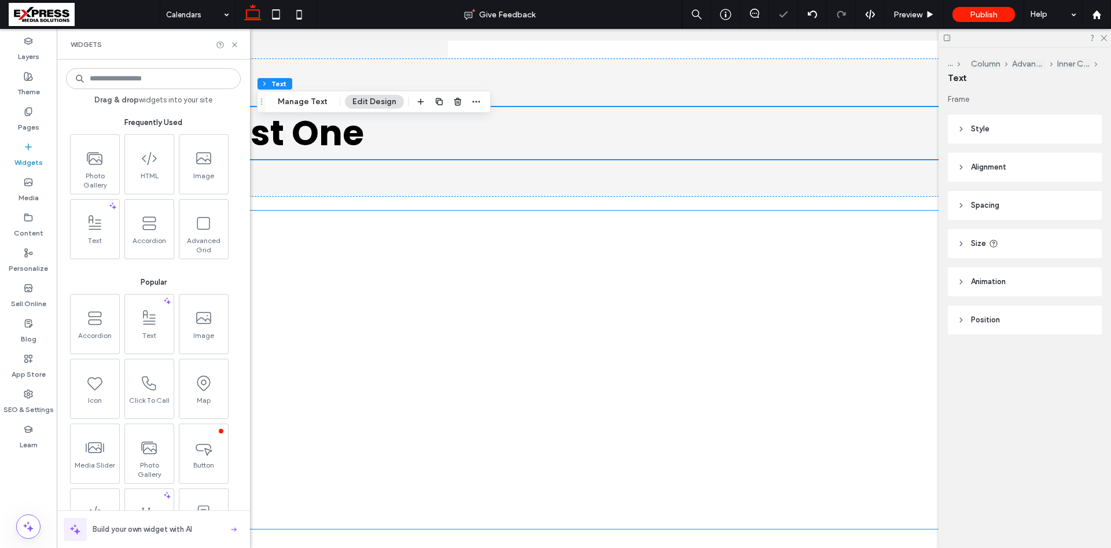
scroll to position [138, 0]
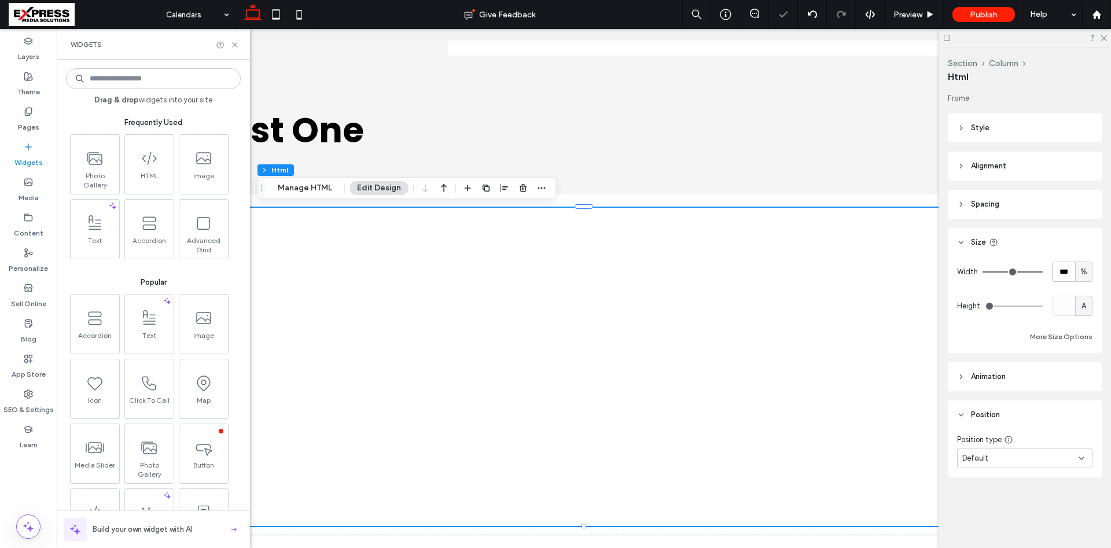
click at [411, 347] on div at bounding box center [584, 367] width 815 height 318
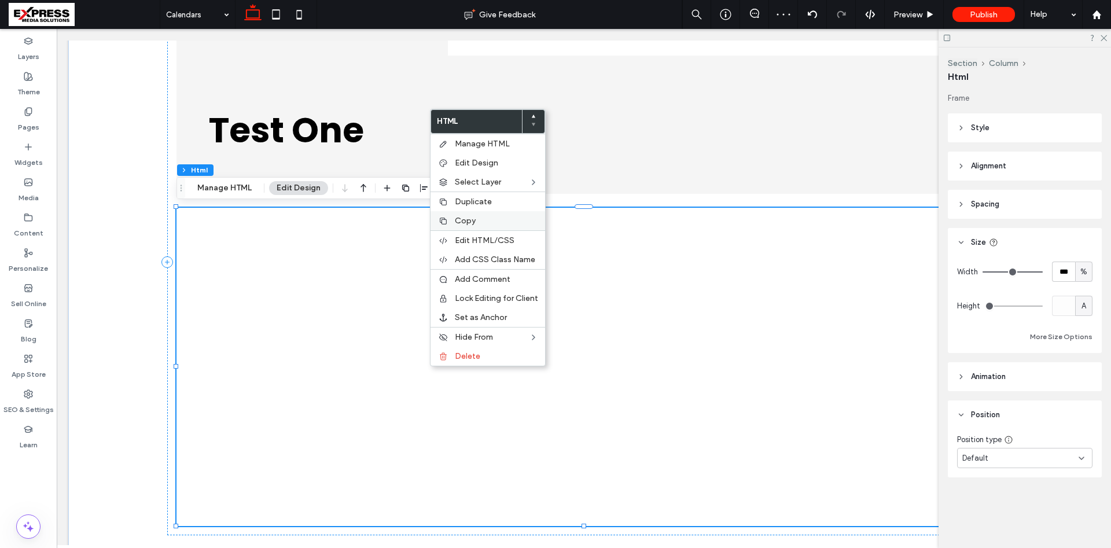
click at [473, 219] on span "Copy" at bounding box center [465, 221] width 21 height 10
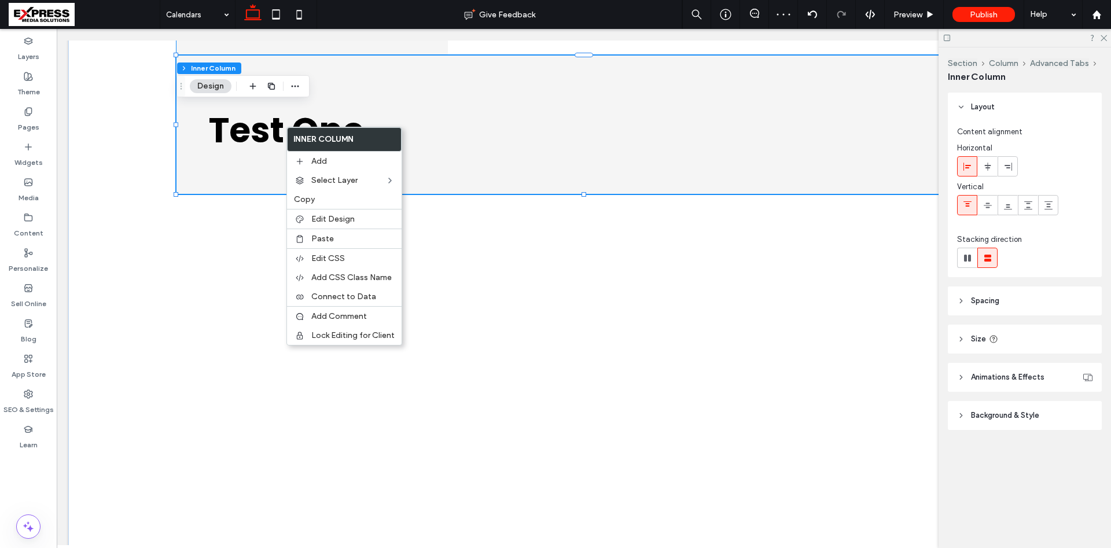
click at [284, 128] on h2 "Test One ﻿" at bounding box center [583, 130] width 748 height 52
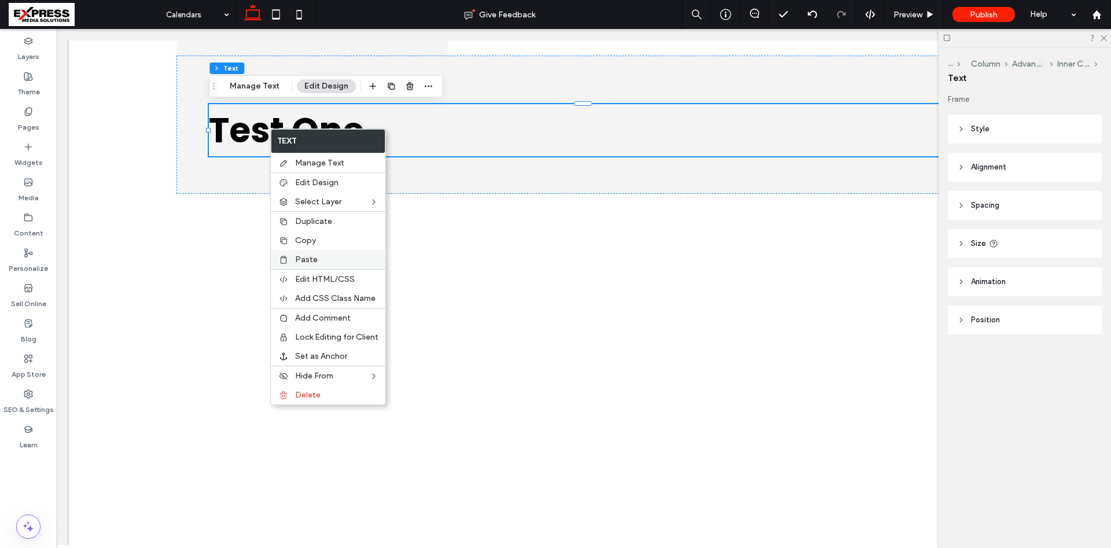
click at [310, 259] on span "Paste" at bounding box center [306, 260] width 23 height 10
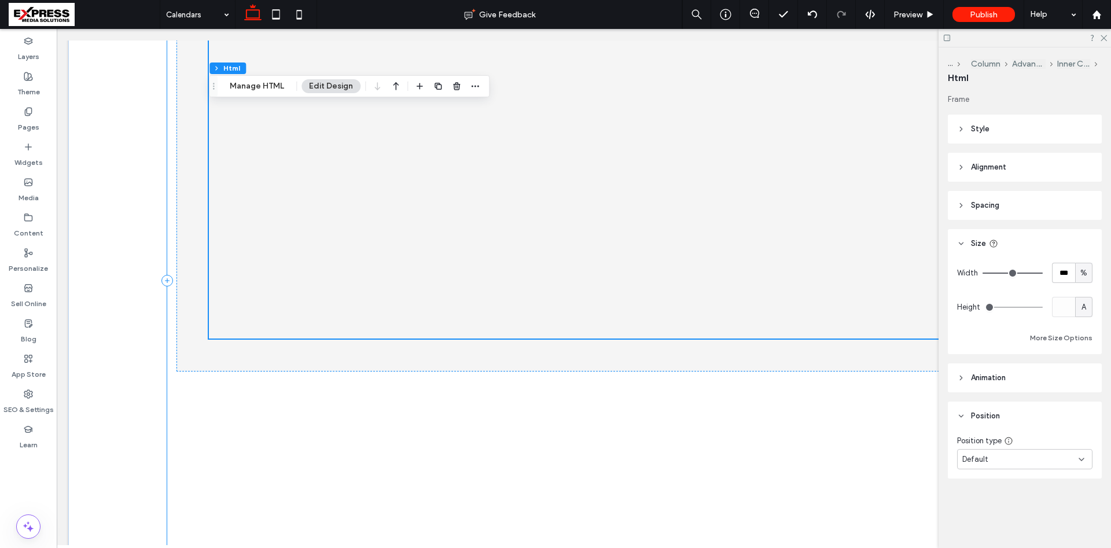
scroll to position [329, 0]
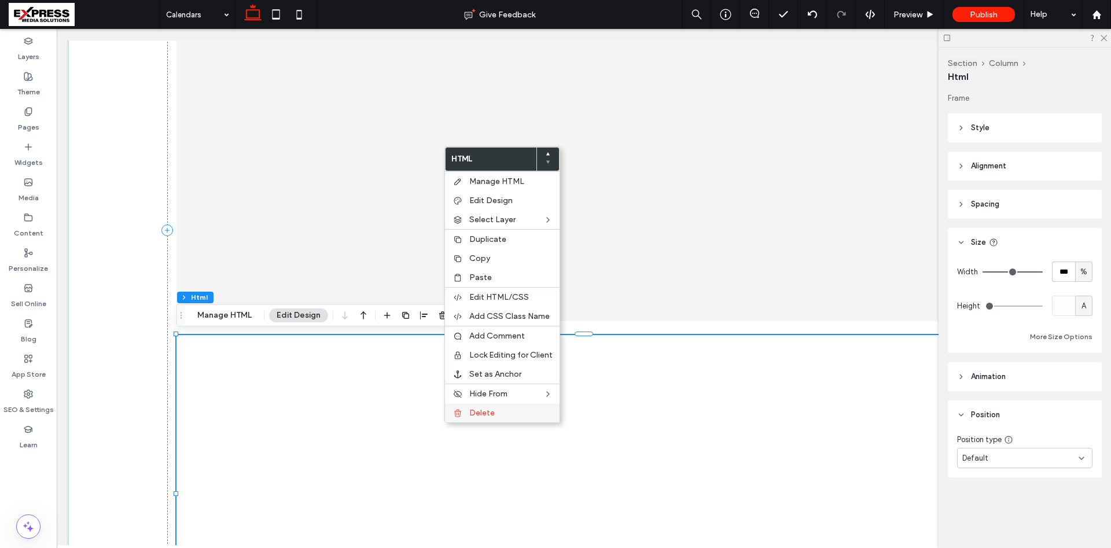
click at [480, 416] on span "Delete" at bounding box center [481, 413] width 25 height 10
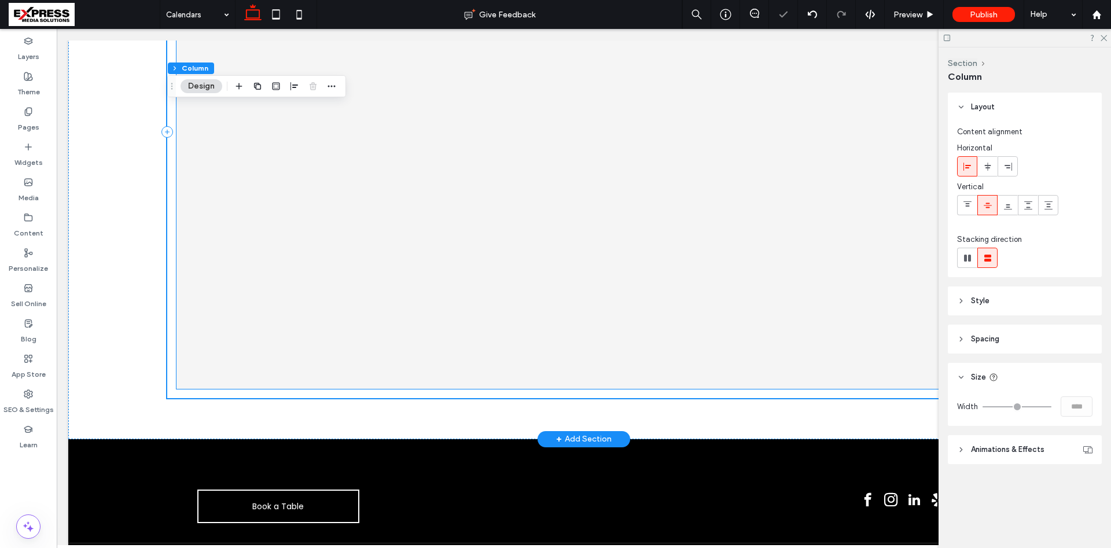
scroll to position [211, 0]
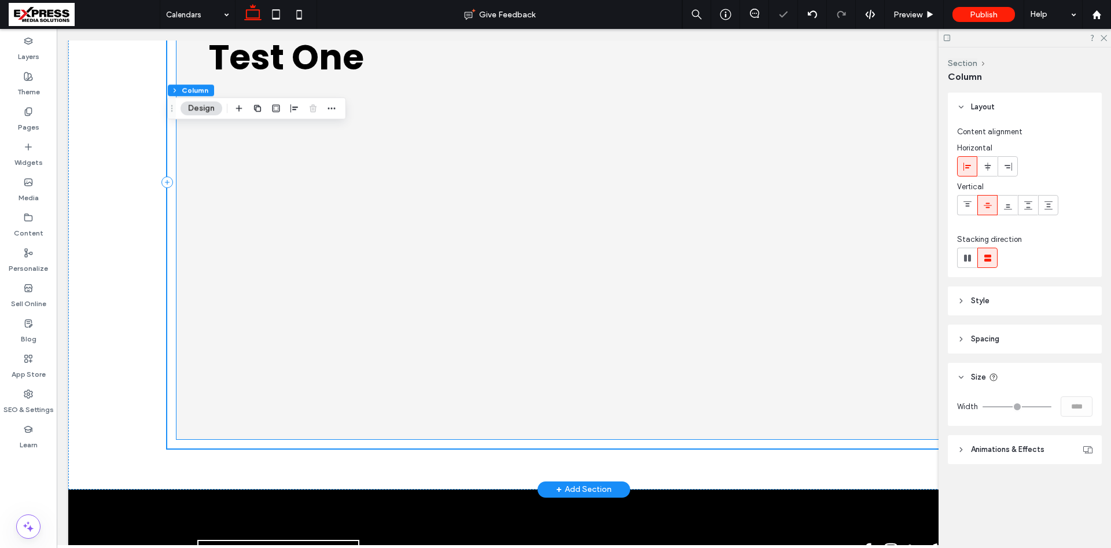
click at [285, 153] on div "Tab 1 Tab 2 Tab 3 Test One ﻿ This is a paragraph. Writing in paragraphs lets vi…" at bounding box center [583, 182] width 833 height 531
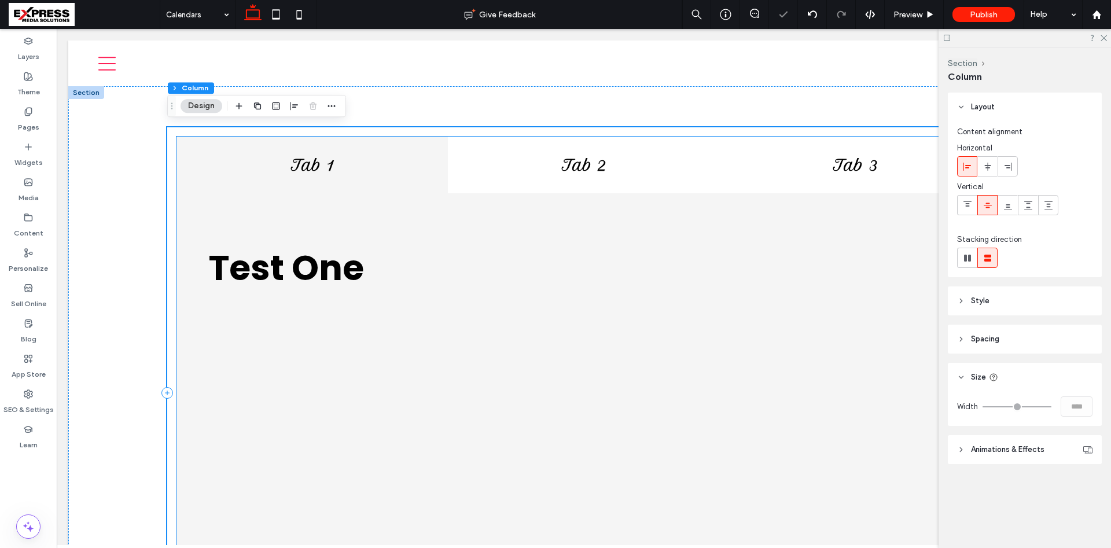
scroll to position [118, 0]
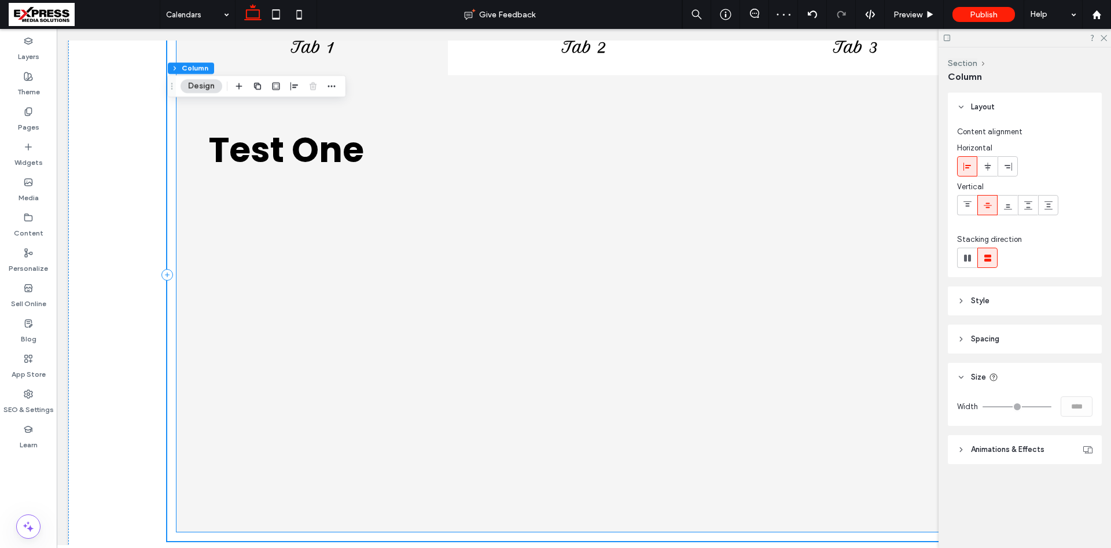
click at [373, 321] on div "Test One ﻿" at bounding box center [584, 303] width 815 height 457
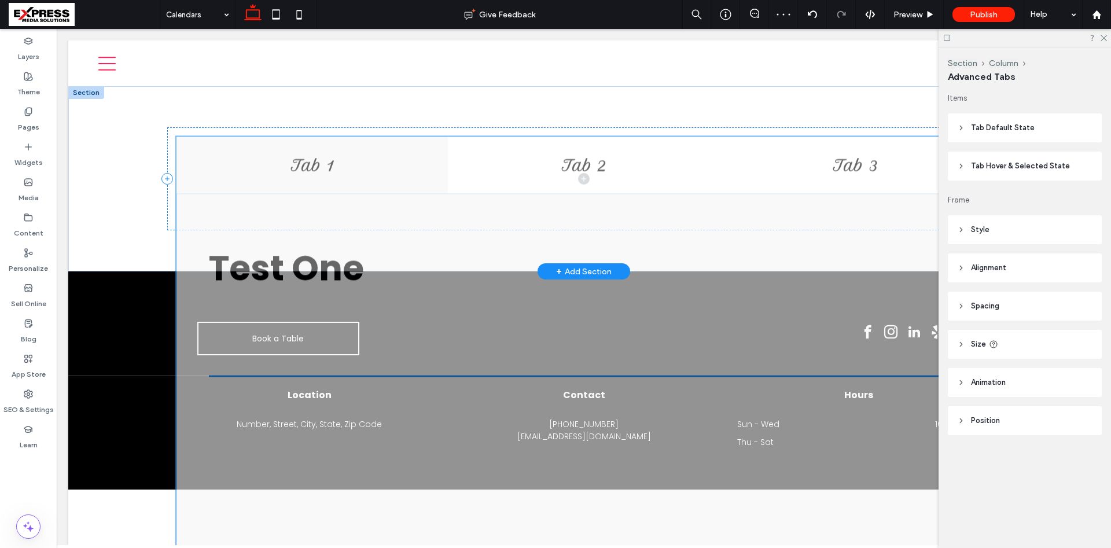
scroll to position [0, 0]
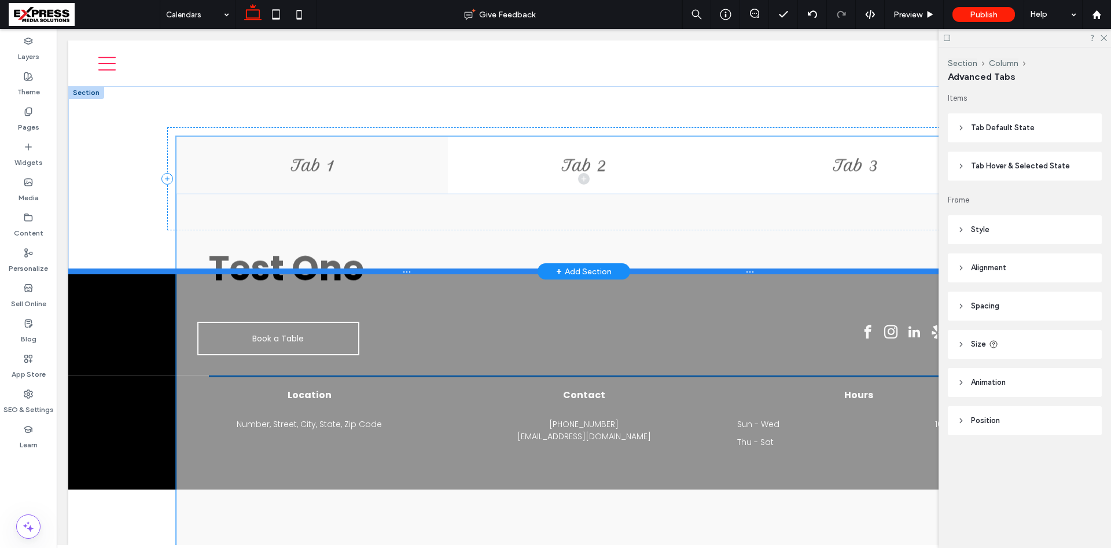
click at [130, 270] on div at bounding box center [583, 272] width 1031 height 6
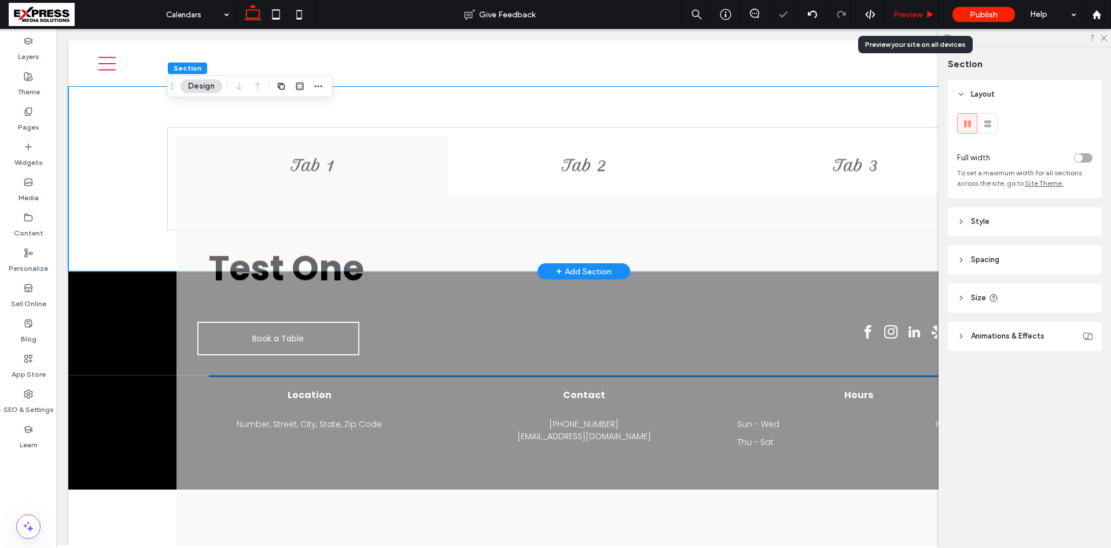
click at [913, 15] on span "Preview" at bounding box center [907, 15] width 29 height 10
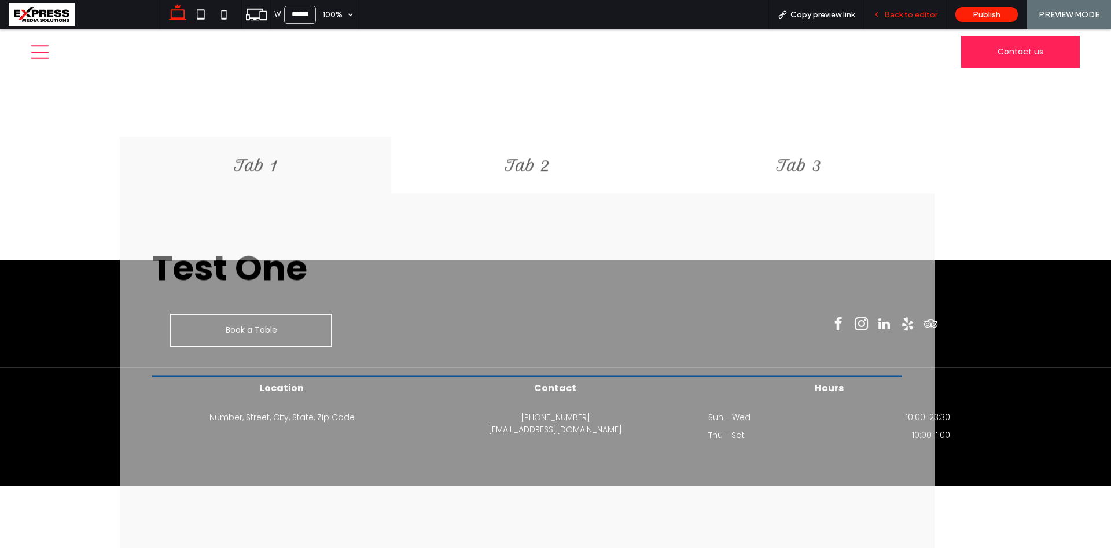
click at [907, 12] on span "Back to editor" at bounding box center [910, 15] width 53 height 10
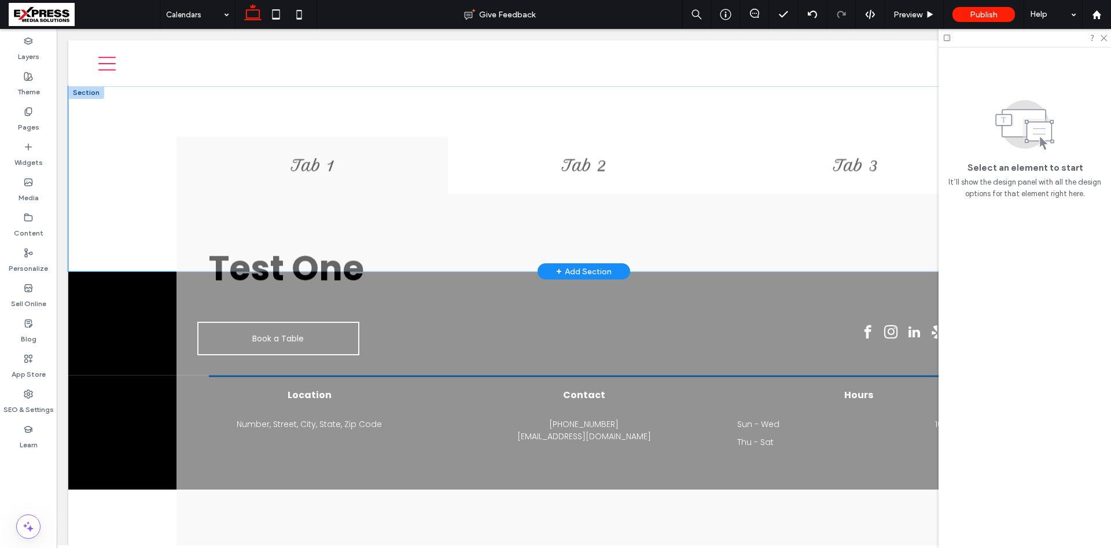
click at [119, 165] on div "Tab 1 Tab 2 Tab 3 Test One ﻿ This is a paragraph. Writing in paragraphs lets vi…" at bounding box center [583, 178] width 1031 height 185
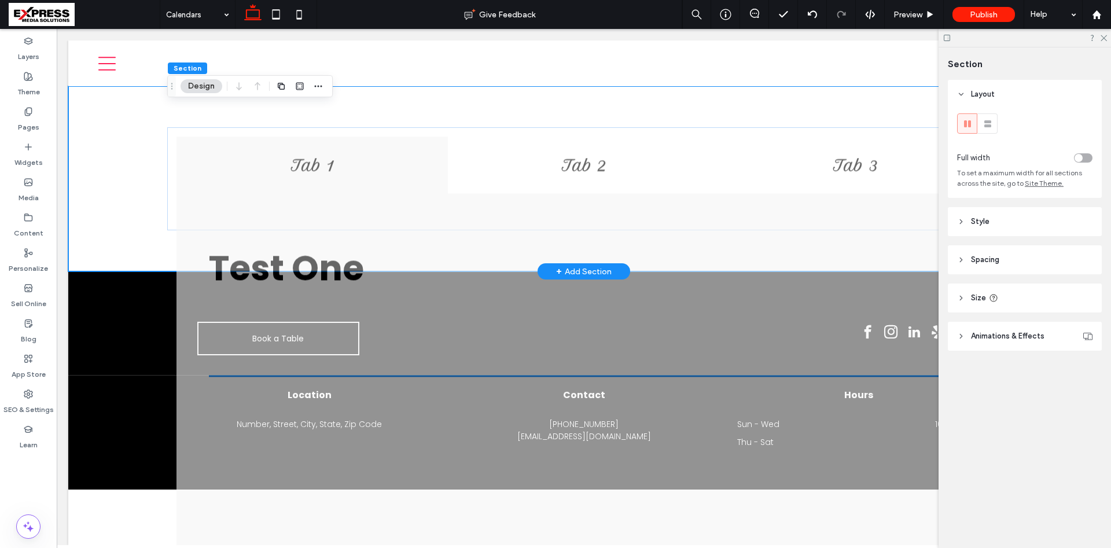
click at [343, 180] on div "Tab 1 Tab 2 Tab 3 Test One ﻿ This is a paragraph. Writing in paragraphs lets vi…" at bounding box center [583, 178] width 833 height 102
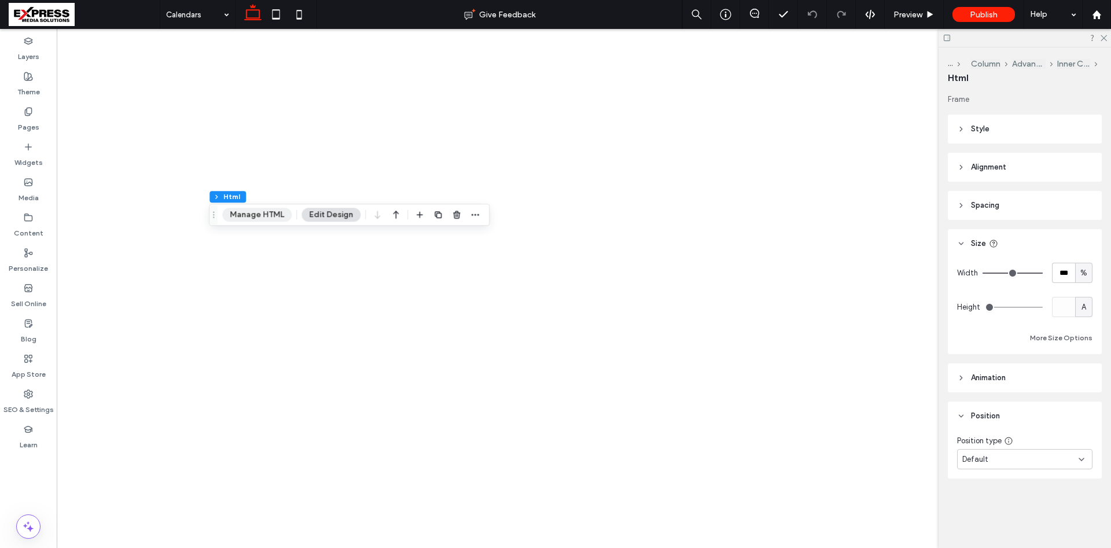
click at [262, 208] on button "Manage HTML" at bounding box center [256, 215] width 69 height 14
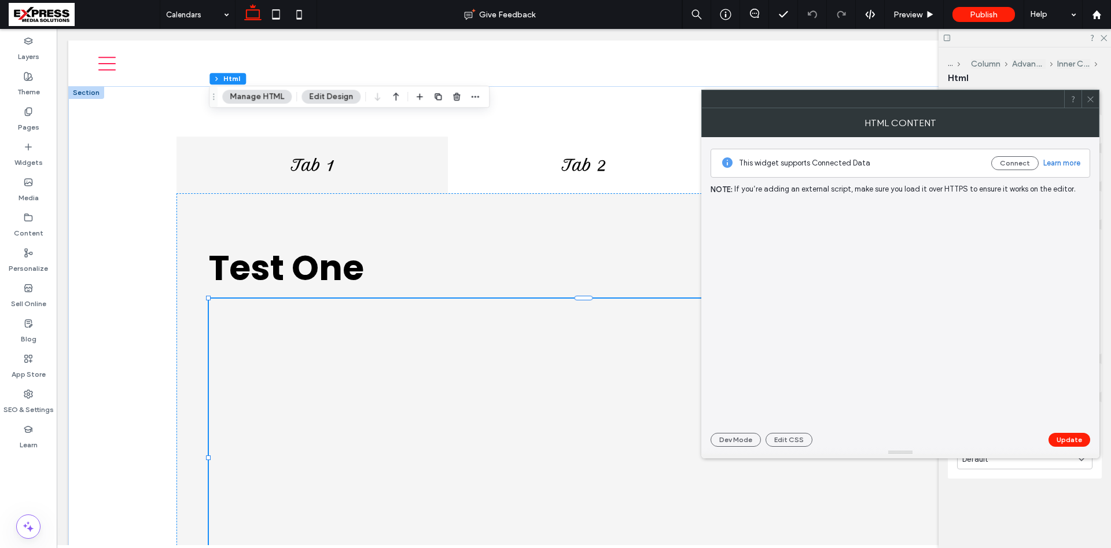
scroll to position [183, 0]
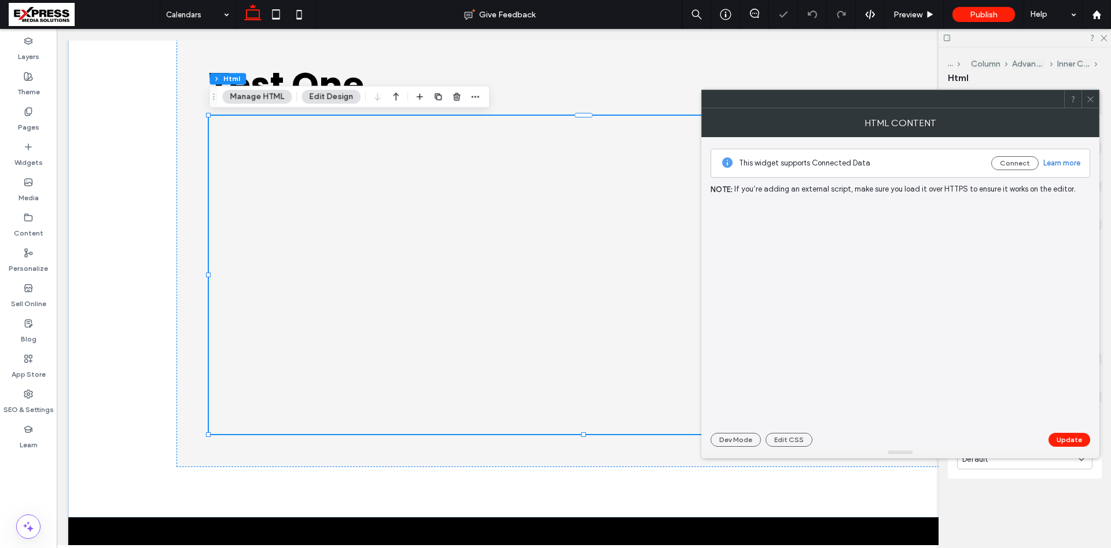
click at [263, 99] on button "Manage HTML" at bounding box center [256, 97] width 69 height 14
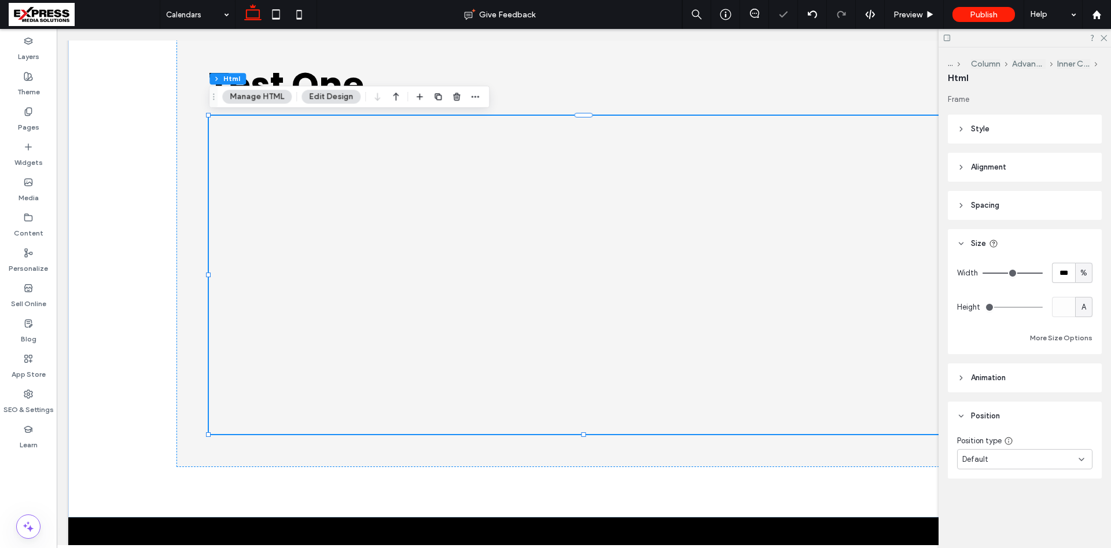
scroll to position [0, 0]
click at [263, 92] on button "Manage HTML" at bounding box center [256, 97] width 69 height 14
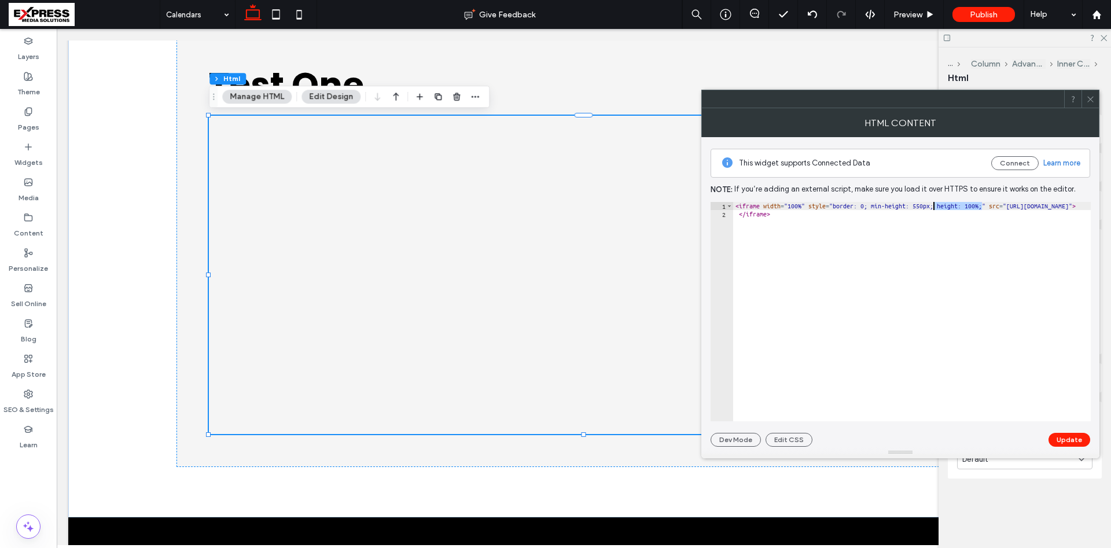
drag, startPoint x: 983, startPoint y: 206, endPoint x: 935, endPoint y: 203, distance: 48.7
click at [935, 203] on div "< iframe width = "100%" style = "border: 0; min-height: 550px; height: 100%;" s…" at bounding box center [1027, 320] width 588 height 236
click at [977, 266] on div "< iframe width = "100%" style = "border: 0; min-height: 550px;" src = "[URL][DO…" at bounding box center [1002, 320] width 539 height 236
click at [1069, 446] on button "Update" at bounding box center [1070, 440] width 42 height 14
type textarea "*********"
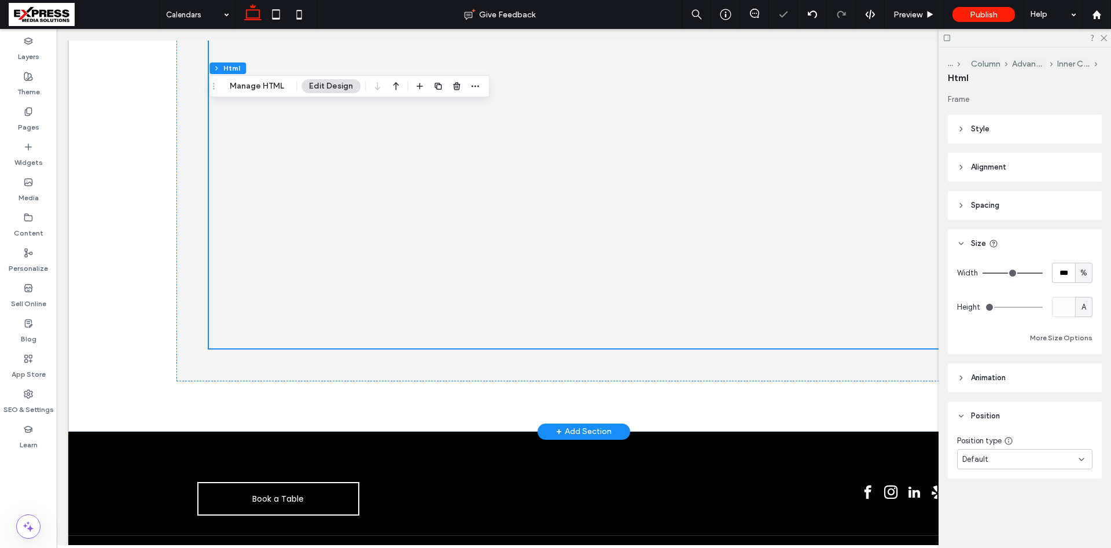
scroll to position [270, 0]
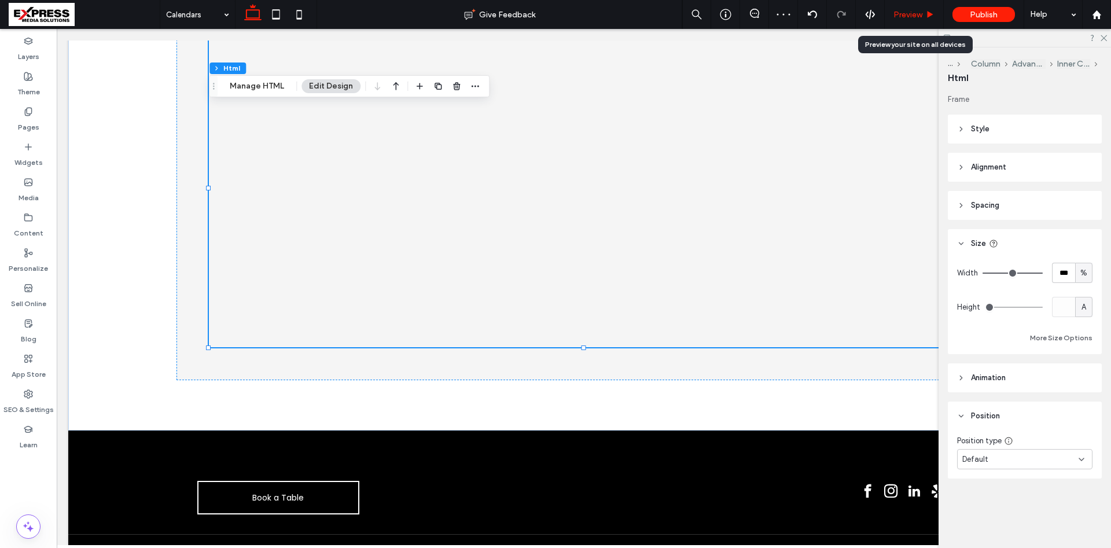
click at [925, 20] on div "Preview" at bounding box center [914, 14] width 59 height 29
click at [915, 18] on span "Preview" at bounding box center [907, 15] width 29 height 10
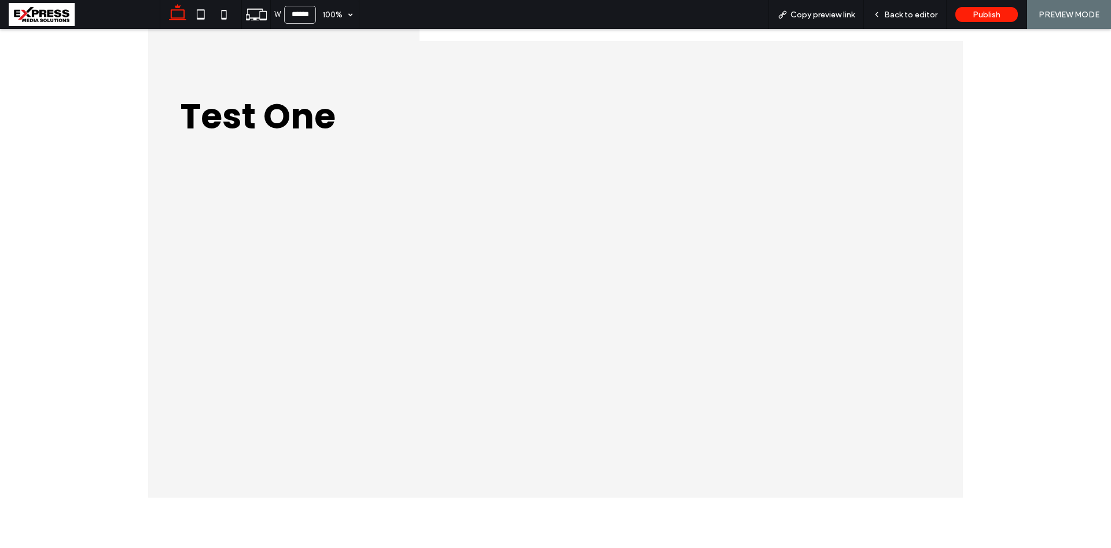
scroll to position [25, 0]
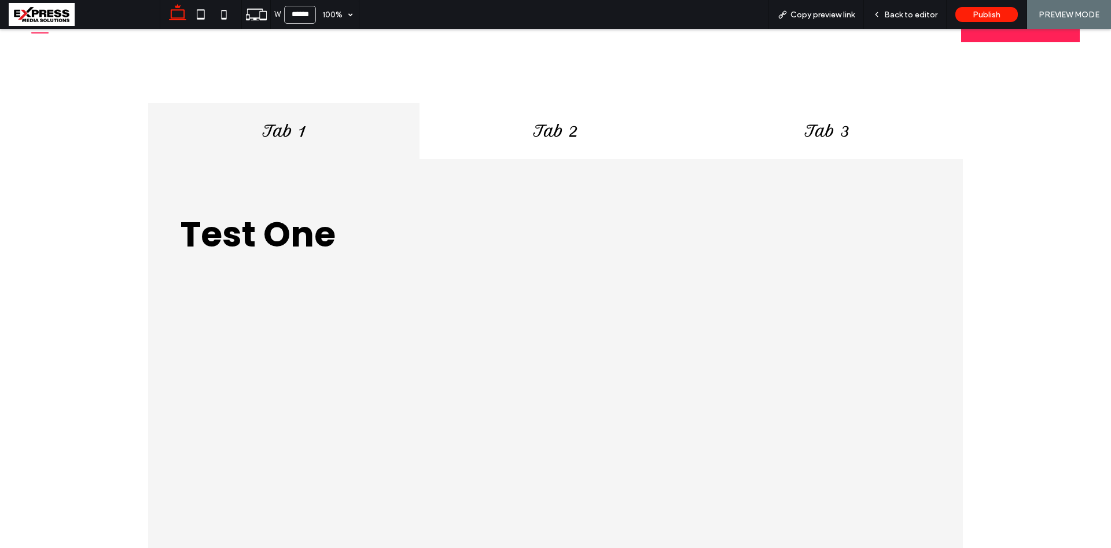
click at [533, 146] on div "Tab 1 Tab 2 Tab 3 Test One ﻿ This is a paragraph. Writing in paragraphs lets vi…" at bounding box center [555, 359] width 815 height 513
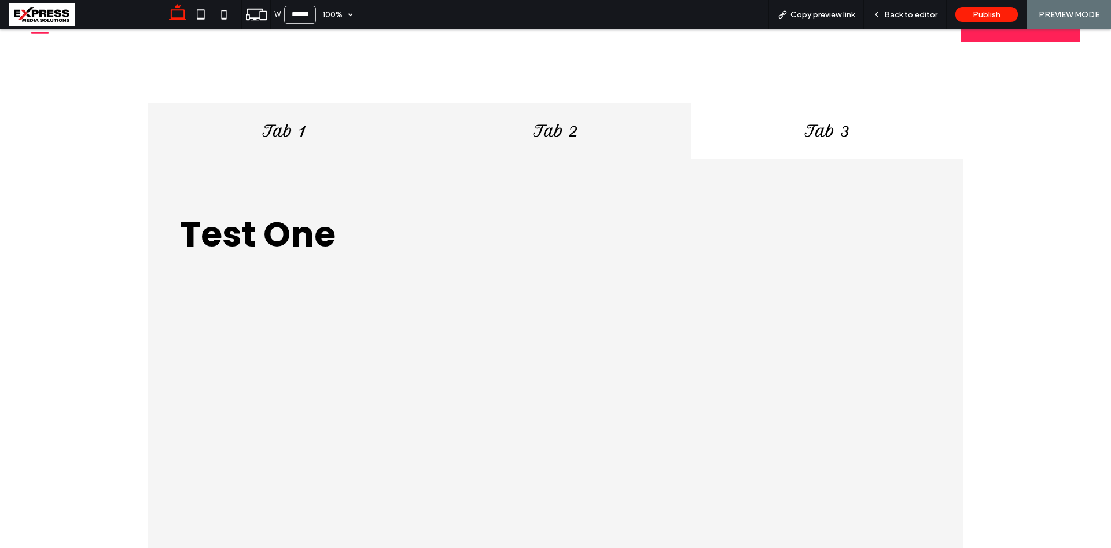
click at [551, 133] on h4 "Tab 2" at bounding box center [555, 131] width 258 height 18
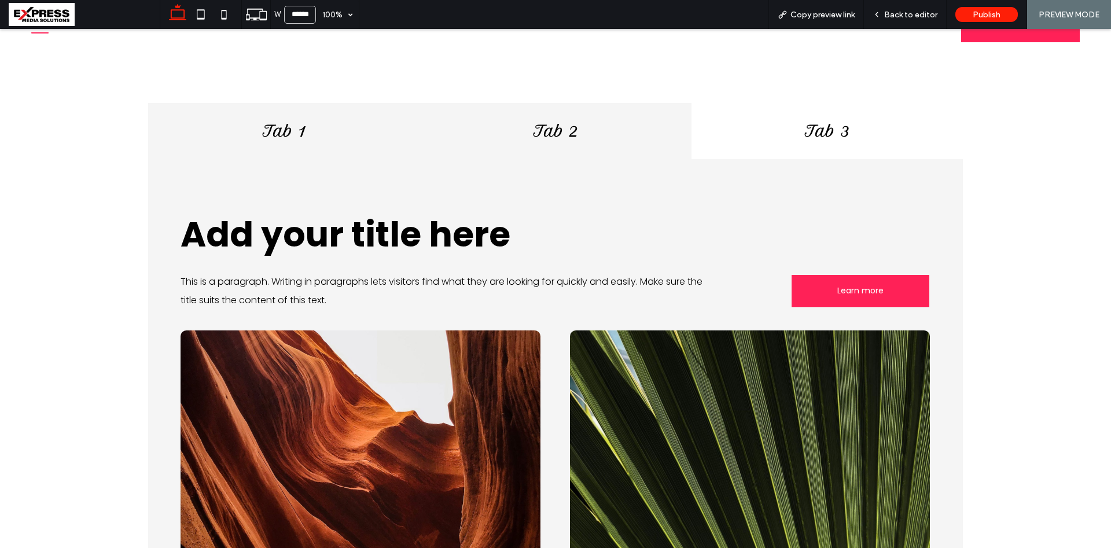
click at [289, 127] on h4 "Tab 1" at bounding box center [284, 131] width 258 height 18
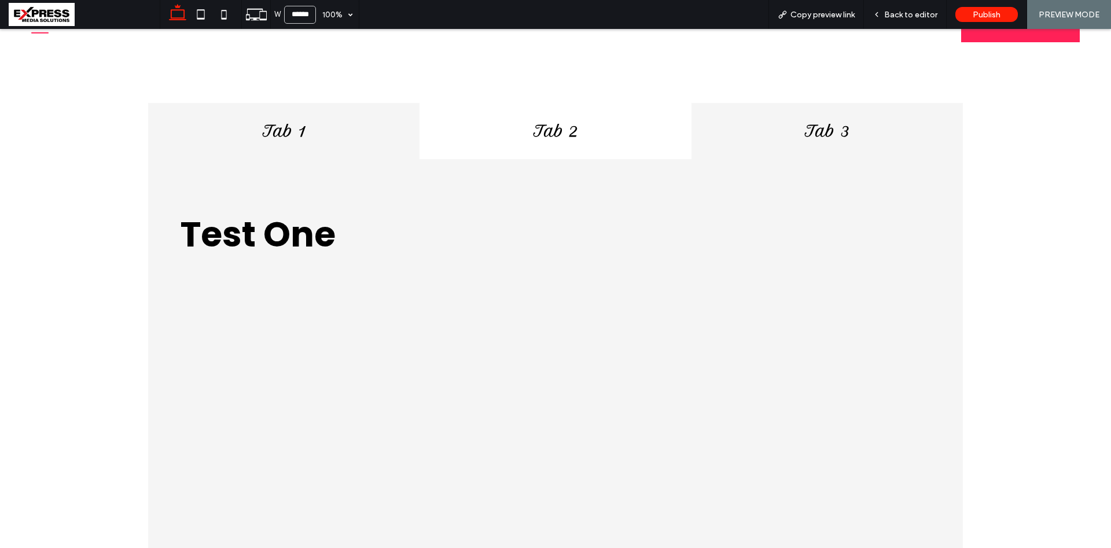
click at [824, 133] on h4 "Tab 3" at bounding box center [827, 131] width 258 height 18
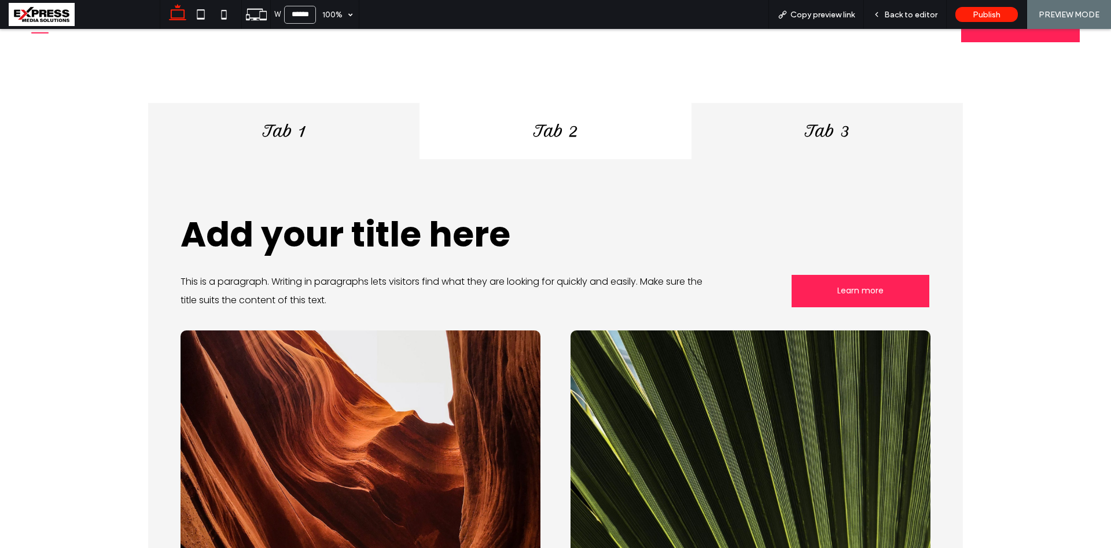
click at [298, 130] on h4 "Tab 1" at bounding box center [284, 131] width 258 height 18
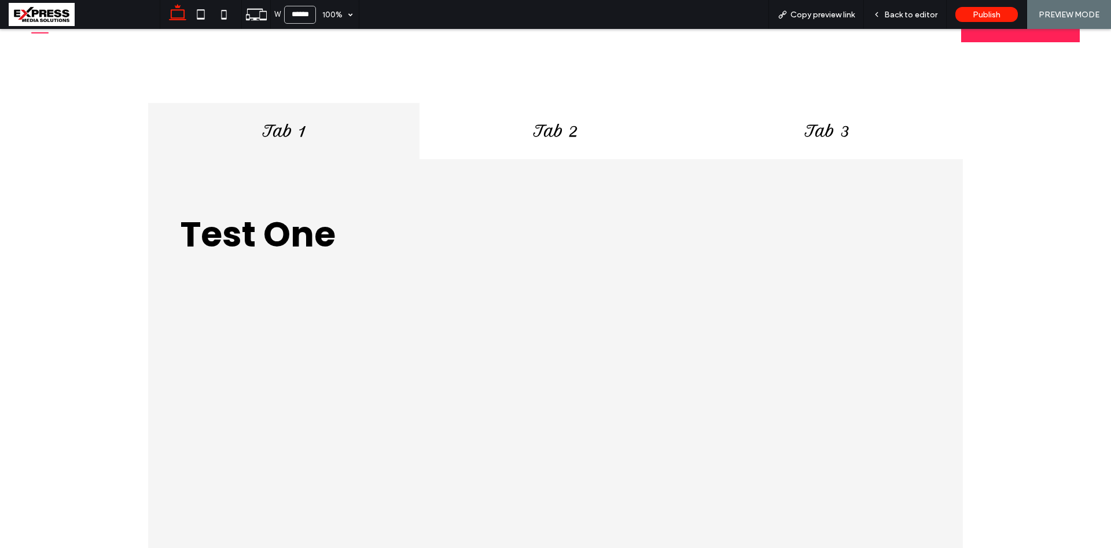
scroll to position [84, 0]
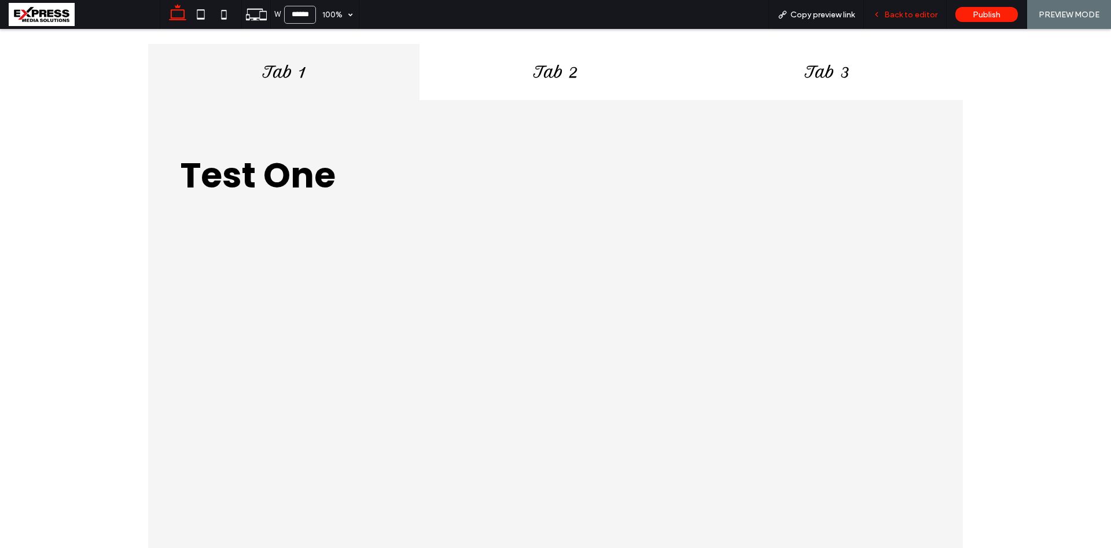
click at [906, 13] on span "Back to editor" at bounding box center [910, 15] width 53 height 10
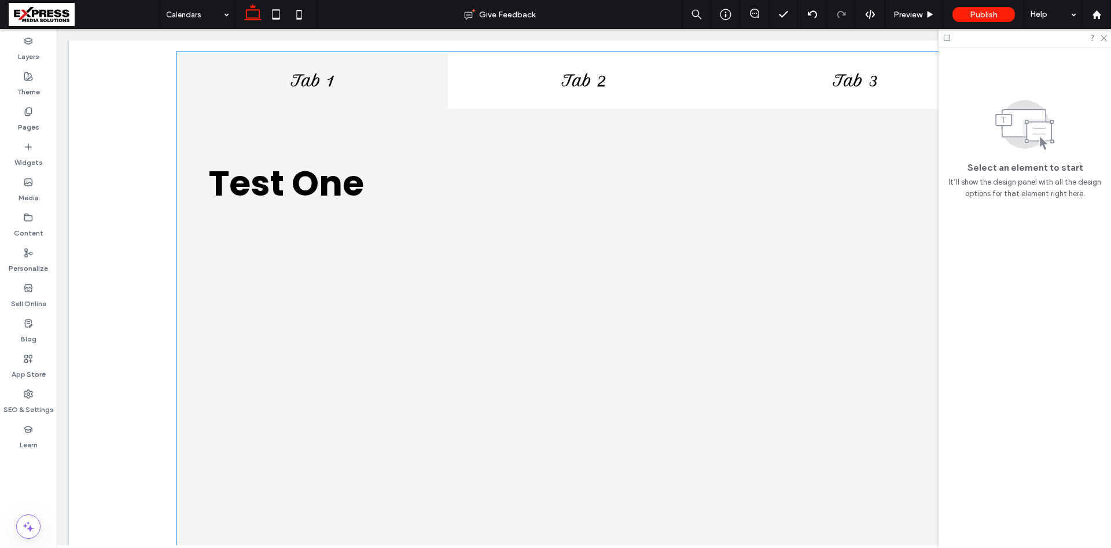
click at [475, 133] on div "Test One ﻿" at bounding box center [584, 337] width 815 height 457
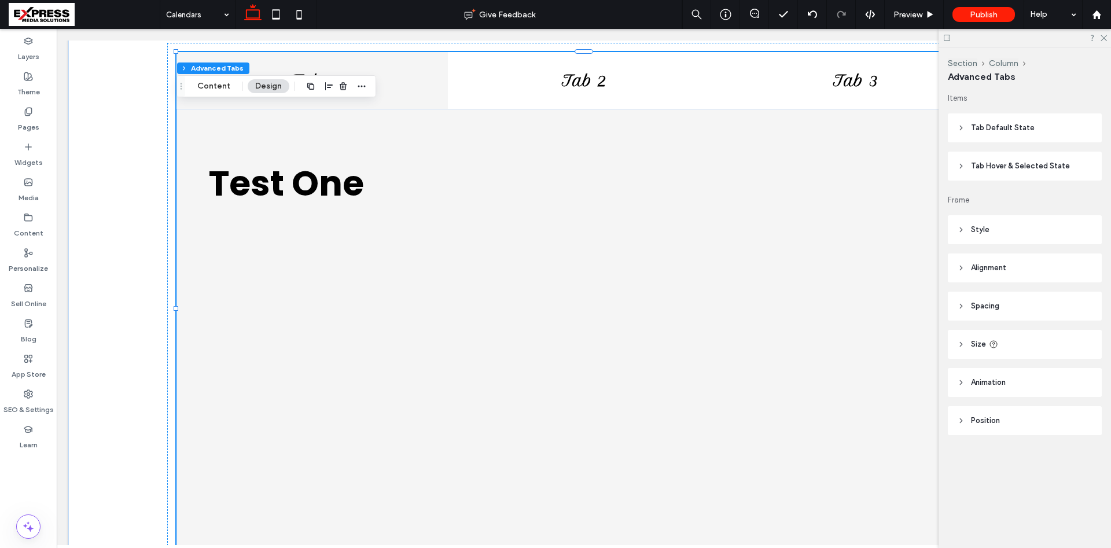
click at [377, 78] on h4 "Tab 1" at bounding box center [312, 81] width 258 height 18
click at [994, 129] on span "Tab Default State" at bounding box center [1003, 128] width 64 height 12
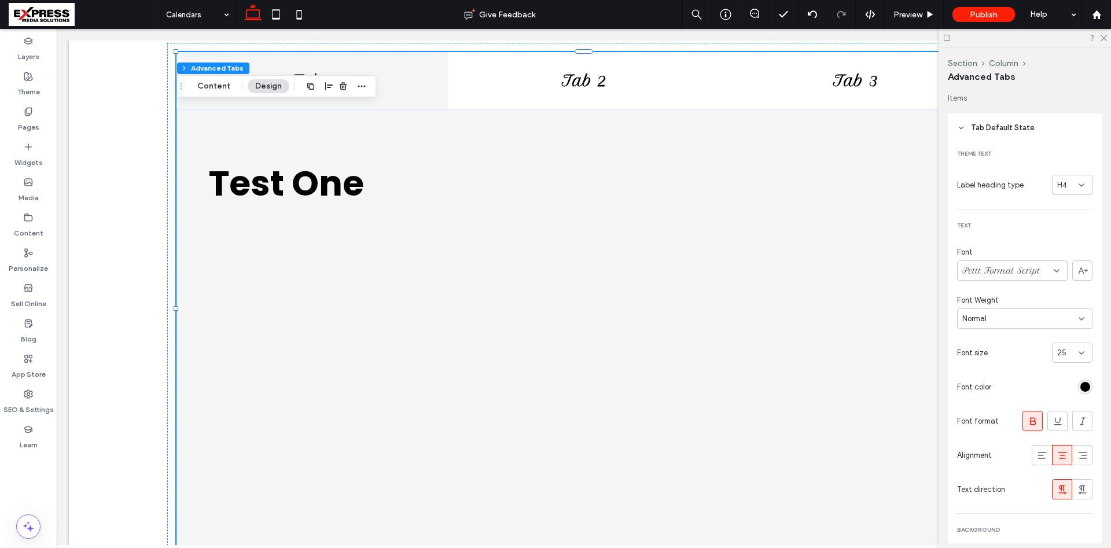
click at [994, 129] on span "Tab Default State" at bounding box center [1003, 128] width 64 height 12
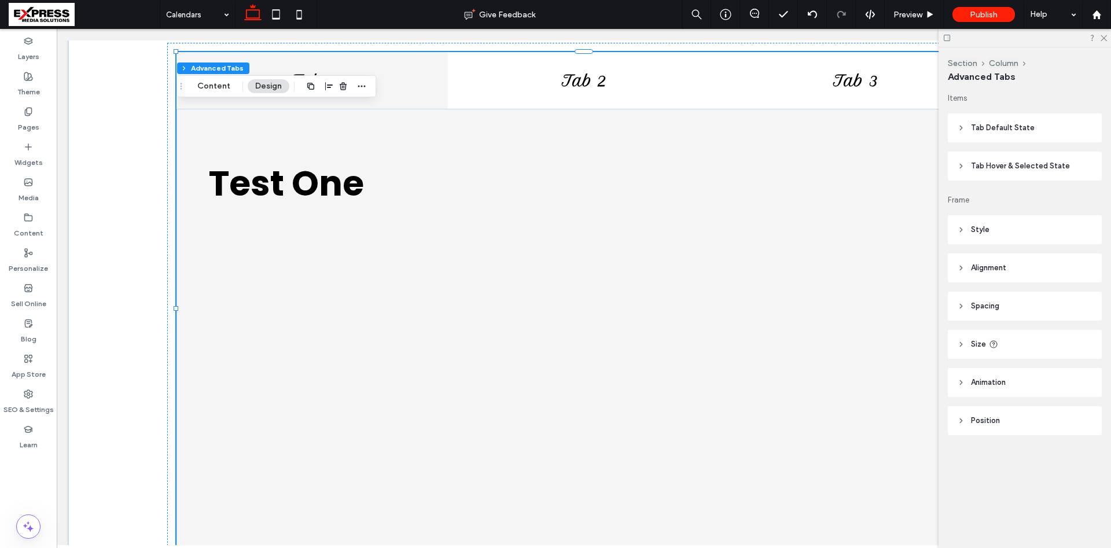
click at [999, 166] on span "Tab Hover & Selected State" at bounding box center [1020, 166] width 99 height 12
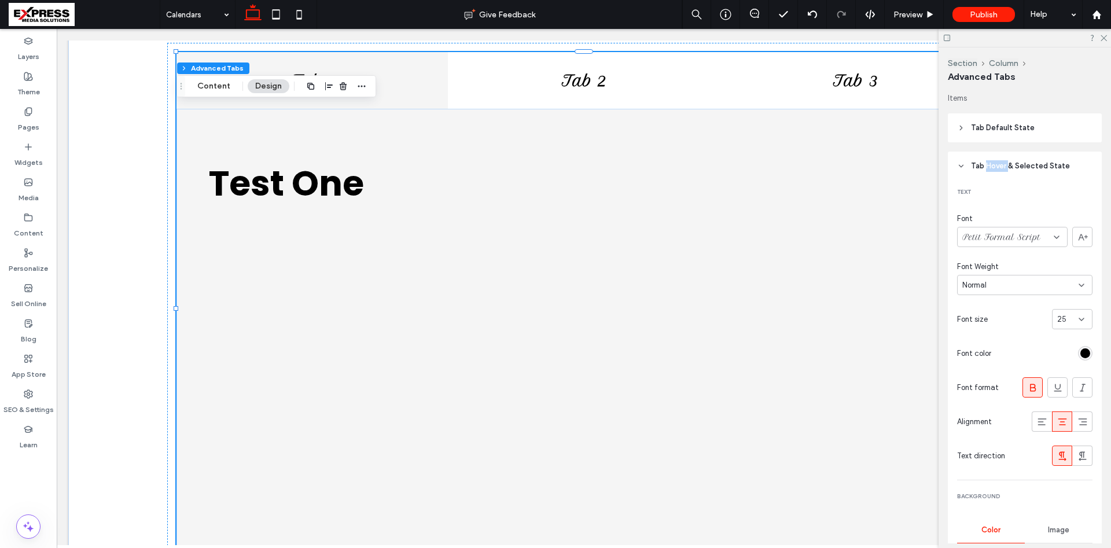
click at [999, 166] on span "Tab Hover & Selected State" at bounding box center [1020, 166] width 99 height 12
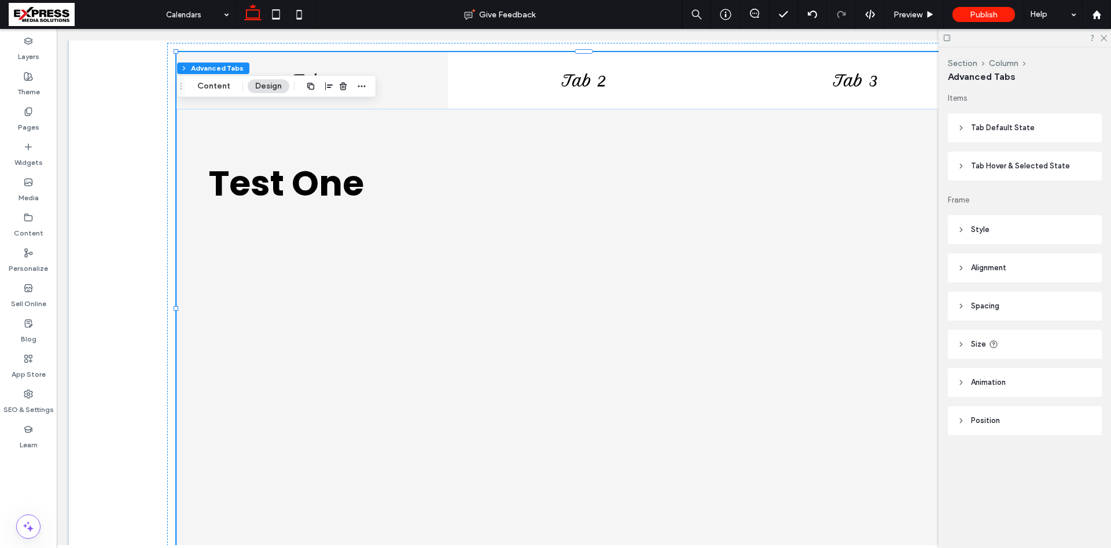
click at [992, 229] on header "Style" at bounding box center [1025, 229] width 154 height 29
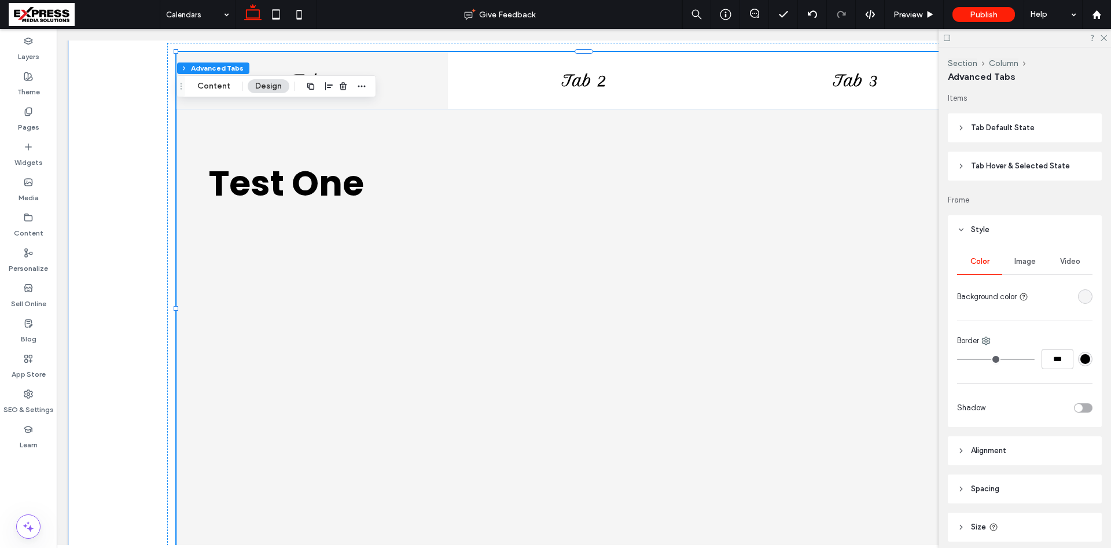
click at [1014, 126] on span "Tab Default State" at bounding box center [1003, 128] width 64 height 12
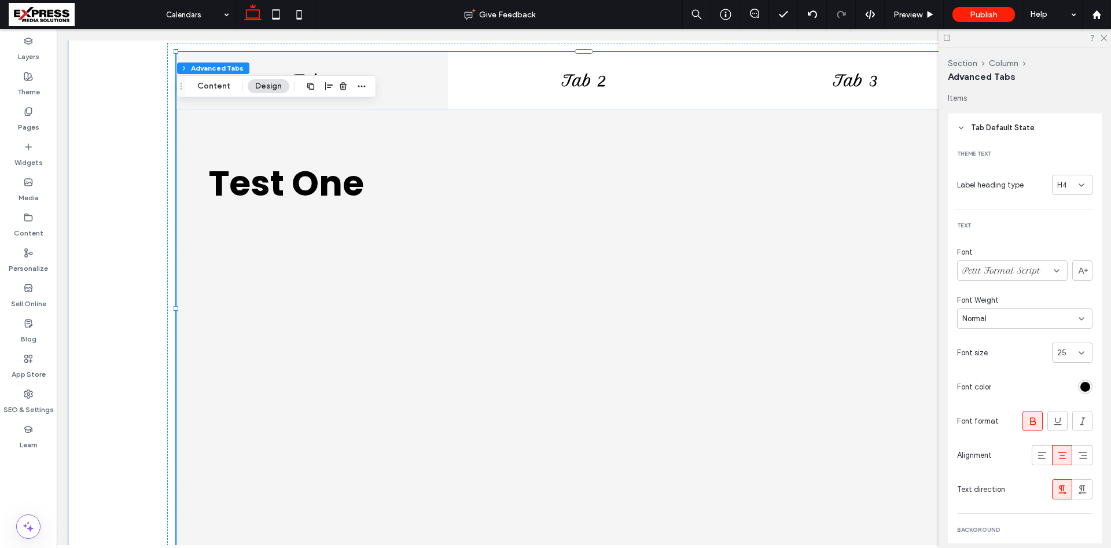
click at [993, 130] on span "Tab Default State" at bounding box center [1003, 128] width 64 height 12
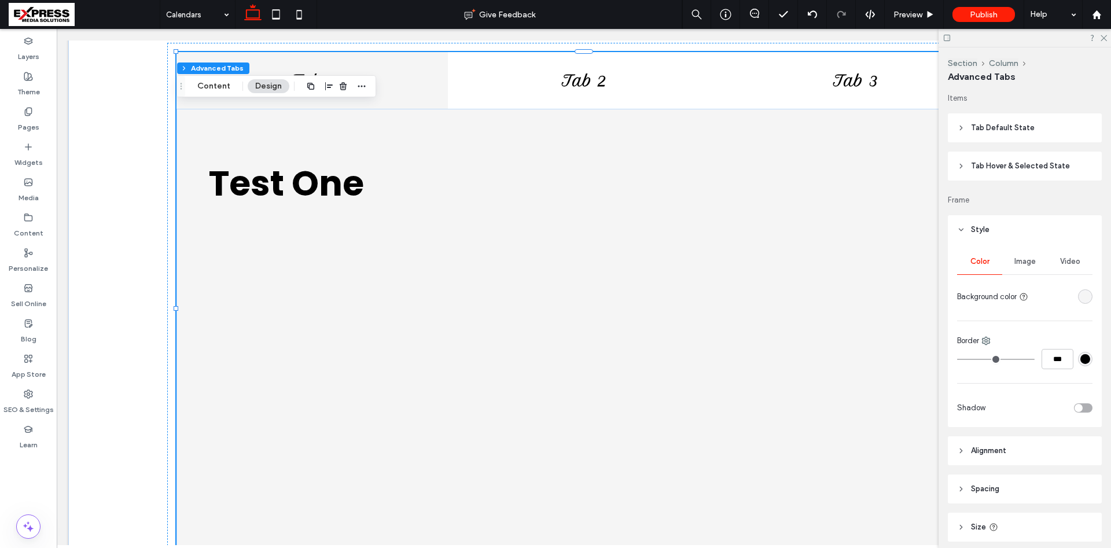
click at [997, 167] on span "Tab Hover & Selected State" at bounding box center [1020, 166] width 99 height 12
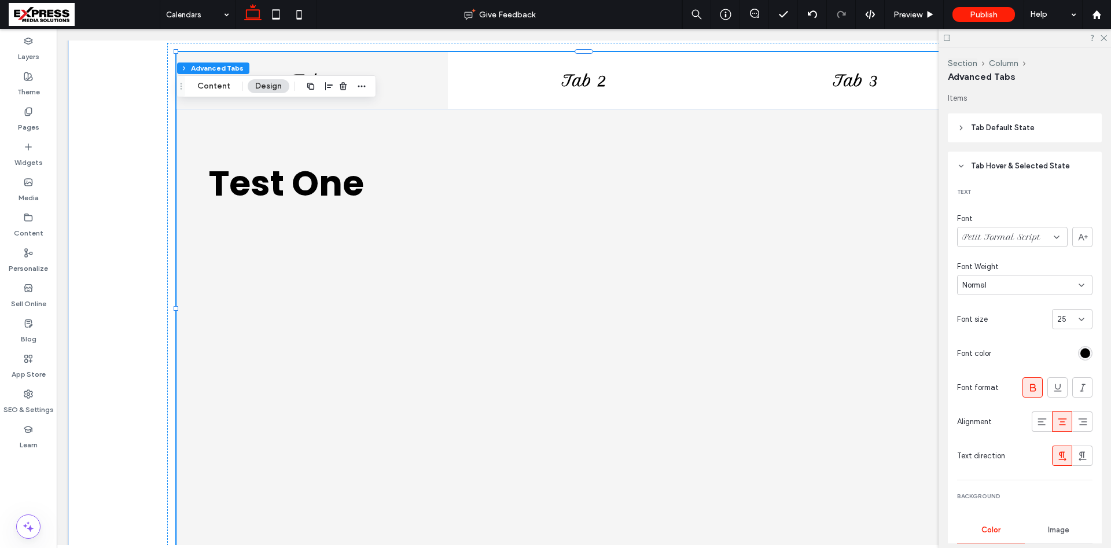
click at [997, 167] on span "Tab Hover & Selected State" at bounding box center [1020, 166] width 99 height 12
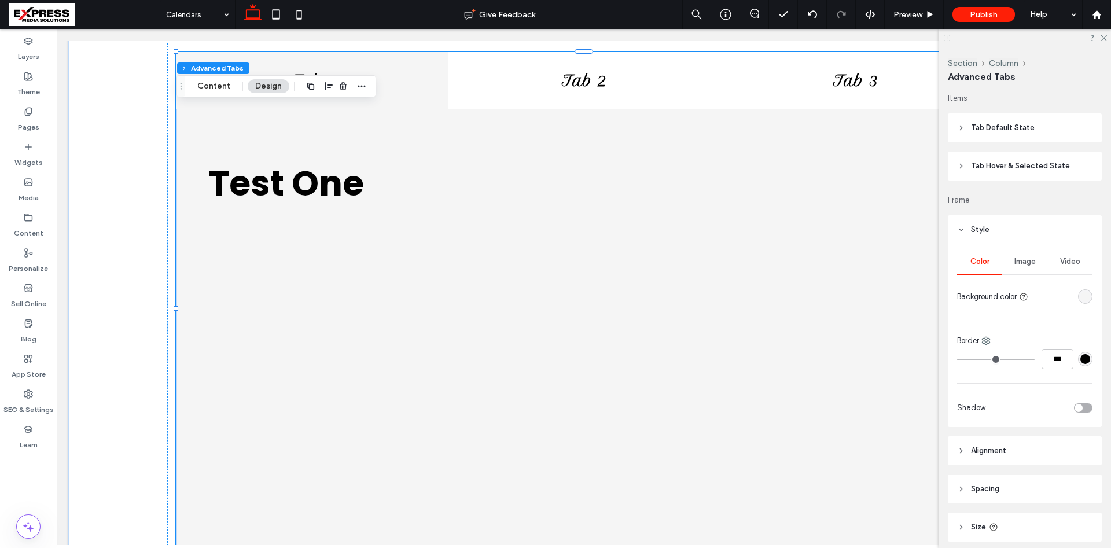
scroll to position [121, 0]
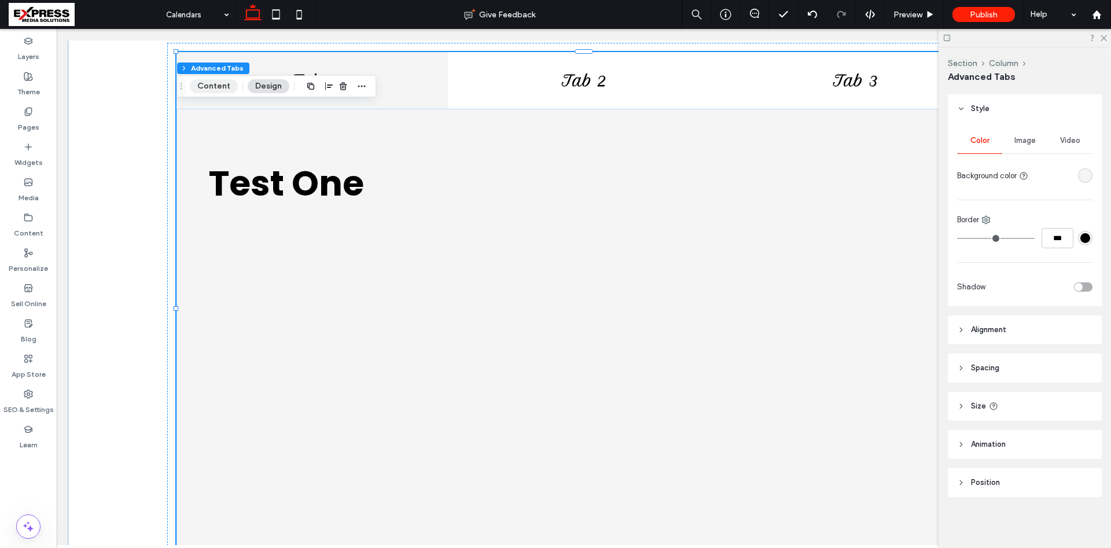
click at [205, 86] on button "Content" at bounding box center [214, 86] width 48 height 14
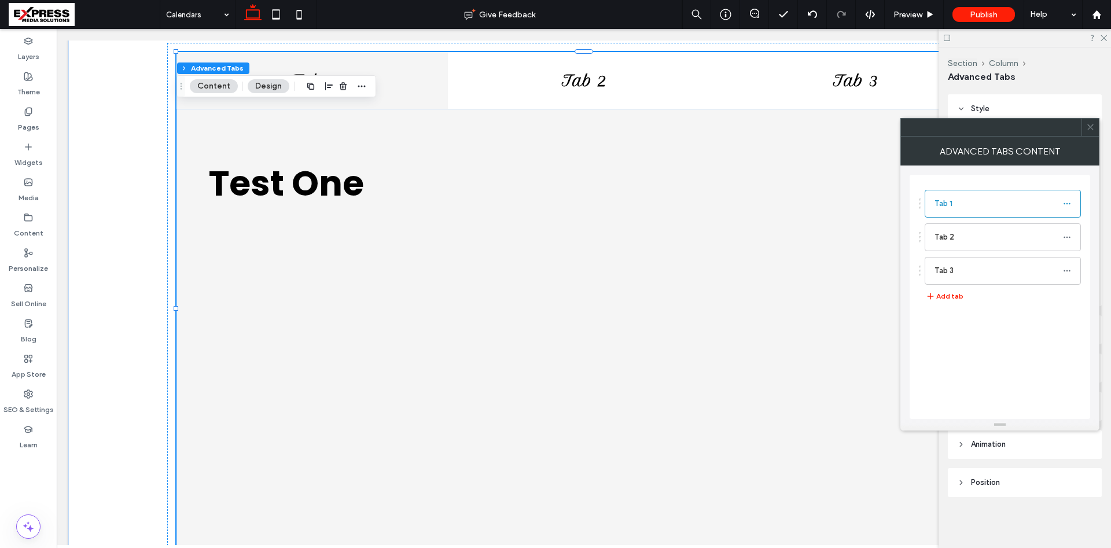
click at [1094, 129] on icon at bounding box center [1090, 127] width 9 height 9
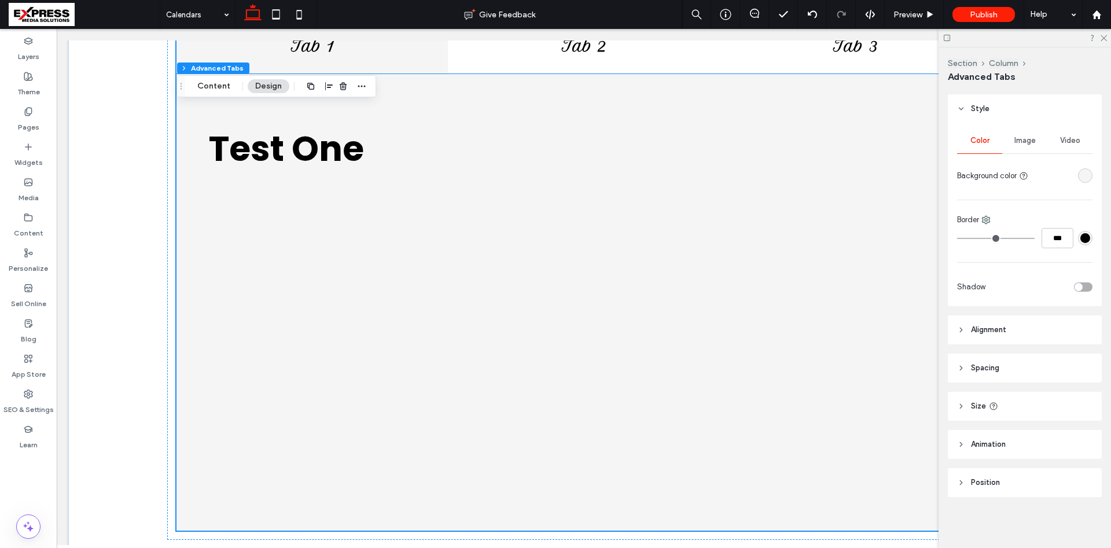
scroll to position [141, 0]
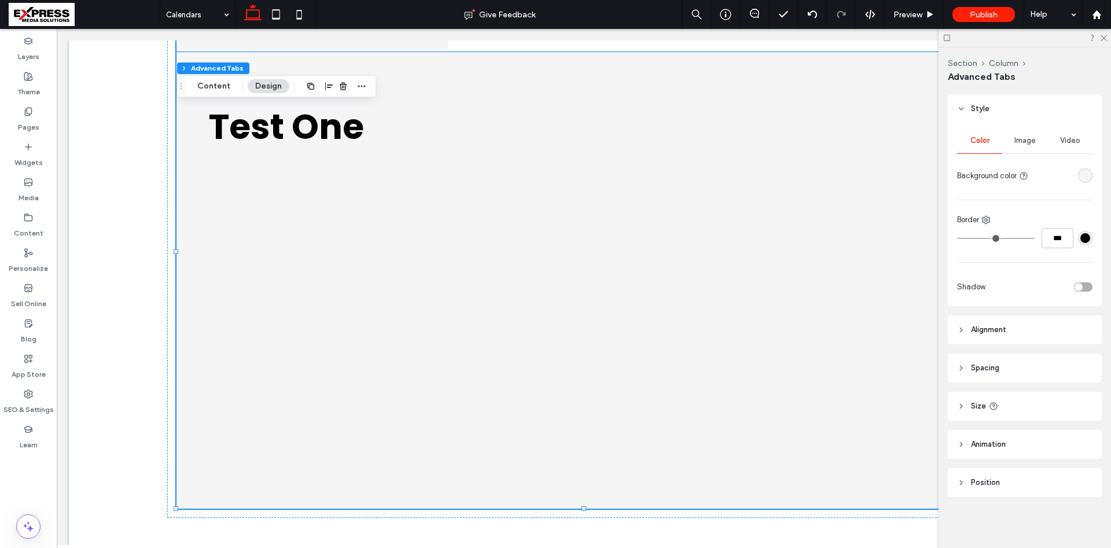
click at [457, 237] on div at bounding box center [583, 316] width 749 height 318
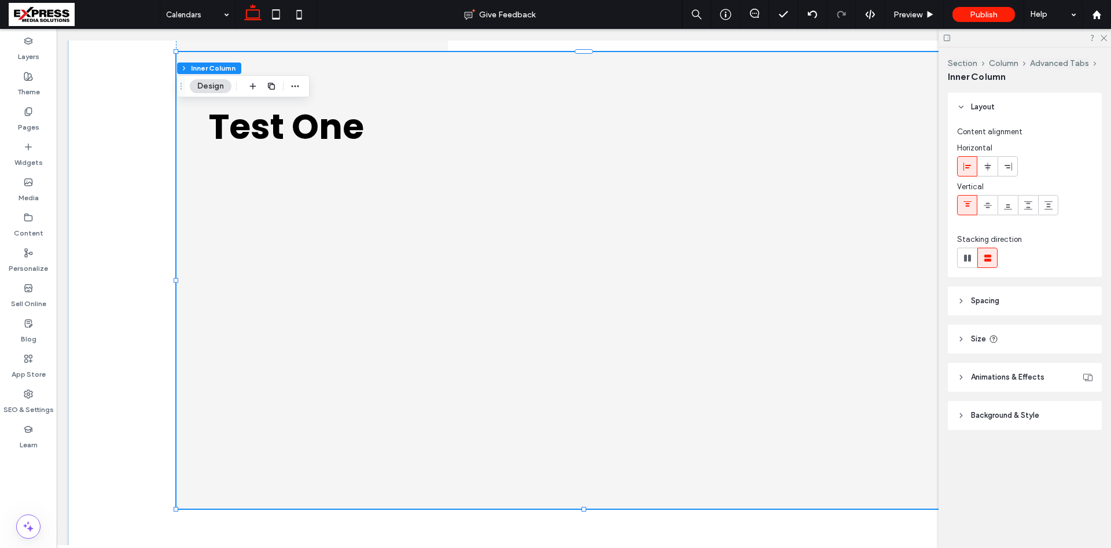
click at [490, 225] on div at bounding box center [583, 316] width 749 height 318
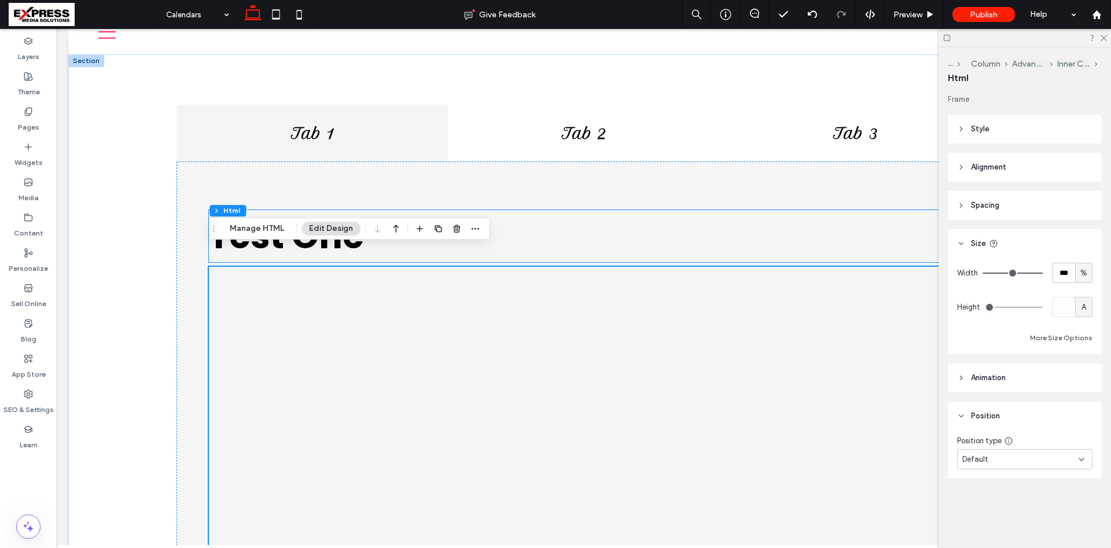
scroll to position [0, 0]
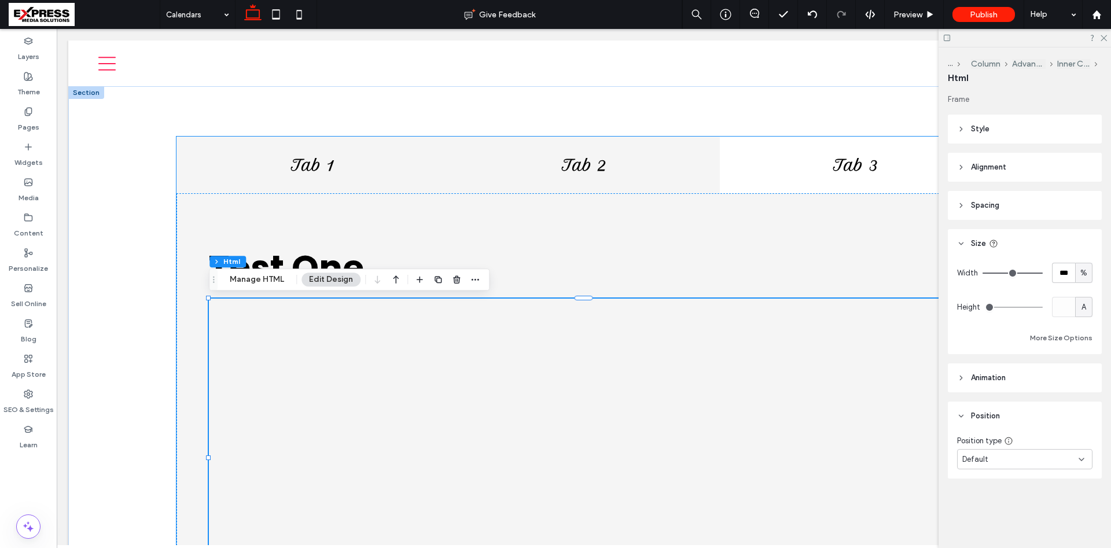
click at [594, 161] on div "Tab 1 Tab 2 Tab 3 Test One ﻿ This is a paragraph. Writing in paragraphs lets vi…" at bounding box center [583, 392] width 833 height 531
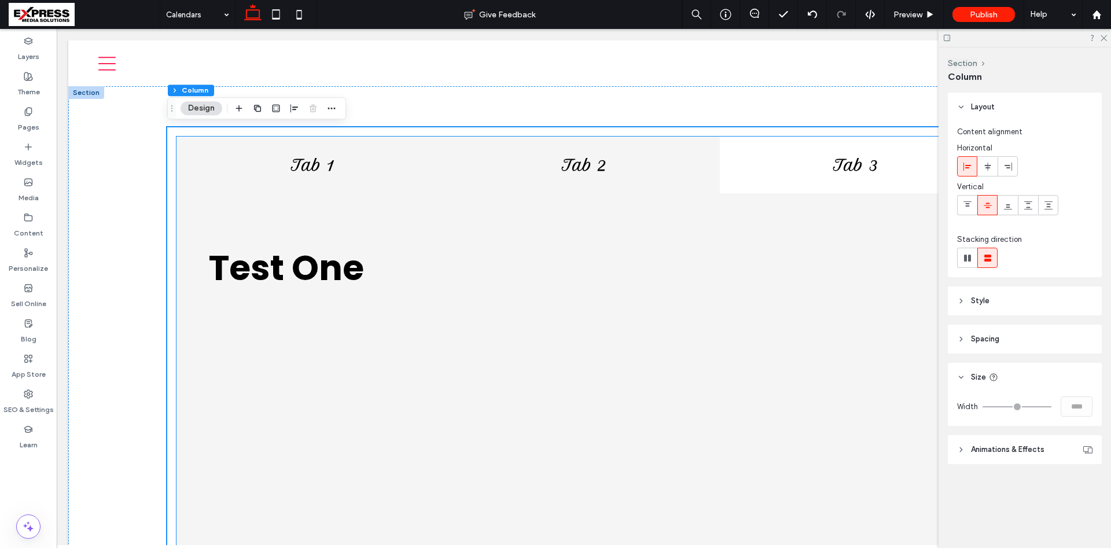
click at [673, 156] on h4 "Tab 2" at bounding box center [584, 165] width 258 height 18
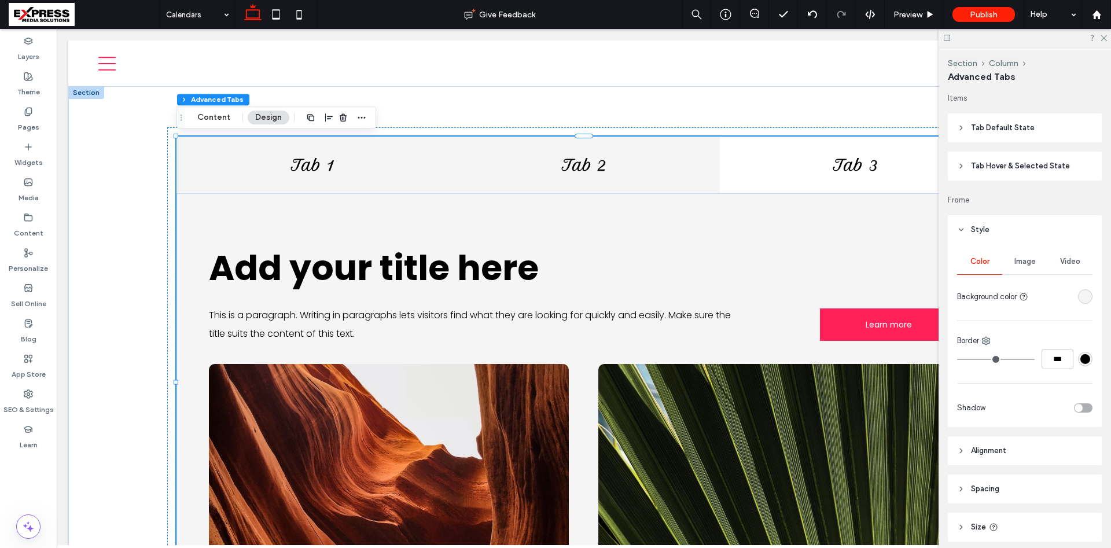
click at [343, 164] on h4 "Tab 1" at bounding box center [312, 165] width 258 height 18
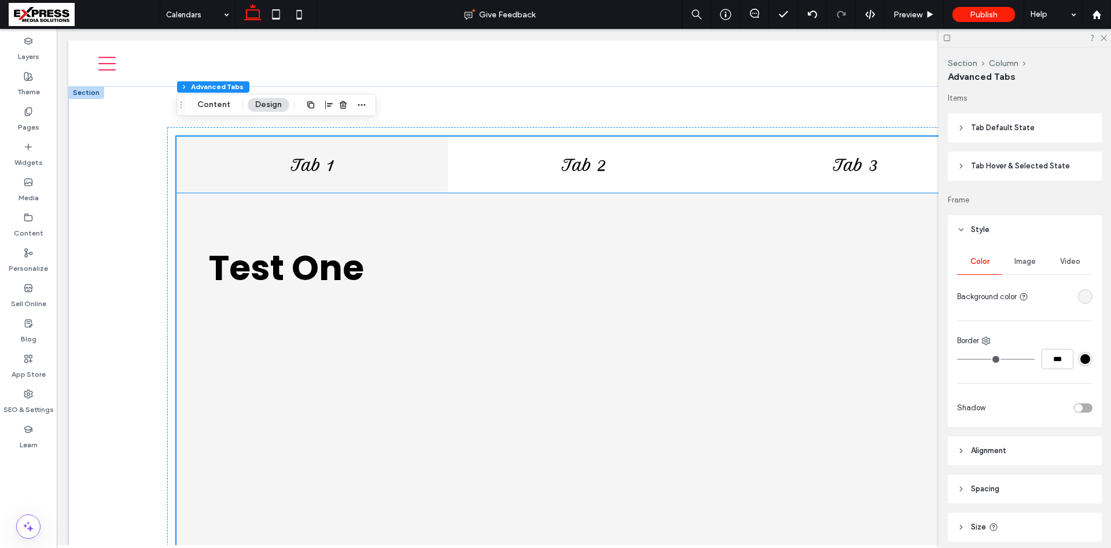
scroll to position [59, 0]
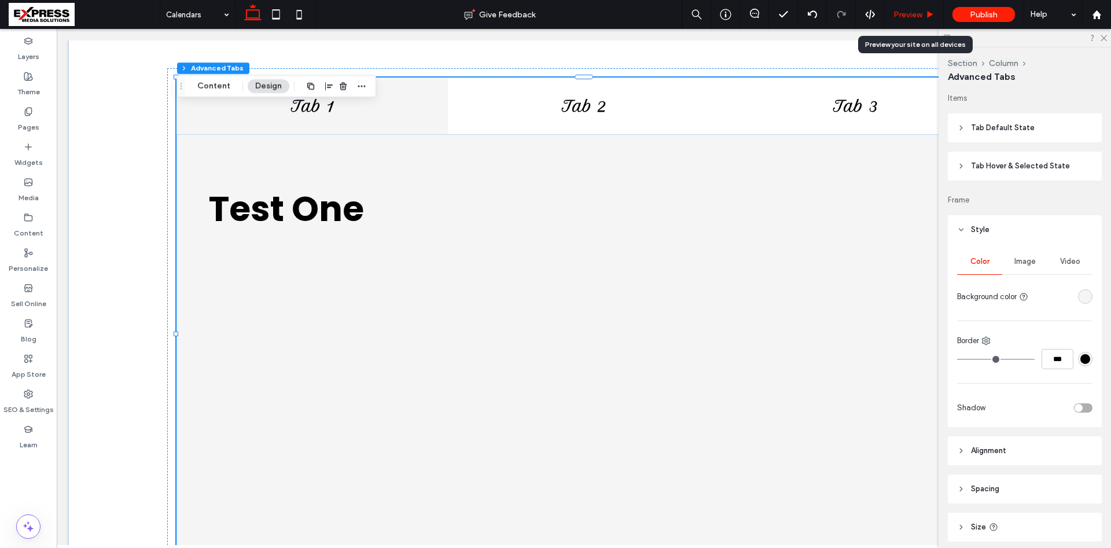
click at [904, 16] on span "Preview" at bounding box center [907, 15] width 29 height 10
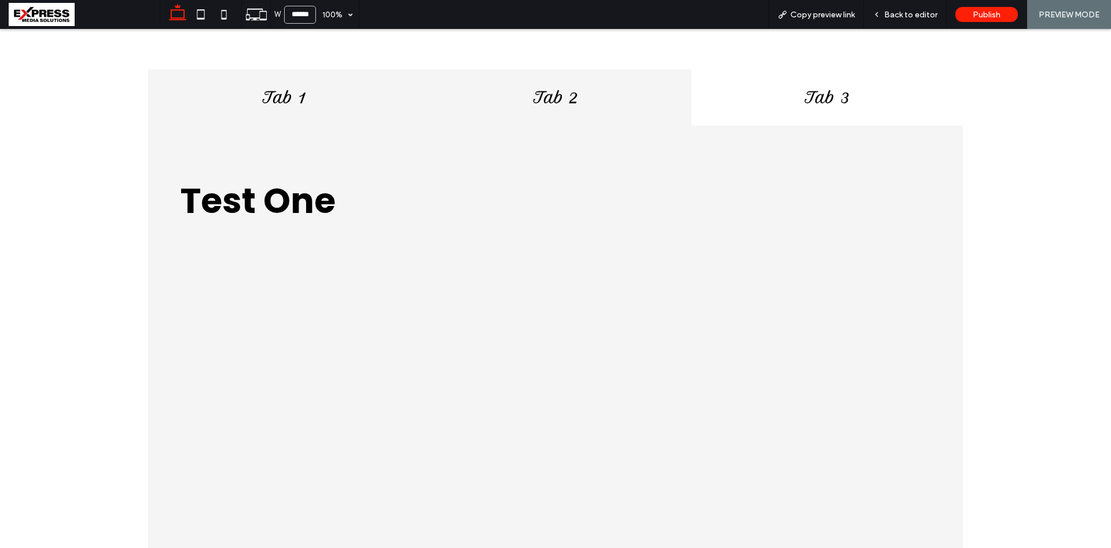
click at [534, 114] on div "Tab 2" at bounding box center [555, 97] width 271 height 57
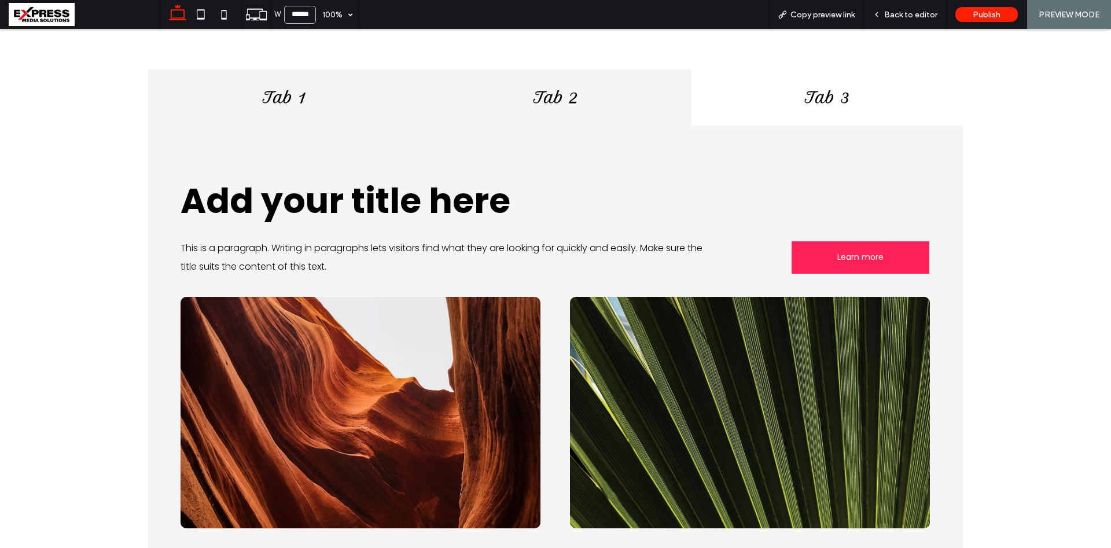
click at [356, 108] on div "Tab 1" at bounding box center [283, 97] width 271 height 57
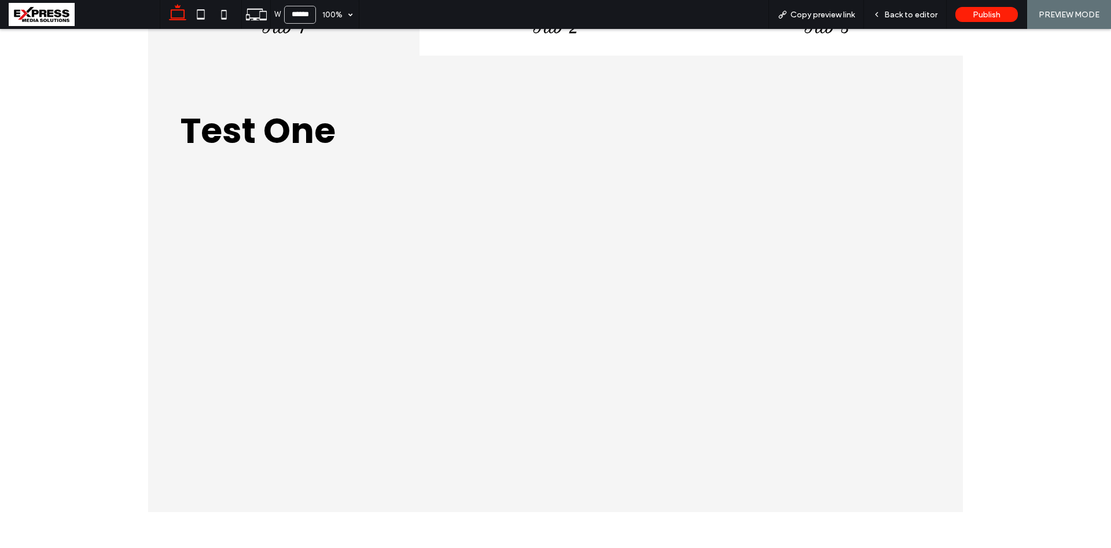
scroll to position [177, 0]
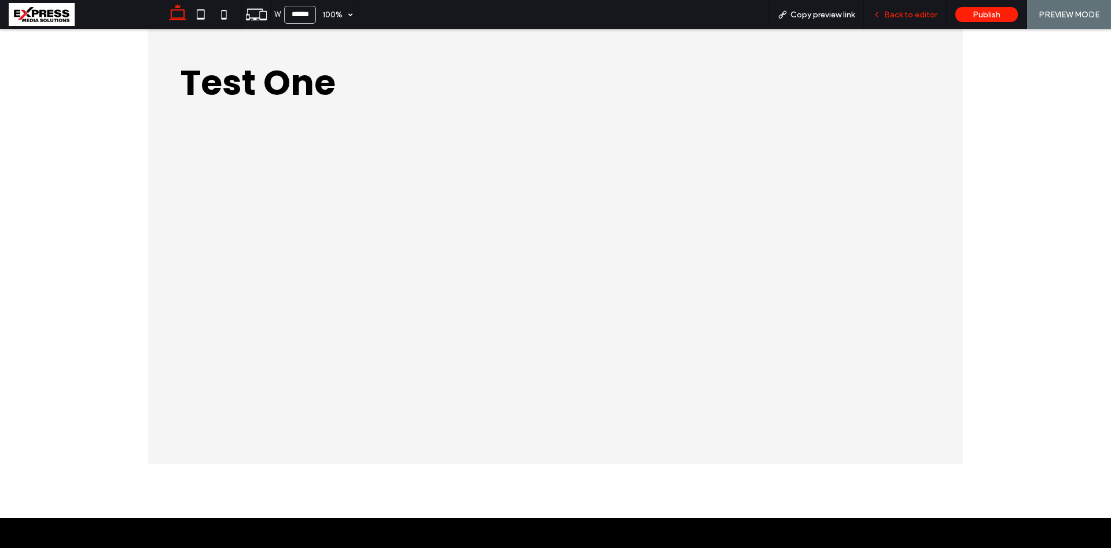
click at [911, 16] on span "Back to editor" at bounding box center [910, 15] width 53 height 10
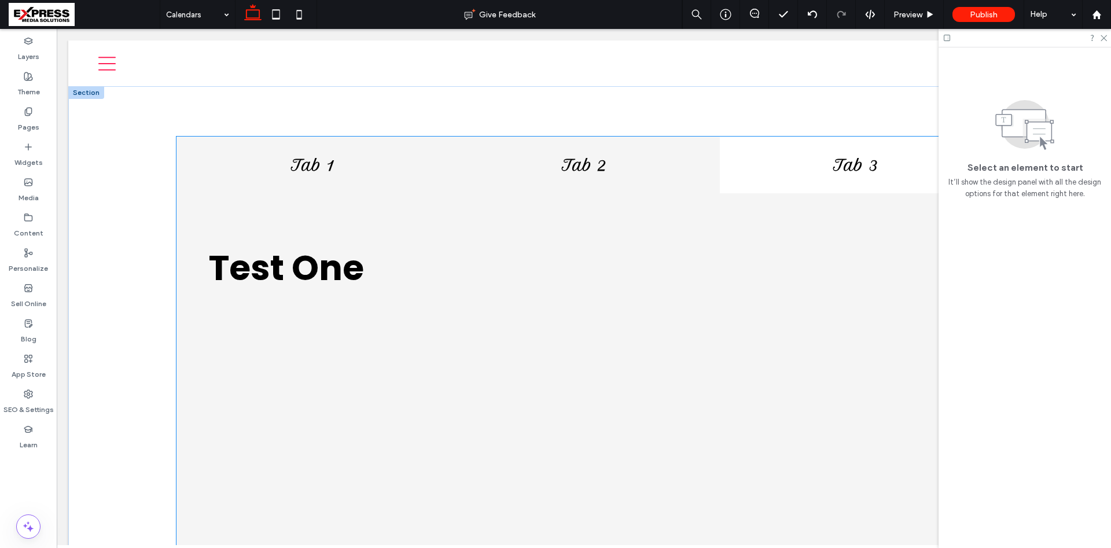
click at [665, 172] on h4 "Tab 2" at bounding box center [584, 165] width 258 height 18
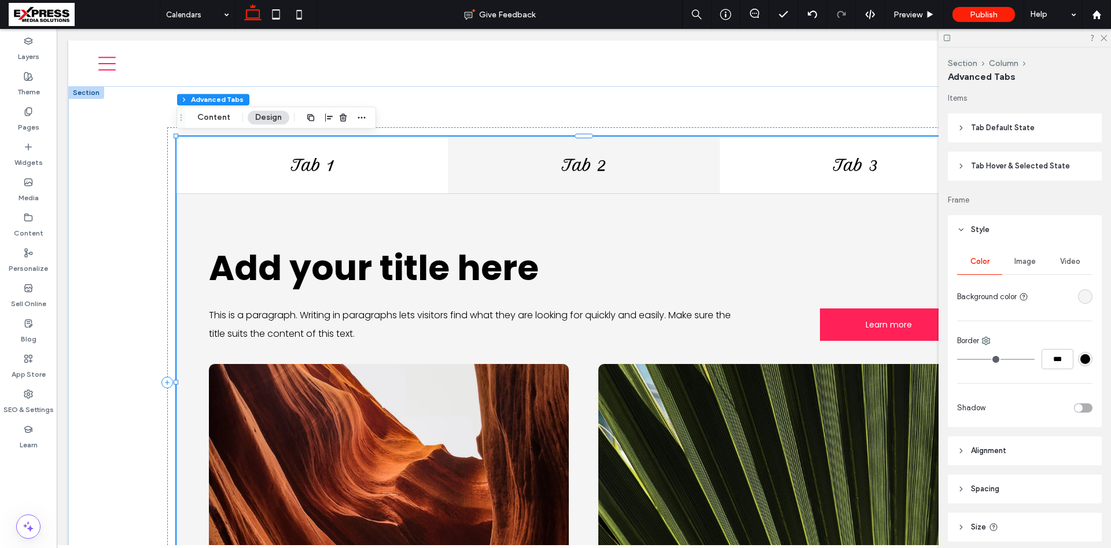
click at [254, 113] on button "Design" at bounding box center [269, 118] width 42 height 14
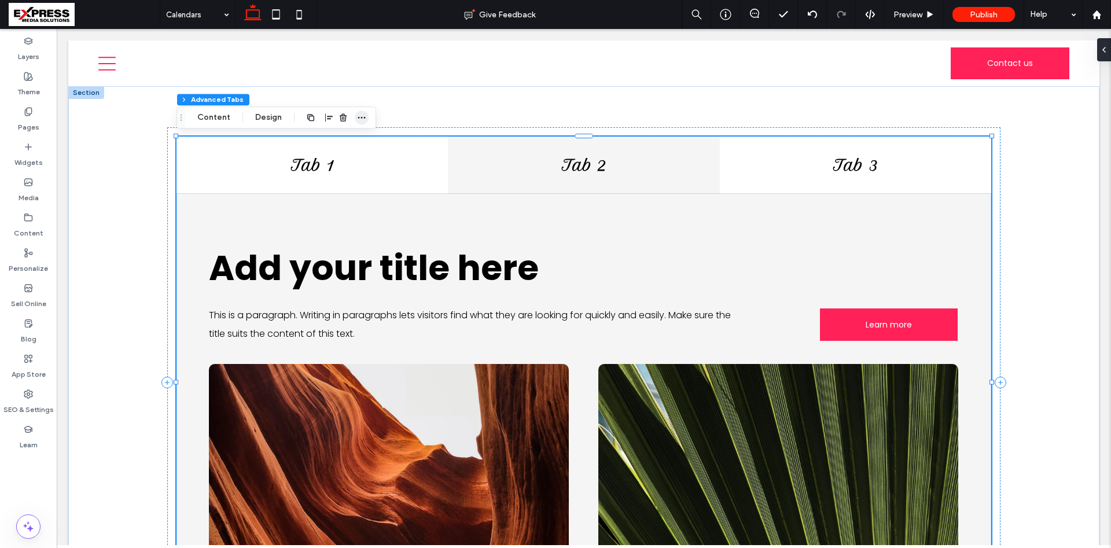
drag, startPoint x: 259, startPoint y: 120, endPoint x: 359, endPoint y: 124, distance: 100.2
click at [259, 120] on button "Design" at bounding box center [269, 118] width 42 height 14
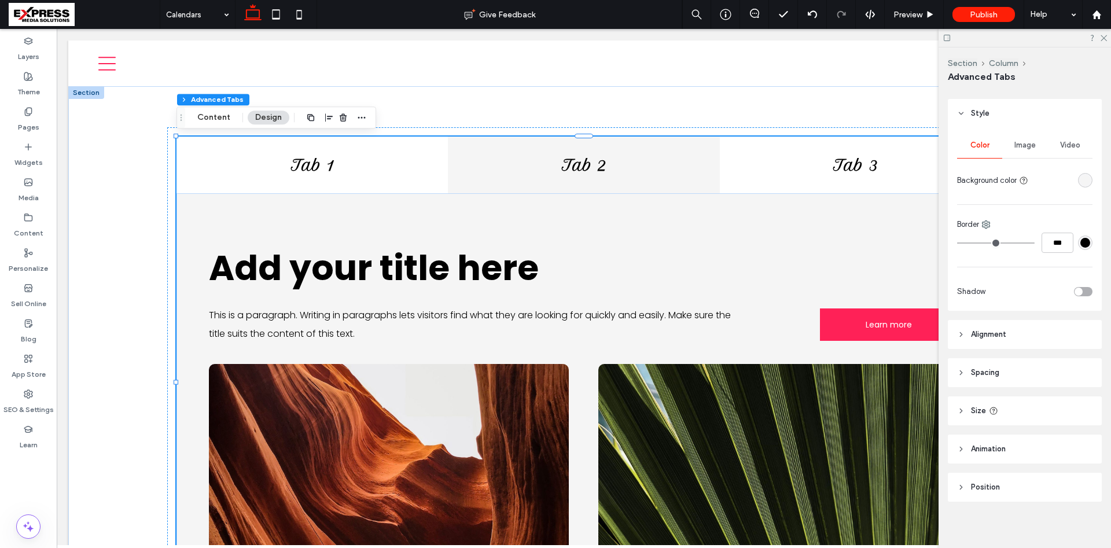
scroll to position [118, 0]
click at [1005, 494] on header "Position" at bounding box center [1025, 485] width 154 height 29
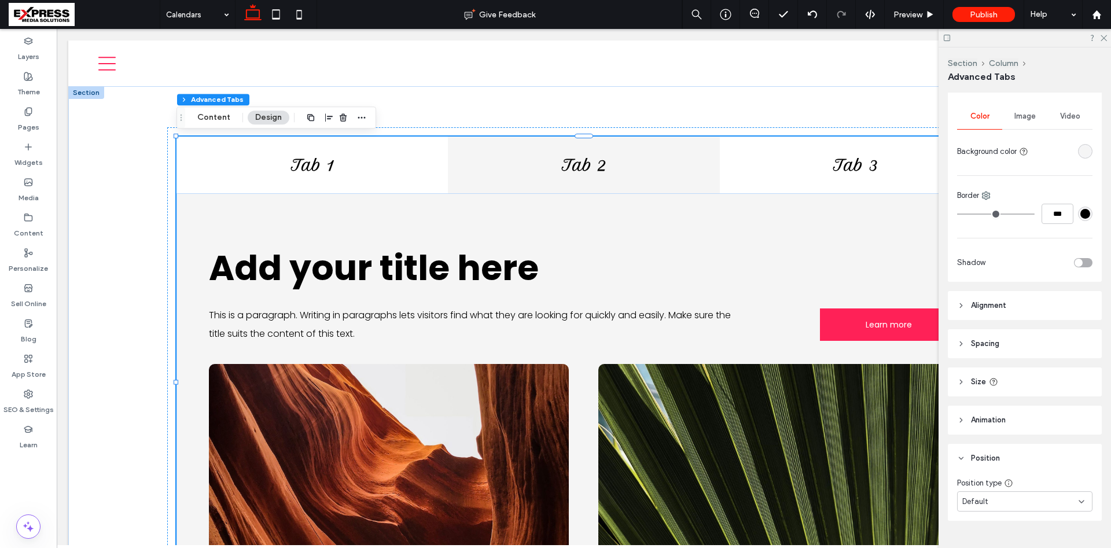
scroll to position [169, 0]
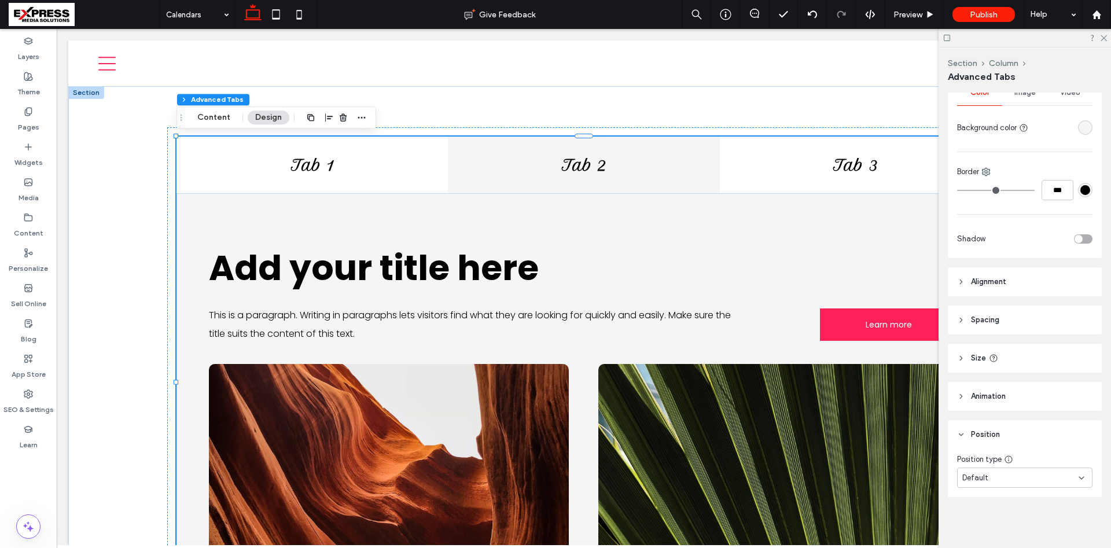
click at [1017, 484] on div "Default" at bounding box center [1024, 478] width 135 height 20
click at [1017, 482] on div "Default" at bounding box center [1020, 478] width 116 height 12
click at [987, 358] on header "Size" at bounding box center [1025, 358] width 154 height 29
click at [986, 358] on header "Size" at bounding box center [1025, 358] width 154 height 29
click at [986, 324] on span "Spacing" at bounding box center [985, 320] width 28 height 12
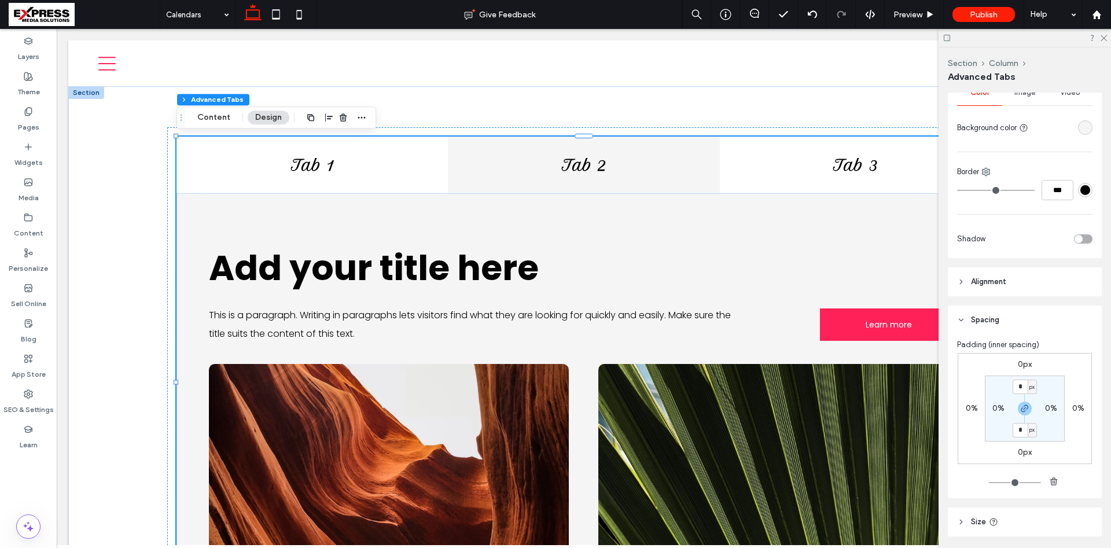
click at [986, 322] on span "Spacing" at bounding box center [985, 320] width 28 height 12
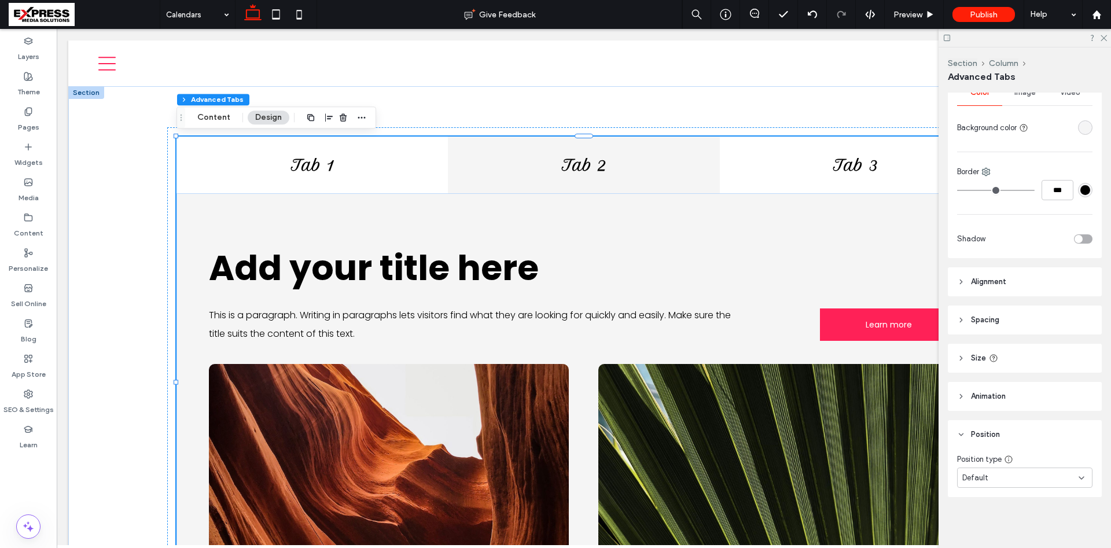
click at [990, 277] on span "Alignment" at bounding box center [988, 282] width 35 height 12
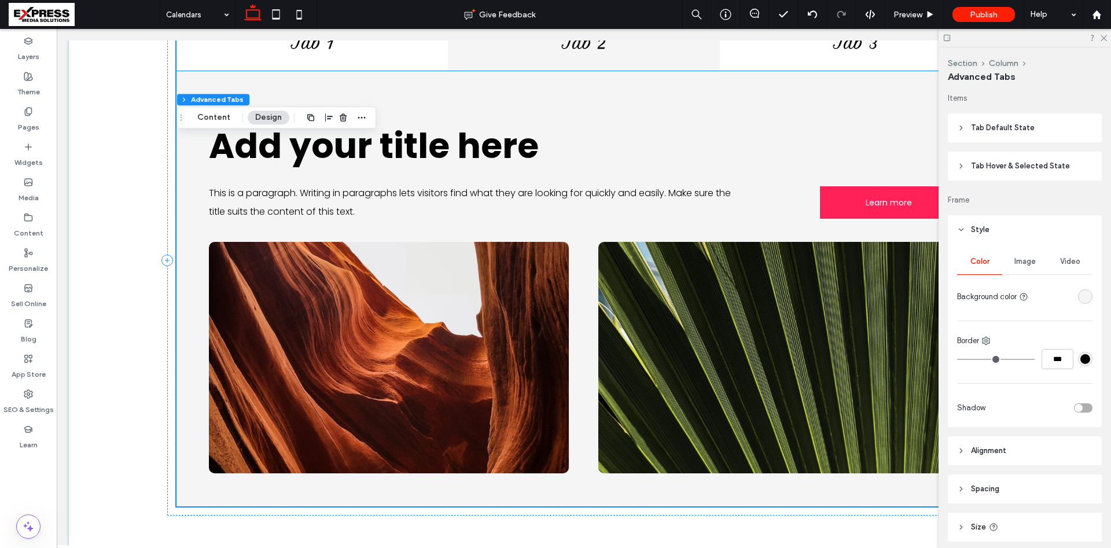
scroll to position [0, 0]
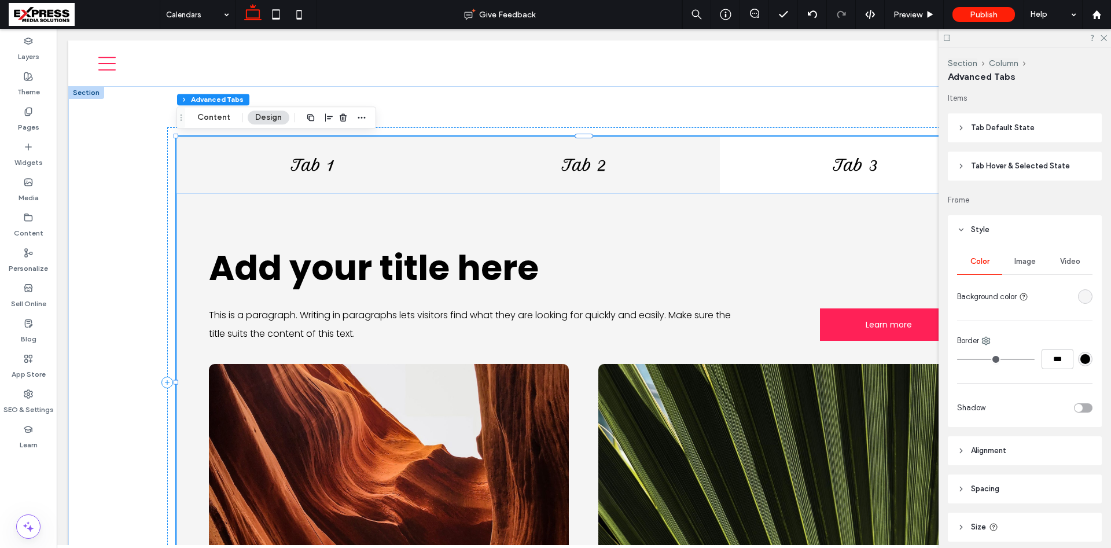
click at [348, 165] on h4 "Tab 1" at bounding box center [312, 165] width 258 height 18
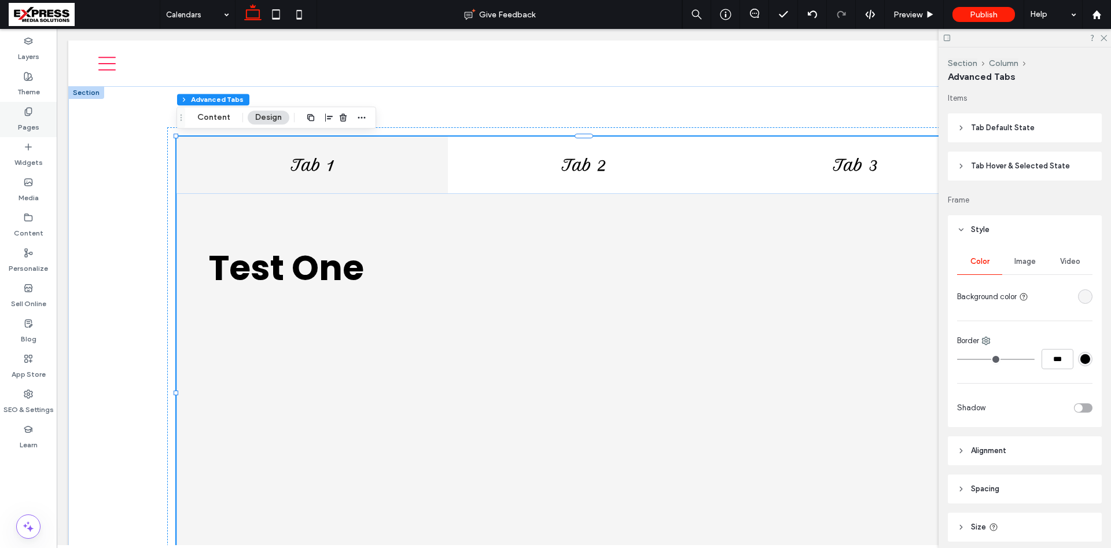
click at [24, 130] on label "Pages" at bounding box center [28, 124] width 21 height 16
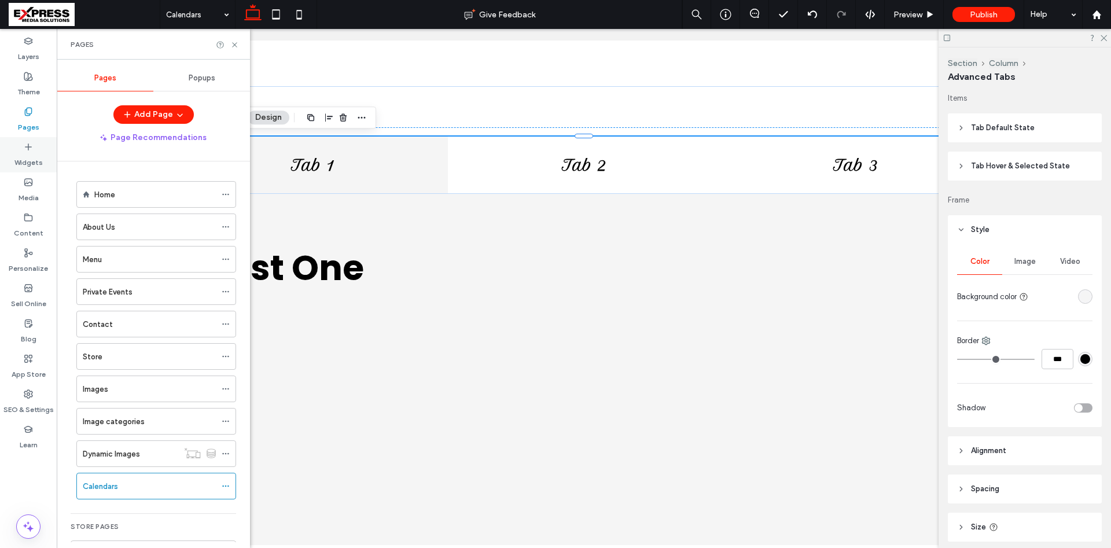
click at [26, 160] on label "Widgets" at bounding box center [28, 160] width 28 height 16
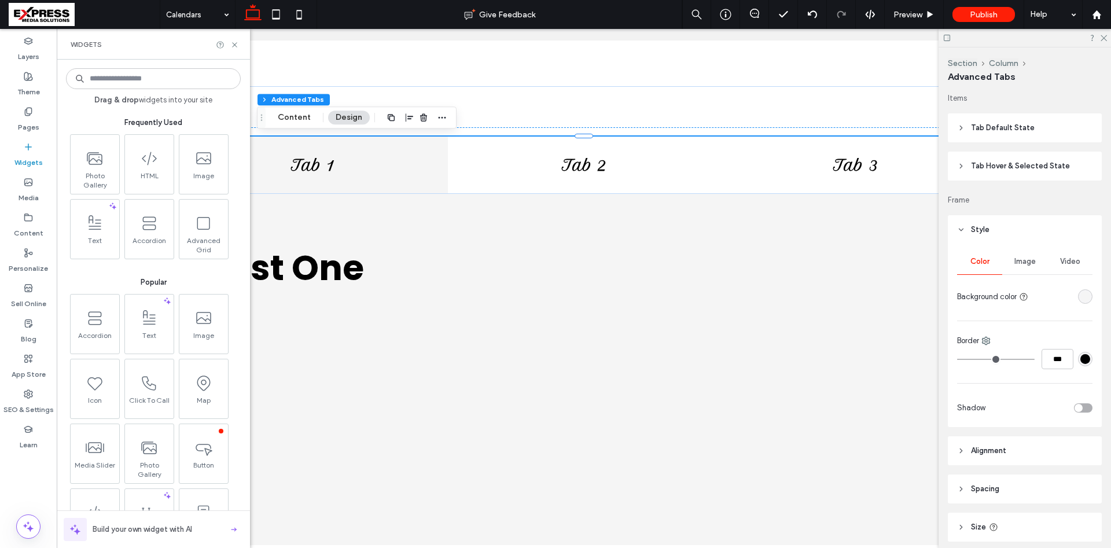
click at [127, 78] on div "Pages" at bounding box center [105, 77] width 97 height 25
click at [124, 72] on input at bounding box center [153, 78] width 175 height 21
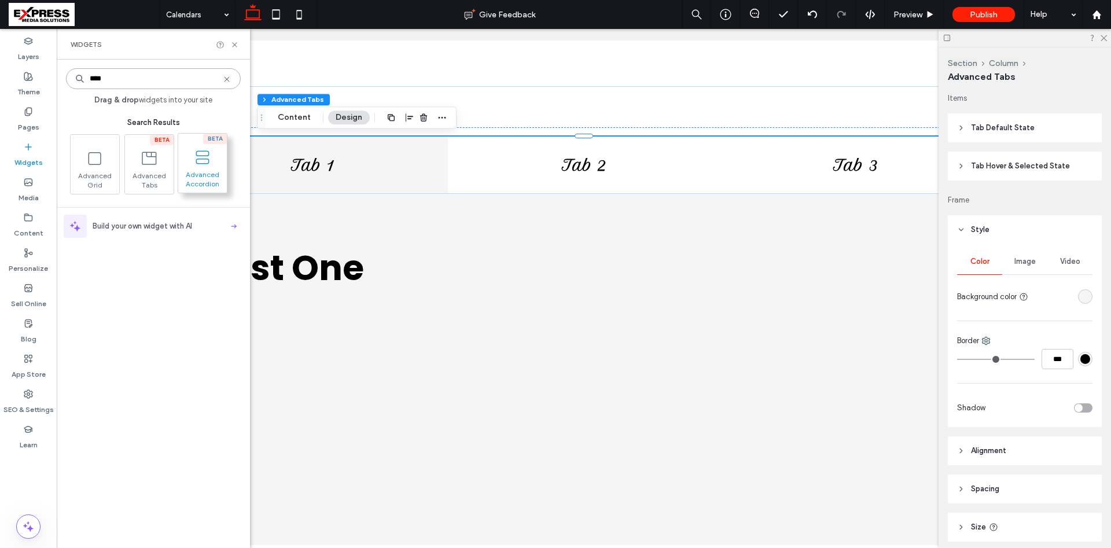
type input "****"
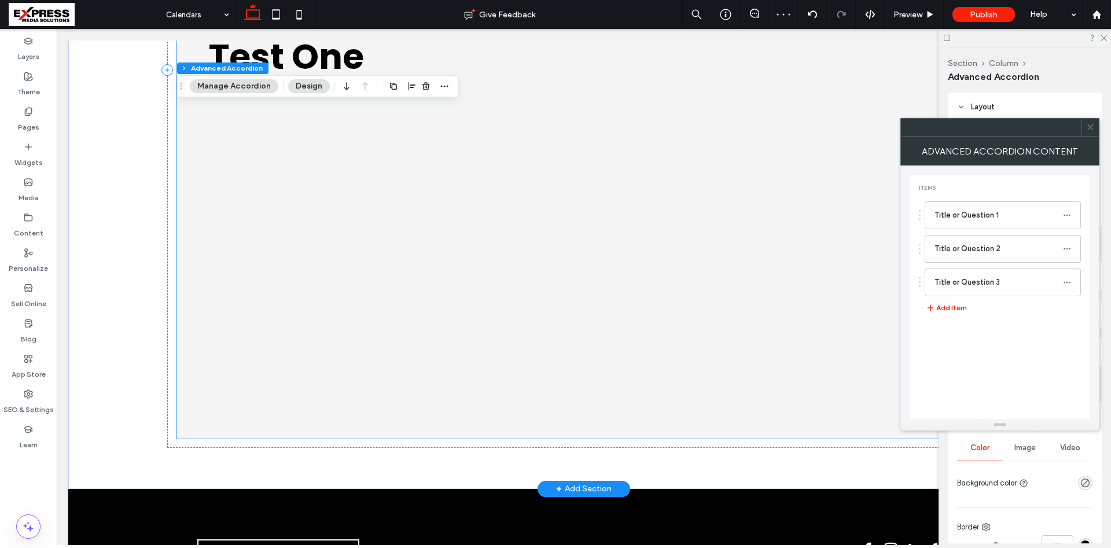
scroll to position [424, 0]
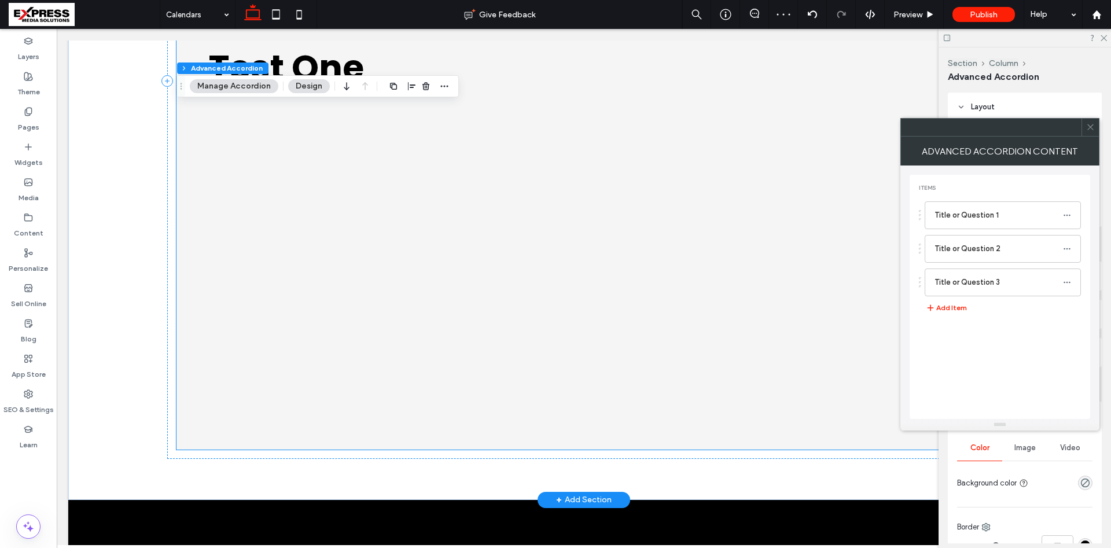
click at [410, 239] on div at bounding box center [583, 257] width 749 height 318
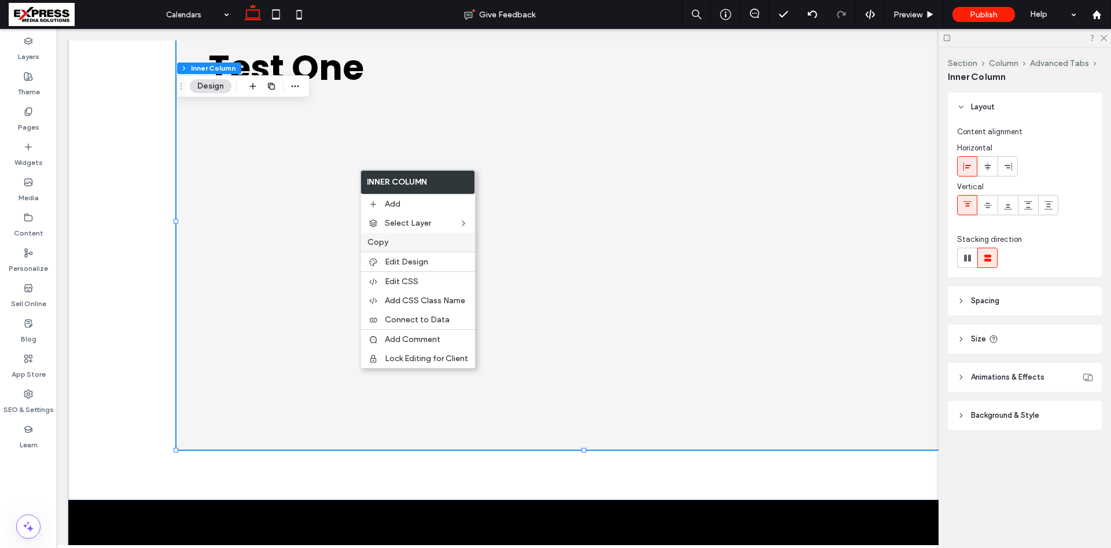
click at [391, 237] on div "Copy" at bounding box center [418, 242] width 115 height 19
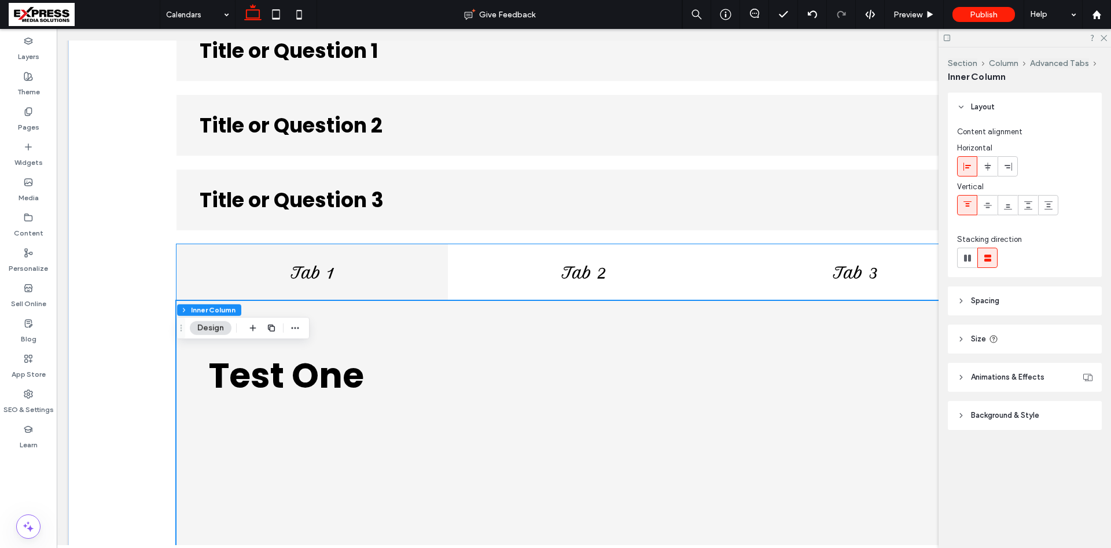
scroll to position [70, 0]
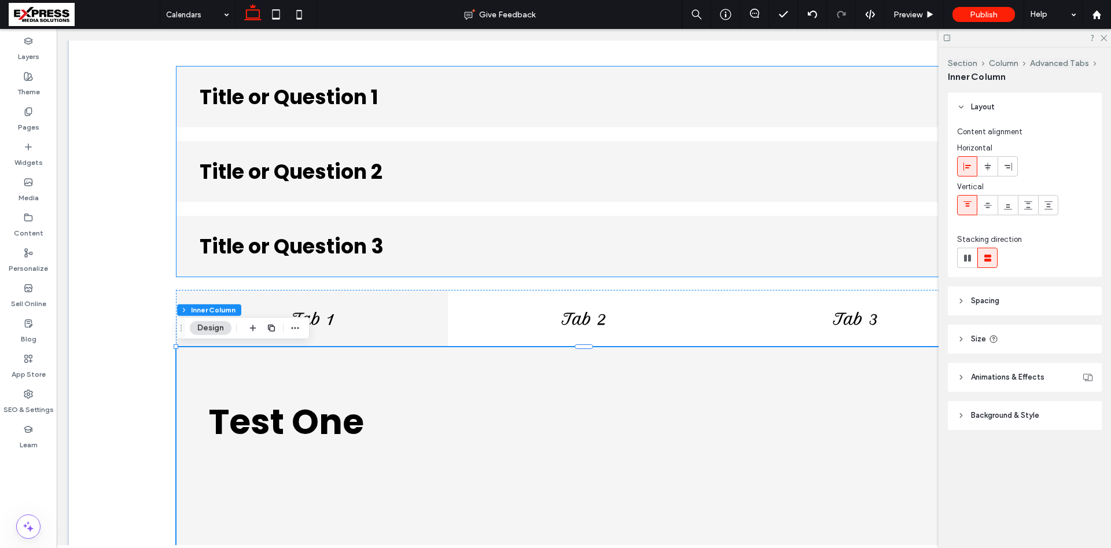
click at [369, 118] on div "Title or Question 1" at bounding box center [584, 97] width 815 height 61
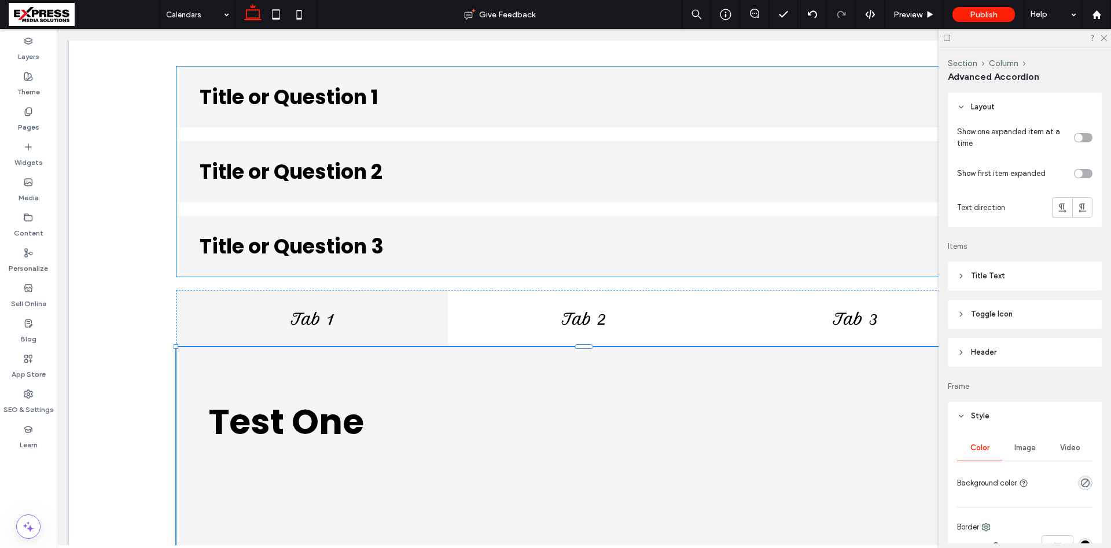
type input "***"
type input "**"
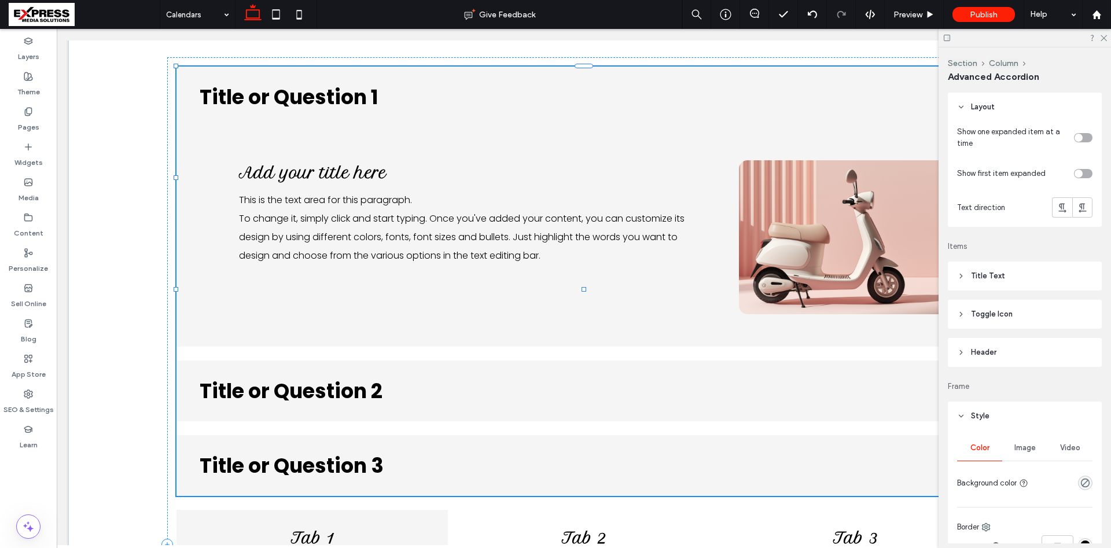
type input "**"
type input "****"
type input "*"
type input "**"
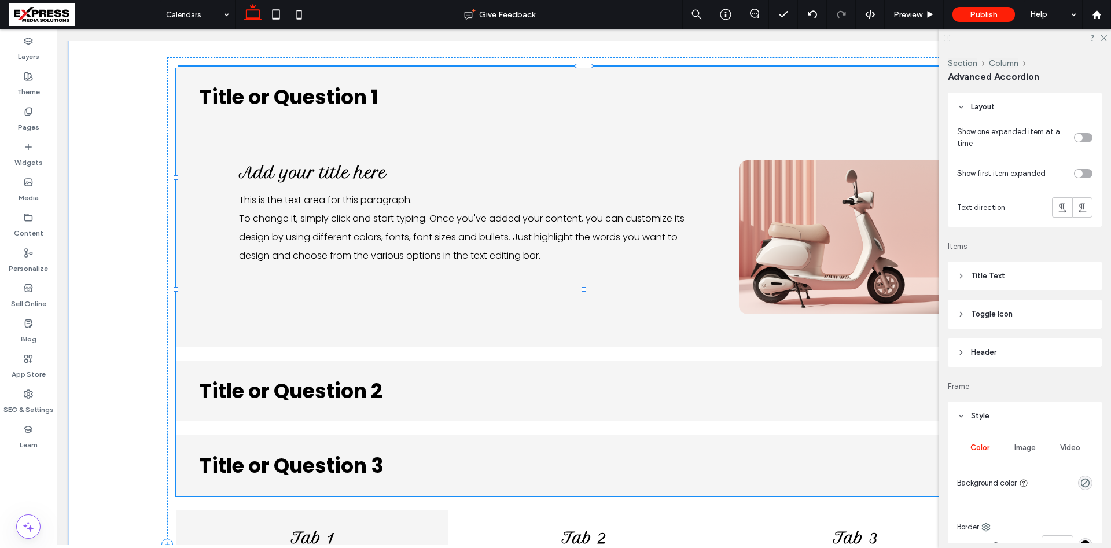
type input "****"
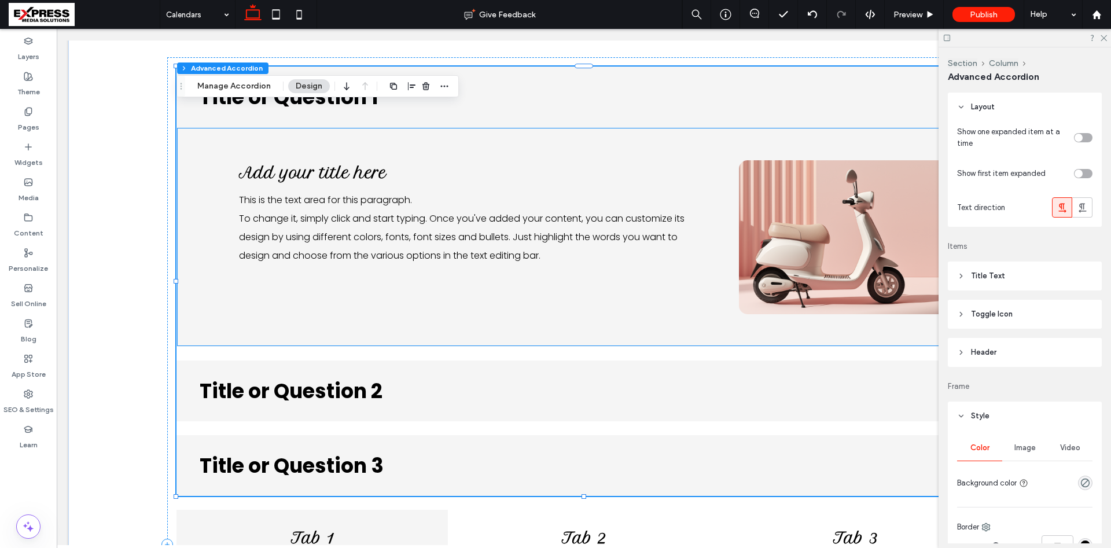
click at [378, 210] on div "This is the text area for this paragraph. To change it, simply click and start …" at bounding box center [462, 228] width 447 height 74
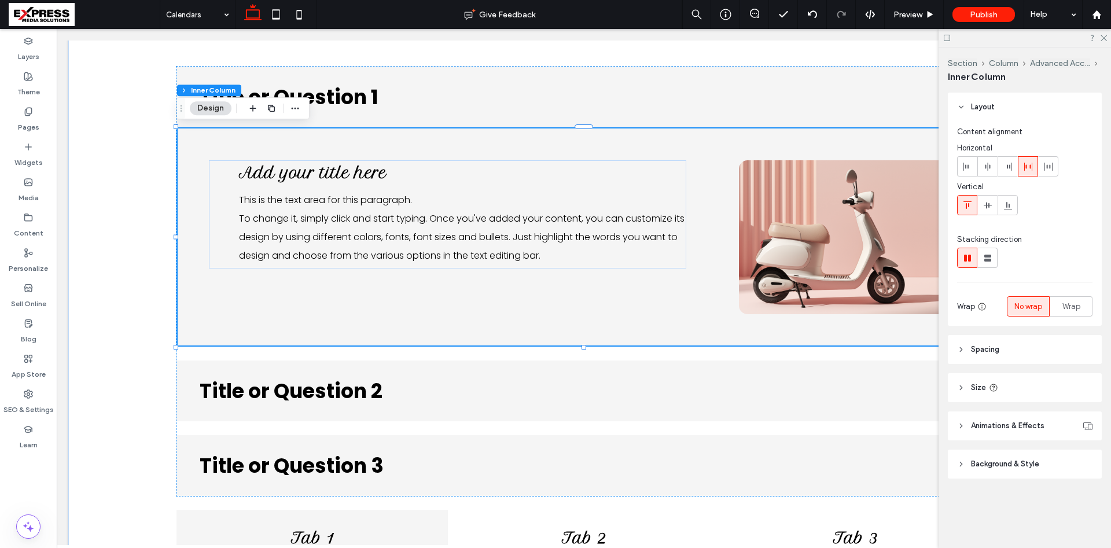
click at [344, 211] on div "This is the text area for this paragraph. To change it, simply click and start …" at bounding box center [462, 228] width 447 height 74
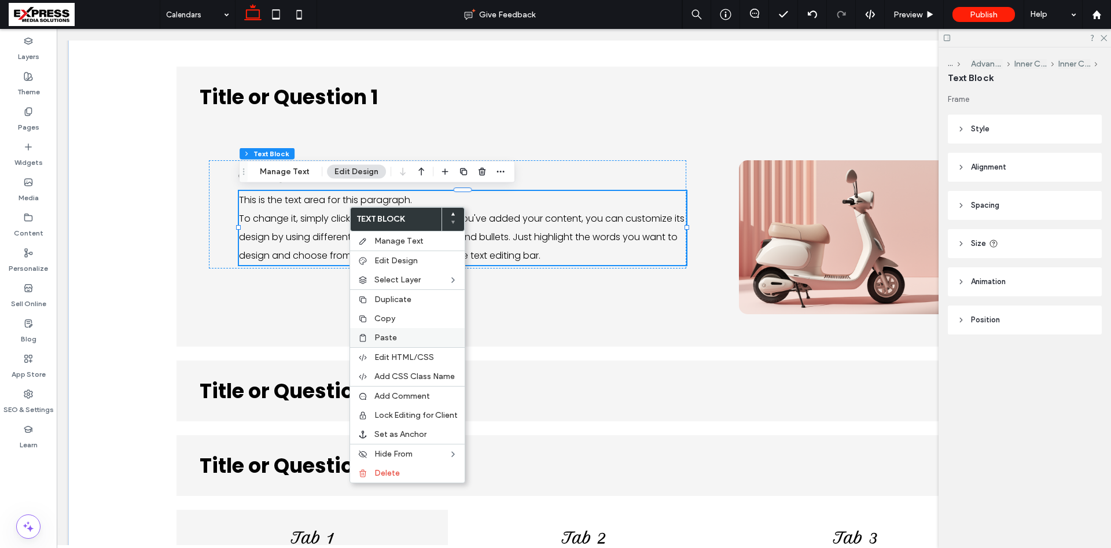
click at [391, 336] on span "Paste" at bounding box center [385, 338] width 23 height 10
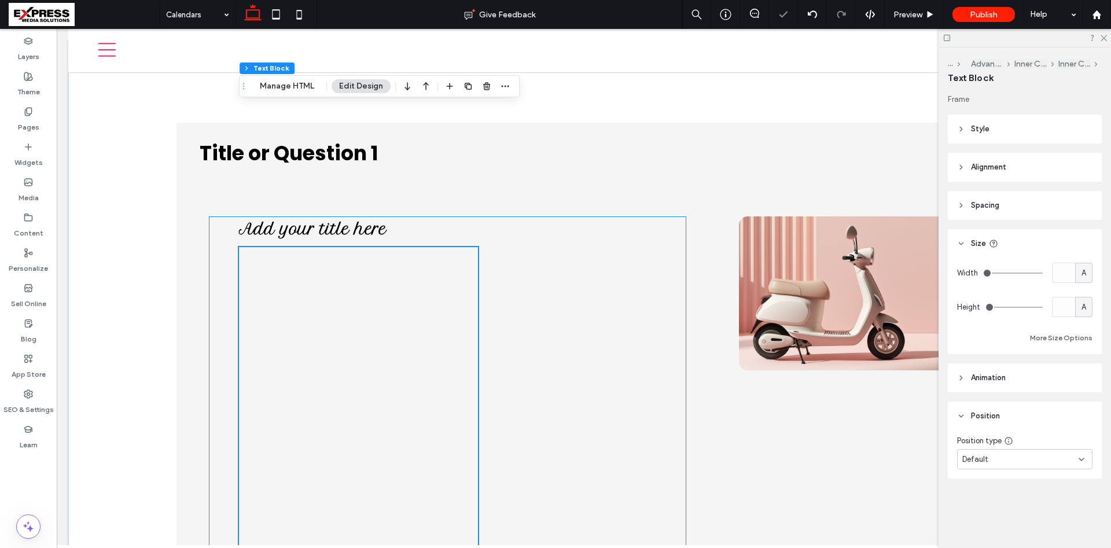
scroll to position [0, 0]
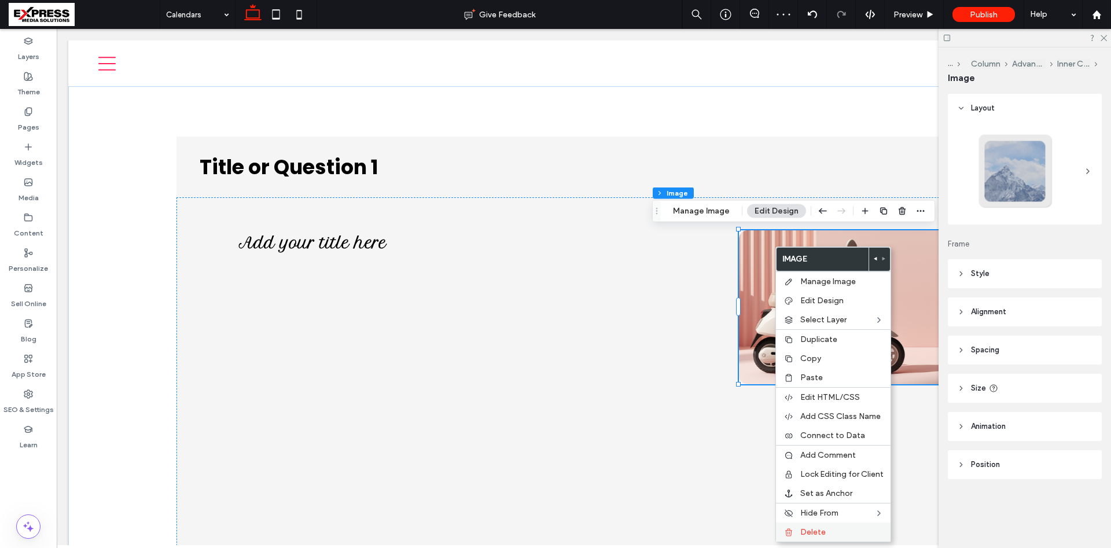
click at [821, 527] on div "Delete" at bounding box center [833, 532] width 115 height 19
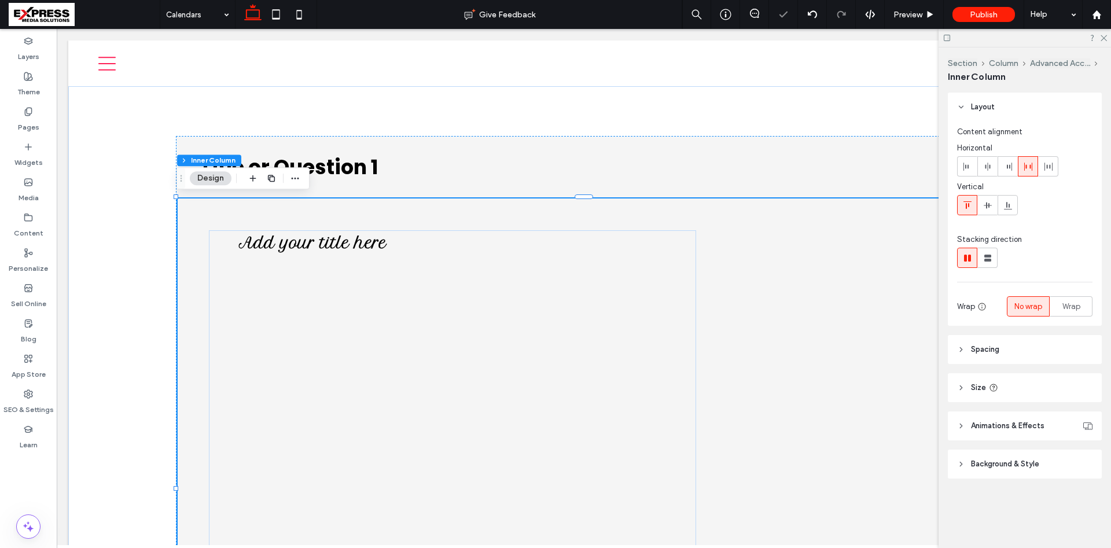
scroll to position [147, 0]
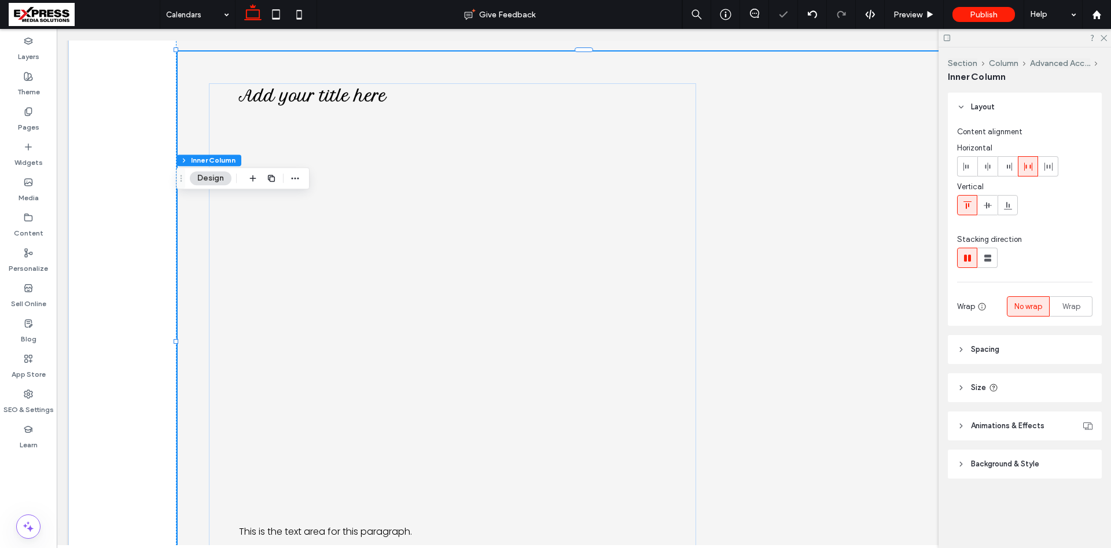
click at [768, 278] on div "Add your title here This is the text area for this paragraph. To change it, sim…" at bounding box center [584, 341] width 815 height 582
click at [863, 275] on div "Add your title here This is the text area for this paragraph. To change it, sim…" at bounding box center [584, 341] width 815 height 582
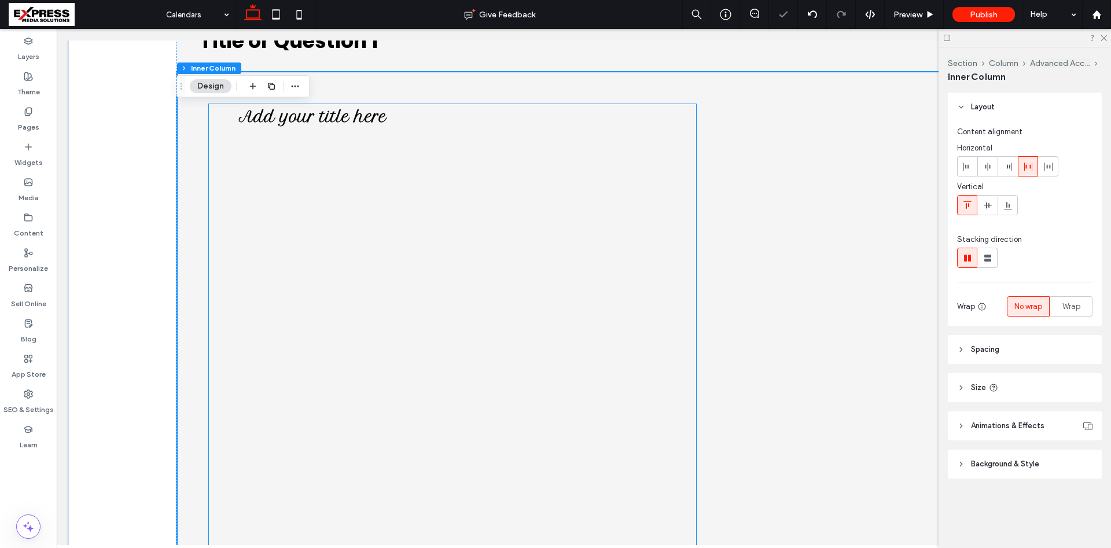
scroll to position [88, 0]
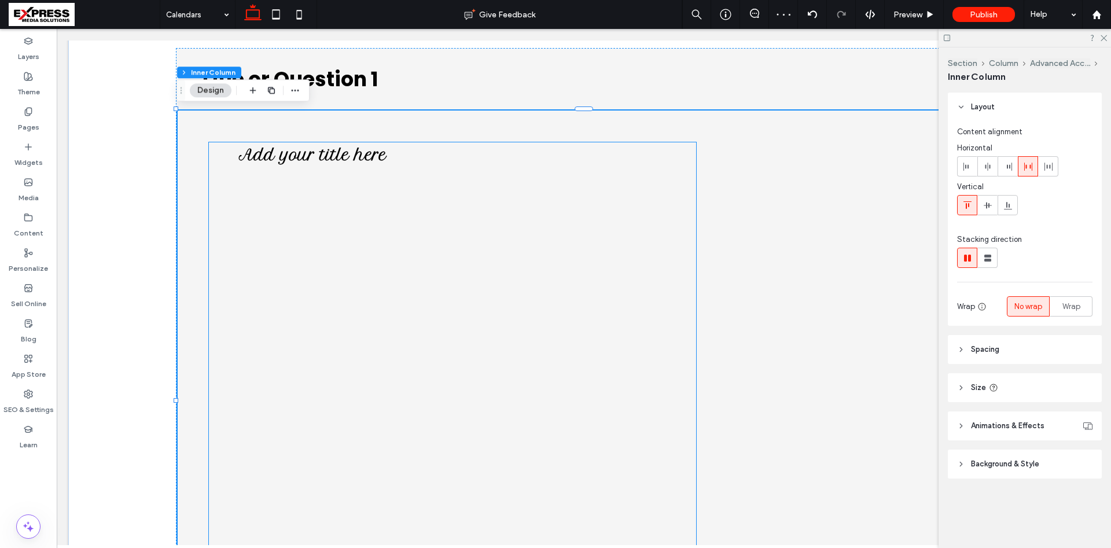
click at [595, 195] on div "Add your title here This is the text area for this paragraph. To change it, sim…" at bounding box center [452, 400] width 487 height 517
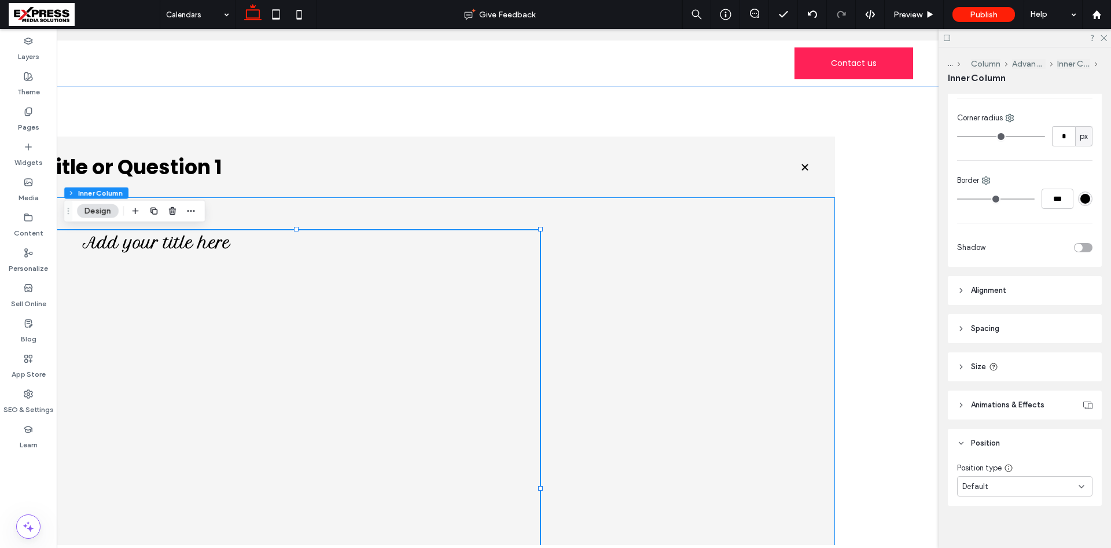
scroll to position [0, 172]
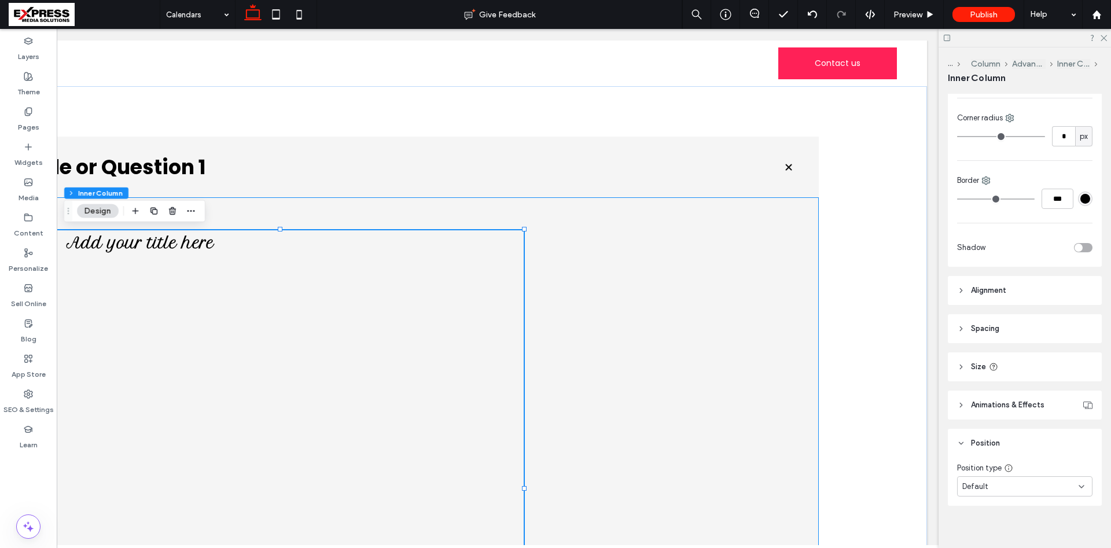
click at [718, 320] on div "Add your title here This is the text area for this paragraph. To change it, sim…" at bounding box center [411, 488] width 815 height 582
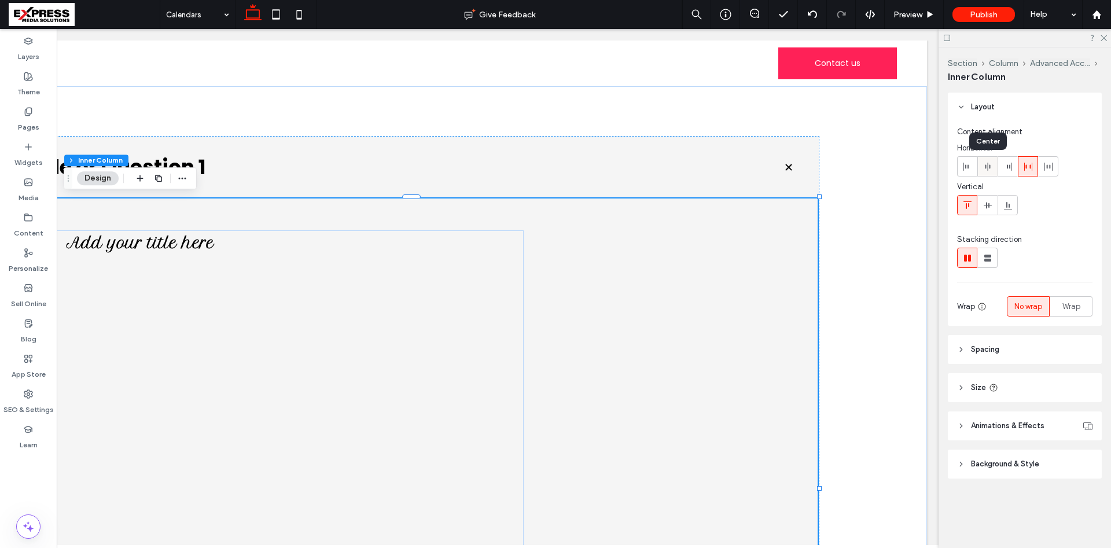
click at [989, 169] on icon at bounding box center [987, 166] width 9 height 9
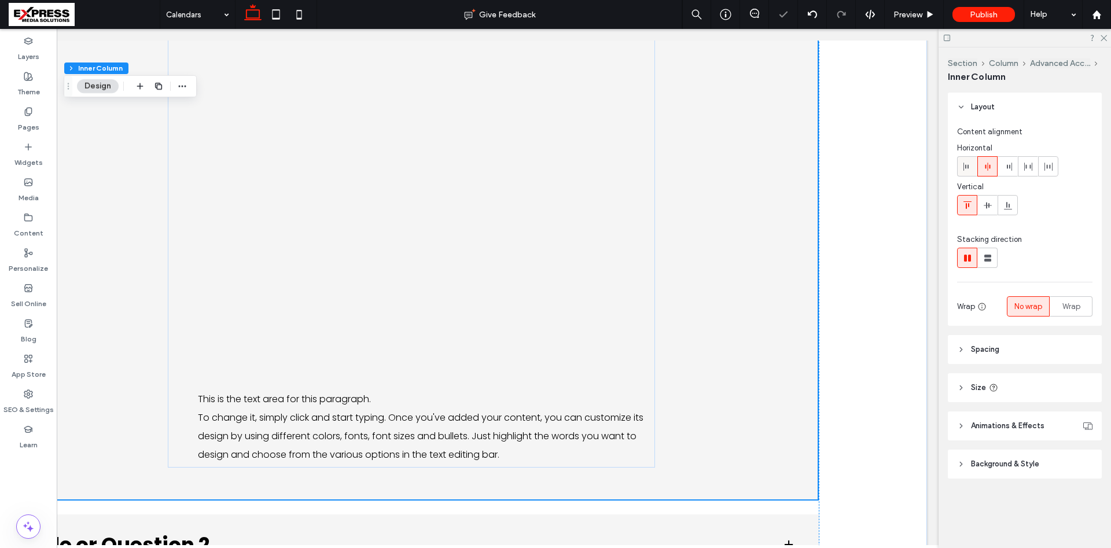
scroll to position [281, 0]
click at [1030, 168] on use at bounding box center [1028, 167] width 8 height 8
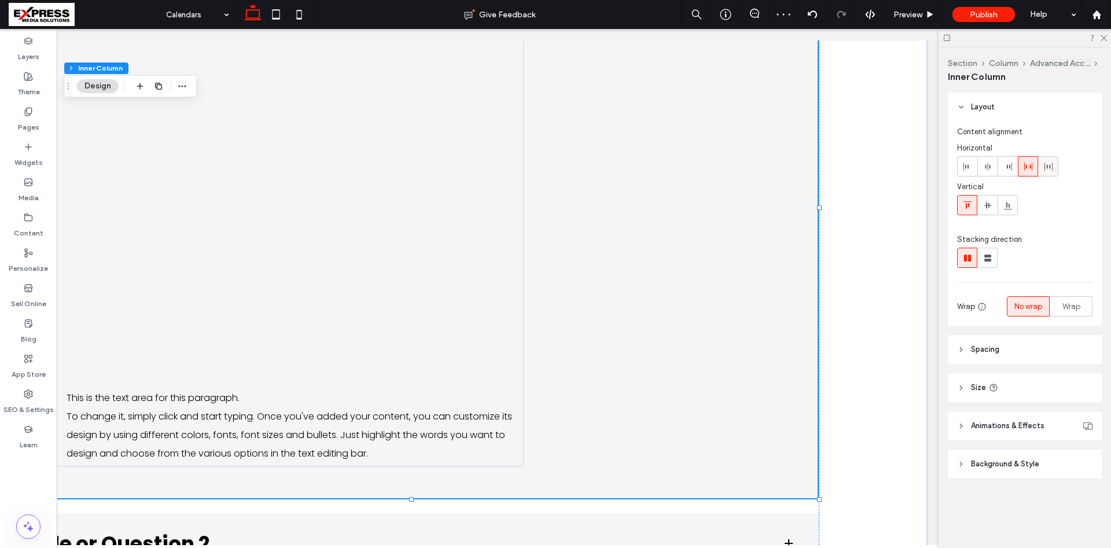
click at [1051, 168] on icon at bounding box center [1048, 166] width 9 height 9
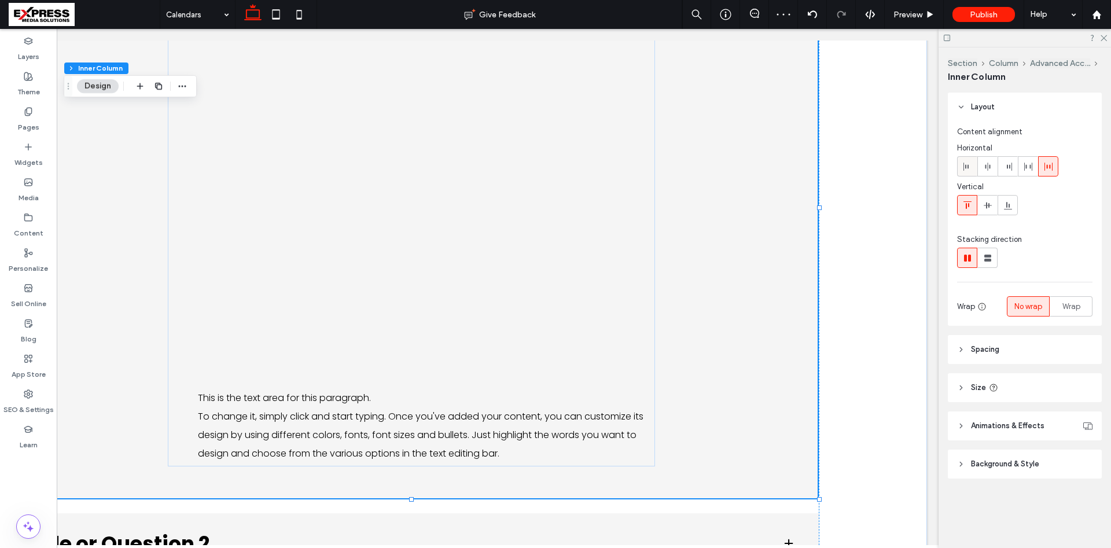
click at [970, 166] on icon at bounding box center [967, 166] width 9 height 9
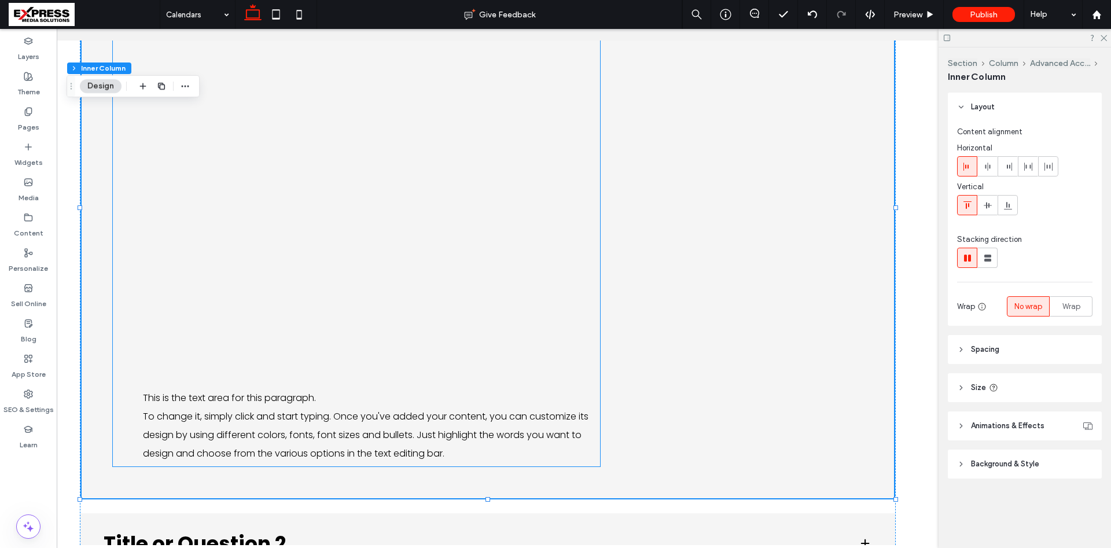
scroll to position [0, 110]
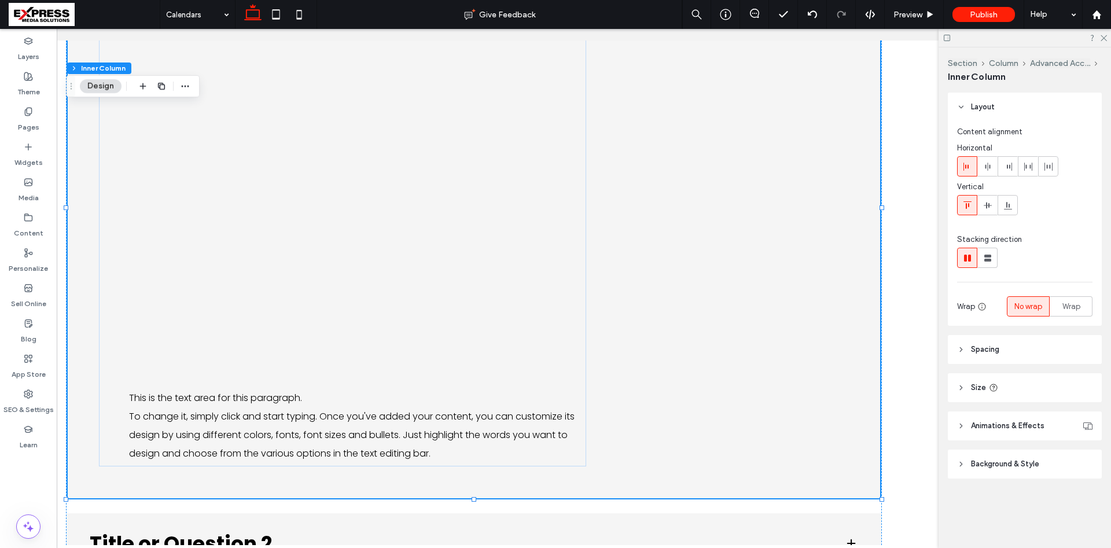
click at [984, 384] on span "Size" at bounding box center [978, 388] width 15 height 12
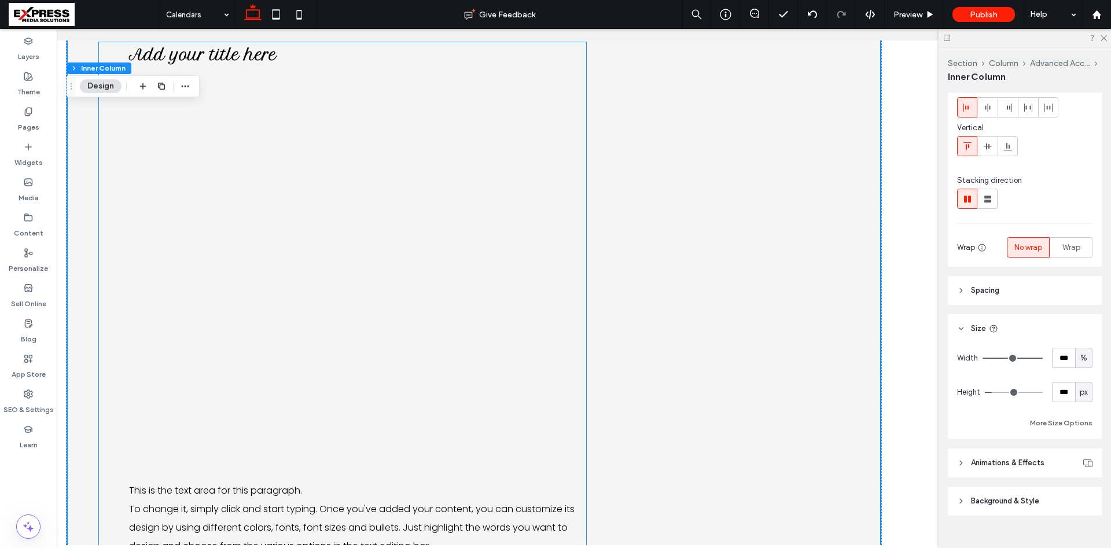
scroll to position [163, 0]
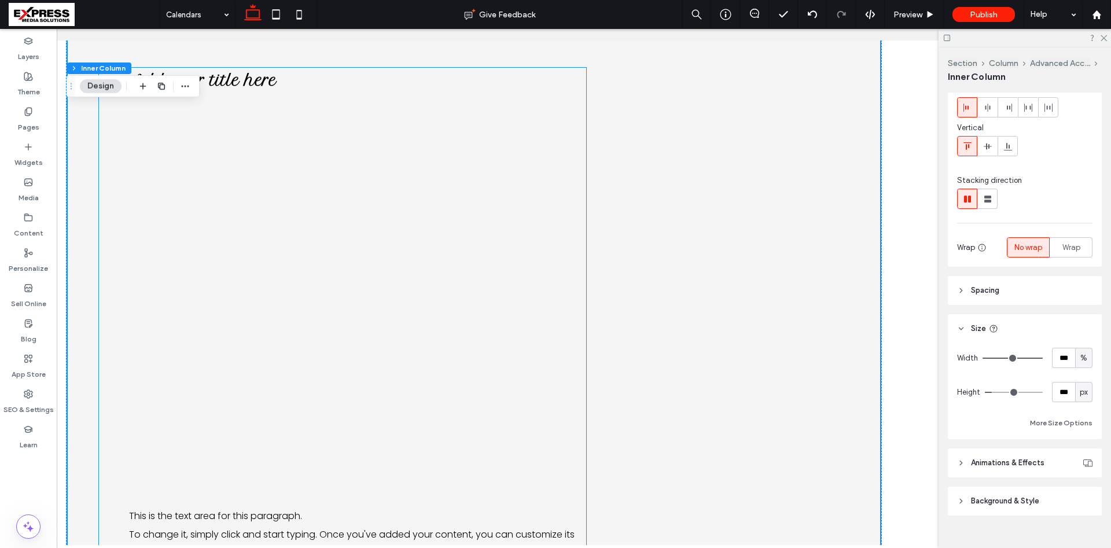
click at [504, 223] on div "Add your title here This is the text area for this paragraph. To change it, sim…" at bounding box center [342, 326] width 487 height 517
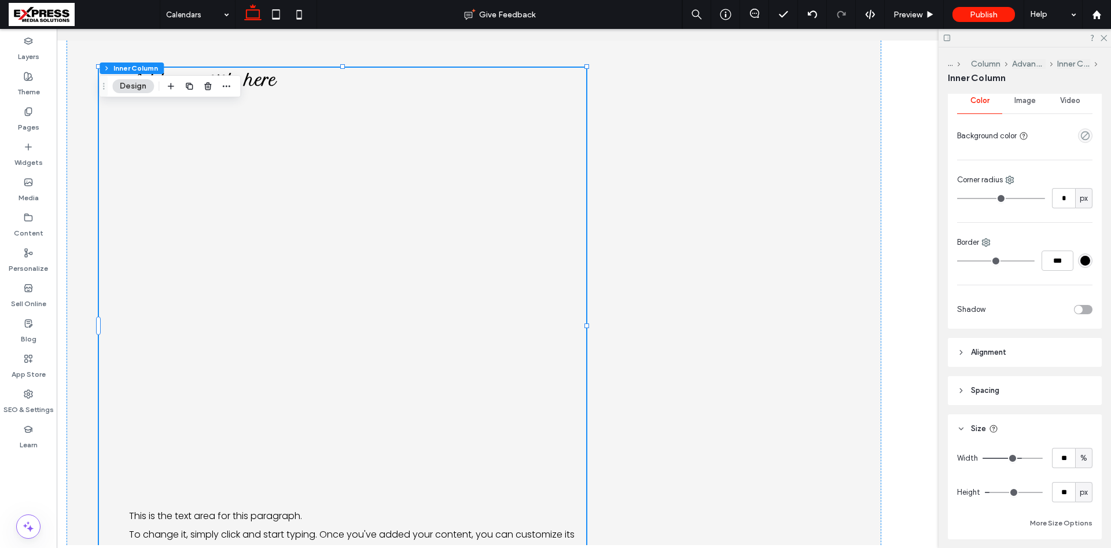
scroll to position [236, 0]
drag, startPoint x: 1069, startPoint y: 451, endPoint x: 1047, endPoint y: 454, distance: 22.2
click at [1047, 454] on div "Width ** %" at bounding box center [1024, 455] width 135 height 20
type input "***"
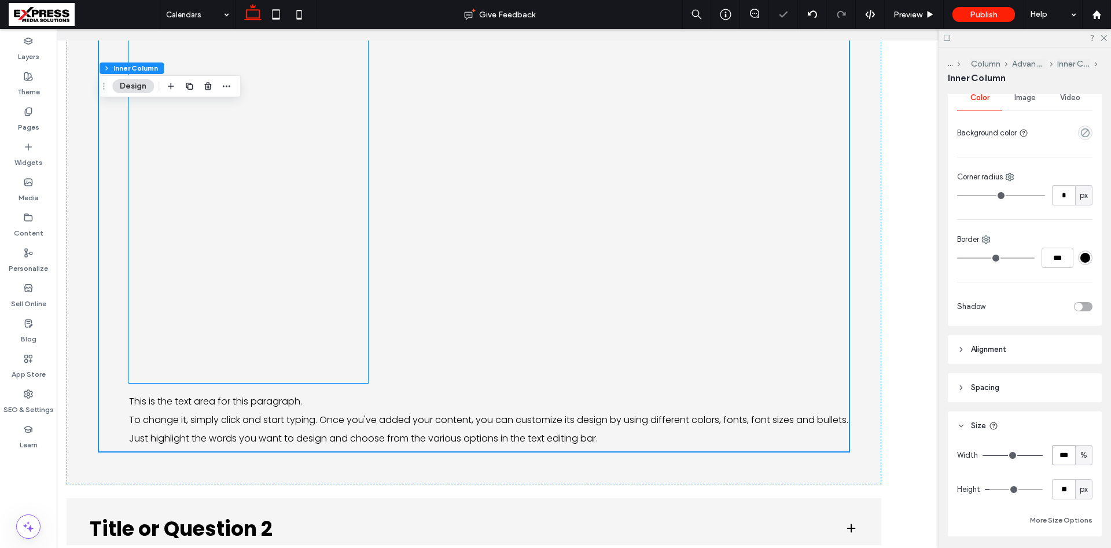
scroll to position [281, 0]
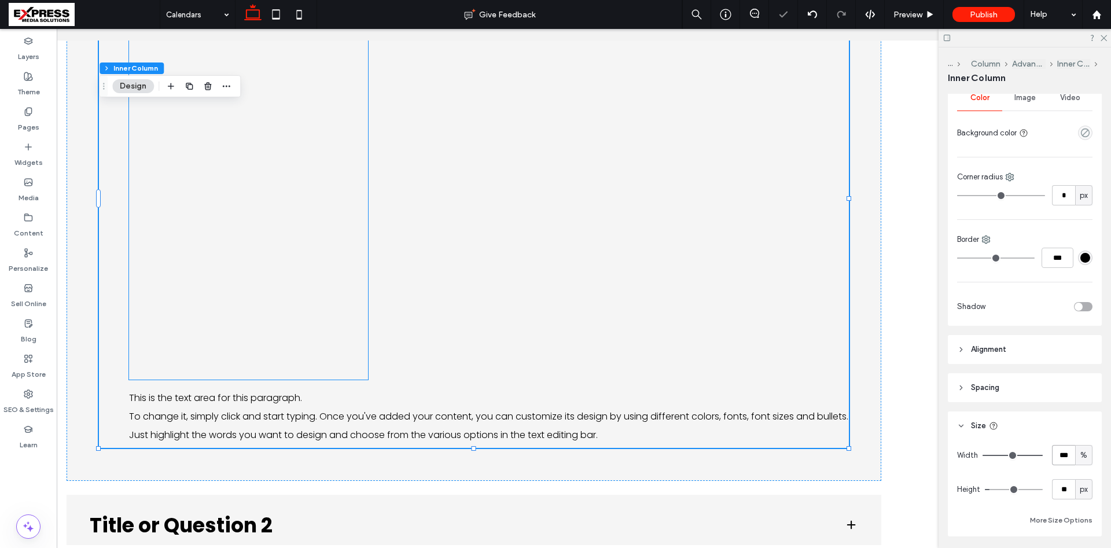
click at [360, 207] on div at bounding box center [248, 180] width 239 height 400
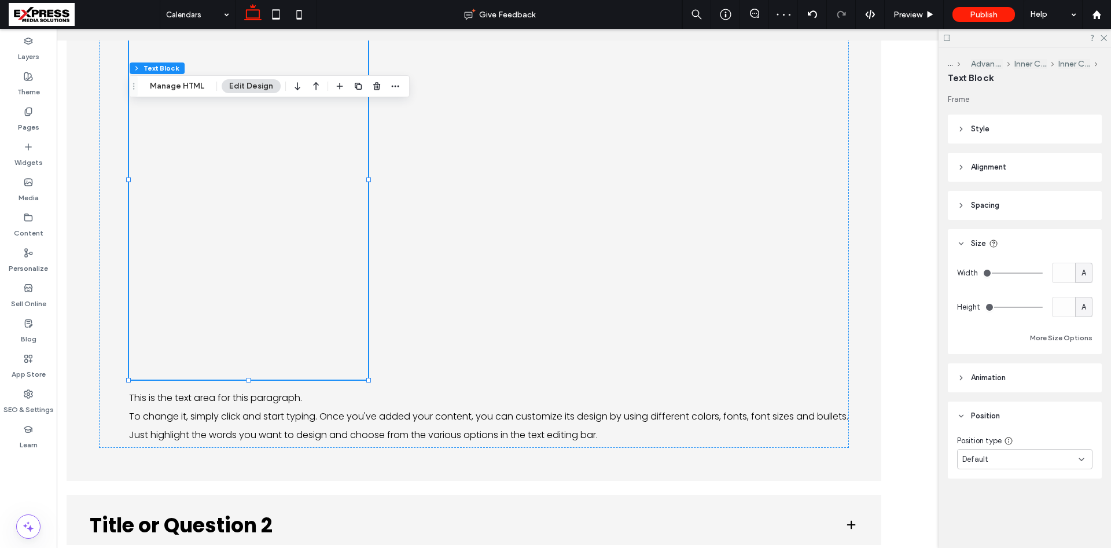
click at [1089, 277] on div "A" at bounding box center [1084, 273] width 12 height 12
click at [1089, 314] on div "%" at bounding box center [1084, 313] width 16 height 20
type input "**"
click at [1067, 274] on input "****" at bounding box center [1063, 273] width 23 height 20
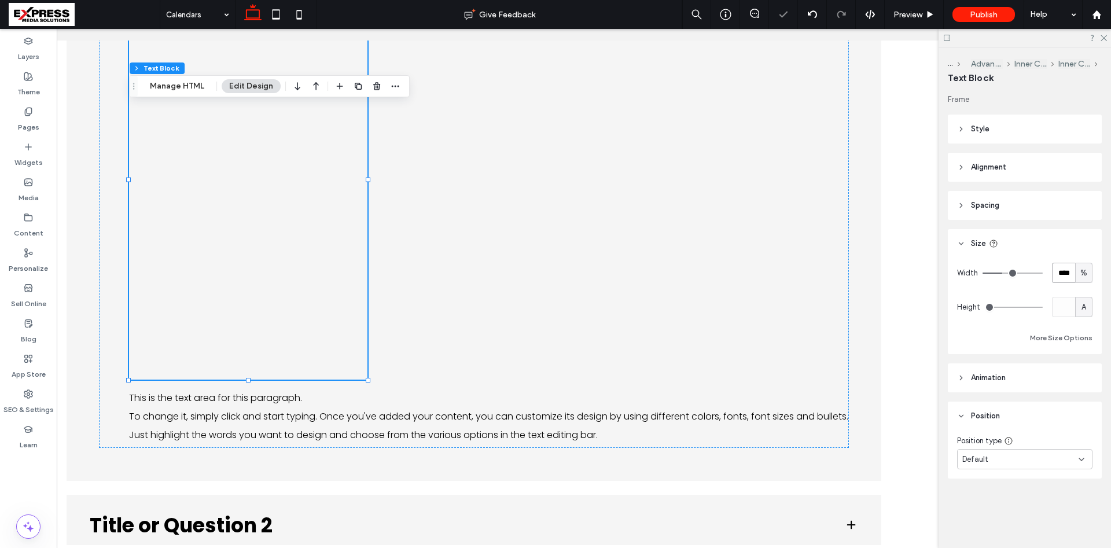
click at [1067, 273] on input "****" at bounding box center [1063, 273] width 23 height 20
type input "***"
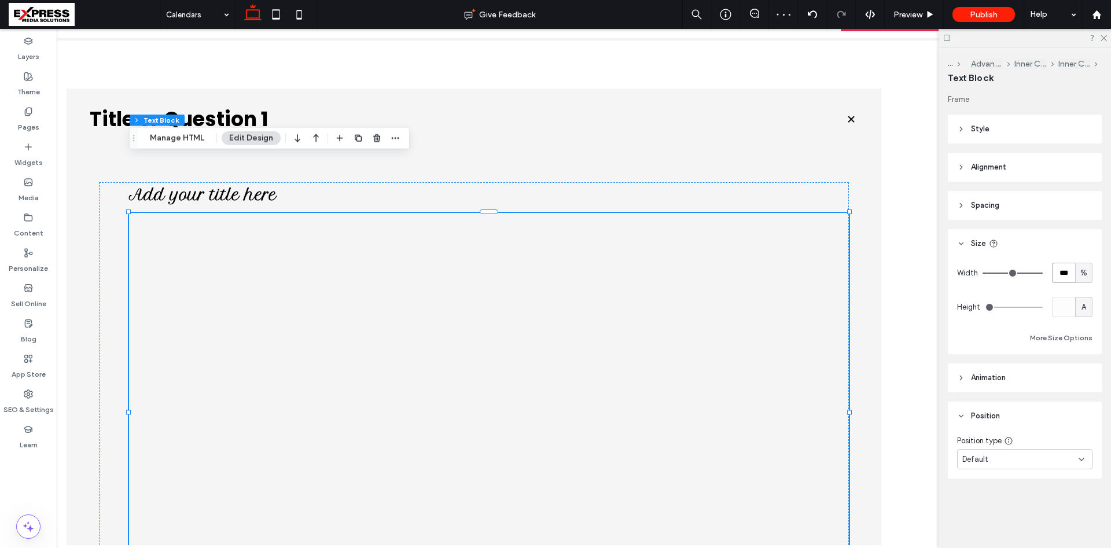
scroll to position [0, 0]
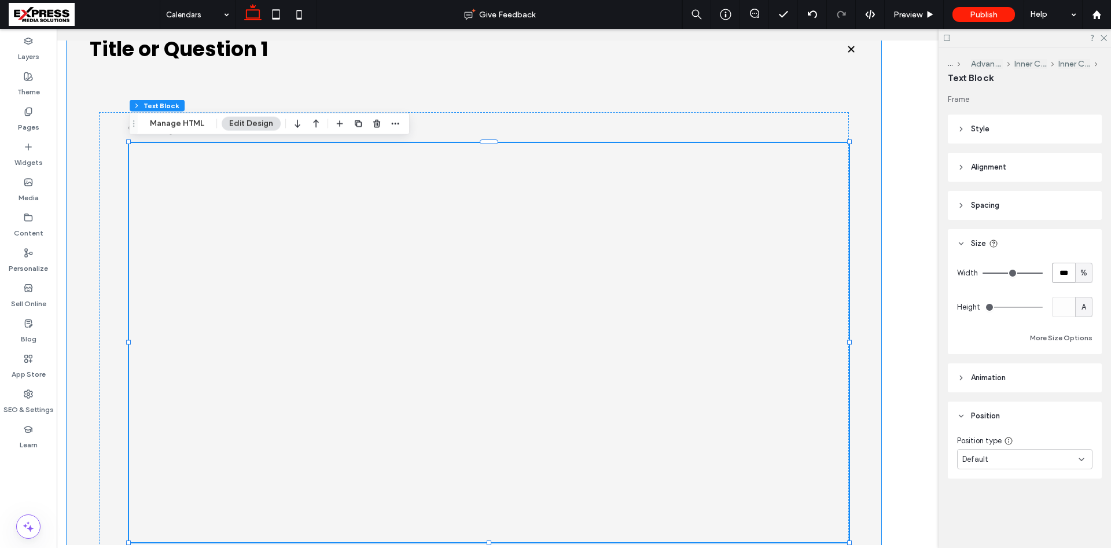
click at [175, 55] on h3 "Title or Question 1" at bounding box center [458, 49] width 736 height 20
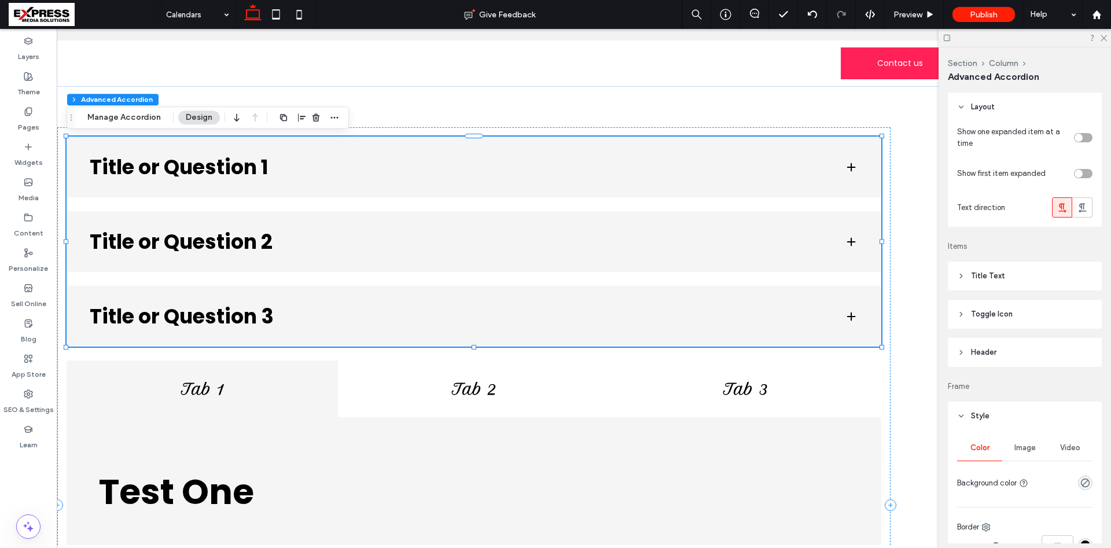
click at [228, 173] on div "Title or Question 1 Add your title here This is the text area for this paragrap…" at bounding box center [473, 504] width 833 height 755
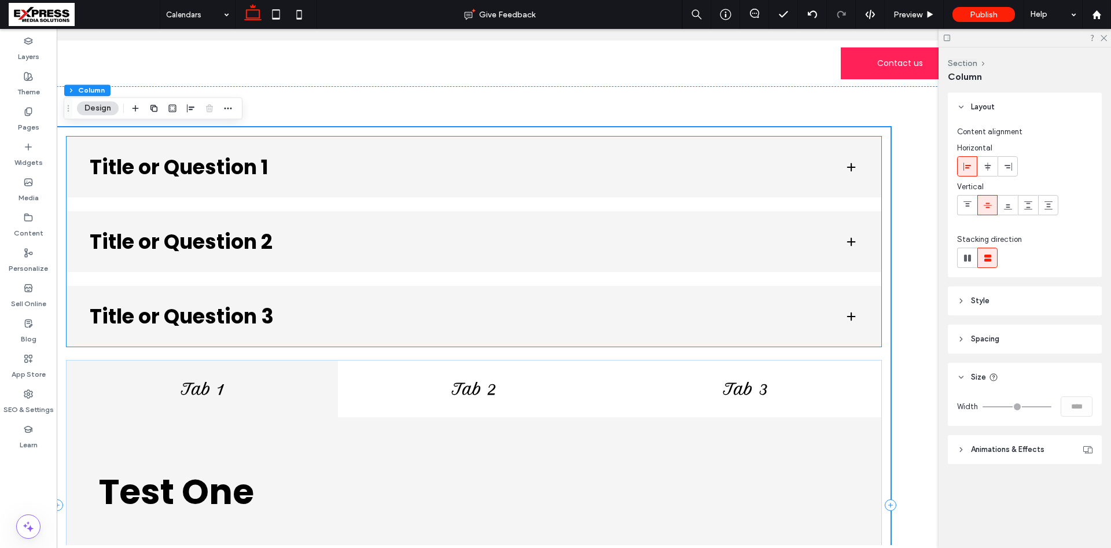
scroll to position [35, 0]
click at [228, 172] on div "Title or Question 1" at bounding box center [474, 167] width 815 height 61
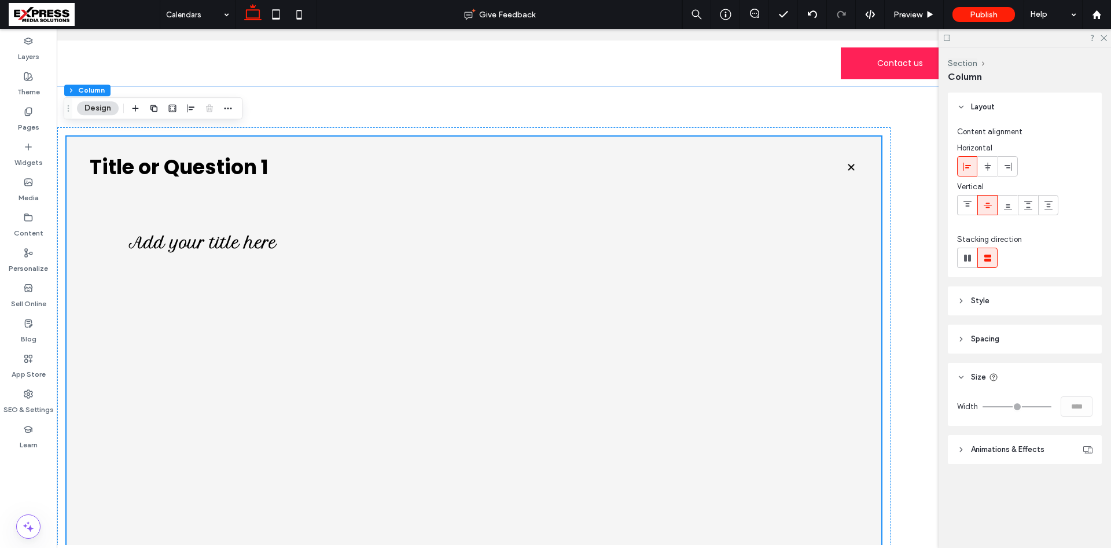
scroll to position [102, 0]
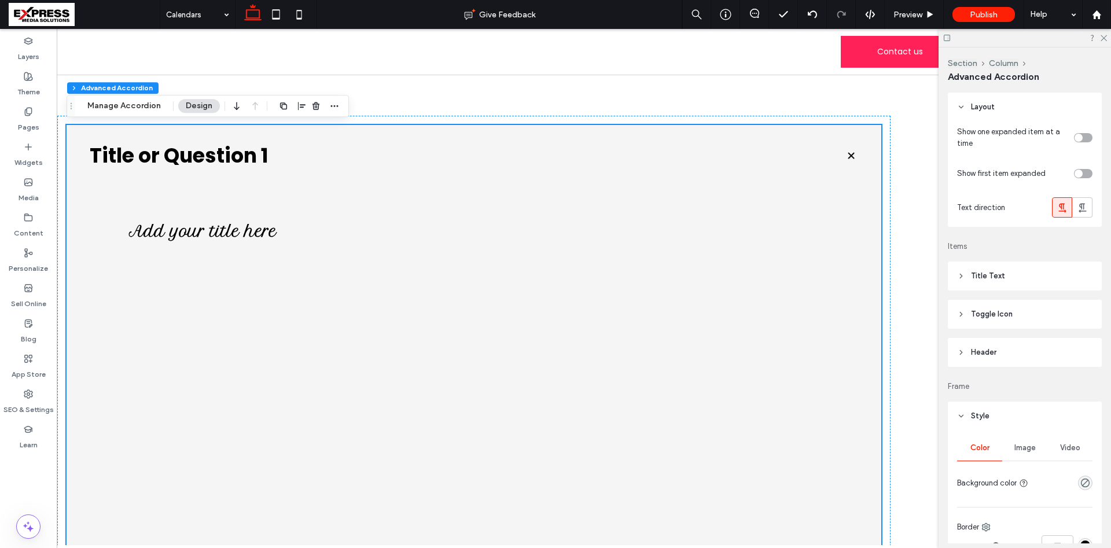
type input "**"
type input "****"
type input "*"
type input "**"
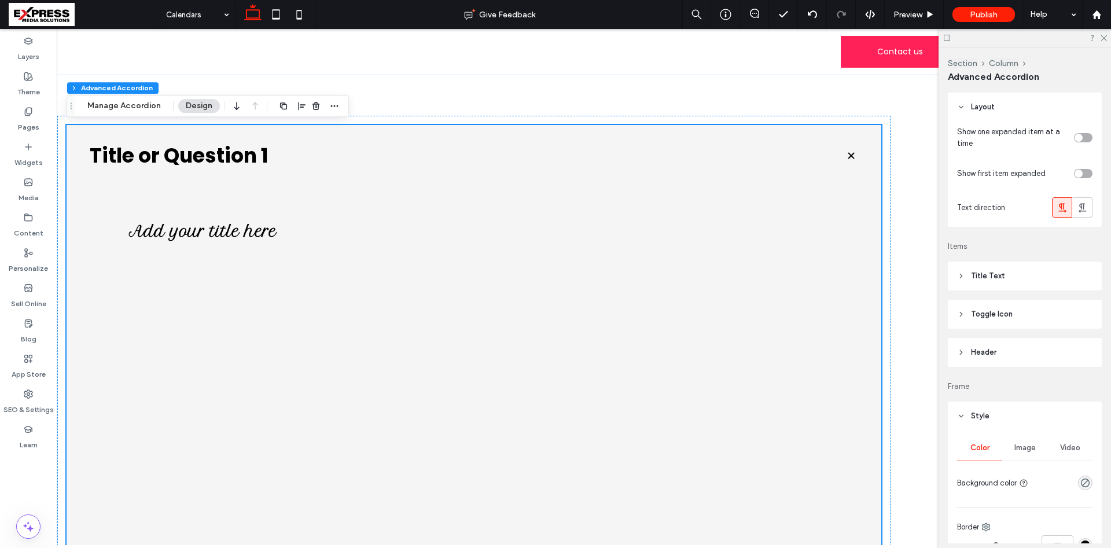
type input "****"
click at [389, 328] on div at bounding box center [488, 457] width 654 height 318
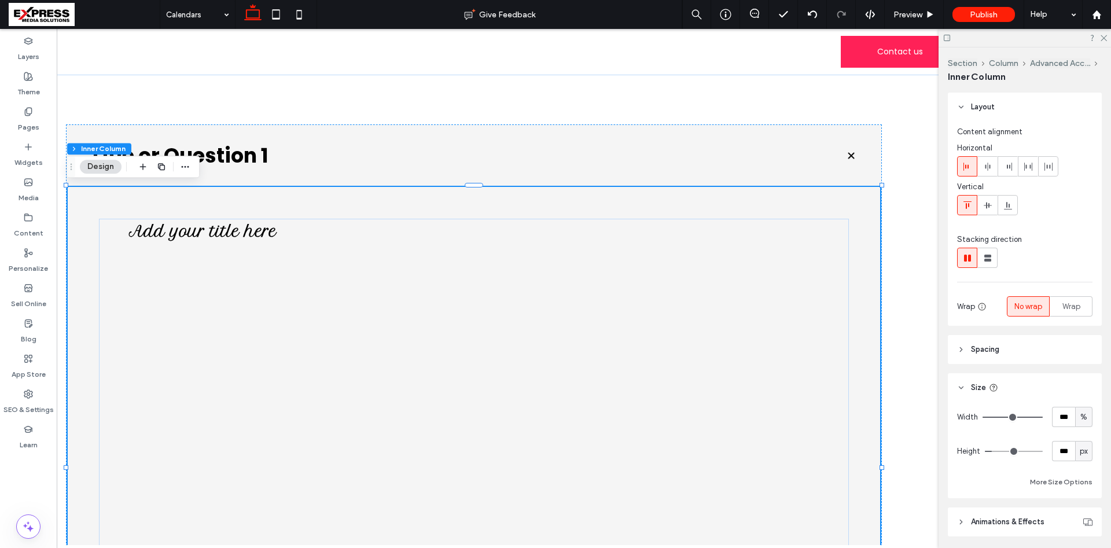
click at [455, 344] on div at bounding box center [488, 457] width 654 height 318
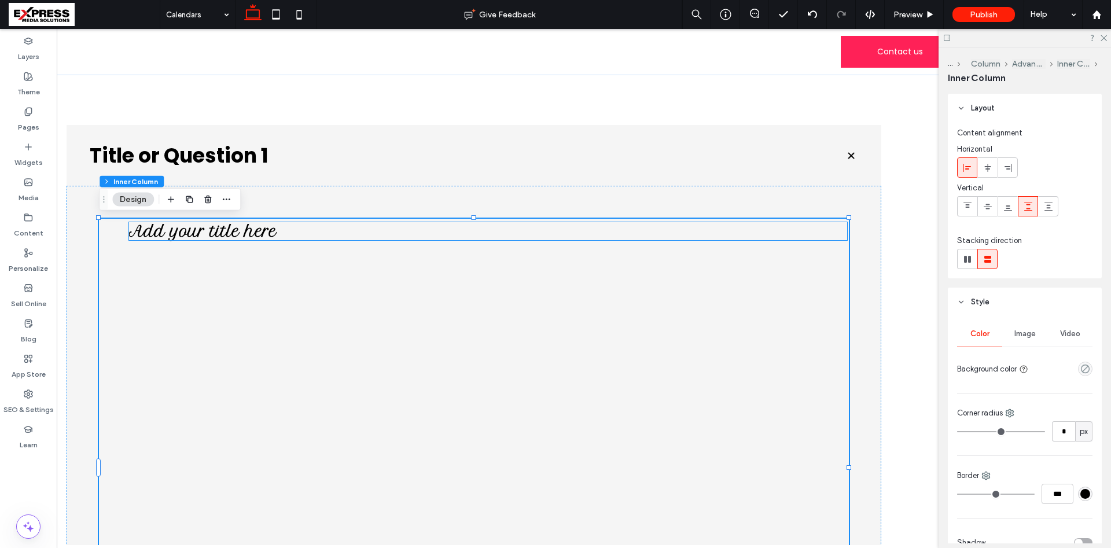
click at [248, 238] on span "Add your title here" at bounding box center [203, 231] width 148 height 18
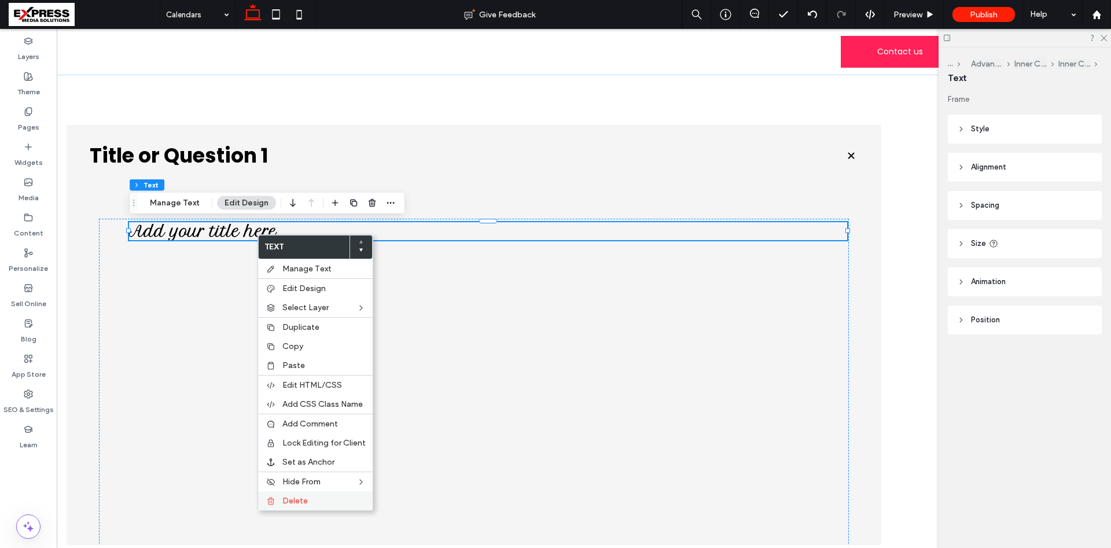
drag, startPoint x: 324, startPoint y: 501, endPoint x: 384, endPoint y: 453, distance: 77.0
click at [324, 501] on label "Delete" at bounding box center [323, 501] width 83 height 10
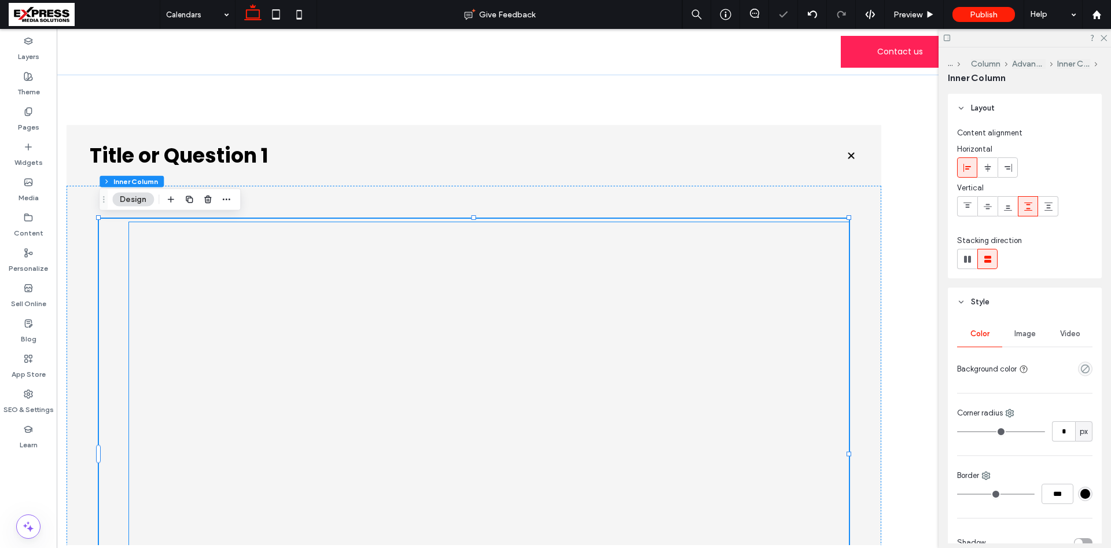
click at [273, 287] on div at bounding box center [488, 430] width 654 height 318
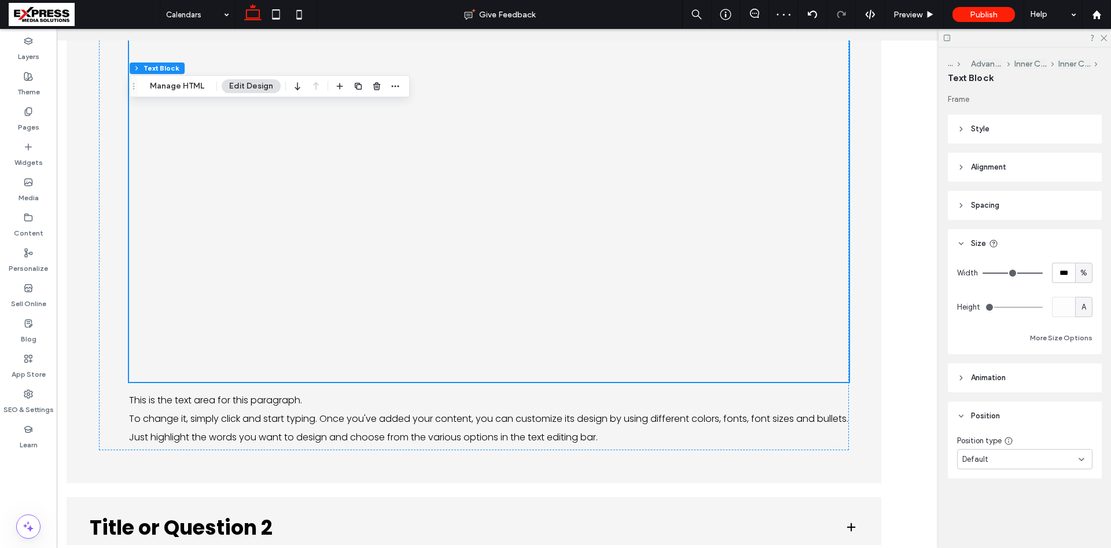
scroll to position [253, 0]
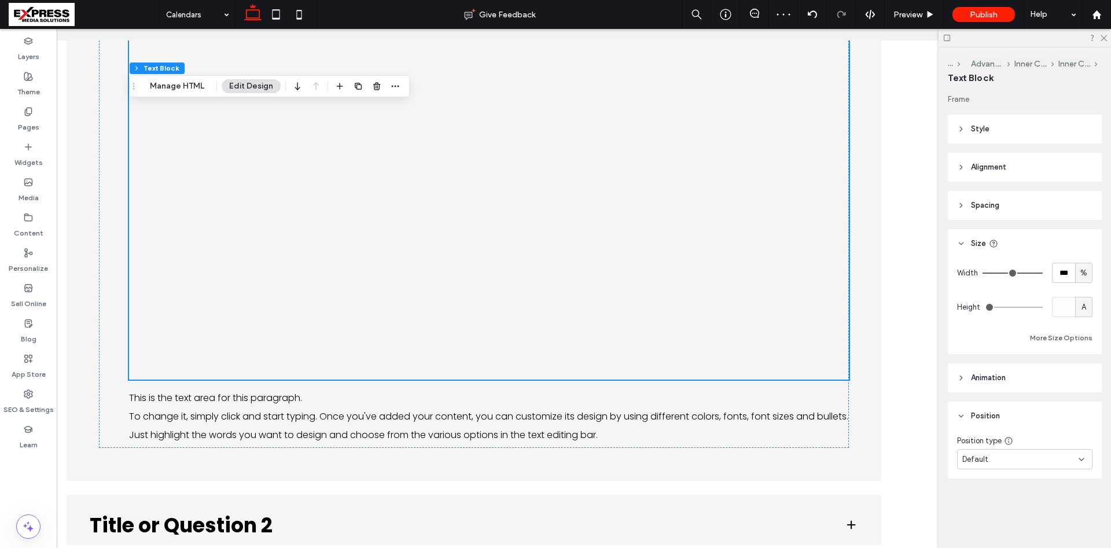
click at [498, 236] on div at bounding box center [488, 188] width 654 height 318
drag, startPoint x: 992, startPoint y: 308, endPoint x: 1012, endPoint y: 308, distance: 19.1
click at [1012, 308] on input "range" at bounding box center [1014, 307] width 58 height 1
click at [1084, 306] on span "A" at bounding box center [1084, 307] width 5 height 12
click at [540, 215] on div at bounding box center [488, 188] width 654 height 318
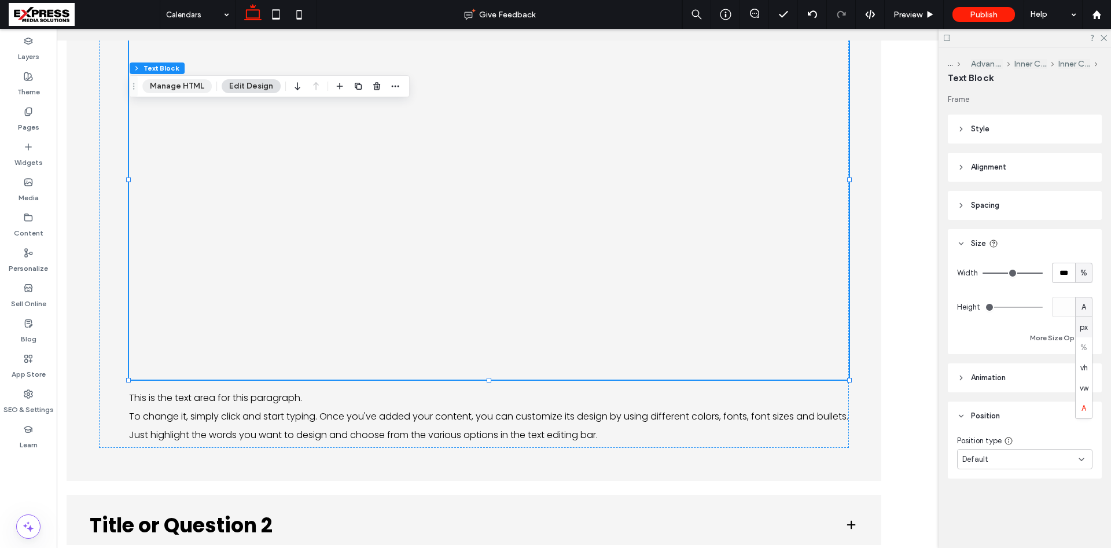
click at [171, 83] on button "Manage HTML" at bounding box center [176, 86] width 69 height 14
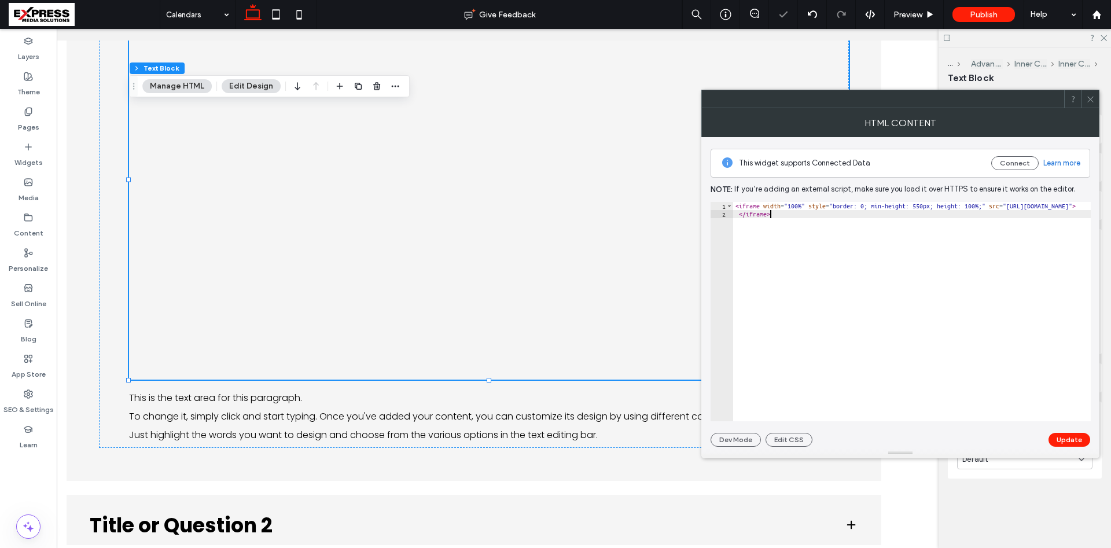
click at [890, 288] on div "< iframe width = "100%" style = "border: 0; min-height: 550px; height: 100%;" s…" at bounding box center [1027, 320] width 588 height 236
paste textarea "**********"
type textarea "**********"
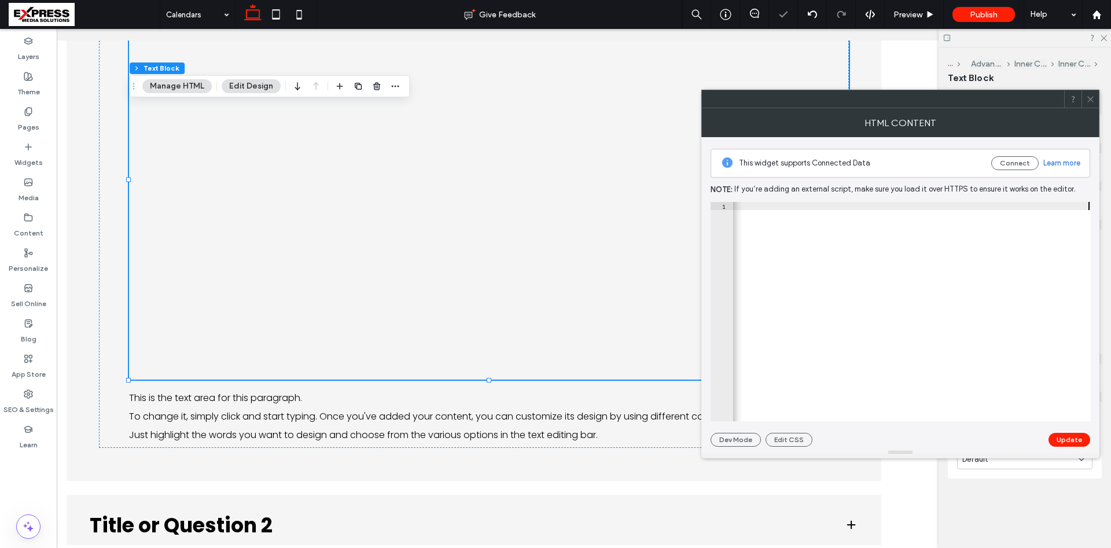
scroll to position [0, 873]
drag, startPoint x: 1079, startPoint y: 440, endPoint x: 1058, endPoint y: 422, distance: 27.9
click at [1079, 441] on button "Update" at bounding box center [1070, 440] width 42 height 14
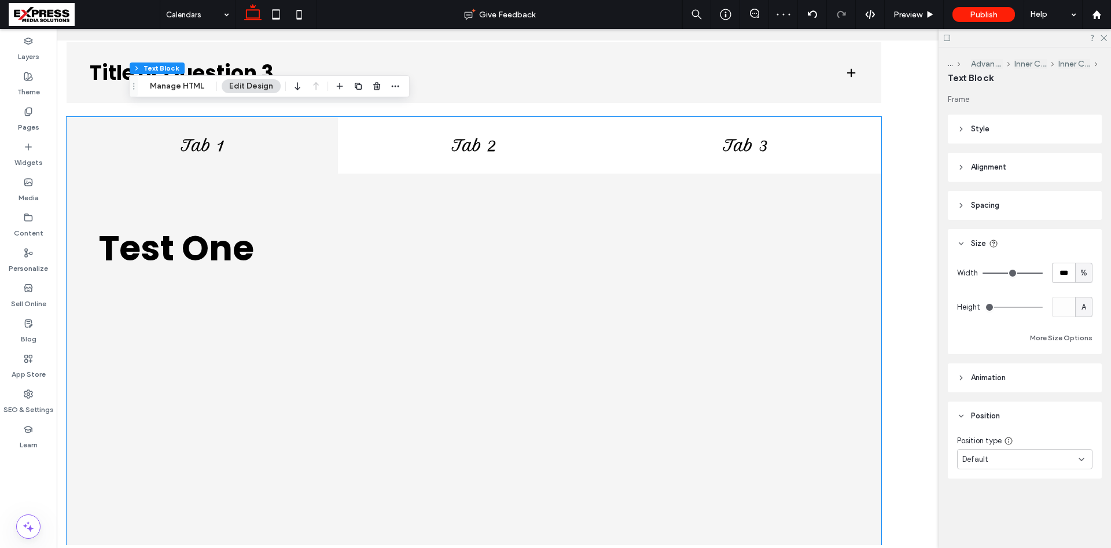
scroll to position [85, 0]
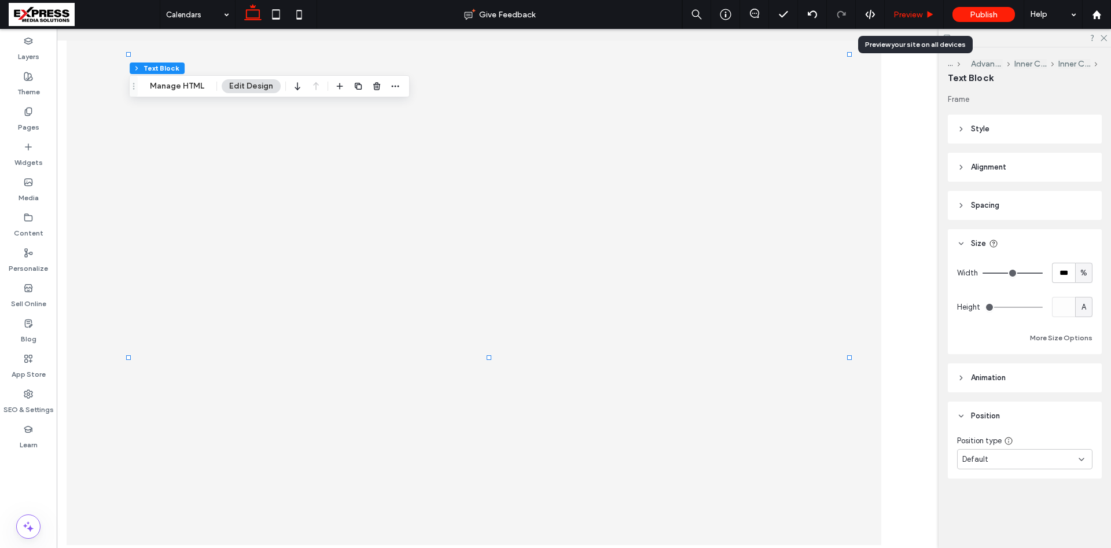
click at [925, 16] on div "Preview" at bounding box center [914, 15] width 58 height 10
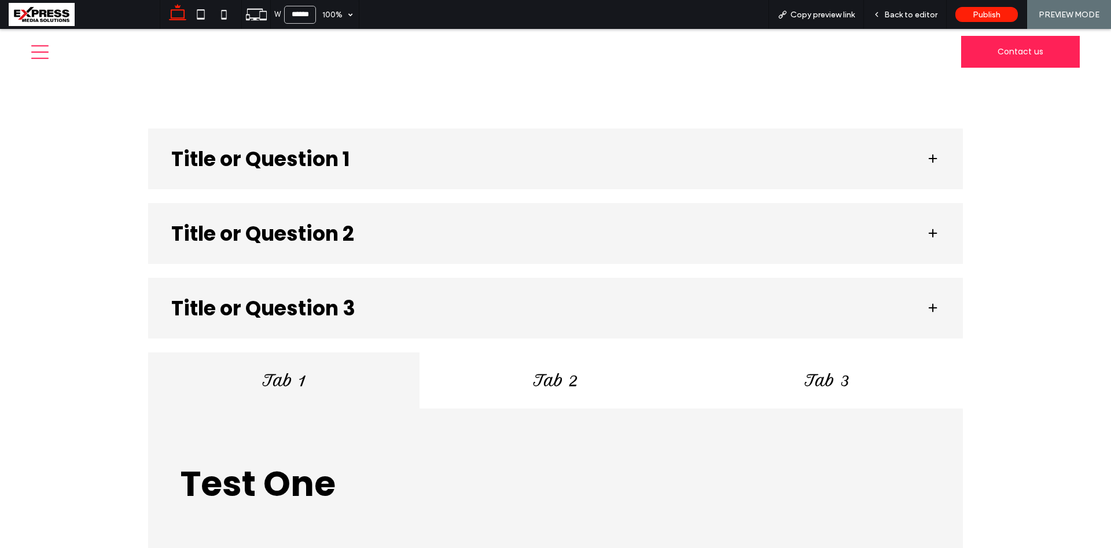
click at [369, 161] on h3 "Title or Question 1" at bounding box center [539, 159] width 736 height 20
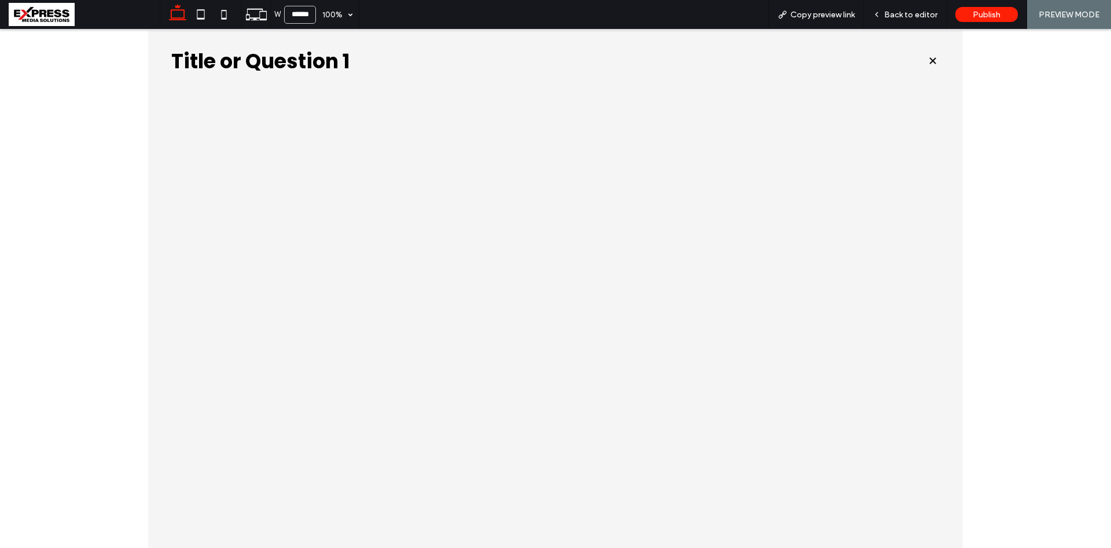
scroll to position [118, 0]
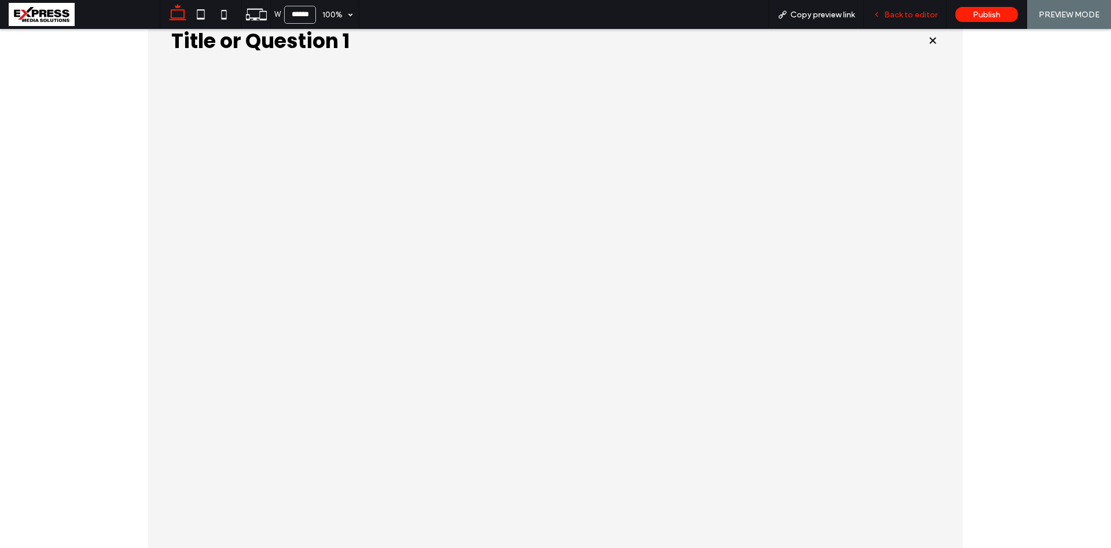
click at [918, 18] on span "Back to editor" at bounding box center [910, 15] width 53 height 10
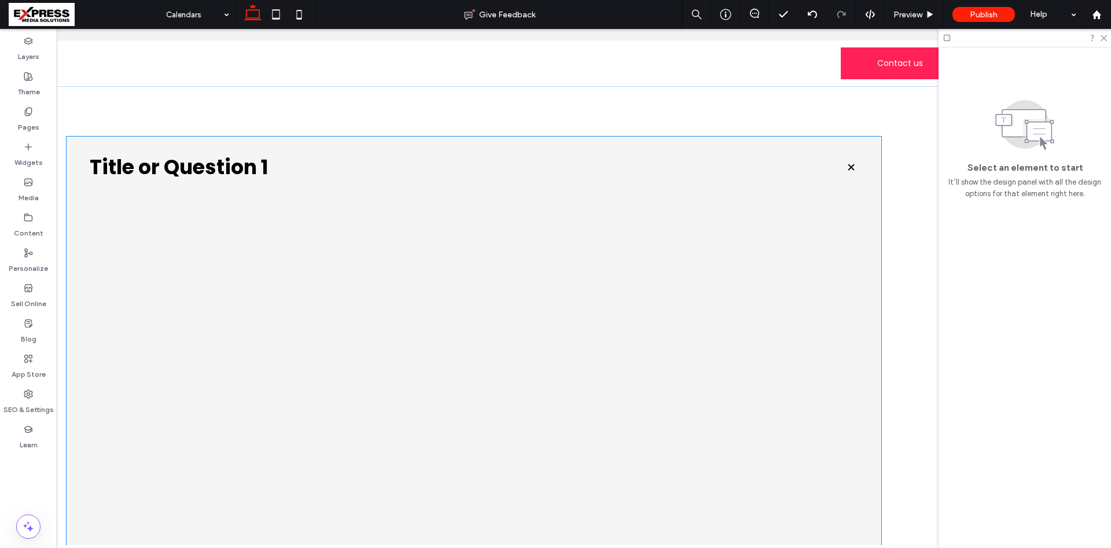
click at [225, 166] on h3 "Title or Question 1" at bounding box center [458, 167] width 736 height 20
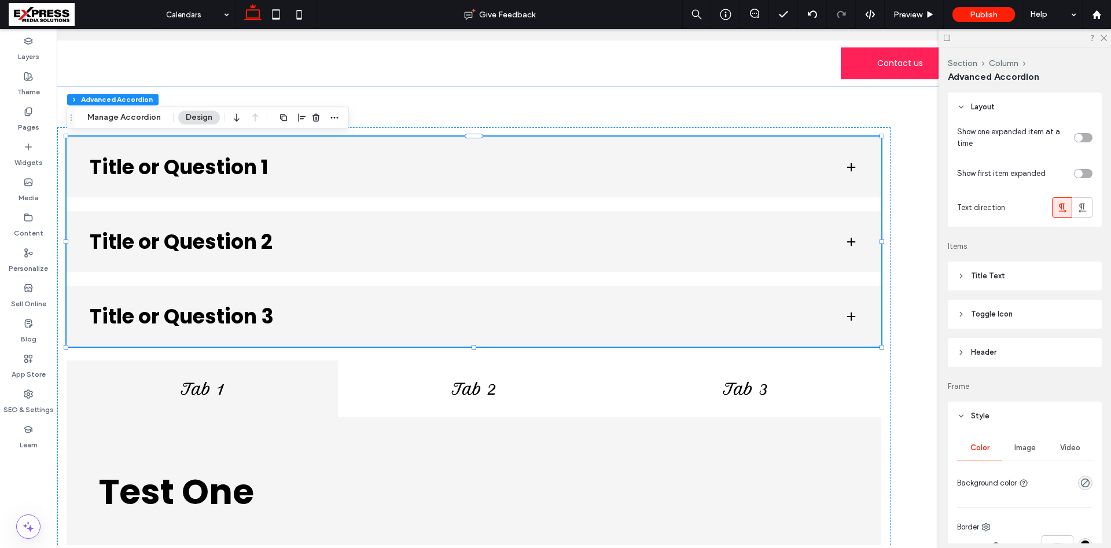
click at [282, 244] on h3 "Title or Question 2" at bounding box center [458, 241] width 736 height 20
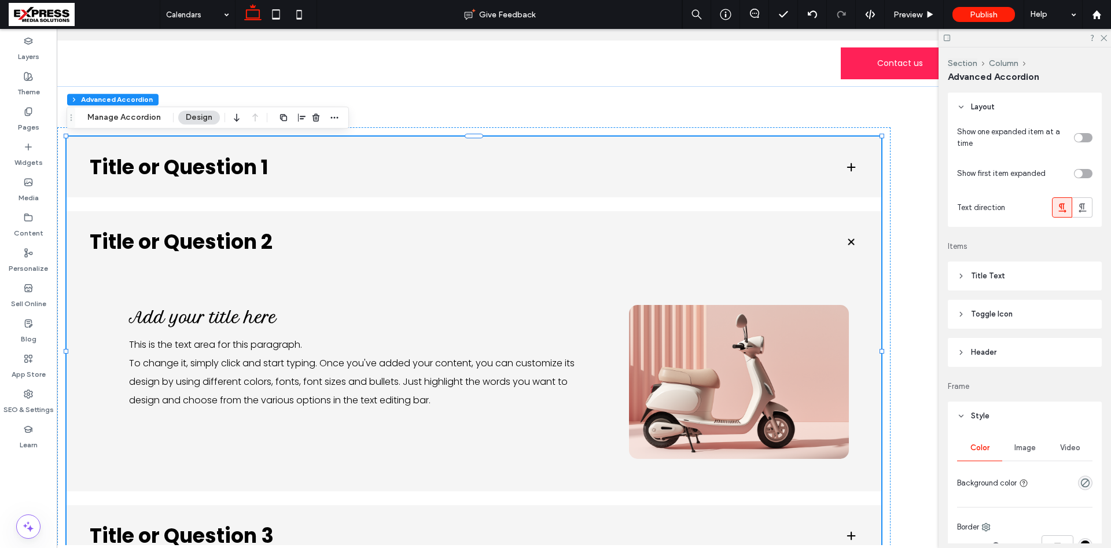
click at [252, 225] on div "Title or Question 2" at bounding box center [474, 241] width 815 height 61
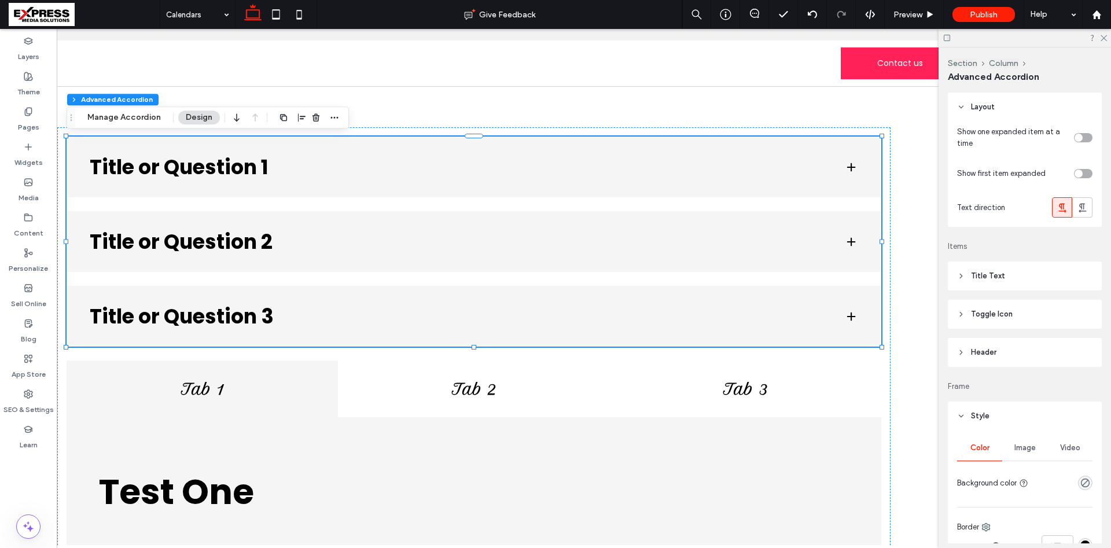
click at [260, 177] on h3 "Title or Question 1" at bounding box center [458, 167] width 736 height 20
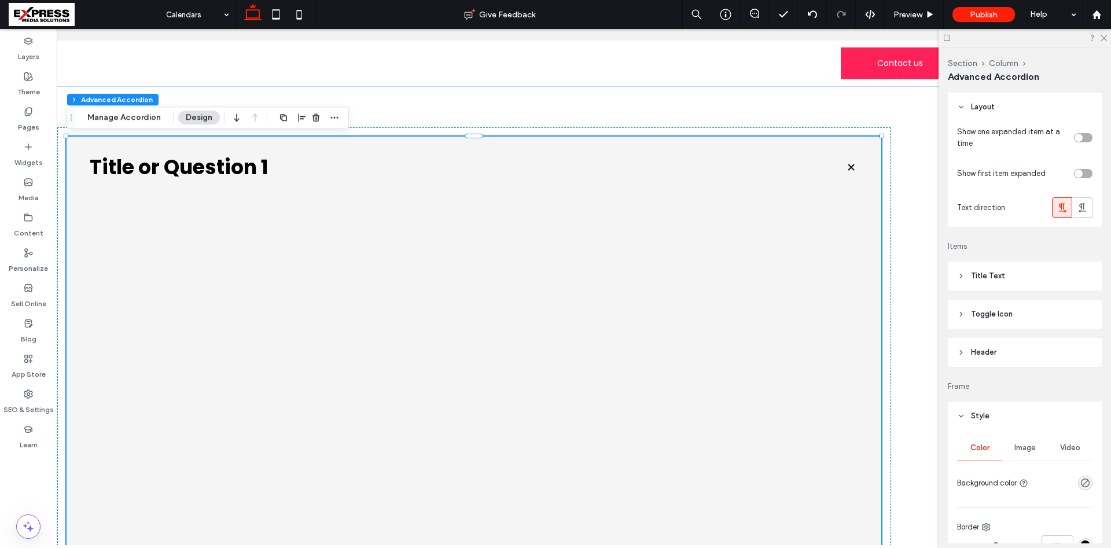
click at [179, 170] on h3 "Title or Question 1" at bounding box center [458, 167] width 736 height 20
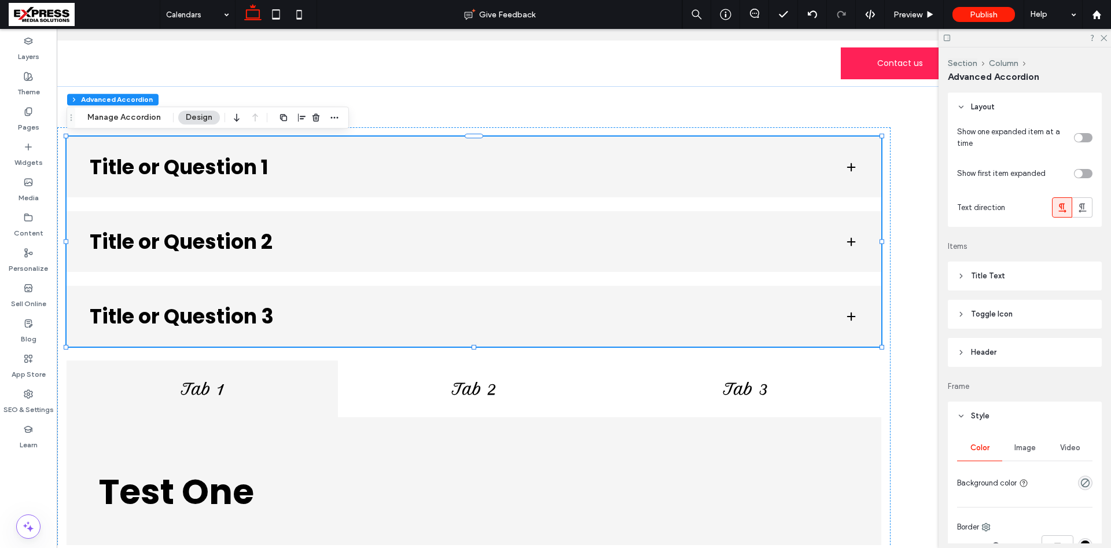
click at [455, 173] on h3 "Title or Question 1" at bounding box center [458, 167] width 736 height 20
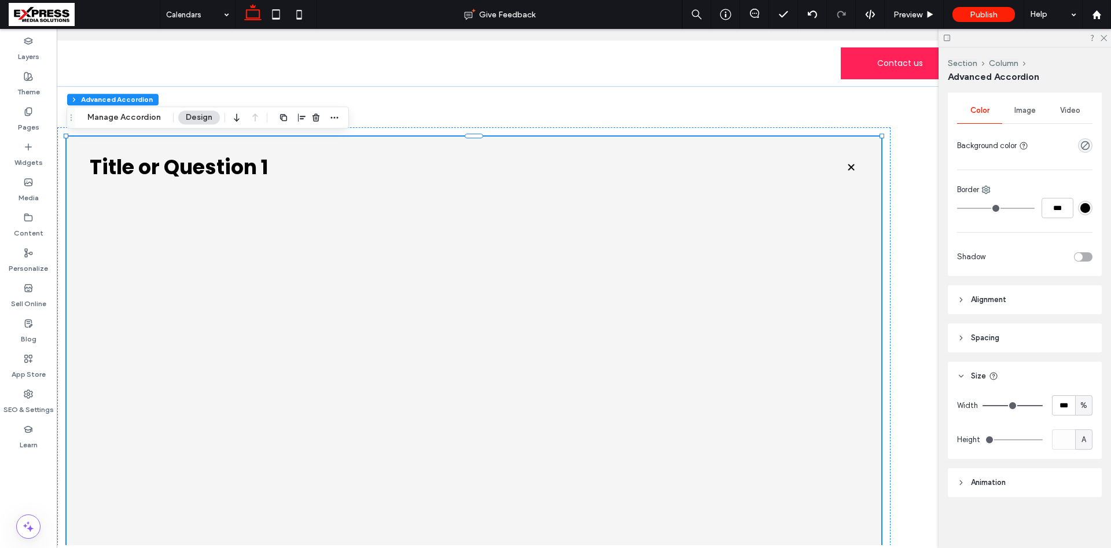
click at [982, 335] on span "Spacing" at bounding box center [985, 338] width 28 height 12
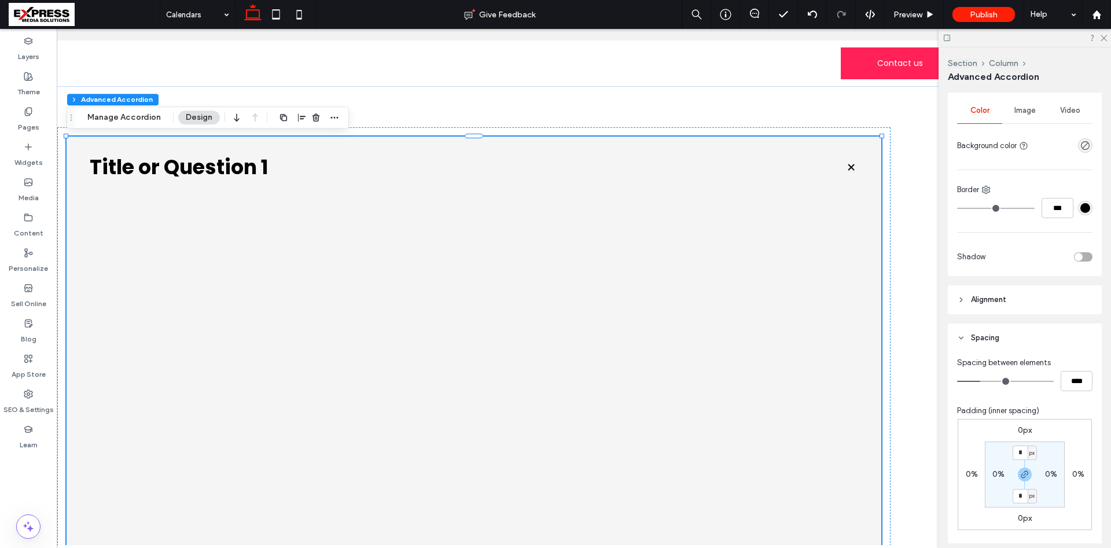
click at [982, 335] on span "Spacing" at bounding box center [985, 338] width 28 height 12
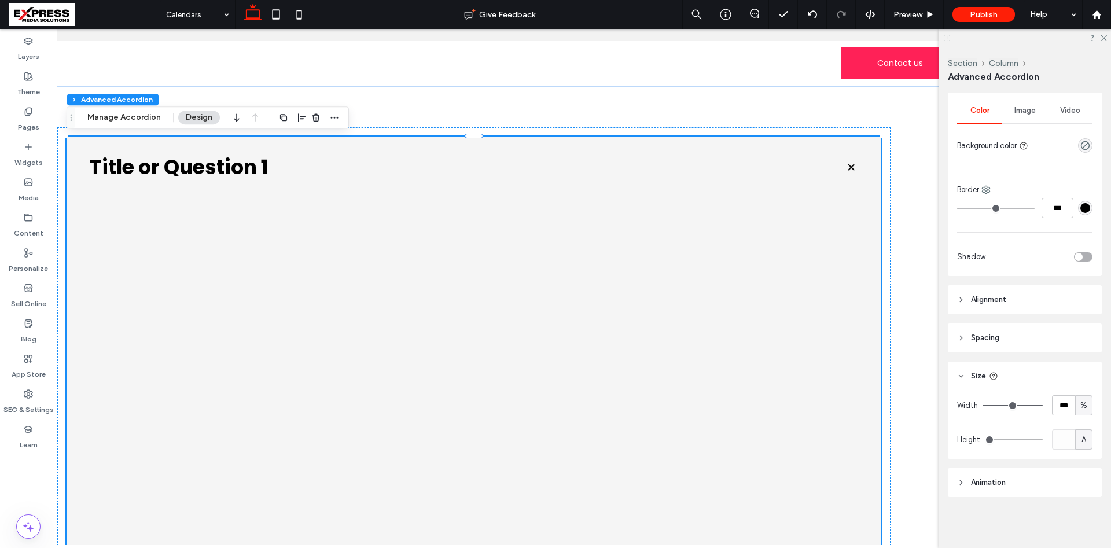
click at [982, 336] on span "Spacing" at bounding box center [985, 338] width 28 height 12
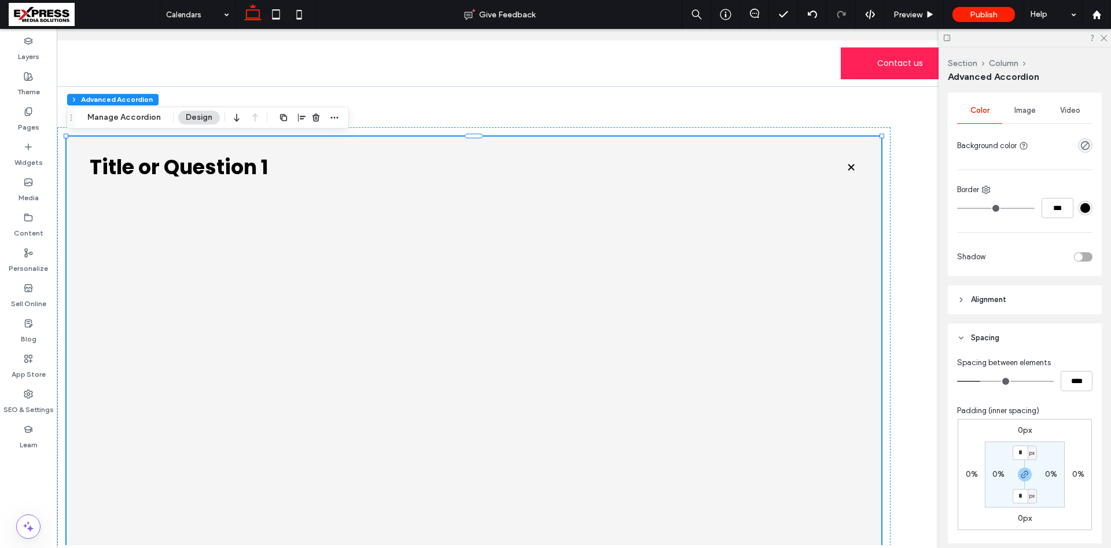
click at [982, 337] on span "Spacing" at bounding box center [985, 338] width 28 height 12
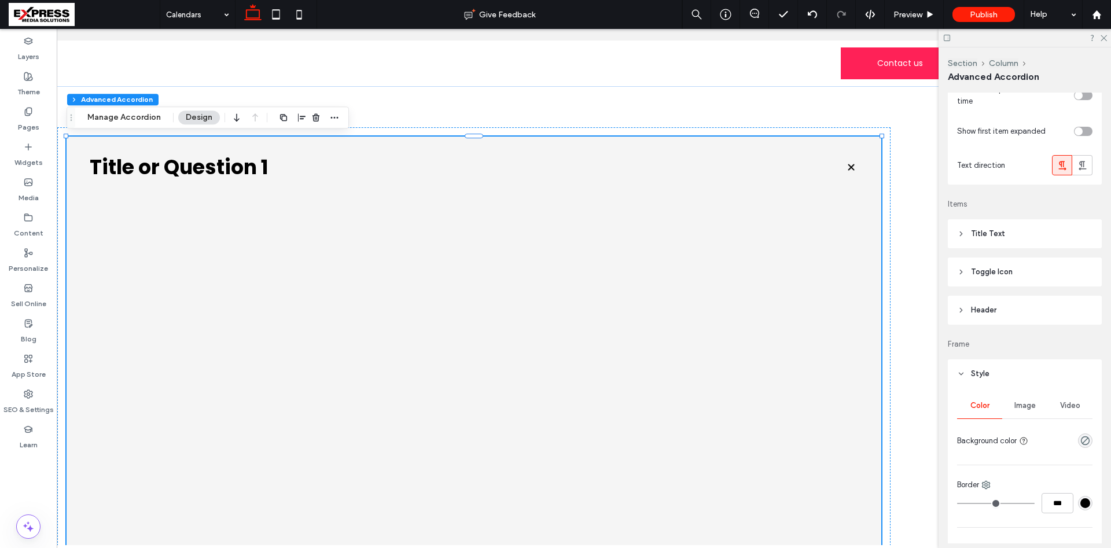
click at [997, 267] on span "Toggle Icon" at bounding box center [992, 272] width 42 height 12
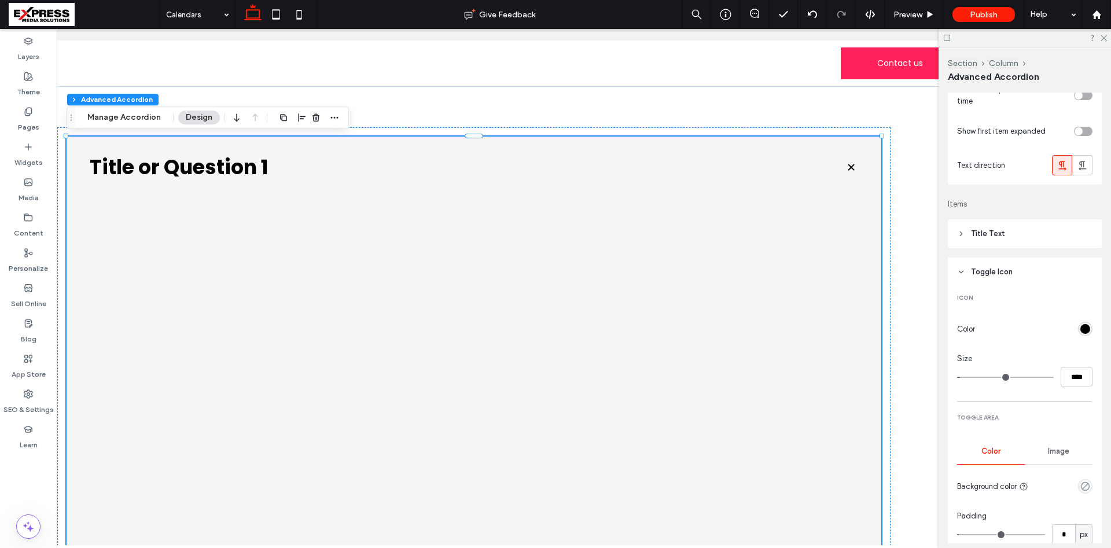
click at [990, 248] on header "Title Text" at bounding box center [1025, 233] width 154 height 29
click at [983, 233] on span "Title Text" at bounding box center [988, 234] width 34 height 12
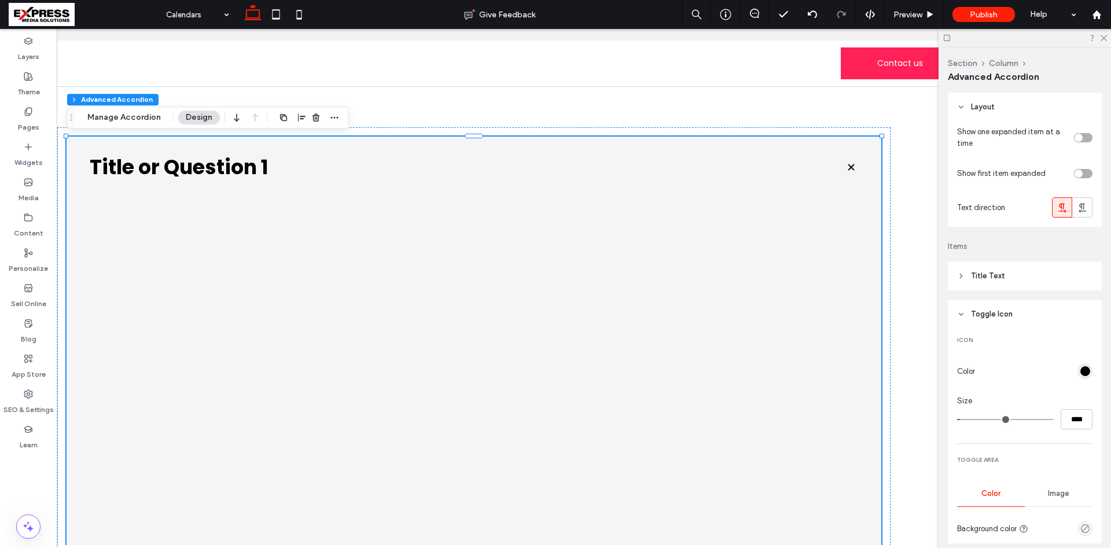
click at [1083, 135] on div "toggle" at bounding box center [1083, 137] width 19 height 9
click at [1091, 138] on div "toggle" at bounding box center [1088, 138] width 8 height 8
click at [1080, 175] on div "toggle" at bounding box center [1079, 174] width 8 height 8
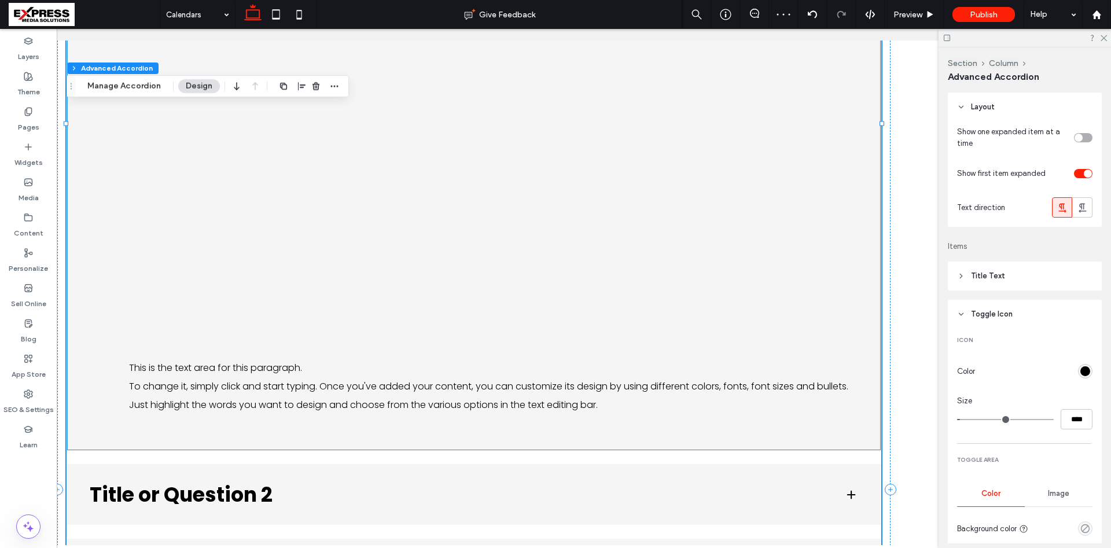
click at [316, 389] on div "This is the text area for this paragraph. To change it, simply click and start …" at bounding box center [489, 387] width 720 height 56
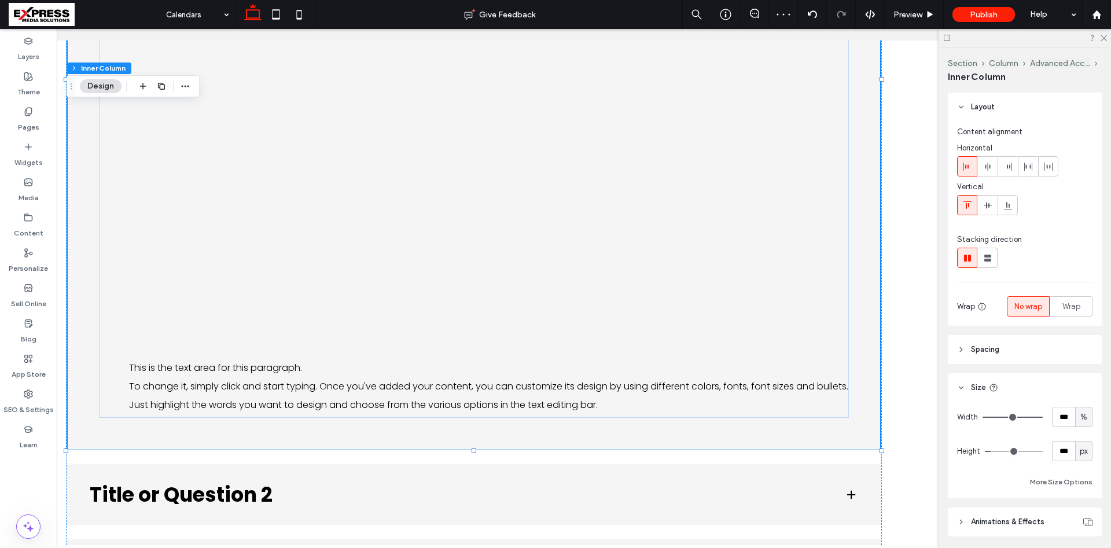
click at [315, 381] on div "This is the text area for this paragraph. To change it, simply click and start …" at bounding box center [489, 387] width 720 height 56
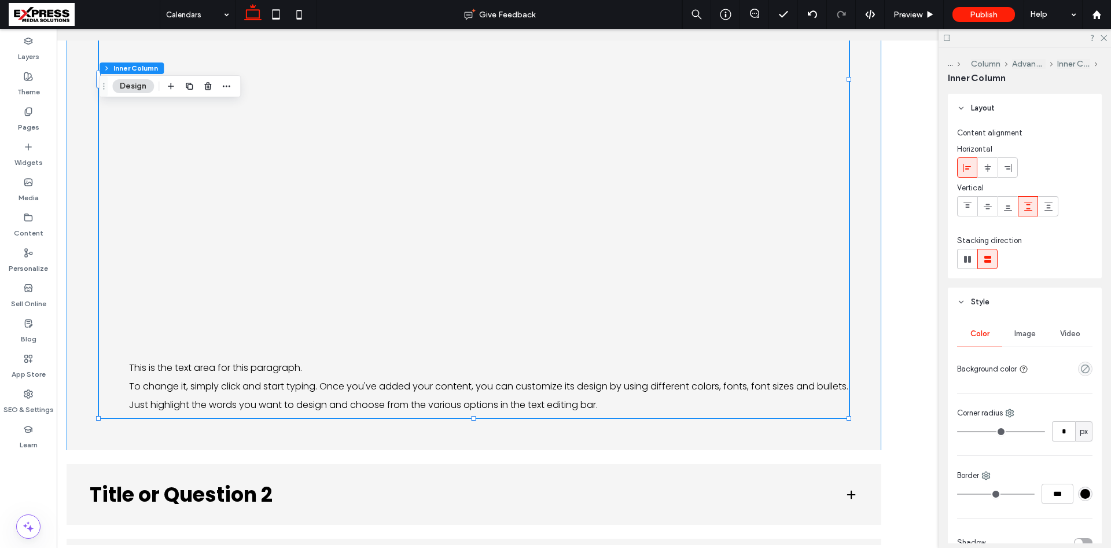
click at [270, 391] on div "This is the text area for this paragraph. To change it, simply click and start …" at bounding box center [489, 387] width 720 height 56
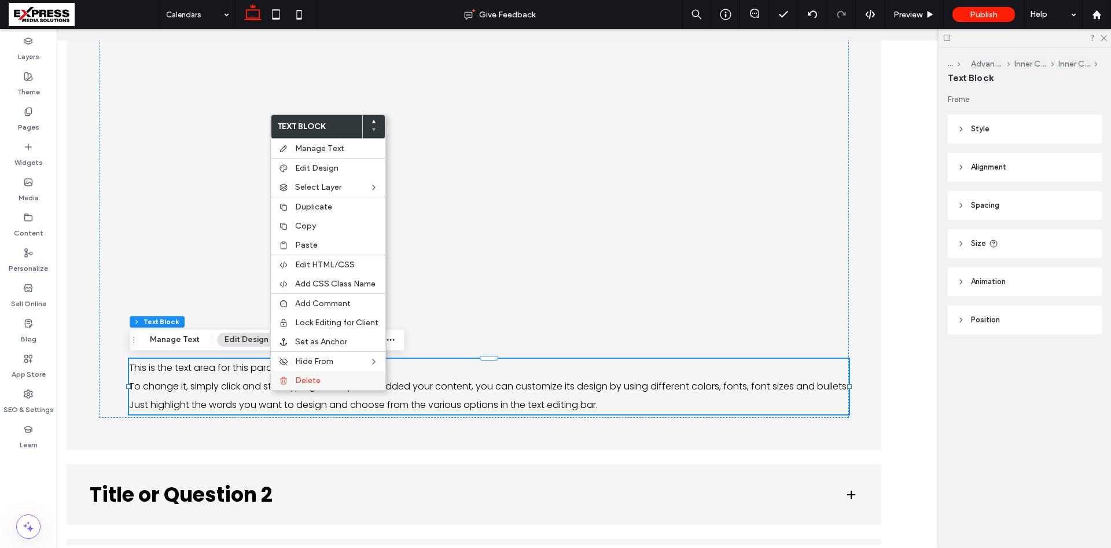
click at [311, 382] on span "Delete" at bounding box center [307, 381] width 25 height 10
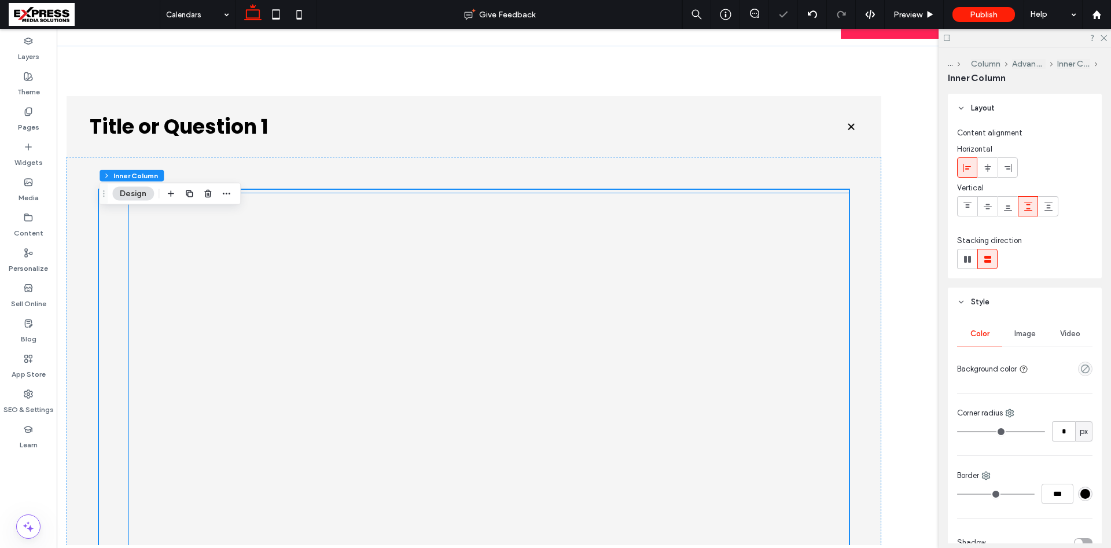
scroll to position [17, 0]
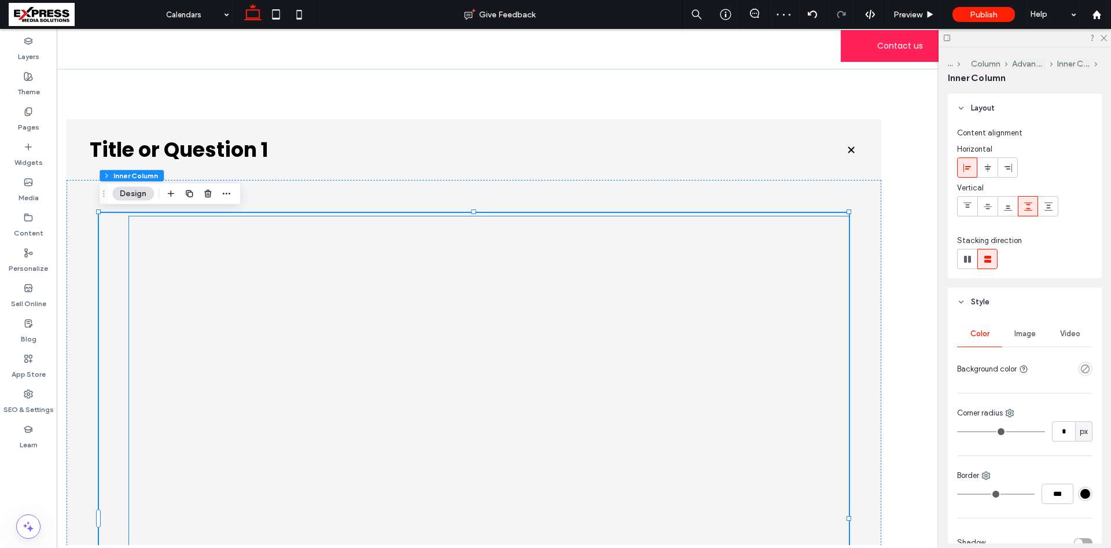
click at [247, 255] on div at bounding box center [489, 518] width 720 height 605
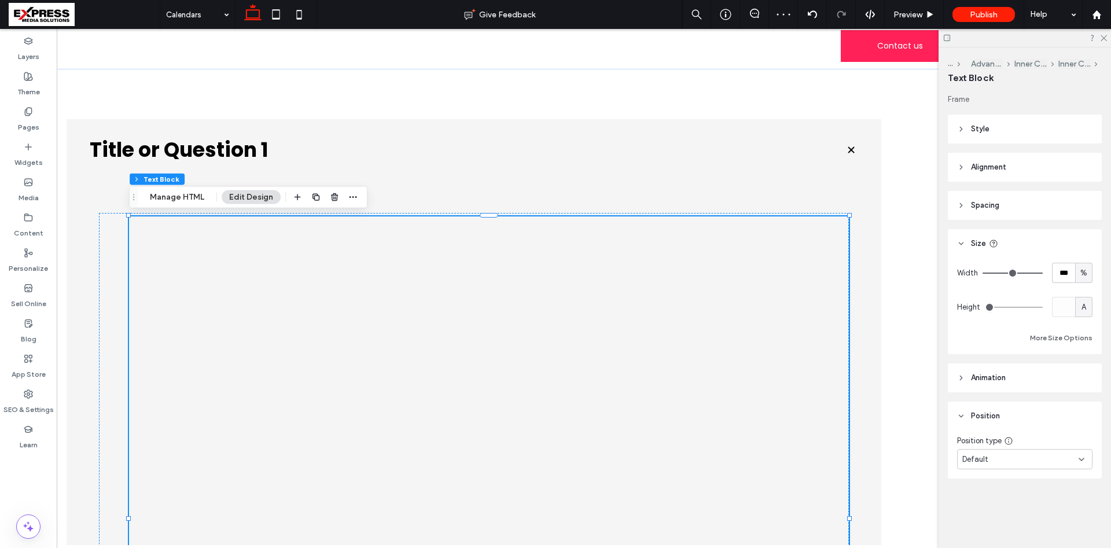
click at [367, 351] on div at bounding box center [488, 527] width 654 height 524
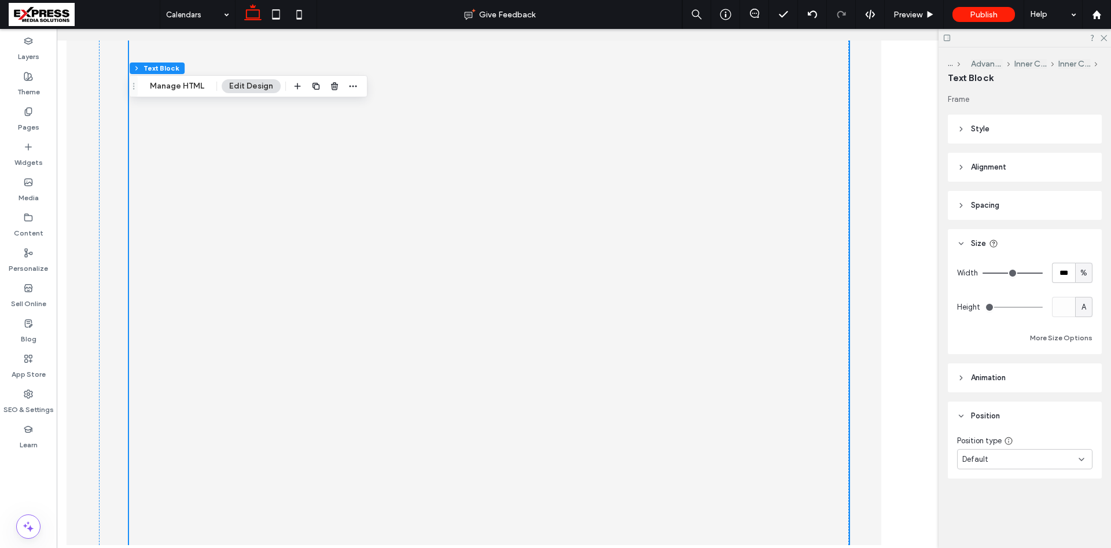
scroll to position [194, 0]
click at [998, 131] on header "Style" at bounding box center [1025, 129] width 154 height 29
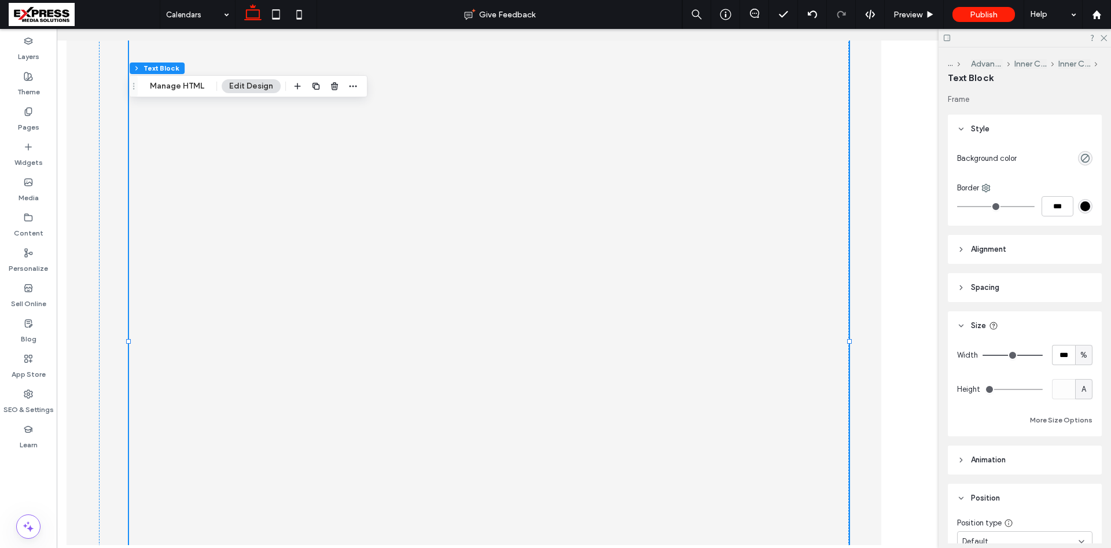
click at [998, 132] on header "Style" at bounding box center [1025, 129] width 154 height 29
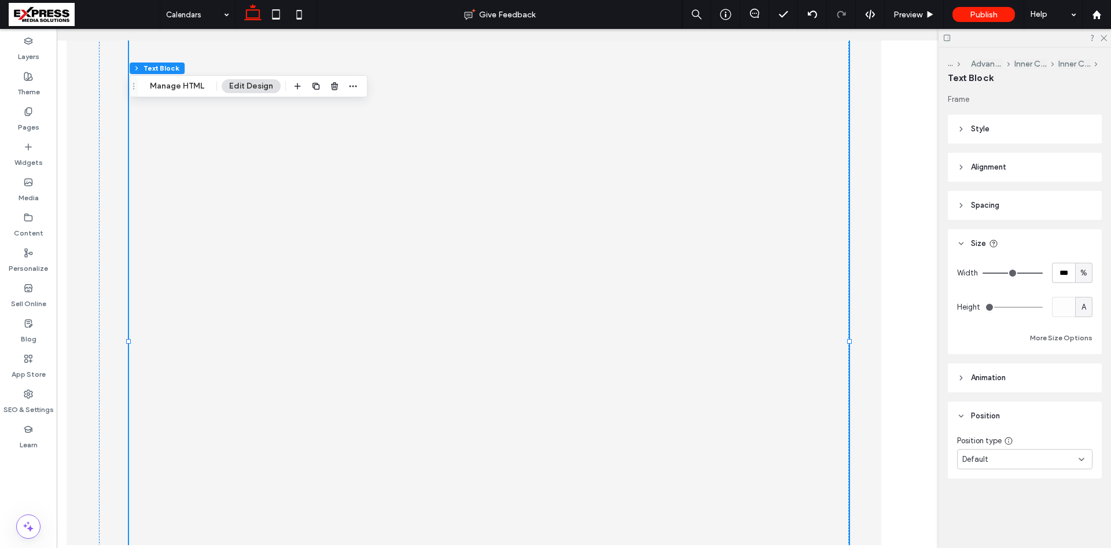
click at [993, 170] on span "Alignment" at bounding box center [988, 167] width 35 height 12
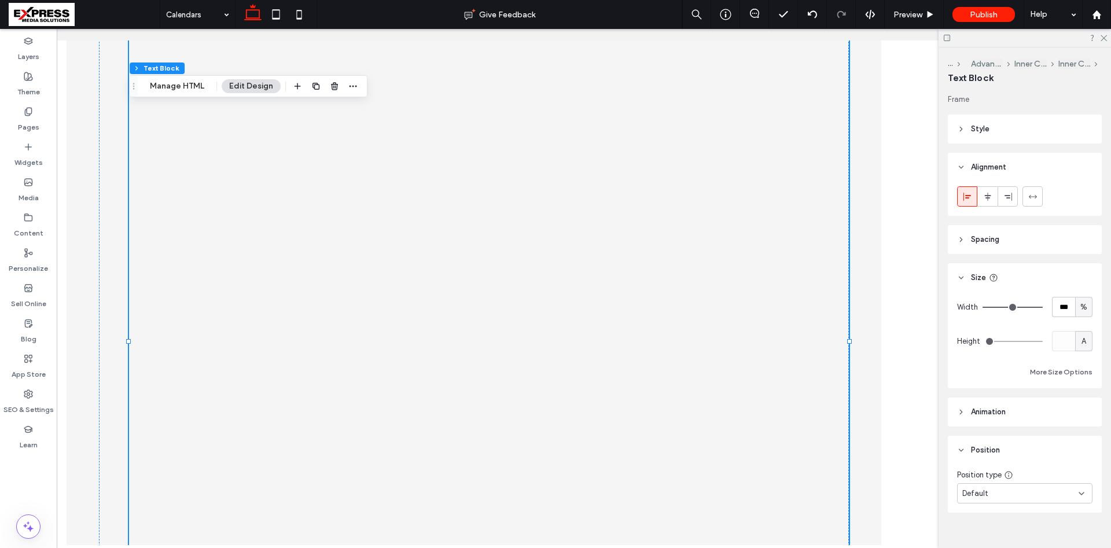
click at [993, 170] on span "Alignment" at bounding box center [988, 167] width 35 height 12
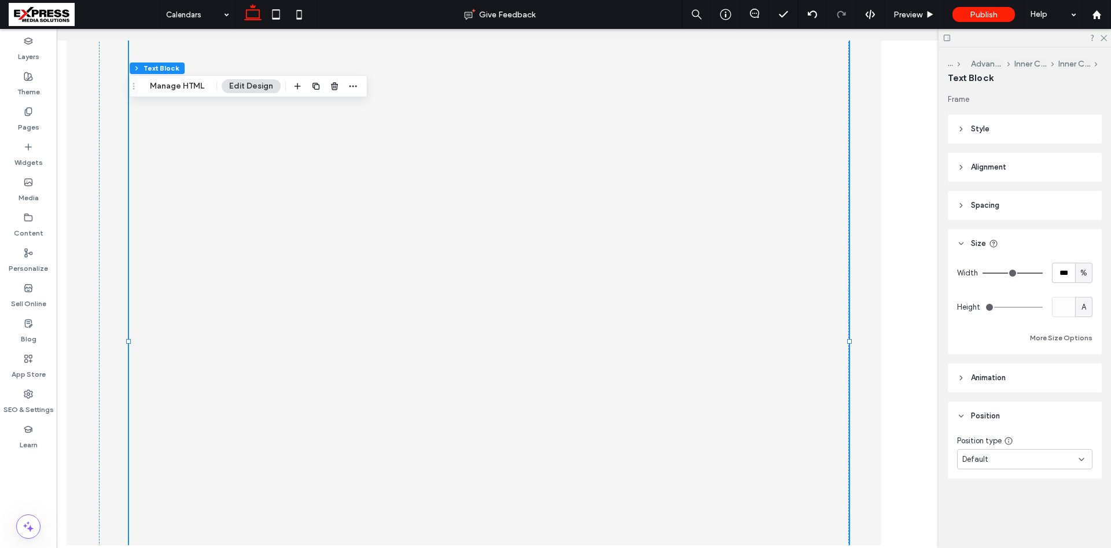
click at [998, 204] on span "Spacing" at bounding box center [985, 206] width 28 height 12
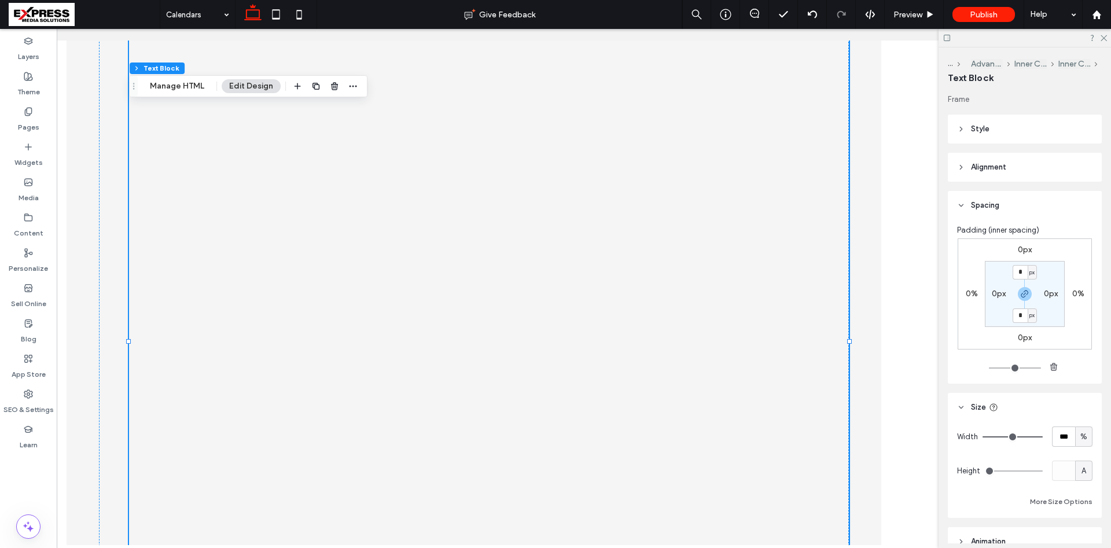
click at [998, 204] on span "Spacing" at bounding box center [985, 206] width 28 height 12
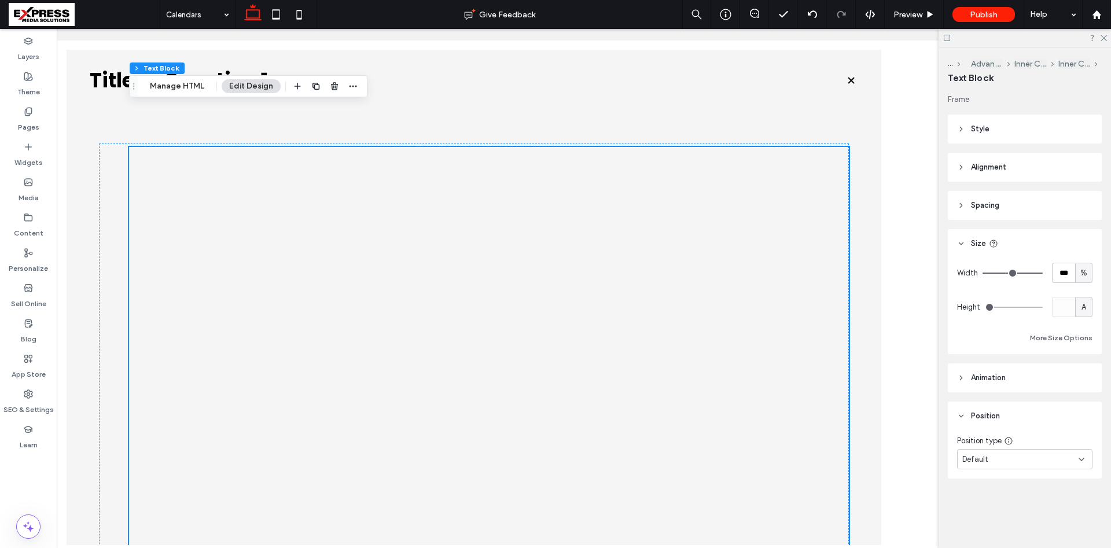
scroll to position [76, 0]
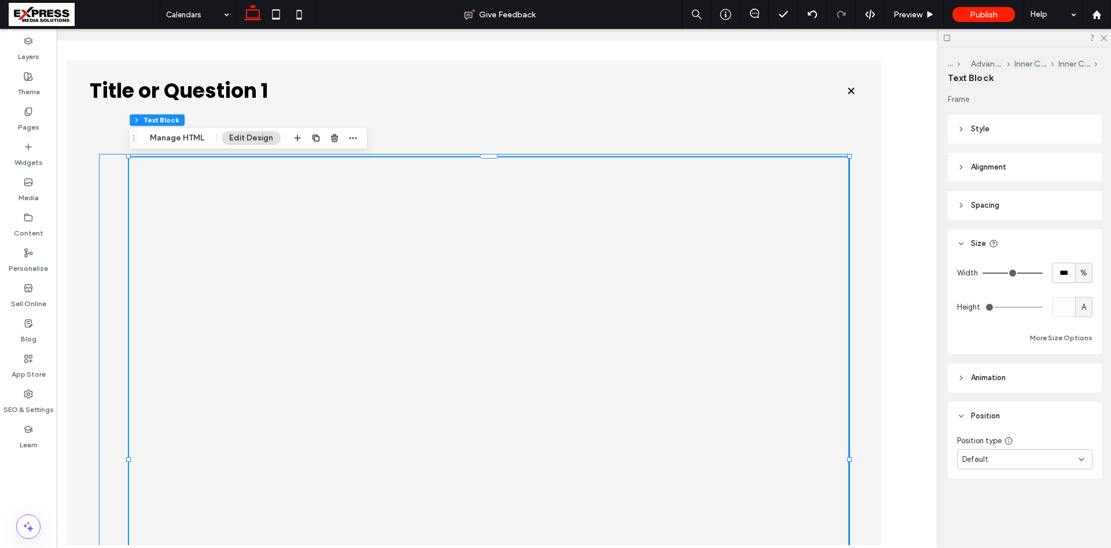
click at [117, 214] on div at bounding box center [473, 460] width 749 height 612
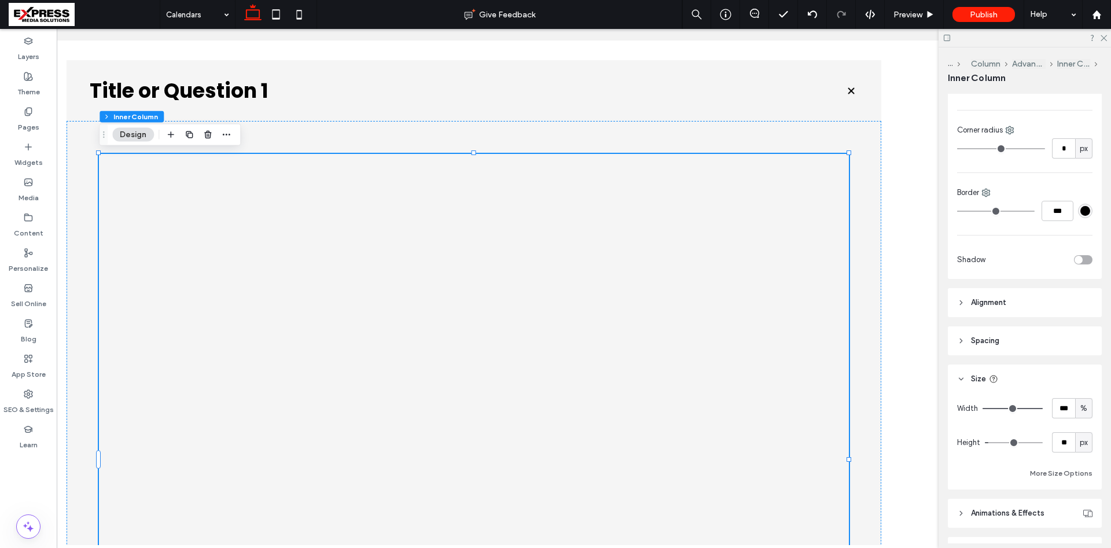
scroll to position [295, 0]
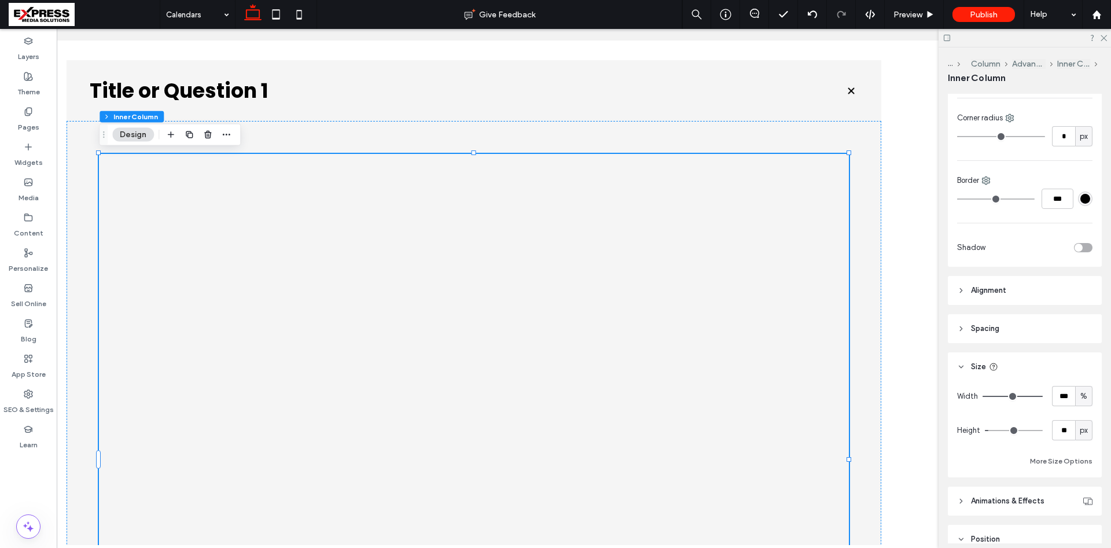
click at [994, 328] on span "Spacing" at bounding box center [985, 329] width 28 height 12
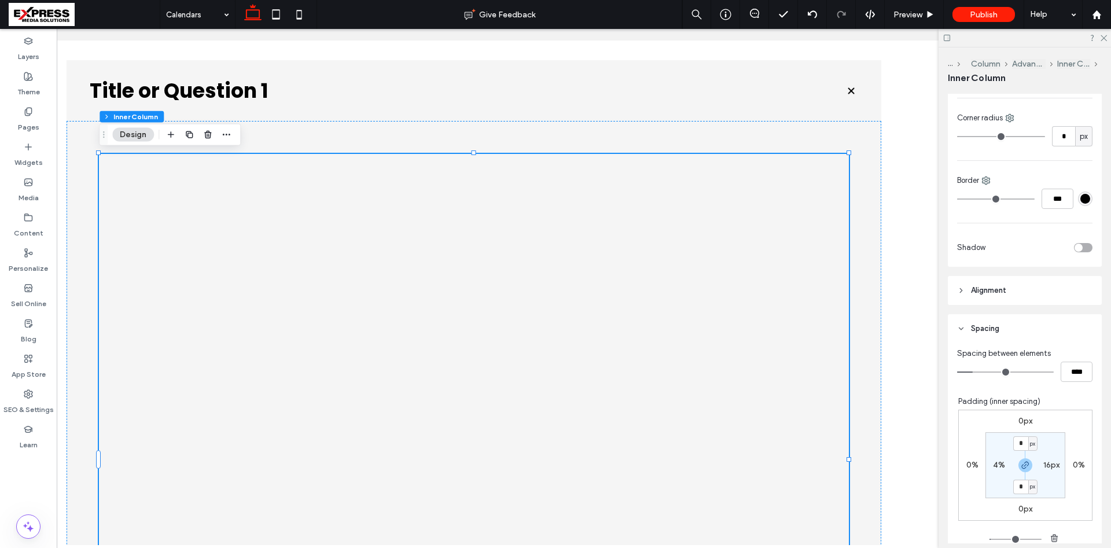
click at [992, 464] on div "4%" at bounding box center [999, 465] width 26 height 10
click at [998, 469] on label "4%" at bounding box center [999, 465] width 12 height 10
type input "*"
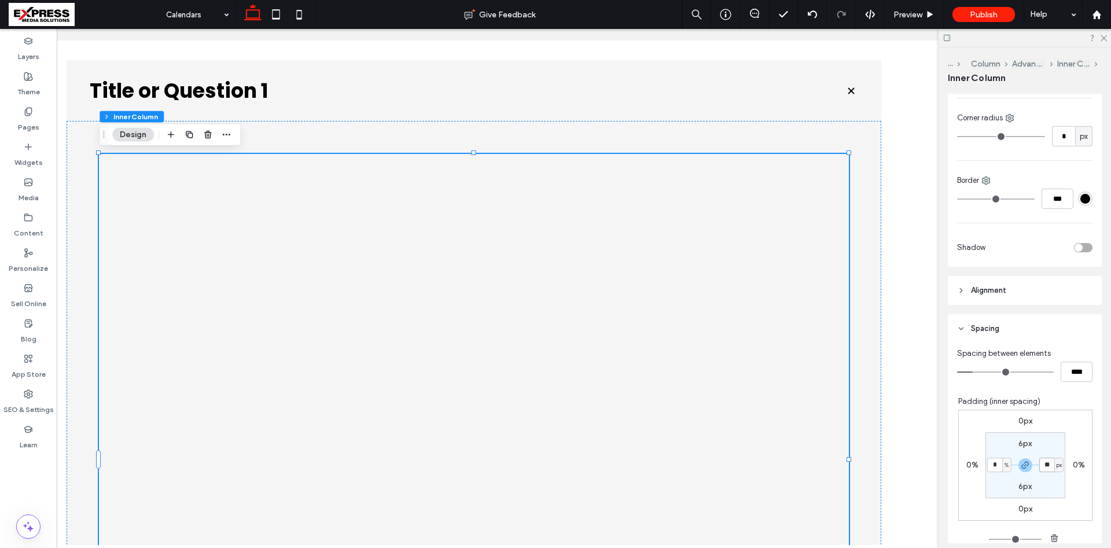
type input "*"
click at [1053, 469] on input "*" at bounding box center [1046, 465] width 15 height 14
click at [1021, 442] on label "6px" at bounding box center [1024, 444] width 13 height 10
type input "*"
click at [1025, 443] on input "*" at bounding box center [1020, 443] width 15 height 14
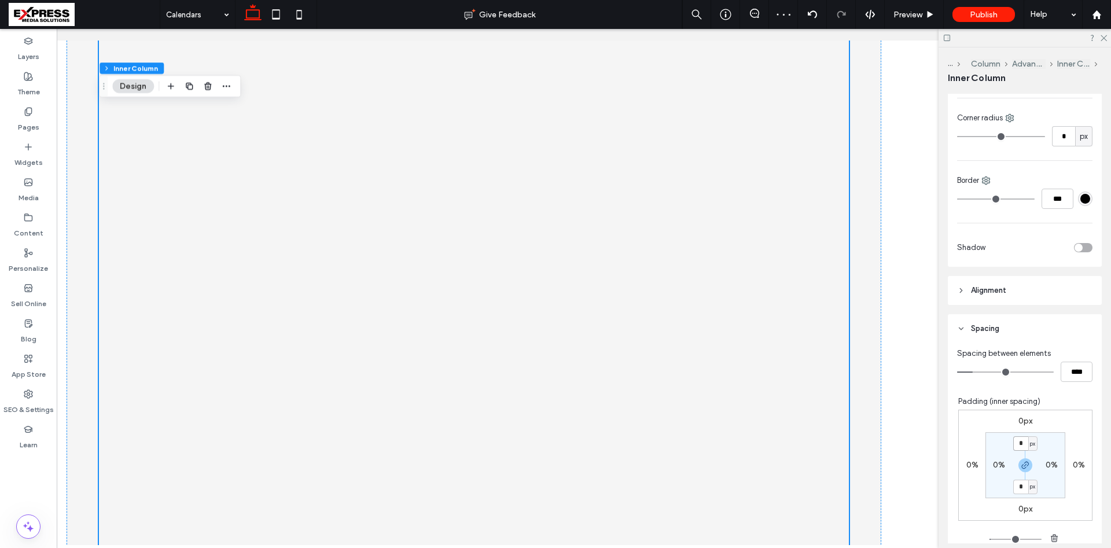
scroll to position [253, 0]
type input "*"
click at [1077, 429] on div "0px 0% 0px 0% * px 0% * px 0%" at bounding box center [1025, 465] width 134 height 111
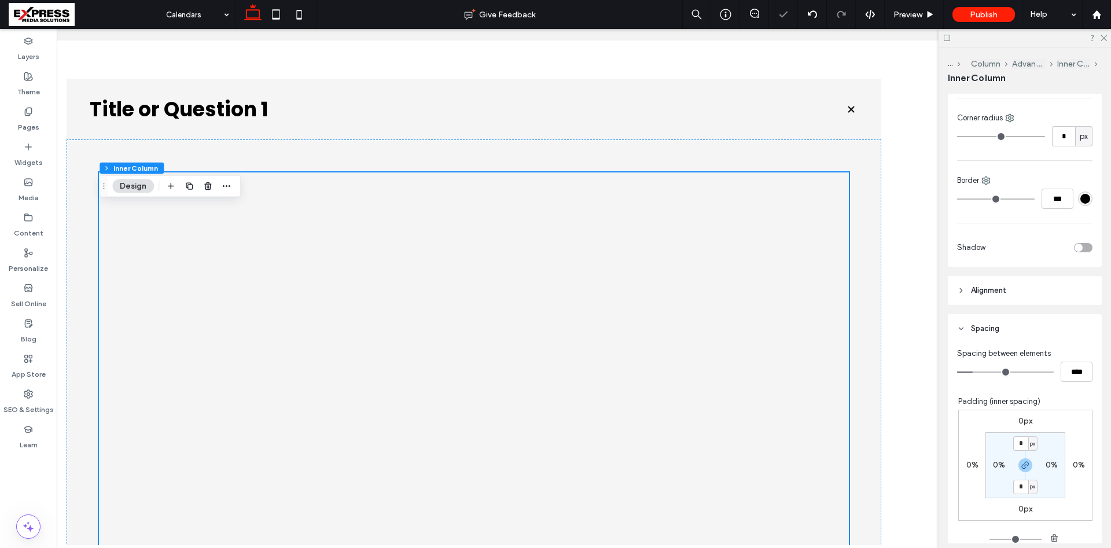
scroll to position [14, 0]
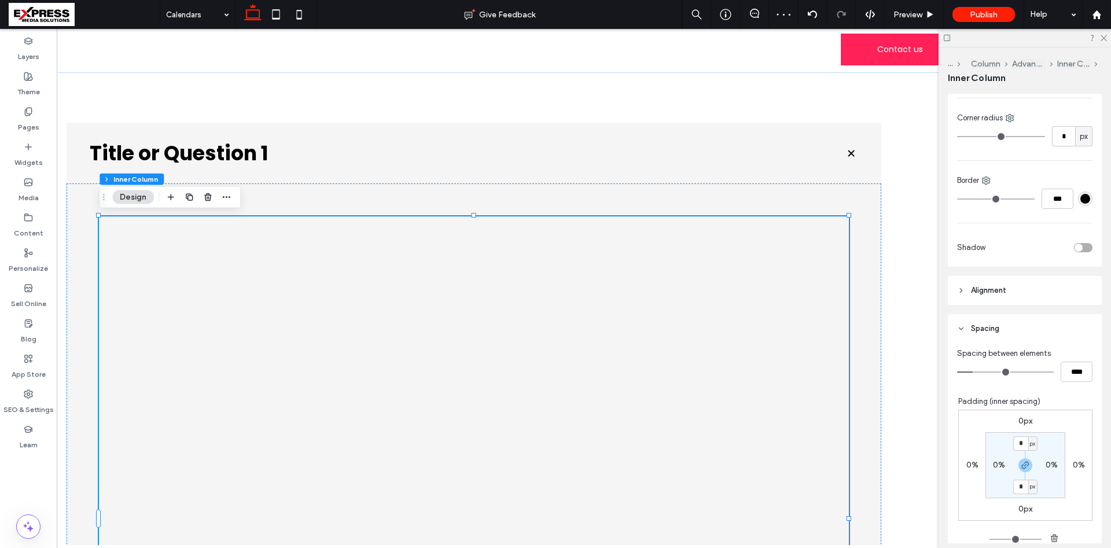
click at [600, 306] on div at bounding box center [474, 527] width 685 height 524
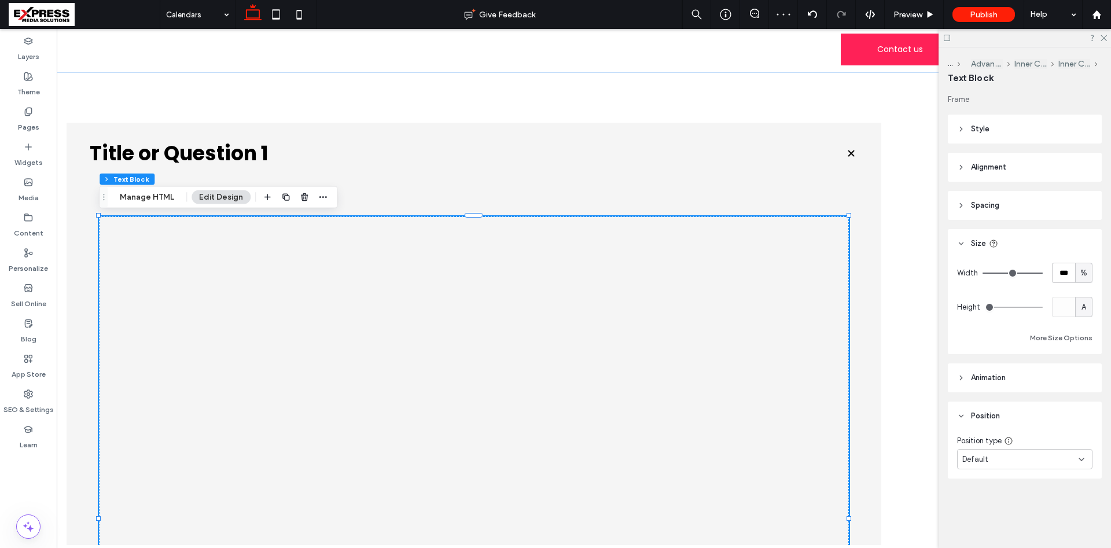
click at [555, 311] on div at bounding box center [474, 527] width 685 height 524
click at [542, 296] on div at bounding box center [474, 527] width 685 height 524
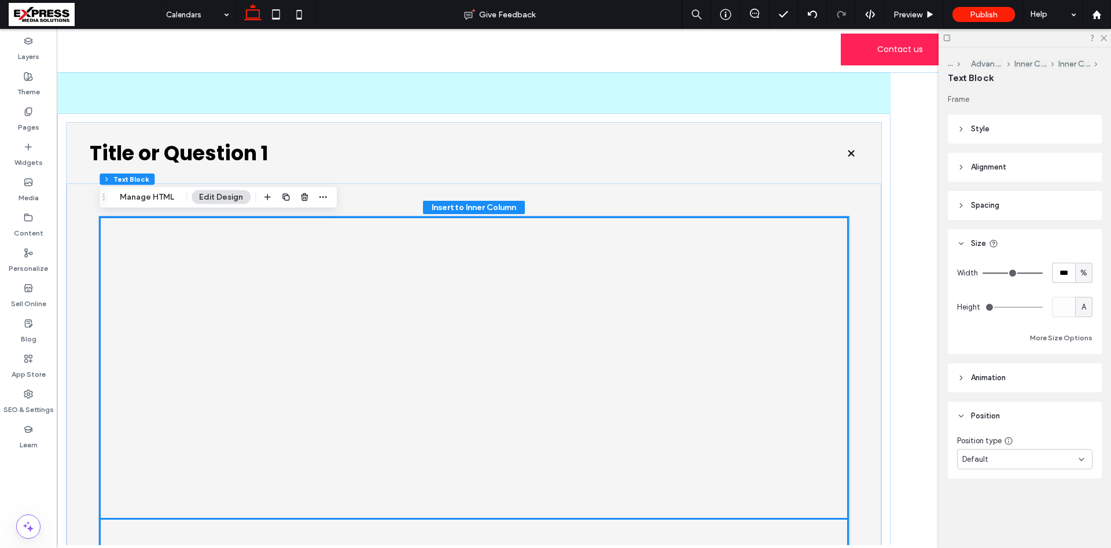
click at [537, 289] on div at bounding box center [473, 518] width 749 height 605
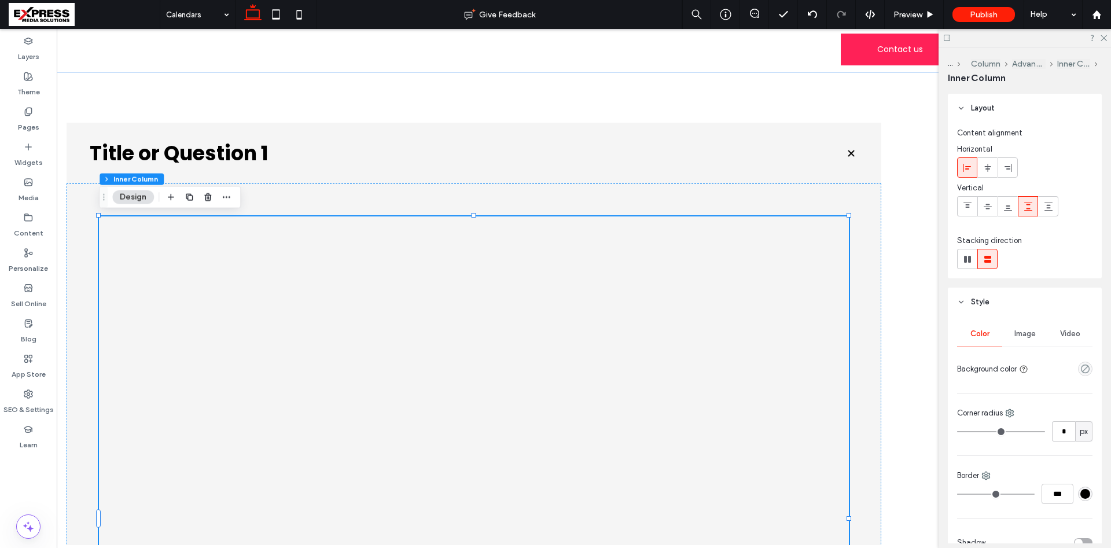
click at [419, 275] on div at bounding box center [474, 527] width 685 height 524
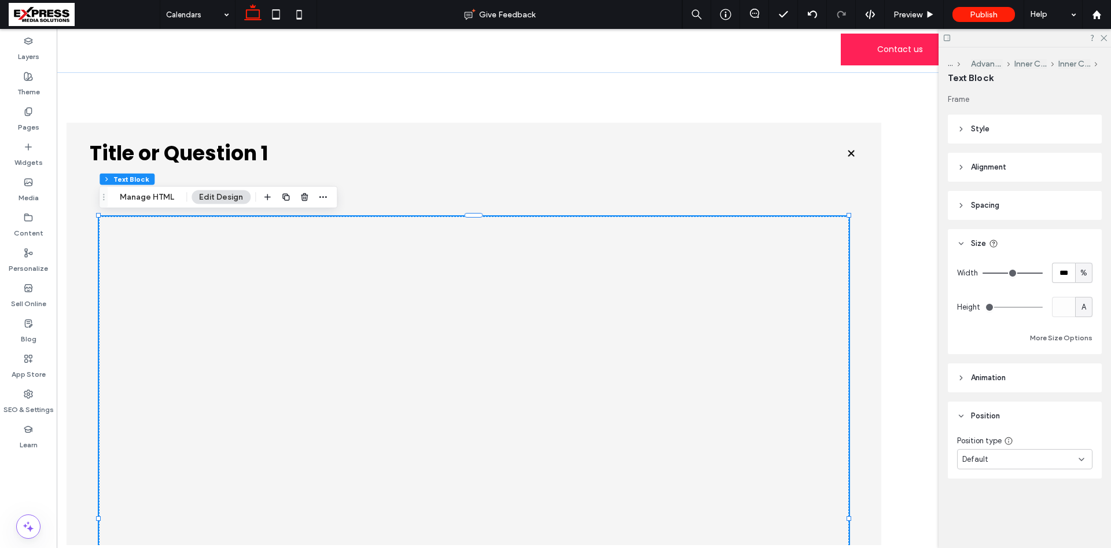
click at [421, 275] on div at bounding box center [474, 527] width 685 height 524
click at [991, 193] on header "Spacing" at bounding box center [1025, 205] width 154 height 29
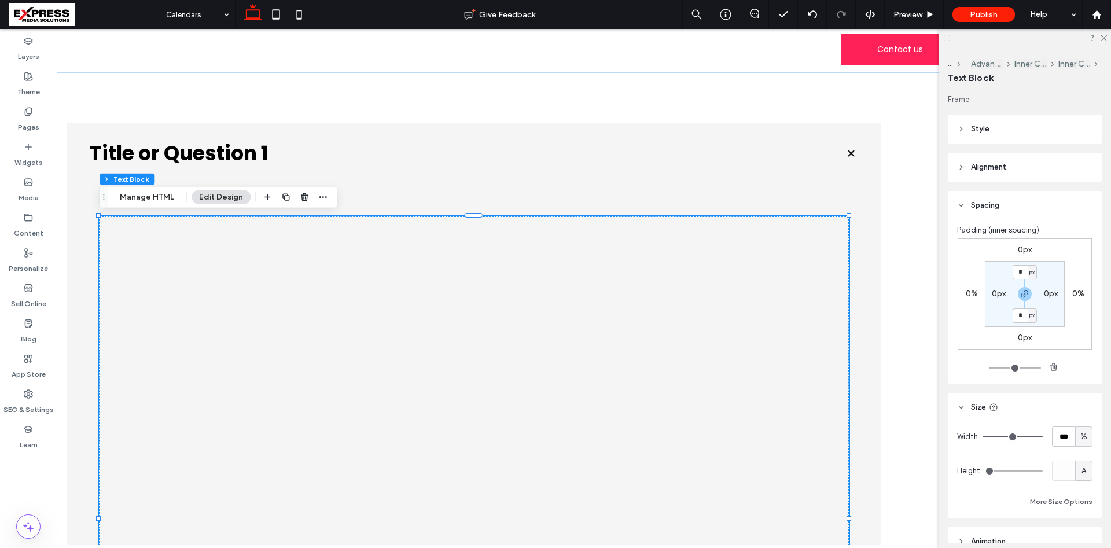
click at [990, 203] on span "Spacing" at bounding box center [985, 206] width 28 height 12
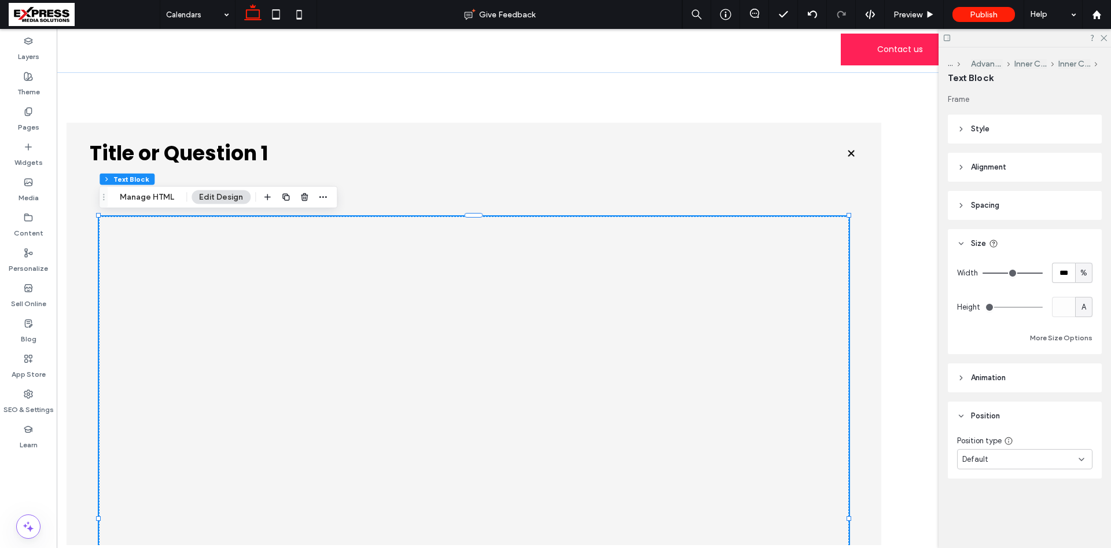
click at [123, 226] on div at bounding box center [473, 518] width 749 height 605
click at [157, 202] on button "Manage HTML" at bounding box center [146, 197] width 69 height 14
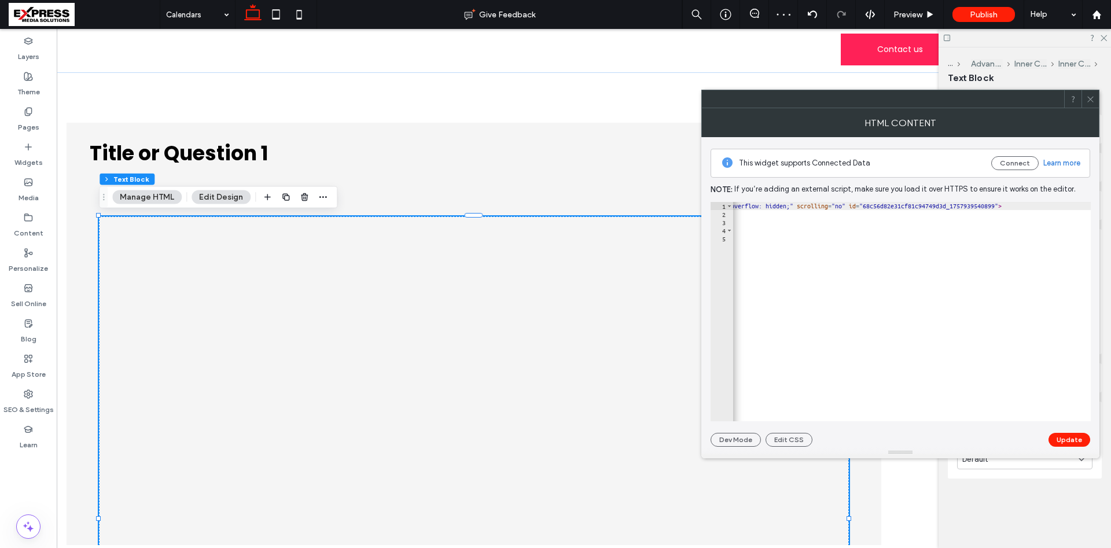
scroll to position [0, 350]
click at [1060, 205] on div "< iframe src = "[URL][DOMAIN_NAME] &amp; showHeader=false" style = "width: 100%…" at bounding box center [829, 320] width 893 height 236
click at [1064, 205] on div "< iframe src = "[URL][DOMAIN_NAME] &amp; showHeader=false" style = "width: 100%…" at bounding box center [829, 320] width 893 height 236
type textarea "**********"
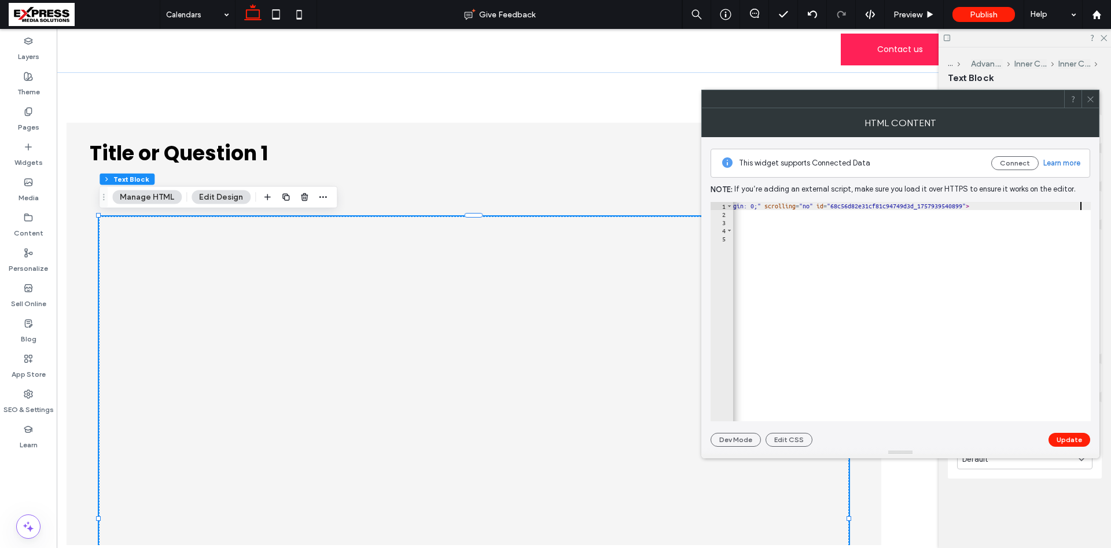
click at [1069, 443] on button "Update" at bounding box center [1070, 440] width 42 height 14
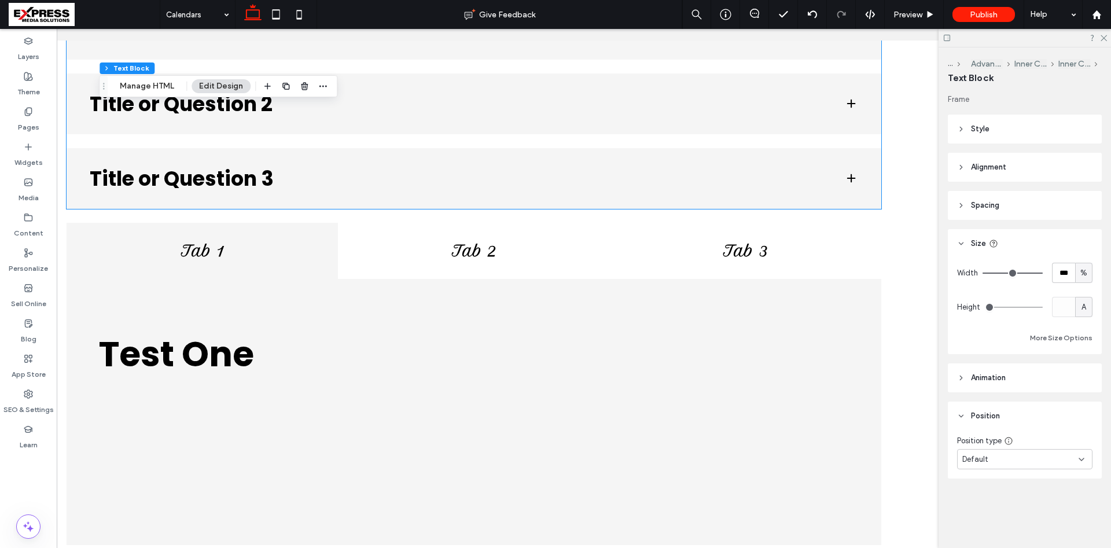
scroll to position [869, 0]
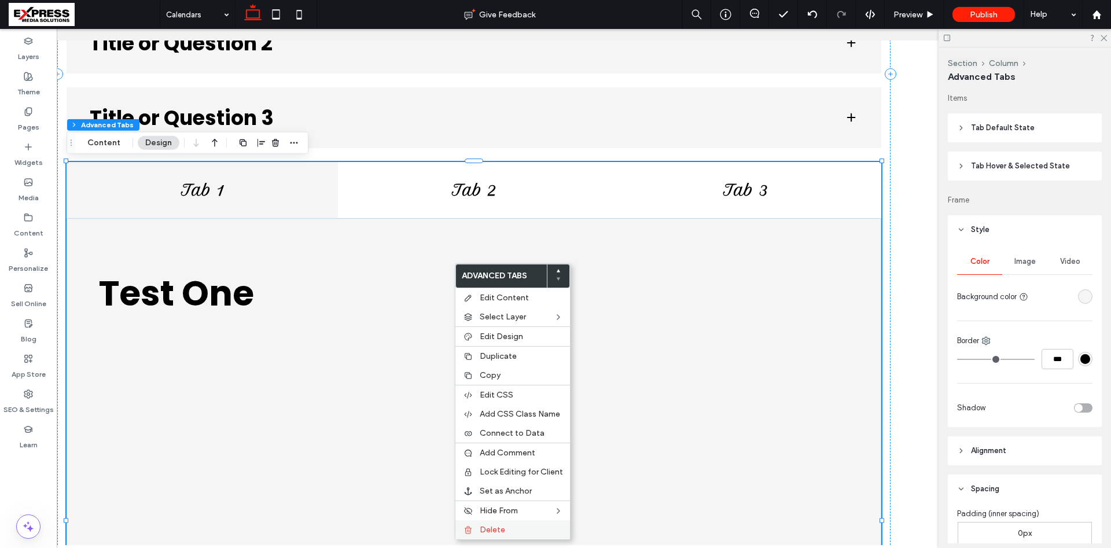
click at [505, 530] on label "Delete" at bounding box center [521, 530] width 83 height 10
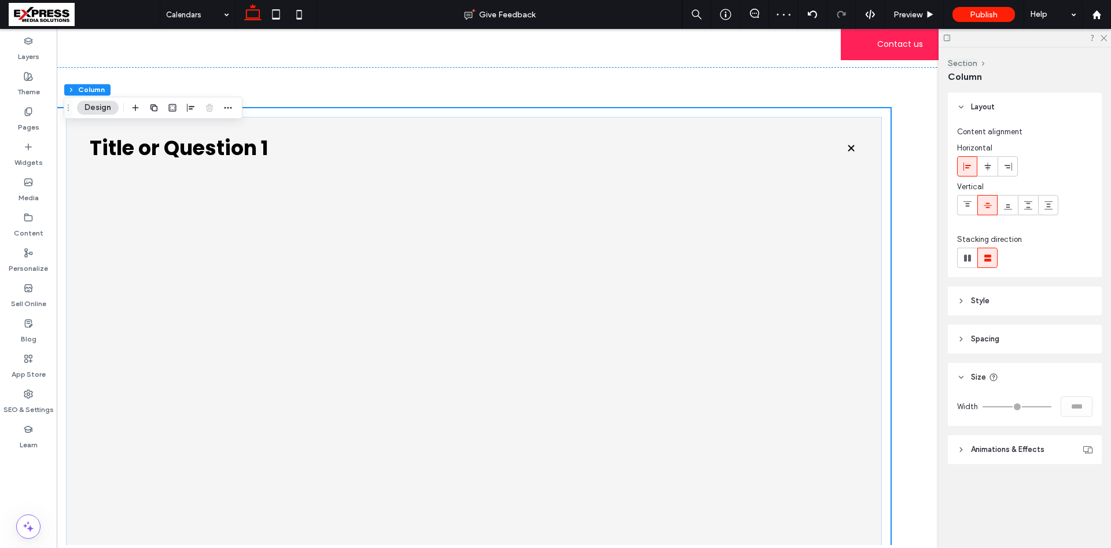
scroll to position [0, 0]
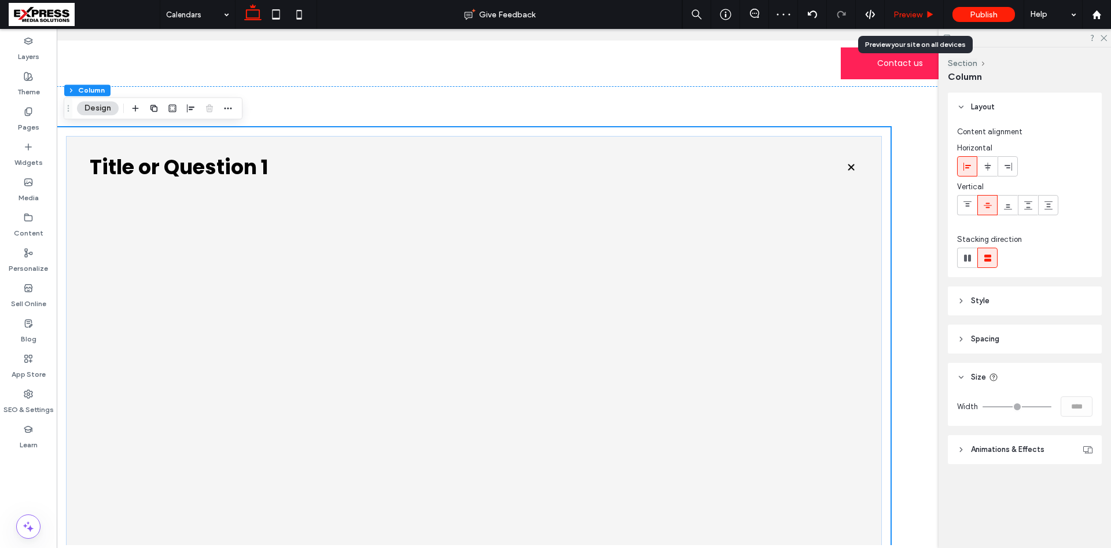
click at [918, 12] on span "Preview" at bounding box center [907, 15] width 29 height 10
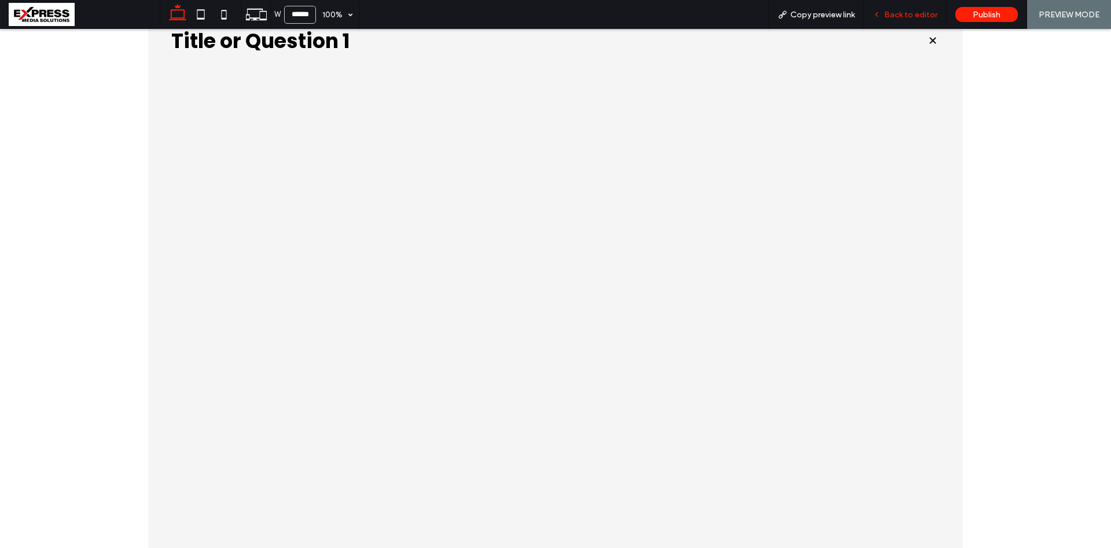
drag, startPoint x: 908, startPoint y: 14, endPoint x: 722, endPoint y: 133, distance: 220.4
click at [908, 14] on span "Back to editor" at bounding box center [910, 15] width 53 height 10
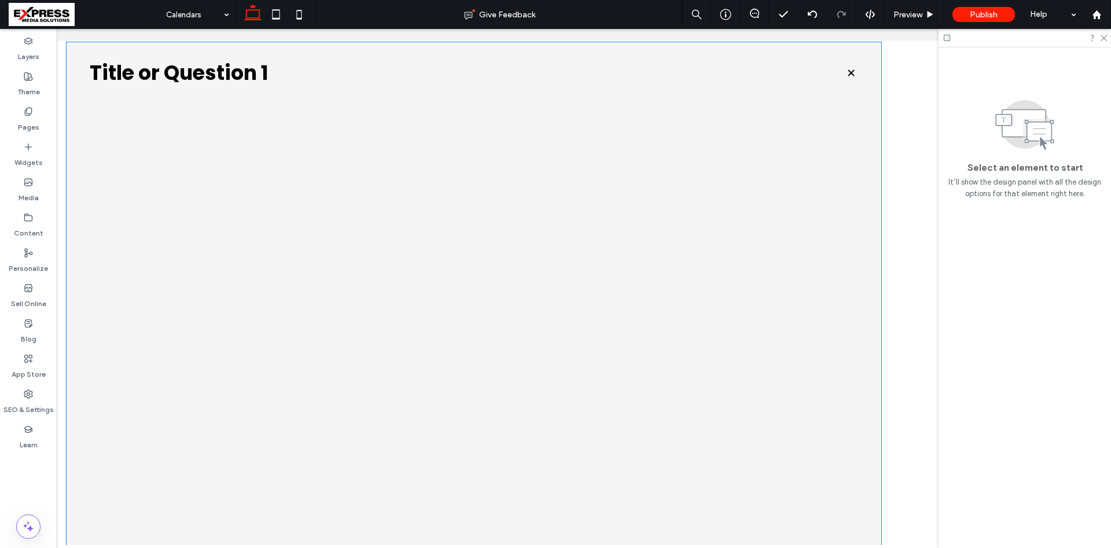
scroll to position [59, 0]
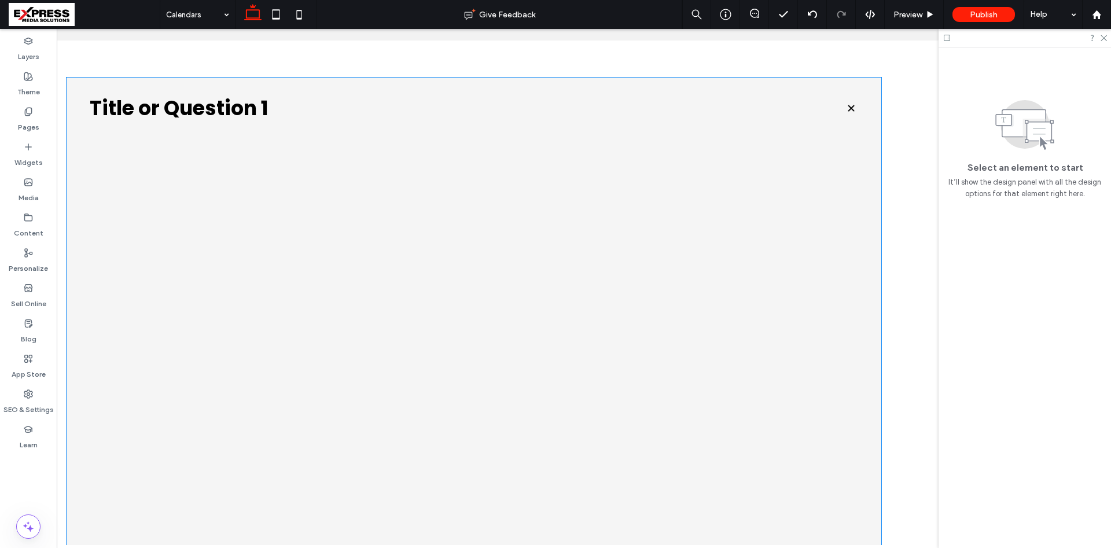
click at [256, 107] on h3 "Title or Question 1" at bounding box center [458, 108] width 736 height 20
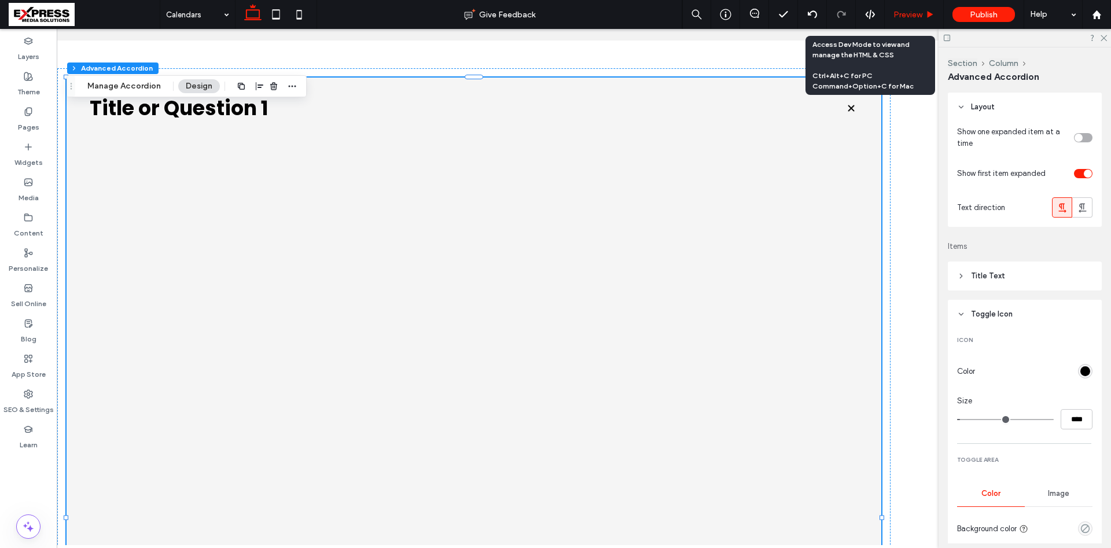
click at [924, 13] on div "Preview" at bounding box center [914, 15] width 58 height 10
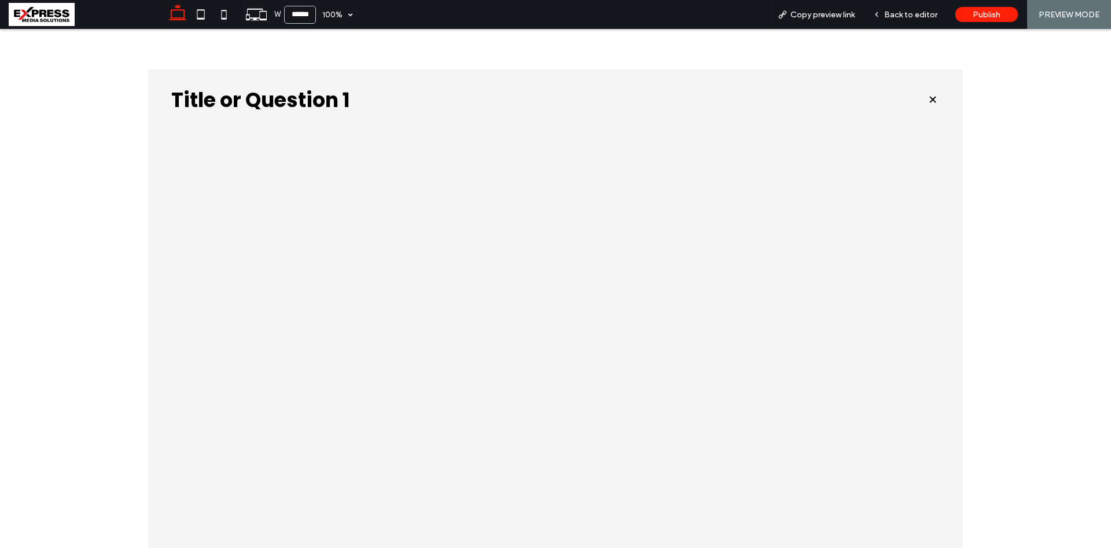
click at [394, 92] on h3 "Title or Question 1" at bounding box center [539, 100] width 736 height 20
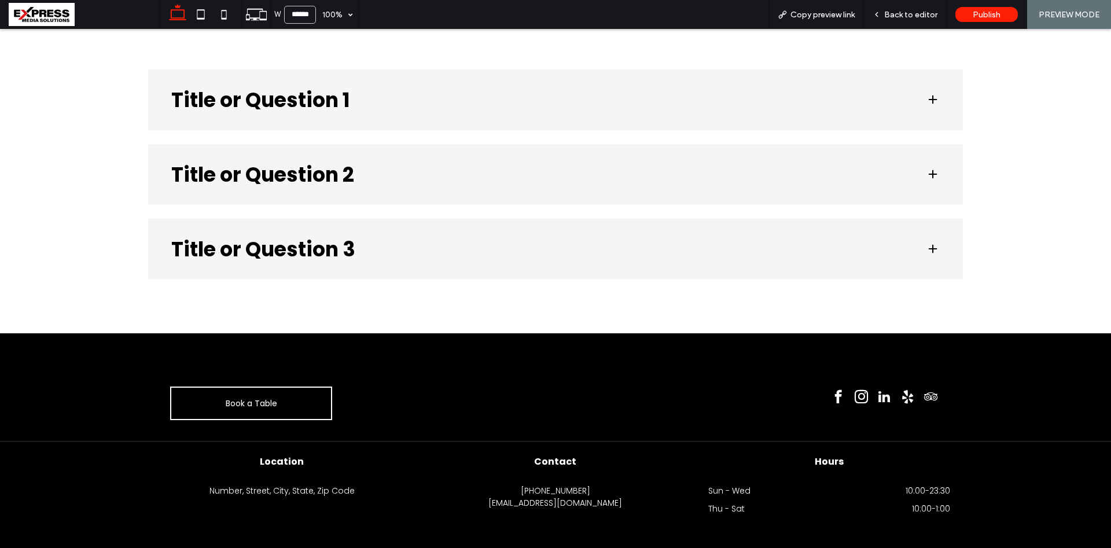
click at [321, 174] on h3 "Title or Question 2" at bounding box center [539, 174] width 736 height 20
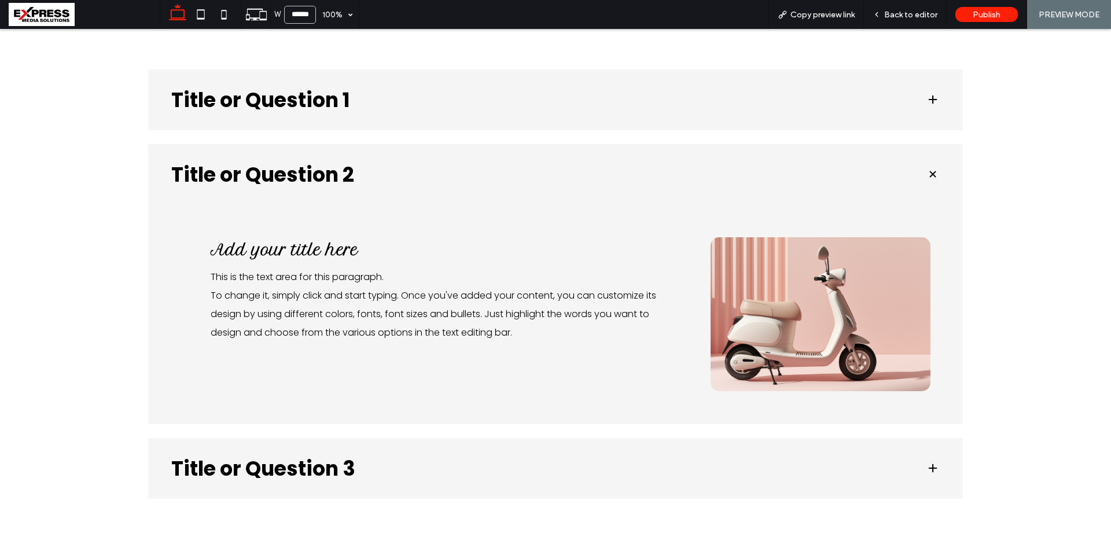
click at [319, 174] on h3 "Title or Question 2" at bounding box center [539, 174] width 736 height 20
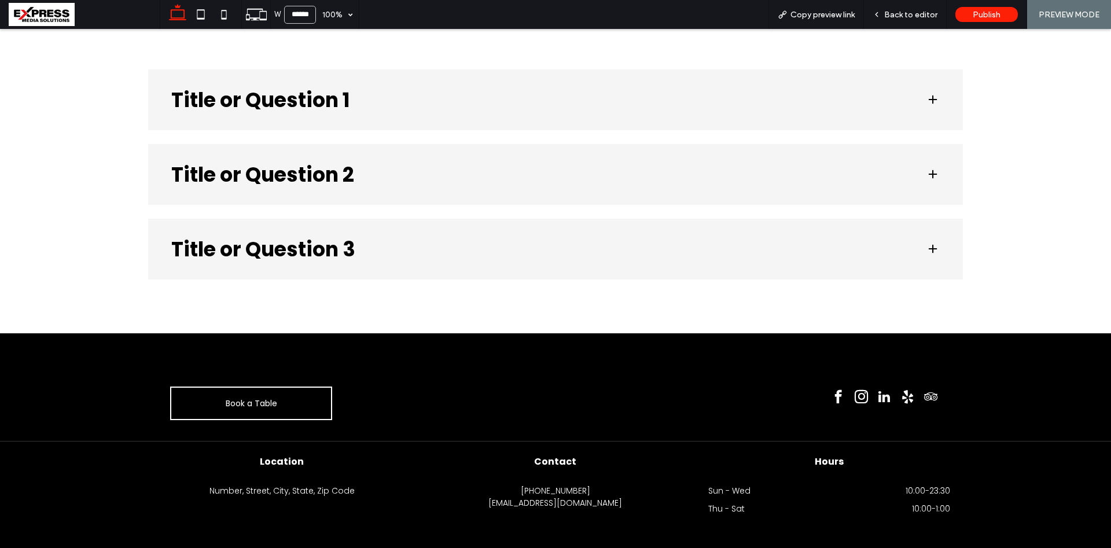
click at [333, 97] on h3 "Title or Question 1" at bounding box center [539, 100] width 736 height 20
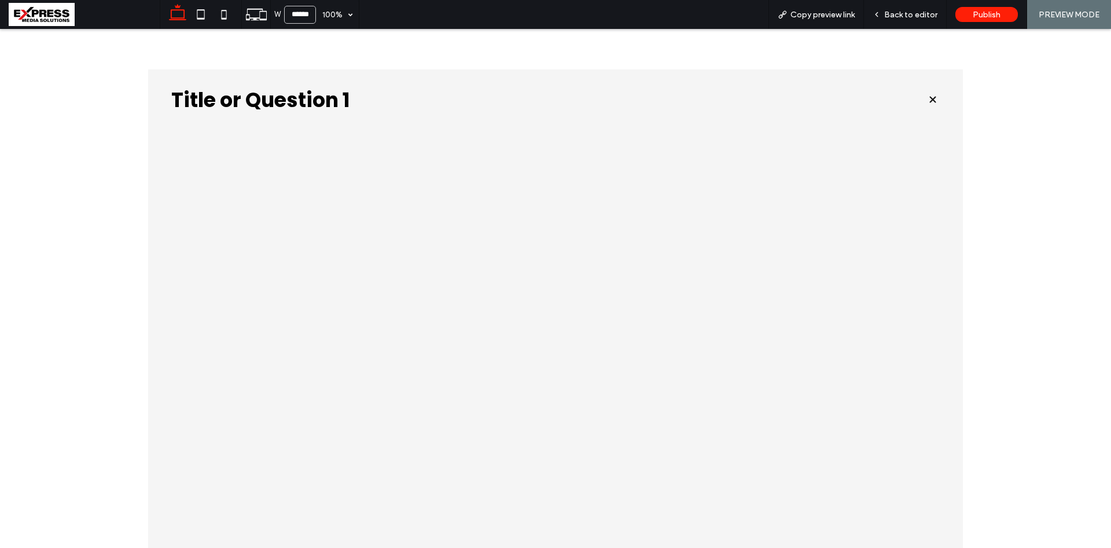
scroll to position [118, 0]
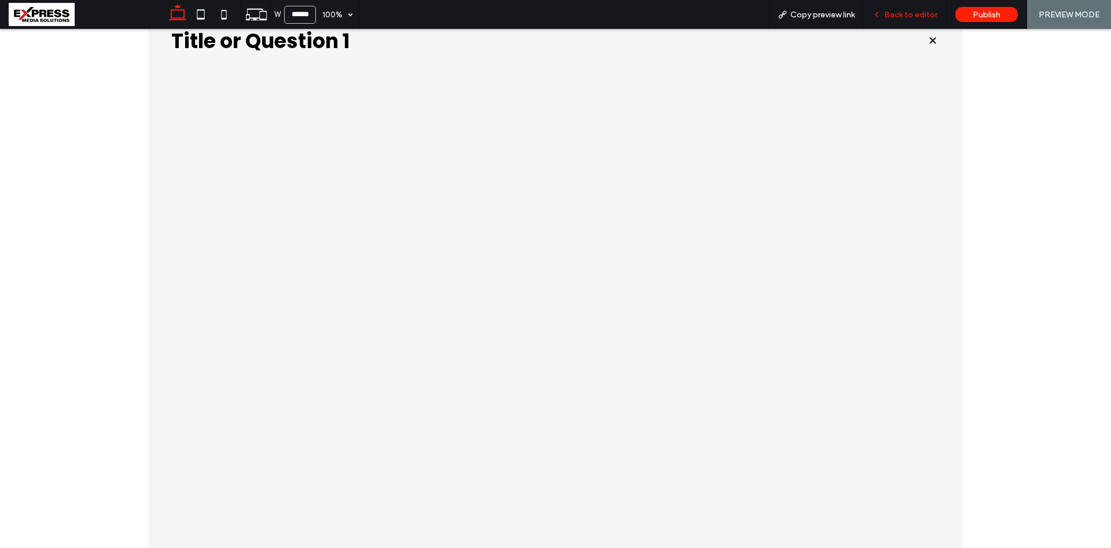
click at [906, 17] on span "Back to editor" at bounding box center [910, 15] width 53 height 10
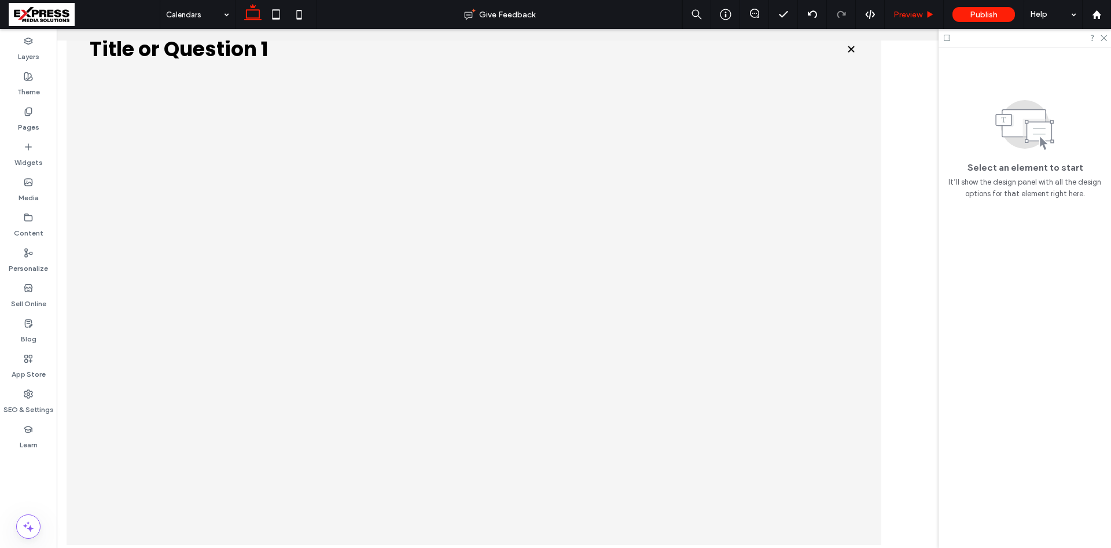
scroll to position [0, 110]
click at [284, 126] on div at bounding box center [473, 414] width 749 height 605
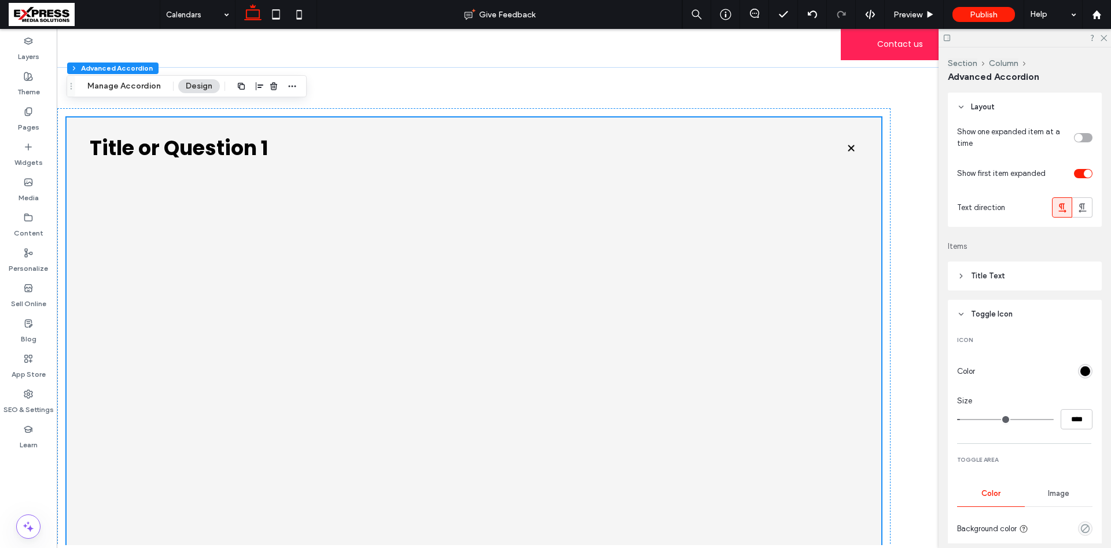
scroll to position [4, 0]
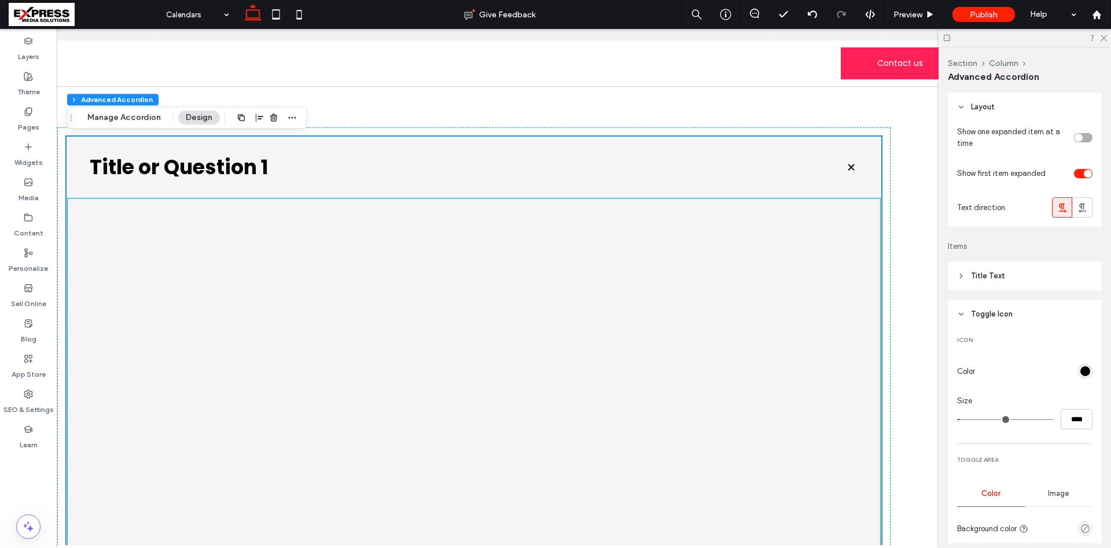
click at [336, 223] on div at bounding box center [474, 532] width 815 height 670
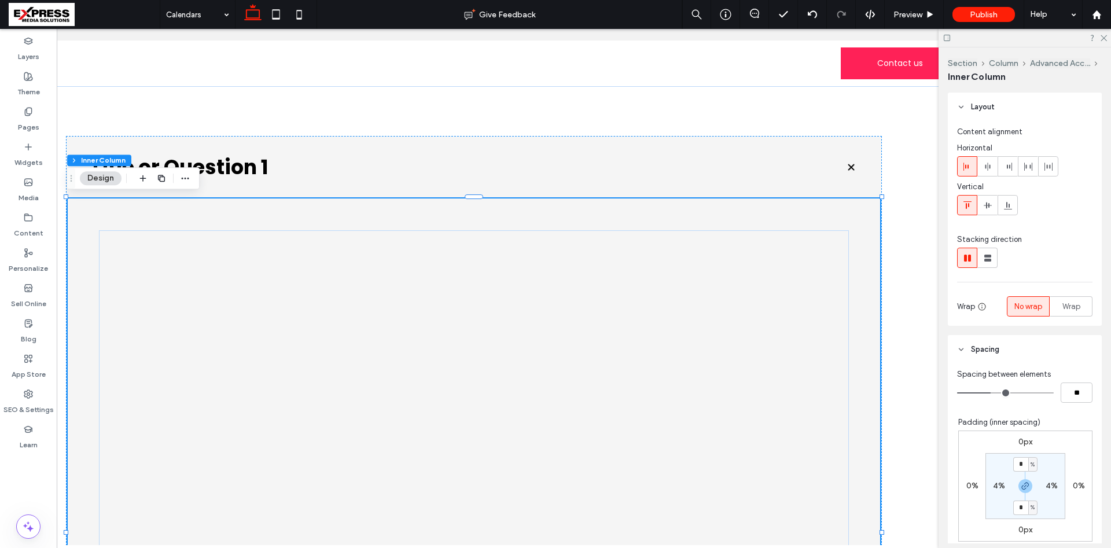
click at [299, 215] on div at bounding box center [474, 532] width 815 height 670
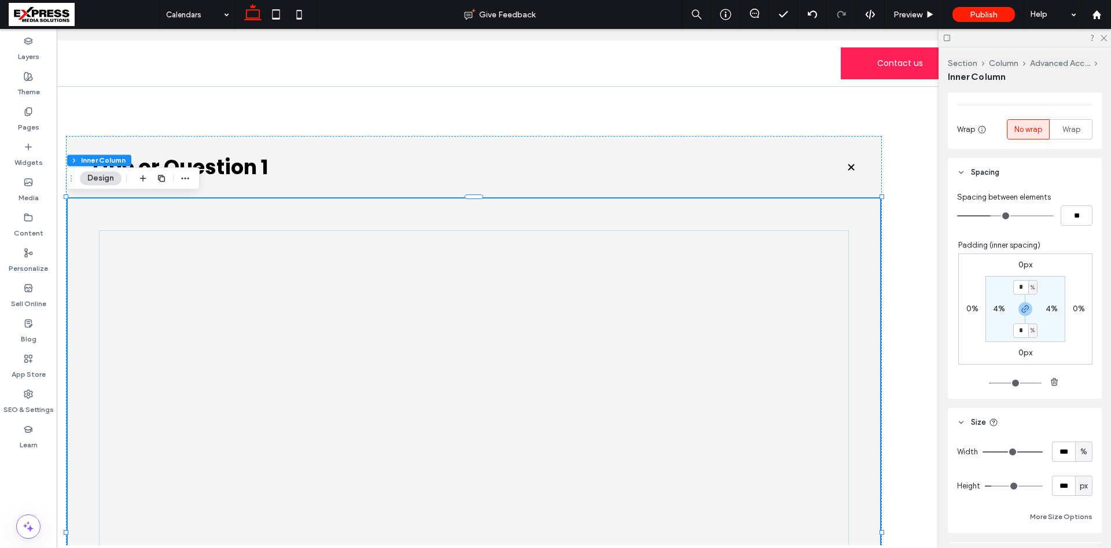
click at [1001, 310] on label "4%" at bounding box center [999, 309] width 12 height 10
type input "*"
click at [1025, 291] on label "4%" at bounding box center [1025, 287] width 12 height 10
type input "*"
drag, startPoint x: 1024, startPoint y: 288, endPoint x: 1007, endPoint y: 289, distance: 16.2
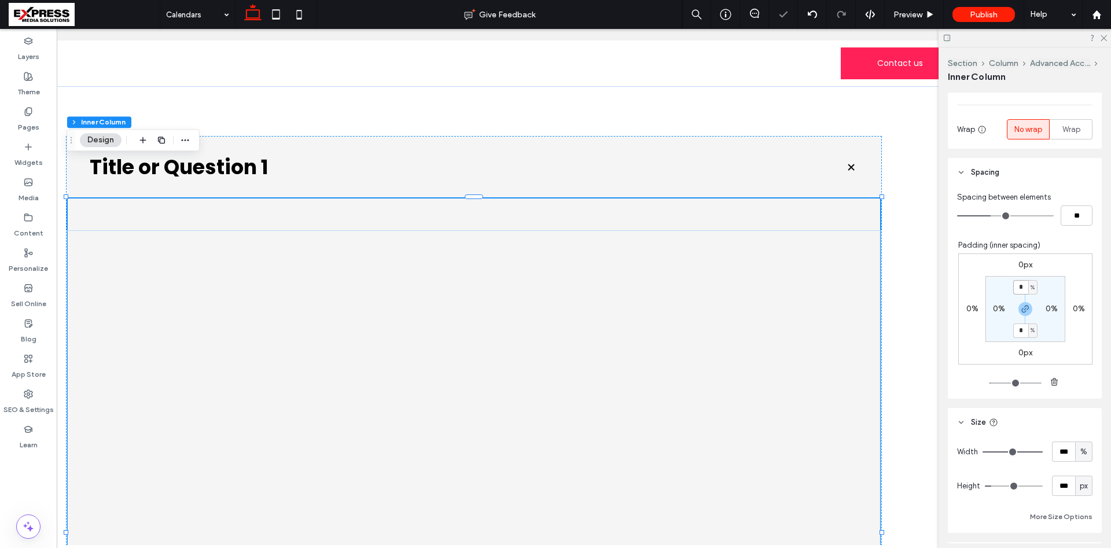
click at [1007, 289] on section "* % 0% * % 0%" at bounding box center [1026, 309] width 80 height 66
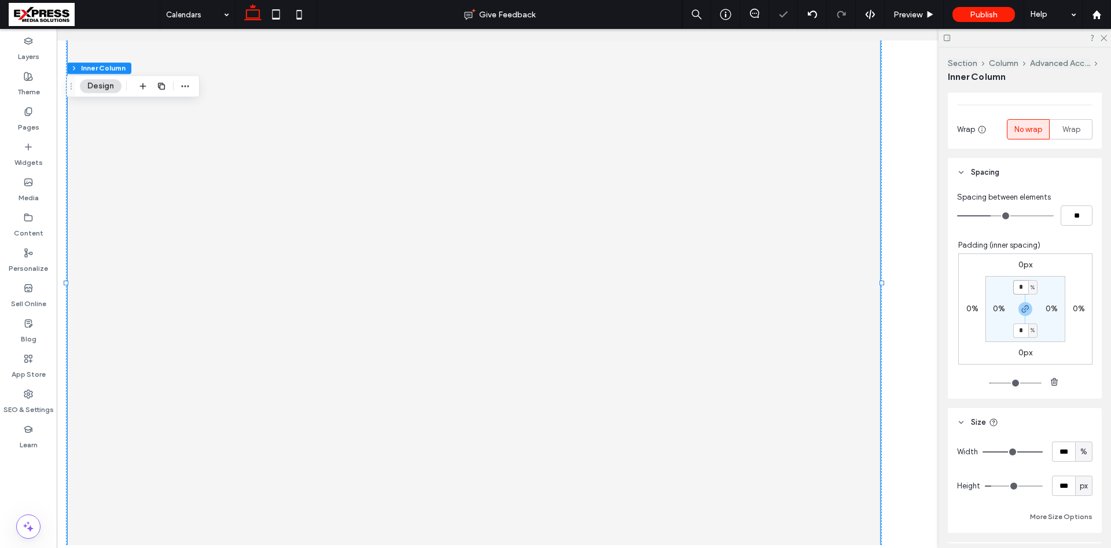
type input "*"
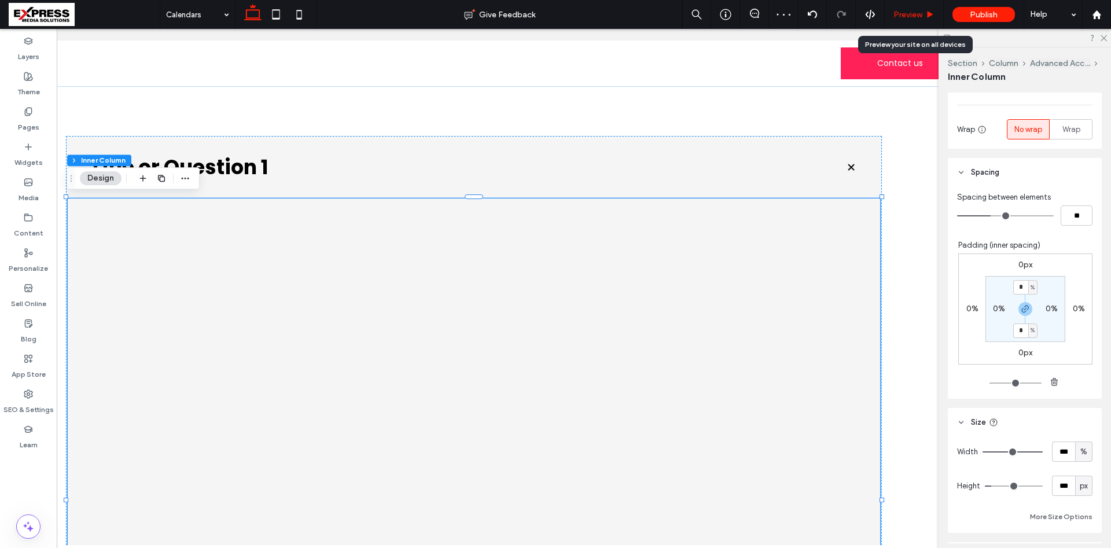
click at [921, 16] on span "Preview" at bounding box center [907, 15] width 29 height 10
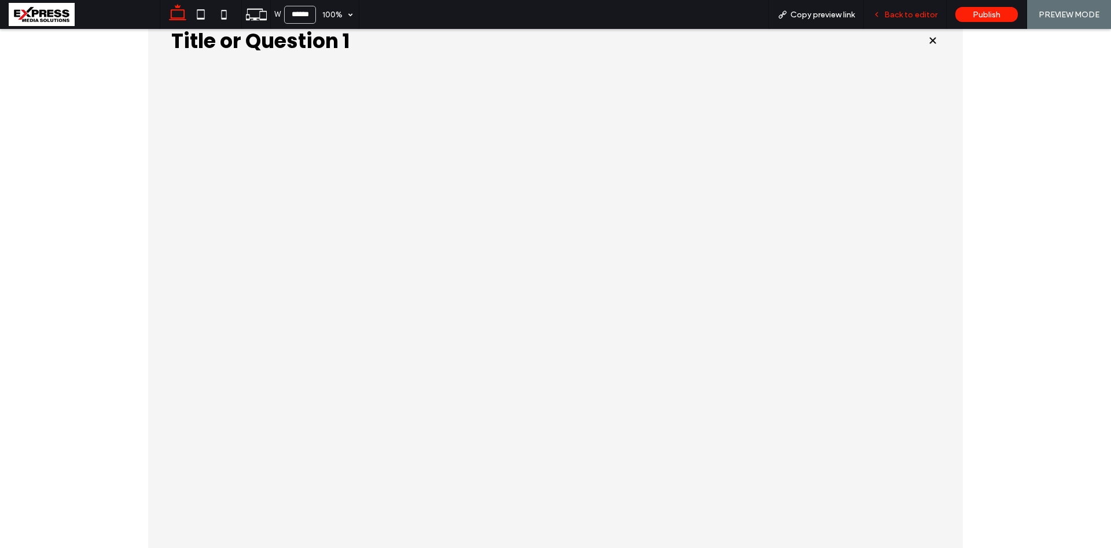
click at [903, 12] on span "Back to editor" at bounding box center [910, 15] width 53 height 10
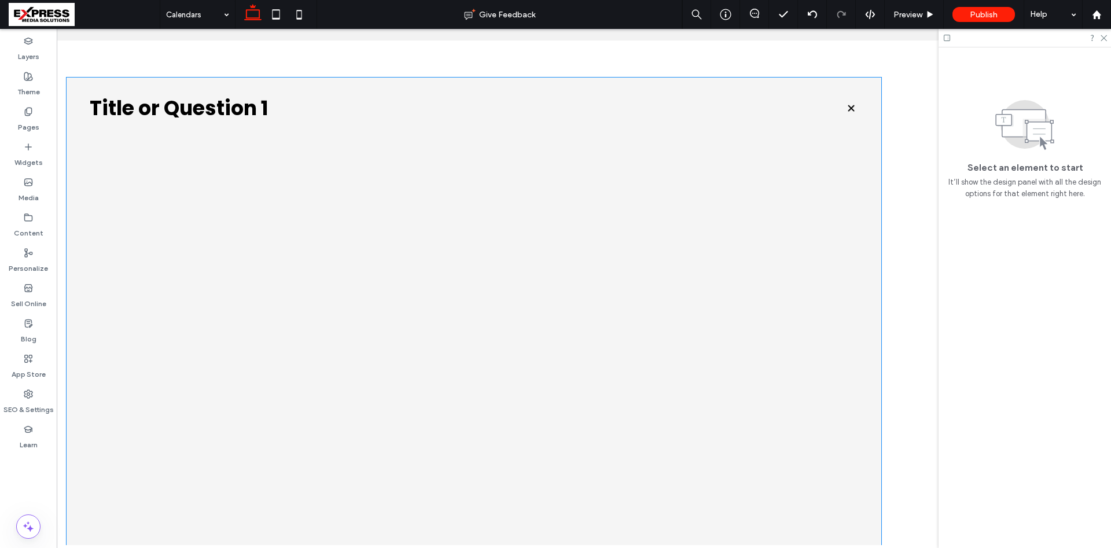
click at [219, 179] on div at bounding box center [474, 440] width 815 height 605
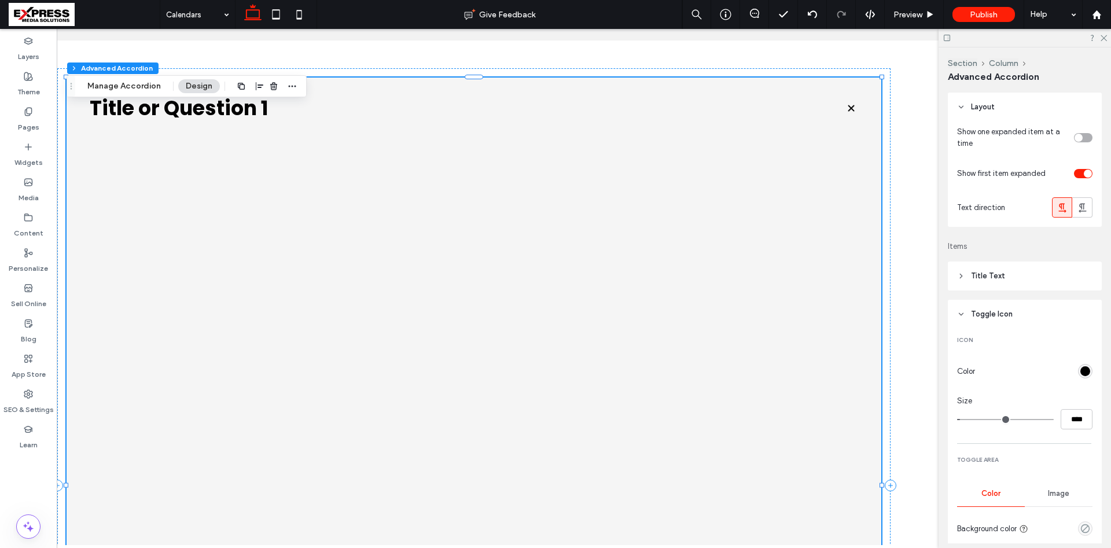
click at [237, 149] on div at bounding box center [474, 440] width 815 height 605
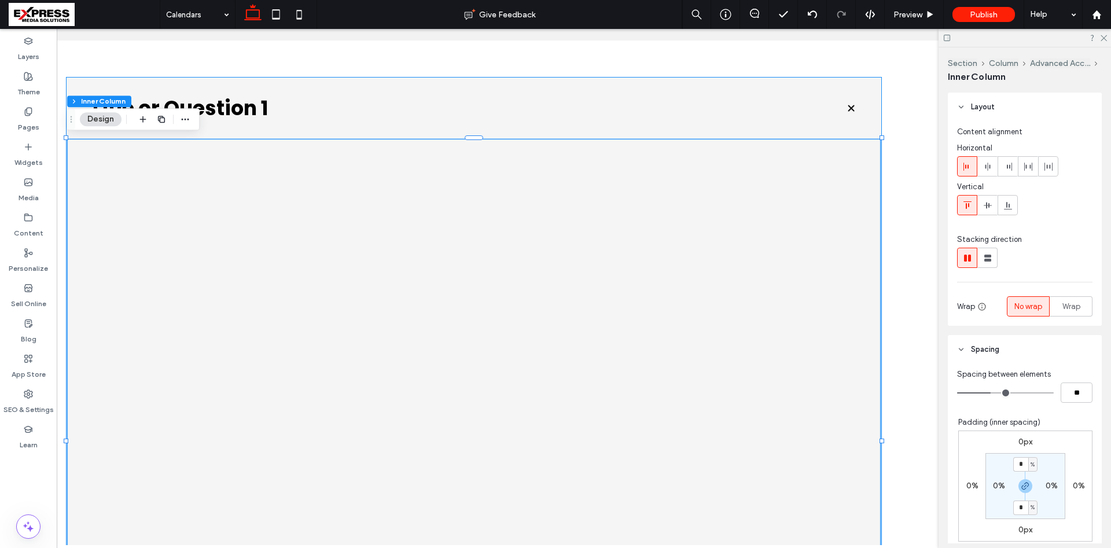
click at [237, 164] on div at bounding box center [474, 440] width 815 height 605
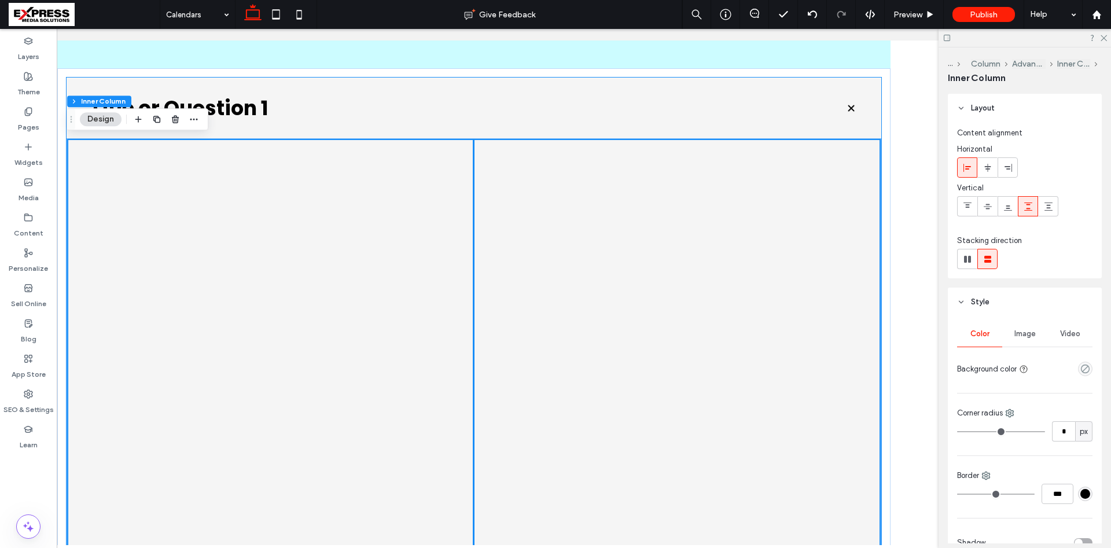
click at [252, 168] on div at bounding box center [474, 440] width 815 height 605
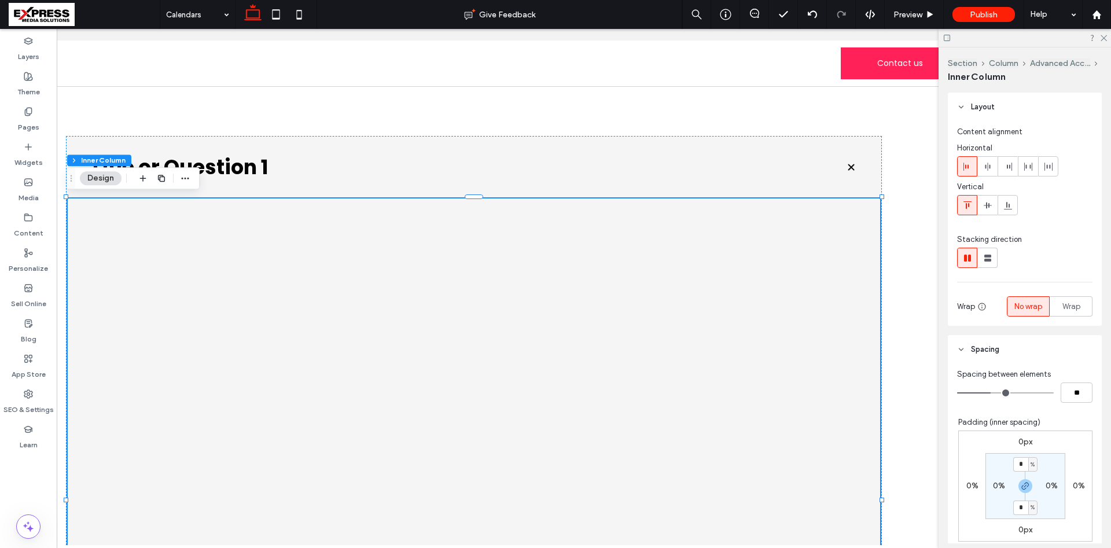
click at [319, 214] on div at bounding box center [474, 499] width 815 height 605
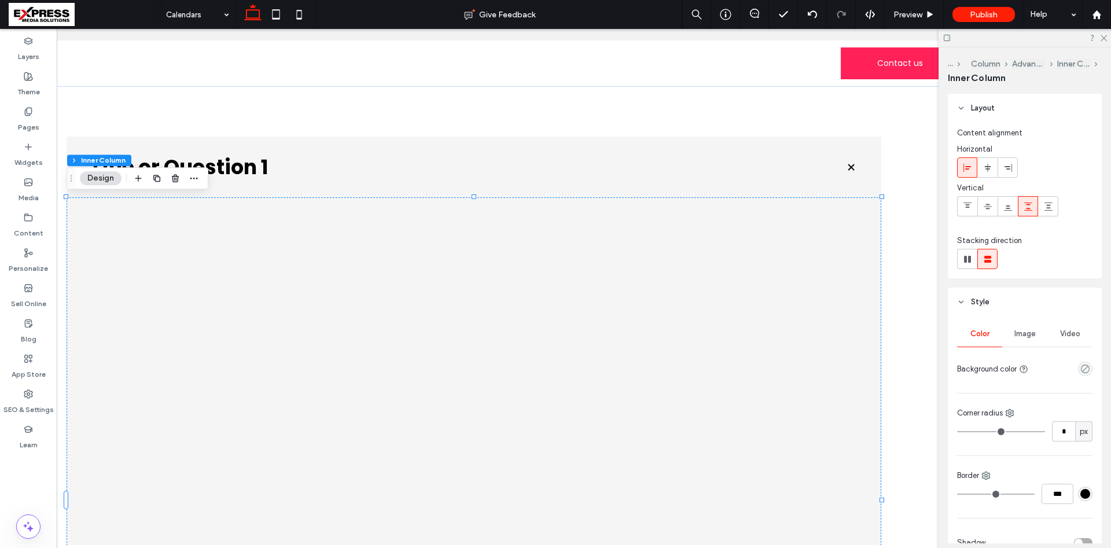
click at [313, 217] on div at bounding box center [474, 499] width 815 height 605
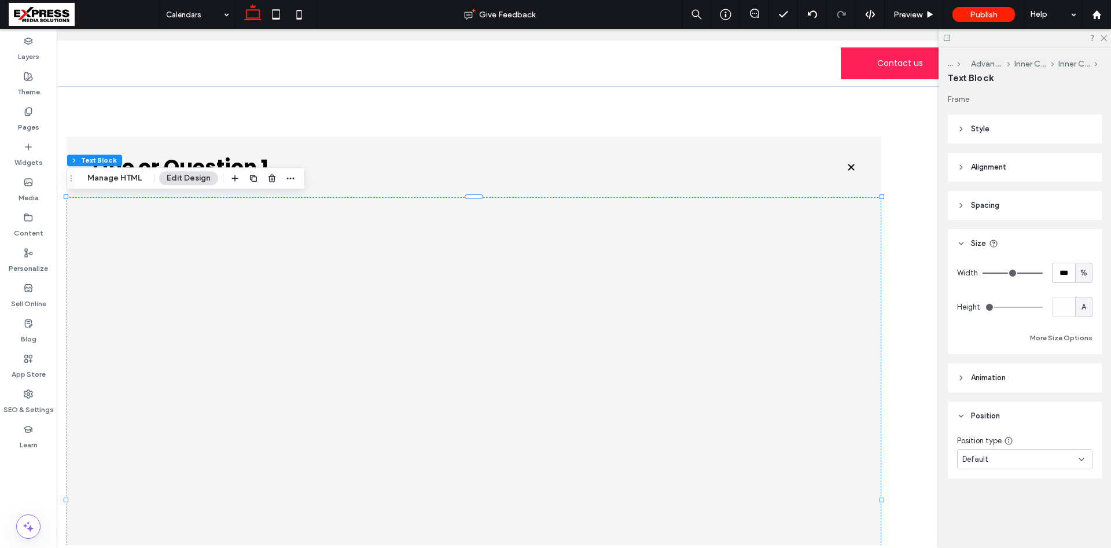
click at [995, 162] on span "Alignment" at bounding box center [988, 167] width 35 height 12
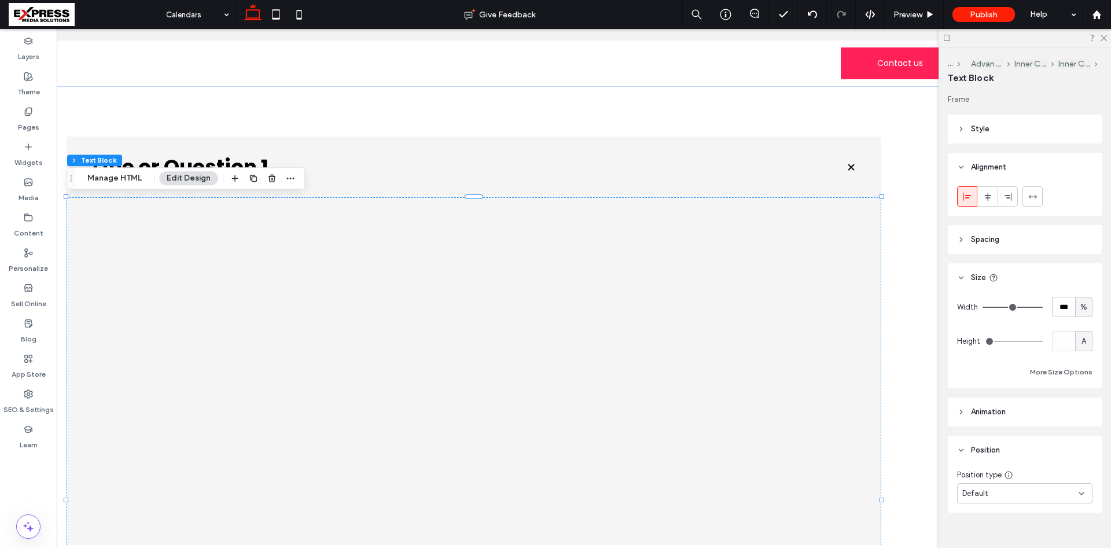
click at [984, 137] on header "Style" at bounding box center [1025, 129] width 154 height 29
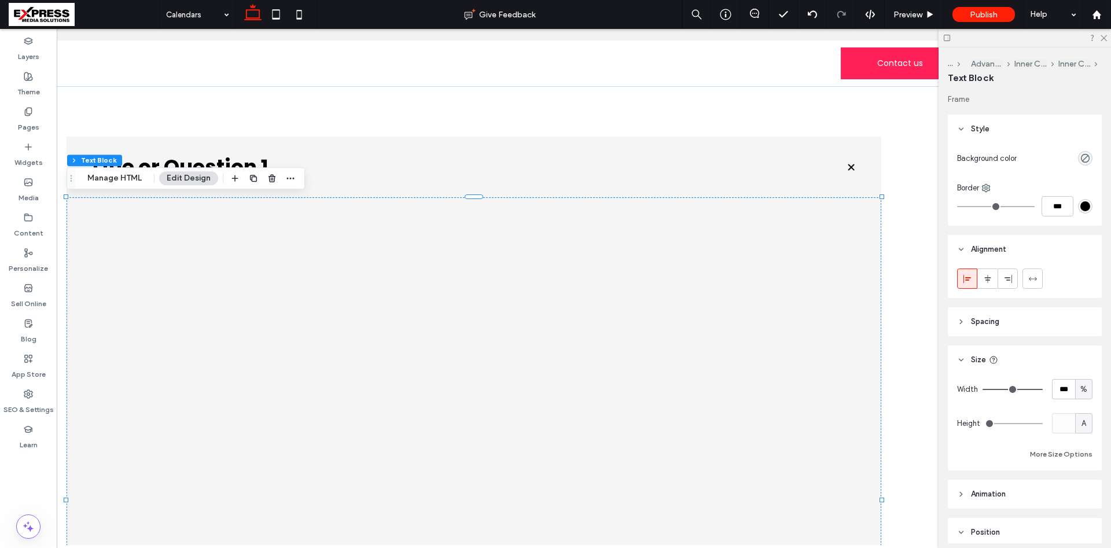
click at [985, 322] on span "Spacing" at bounding box center [985, 322] width 28 height 12
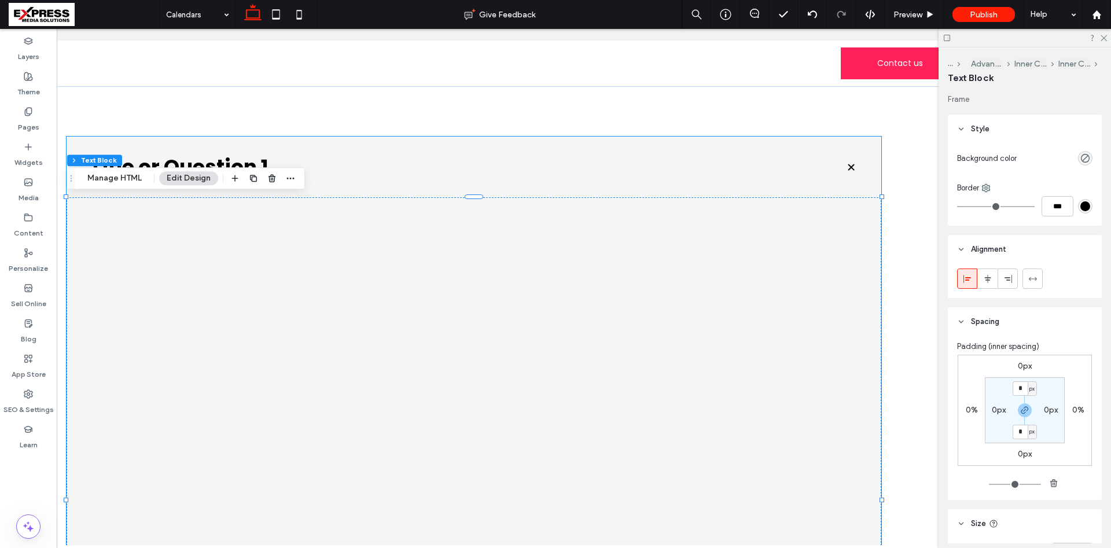
click at [492, 182] on div "Title or Question 1" at bounding box center [474, 167] width 815 height 61
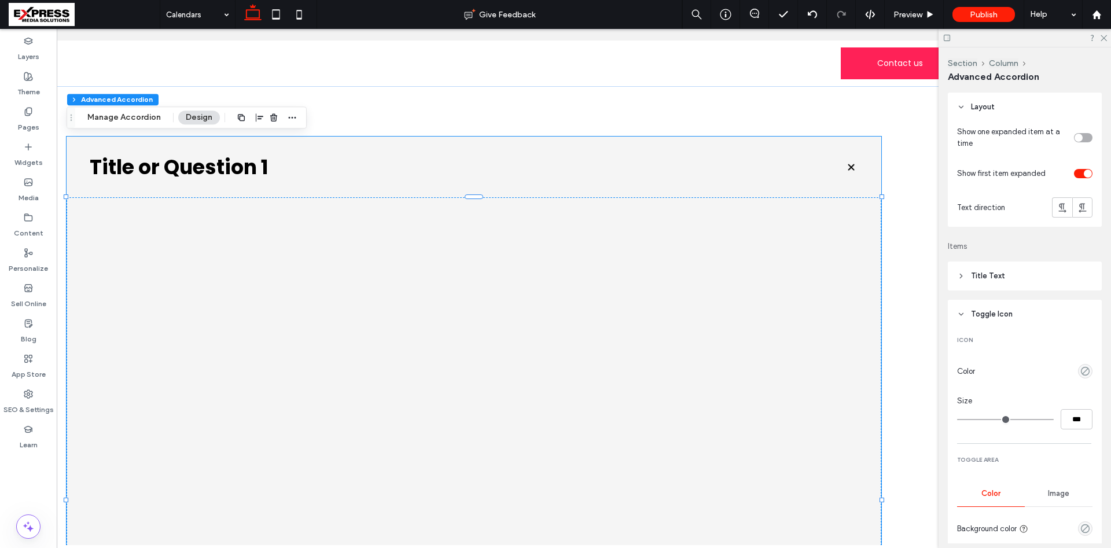
type input "**"
type input "****"
type input "*"
type input "**"
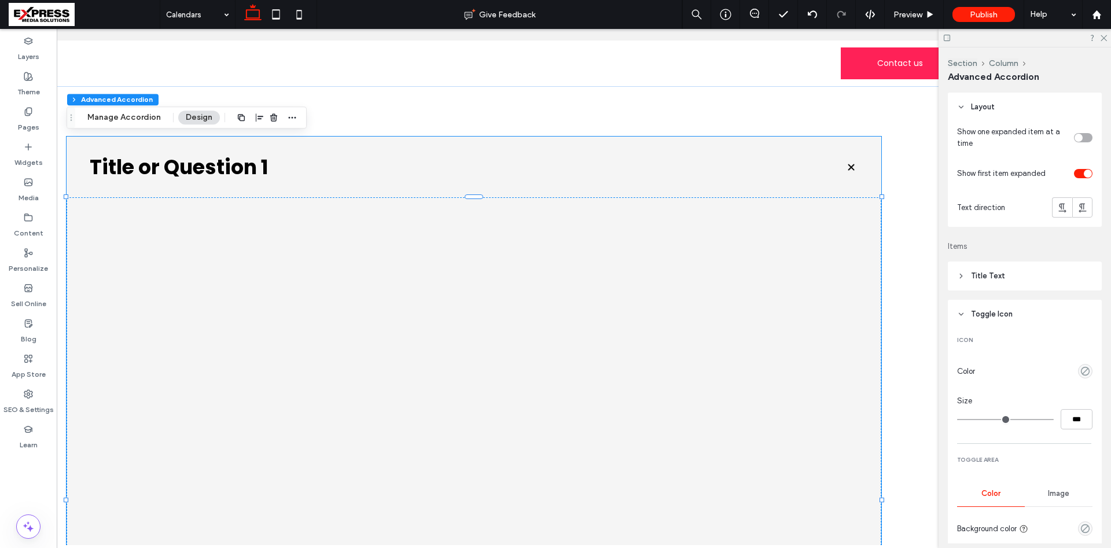
type input "****"
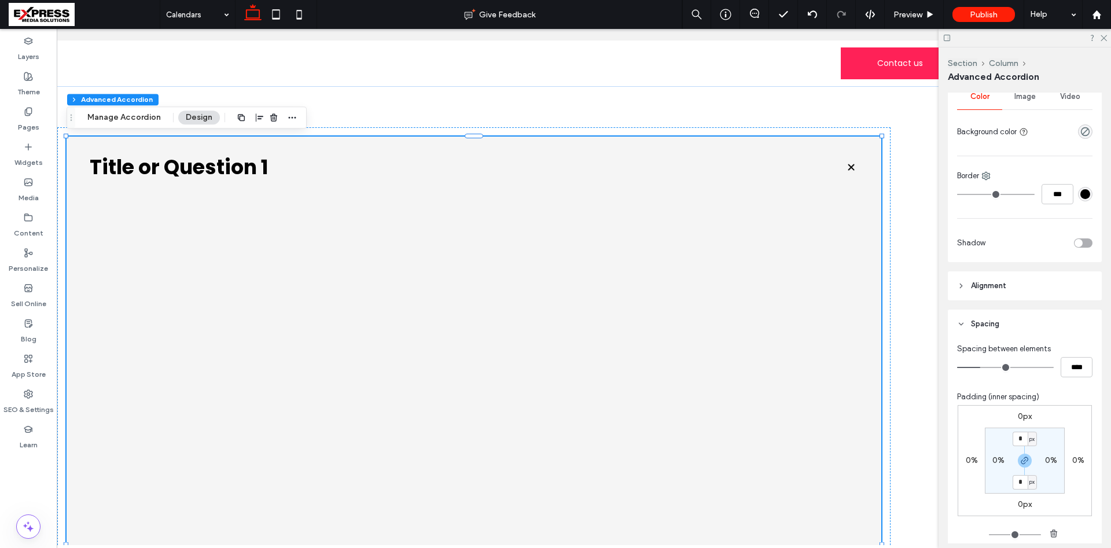
scroll to position [708, 0]
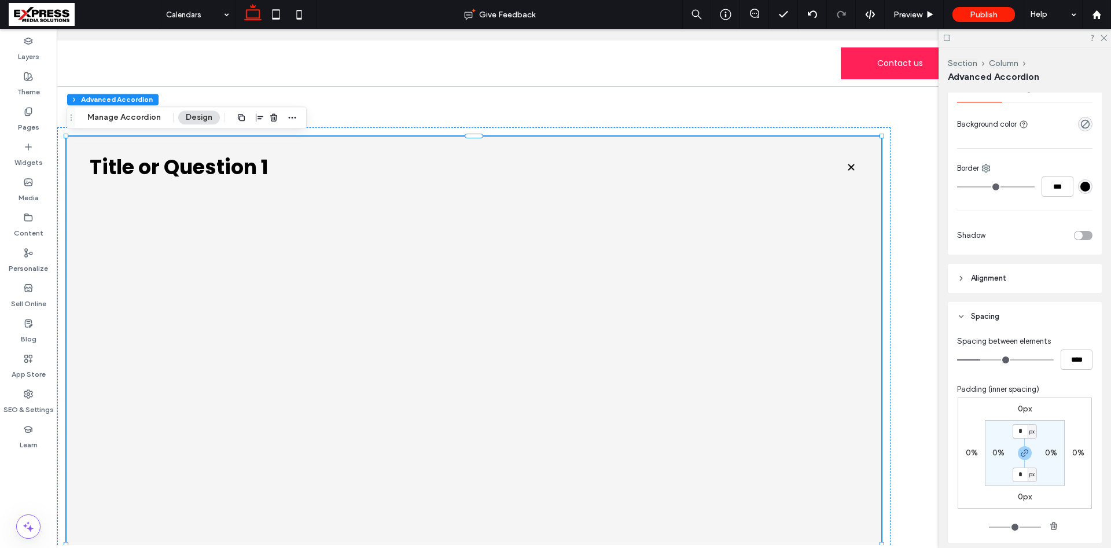
type input "**"
type input "****"
type input "**"
type input "****"
type input "**"
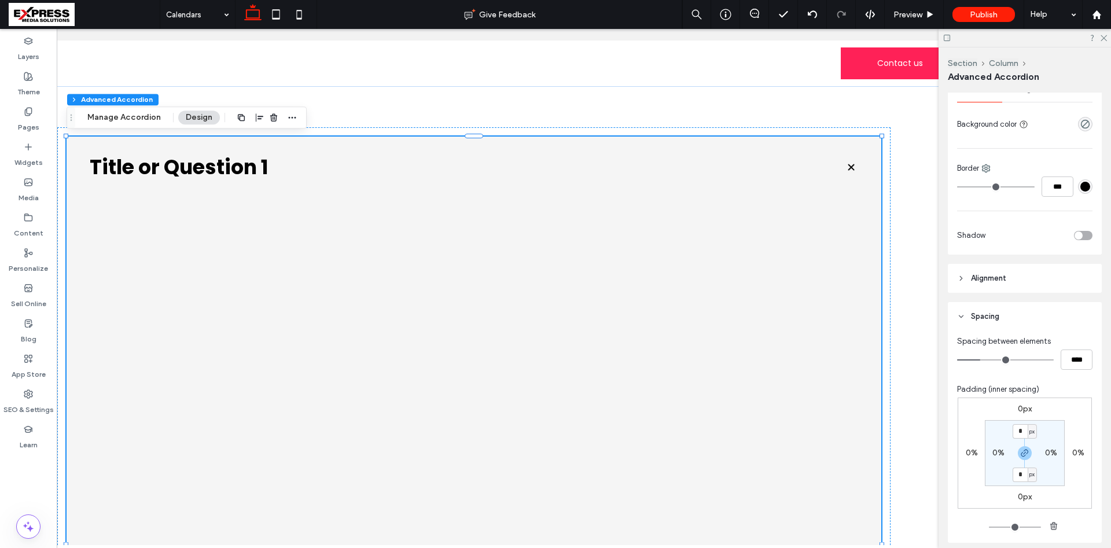
type input "****"
type input "**"
type input "****"
type input "**"
type input "****"
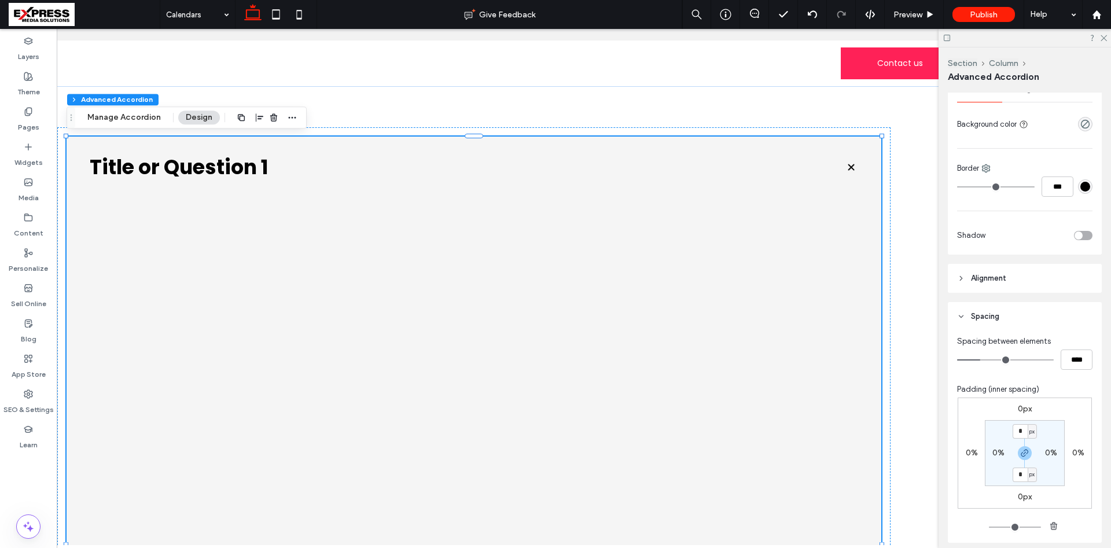
type input "**"
type input "****"
type input "**"
type input "****"
type input "**"
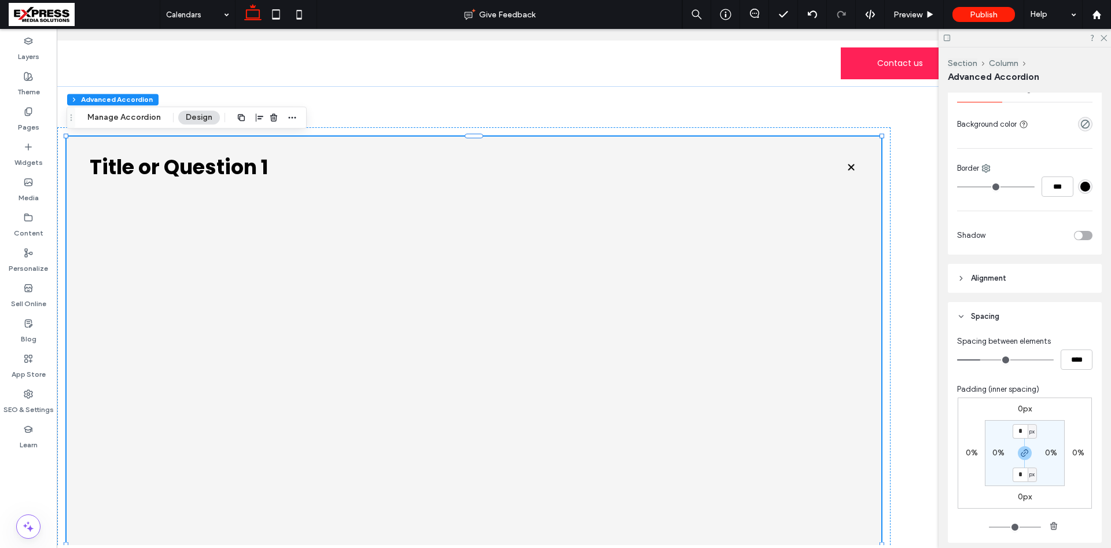
type input "****"
type input "*"
type input "***"
type input "*"
type input "***"
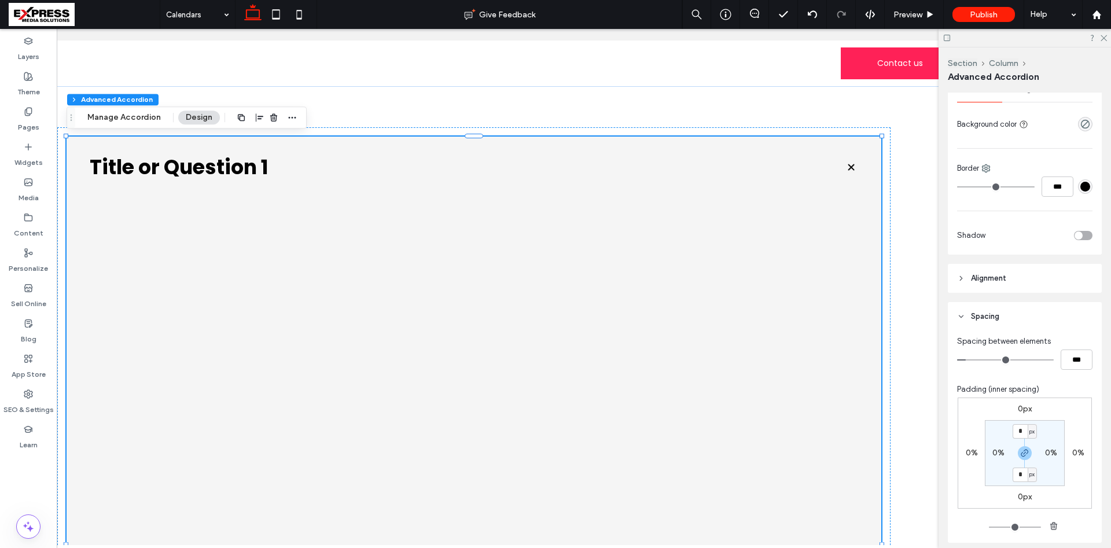
type input "*"
type input "***"
type input "*"
type input "***"
type input "*"
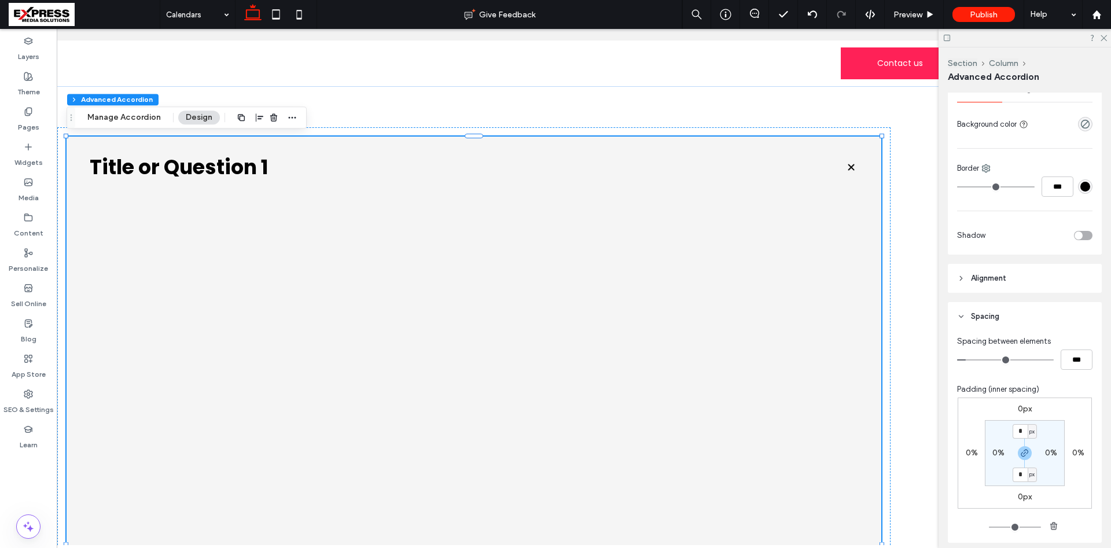
type input "***"
type input "*"
type input "***"
drag, startPoint x: 982, startPoint y: 361, endPoint x: 945, endPoint y: 365, distance: 37.3
type input "*"
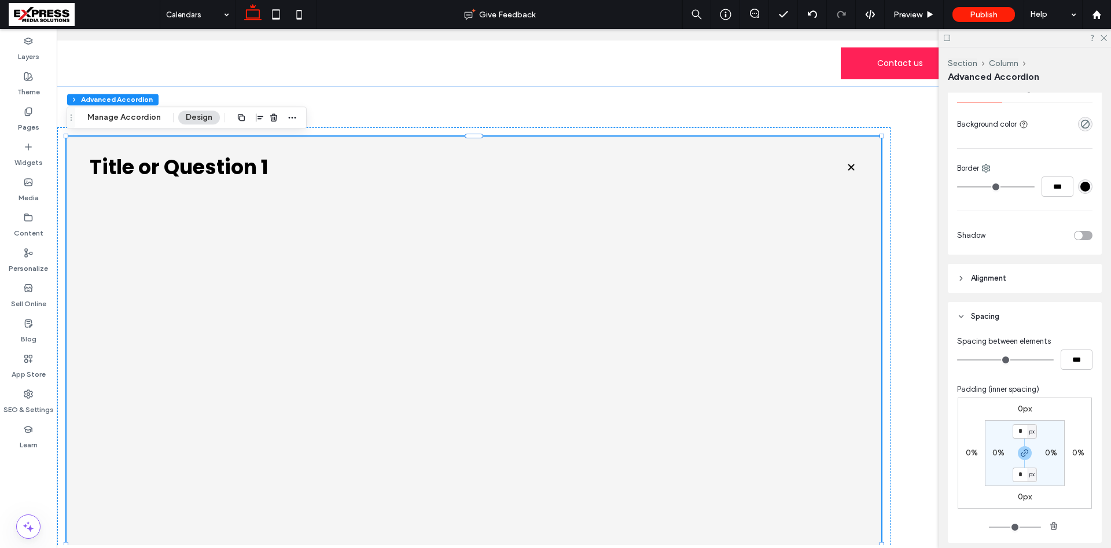
click at [957, 361] on input "range" at bounding box center [1005, 359] width 97 height 1
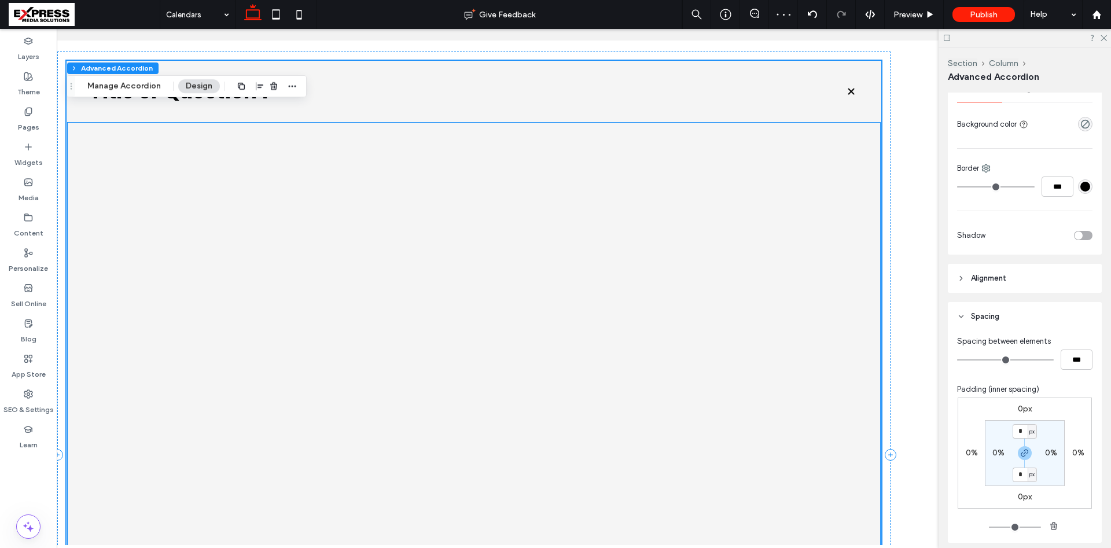
scroll to position [41, 0]
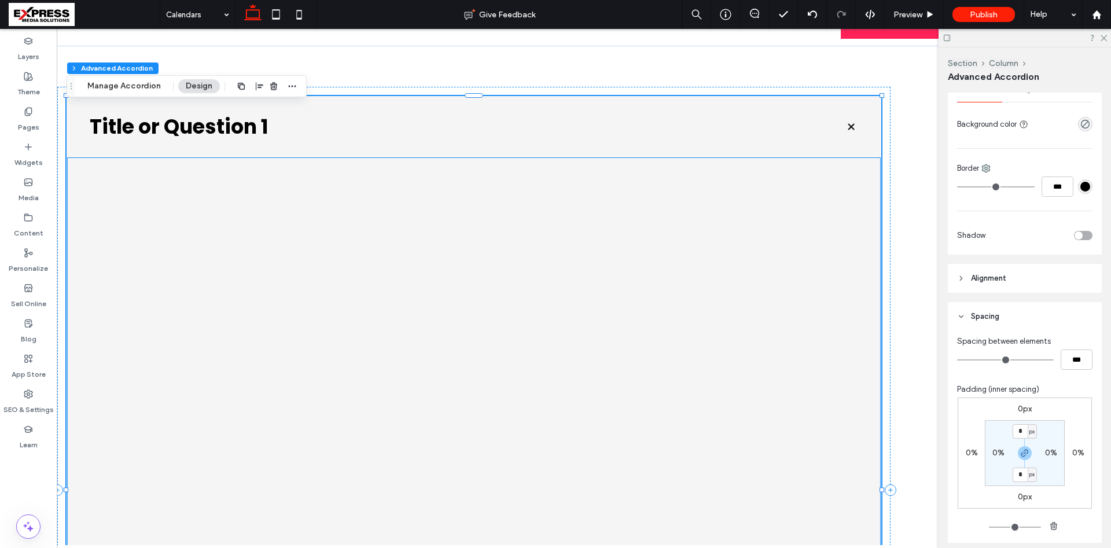
click at [261, 178] on div at bounding box center [474, 459] width 815 height 605
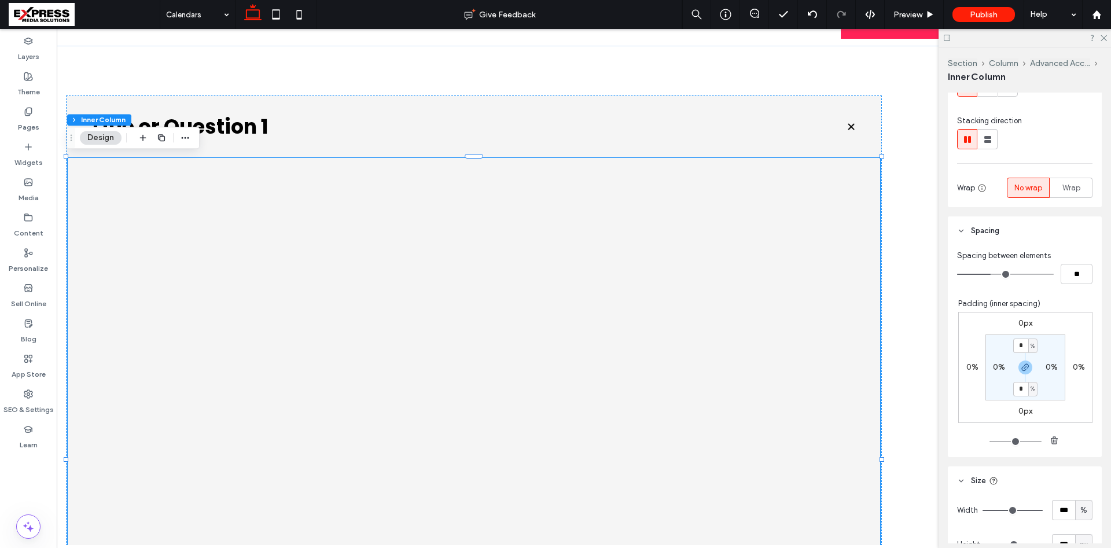
scroll to position [118, 0]
type input "*"
type input "**"
type input "*"
type input "**"
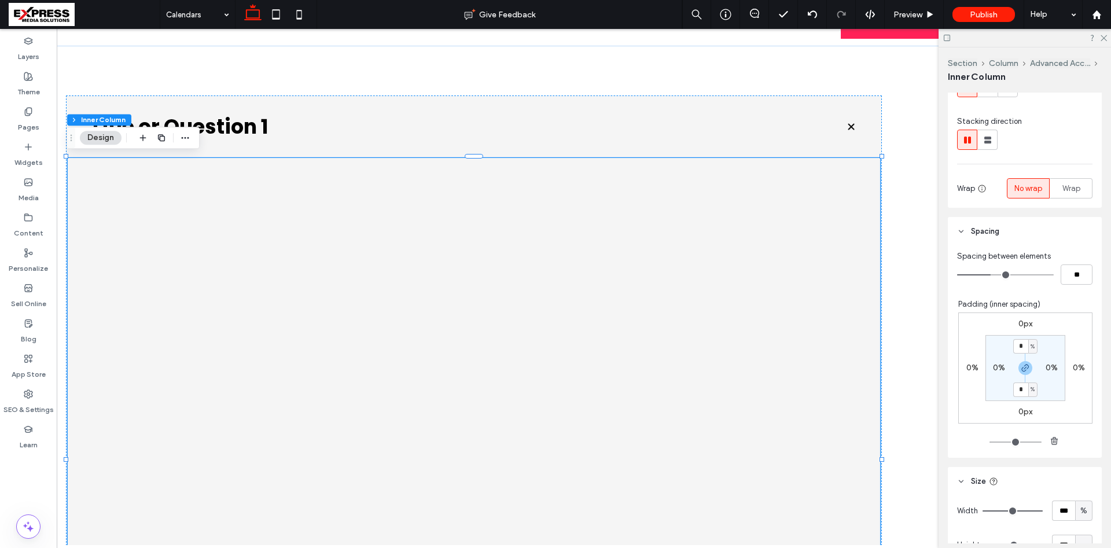
type input "*"
type input "**"
type input "*"
type input "**"
type input "*"
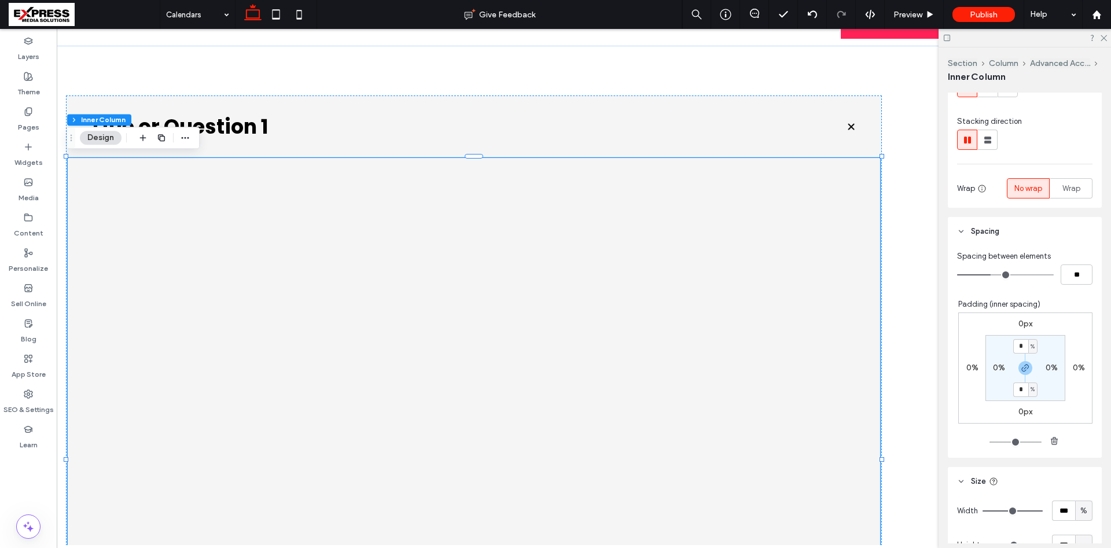
type input "**"
type input "*"
type input "**"
type input "*"
type input "**"
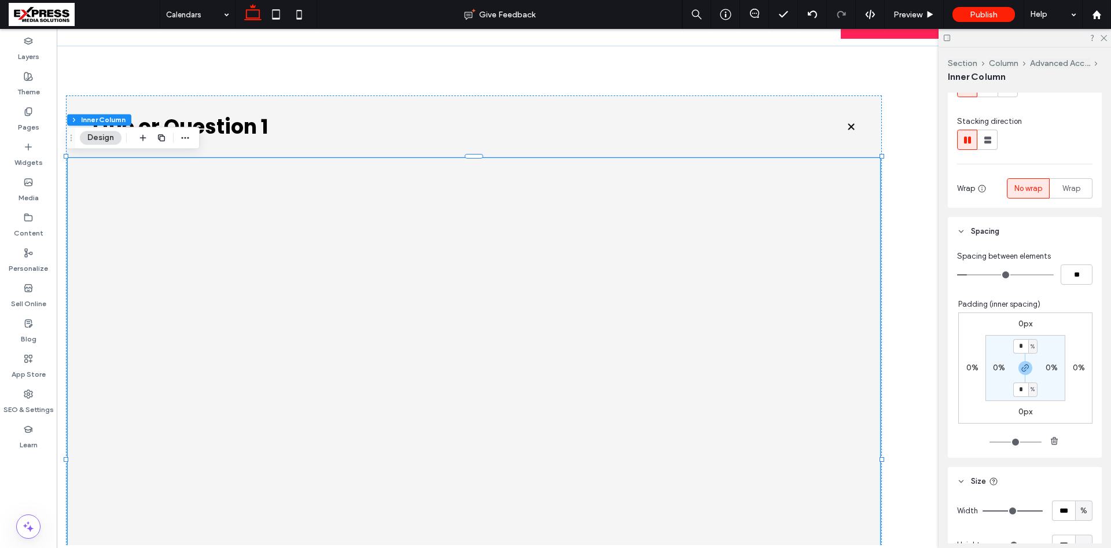
drag, startPoint x: 991, startPoint y: 276, endPoint x: 947, endPoint y: 278, distance: 44.0
type input "*"
click at [957, 275] on input "range" at bounding box center [1005, 274] width 97 height 1
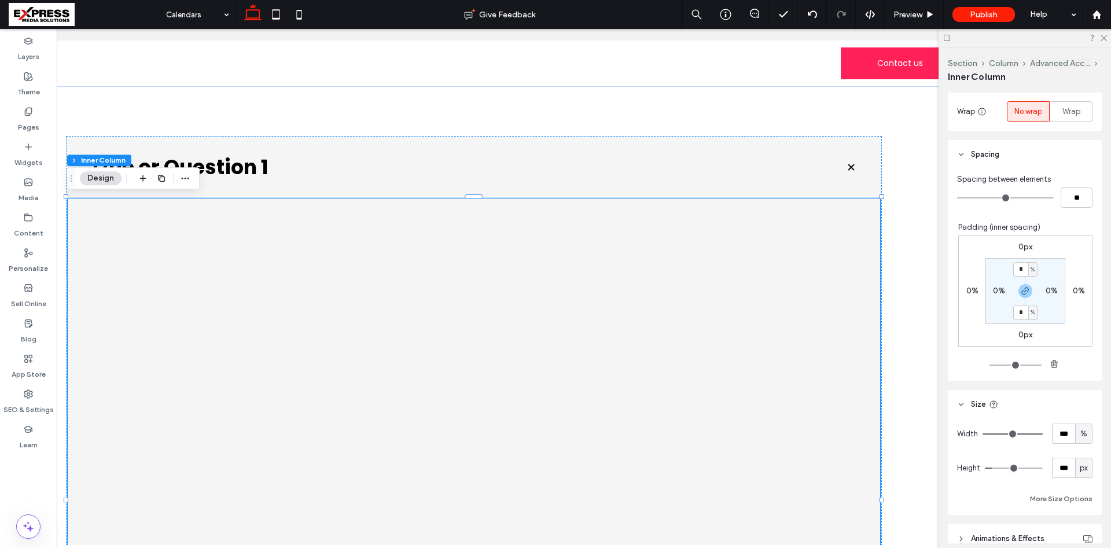
scroll to position [236, 0]
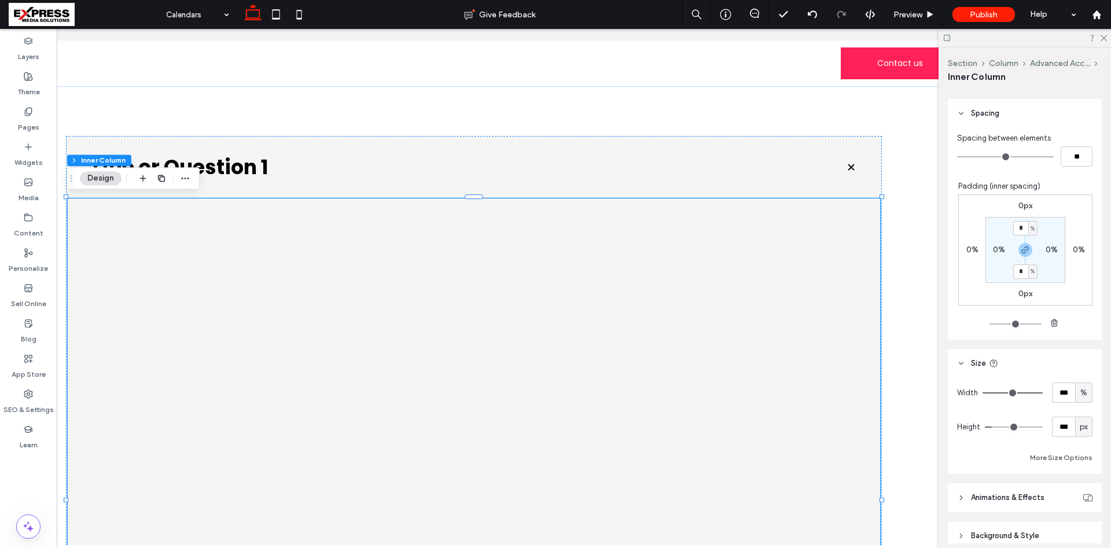
click at [1090, 430] on div "px" at bounding box center [1083, 427] width 17 height 20
click at [1089, 525] on div "A" at bounding box center [1084, 528] width 16 height 20
type input "*"
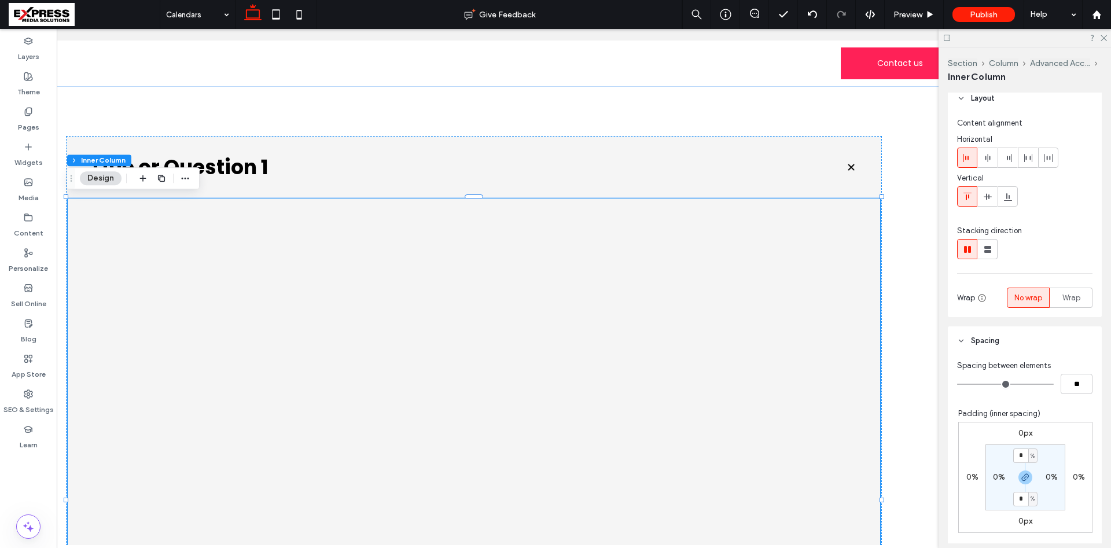
scroll to position [0, 0]
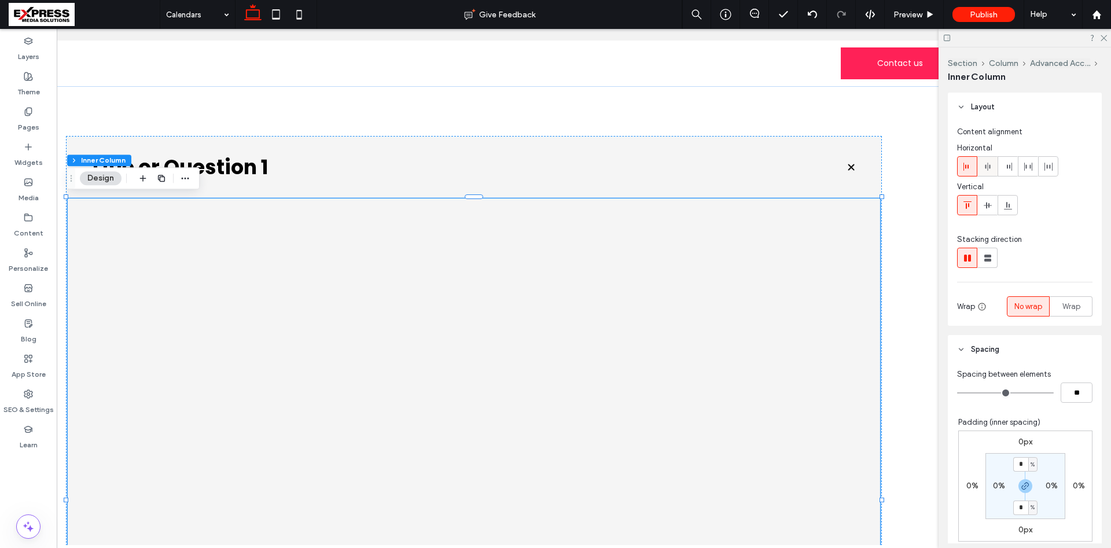
click at [990, 165] on use at bounding box center [987, 167] width 5 height 8
click at [1001, 166] on div at bounding box center [1007, 166] width 19 height 19
click at [969, 175] on span at bounding box center [967, 166] width 9 height 19
click at [199, 208] on div at bounding box center [474, 499] width 815 height 605
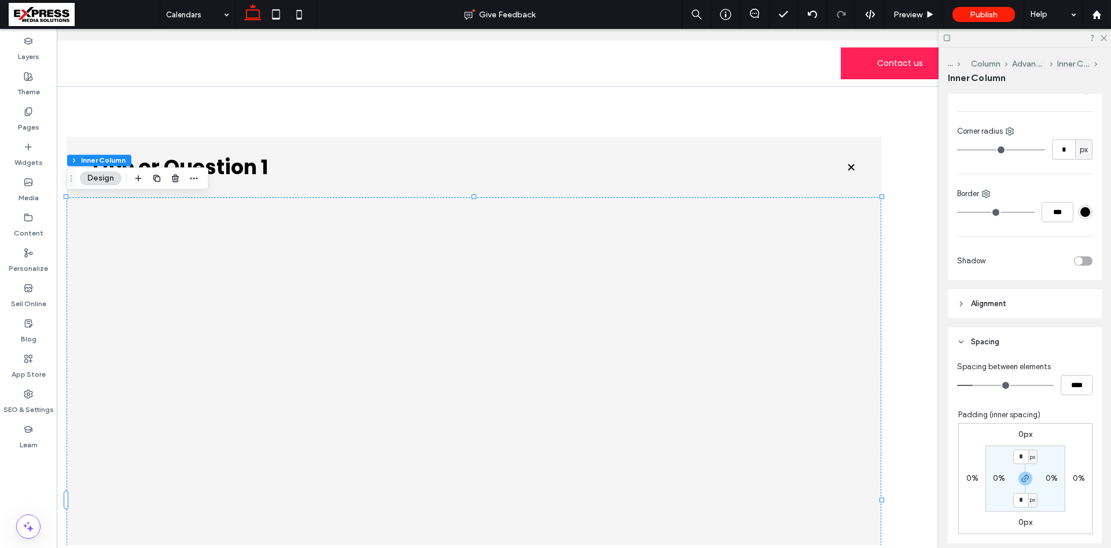
scroll to position [295, 0]
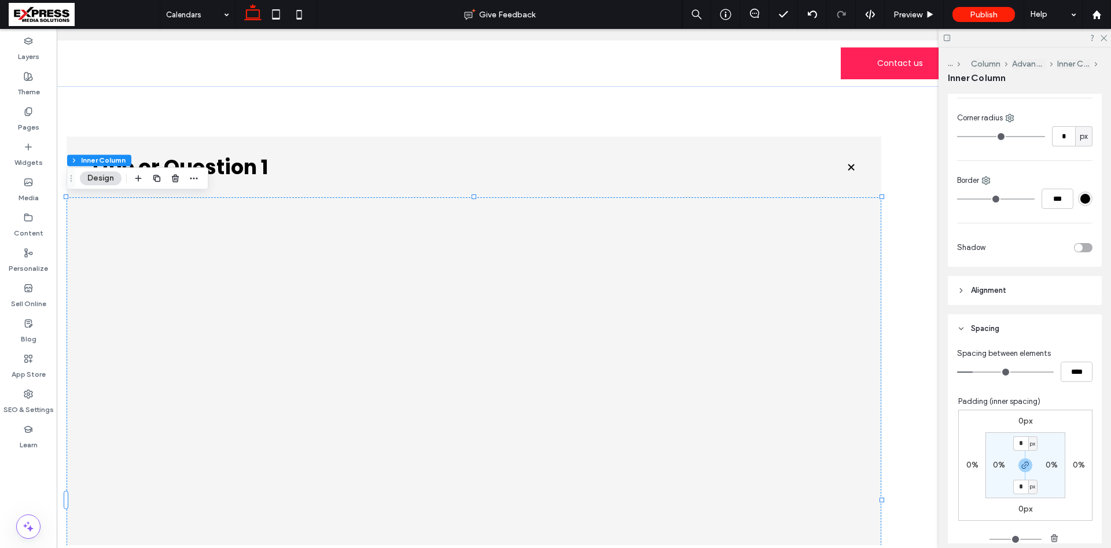
type input "**"
type input "****"
type input "**"
type input "****"
type input "*"
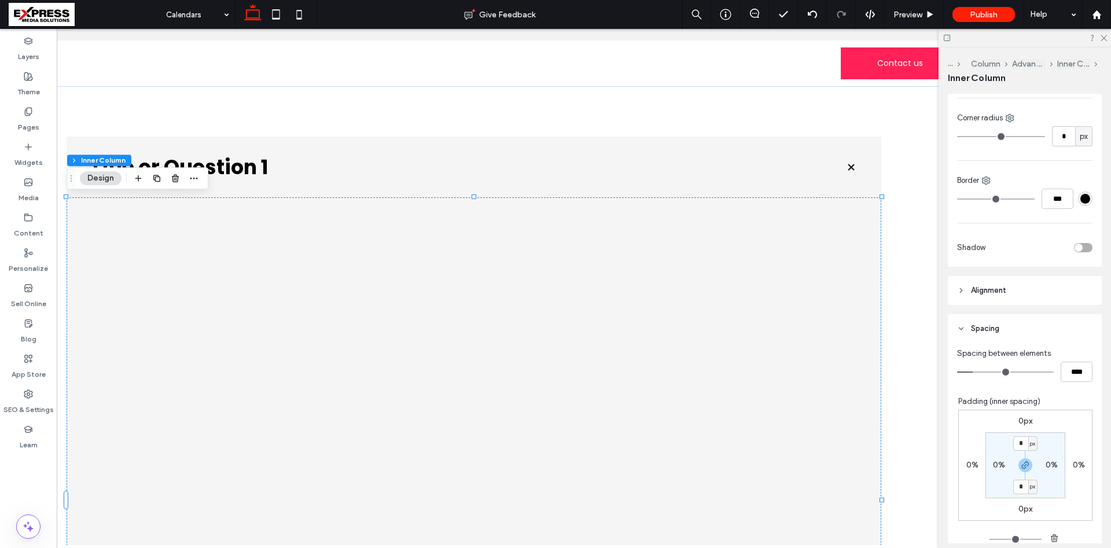
type input "***"
type input "*"
type input "***"
type input "*"
type input "***"
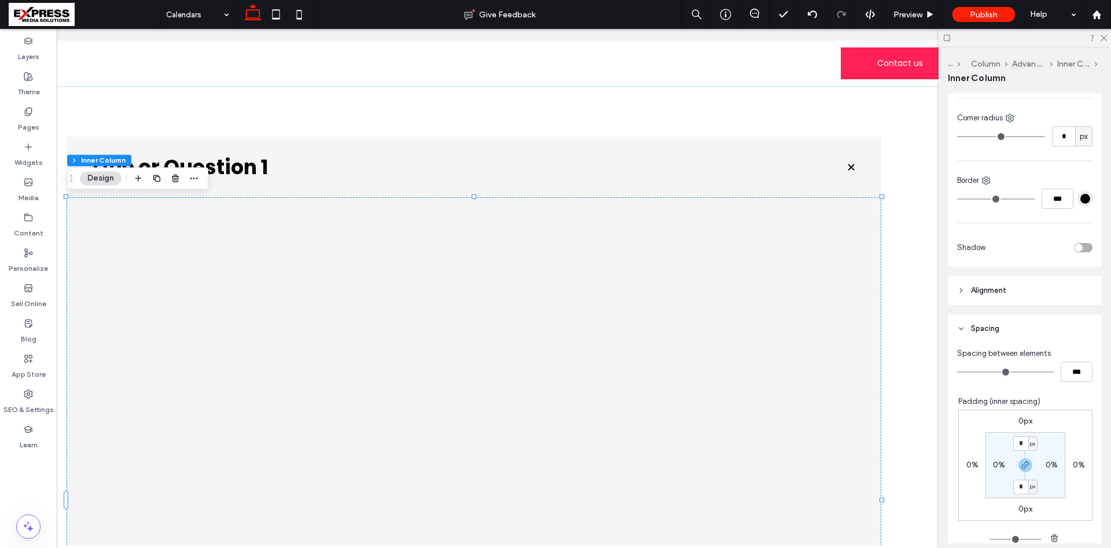
drag, startPoint x: 973, startPoint y: 369, endPoint x: 937, endPoint y: 374, distance: 35.8
type input "*"
click at [957, 373] on input "range" at bounding box center [1005, 372] width 97 height 1
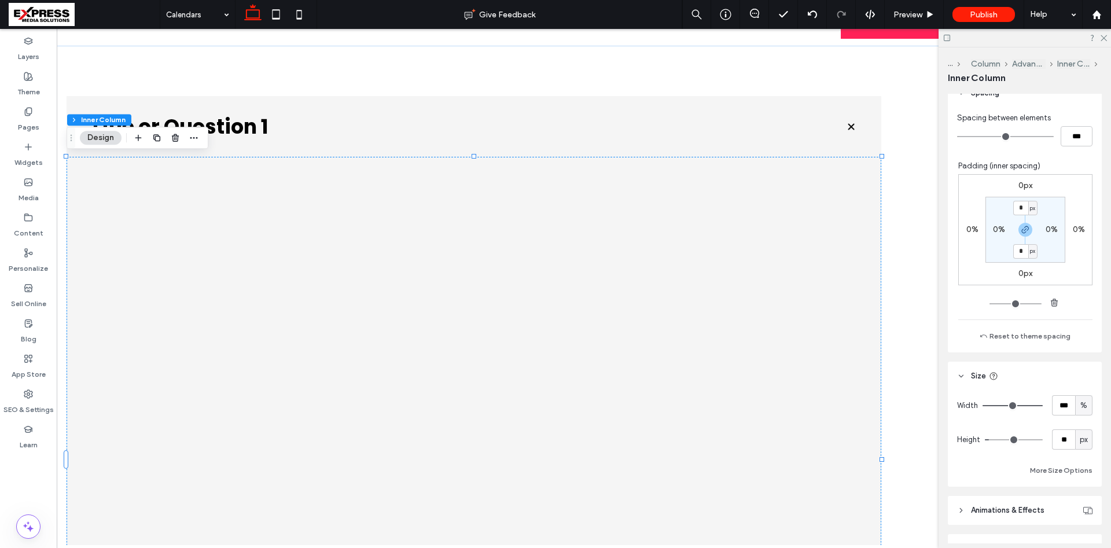
scroll to position [531, 0]
click at [1084, 442] on span "px" at bounding box center [1084, 439] width 8 height 12
click at [1084, 423] on span "A" at bounding box center [1084, 419] width 5 height 12
type input "*"
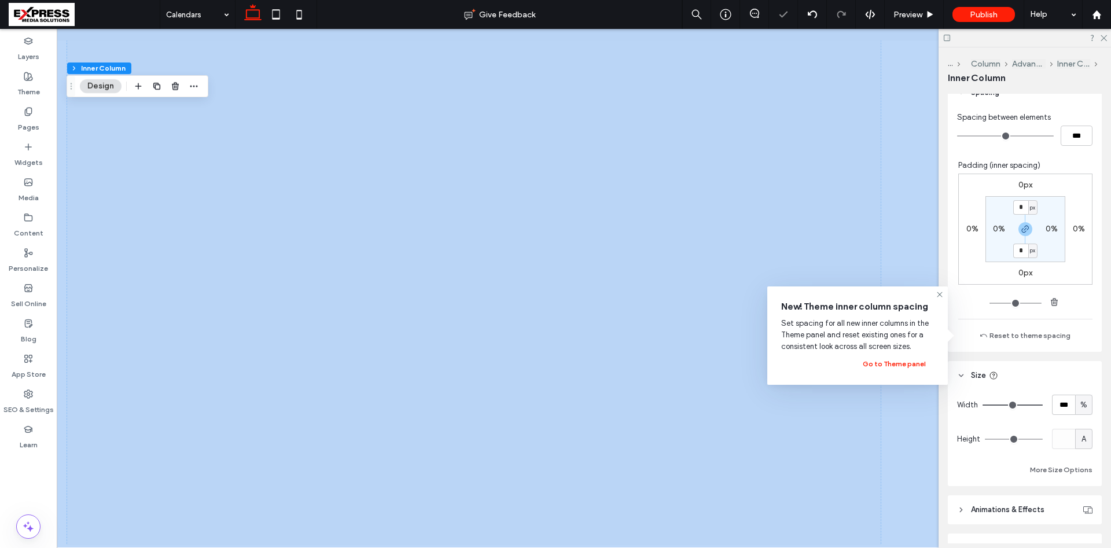
scroll to position [218, 0]
click at [940, 297] on icon at bounding box center [939, 294] width 9 height 9
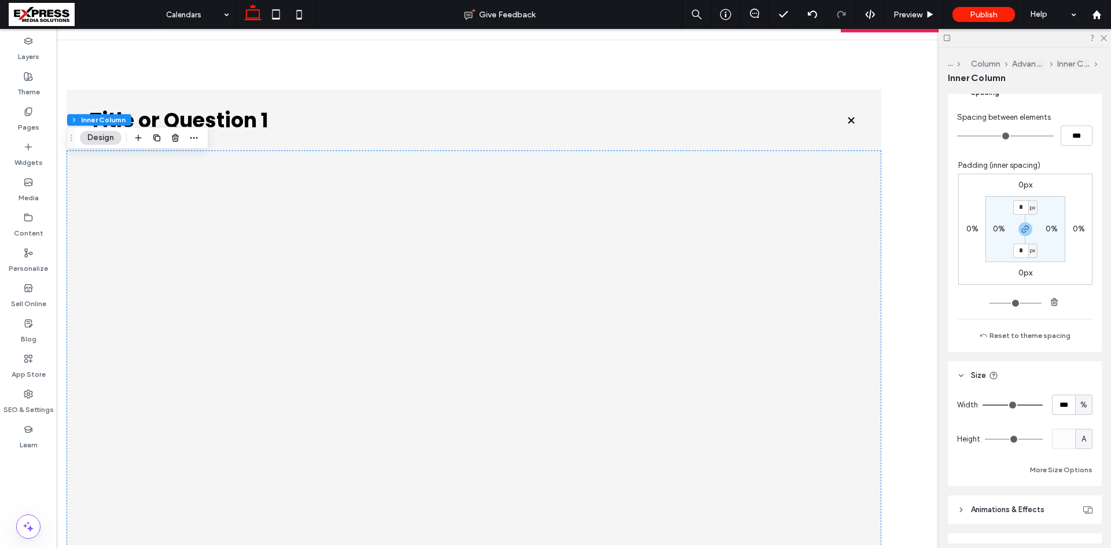
scroll to position [41, 0]
click at [475, 159] on div at bounding box center [474, 459] width 815 height 605
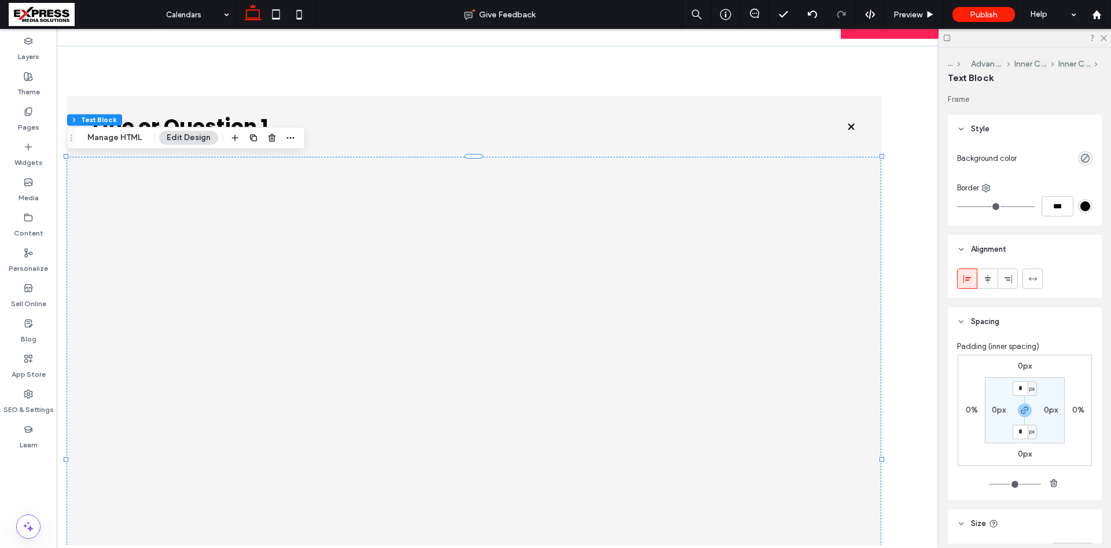
click at [473, 171] on div at bounding box center [474, 459] width 815 height 605
click at [475, 180] on div at bounding box center [474, 459] width 815 height 605
click at [30, 80] on use at bounding box center [28, 76] width 8 height 8
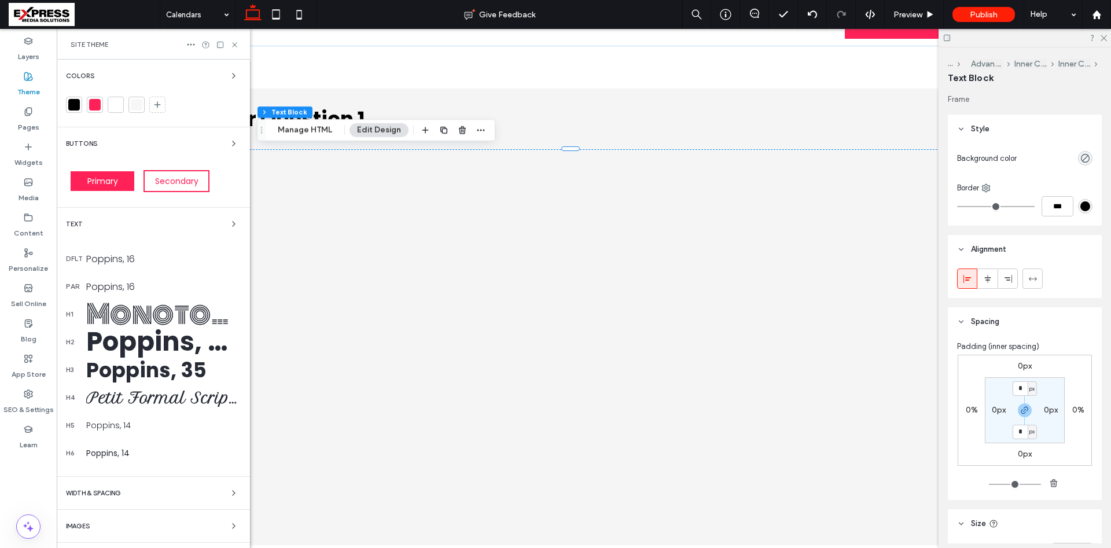
scroll to position [28, 0]
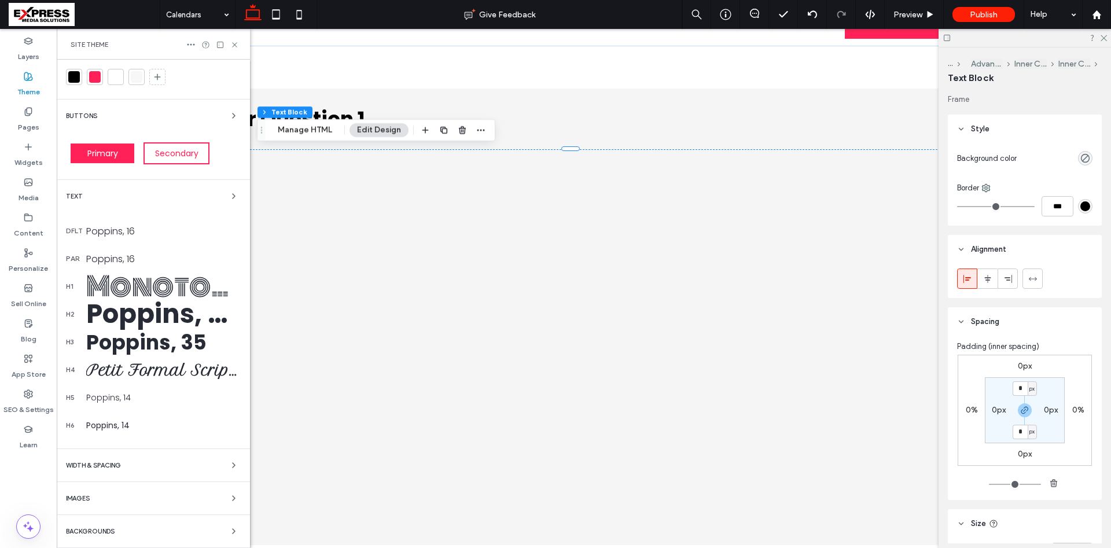
click at [96, 463] on span "WIDTH & SPACING" at bounding box center [93, 465] width 55 height 6
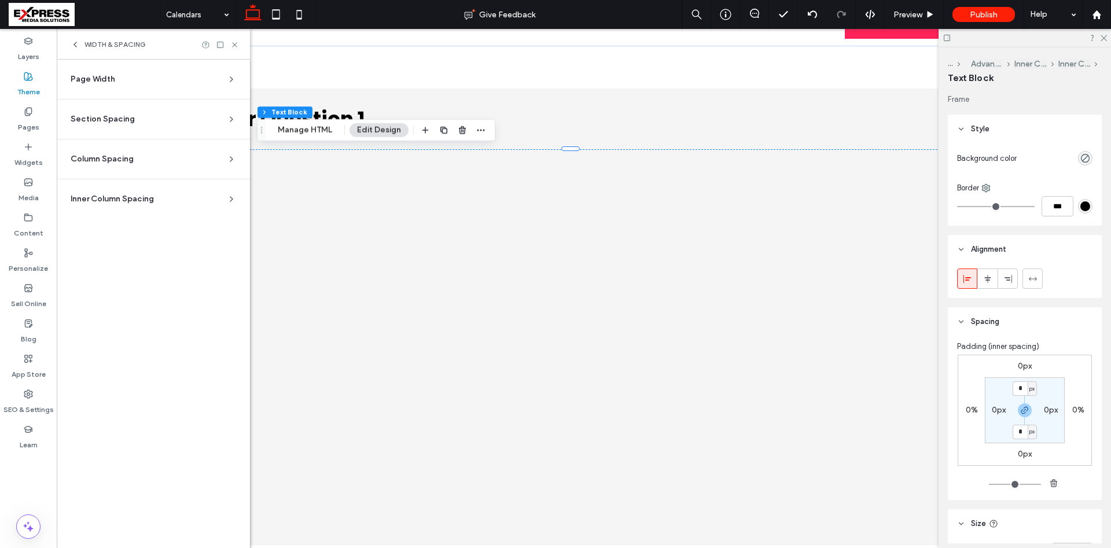
scroll to position [0, 0]
click at [104, 159] on span "Column Spacing" at bounding box center [102, 159] width 63 height 12
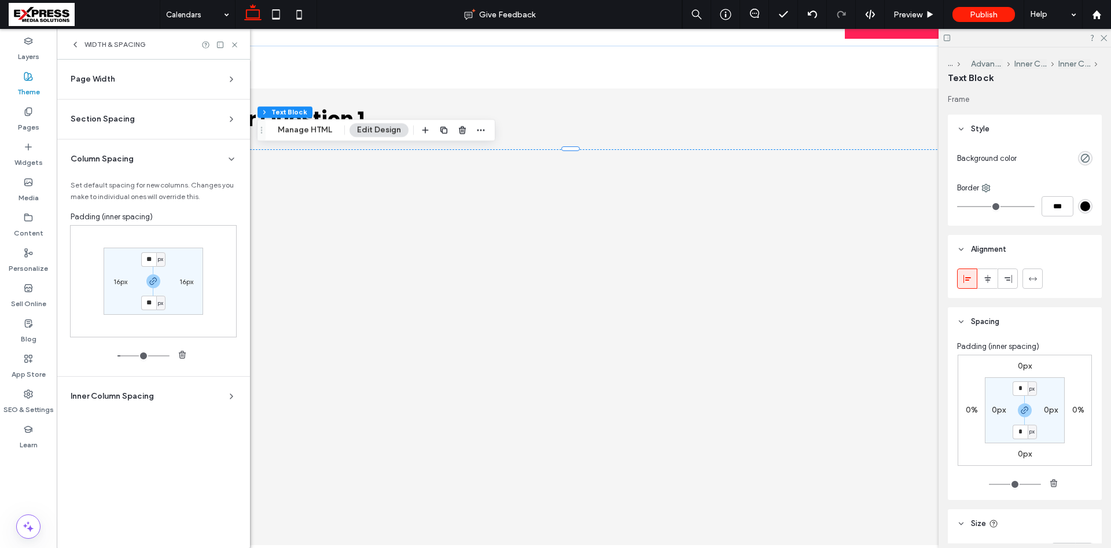
click at [107, 400] on span "Inner Column Spacing" at bounding box center [112, 397] width 83 height 12
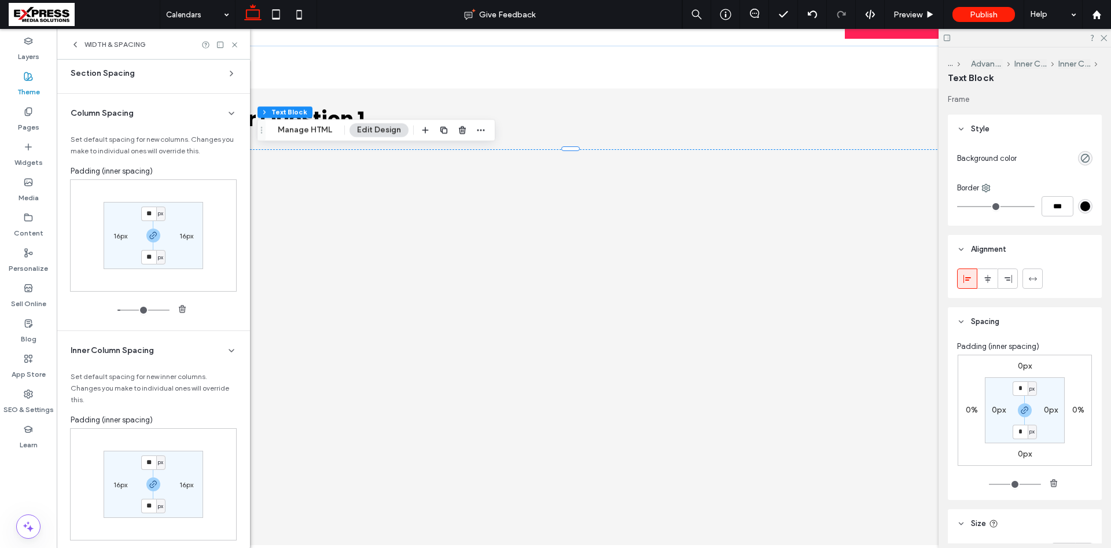
scroll to position [73, 0]
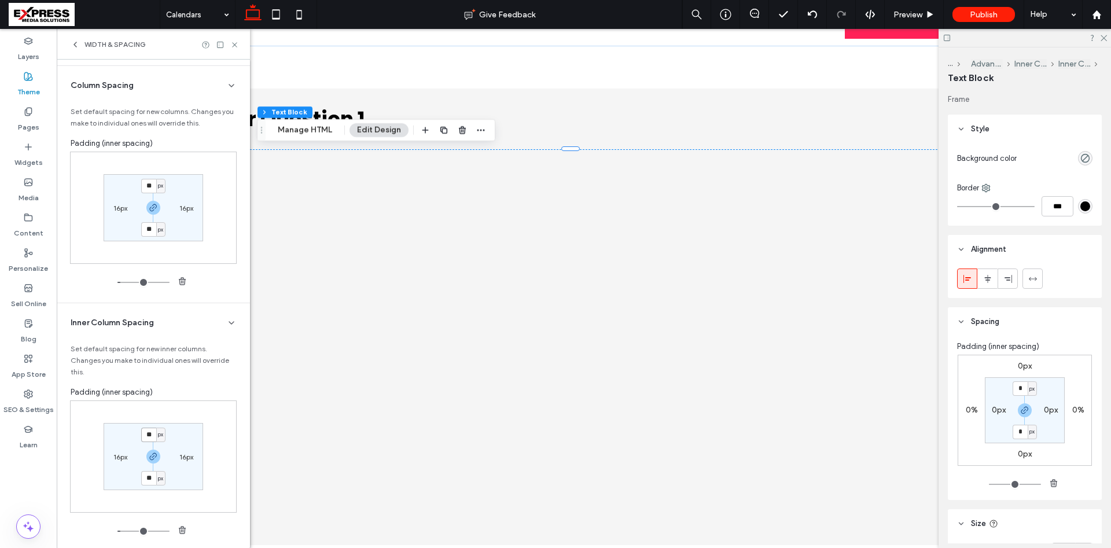
click at [152, 428] on input "**" at bounding box center [148, 435] width 15 height 14
type input "*"
click at [123, 453] on label "16px" at bounding box center [120, 457] width 14 height 9
type input "**"
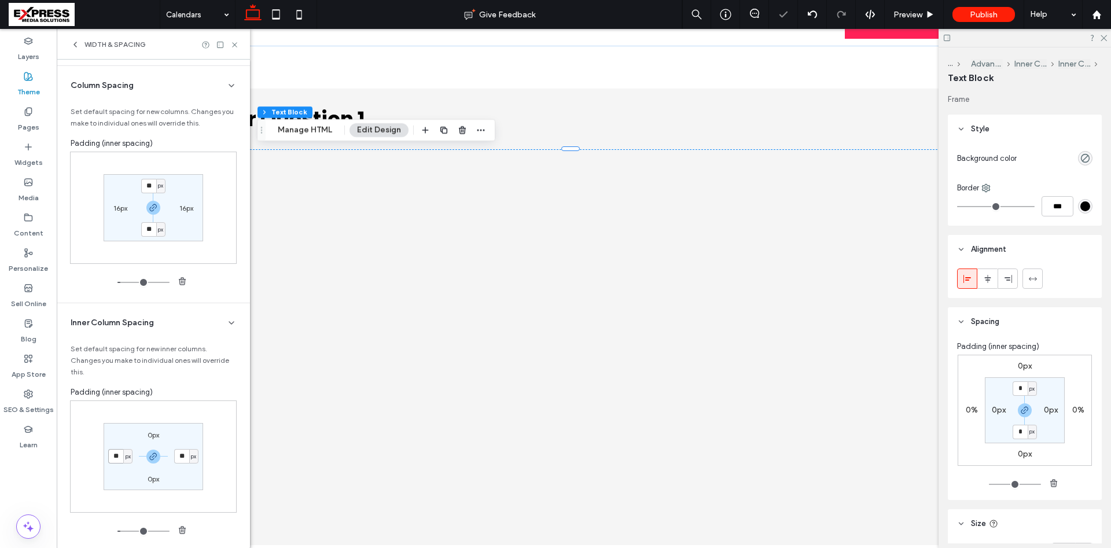
click at [114, 449] on input "**" at bounding box center [115, 456] width 15 height 14
type input "*"
click at [170, 433] on section "0px * px 0px * px" at bounding box center [154, 456] width 100 height 67
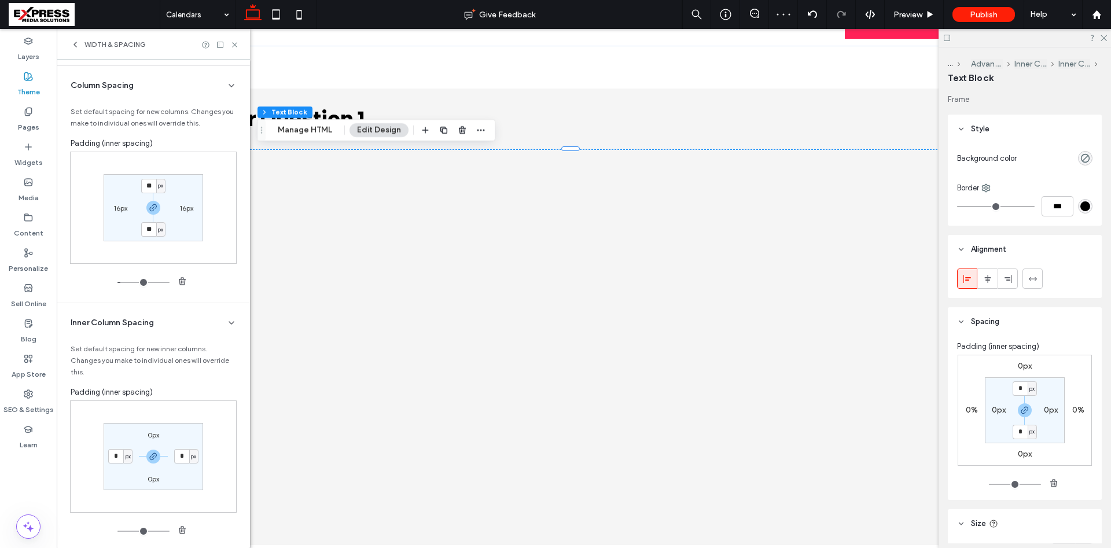
click at [151, 431] on label "0px" at bounding box center [154, 435] width 12 height 9
drag, startPoint x: 152, startPoint y: 424, endPoint x: 143, endPoint y: 421, distance: 9.5
click at [143, 428] on input "*" at bounding box center [148, 435] width 15 height 14
type input "**"
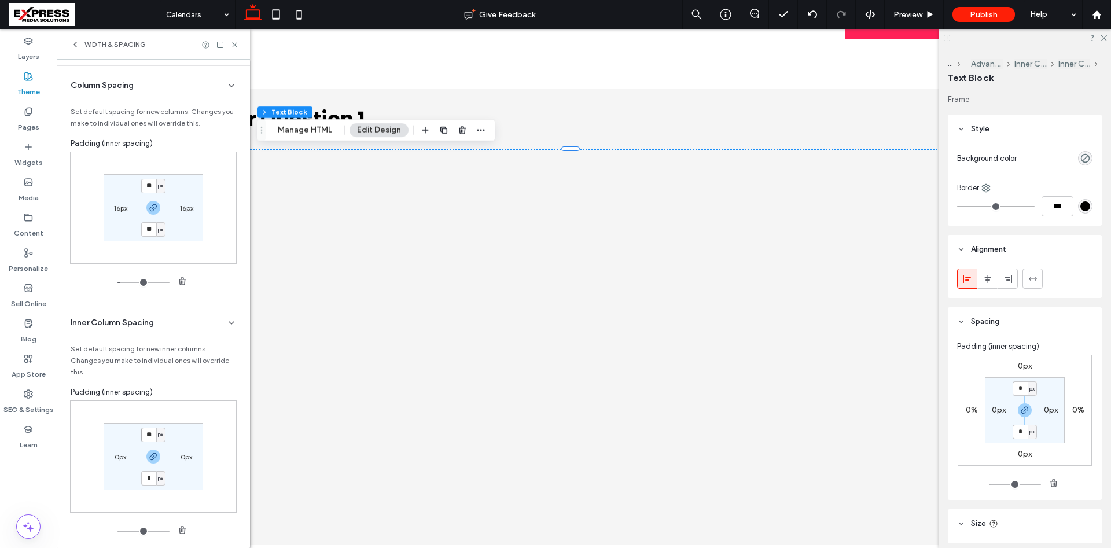
type input "**"
click at [122, 453] on label "0px" at bounding box center [121, 457] width 12 height 9
type input "*"
click at [120, 449] on input "*" at bounding box center [115, 456] width 15 height 14
type input "**"
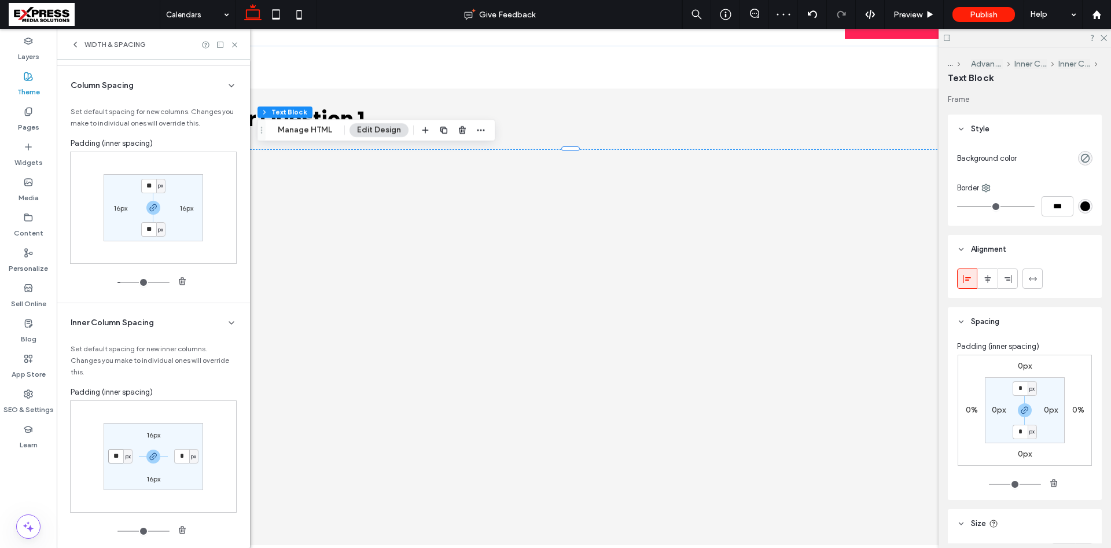
type input "**"
click at [233, 47] on icon at bounding box center [234, 45] width 9 height 9
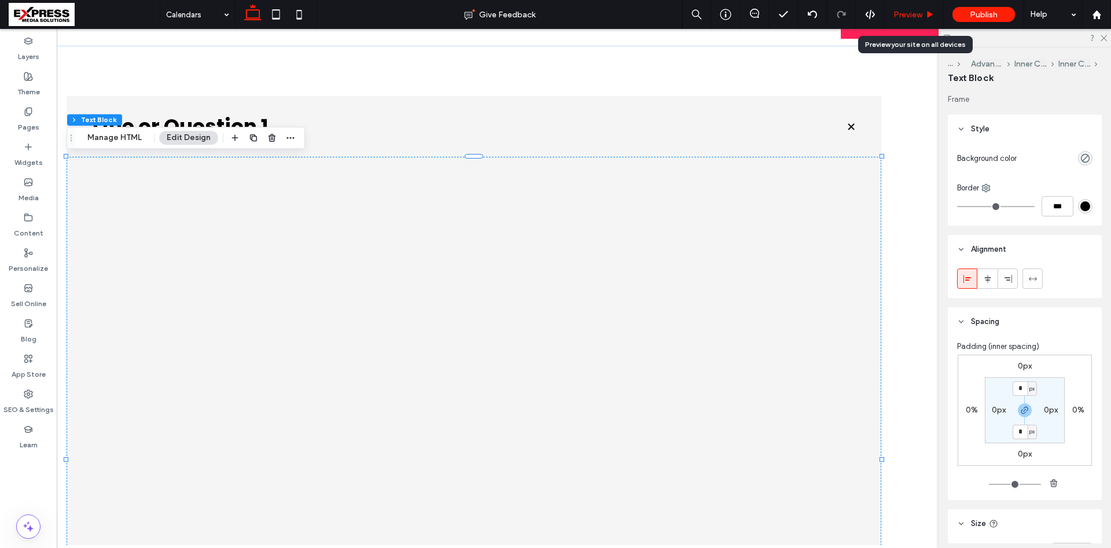
click at [927, 16] on icon at bounding box center [930, 14] width 9 height 9
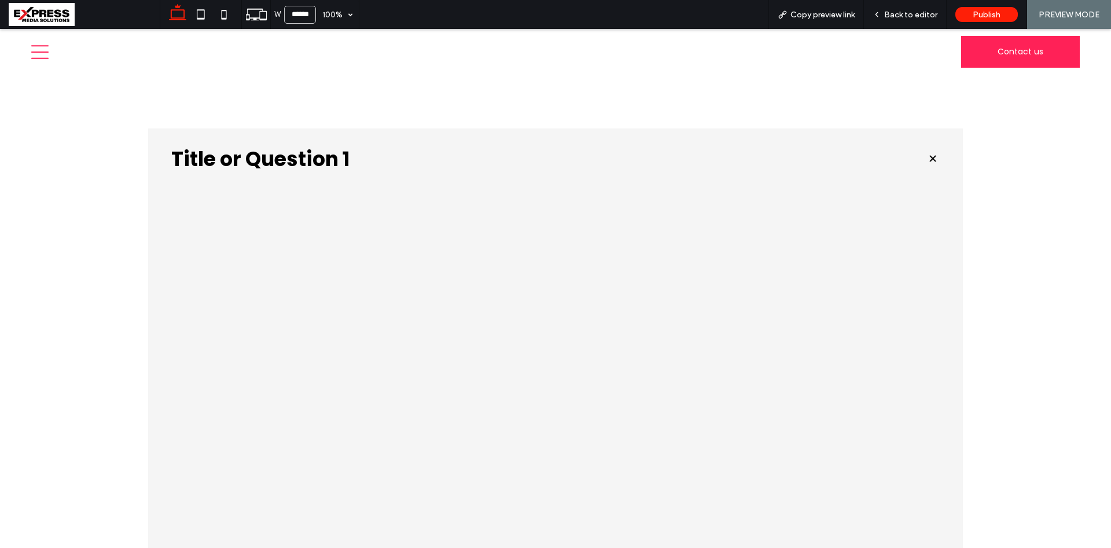
click at [308, 149] on h3 "Title or Question 1" at bounding box center [539, 159] width 736 height 20
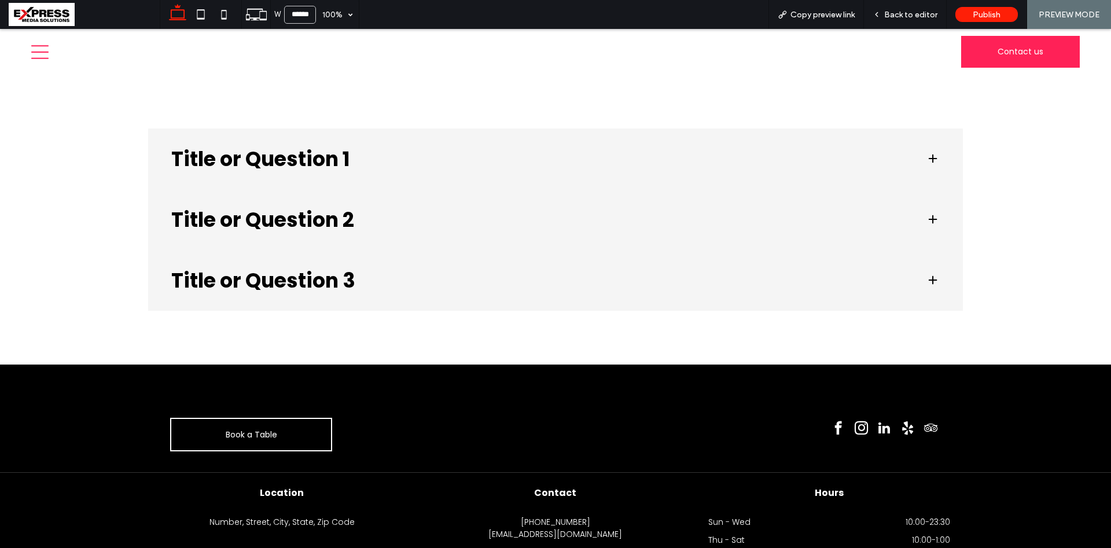
click at [272, 166] on h3 "Title or Question 1" at bounding box center [539, 159] width 736 height 20
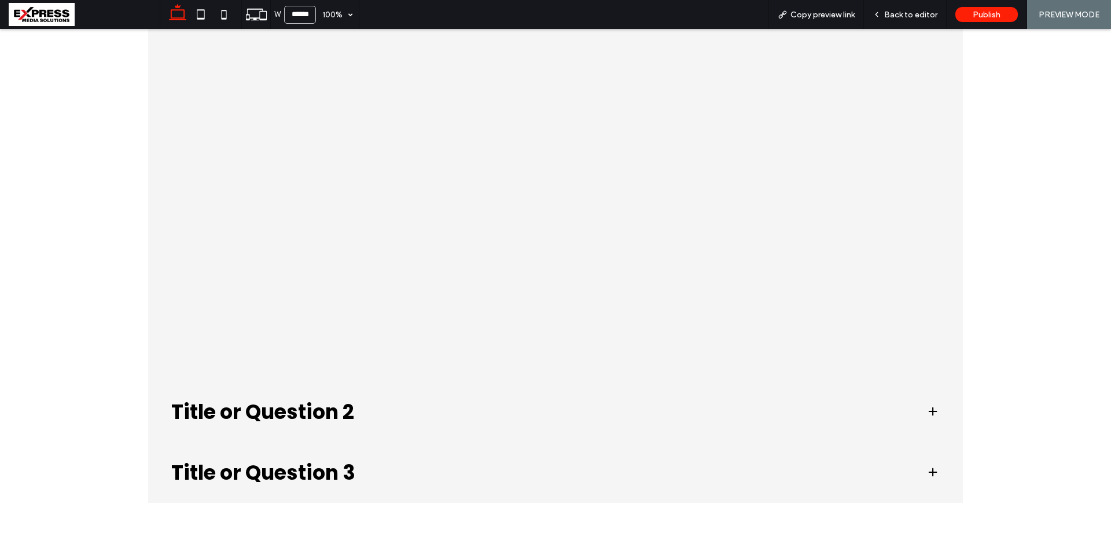
scroll to position [531, 0]
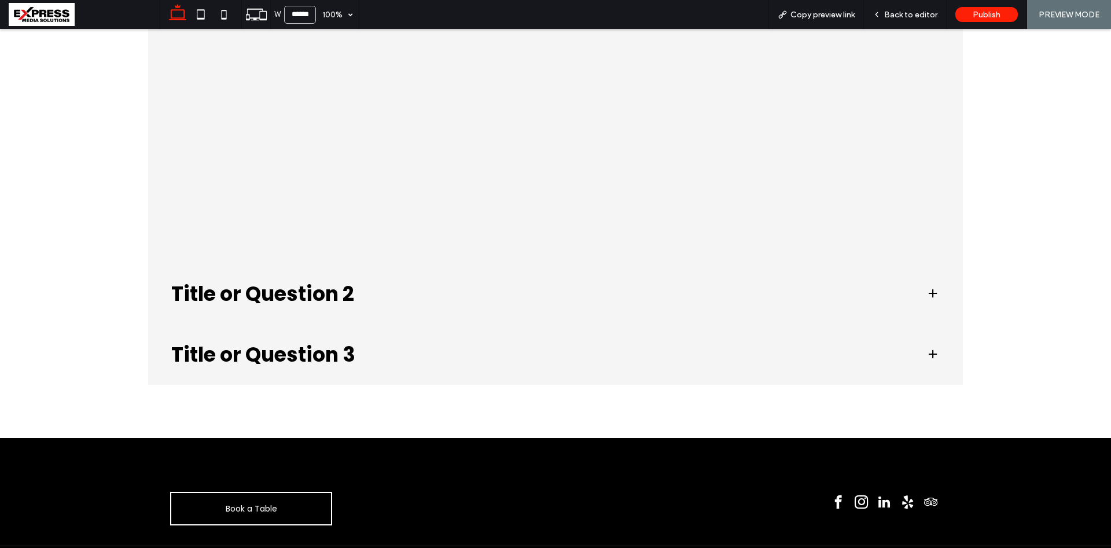
click at [330, 294] on h3 "Title or Question 2" at bounding box center [539, 294] width 736 height 20
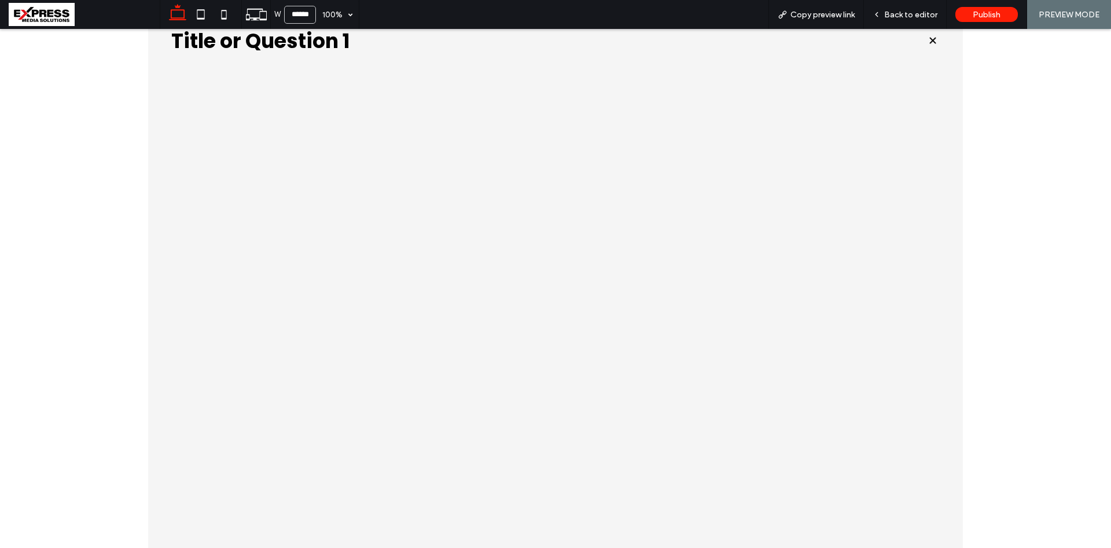
click at [383, 57] on div "Title or Question 1" at bounding box center [555, 40] width 815 height 61
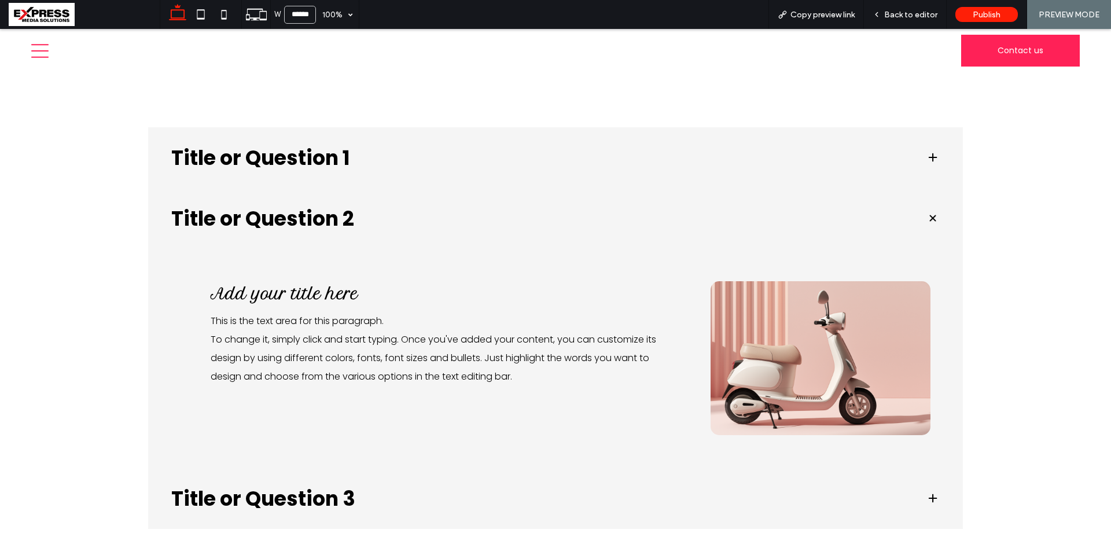
scroll to position [0, 0]
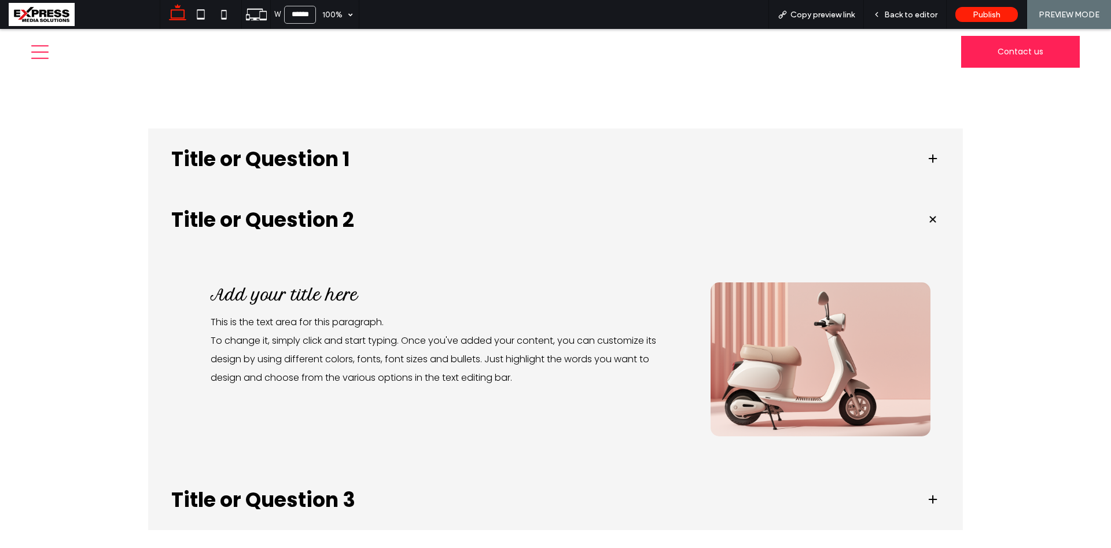
click at [351, 160] on h3 "Title or Question 1" at bounding box center [539, 159] width 736 height 20
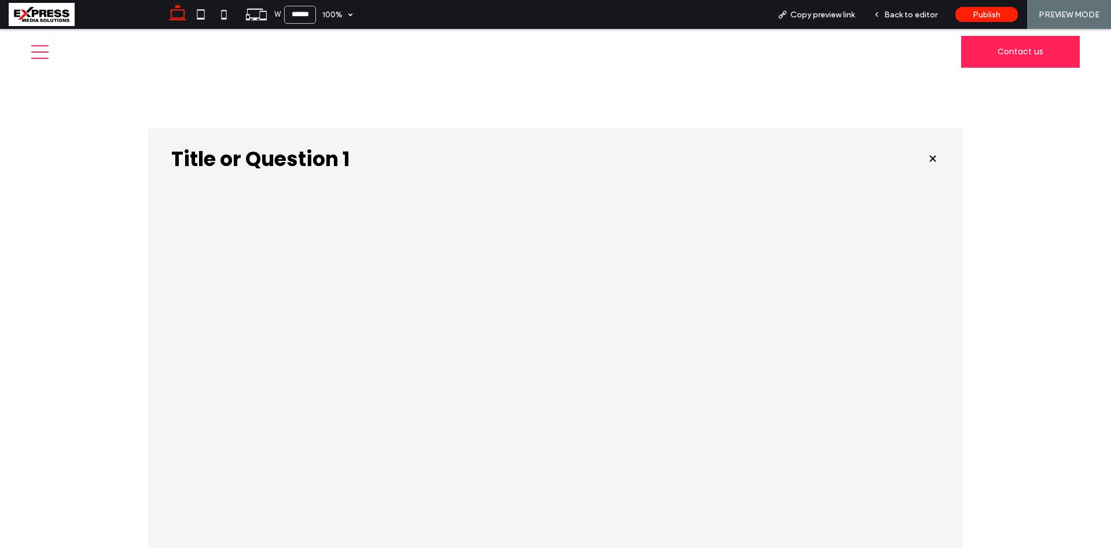
click at [299, 140] on div "Title or Question 1" at bounding box center [555, 158] width 815 height 61
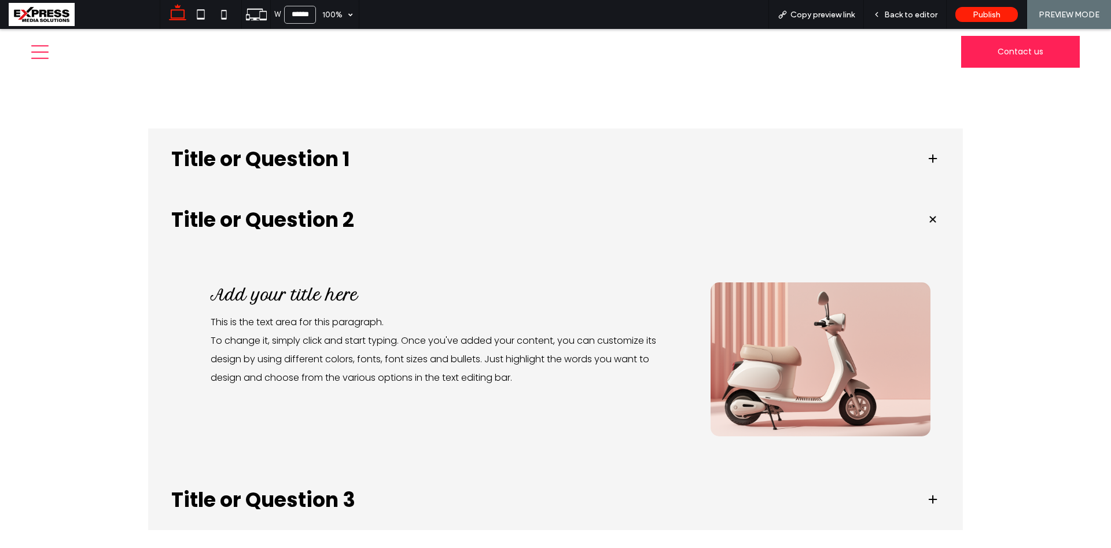
click at [269, 162] on h3 "Title or Question 1" at bounding box center [539, 159] width 736 height 20
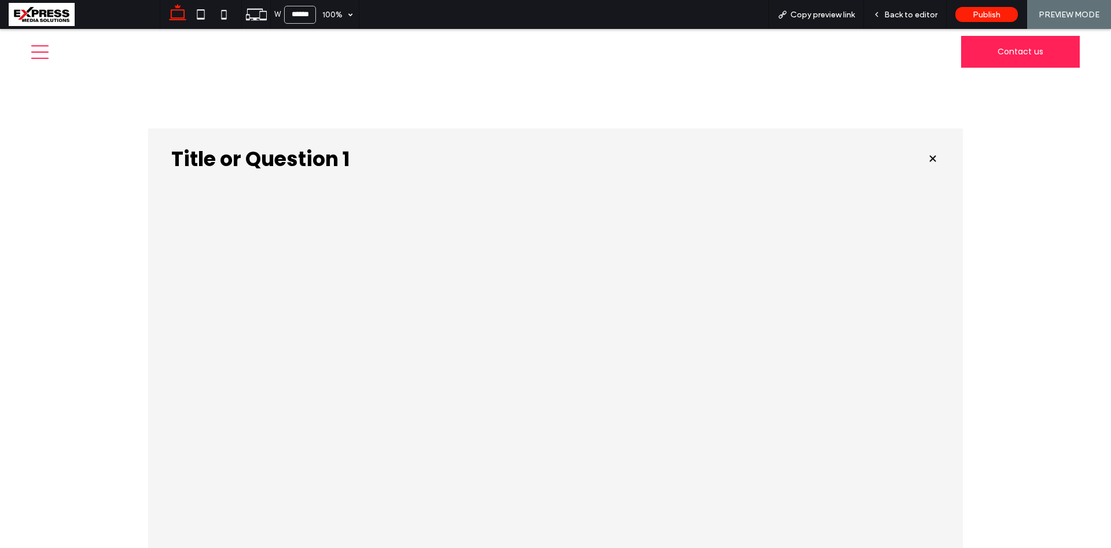
click at [236, 162] on h3 "Title or Question 1" at bounding box center [539, 159] width 736 height 20
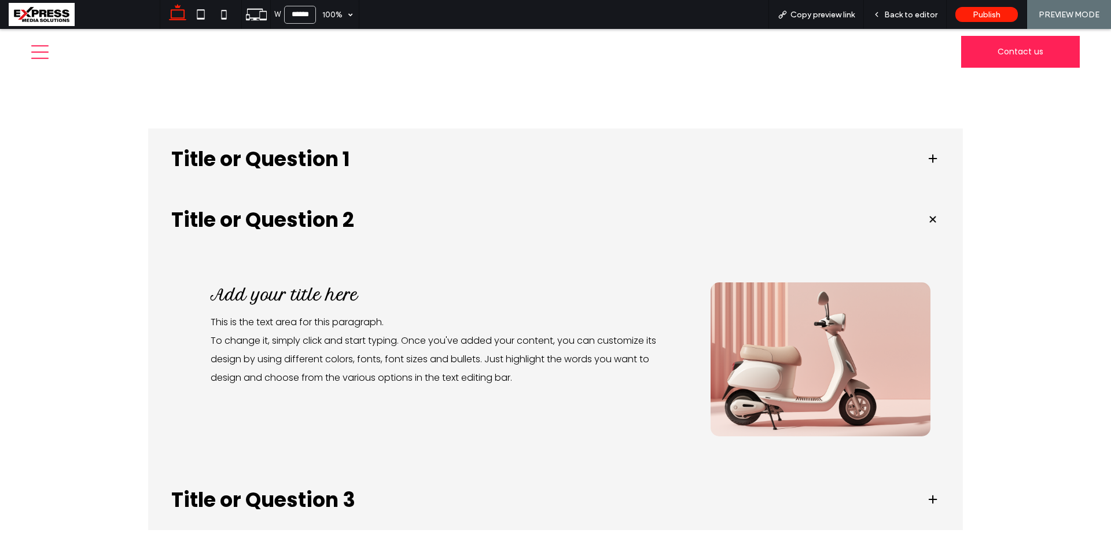
click at [233, 160] on h3 "Title or Question 1" at bounding box center [539, 159] width 736 height 20
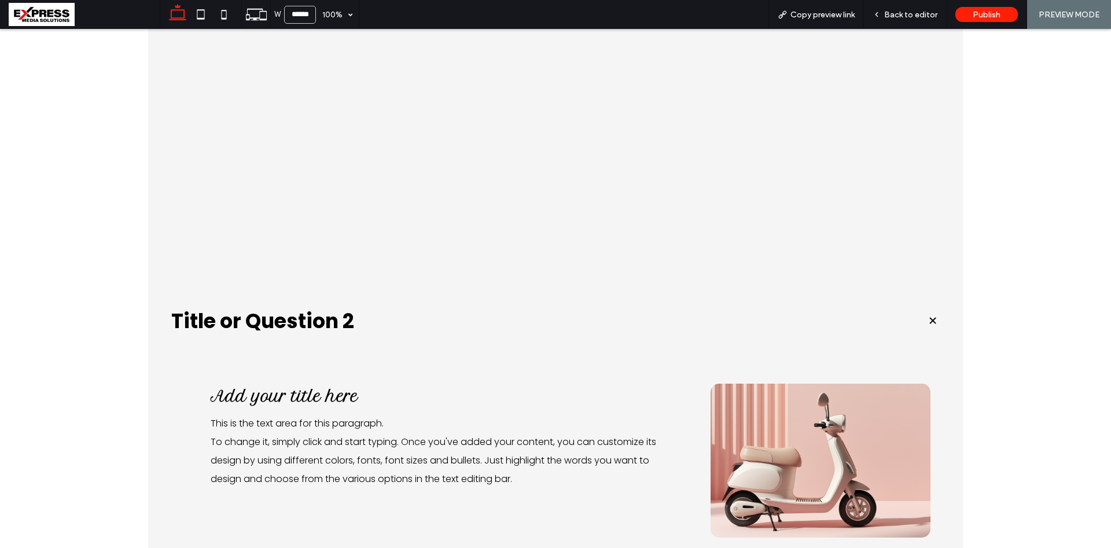
scroll to position [531, 0]
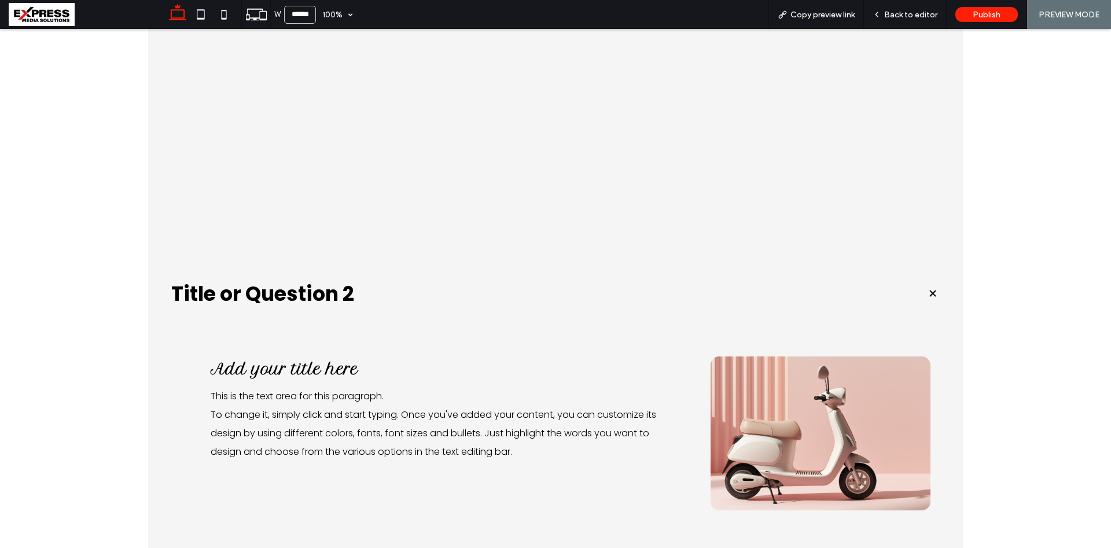
drag, startPoint x: 326, startPoint y: 280, endPoint x: 329, endPoint y: 285, distance: 6.5
click at [327, 281] on div "Title or Question 2" at bounding box center [555, 293] width 815 height 61
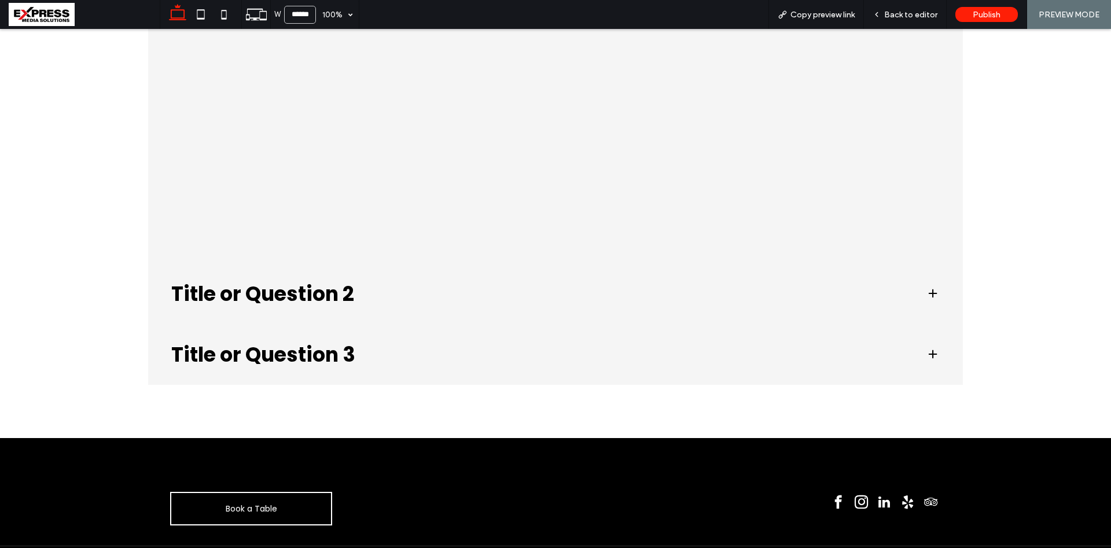
click at [274, 293] on h3 "Title or Question 2" at bounding box center [539, 294] width 736 height 20
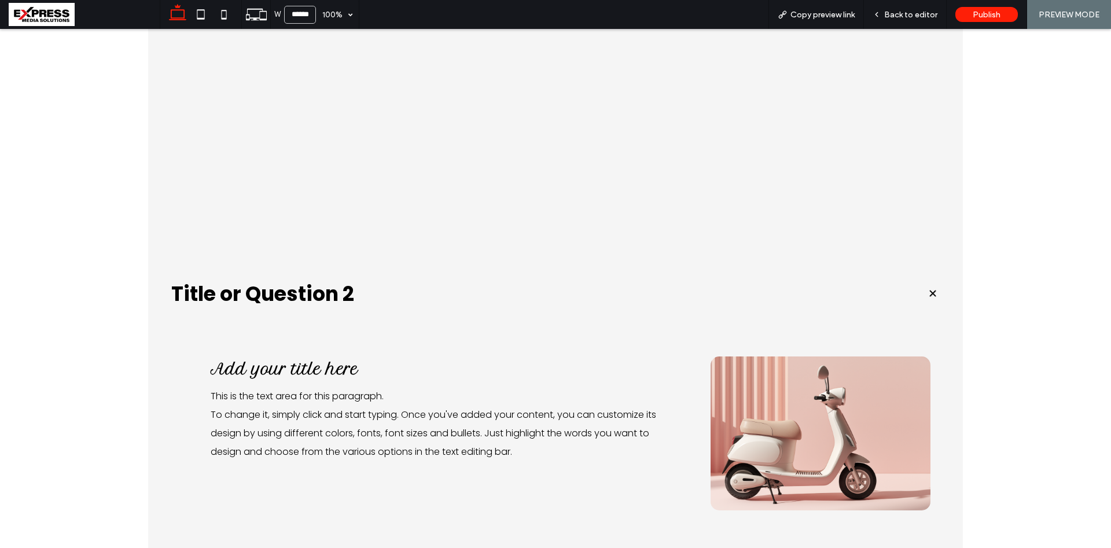
click at [274, 292] on h3 "Title or Question 2" at bounding box center [539, 294] width 736 height 20
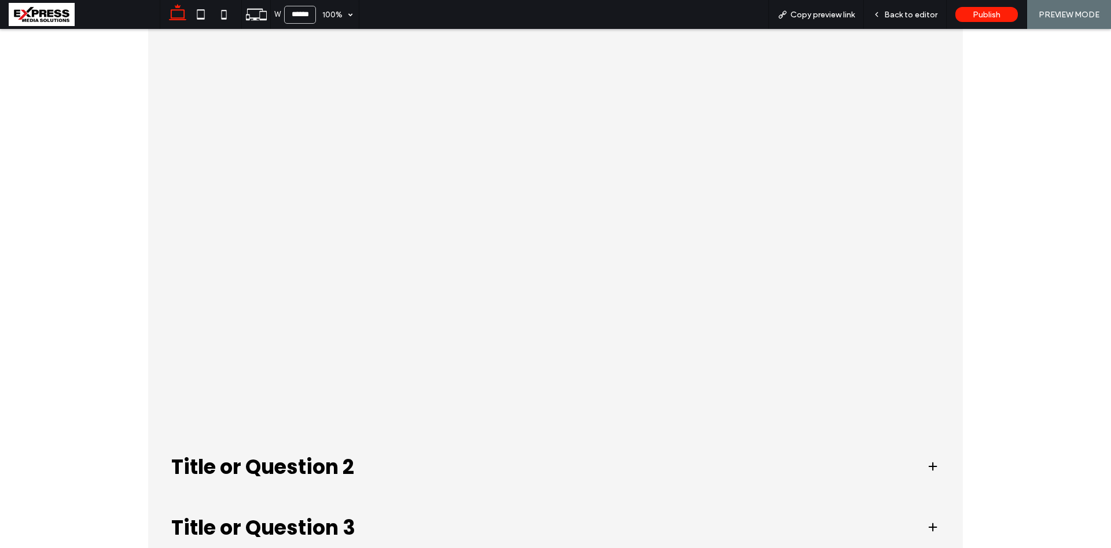
scroll to position [177, 0]
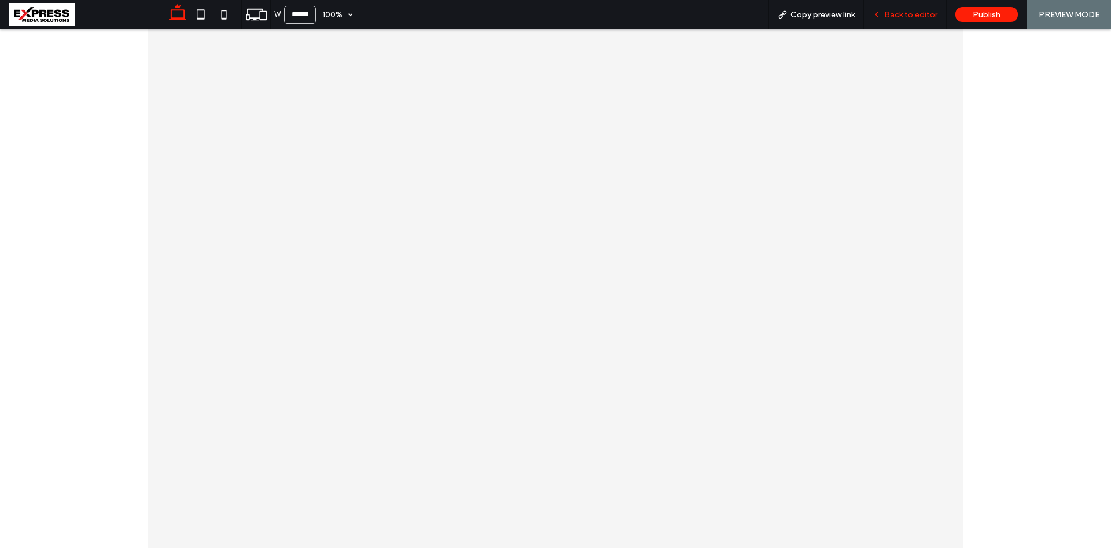
click at [915, 9] on div "Back to editor" at bounding box center [905, 14] width 83 height 29
drag, startPoint x: 904, startPoint y: 18, endPoint x: 843, endPoint y: 8, distance: 62.7
click at [904, 18] on span "Back to editor" at bounding box center [910, 15] width 53 height 10
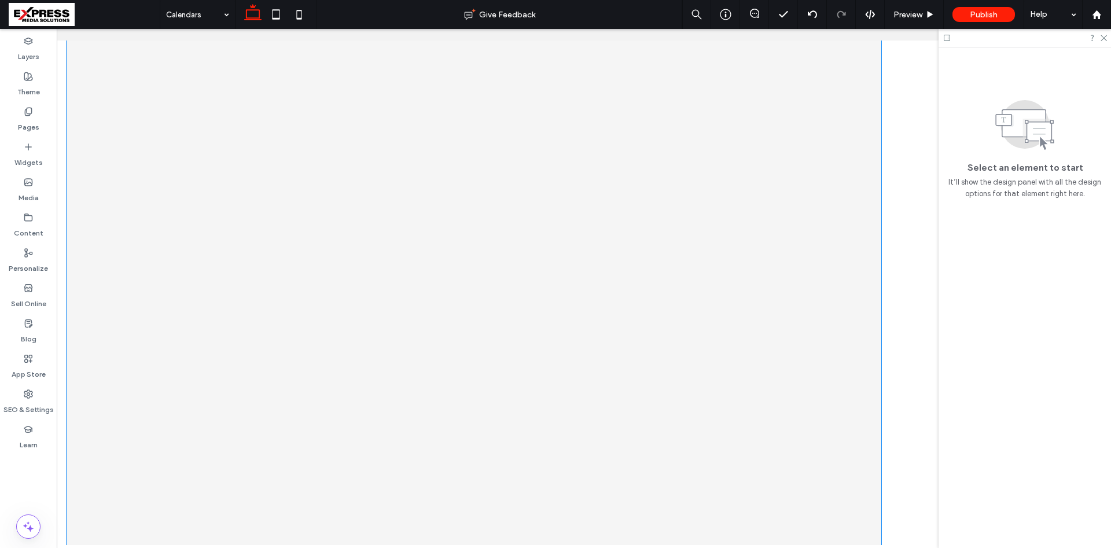
click at [376, 87] on div at bounding box center [473, 331] width 749 height 524
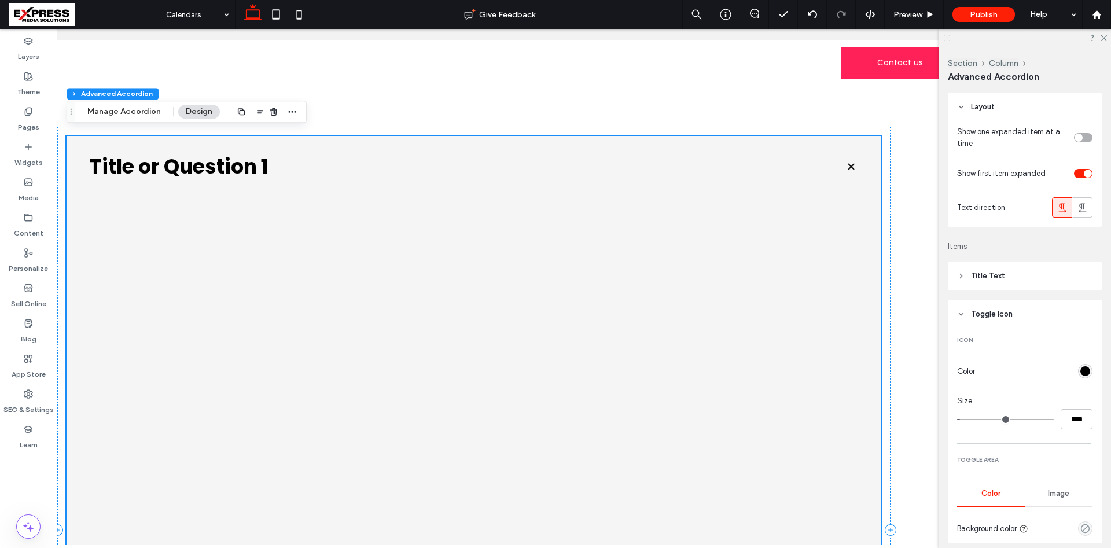
scroll to position [0, 0]
click at [389, 166] on h3 "Title or Question 1" at bounding box center [458, 167] width 736 height 20
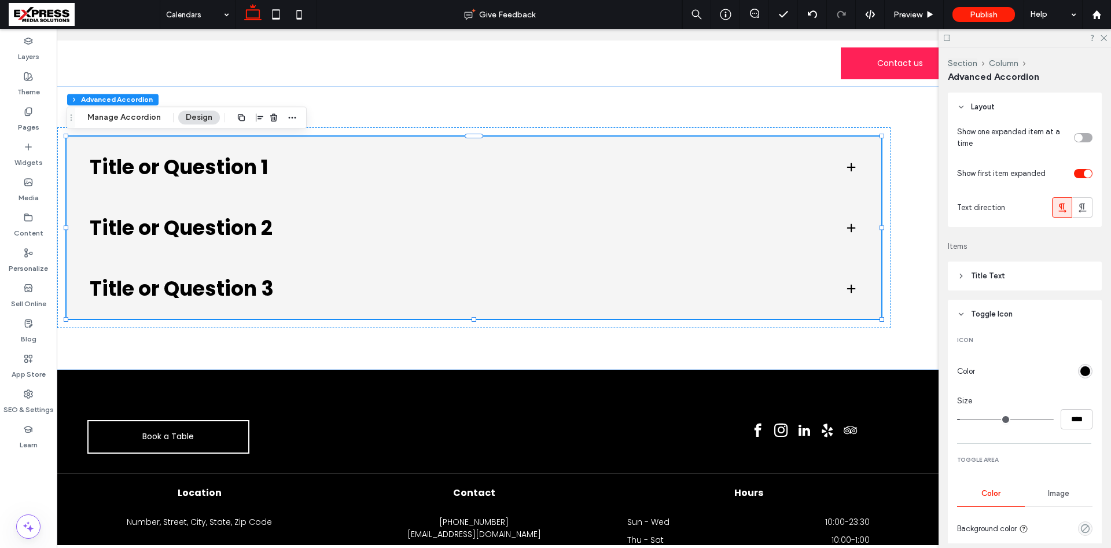
click at [1082, 168] on div at bounding box center [1071, 173] width 42 height 20
click at [1080, 174] on div "toggle" at bounding box center [1083, 173] width 19 height 9
click at [1083, 174] on div "toggle" at bounding box center [1083, 173] width 19 height 9
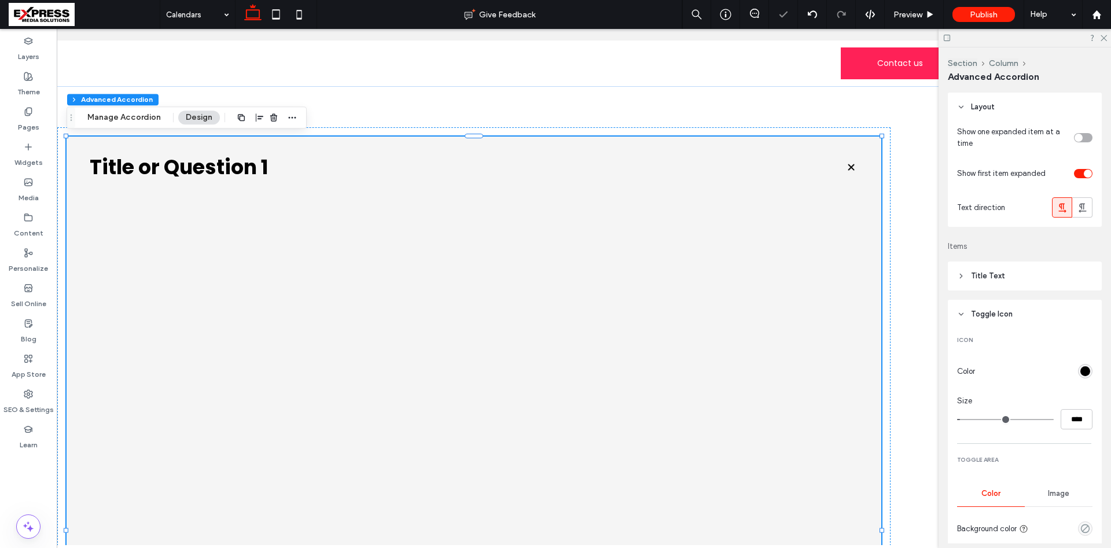
click at [1083, 174] on div "toggle" at bounding box center [1083, 173] width 19 height 9
click at [1083, 138] on div "toggle" at bounding box center [1083, 137] width 19 height 9
click at [276, 164] on div "Title or Question 1 Title or Question 2 Add your title here This is the text ar…" at bounding box center [474, 531] width 815 height 788
click at [921, 19] on span "Preview" at bounding box center [907, 15] width 29 height 10
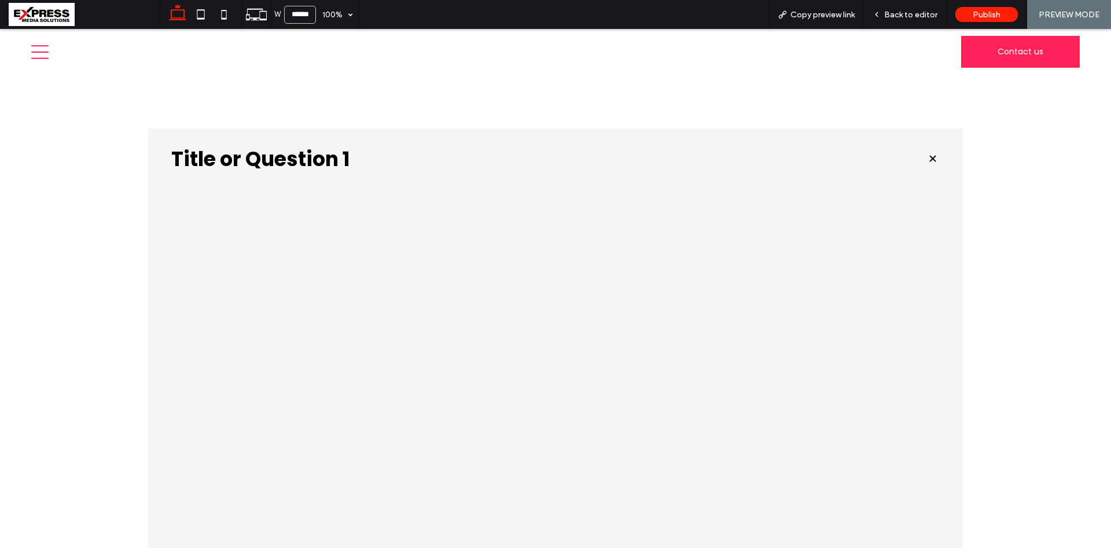
click at [255, 157] on h3 "Title or Question 1" at bounding box center [539, 159] width 736 height 20
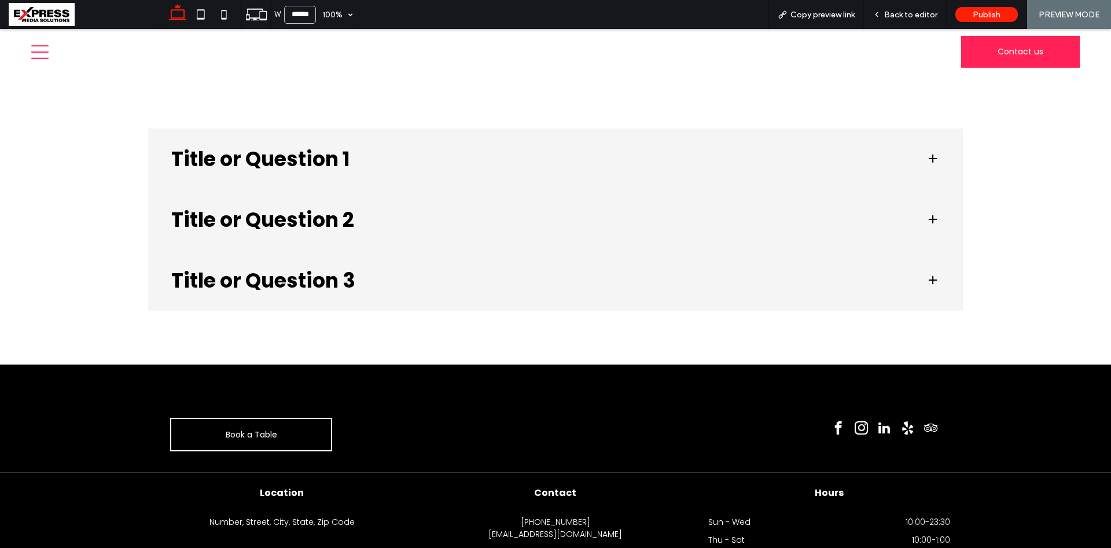
click at [291, 215] on h3 "Title or Question 2" at bounding box center [539, 219] width 736 height 20
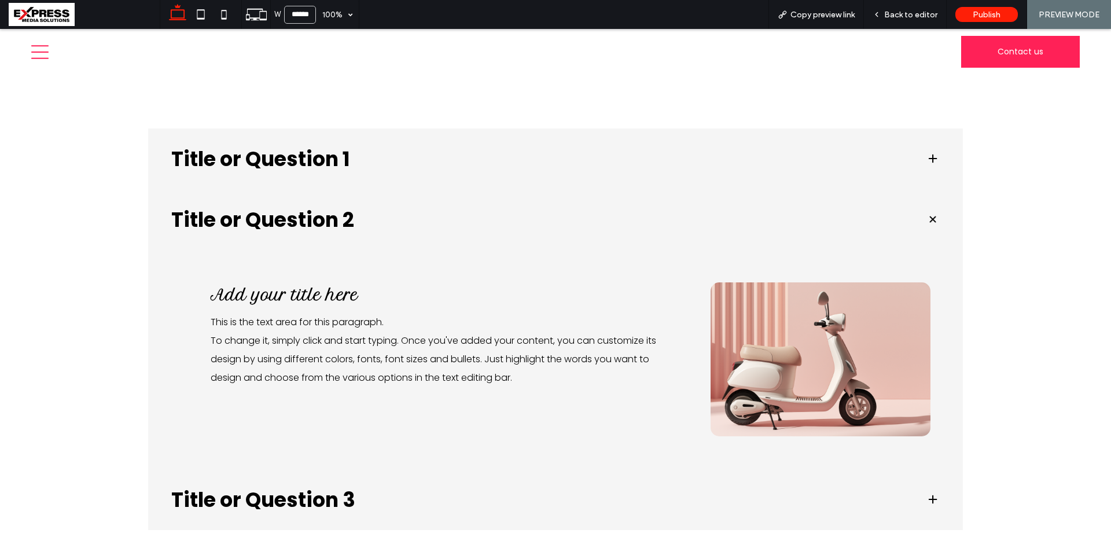
click at [306, 164] on h3 "Title or Question 1" at bounding box center [539, 159] width 736 height 20
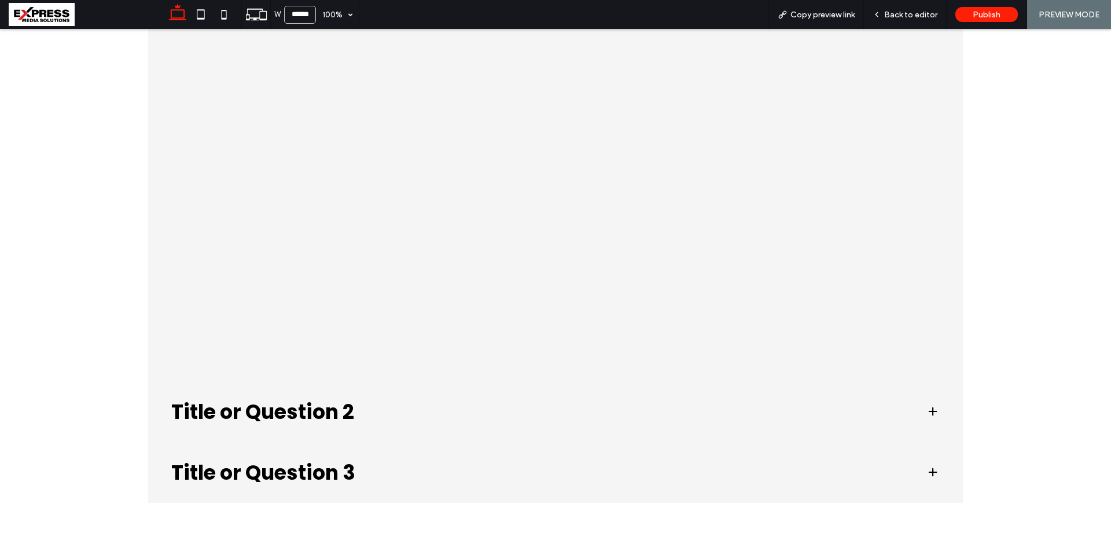
click at [268, 412] on h3 "Title or Question 2" at bounding box center [539, 412] width 736 height 20
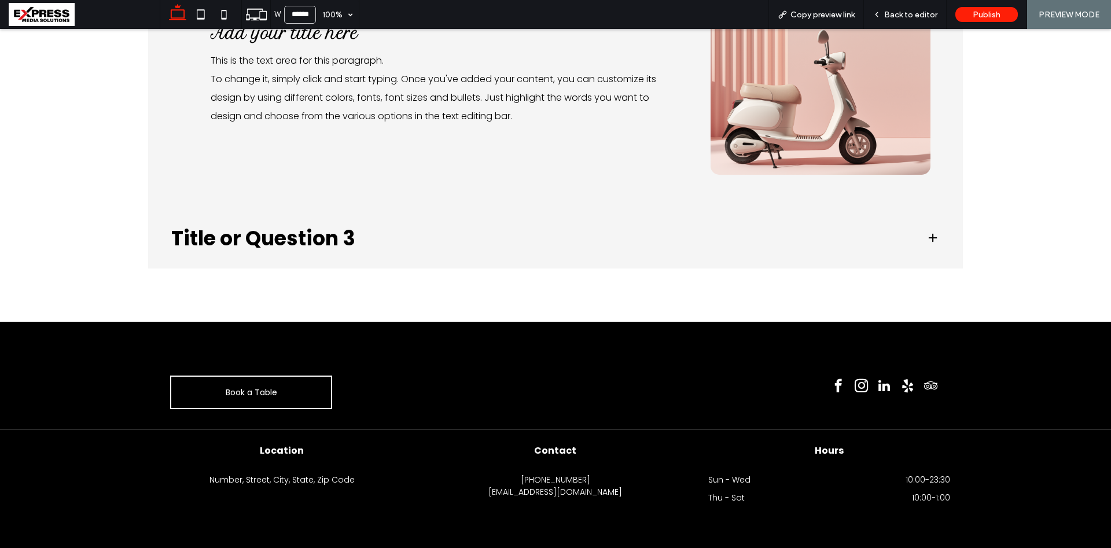
scroll to position [145, 0]
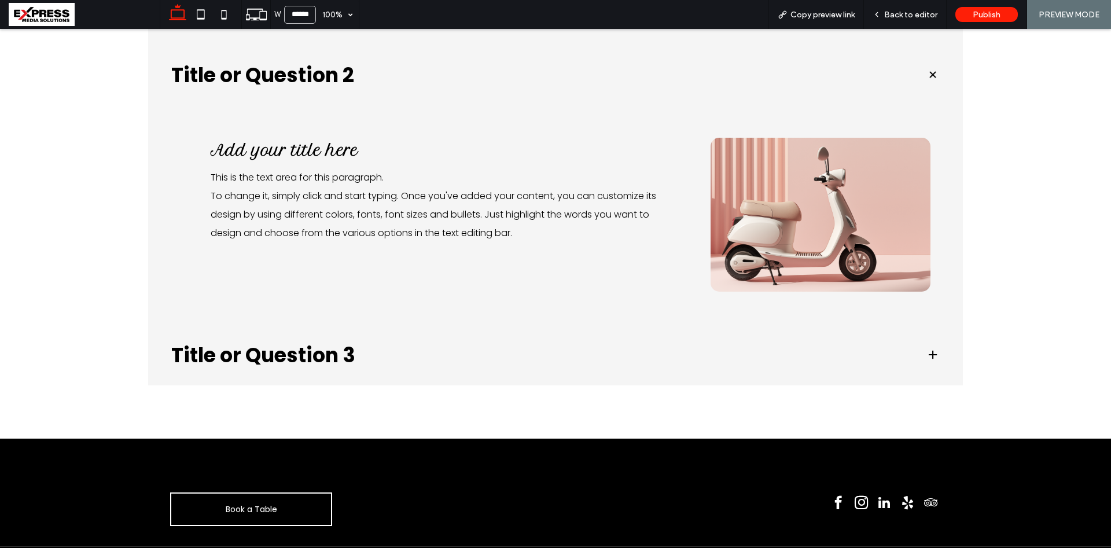
click at [323, 355] on h3 "Title or Question 3" at bounding box center [539, 355] width 736 height 20
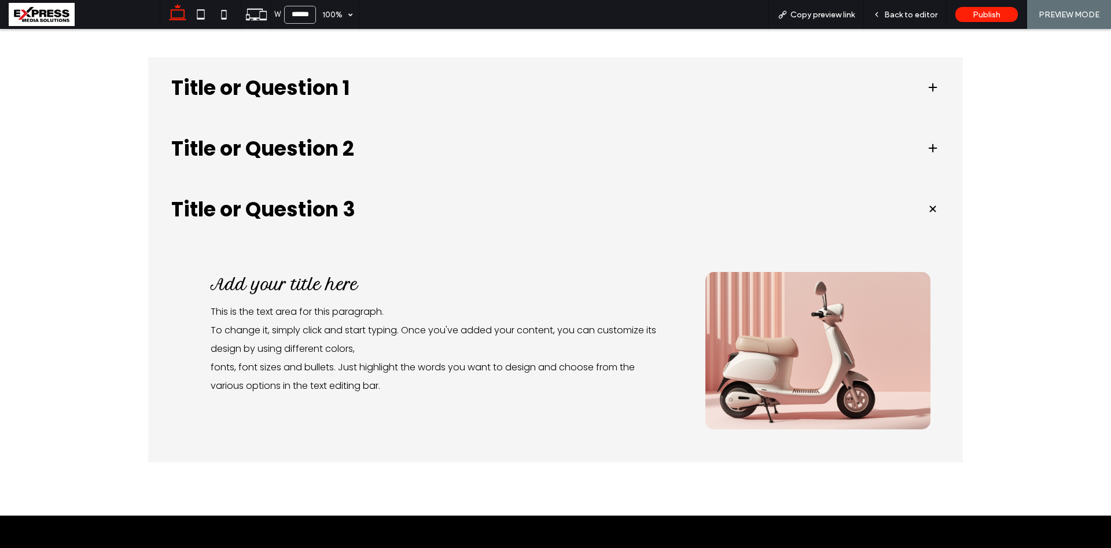
scroll to position [27, 0]
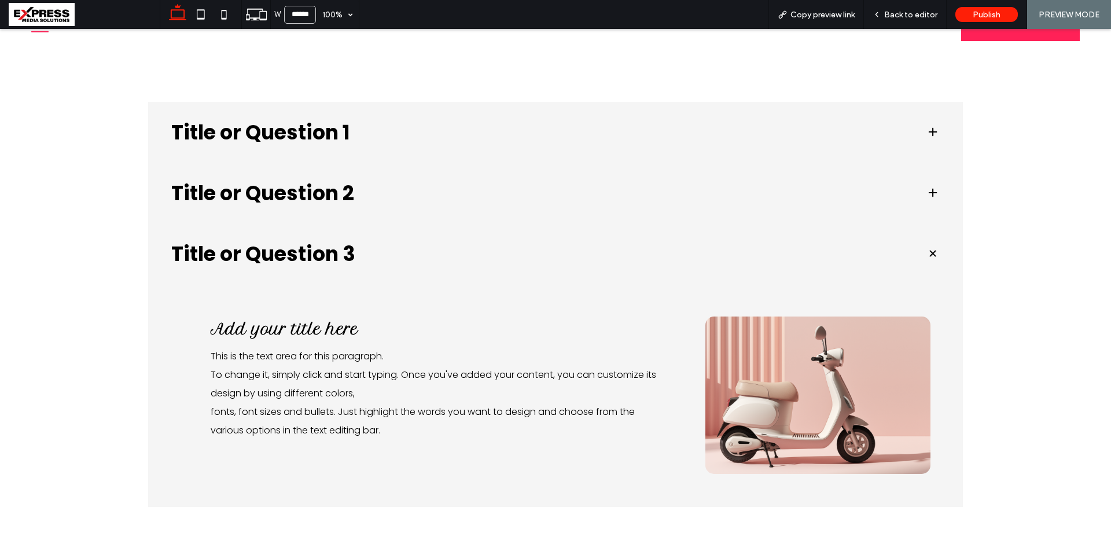
click at [271, 126] on h3 "Title or Question 1" at bounding box center [539, 132] width 736 height 20
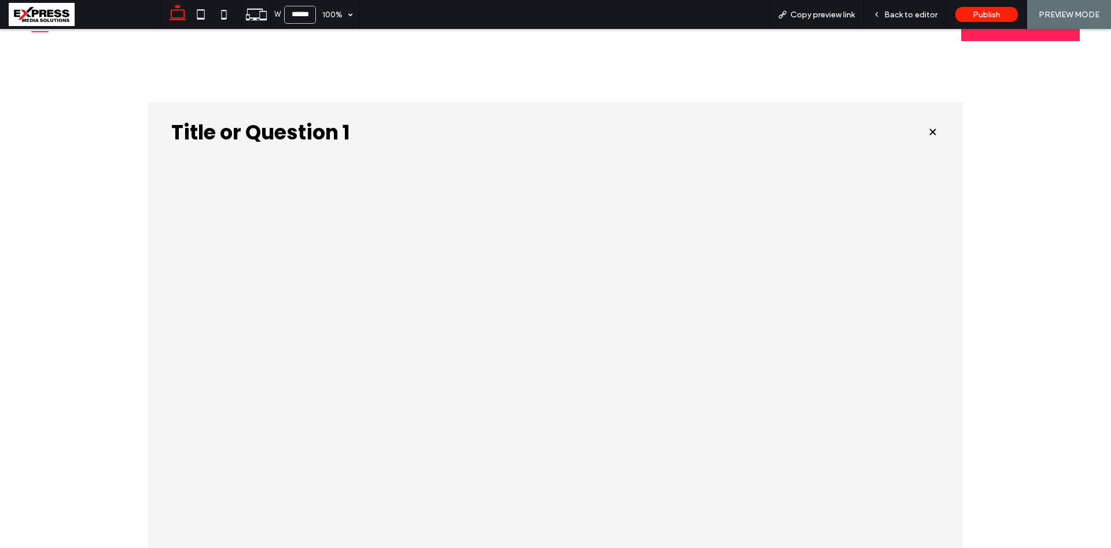
click at [887, 277] on div at bounding box center [555, 465] width 815 height 605
click at [877, 277] on div at bounding box center [555, 465] width 815 height 605
click at [881, 278] on div at bounding box center [555, 465] width 815 height 605
drag, startPoint x: 881, startPoint y: 366, endPoint x: 882, endPoint y: 360, distance: 6.4
click at [881, 365] on div at bounding box center [555, 465] width 815 height 605
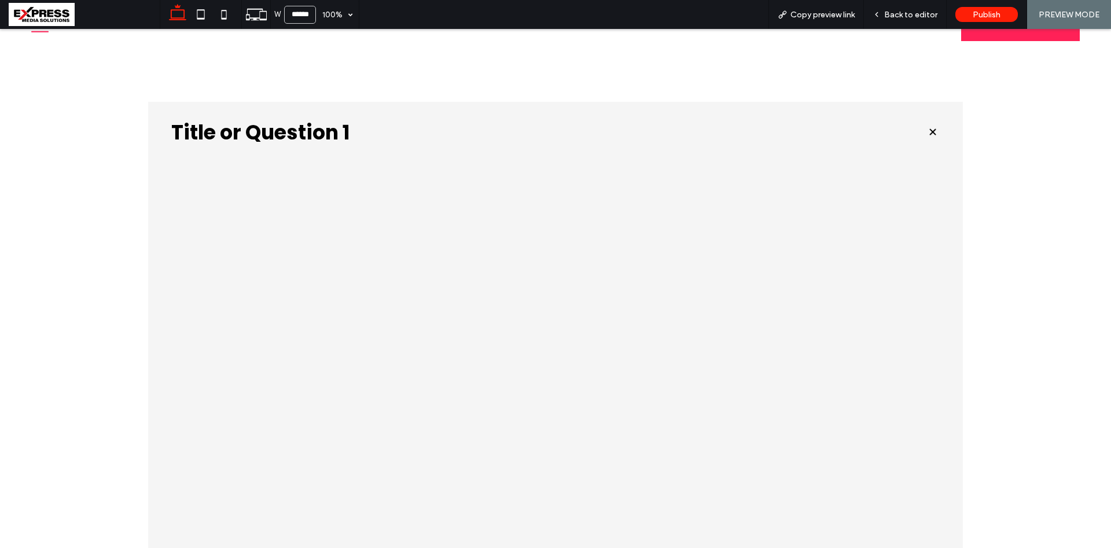
click at [882, 360] on div at bounding box center [555, 465] width 815 height 605
click at [882, 358] on div at bounding box center [555, 465] width 815 height 605
click at [884, 420] on div at bounding box center [555, 465] width 815 height 605
click at [903, 23] on div "Back to editor" at bounding box center [905, 14] width 83 height 29
click at [907, 14] on span "Back to editor" at bounding box center [910, 15] width 53 height 10
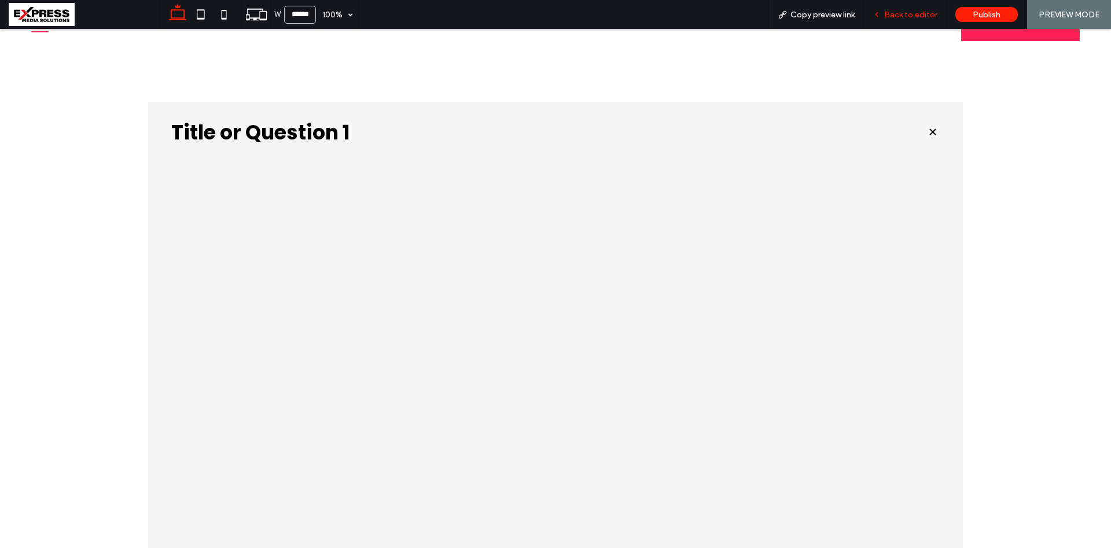
scroll to position [0, 110]
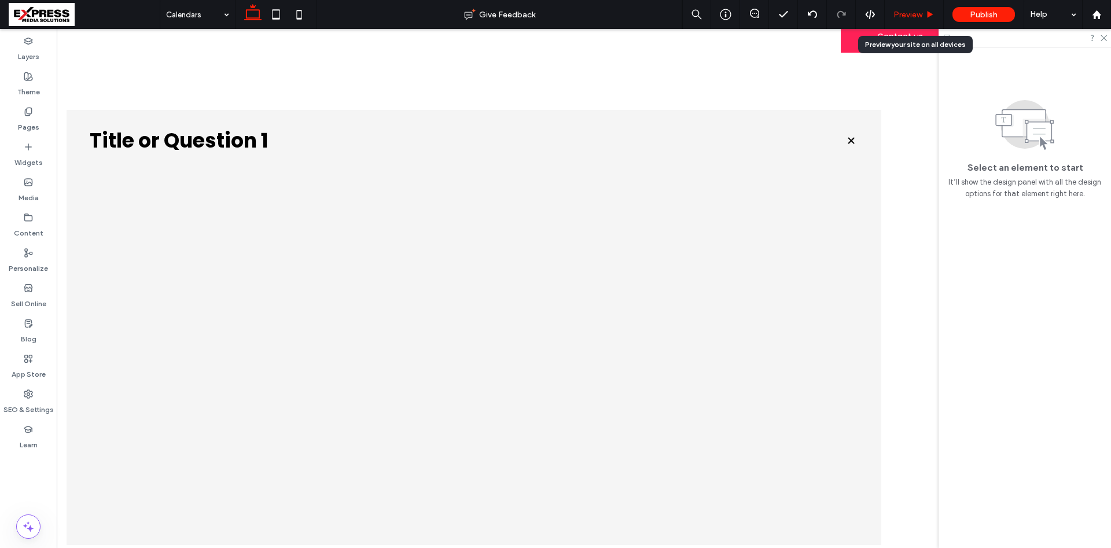
click at [906, 15] on span "Preview" at bounding box center [907, 15] width 29 height 10
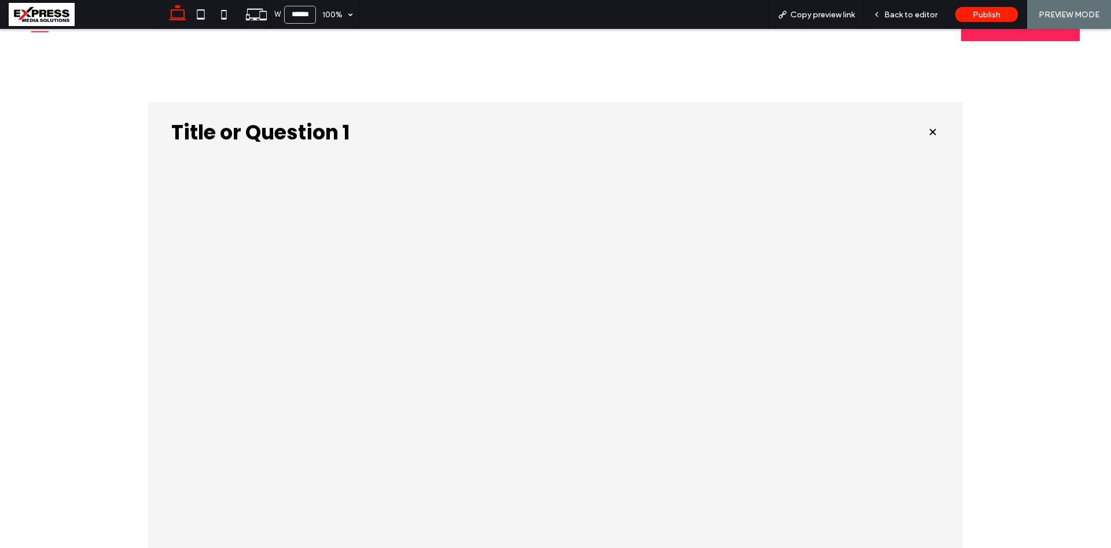
click at [879, 280] on div at bounding box center [555, 465] width 815 height 605
click at [879, 278] on div at bounding box center [555, 465] width 815 height 605
drag, startPoint x: 904, startPoint y: 12, endPoint x: 956, endPoint y: 31, distance: 55.1
click at [904, 12] on span "Back to editor" at bounding box center [910, 15] width 53 height 10
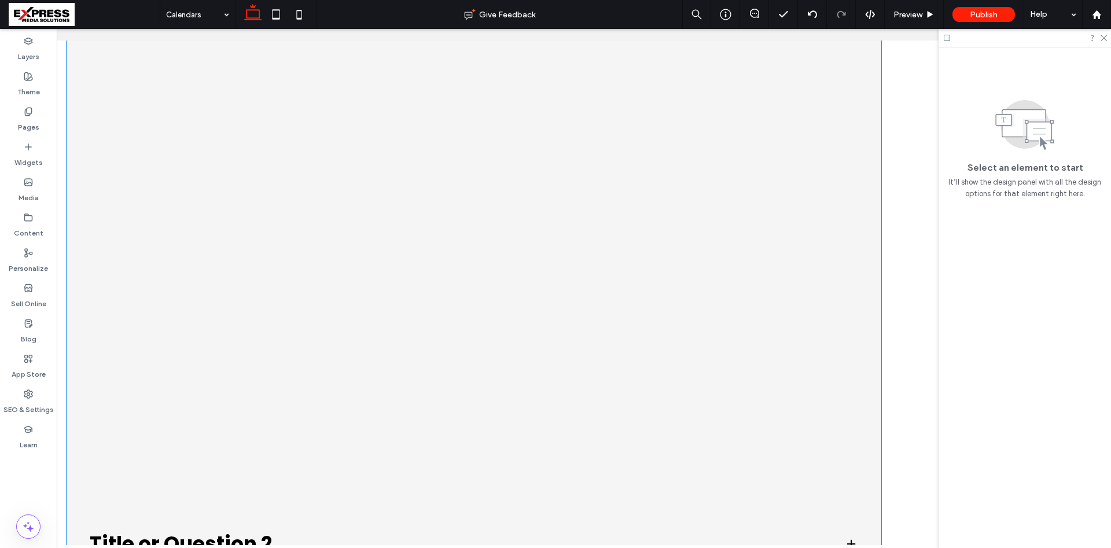
scroll to position [204, 0]
click at [812, 268] on div "Title or Question 1 Title or Question 2 Add your title here This is the text ar…" at bounding box center [473, 327] width 833 height 806
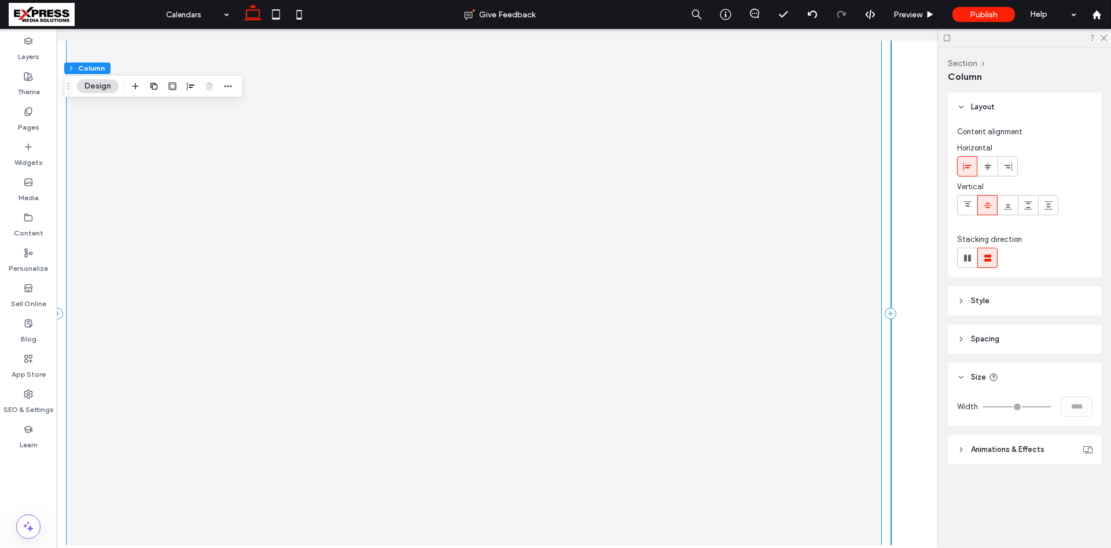
scroll to position [218, 0]
click at [906, 10] on span "Preview" at bounding box center [907, 15] width 29 height 10
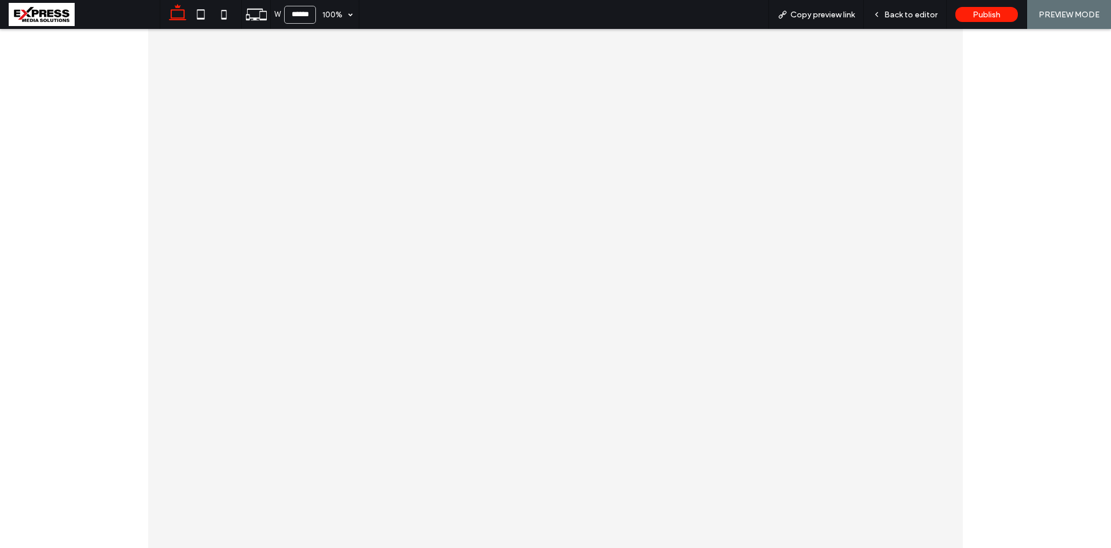
click at [879, 84] on div at bounding box center [555, 274] width 815 height 605
click at [880, 94] on div at bounding box center [555, 274] width 815 height 605
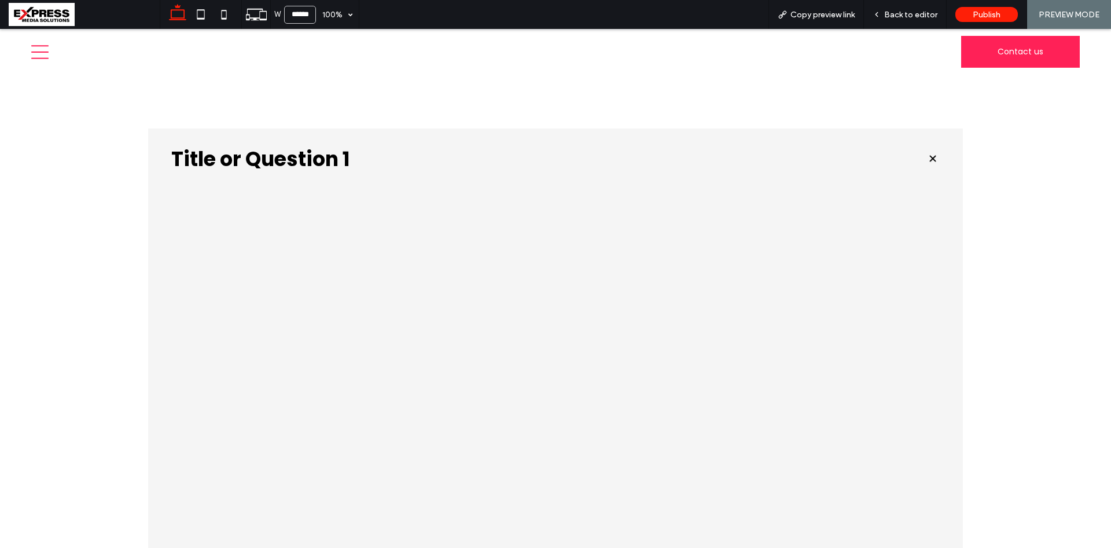
click at [877, 308] on div at bounding box center [555, 491] width 815 height 605
click at [877, 305] on div at bounding box center [555, 491] width 815 height 605
click at [877, 301] on div at bounding box center [555, 491] width 815 height 605
click at [877, 300] on div at bounding box center [555, 491] width 815 height 605
click at [887, 383] on div at bounding box center [555, 491] width 815 height 605
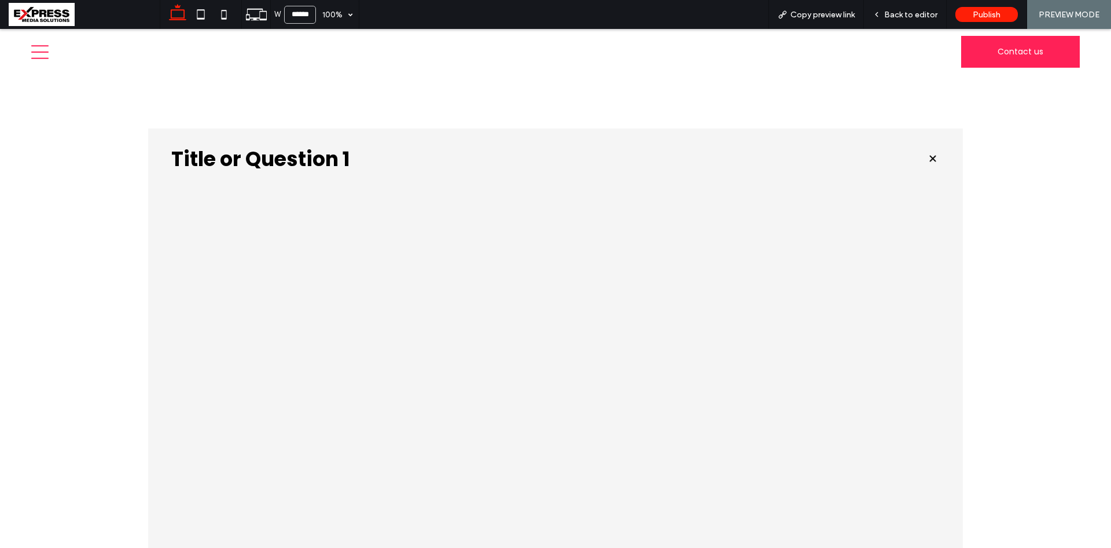
click at [885, 378] on div at bounding box center [555, 491] width 815 height 605
click at [887, 448] on div at bounding box center [555, 491] width 815 height 605
click at [887, 449] on div at bounding box center [555, 491] width 815 height 605
click at [384, 483] on div at bounding box center [555, 491] width 815 height 605
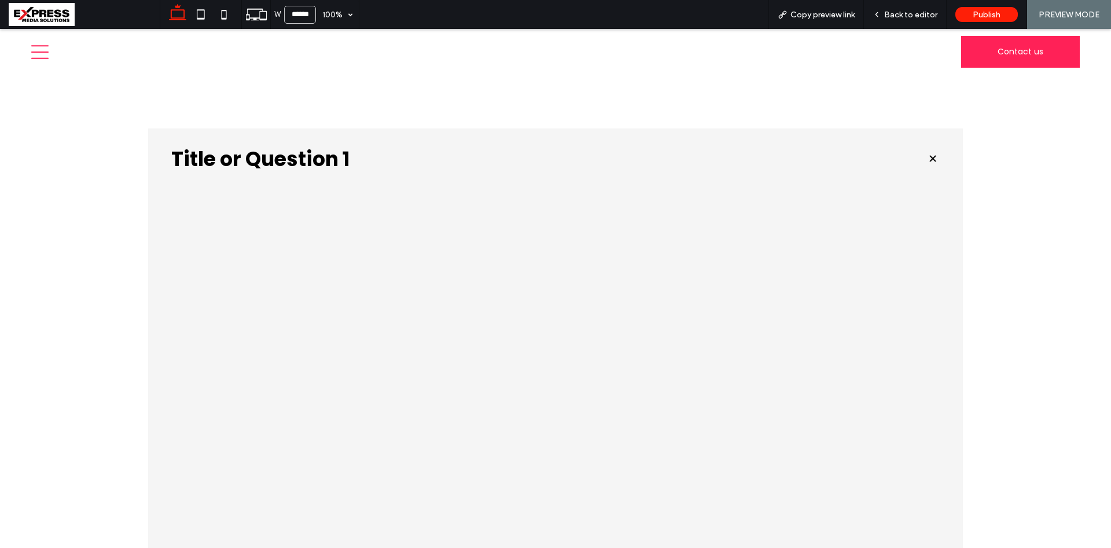
click at [529, 373] on div at bounding box center [555, 491] width 815 height 605
click at [893, 13] on span "Back to editor" at bounding box center [910, 15] width 53 height 10
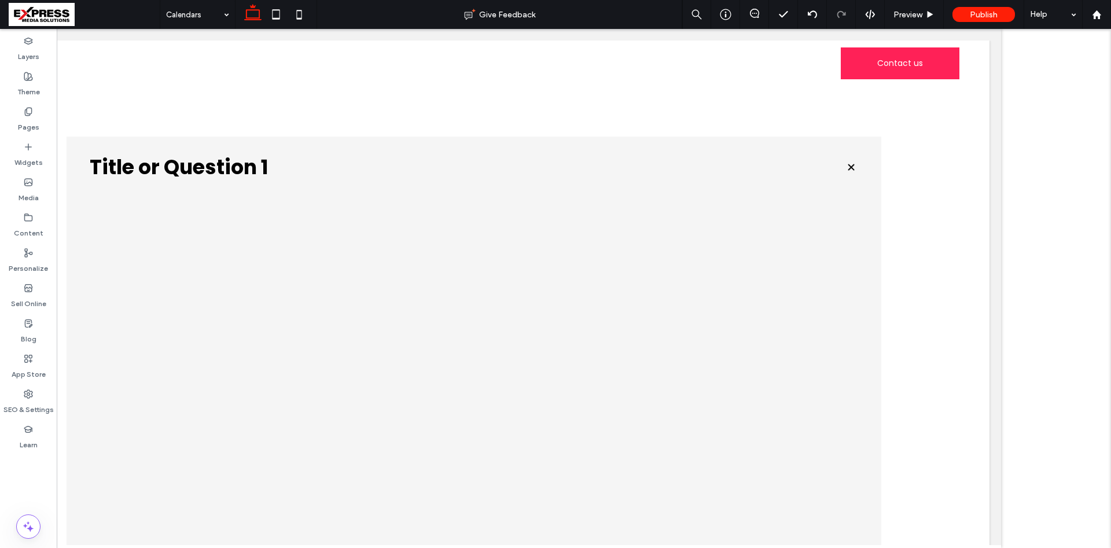
scroll to position [0, 110]
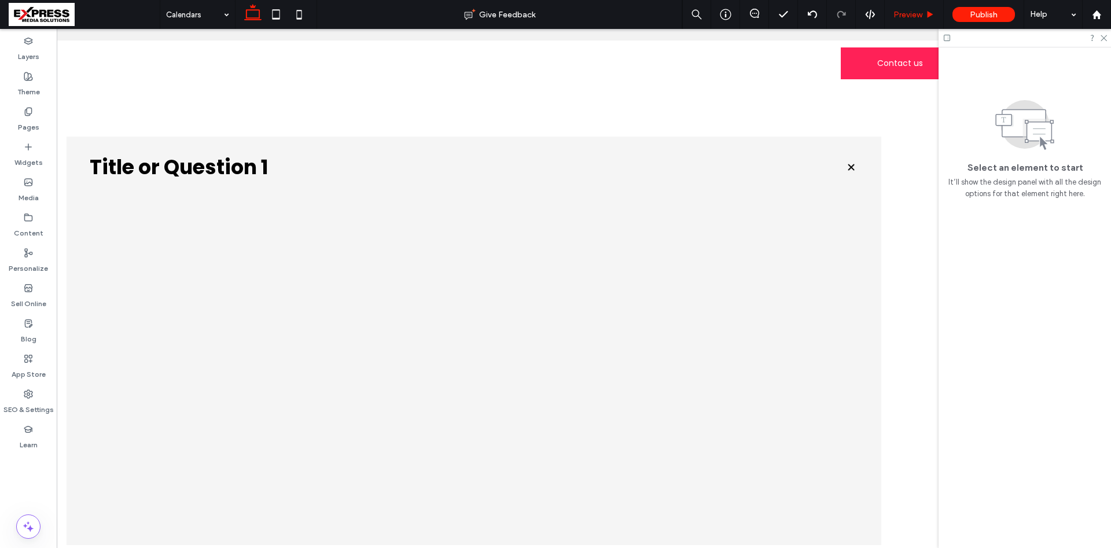
click at [924, 14] on div "Preview" at bounding box center [914, 15] width 58 height 10
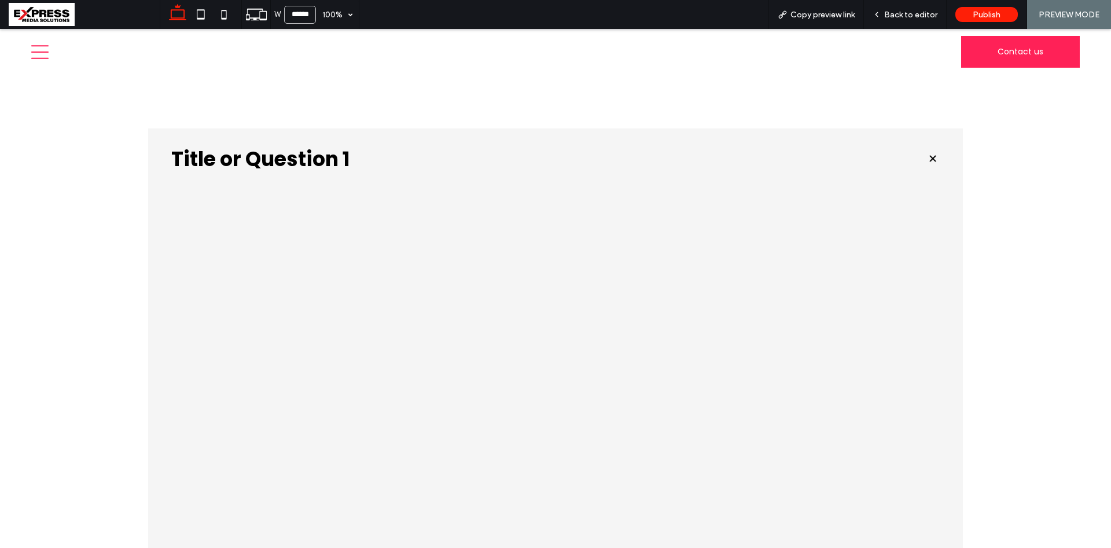
click at [883, 296] on div at bounding box center [555, 491] width 815 height 605
click at [883, 303] on div at bounding box center [555, 491] width 815 height 605
click at [880, 309] on div at bounding box center [555, 491] width 815 height 605
click at [928, 19] on span "Back to editor" at bounding box center [910, 15] width 53 height 10
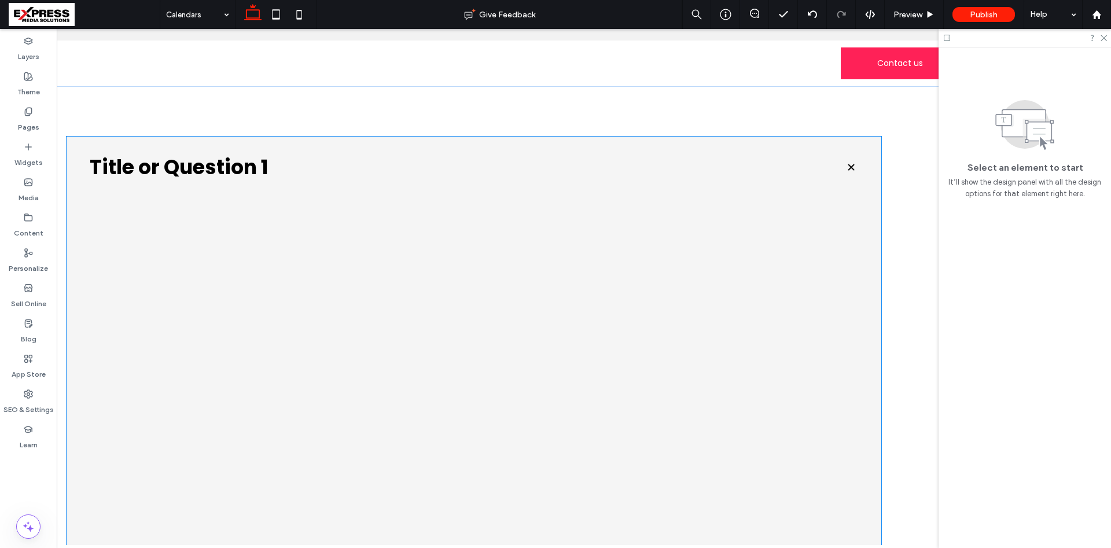
click at [265, 177] on h3 "Title or Question 1" at bounding box center [458, 167] width 736 height 20
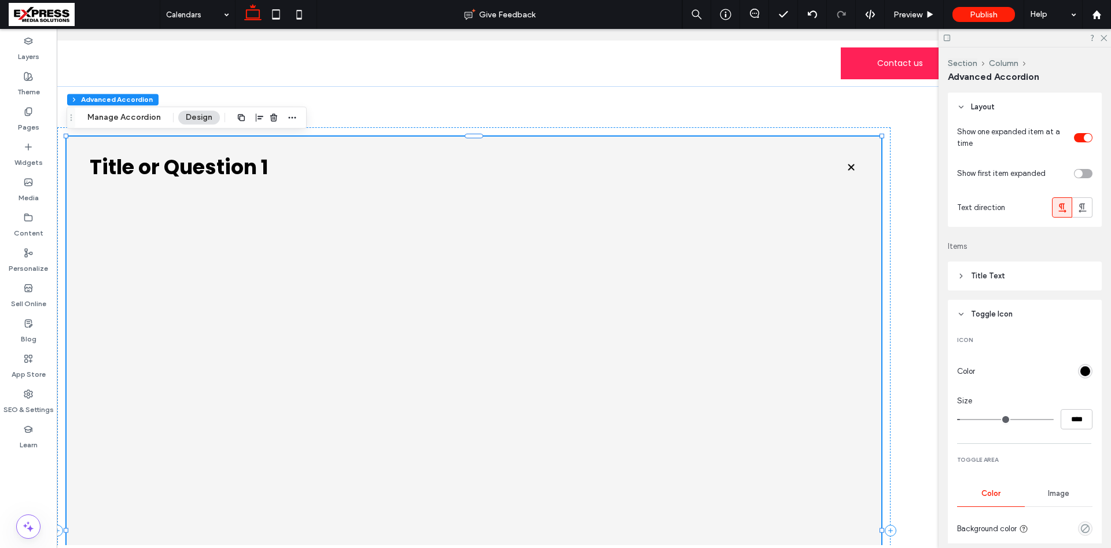
click at [269, 167] on h3 "Title or Question 1" at bounding box center [458, 167] width 736 height 20
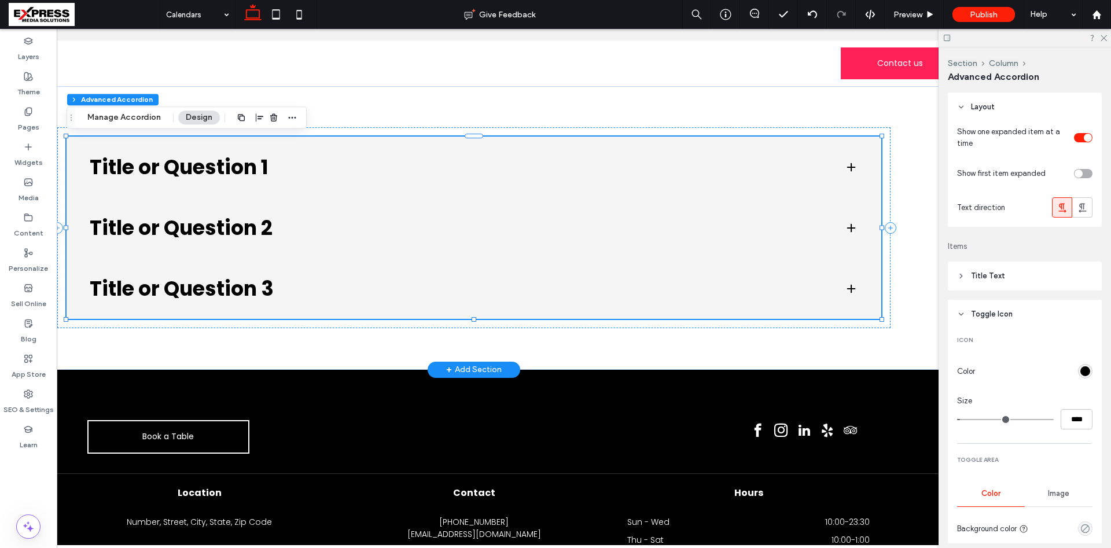
click at [389, 161] on h3 "Title or Question 1" at bounding box center [458, 167] width 736 height 20
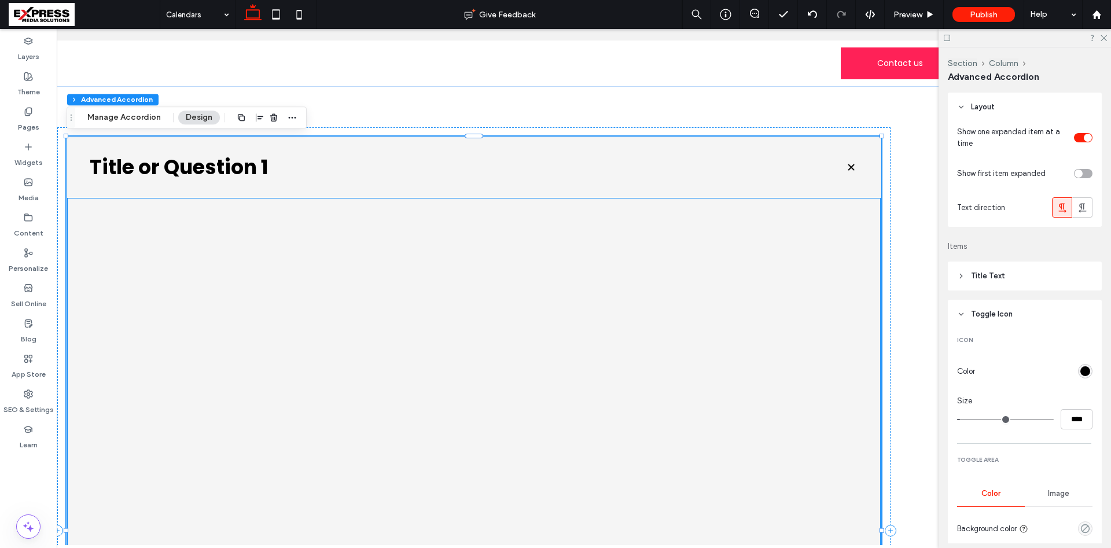
click at [439, 315] on div at bounding box center [473, 509] width 749 height 524
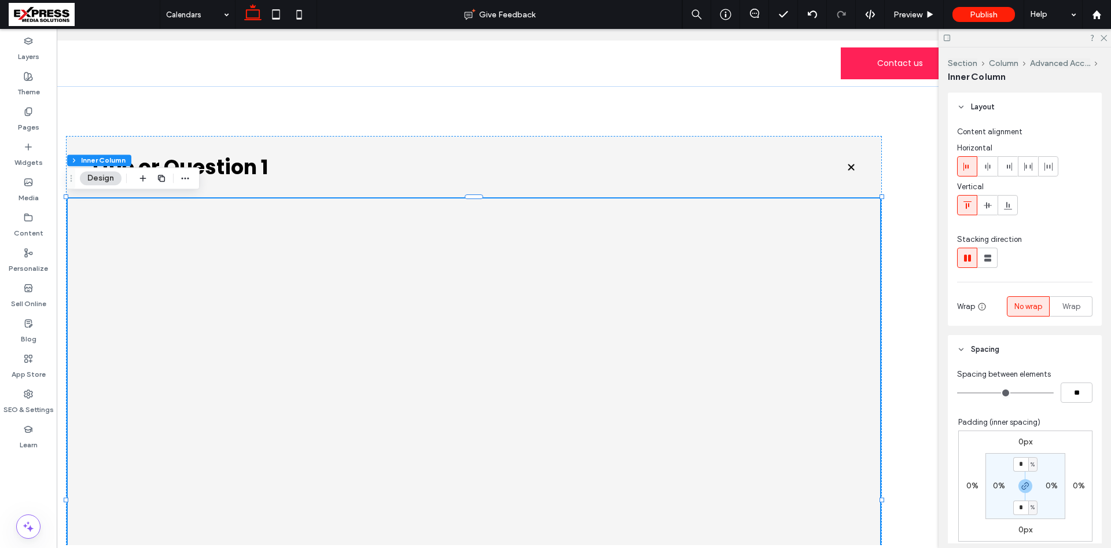
click at [639, 297] on div at bounding box center [473, 509] width 749 height 524
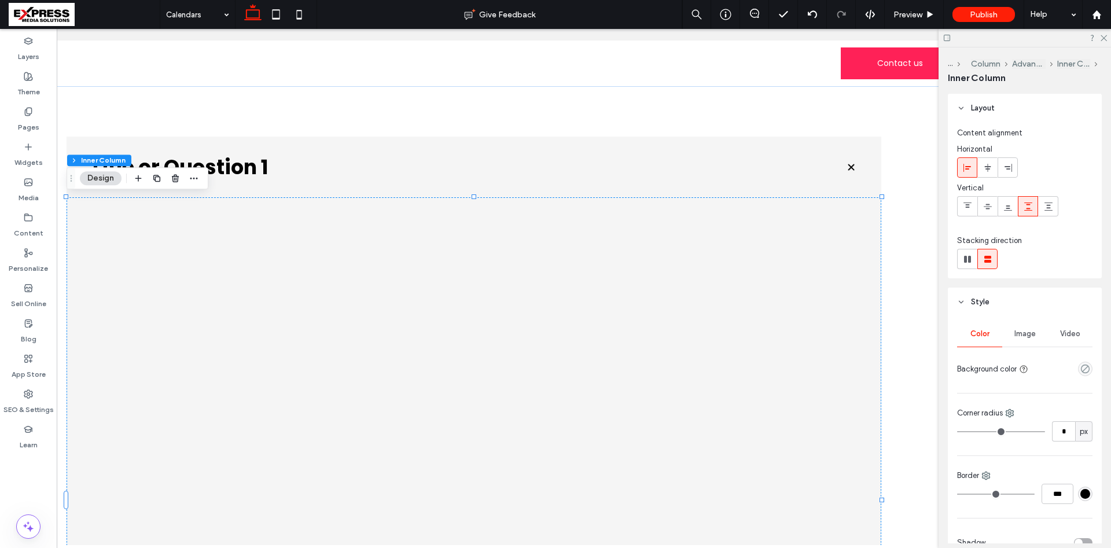
click at [307, 302] on div at bounding box center [473, 509] width 749 height 524
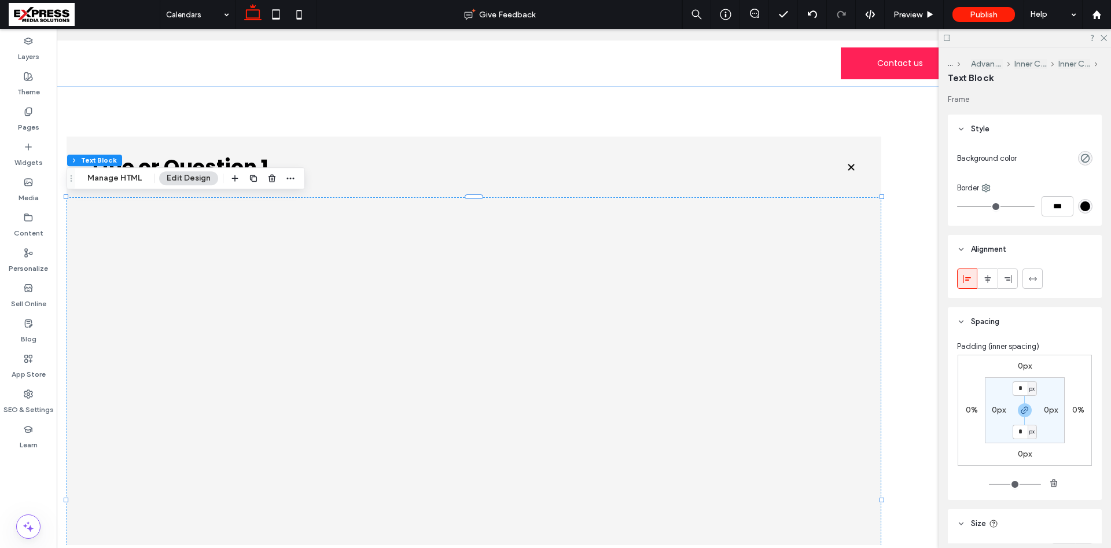
click at [307, 302] on div at bounding box center [473, 509] width 749 height 524
click at [107, 176] on button "Manage HTML" at bounding box center [114, 178] width 69 height 14
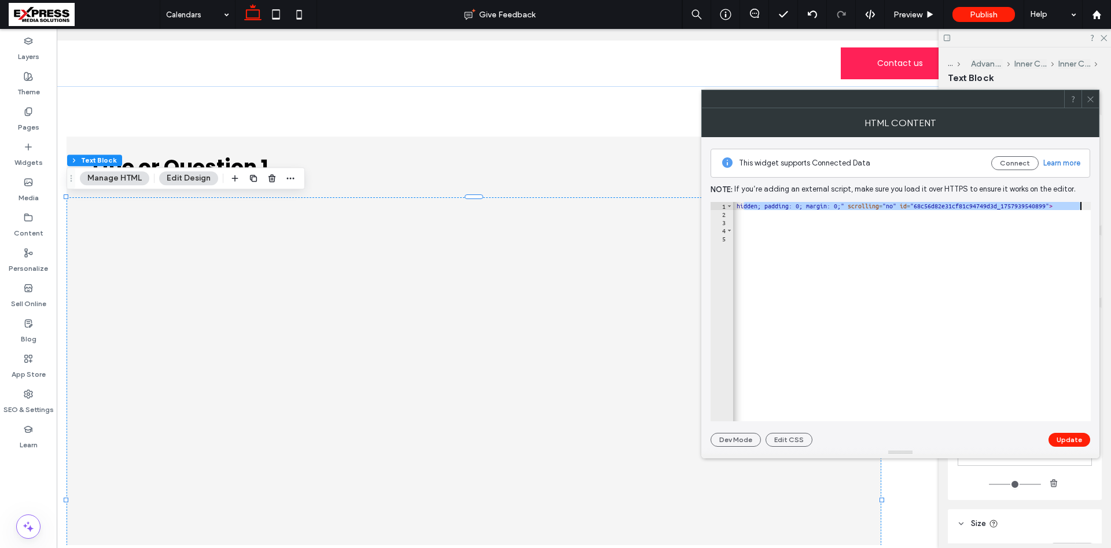
drag, startPoint x: 1072, startPoint y: 205, endPoint x: 1093, endPoint y: 204, distance: 21.4
click at [1093, 204] on div "**********" at bounding box center [900, 292] width 398 height 310
click at [899, 215] on div "< iframe src = "[URL][DOMAIN_NAME] &amp; showHeader=false" style = "width: 100%…" at bounding box center [766, 320] width 973 height 236
drag, startPoint x: 1056, startPoint y: 204, endPoint x: 1089, endPoint y: 205, distance: 33.0
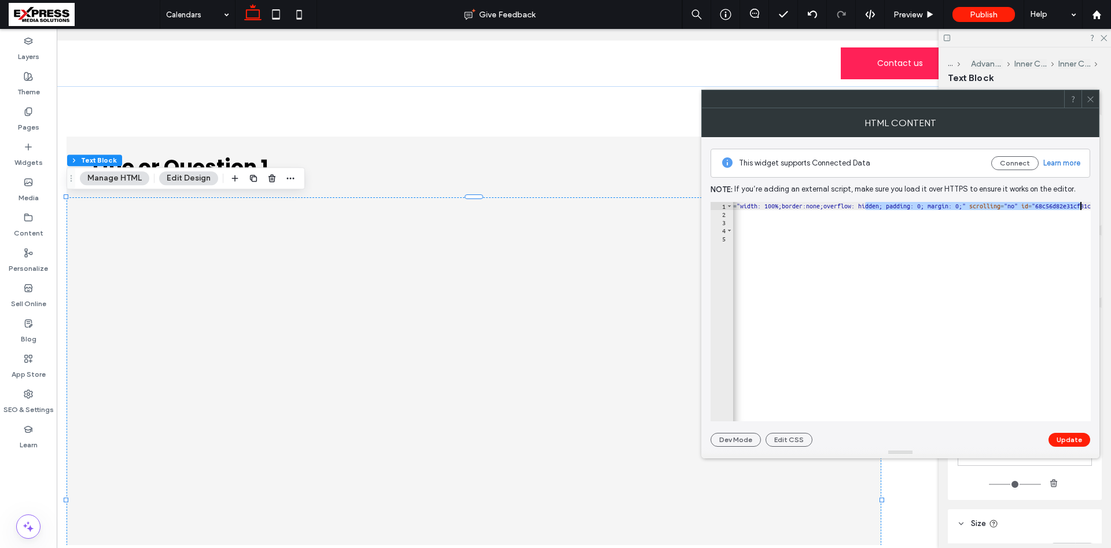
click at [1089, 205] on div "< iframe src = "[URL][DOMAIN_NAME] &amp; showHeader=false" style = "width: 100%…" at bounding box center [1012, 320] width 973 height 236
click at [981, 207] on div "< iframe src = "[URL][DOMAIN_NAME] &amp; showHeader=false" style = "width: 100%…" at bounding box center [912, 311] width 358 height 219
drag, startPoint x: 970, startPoint y: 207, endPoint x: 1028, endPoint y: 205, distance: 57.9
click at [1028, 205] on div "< iframe src = "[URL][DOMAIN_NAME] &amp; showHeader=false" style = "width: 100%…" at bounding box center [943, 320] width 973 height 236
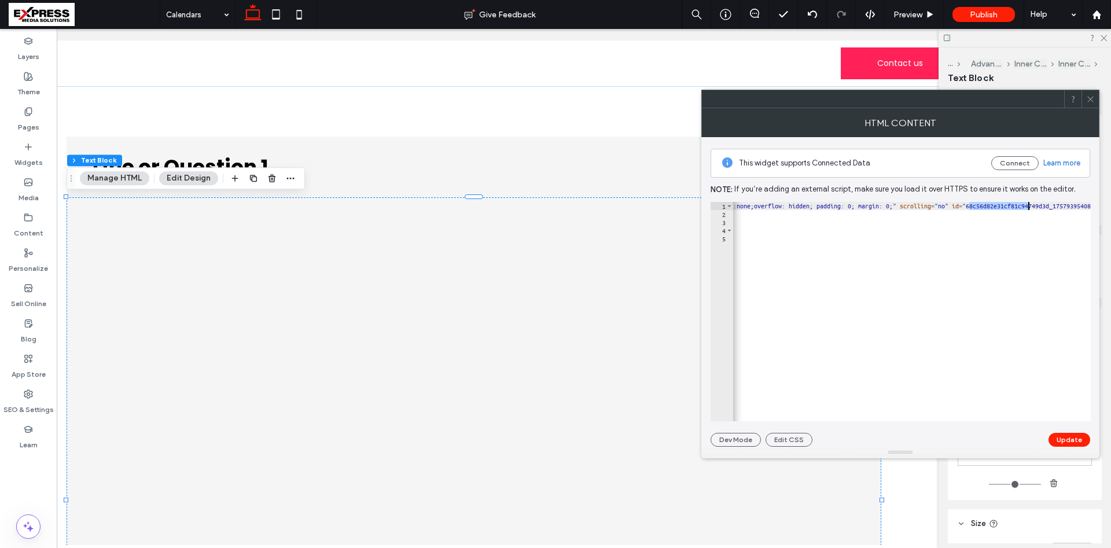
click at [1034, 208] on div "< iframe src = "[URL][DOMAIN_NAME] &amp; showHeader=false" style = "width: 100%…" at bounding box center [943, 320] width 973 height 236
drag, startPoint x: 1050, startPoint y: 205, endPoint x: 999, endPoint y: 207, distance: 51.0
click at [999, 207] on div "< iframe src = "[URL][DOMAIN_NAME] &amp; showHeader=false" style = "width: 100%…" at bounding box center [720, 320] width 973 height 236
click at [1041, 208] on div "< iframe src = "[URL][DOMAIN_NAME] &amp; showHeader=false" style = "width: 100%…" at bounding box center [720, 320] width 973 height 236
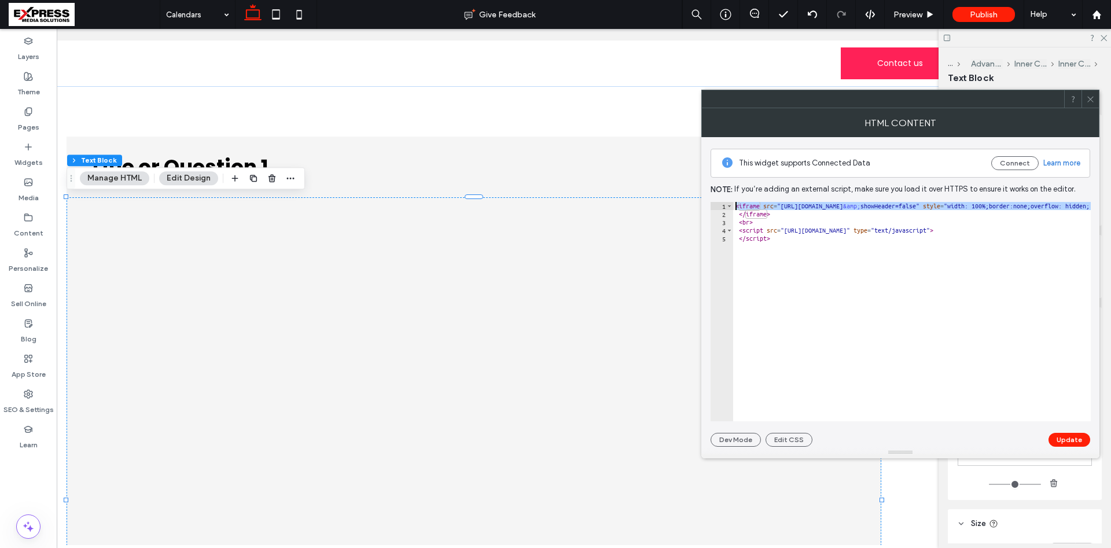
scroll to position [0, 0]
drag, startPoint x: 1049, startPoint y: 204, endPoint x: 1001, endPoint y: 203, distance: 48.6
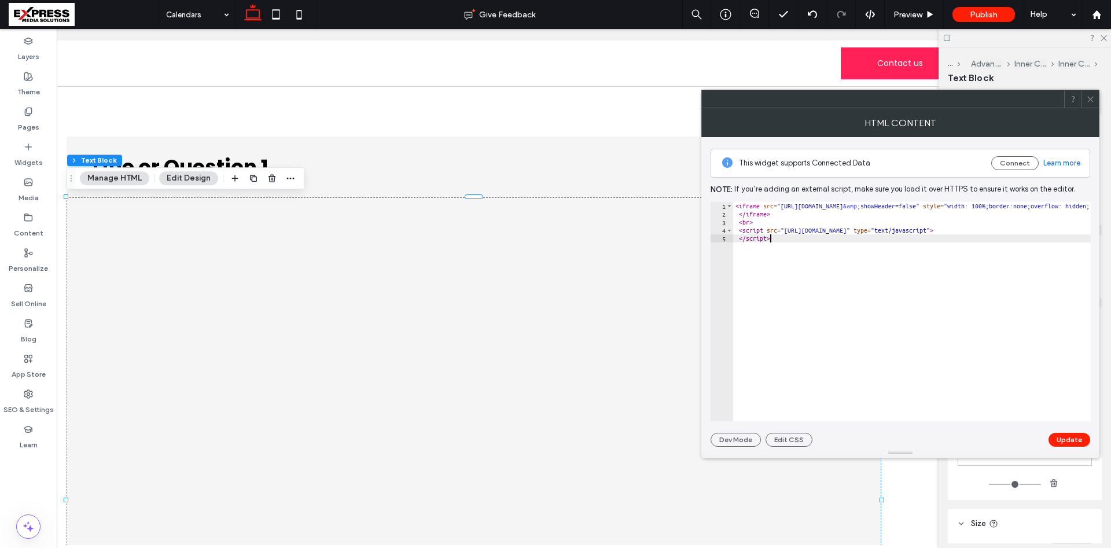
drag, startPoint x: 794, startPoint y: 242, endPoint x: 729, endPoint y: 227, distance: 66.5
click at [729, 227] on div "********* 1 2 3 4 5 < iframe src = "[URL][DOMAIN_NAME] &amp; showHeader=false" …" at bounding box center [901, 311] width 380 height 219
type textarea "**********"
click at [1078, 444] on button "Update" at bounding box center [1070, 440] width 42 height 14
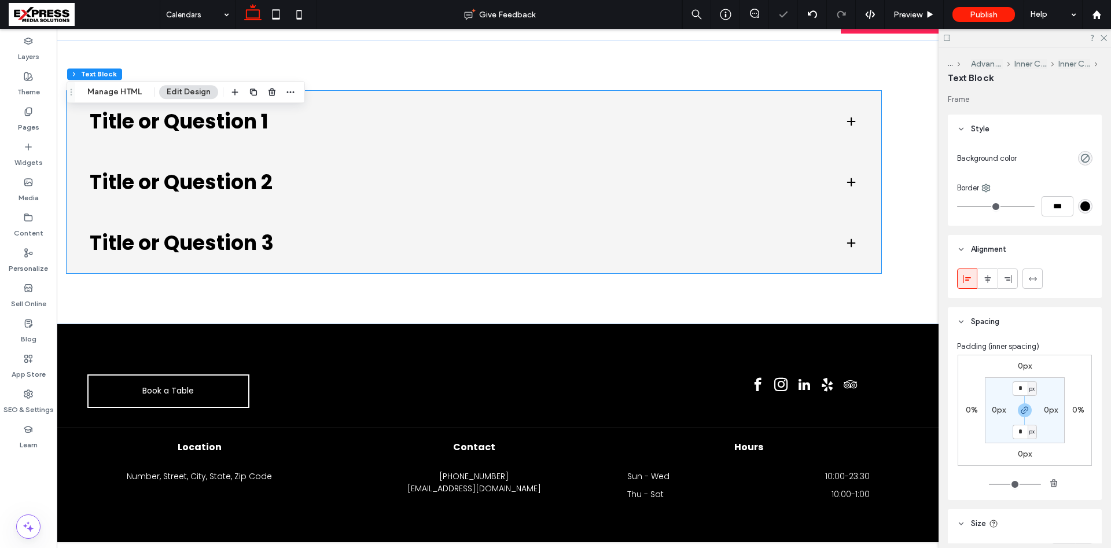
scroll to position [47, 0]
click at [333, 129] on h3 "Title or Question 1" at bounding box center [458, 121] width 736 height 20
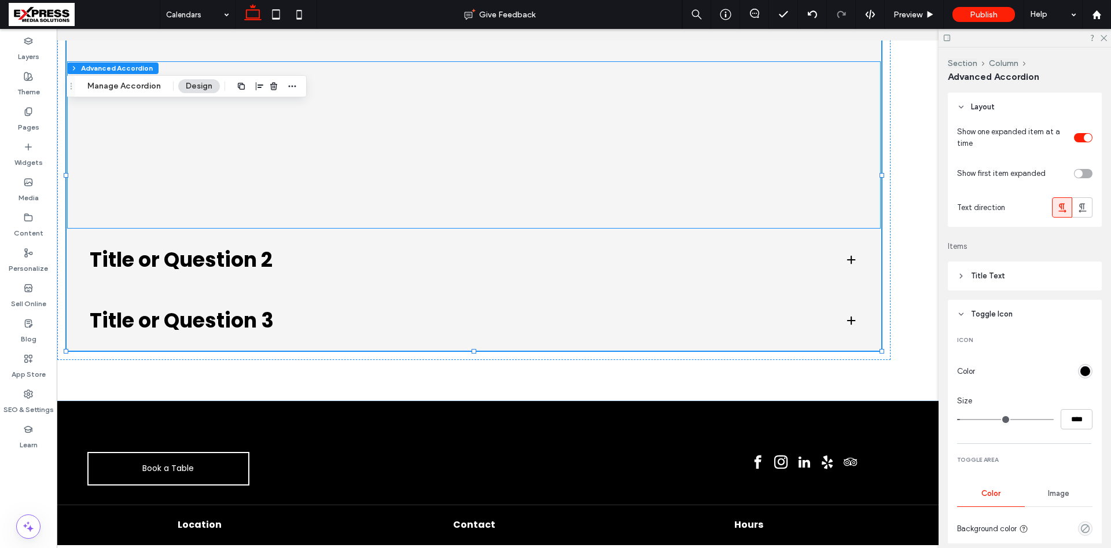
scroll to position [156, 0]
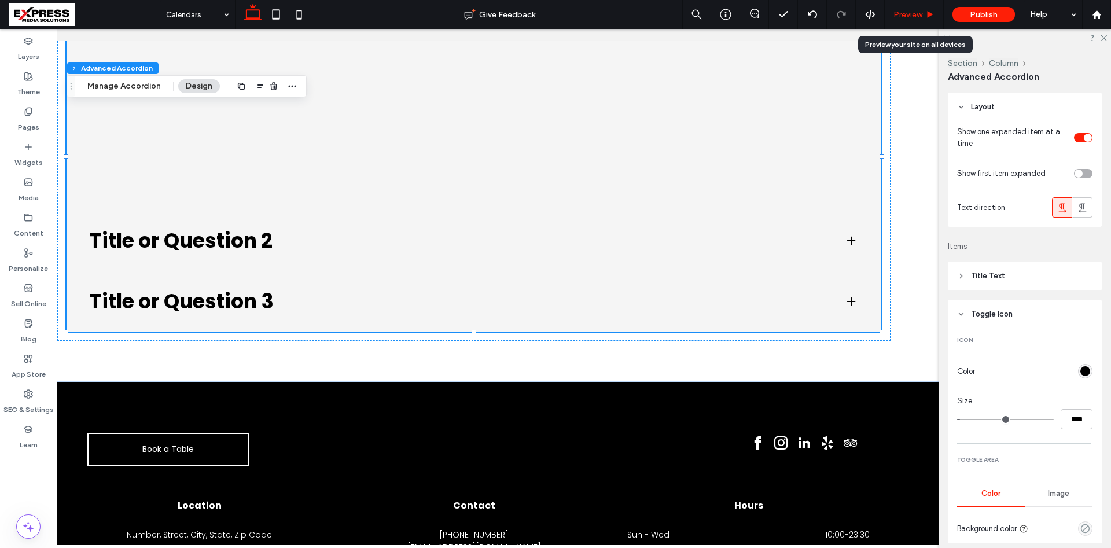
click at [911, 3] on div "Preview" at bounding box center [914, 14] width 59 height 29
click at [914, 16] on span "Preview" at bounding box center [907, 15] width 29 height 10
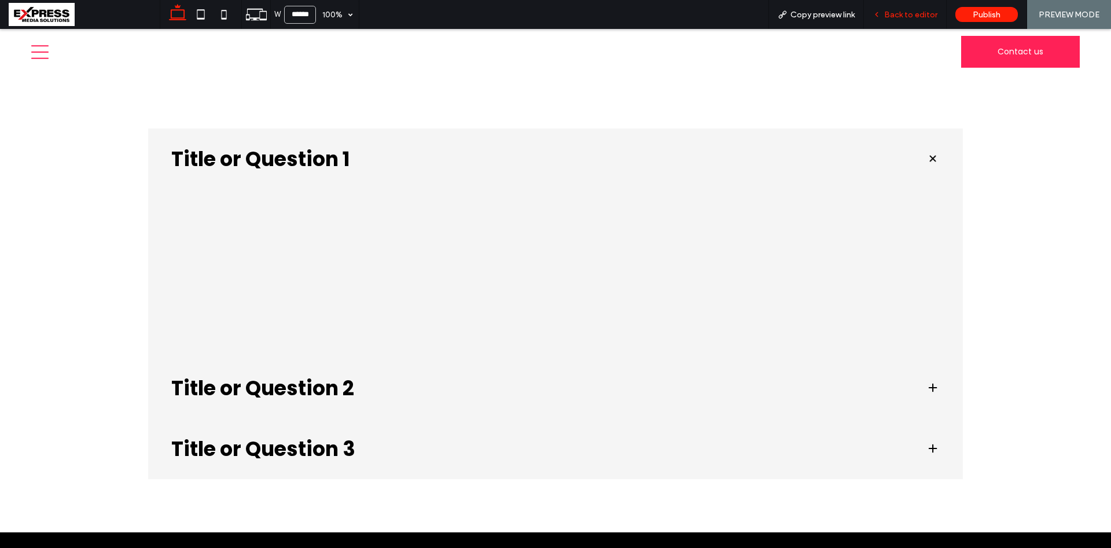
click at [902, 16] on span "Back to editor" at bounding box center [910, 15] width 53 height 10
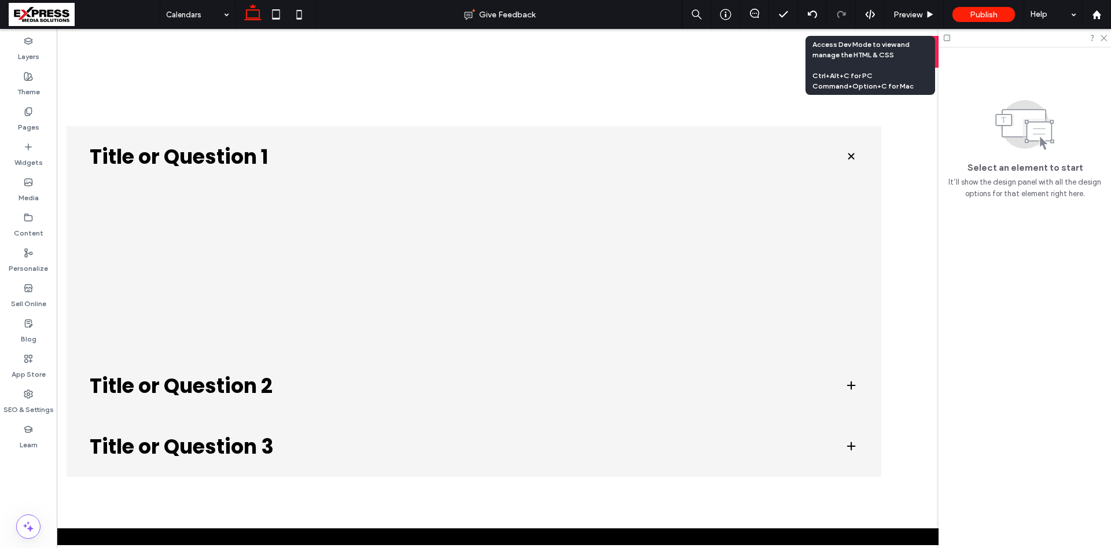
scroll to position [0, 110]
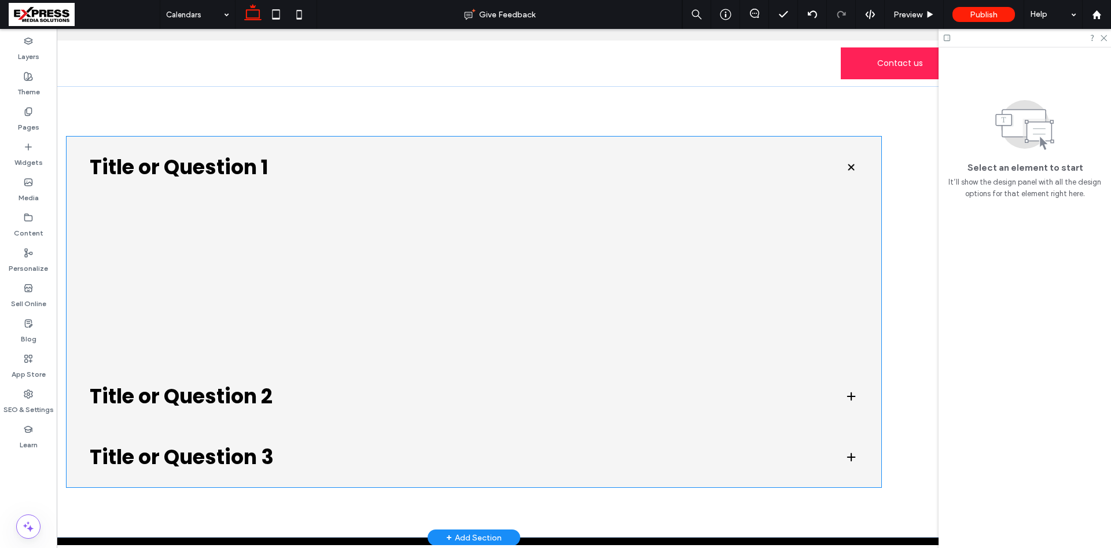
click at [340, 295] on div at bounding box center [473, 290] width 749 height 87
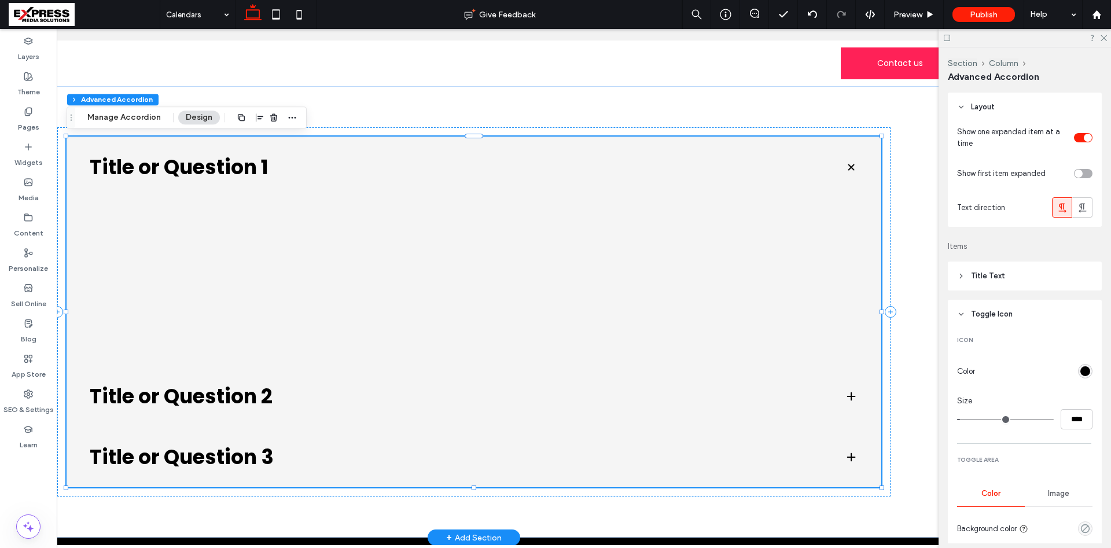
click at [426, 281] on div at bounding box center [473, 290] width 749 height 87
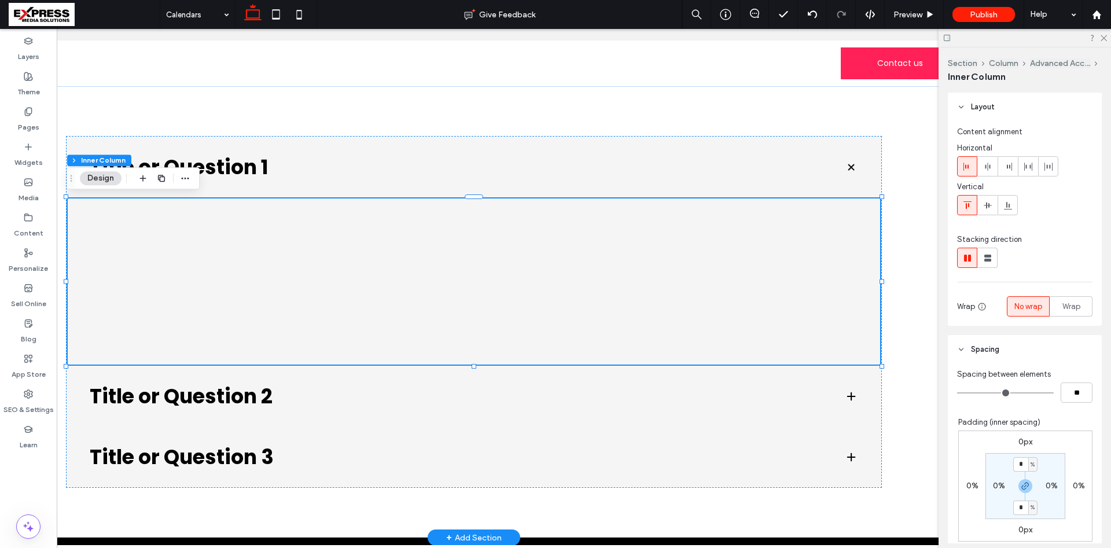
click at [302, 237] on div at bounding box center [474, 281] width 815 height 168
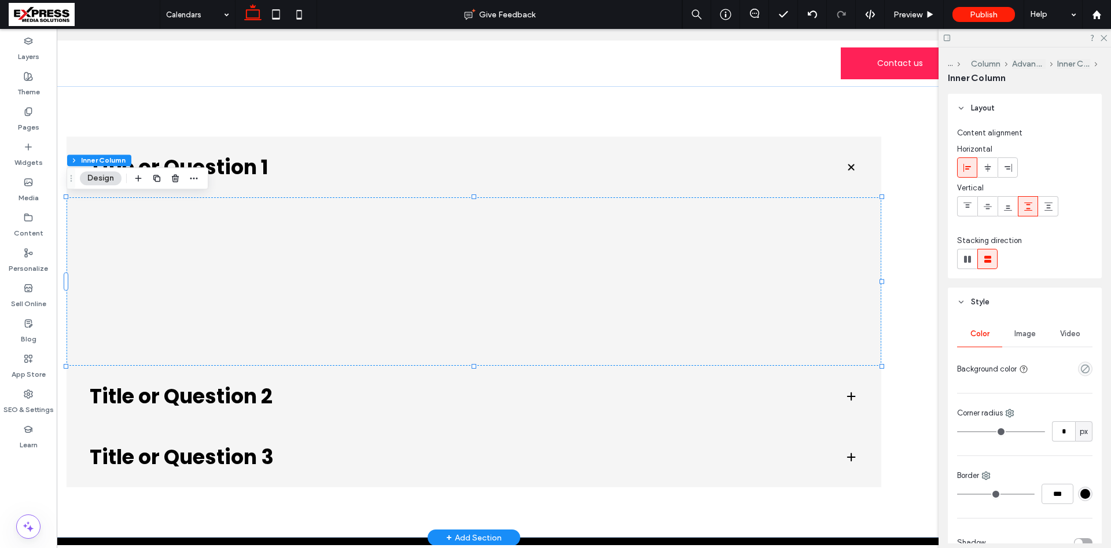
click at [209, 242] on div at bounding box center [474, 281] width 815 height 168
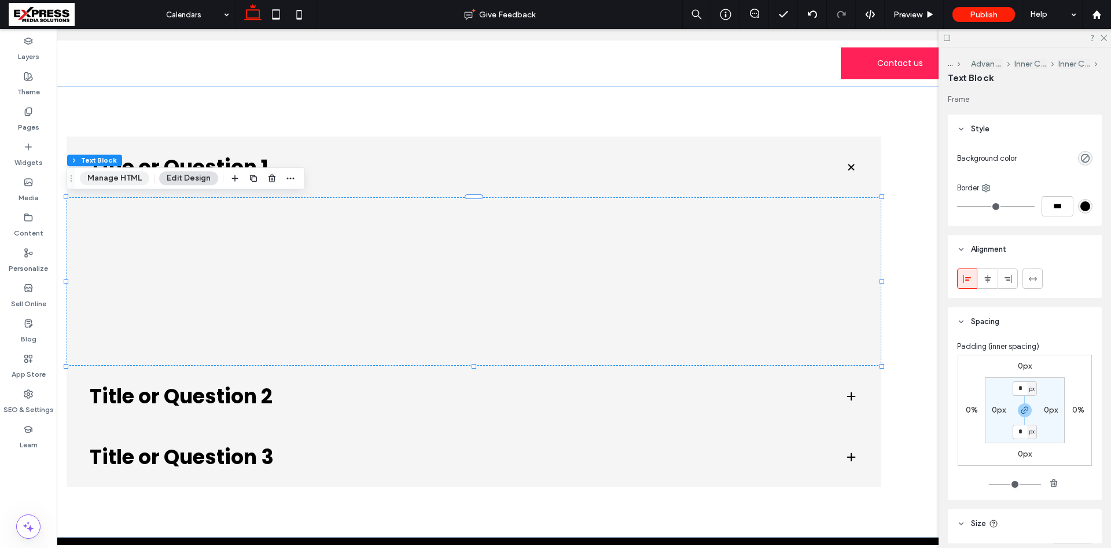
click at [126, 182] on button "Manage HTML" at bounding box center [114, 178] width 69 height 14
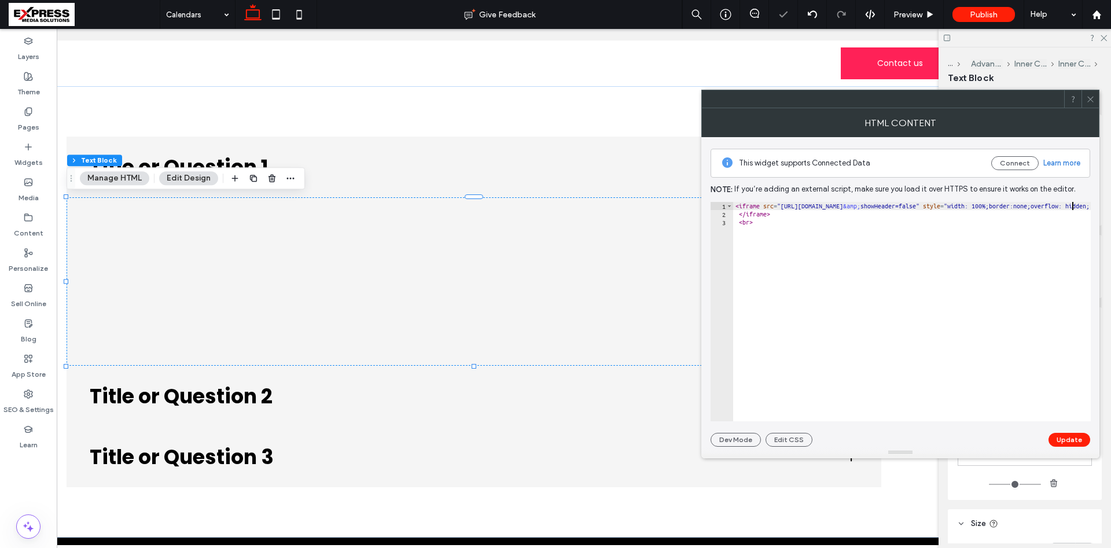
drag, startPoint x: 1093, startPoint y: 206, endPoint x: 1023, endPoint y: 207, distance: 70.0
click at [1097, 205] on div "**********" at bounding box center [900, 292] width 398 height 310
click at [862, 207] on div "< iframe src = "[URL][DOMAIN_NAME] &amp; showHeader=false" style = "width: 100%…" at bounding box center [912, 311] width 358 height 219
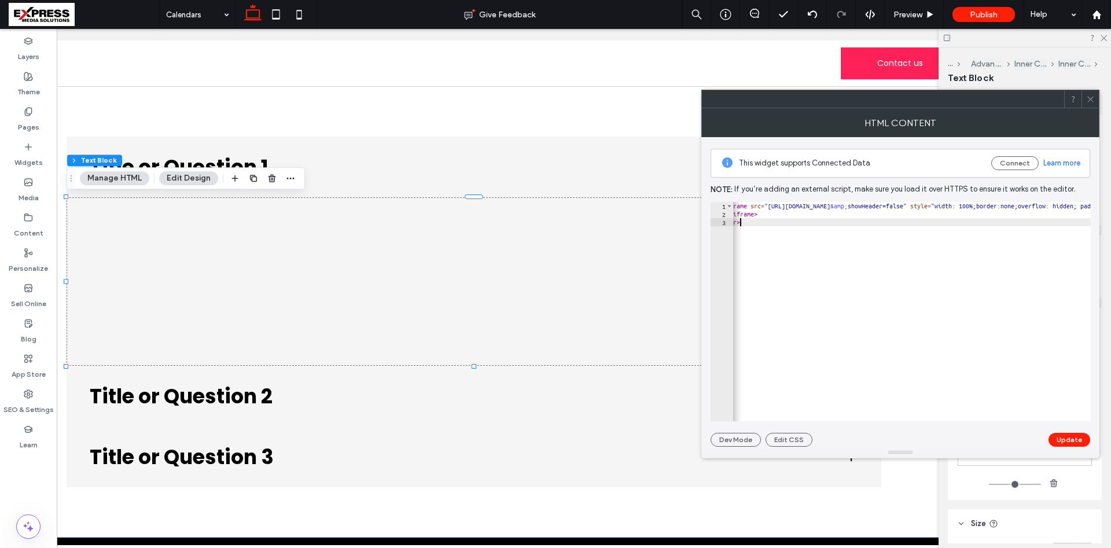
scroll to position [0, 13]
type textarea "****"
click at [1086, 104] on span at bounding box center [1090, 98] width 9 height 17
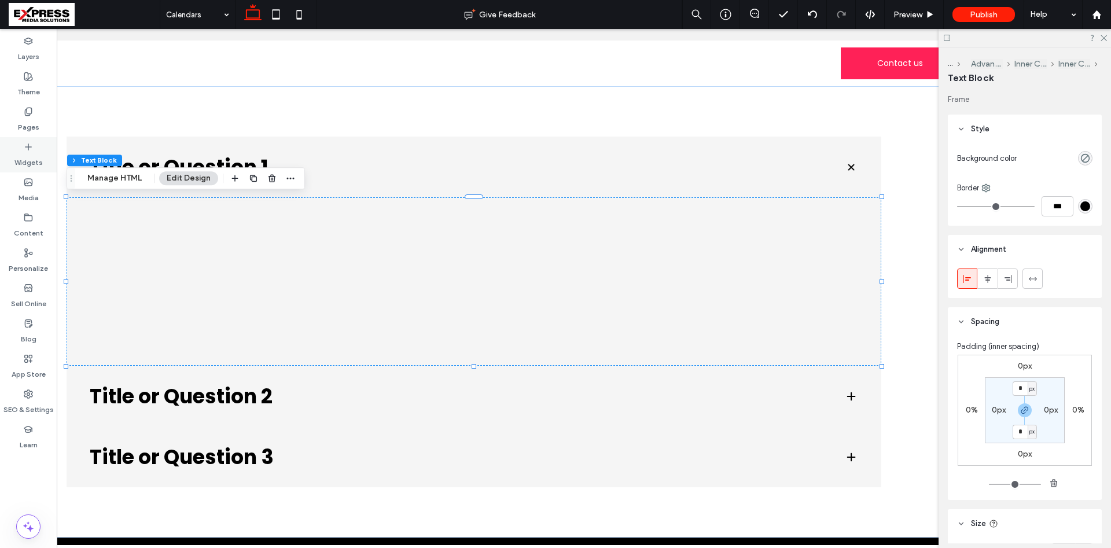
click at [36, 147] on div "Widgets" at bounding box center [28, 154] width 57 height 35
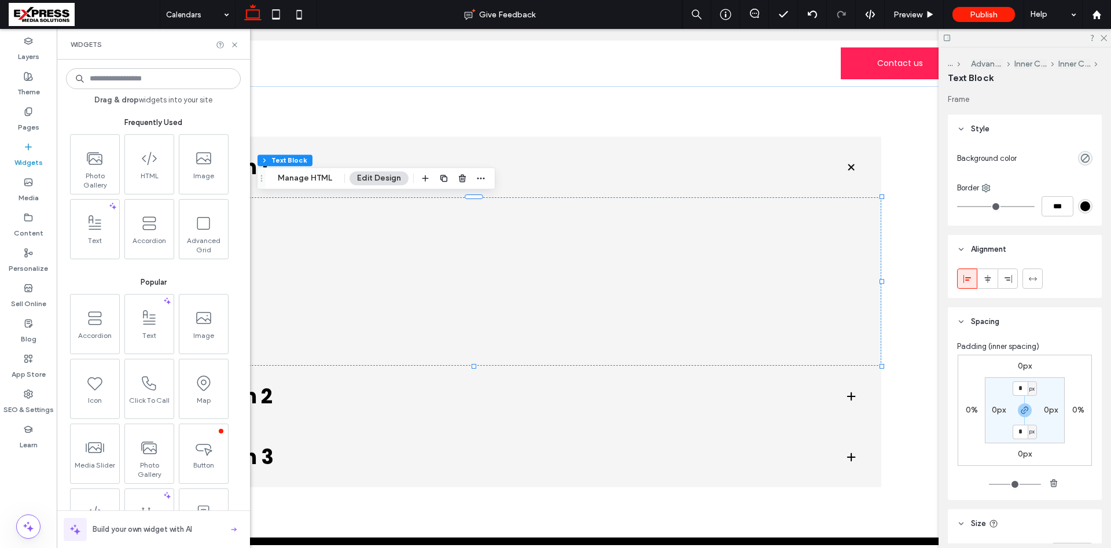
click at [139, 91] on div "Drag & drop widgets into your site Frequently Used Photo Gallery HTML Image Tex…" at bounding box center [153, 303] width 175 height 477
click at [142, 89] on input at bounding box center [153, 78] width 175 height 21
type input "*****"
click at [237, 45] on icon at bounding box center [234, 45] width 9 height 9
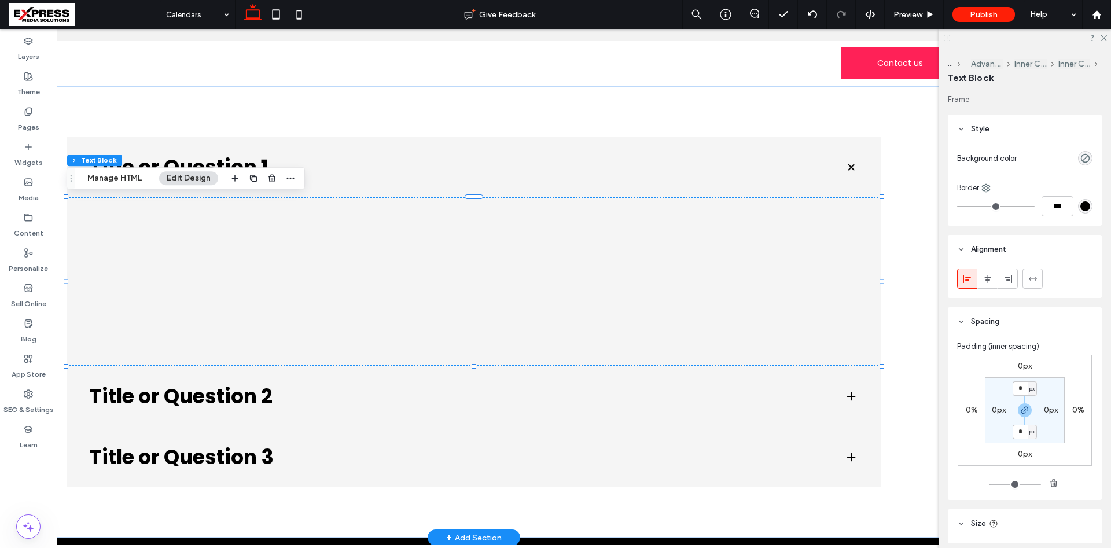
click at [139, 271] on div at bounding box center [473, 290] width 749 height 87
click at [918, 13] on span "Preview" at bounding box center [907, 15] width 29 height 10
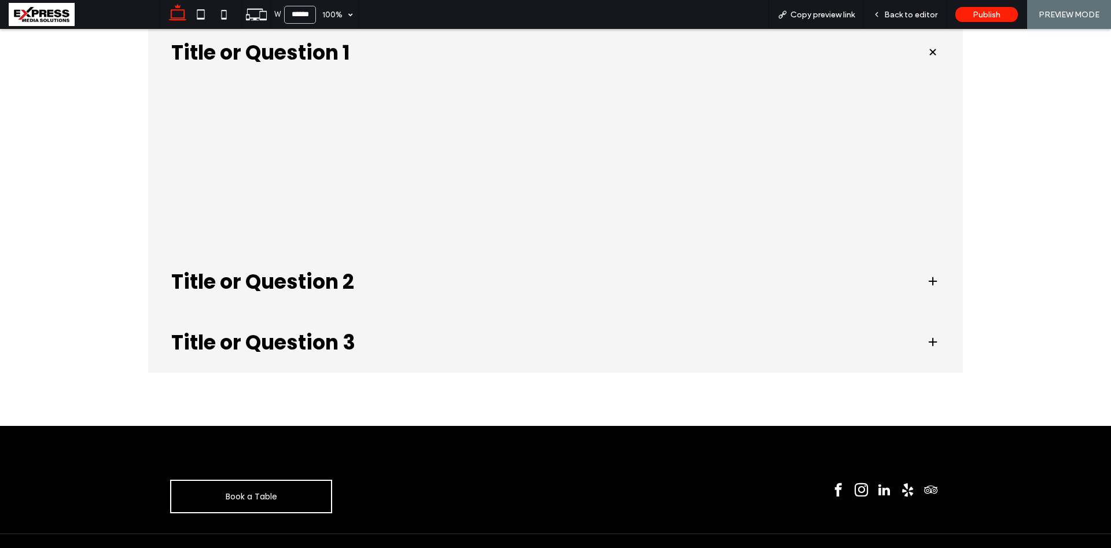
scroll to position [94, 0]
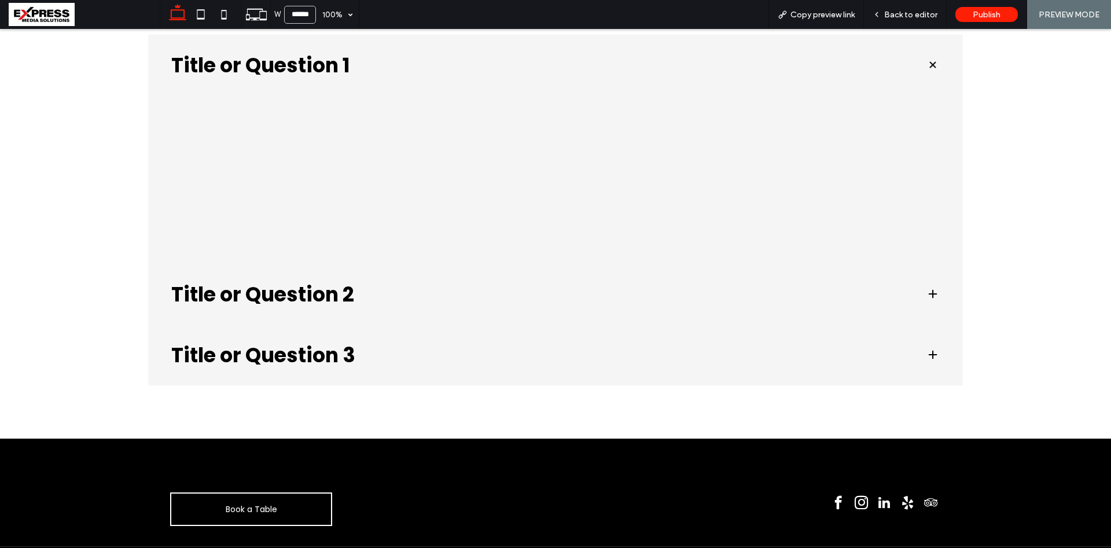
click at [352, 300] on h3 "Title or Question 2" at bounding box center [539, 294] width 736 height 20
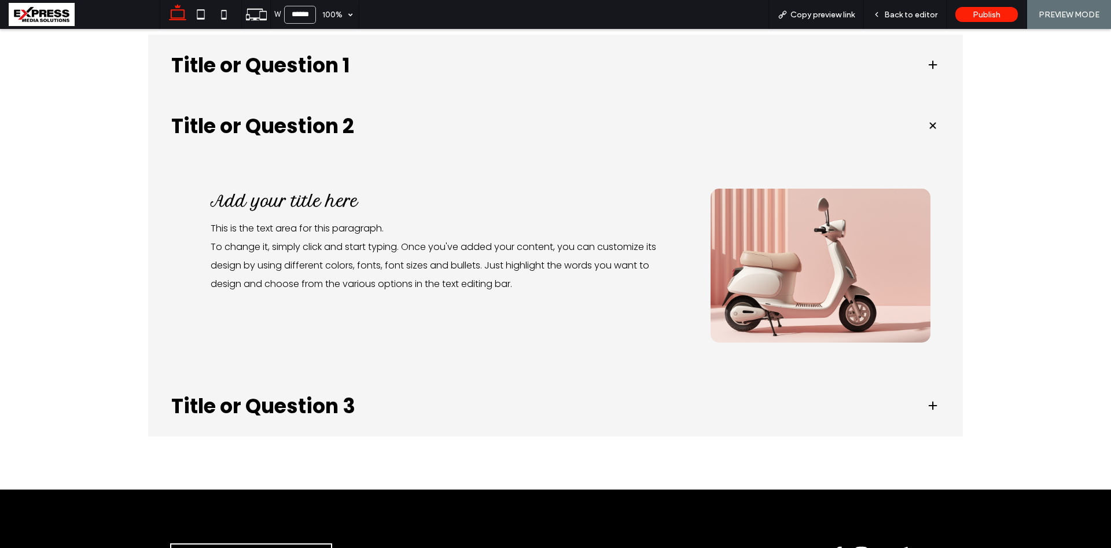
click at [336, 124] on h3 "Title or Question 2" at bounding box center [539, 126] width 736 height 20
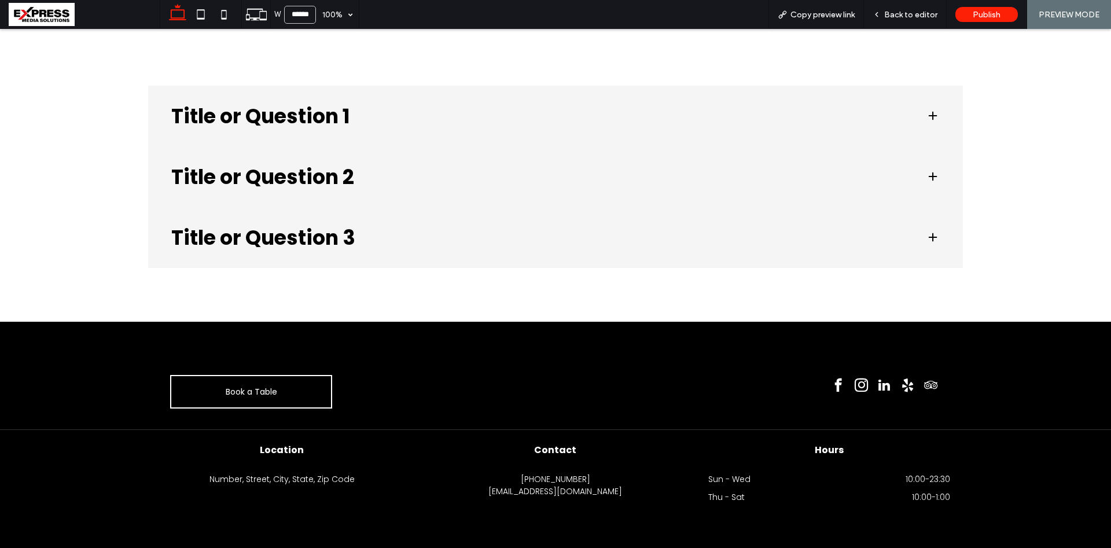
scroll to position [44, 0]
click at [934, 179] on span at bounding box center [933, 177] width 12 height 12
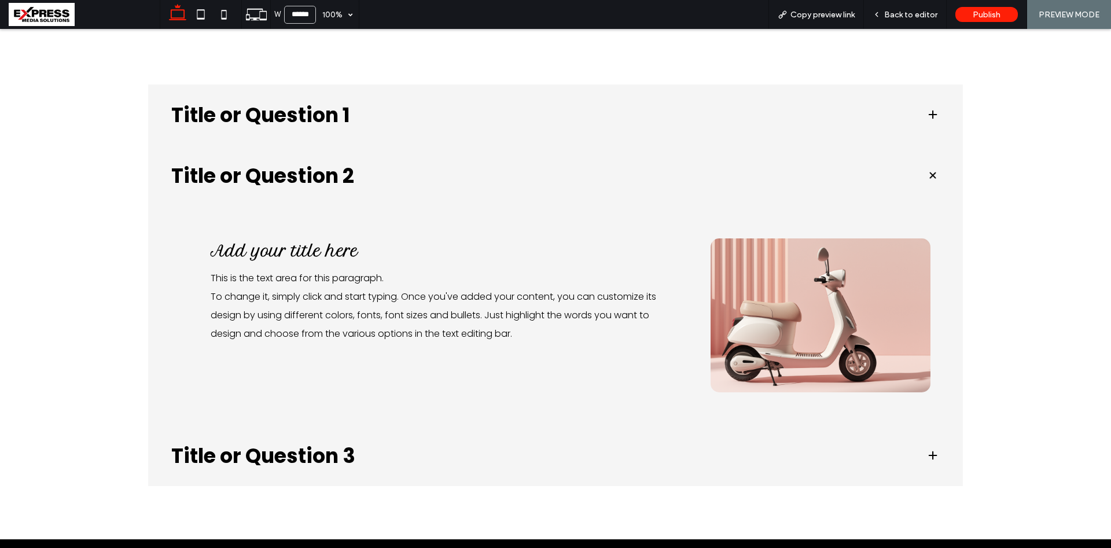
click at [931, 175] on span at bounding box center [933, 175] width 16 height 16
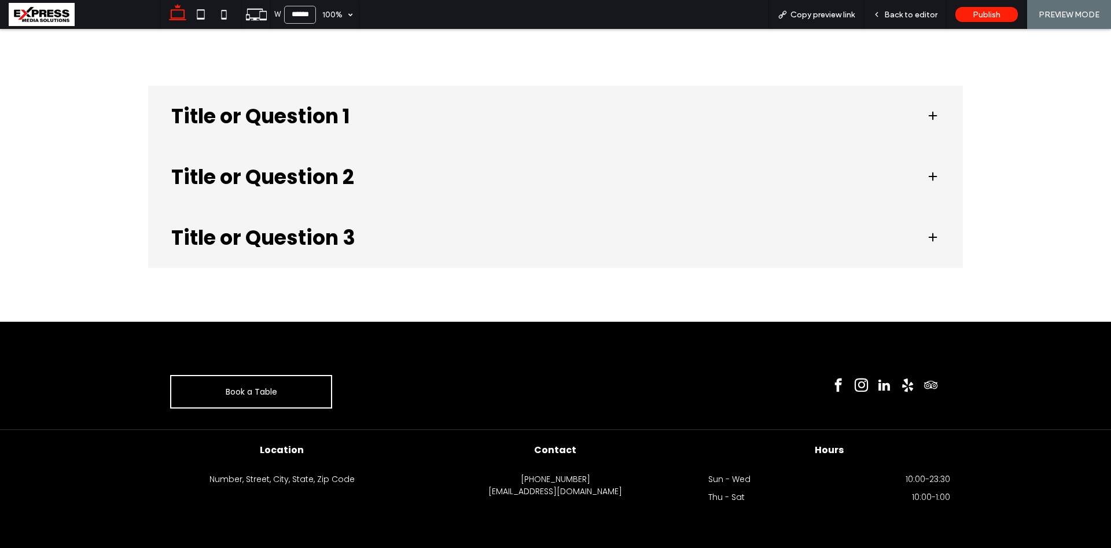
click at [987, 211] on div "Title or Question 1 Title or Question 2 Add your title here This is the text ar…" at bounding box center [555, 177] width 1111 height 290
click at [935, 171] on span at bounding box center [933, 177] width 12 height 12
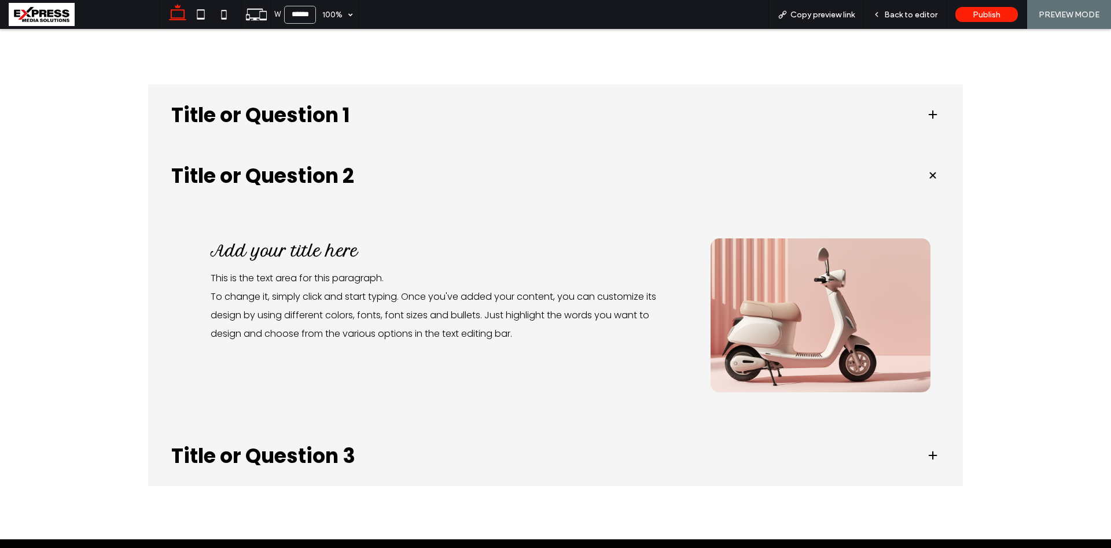
click at [933, 180] on span at bounding box center [933, 175] width 16 height 16
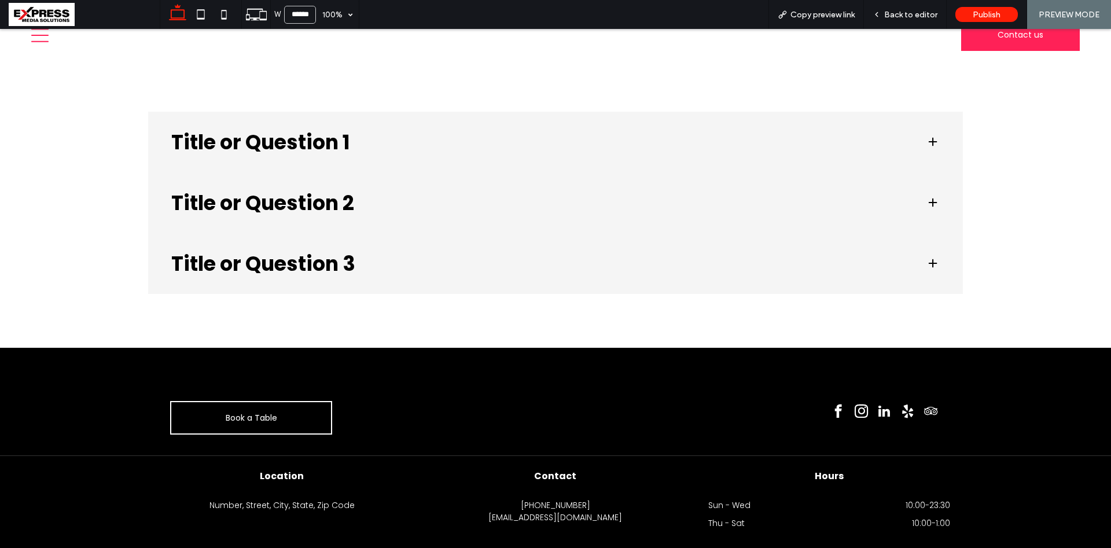
scroll to position [0, 0]
